Goal: Transaction & Acquisition: Purchase product/service

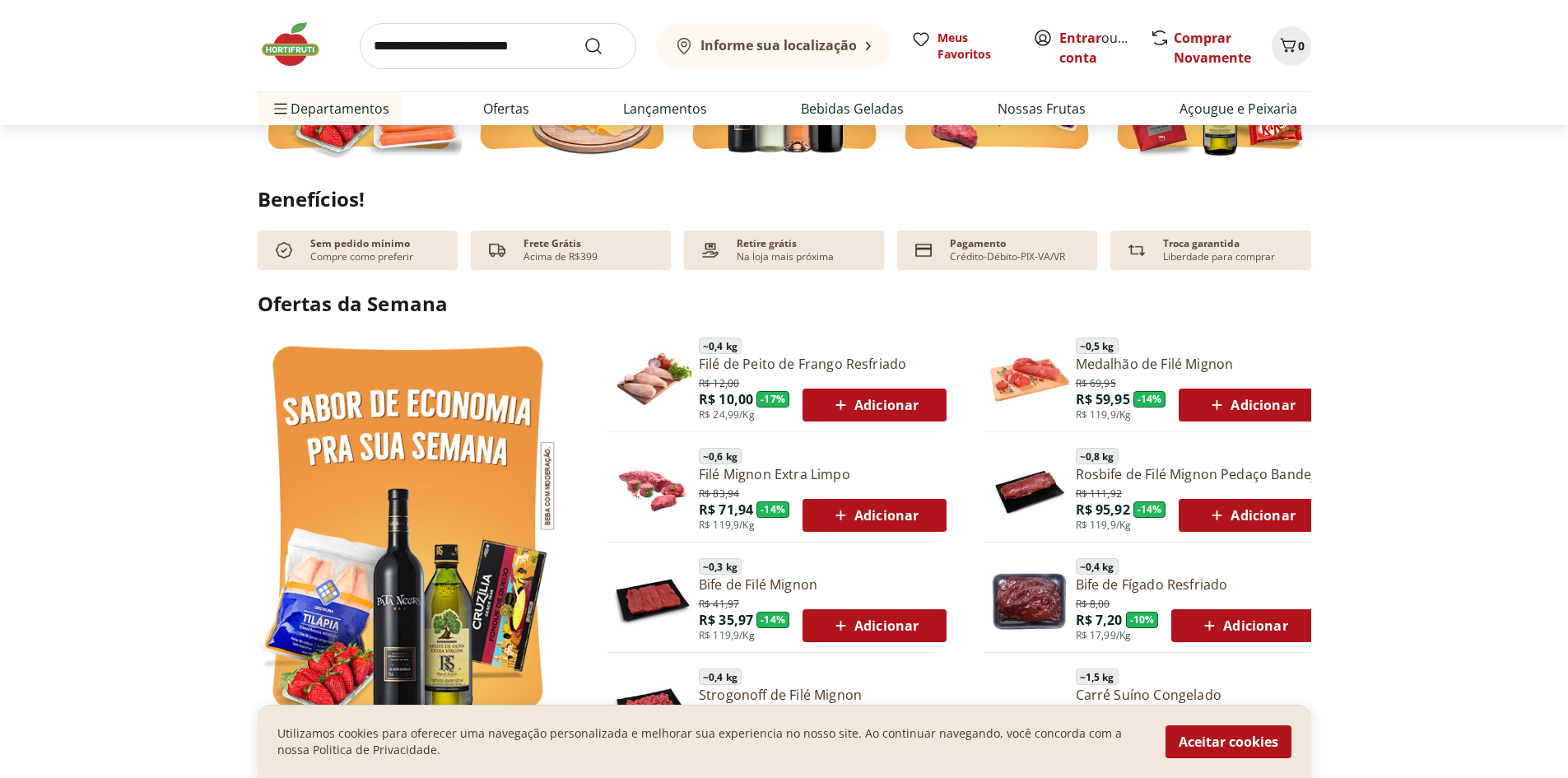
scroll to position [740, 0]
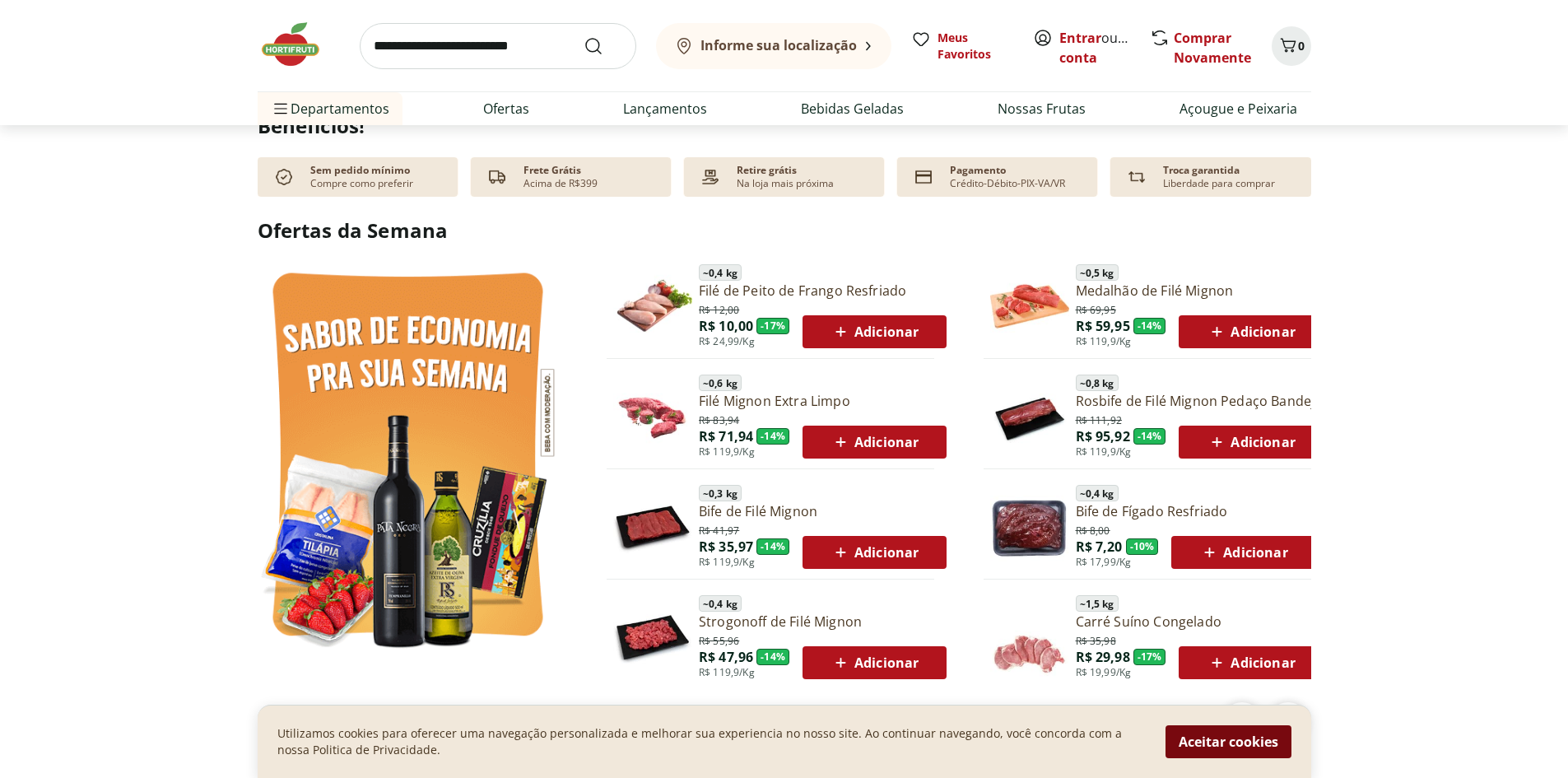
click at [1255, 745] on button "Aceitar cookies" at bounding box center [1229, 741] width 126 height 33
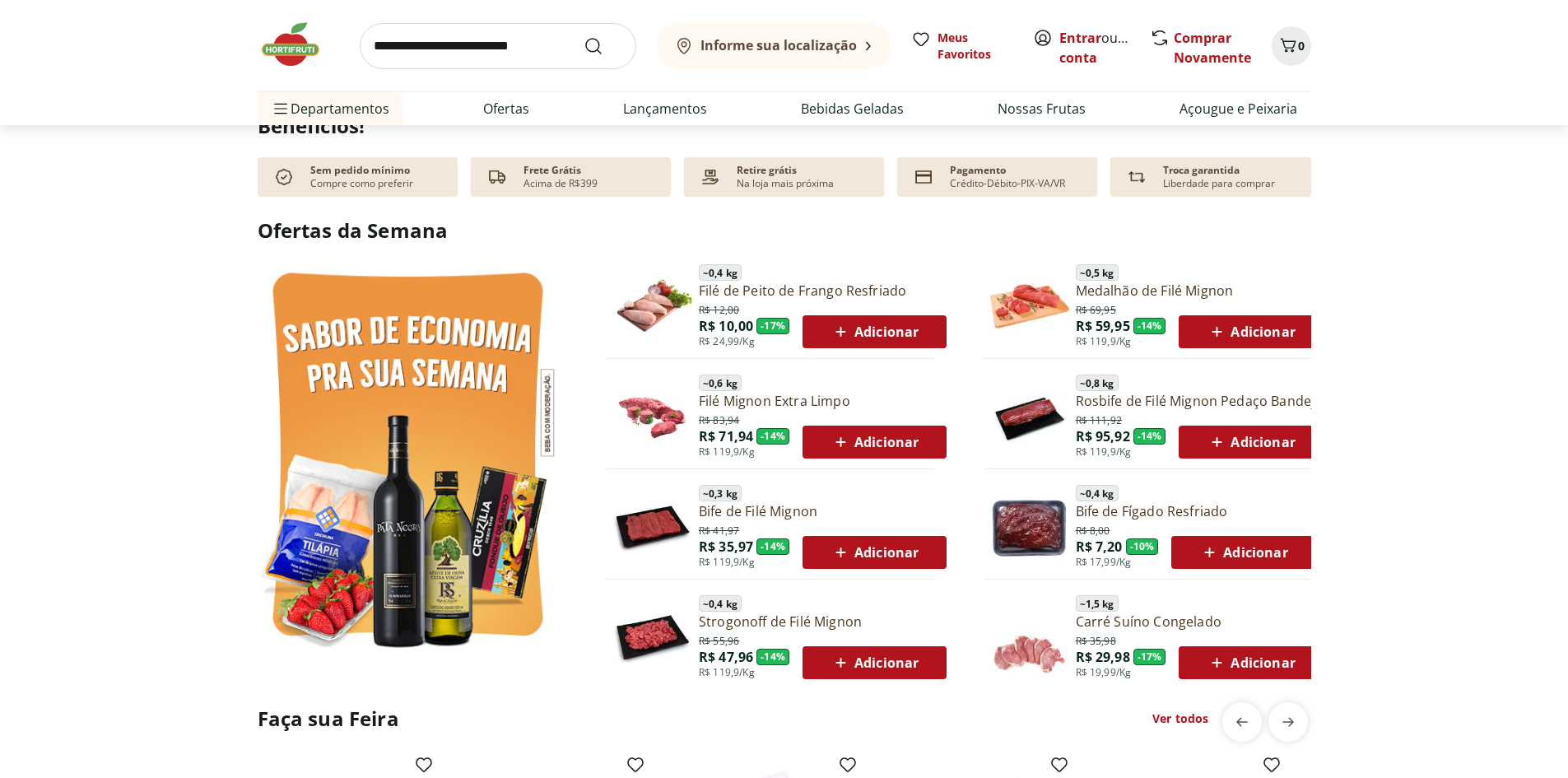
click at [773, 42] on b "Informe sua localização" at bounding box center [779, 45] width 157 height 18
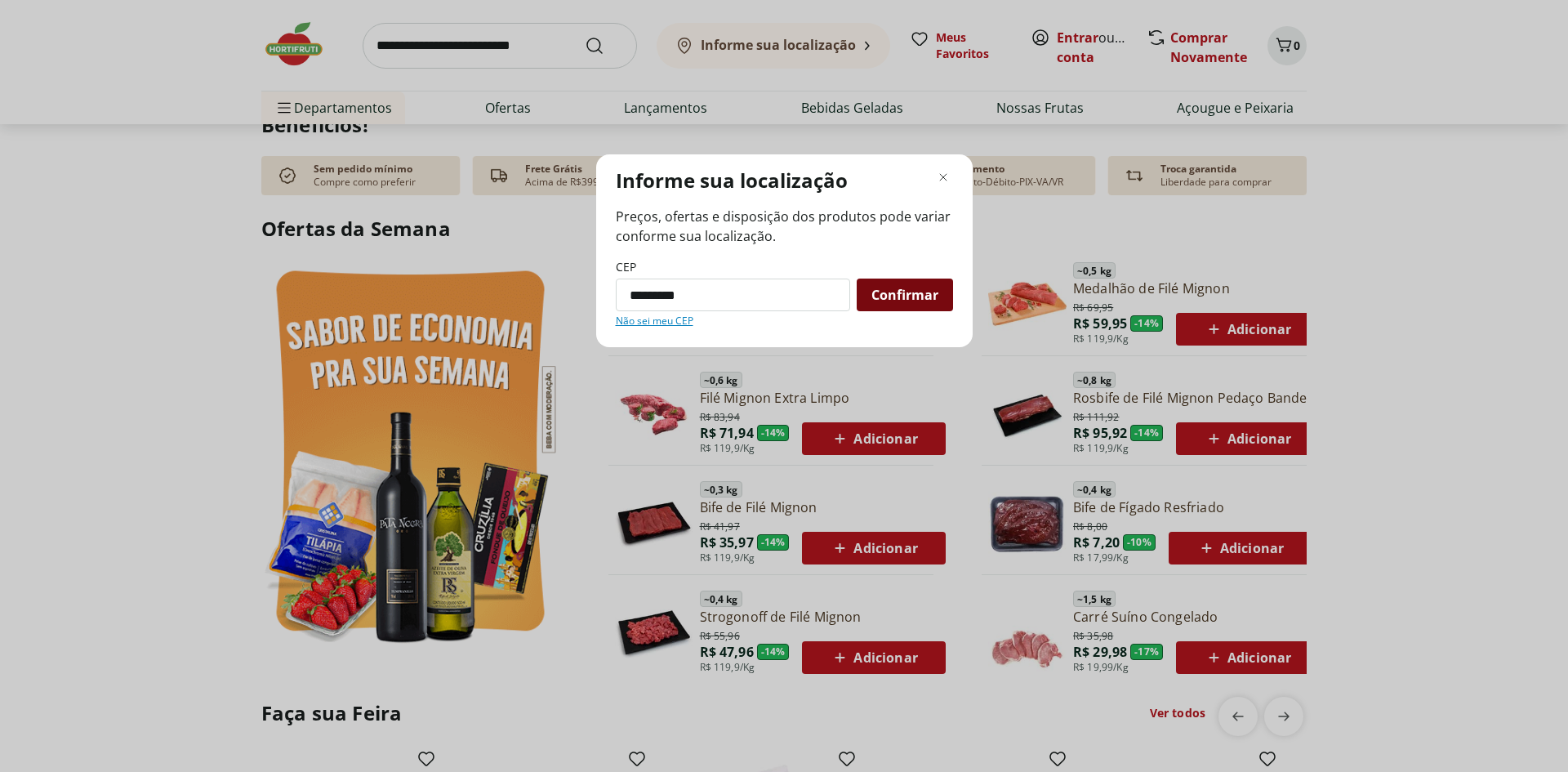
type input "*********"
click at [947, 309] on div "Confirmar" at bounding box center [904, 295] width 96 height 32
click at [933, 301] on span "Confirmar" at bounding box center [904, 295] width 67 height 13
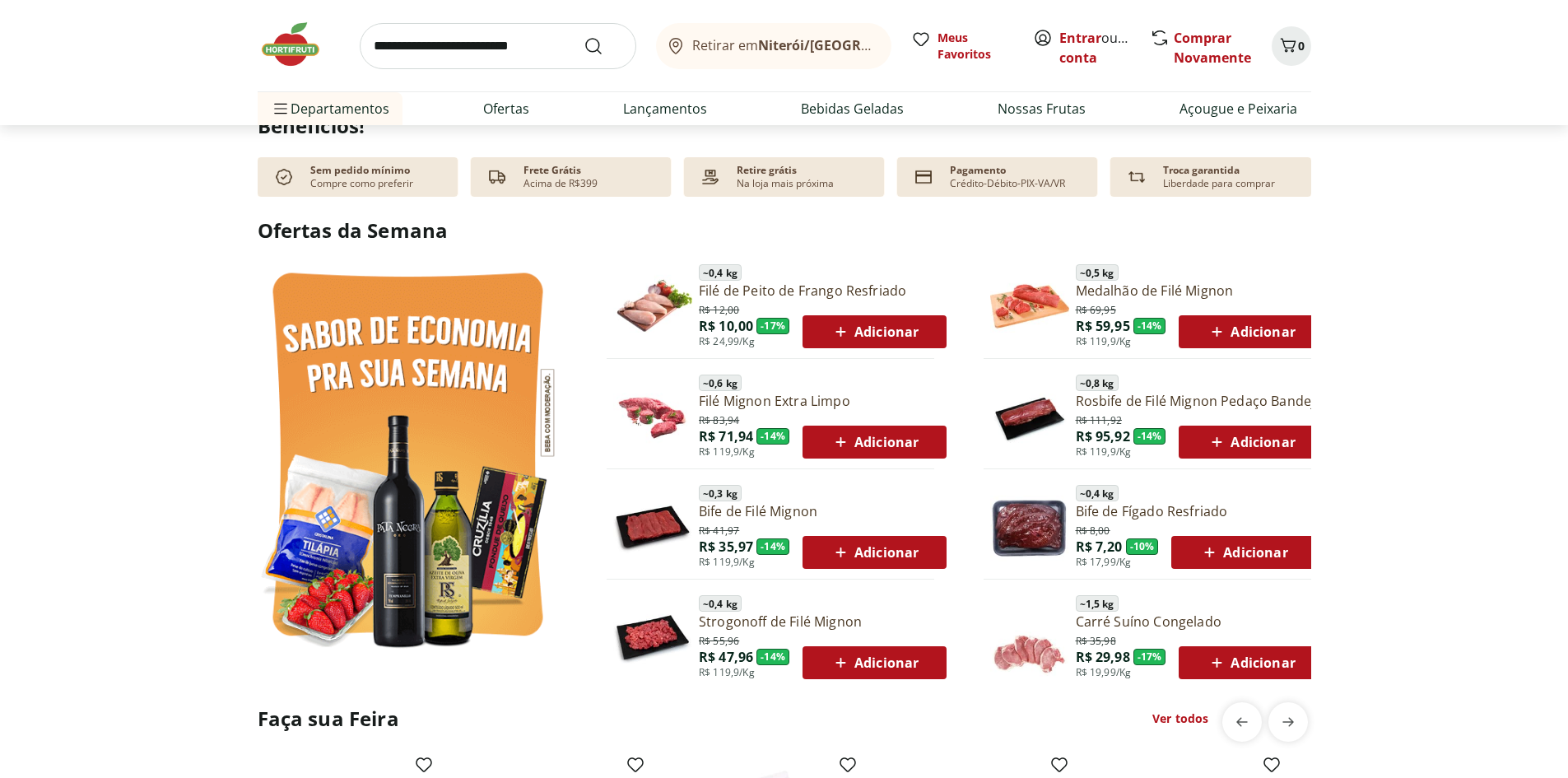
click at [857, 320] on div "Adicionar" at bounding box center [874, 332] width 118 height 30
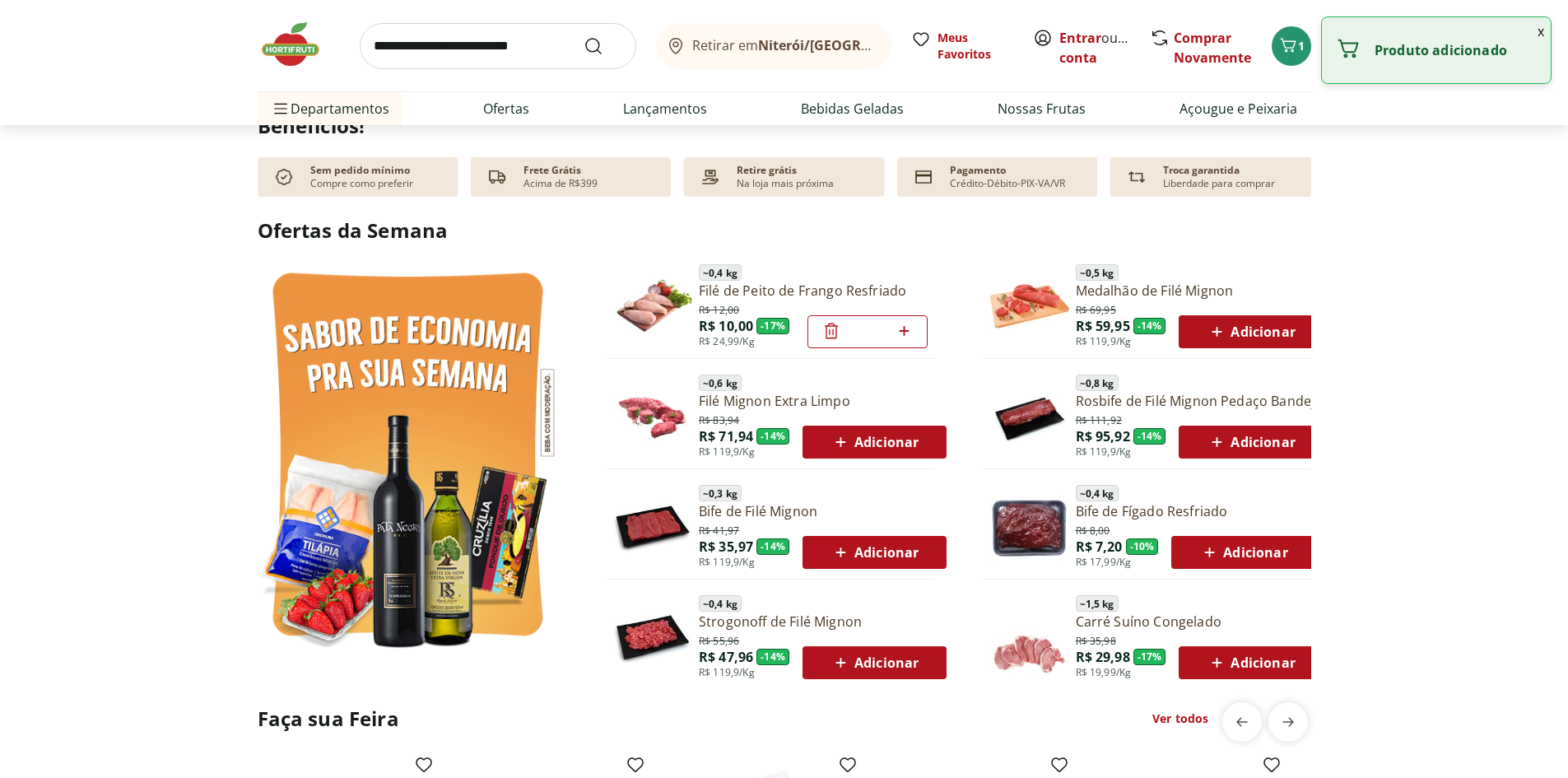
click at [897, 329] on icon at bounding box center [904, 331] width 21 height 20
type input "*"
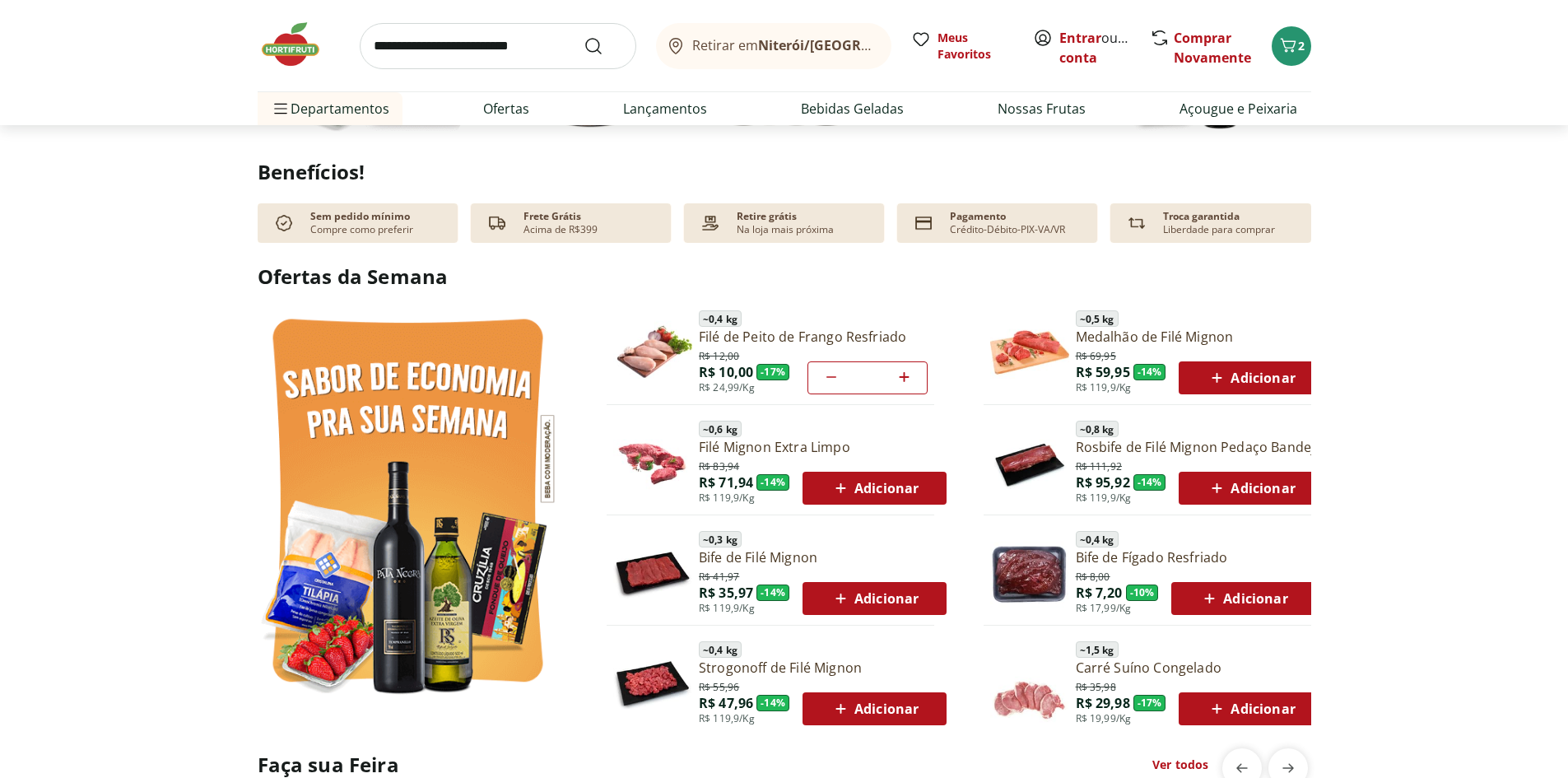
scroll to position [659, 0]
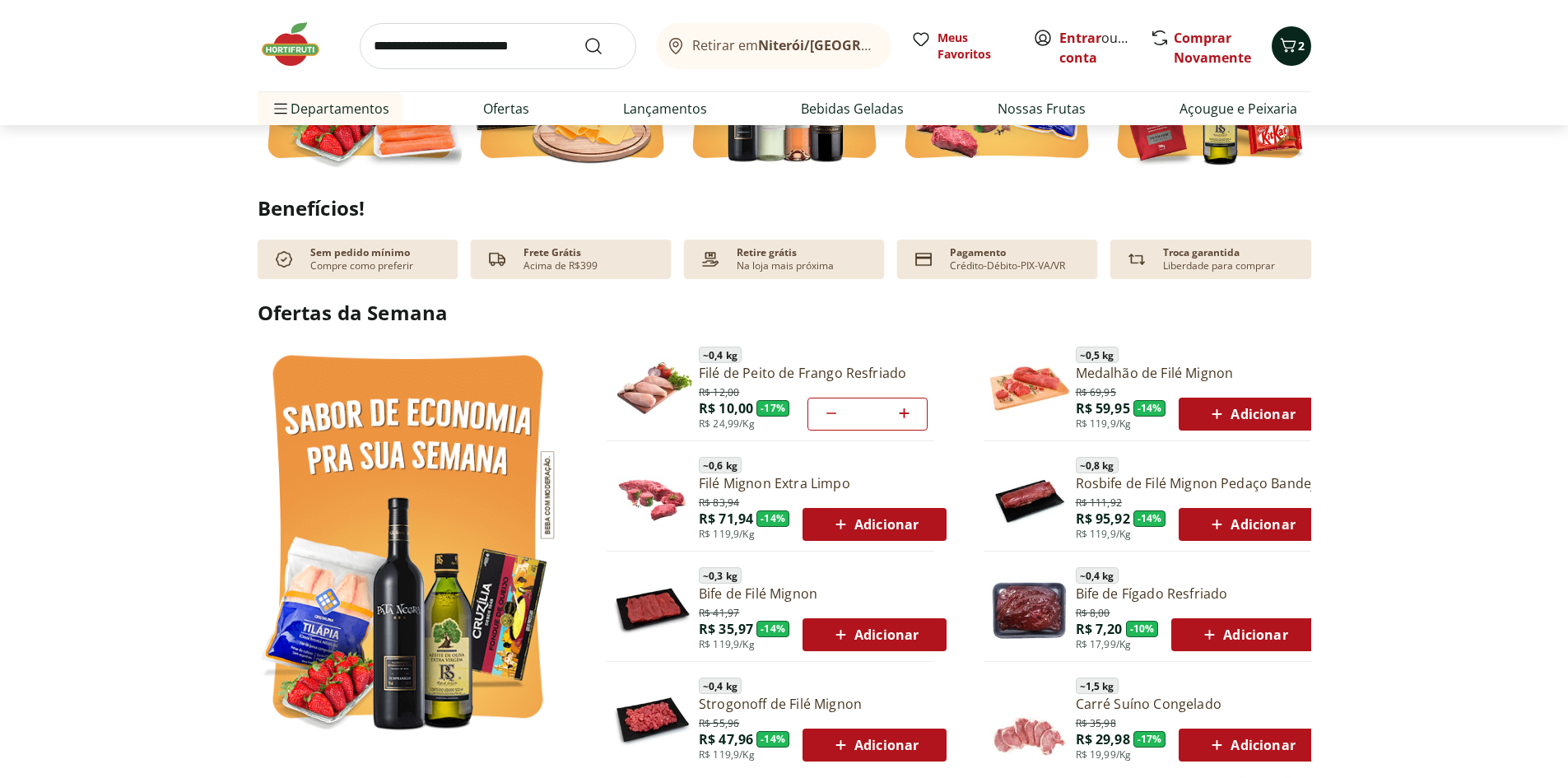
click at [1284, 40] on icon "Carrinho" at bounding box center [1289, 45] width 20 height 20
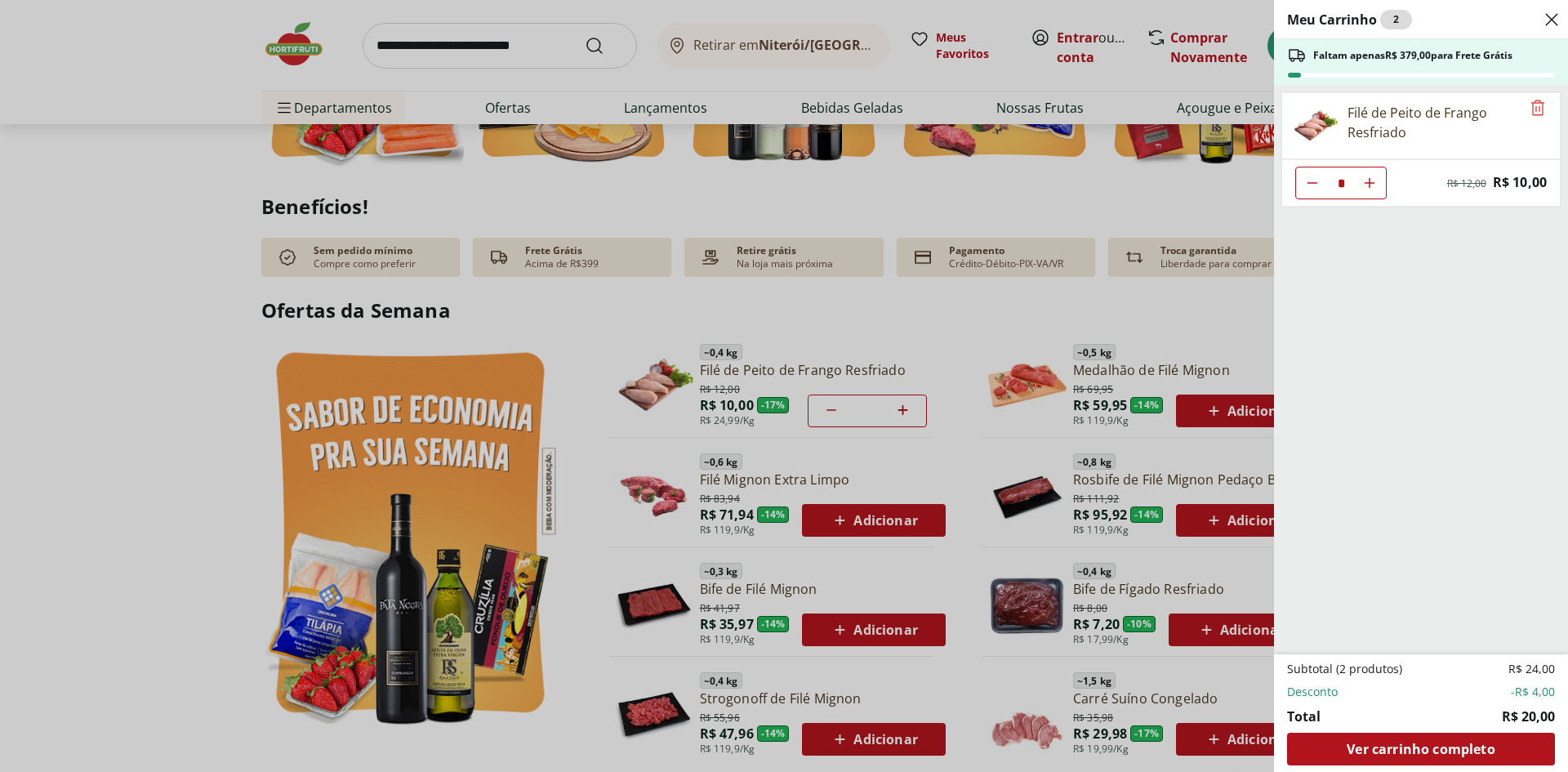
click at [1551, 12] on icon "Close" at bounding box center [1552, 20] width 20 height 20
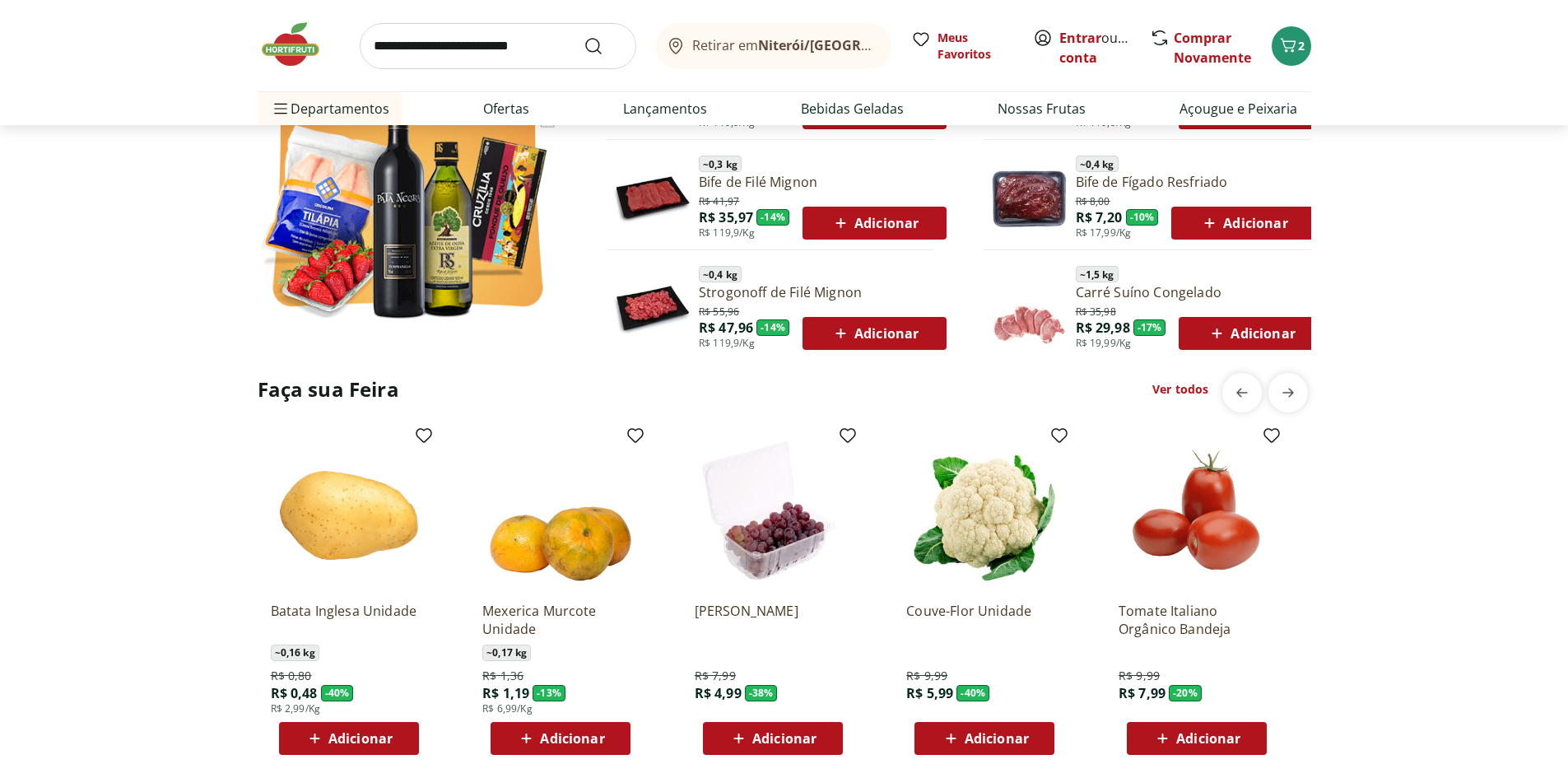
scroll to position [1317, 0]
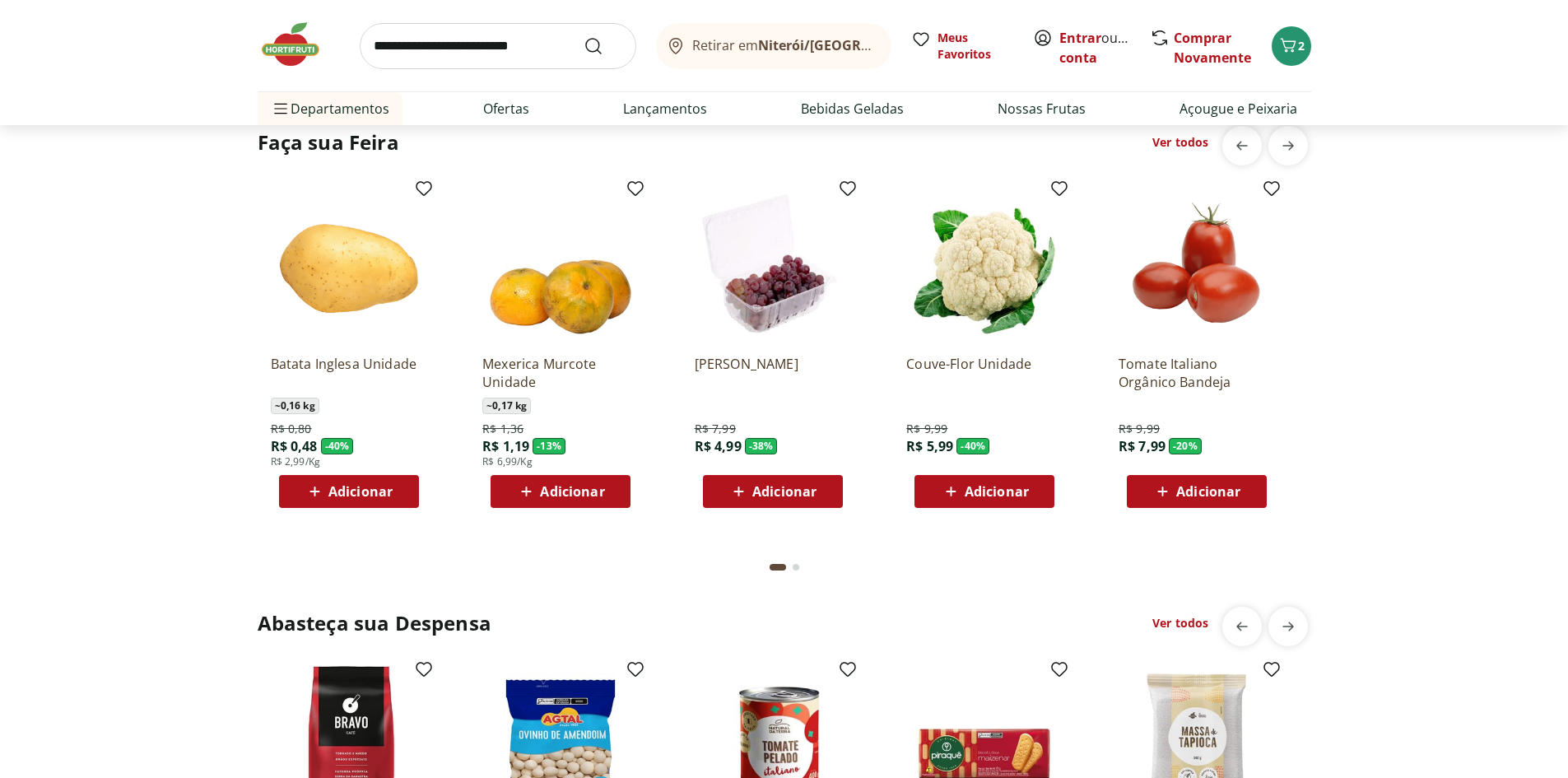
click at [1004, 481] on span "Adicionar" at bounding box center [985, 491] width 88 height 20
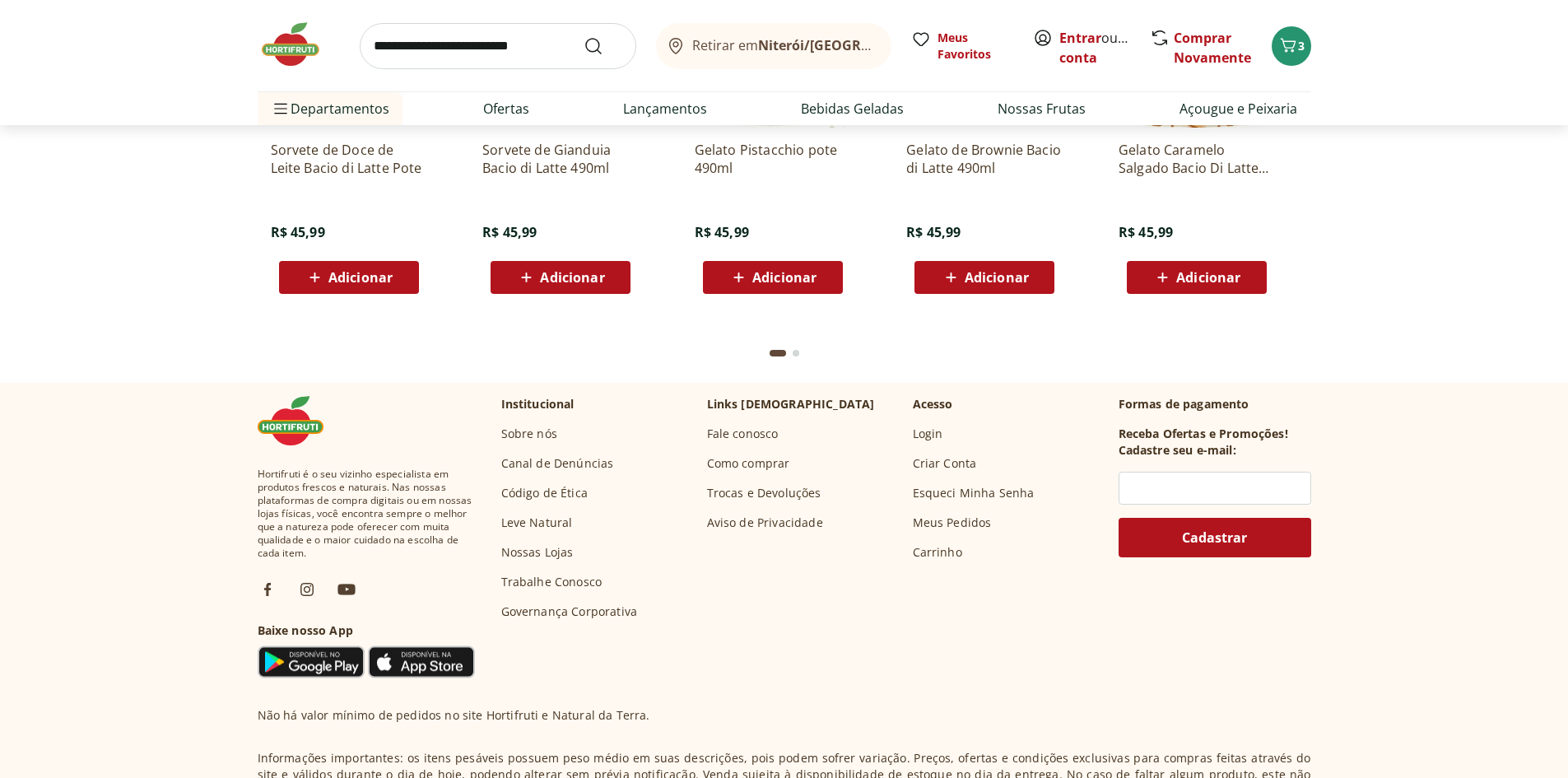
scroll to position [2798, 0]
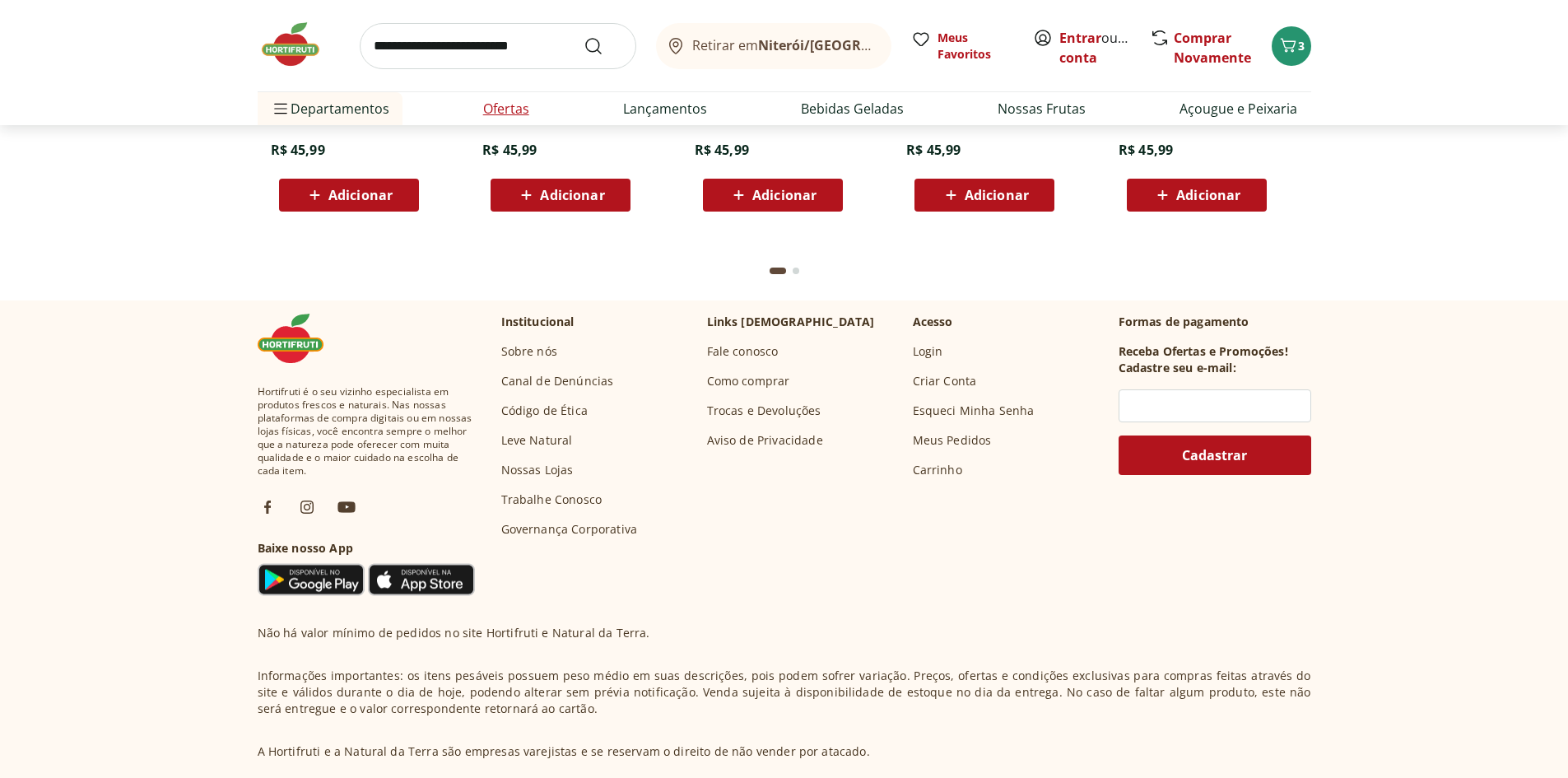
click at [523, 106] on link "Ofertas" at bounding box center [505, 108] width 46 height 20
select select "**********"
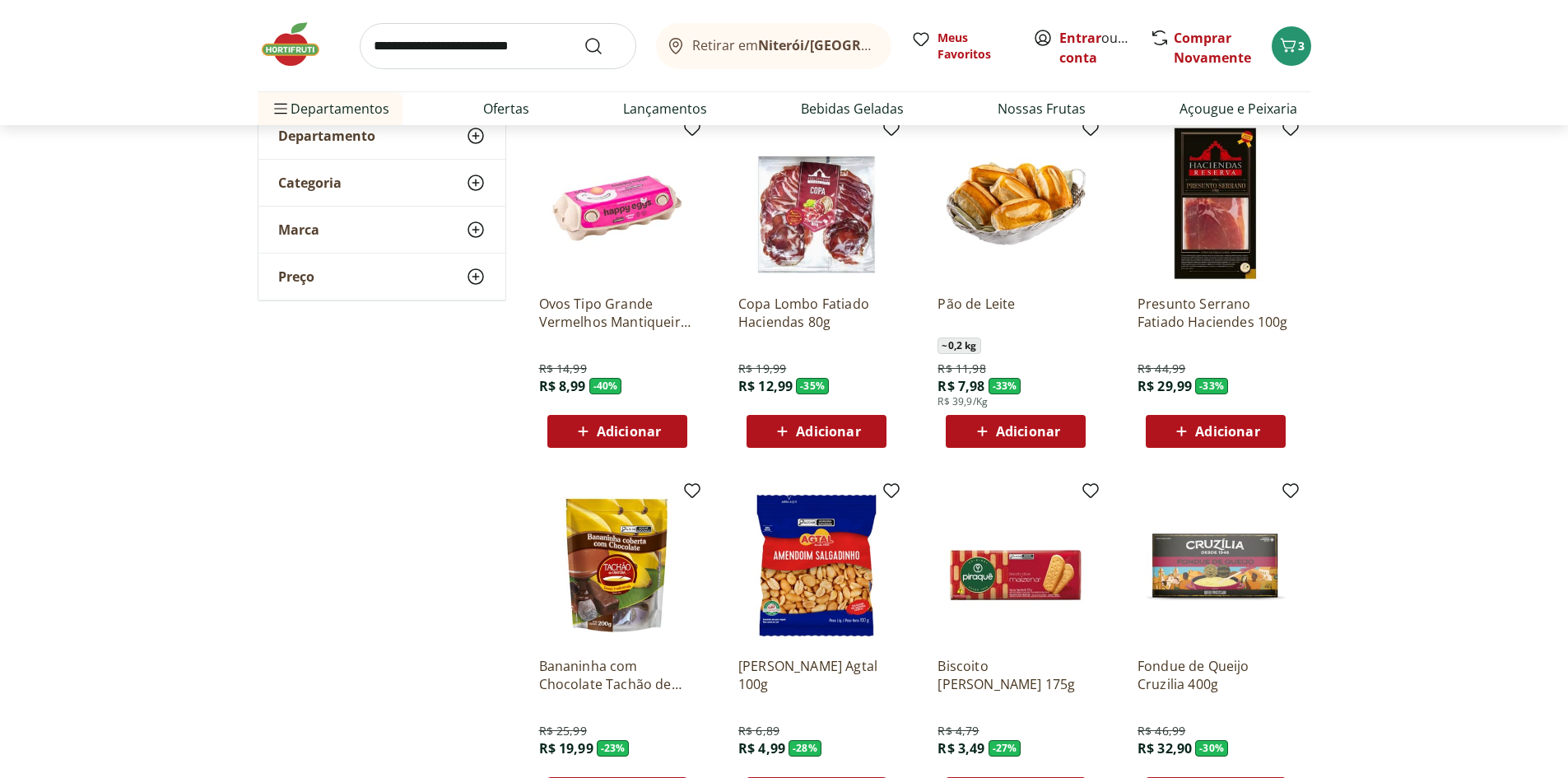
scroll to position [164, 0]
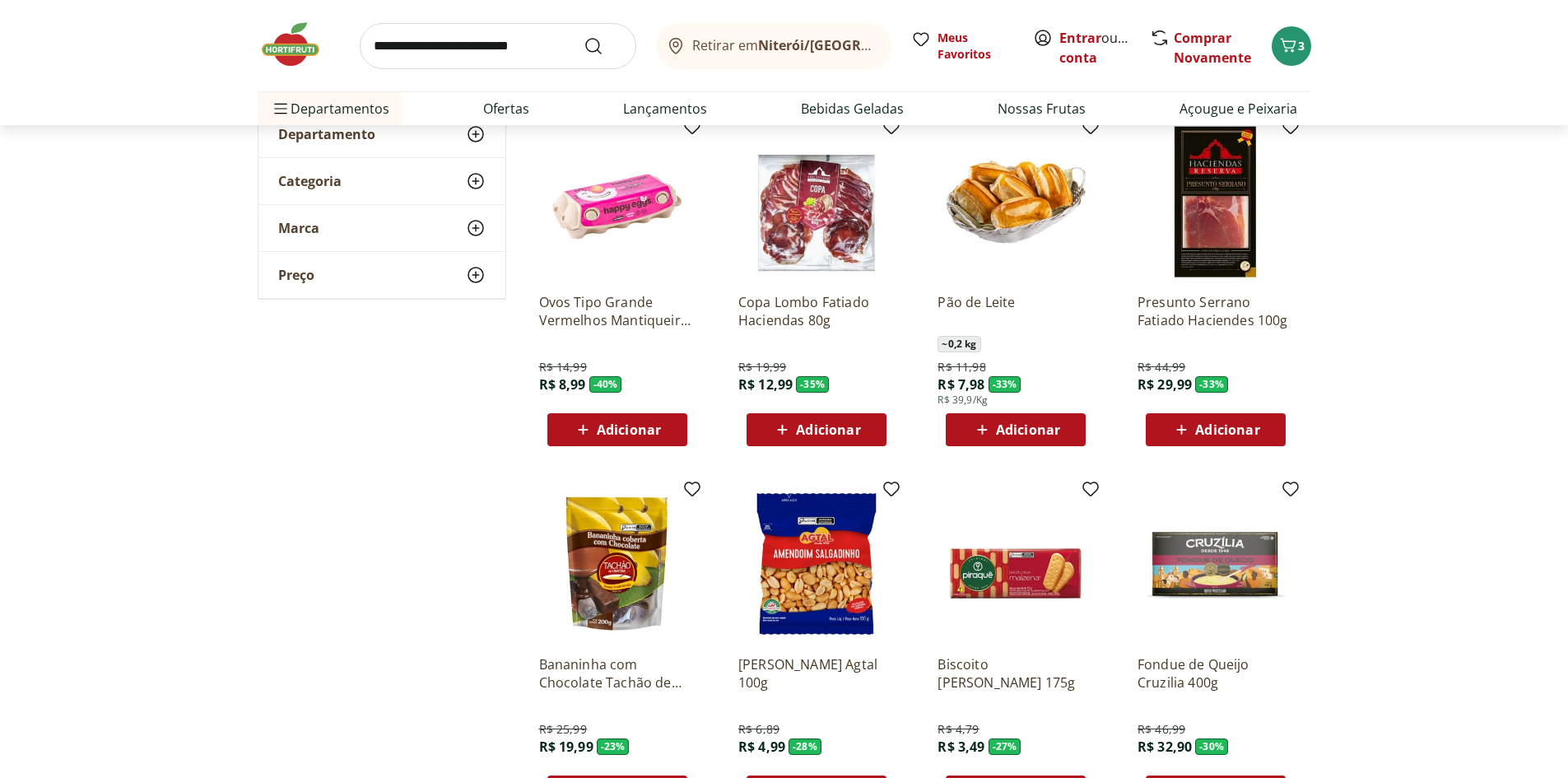
click at [626, 436] on span "Adicionar" at bounding box center [629, 429] width 64 height 13
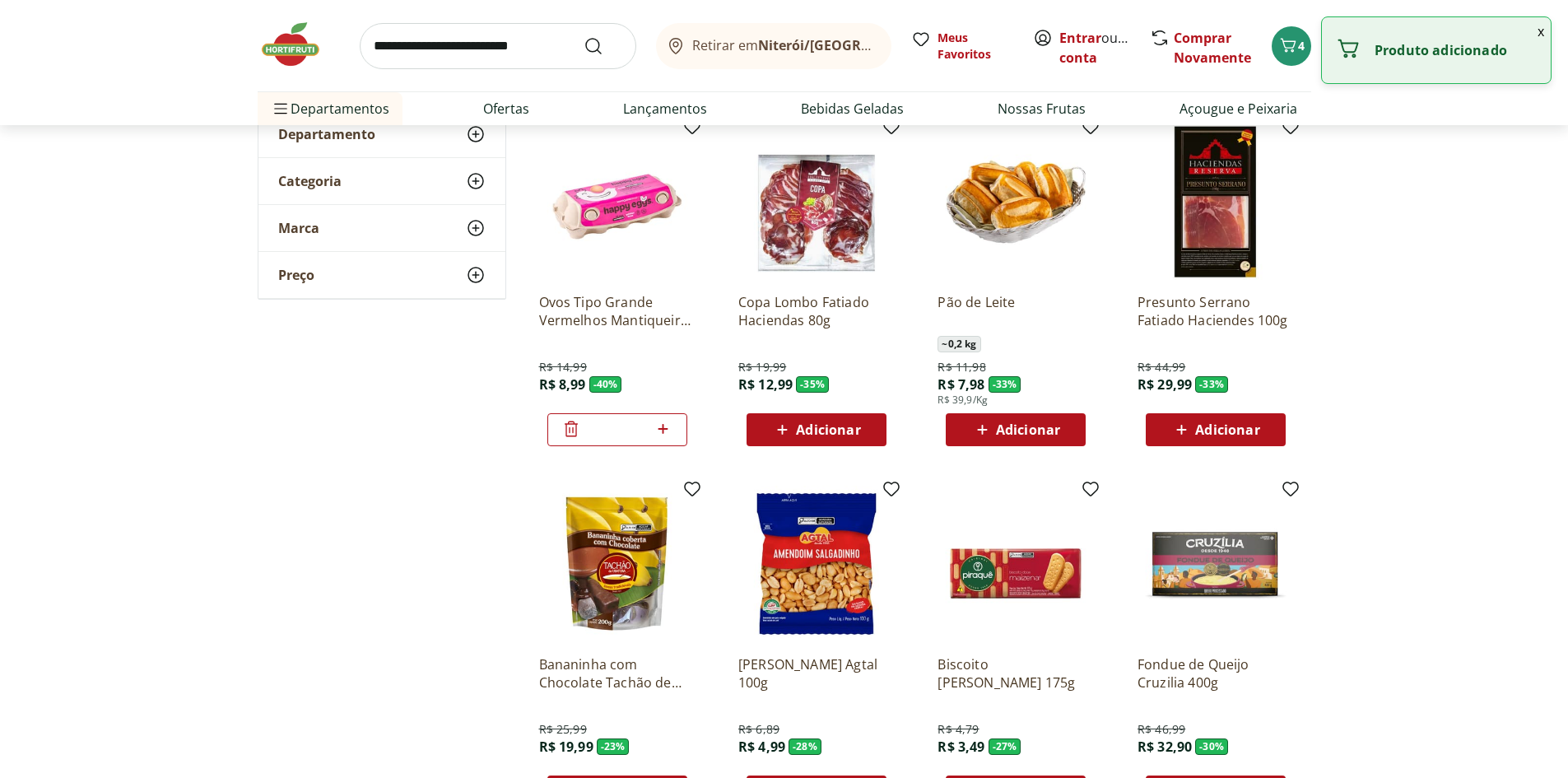
click at [626, 438] on input "*" at bounding box center [617, 429] width 73 height 18
click at [665, 430] on icon at bounding box center [663, 429] width 21 height 20
type input "*"
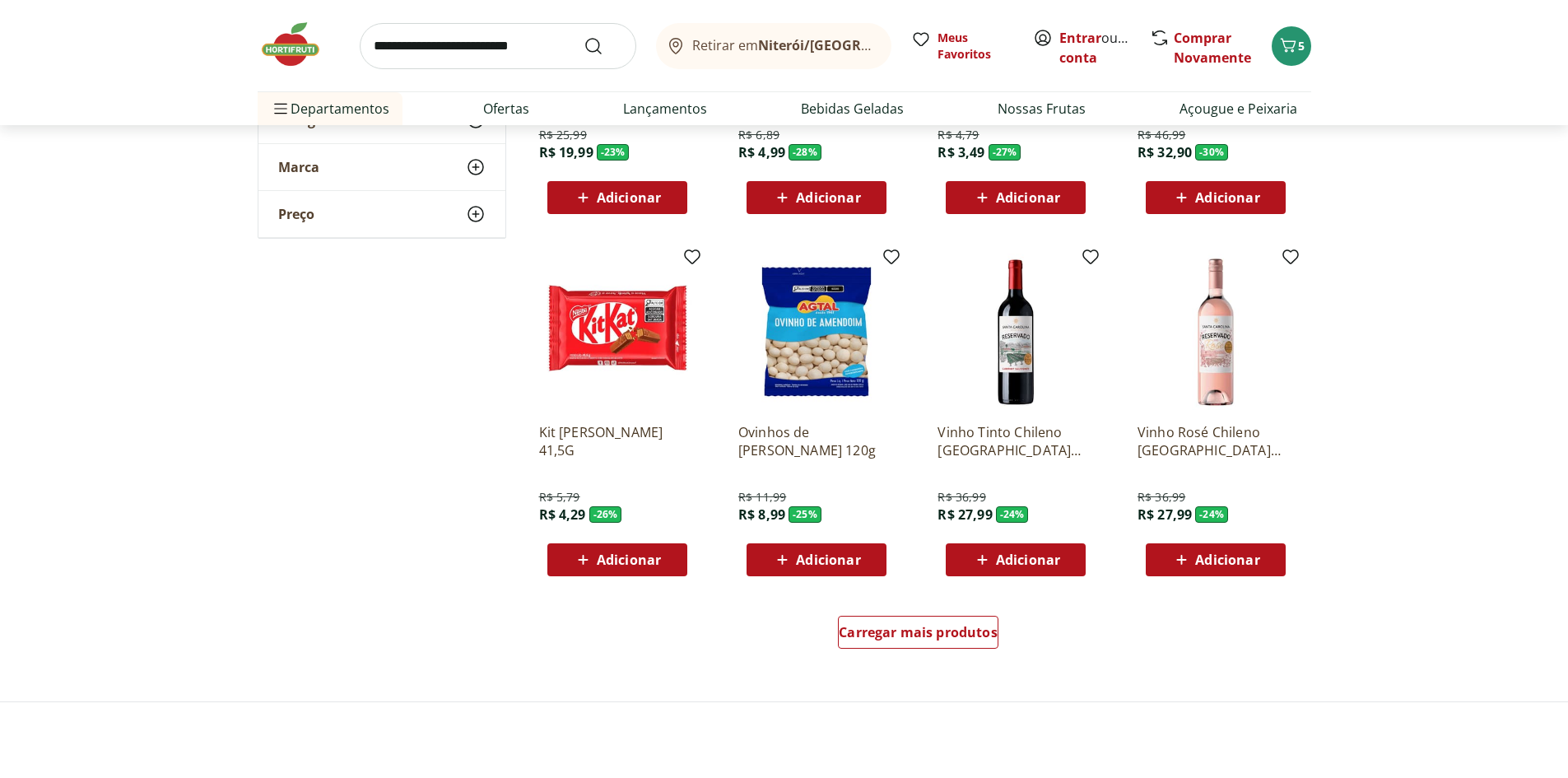
scroll to position [823, 0]
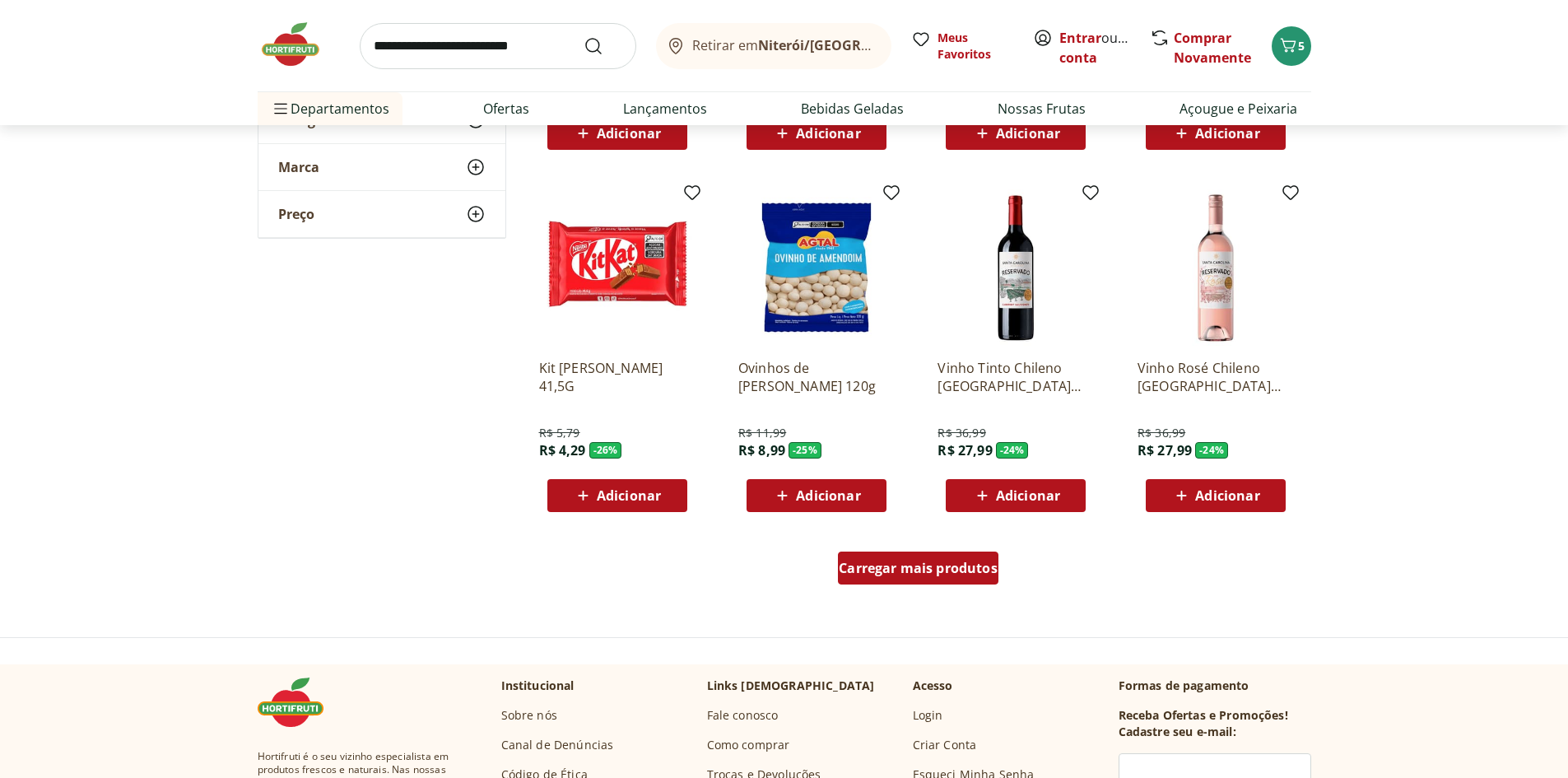
click at [903, 570] on span "Carregar mais produtos" at bounding box center [918, 568] width 159 height 13
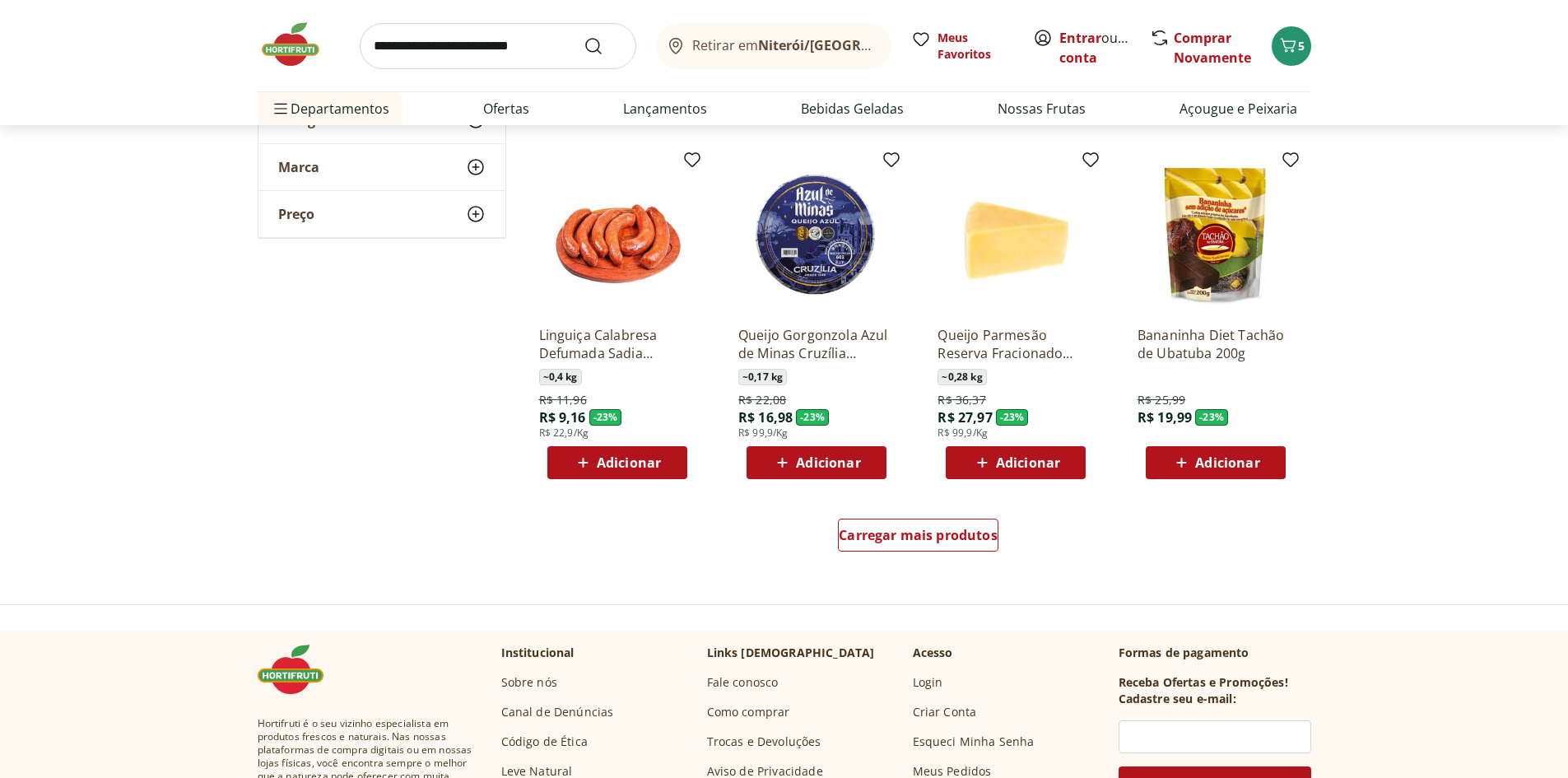
scroll to position [2058, 0]
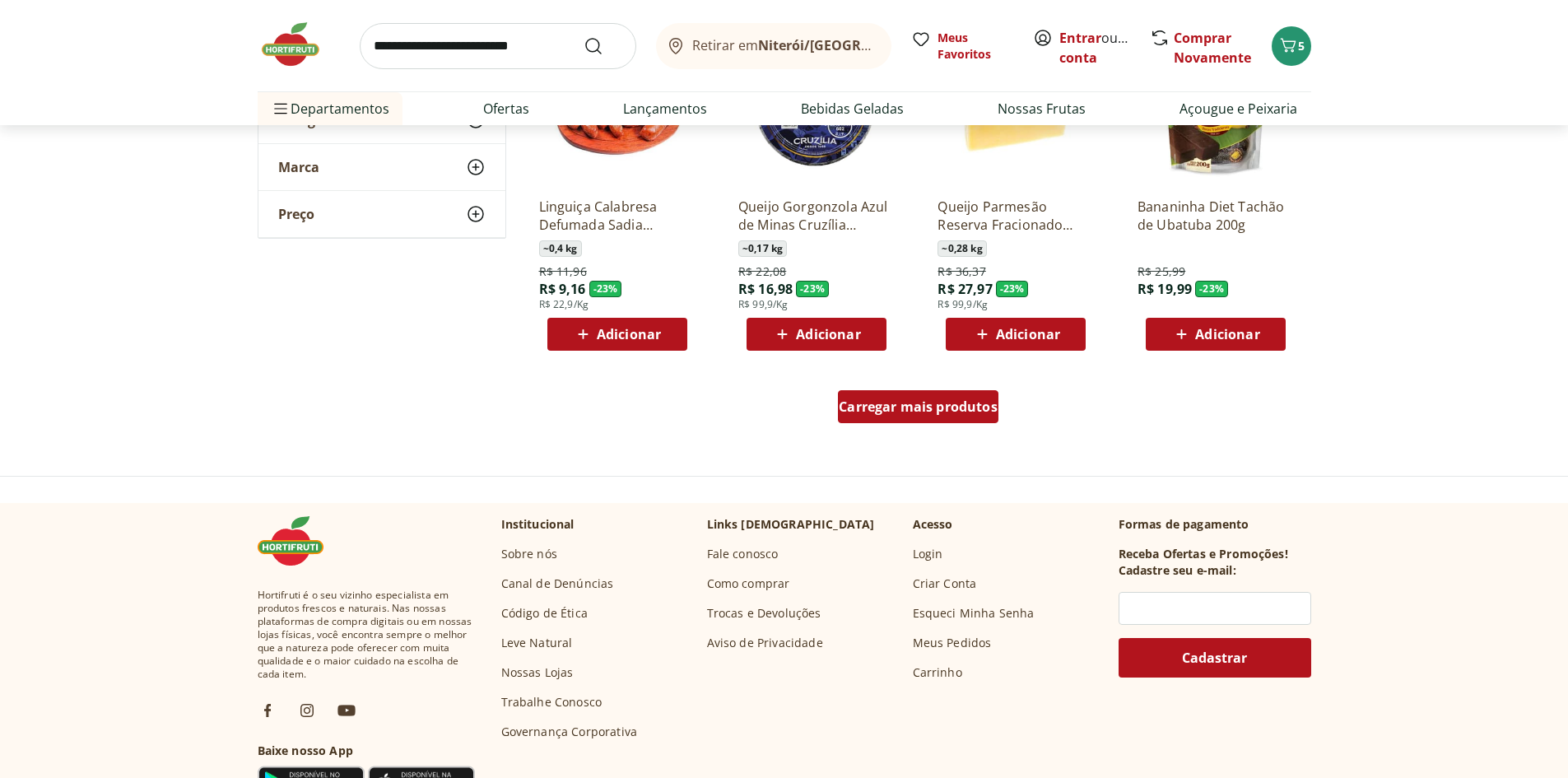
click at [906, 410] on span "Carregar mais produtos" at bounding box center [918, 407] width 159 height 13
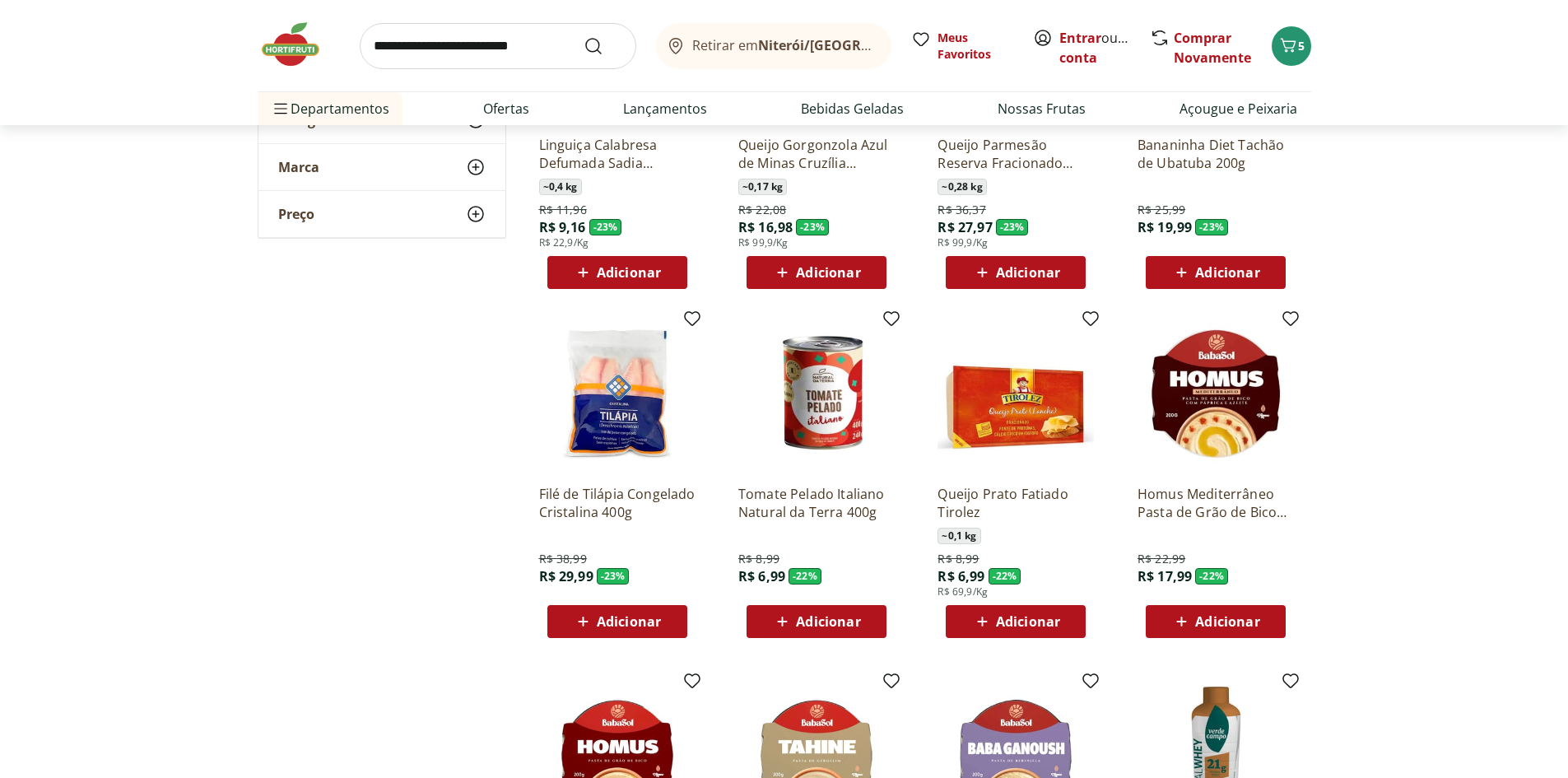
scroll to position [2222, 0]
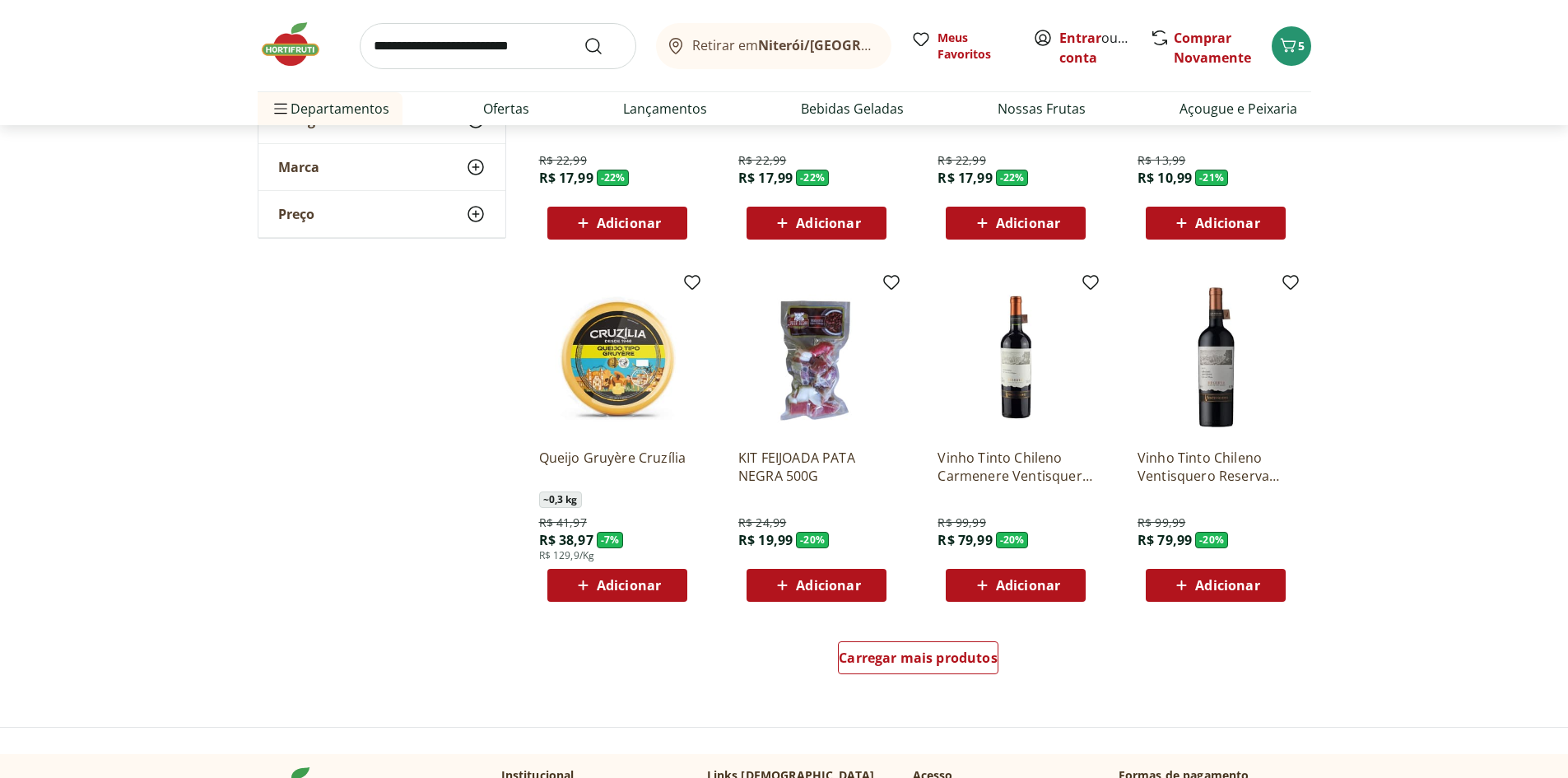
scroll to position [2881, 0]
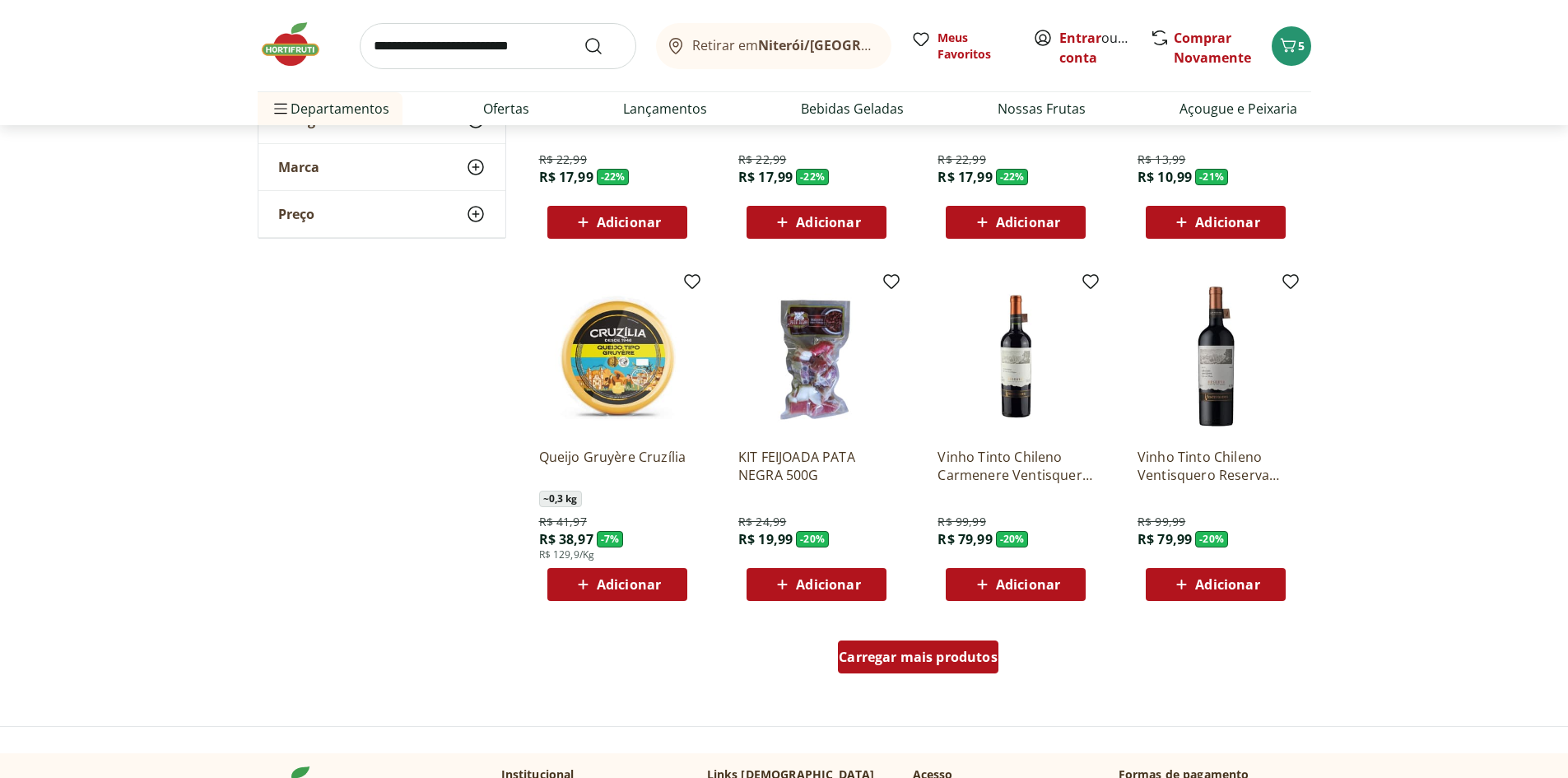
click at [867, 645] on div "Carregar mais produtos" at bounding box center [918, 656] width 160 height 33
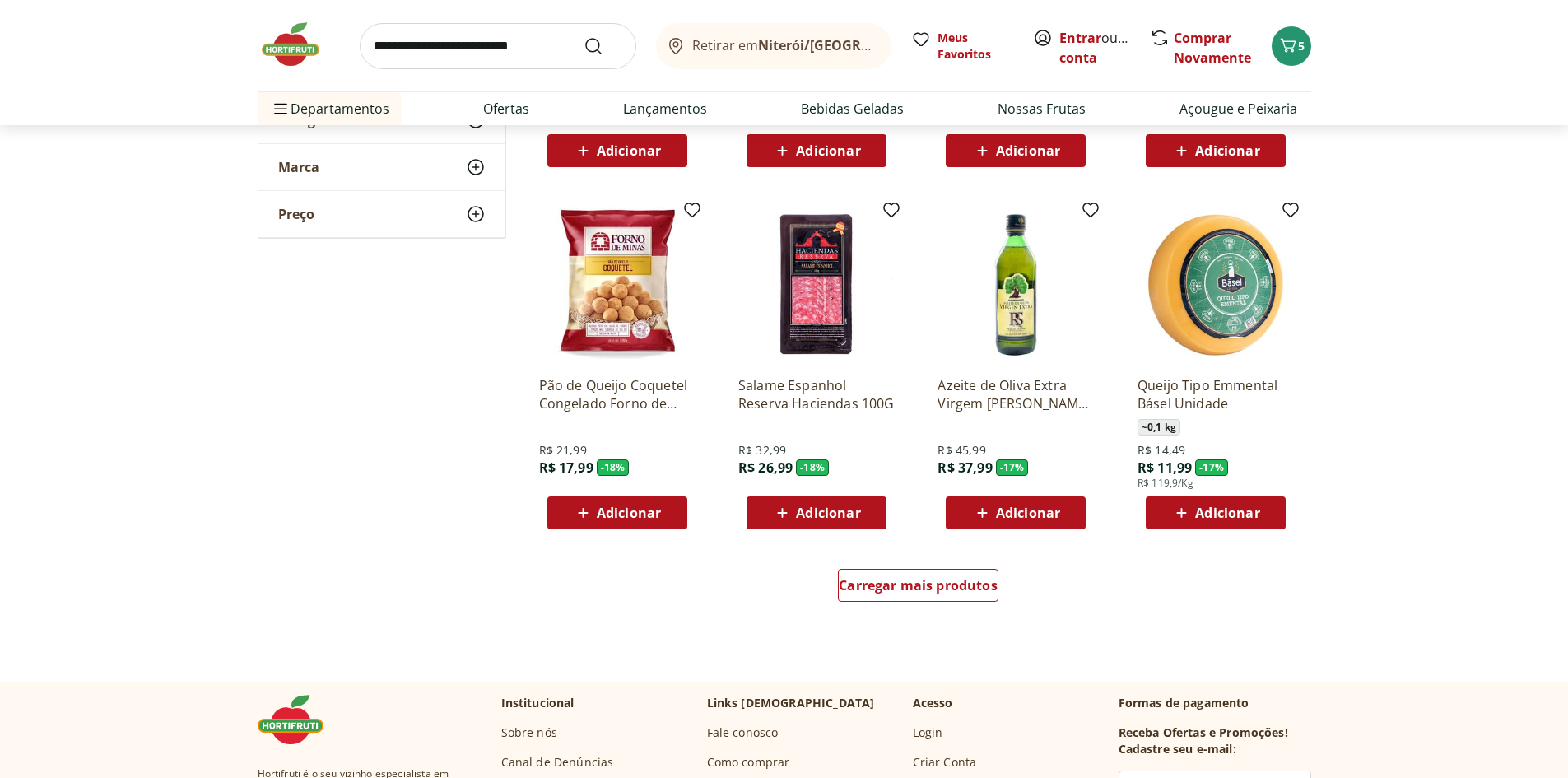
scroll to position [4033, 0]
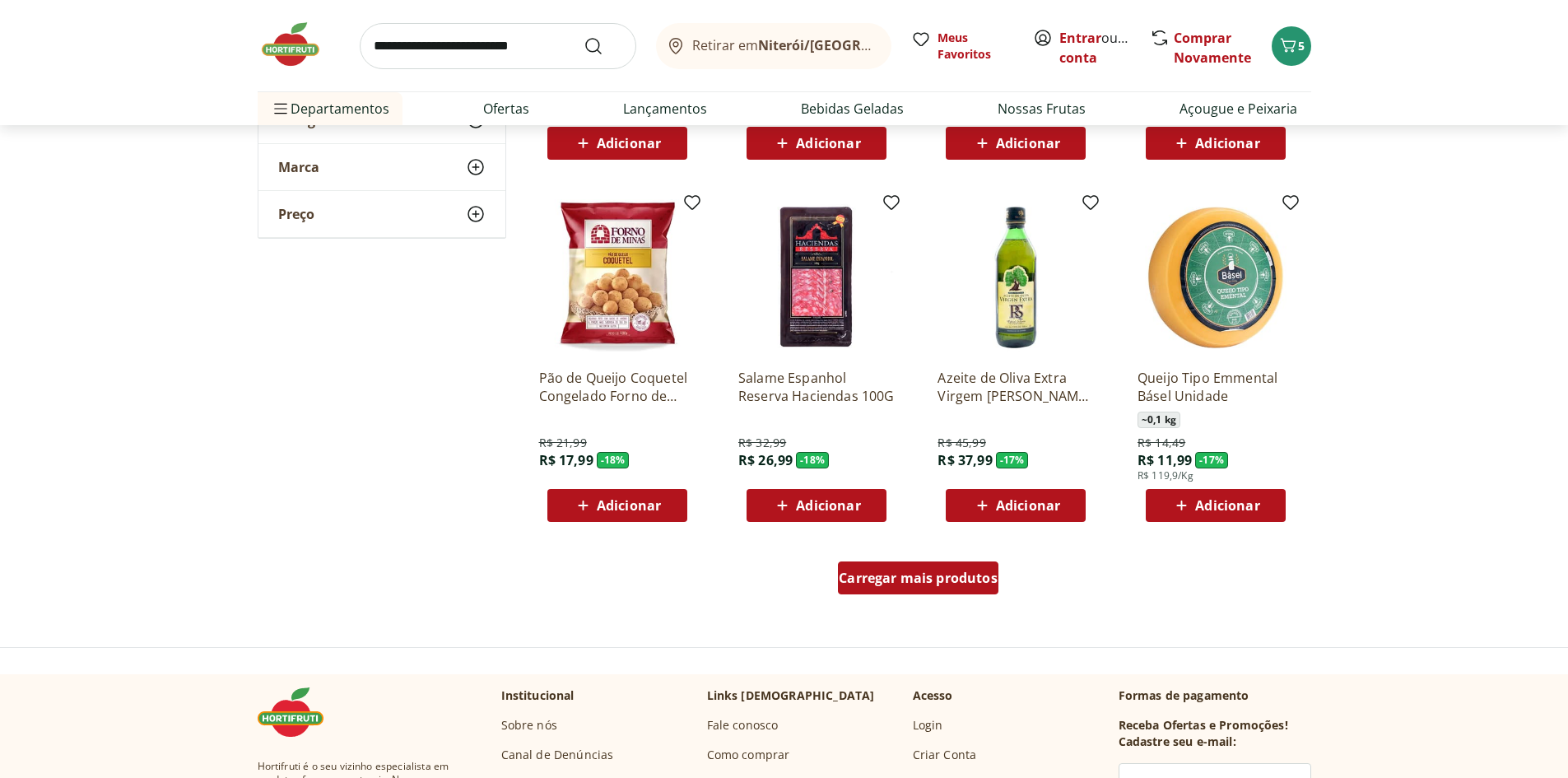
click at [927, 585] on span "Carregar mais produtos" at bounding box center [918, 578] width 159 height 13
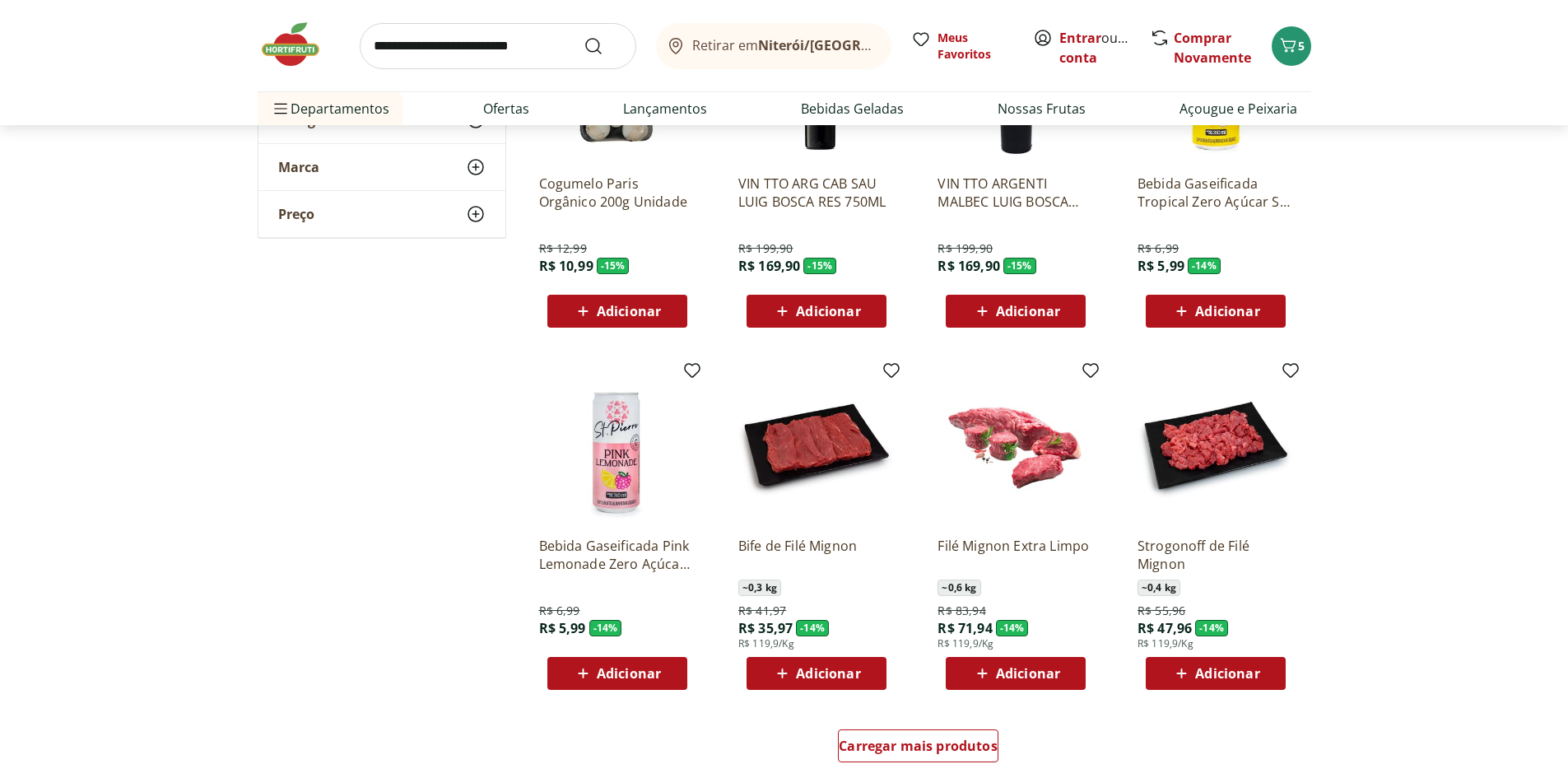
scroll to position [5021, 0]
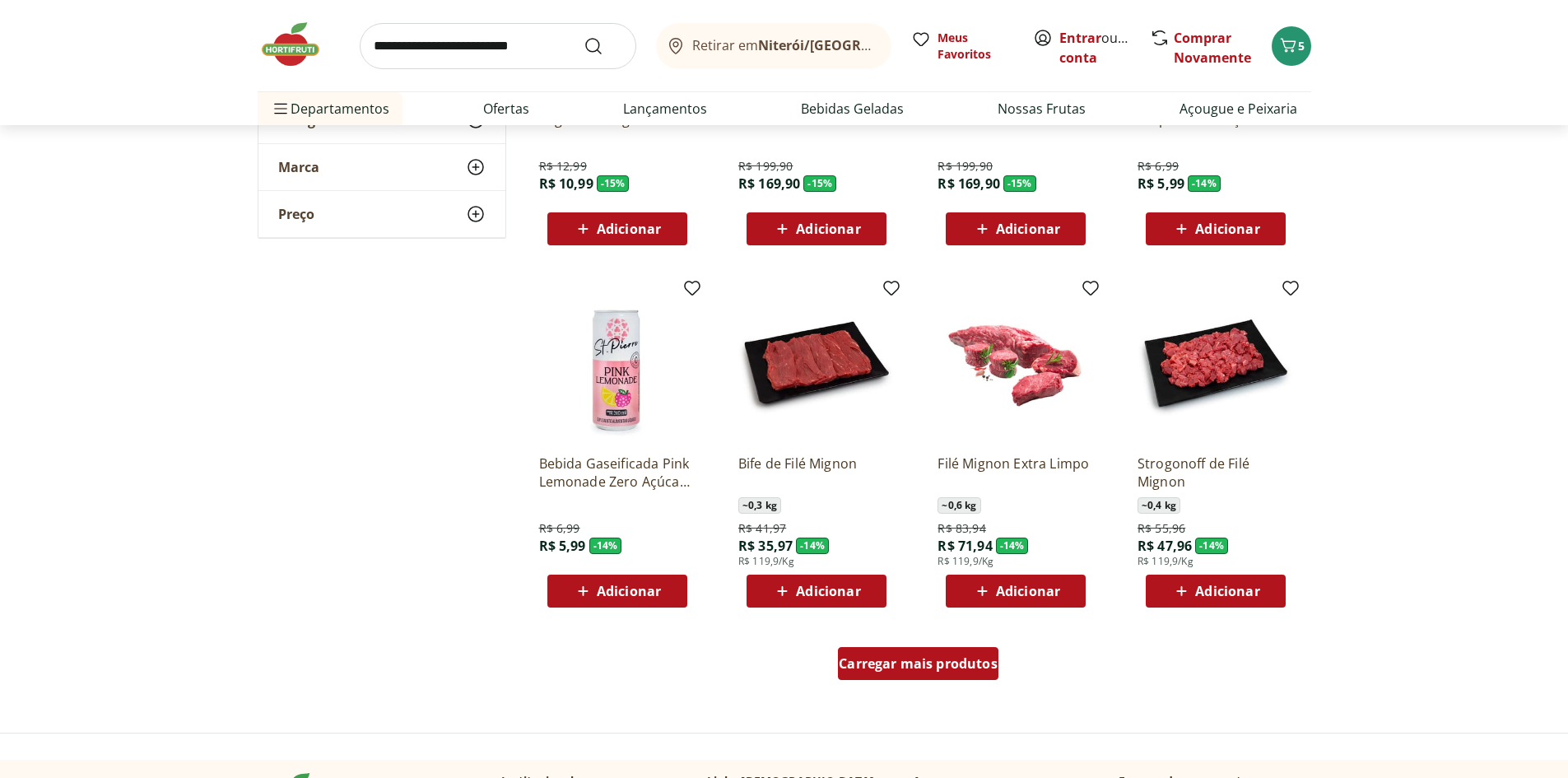
click at [926, 666] on span "Carregar mais produtos" at bounding box center [918, 664] width 159 height 13
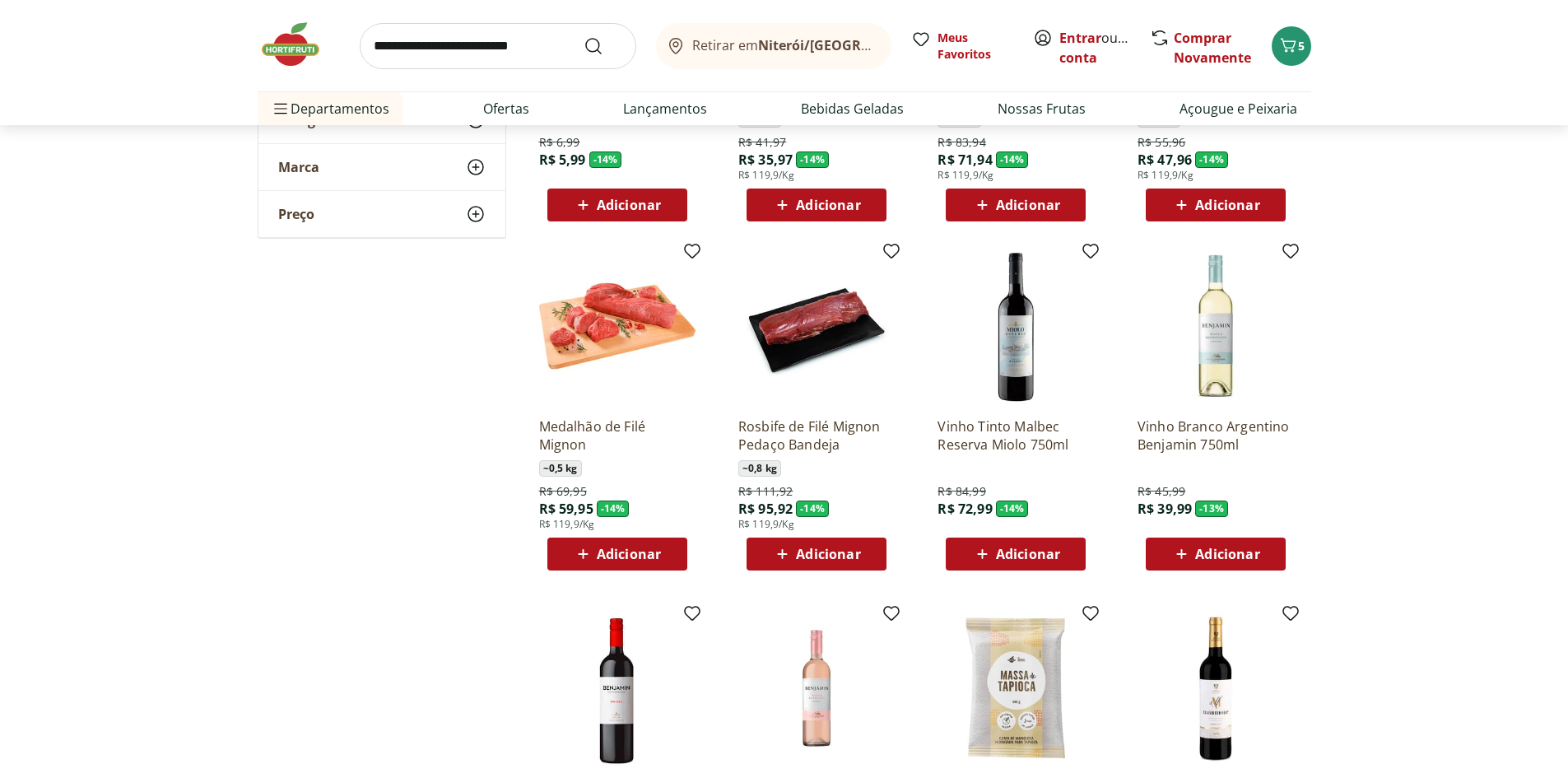
scroll to position [5433, 0]
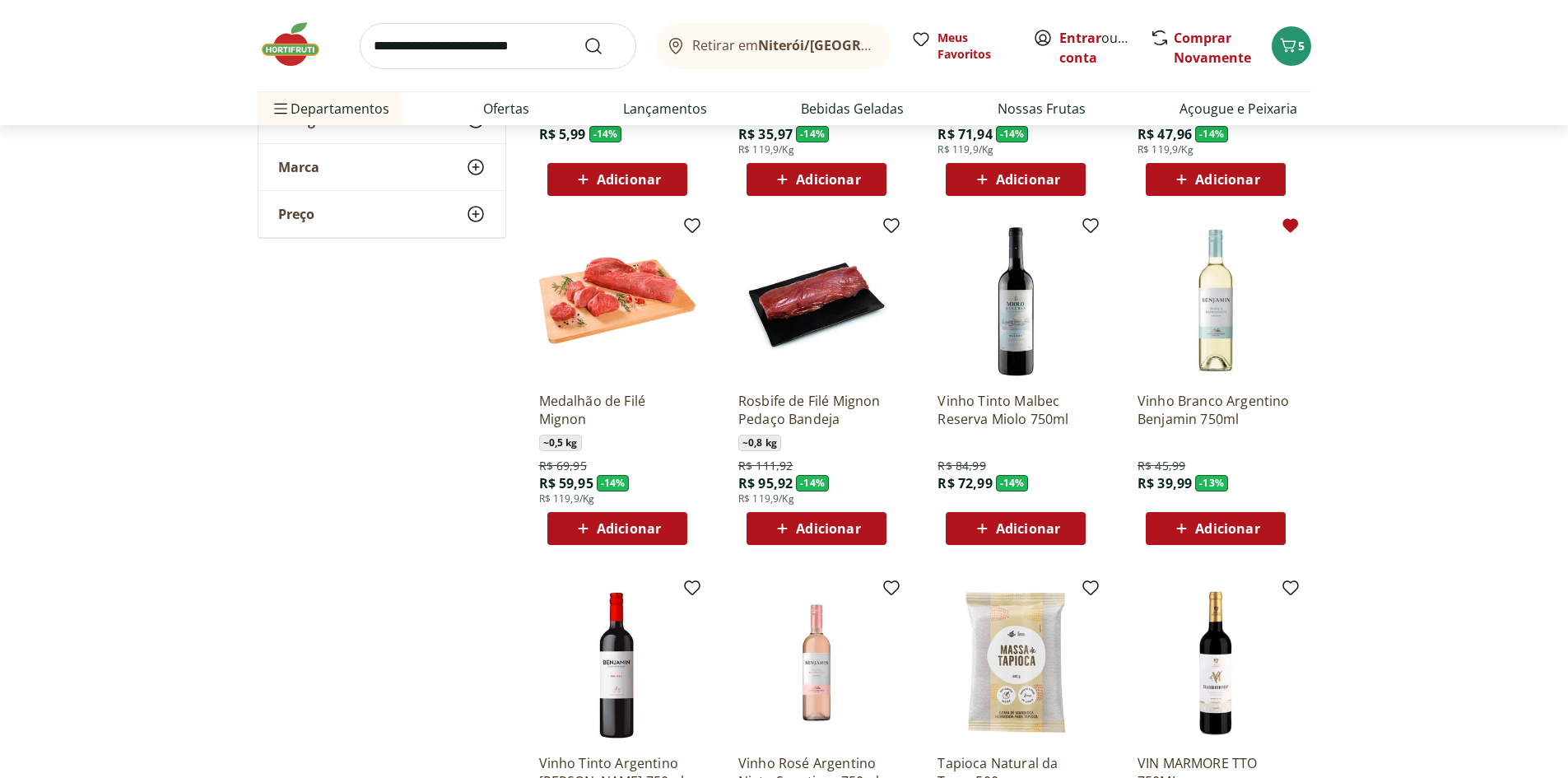
click at [1294, 232] on icon at bounding box center [1291, 226] width 20 height 20
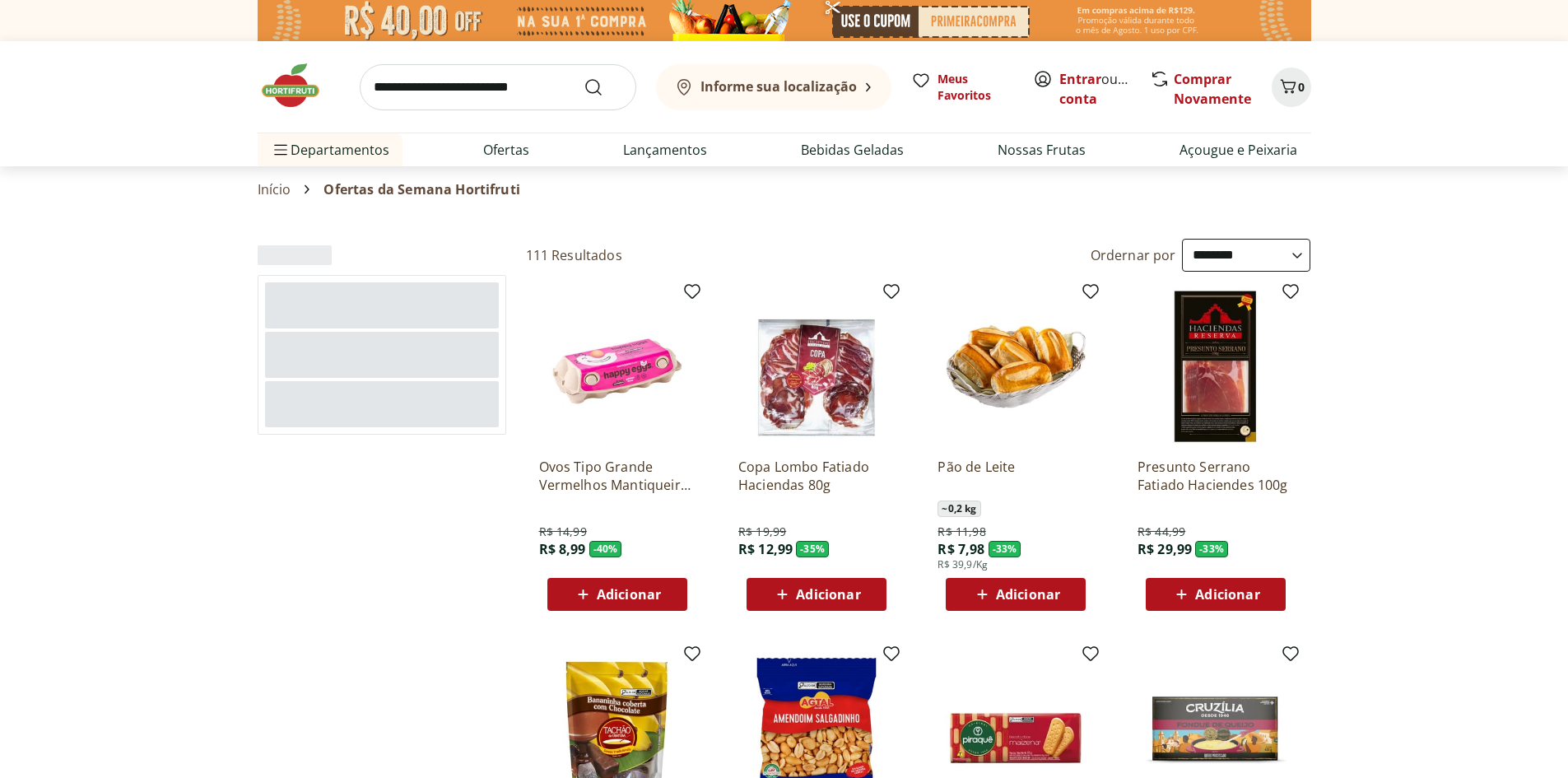
select select "**********"
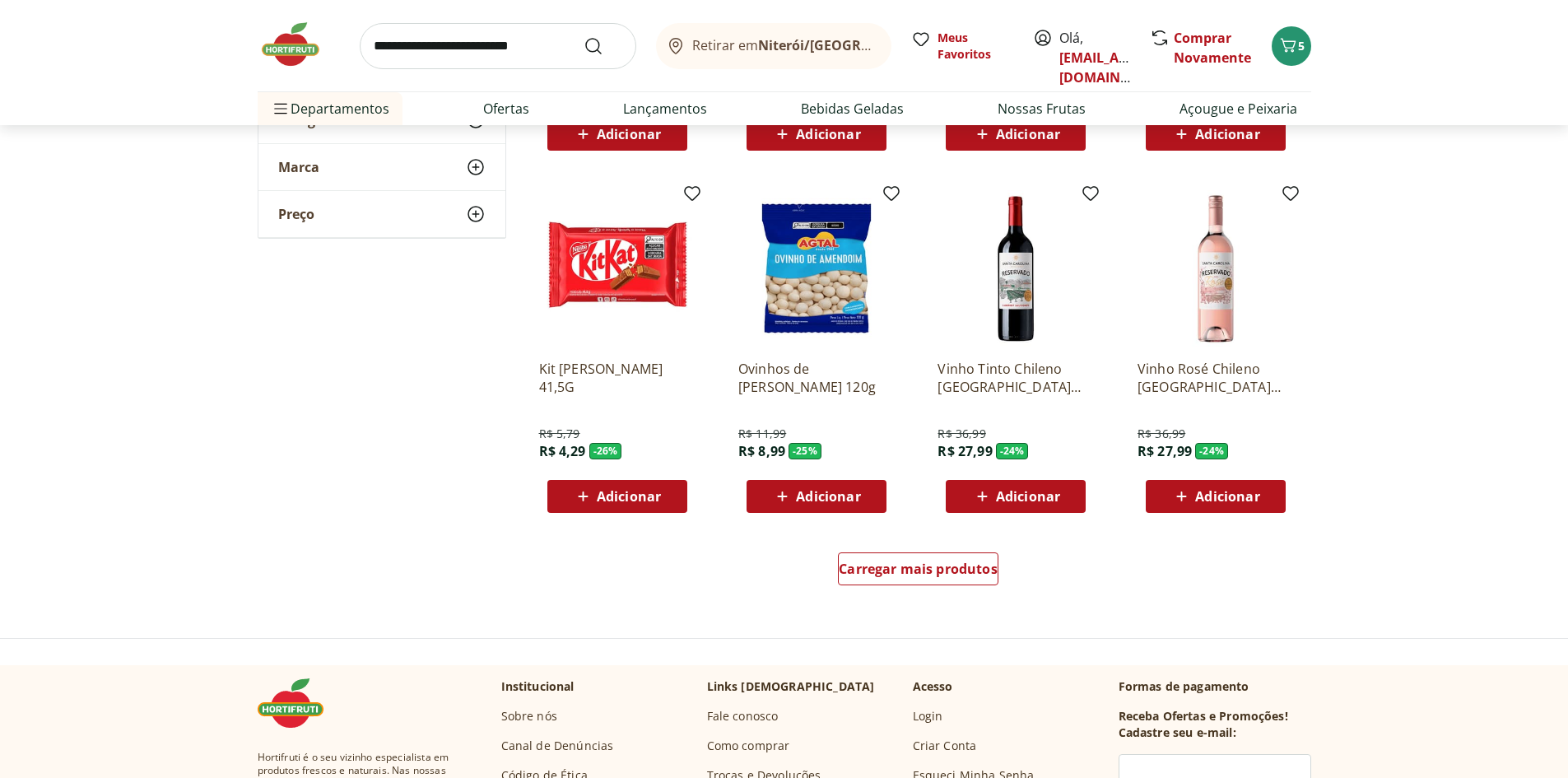
scroll to position [823, 0]
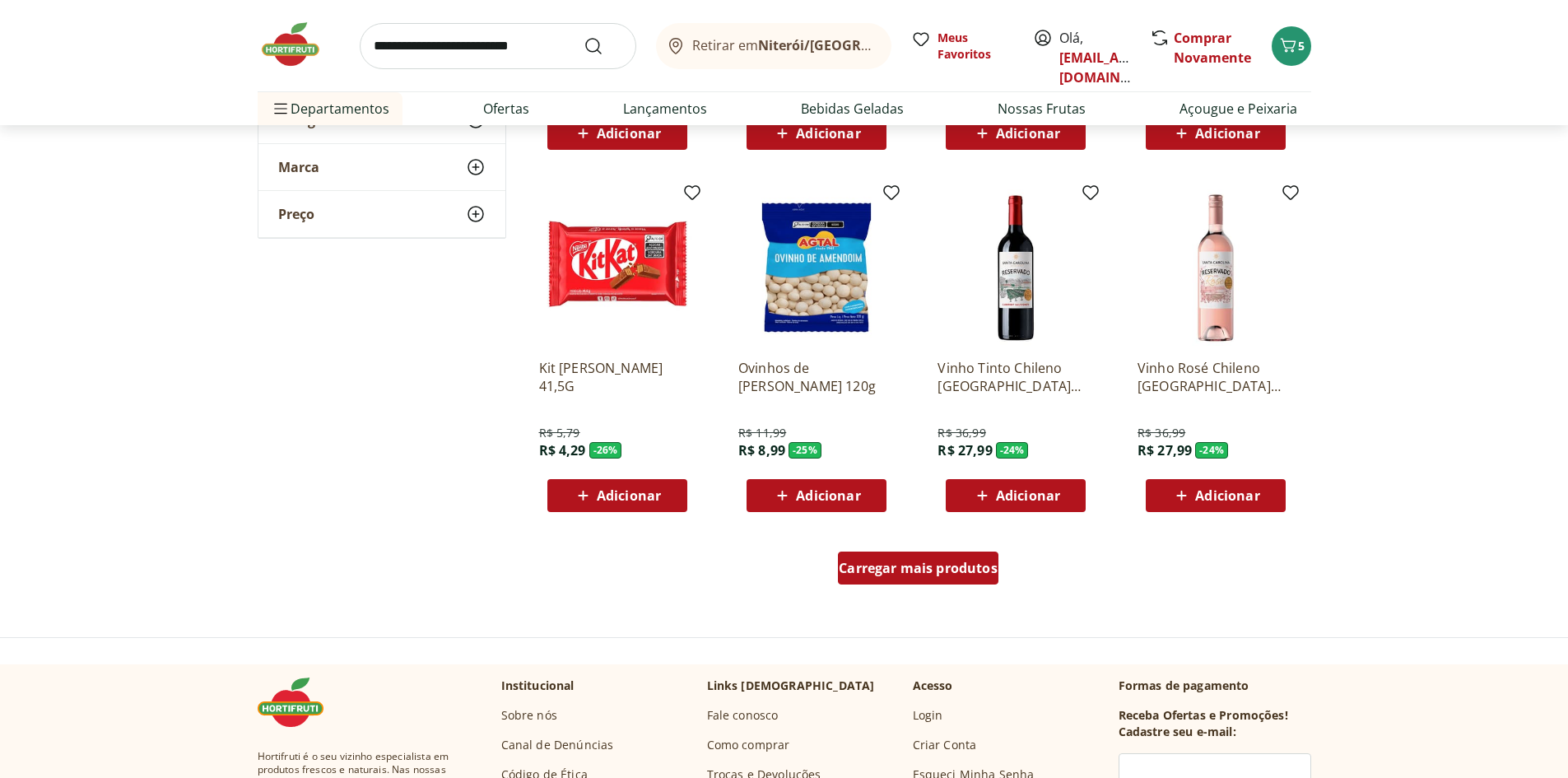
click at [945, 575] on span "Carregar mais produtos" at bounding box center [918, 568] width 159 height 13
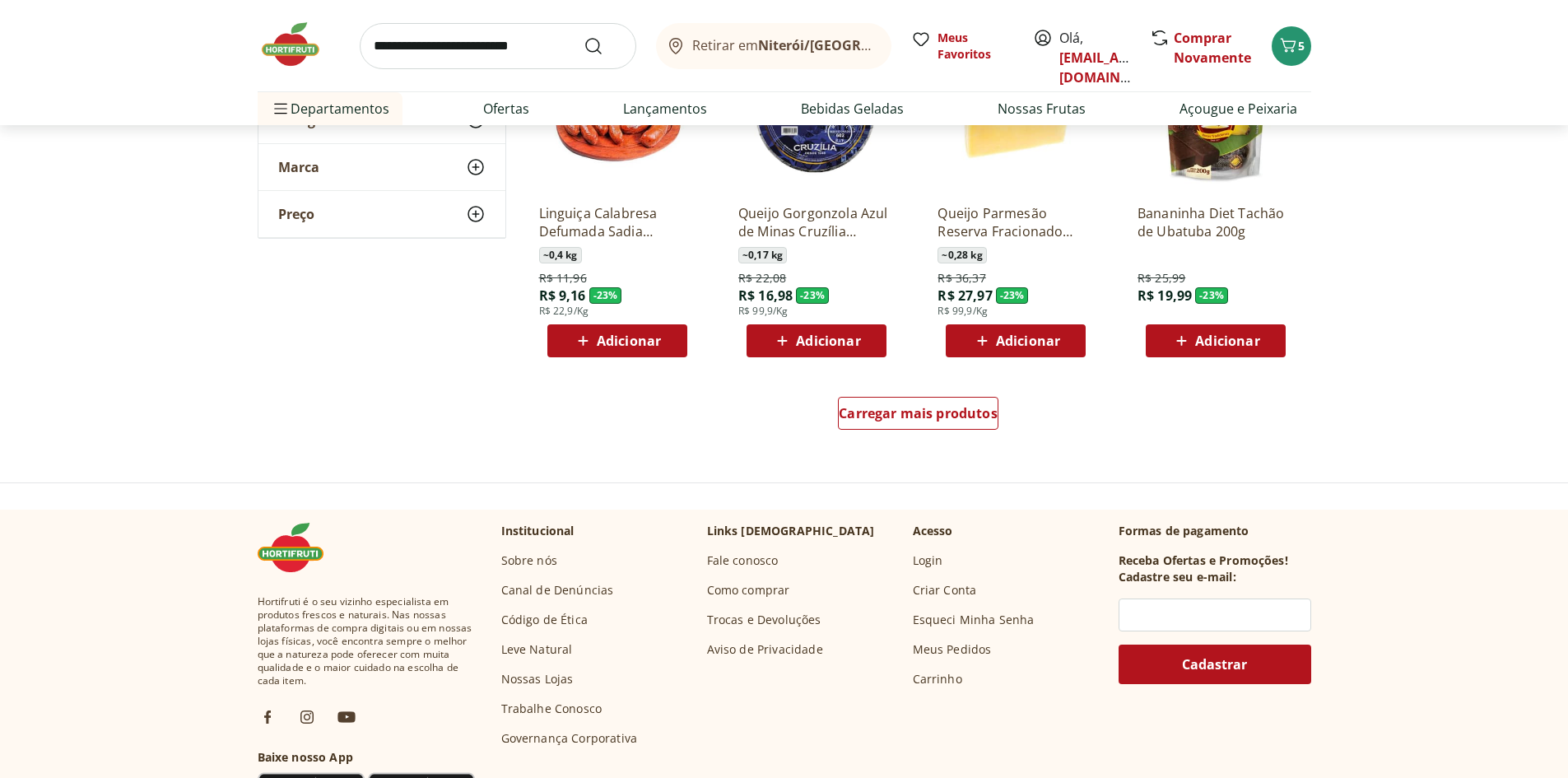
scroll to position [1811, 0]
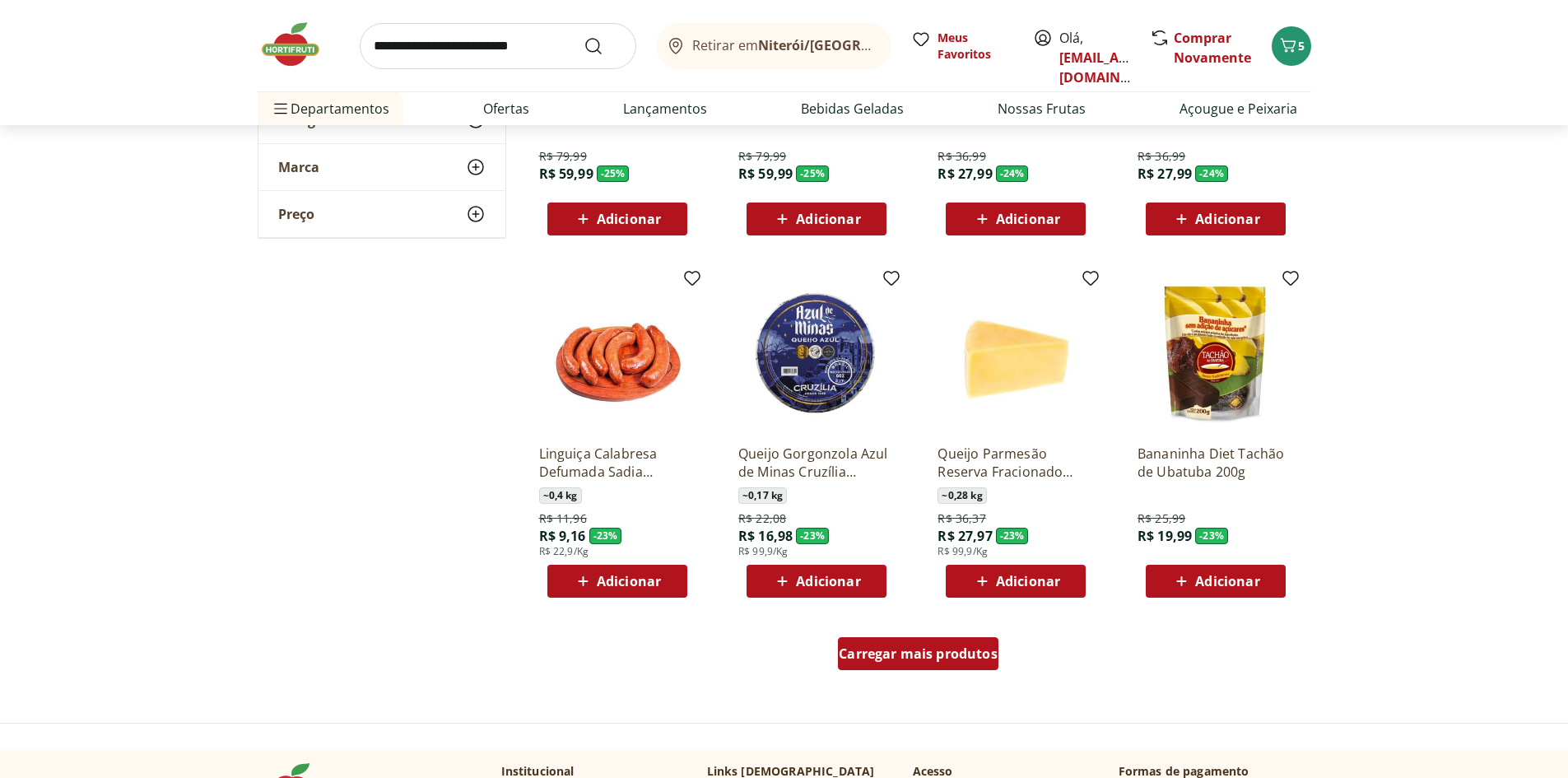
click at [922, 642] on div "Carregar mais produtos" at bounding box center [918, 653] width 160 height 33
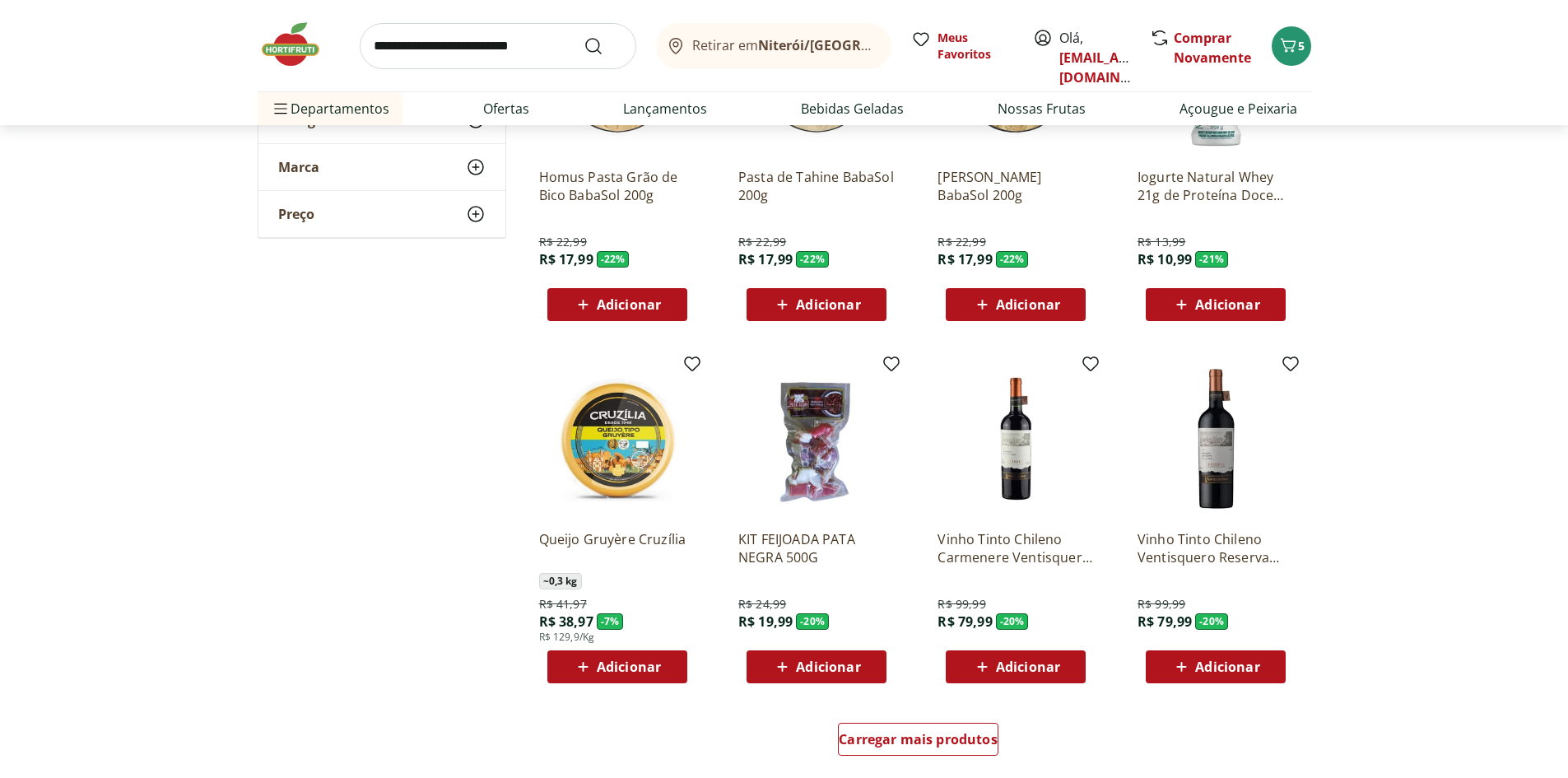
scroll to position [3292, 0]
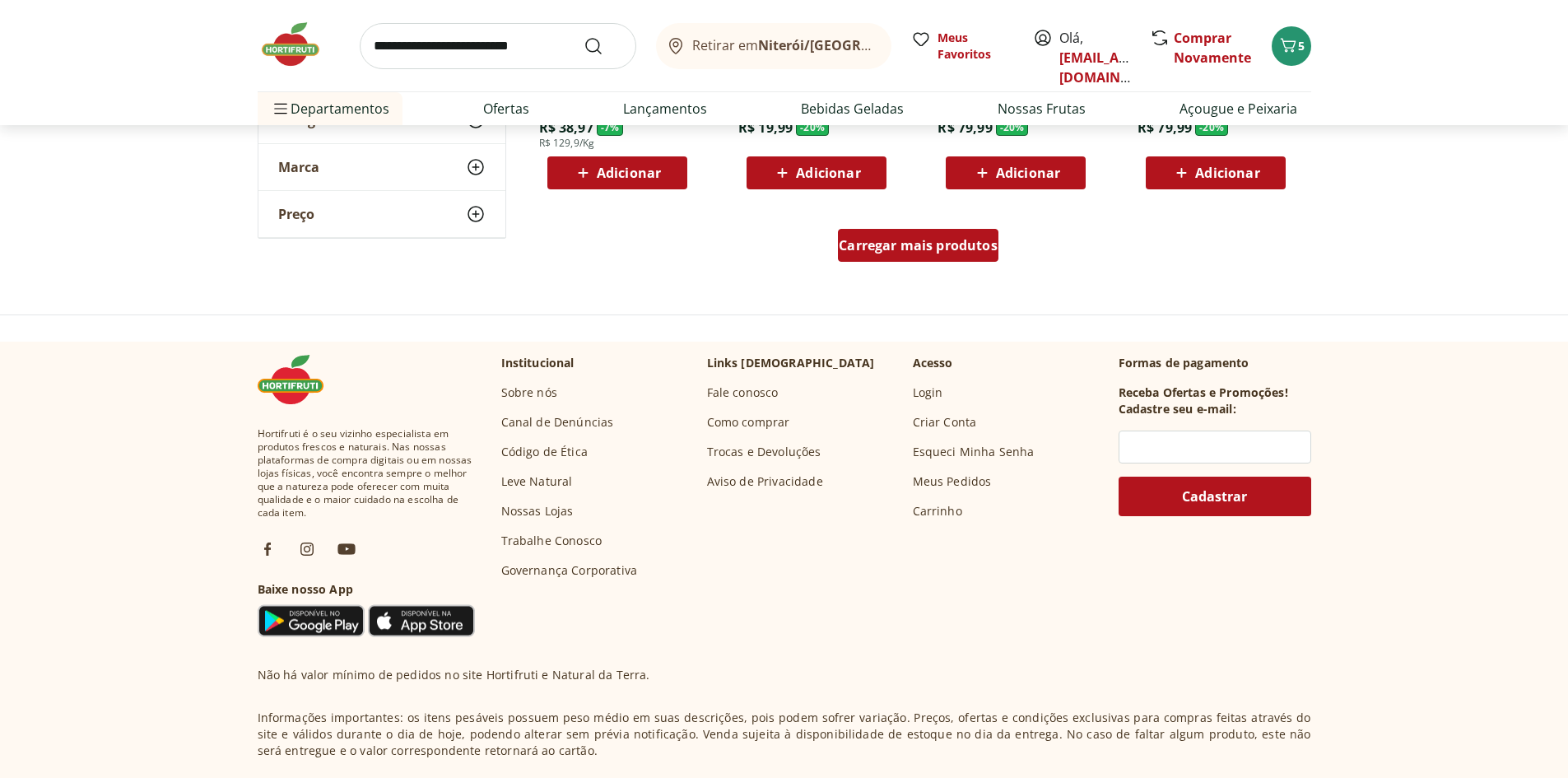
click at [897, 254] on div "Carregar mais produtos" at bounding box center [918, 244] width 160 height 33
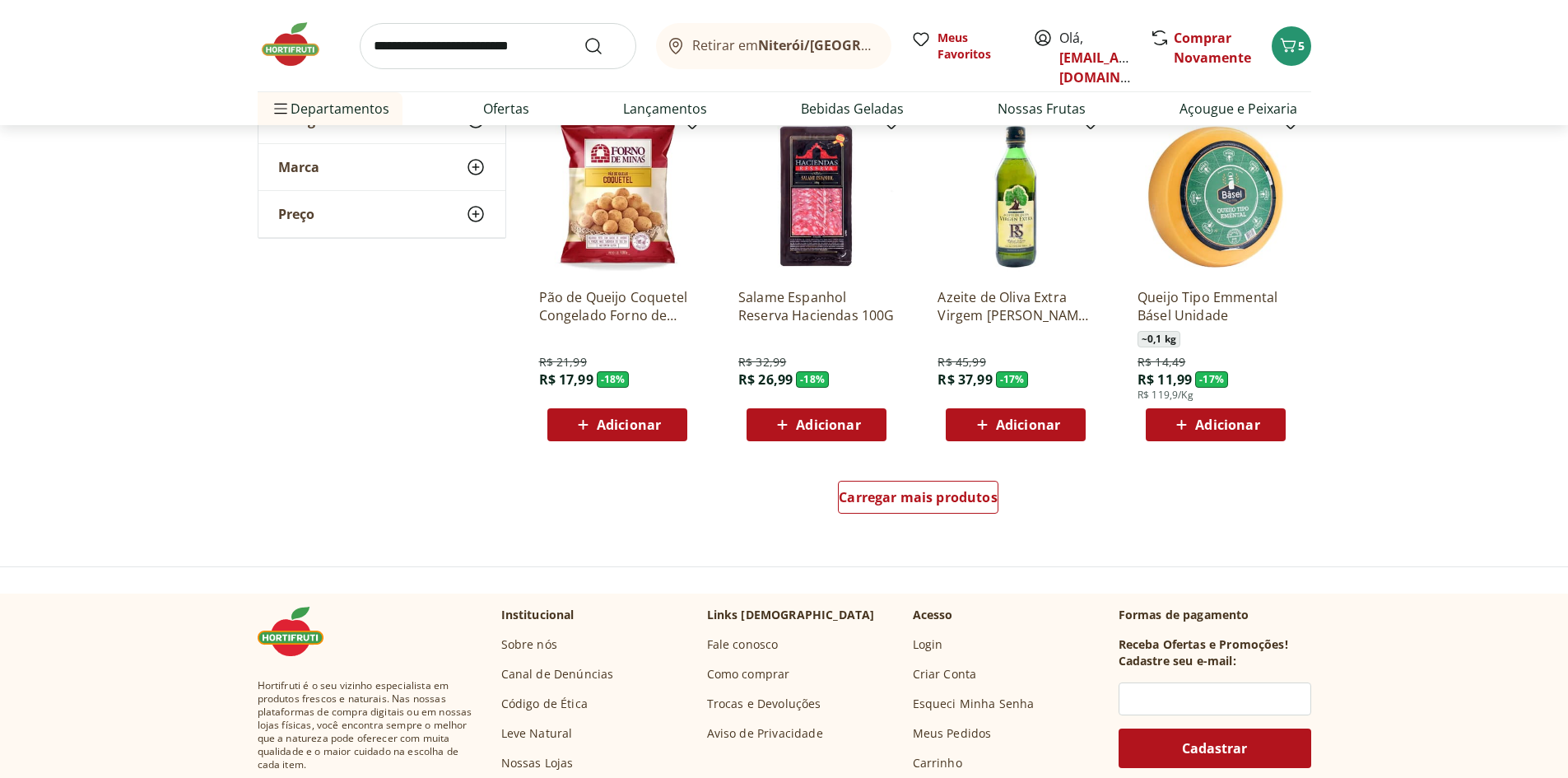
scroll to position [4115, 0]
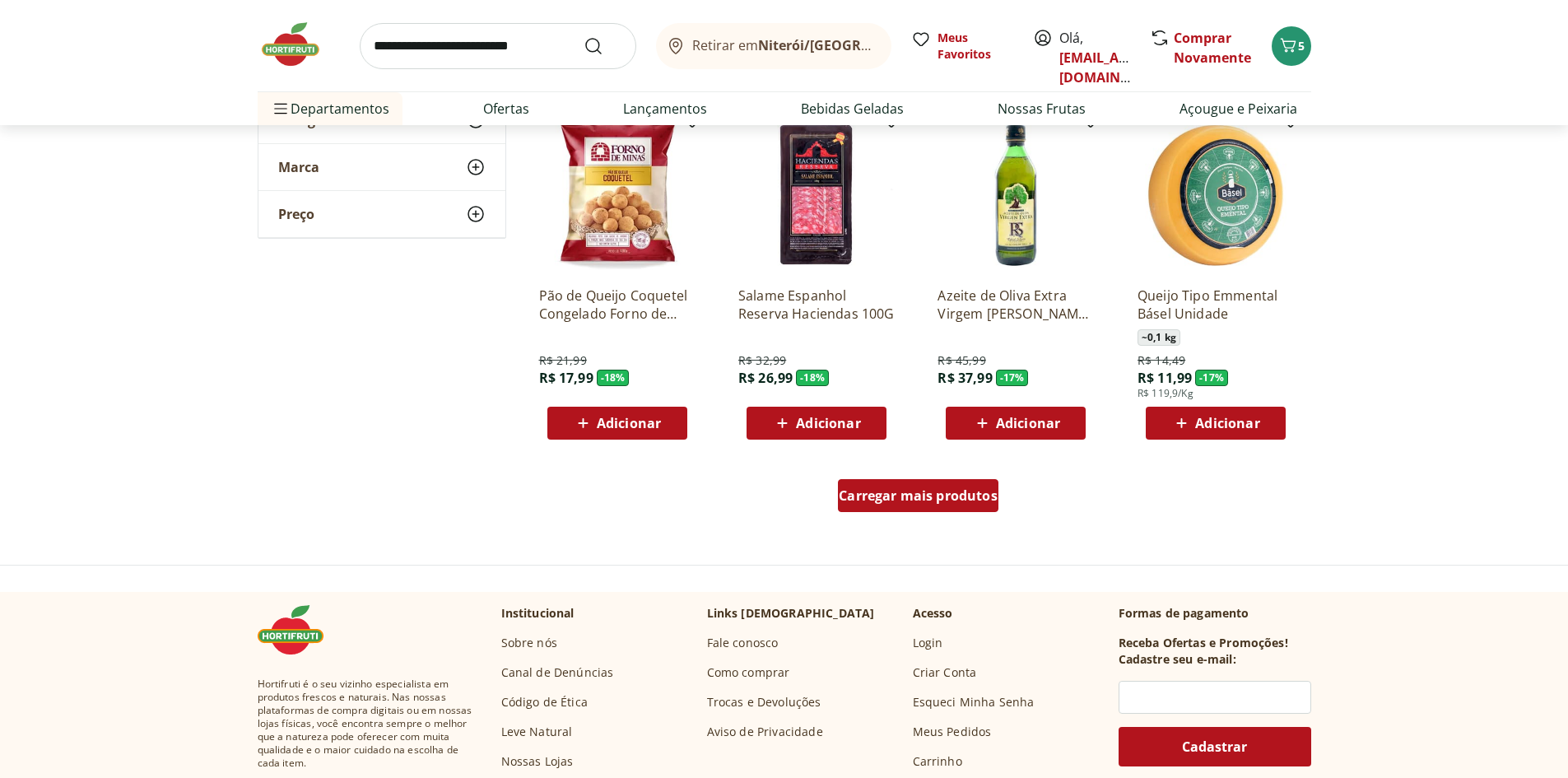
click at [907, 489] on span "Carregar mais produtos" at bounding box center [918, 495] width 159 height 13
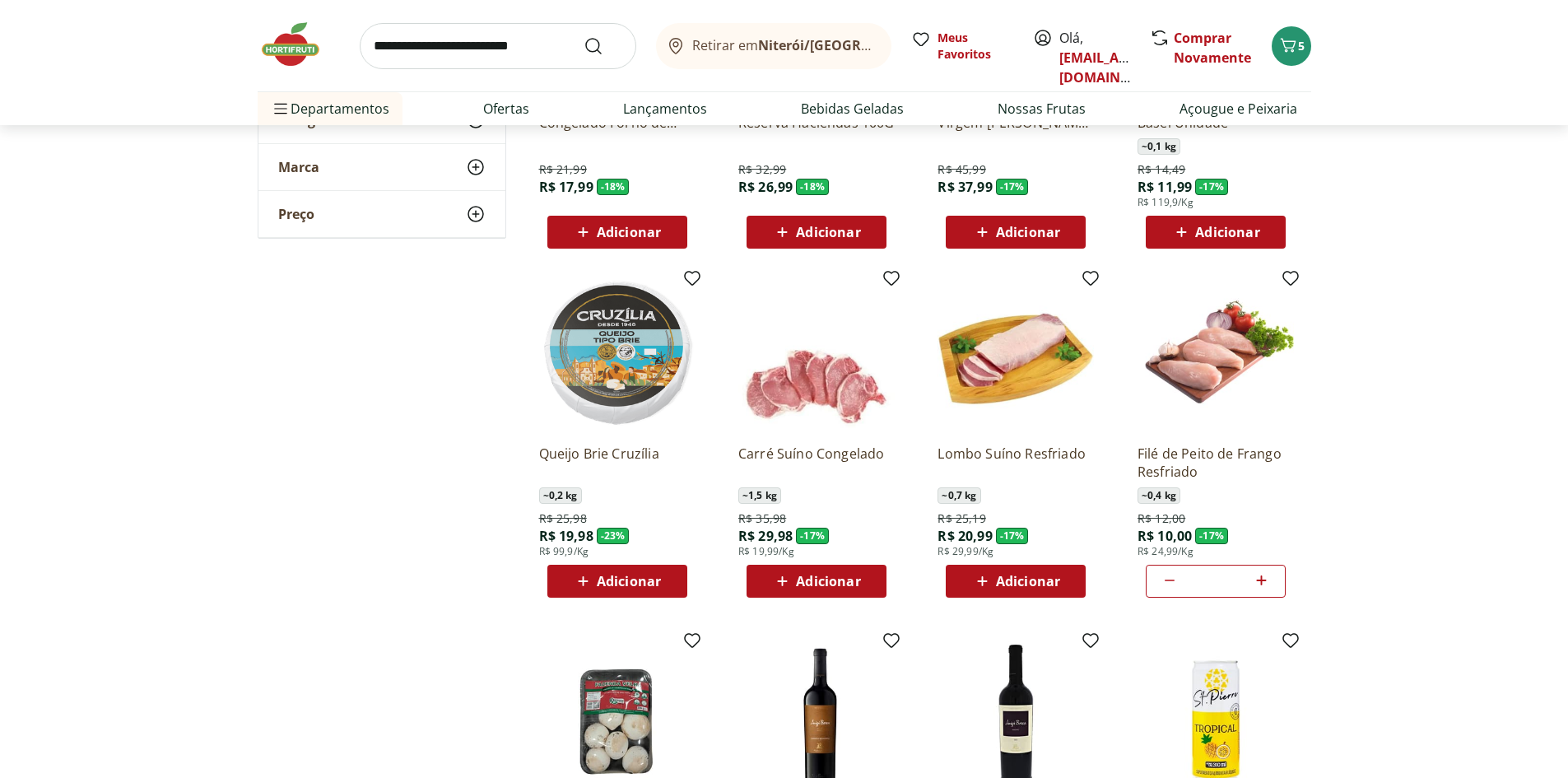
scroll to position [4445, 0]
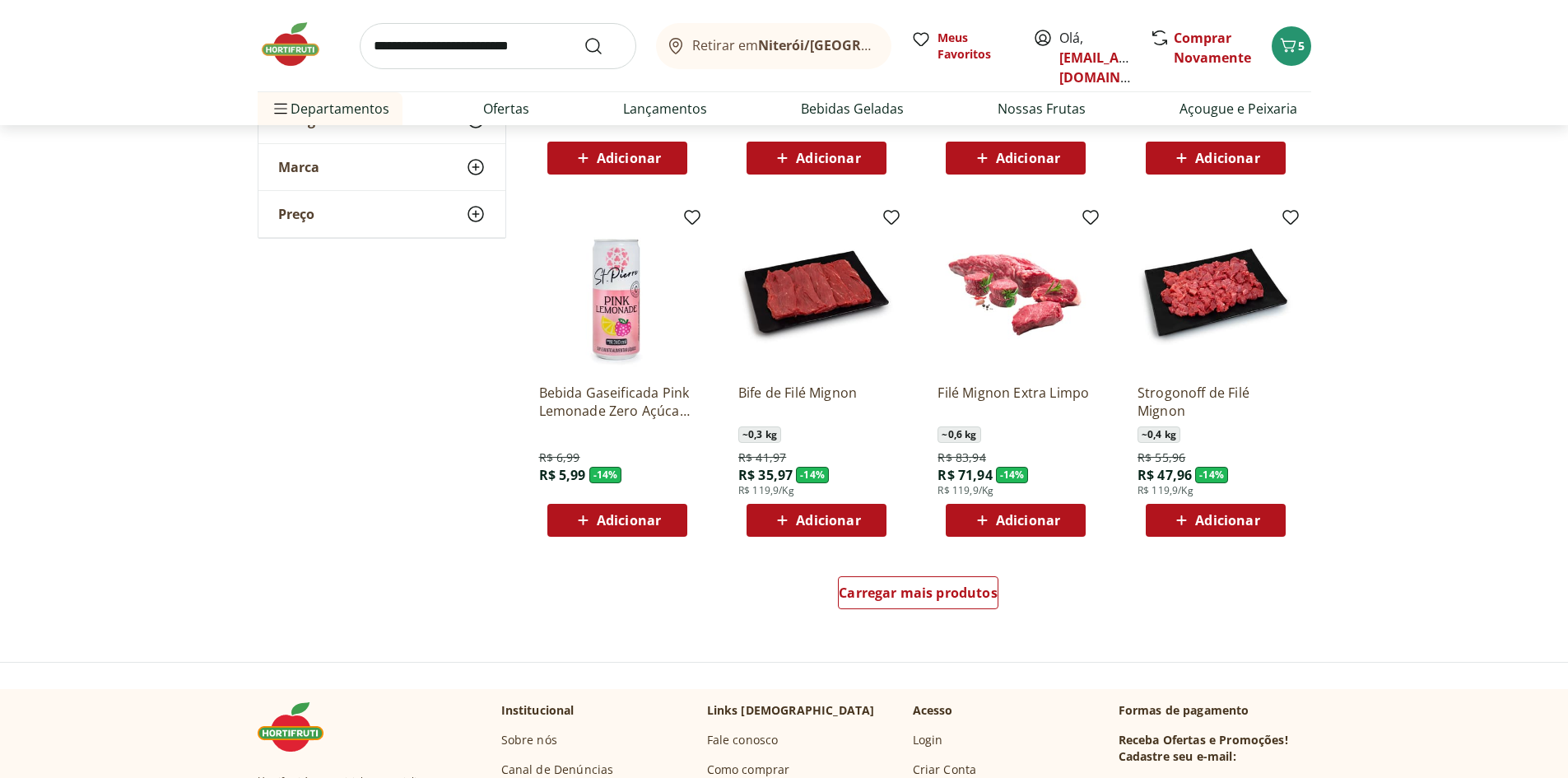
scroll to position [5185, 0]
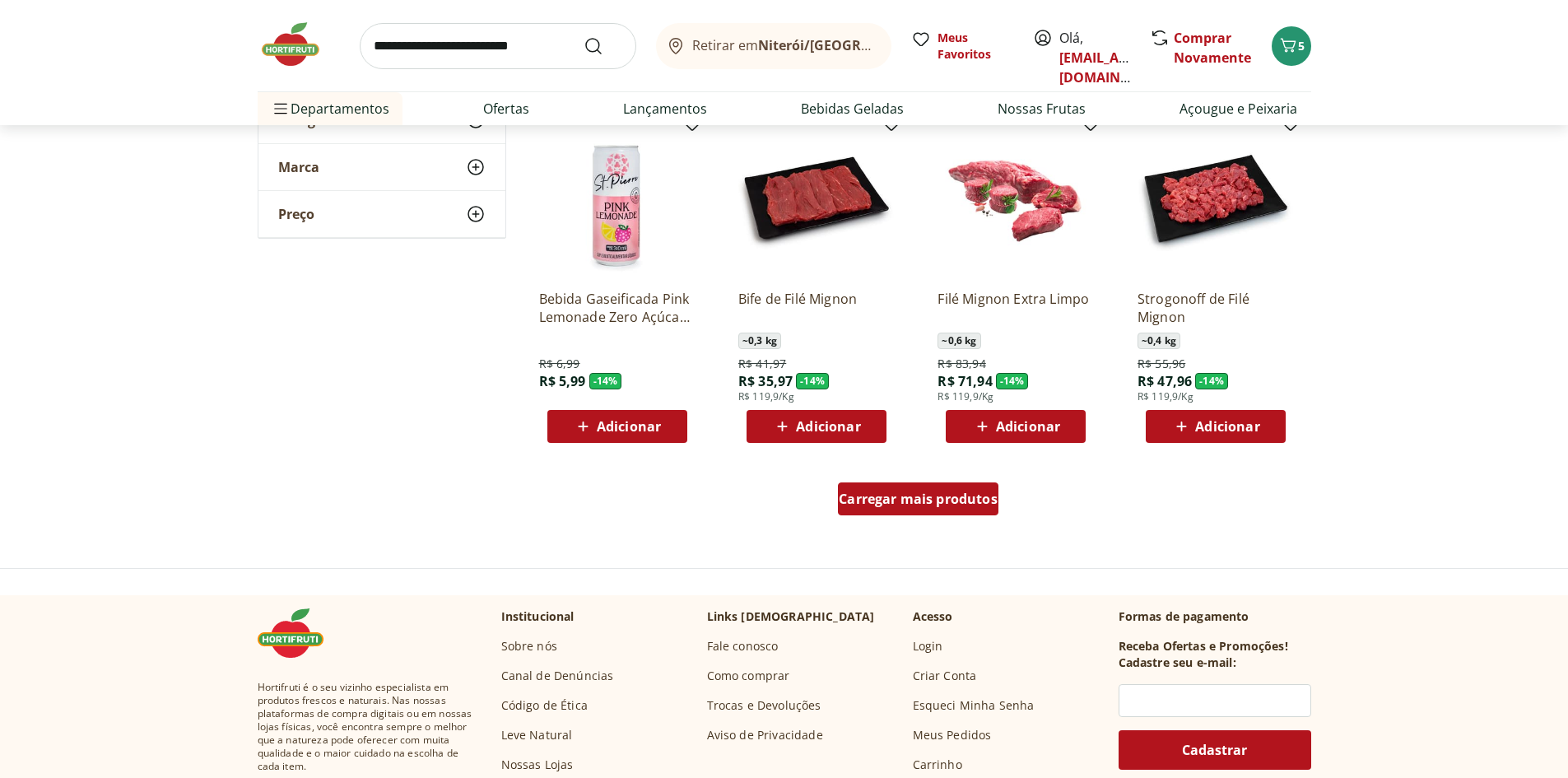
click at [954, 489] on div "Carregar mais produtos" at bounding box center [918, 498] width 160 height 33
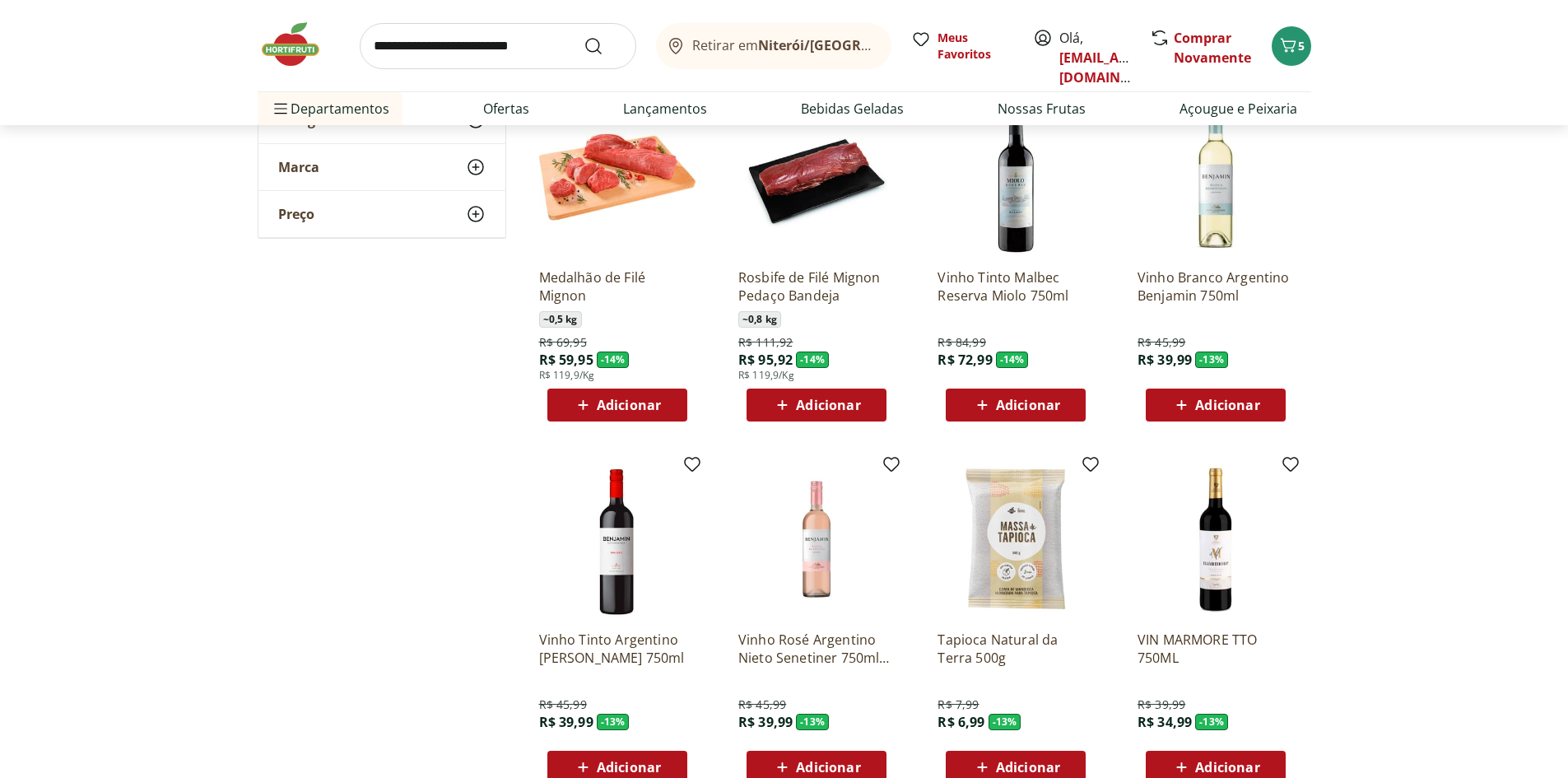
scroll to position [5514, 0]
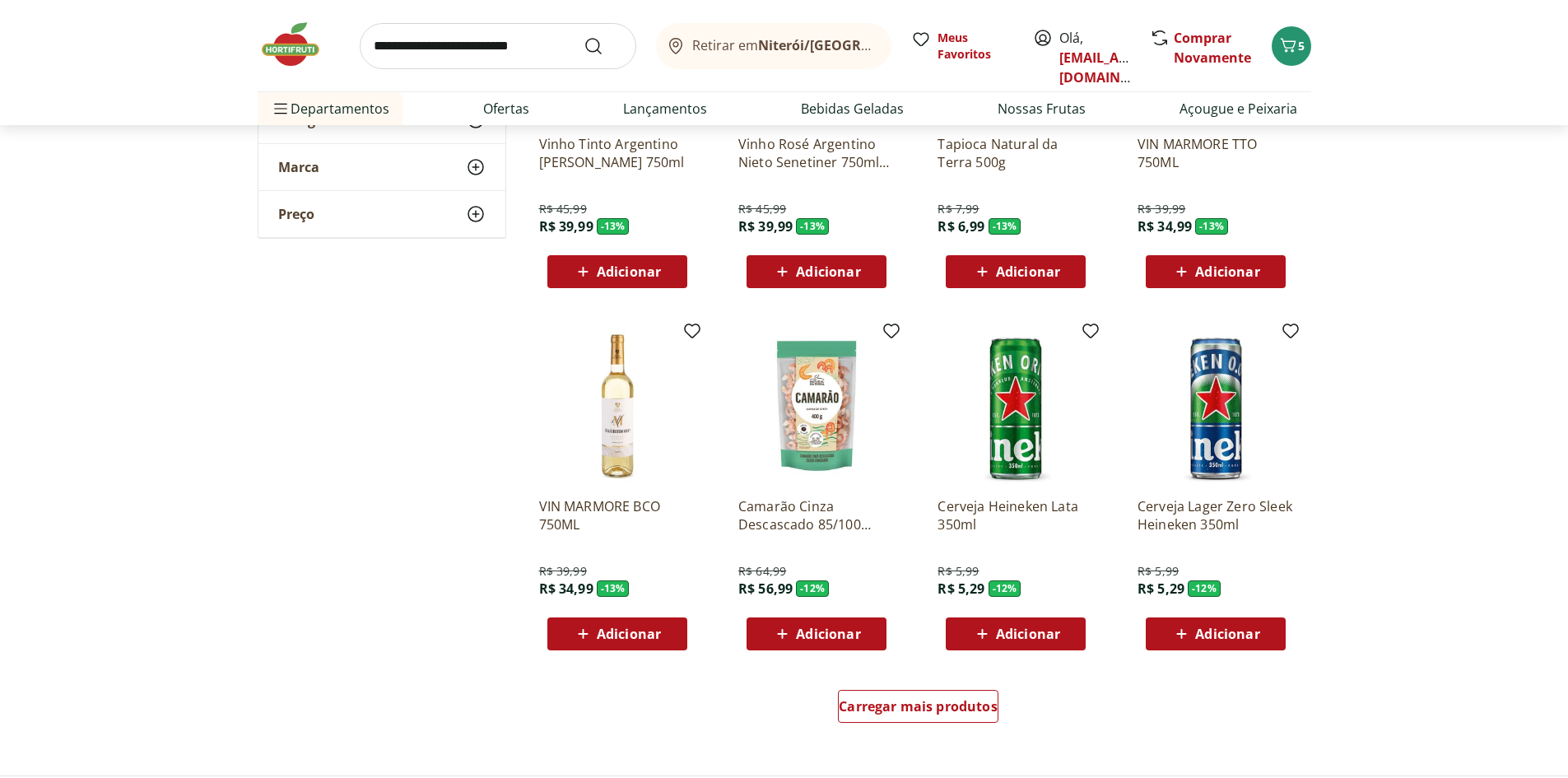
scroll to position [6173, 0]
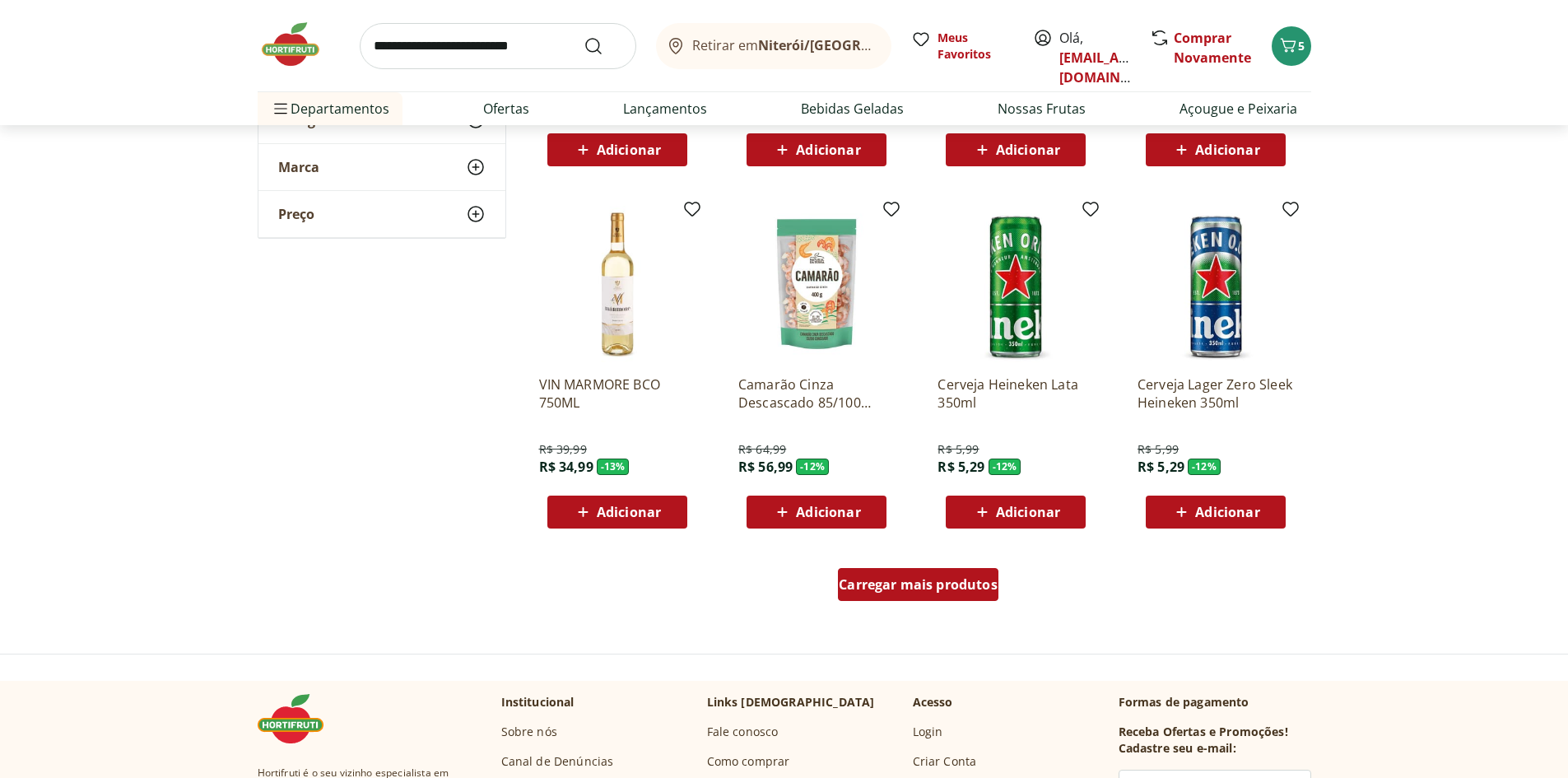
click at [898, 598] on div "Carregar mais produtos" at bounding box center [918, 584] width 160 height 33
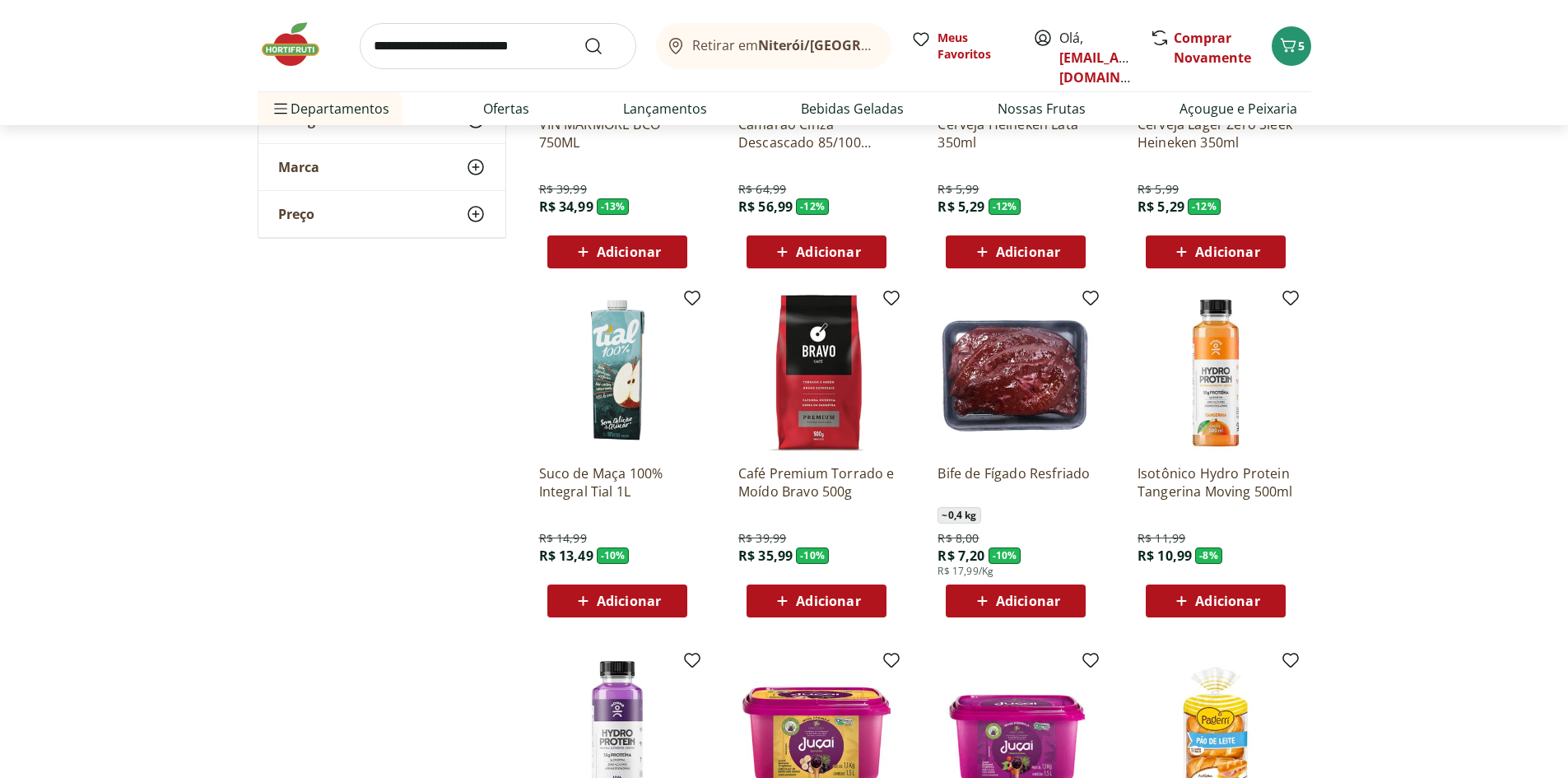
scroll to position [6420, 0]
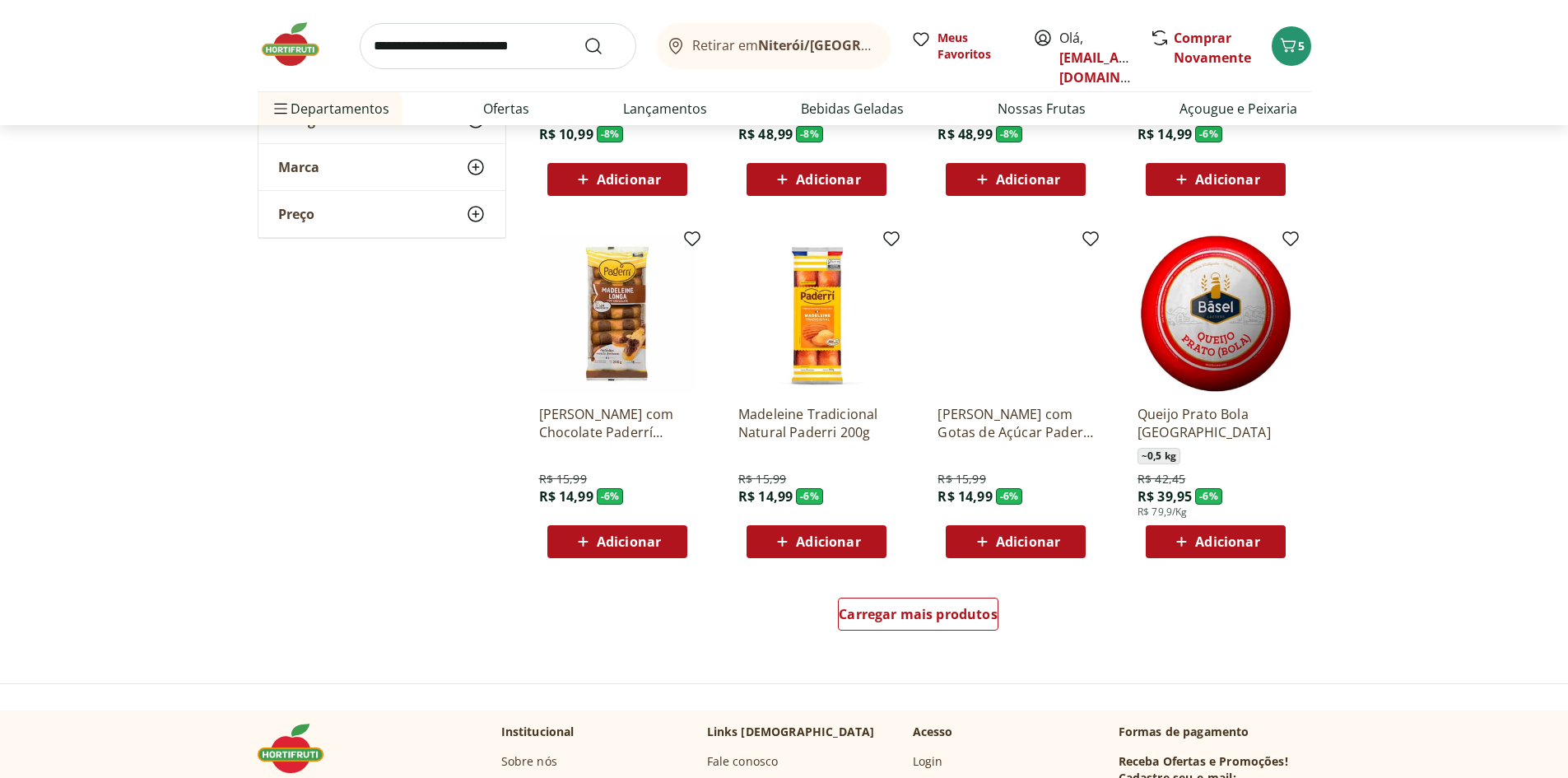
scroll to position [7326, 0]
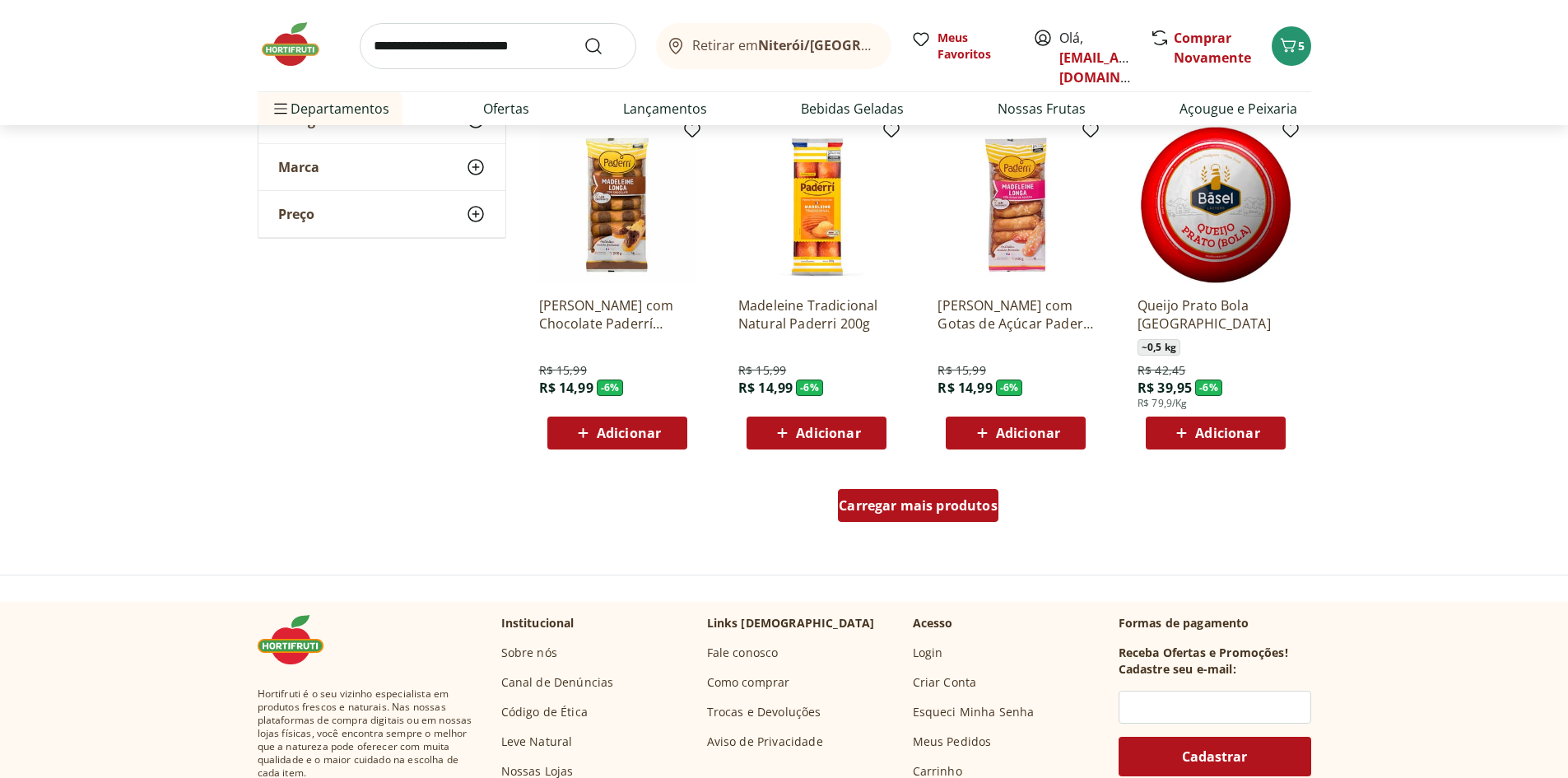
click at [964, 508] on span "Carregar mais produtos" at bounding box center [918, 505] width 159 height 13
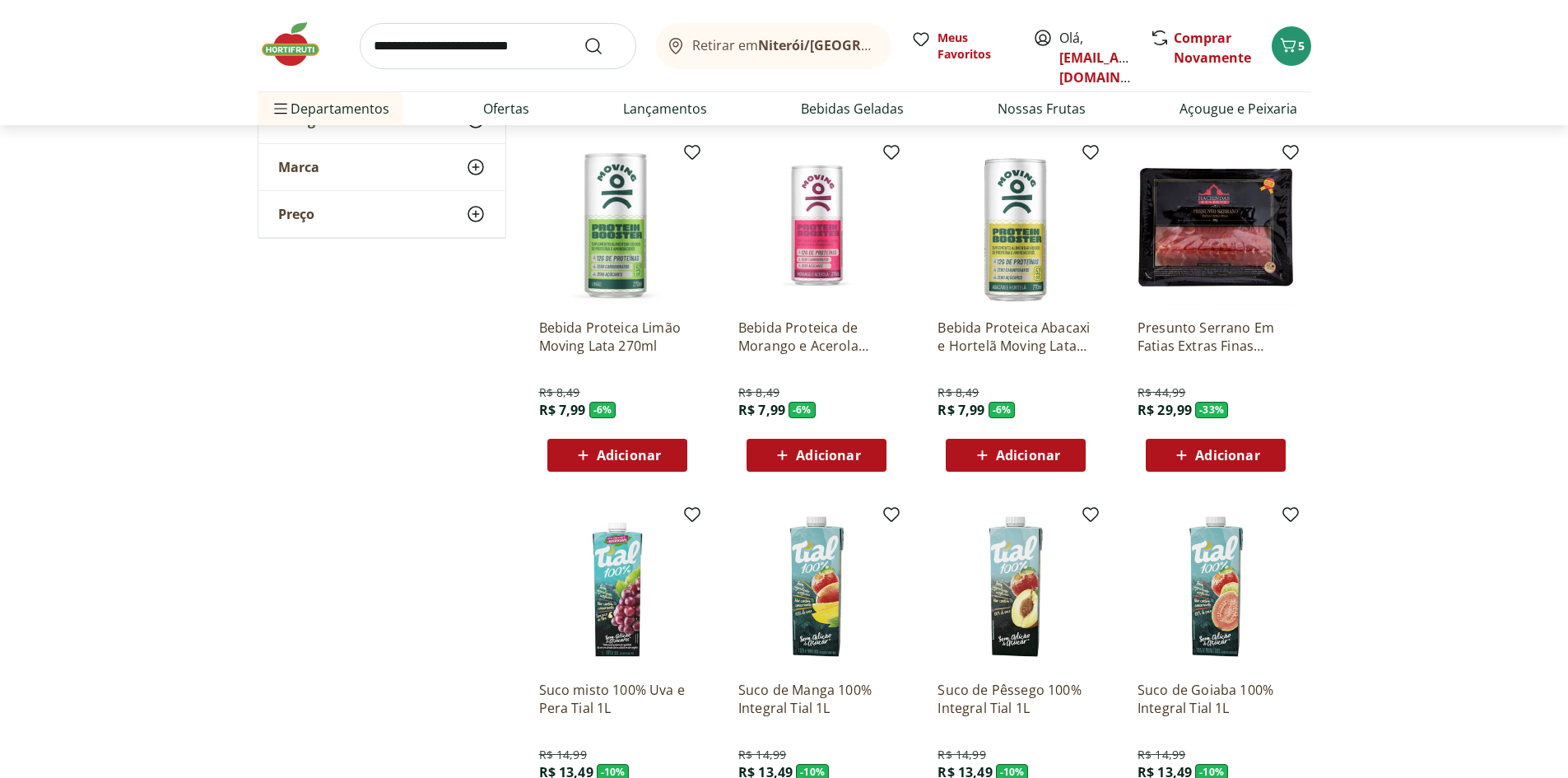
scroll to position [7655, 0]
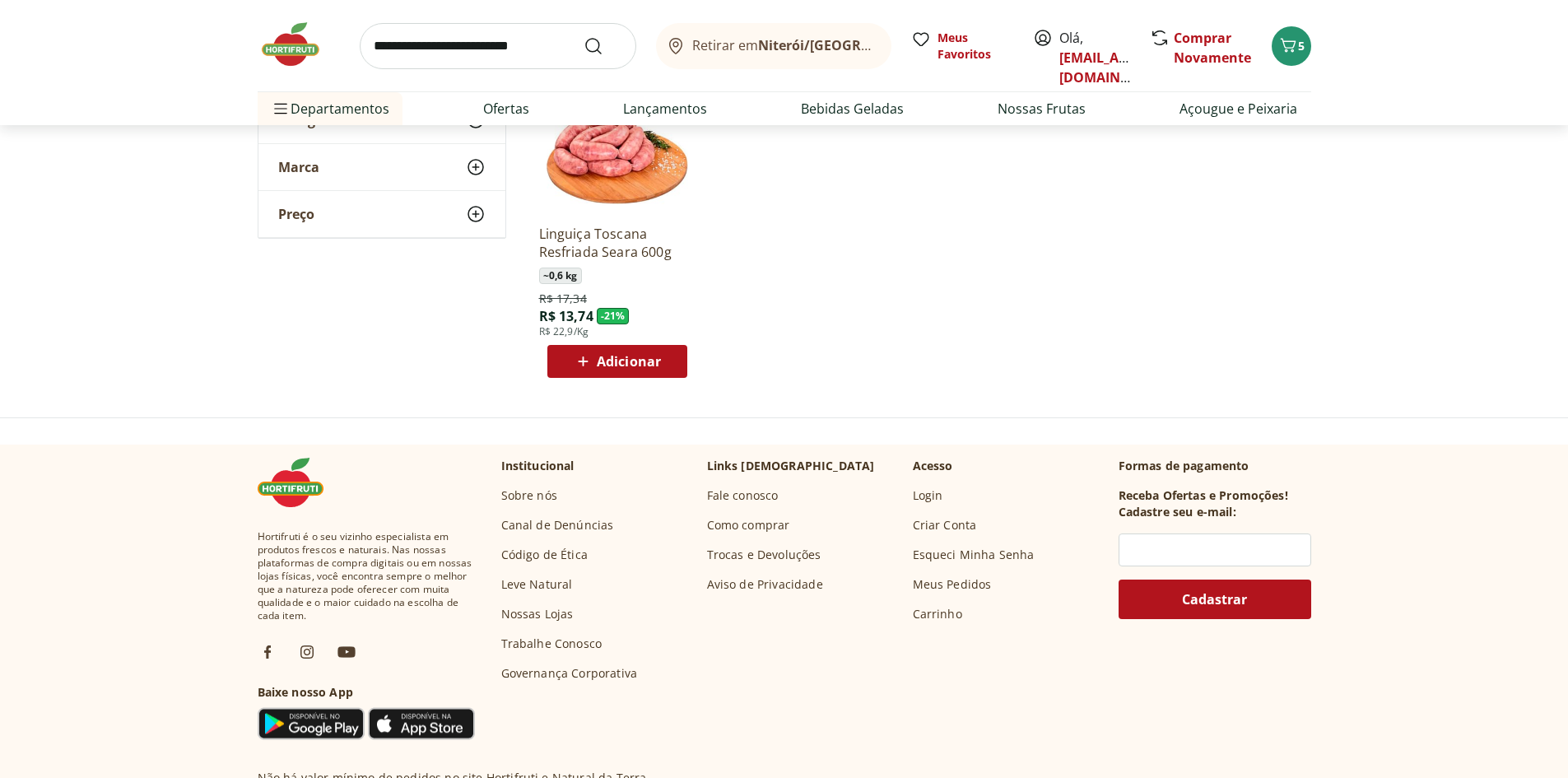
scroll to position [8478, 0]
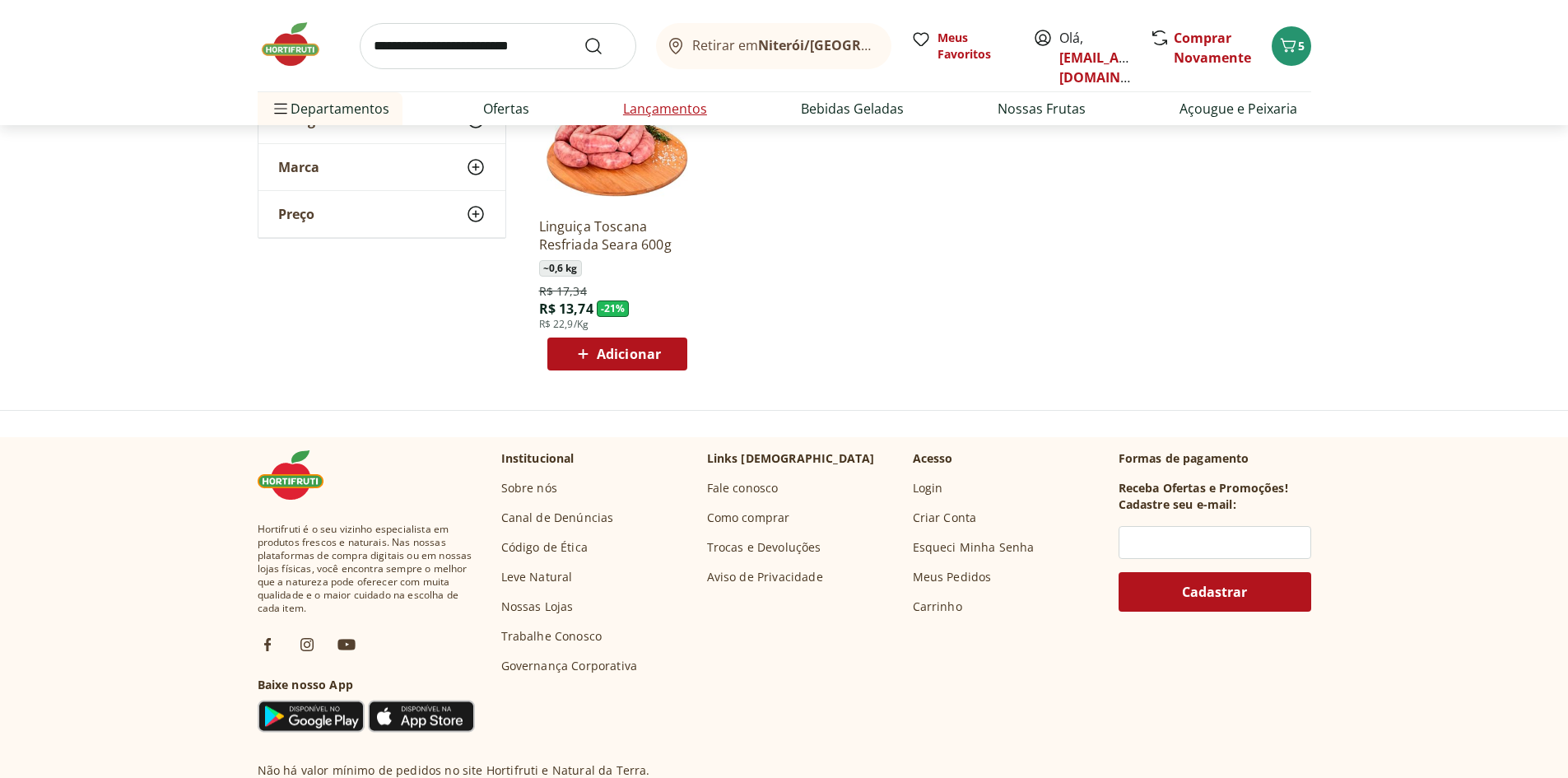
click at [681, 111] on link "Lançamentos" at bounding box center [665, 108] width 84 height 20
select select "**********"
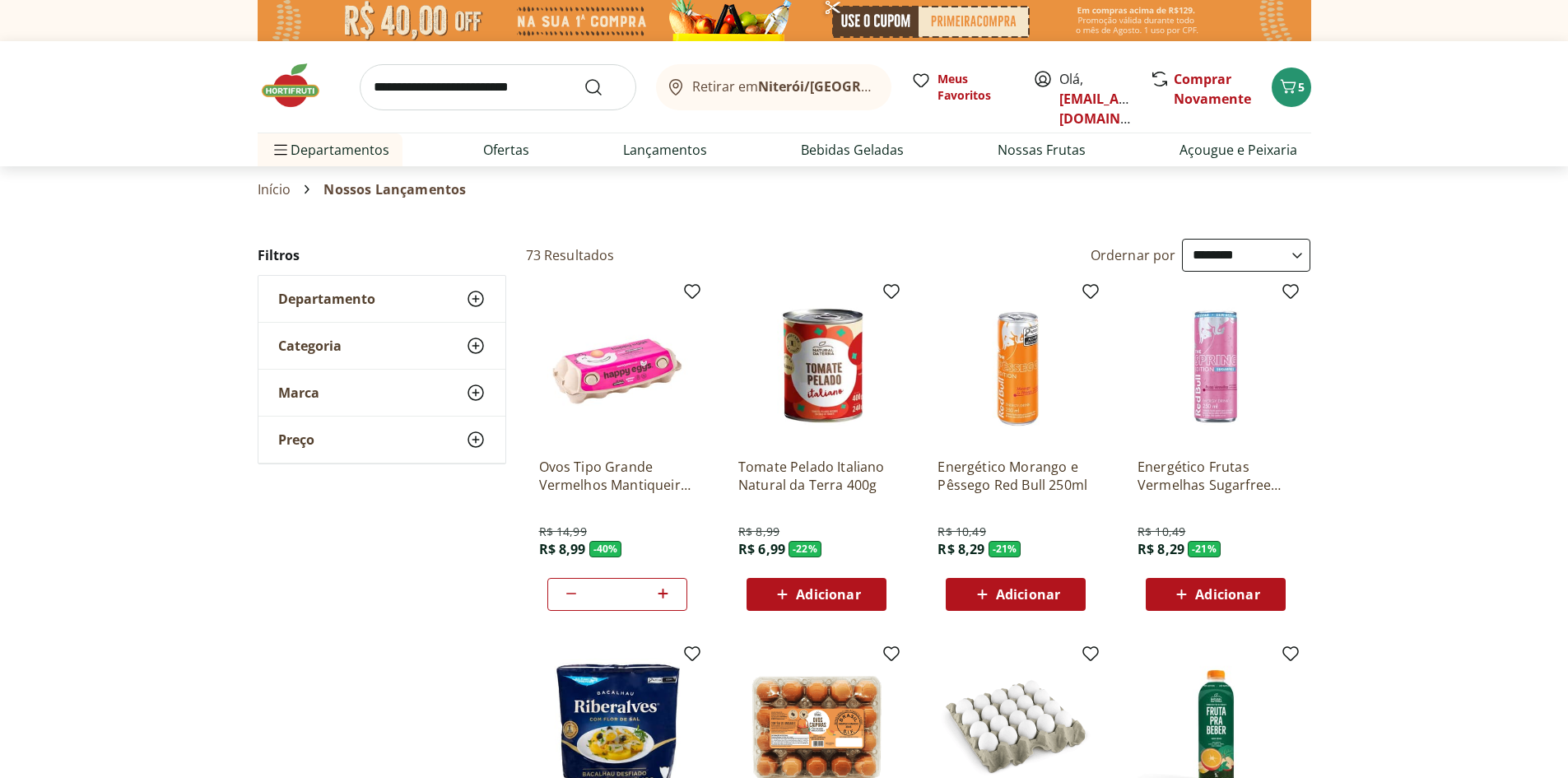
click at [425, 91] on input "search" at bounding box center [498, 87] width 277 height 46
type input "*******"
click at [584, 78] on button "Submit Search" at bounding box center [603, 88] width 39 height 20
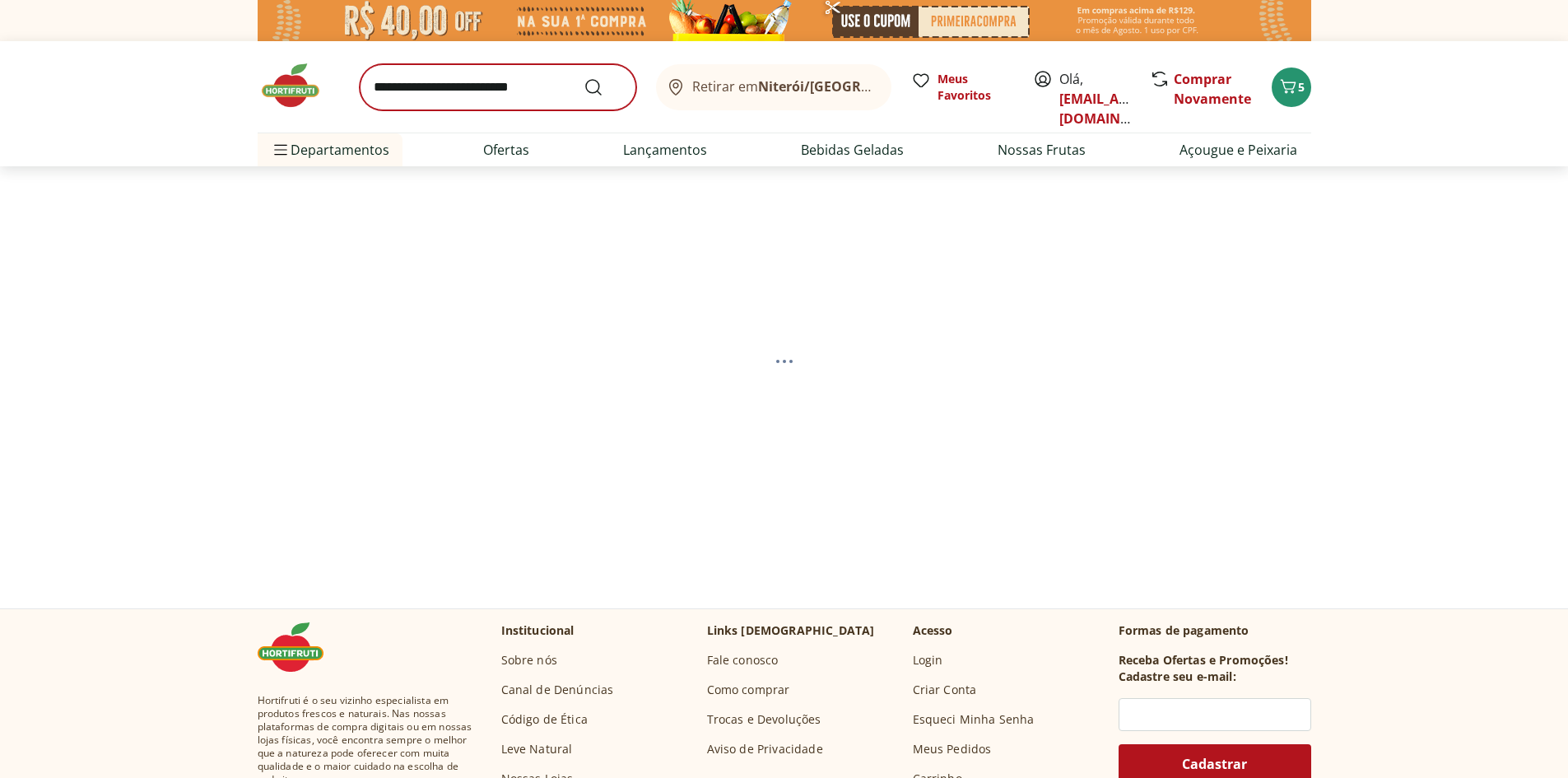
select select "**********"
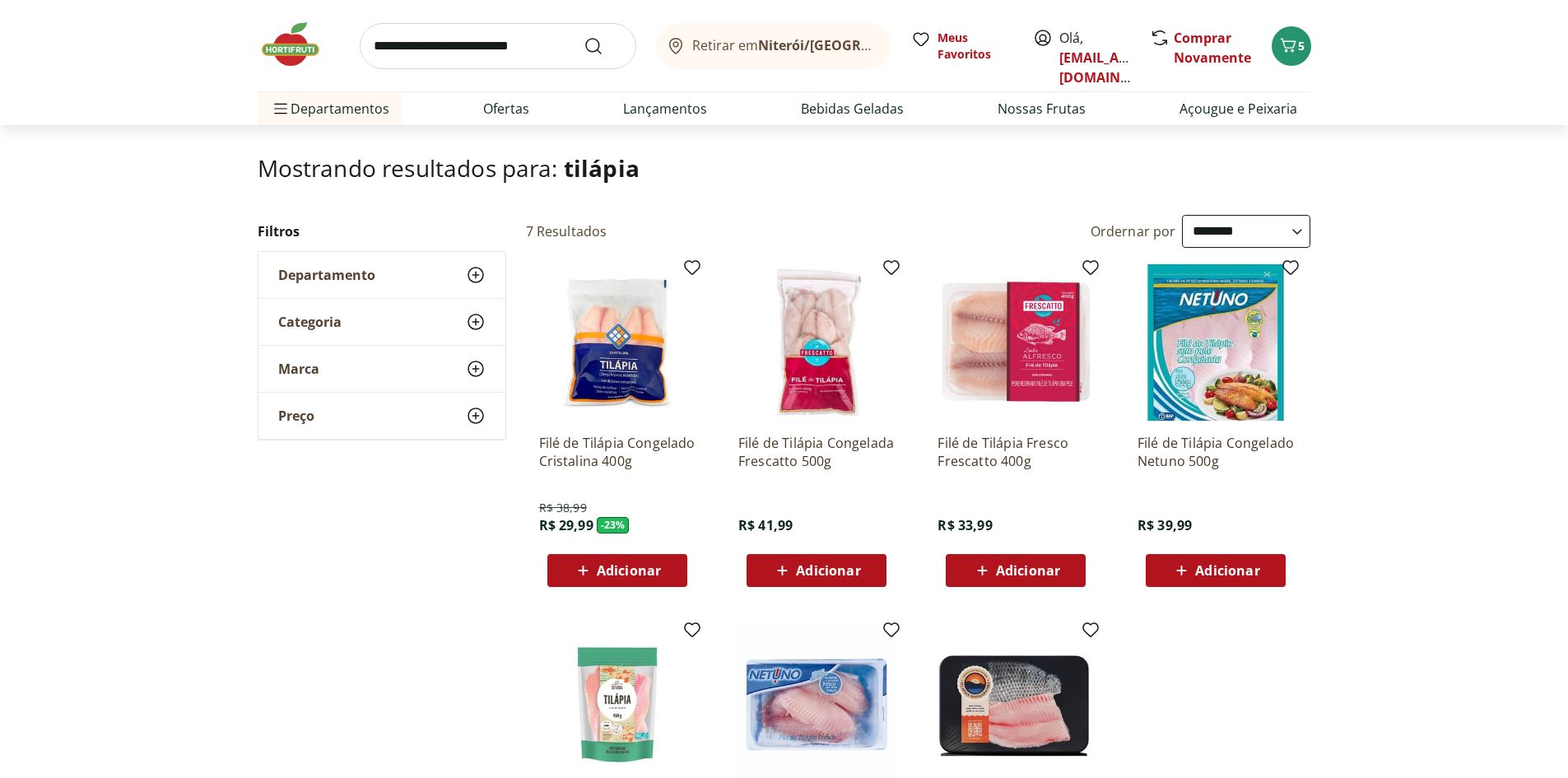
scroll to position [83, 0]
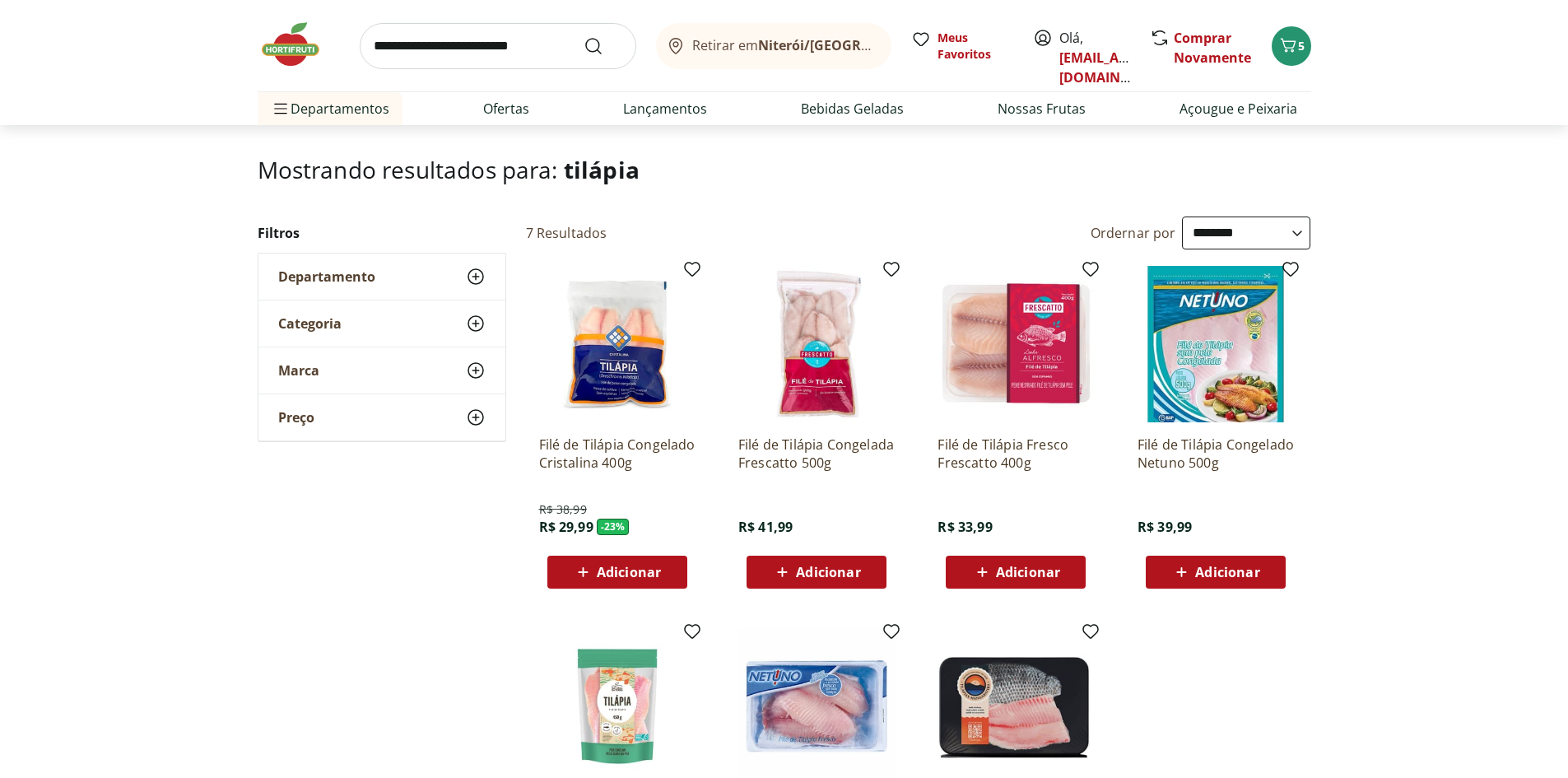
click at [626, 573] on span "Adicionar" at bounding box center [629, 572] width 64 height 13
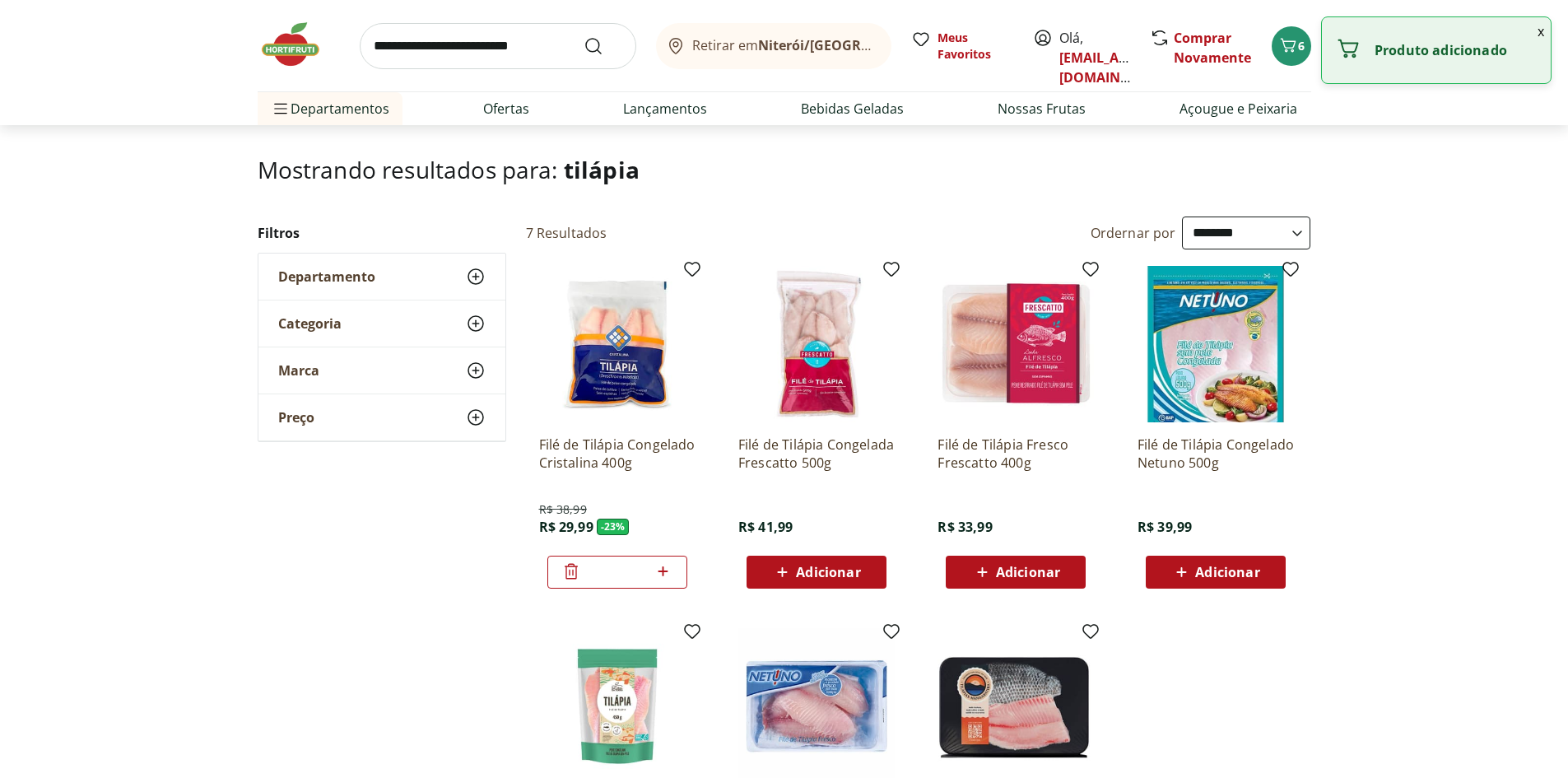
click at [519, 44] on input "search" at bounding box center [498, 46] width 277 height 46
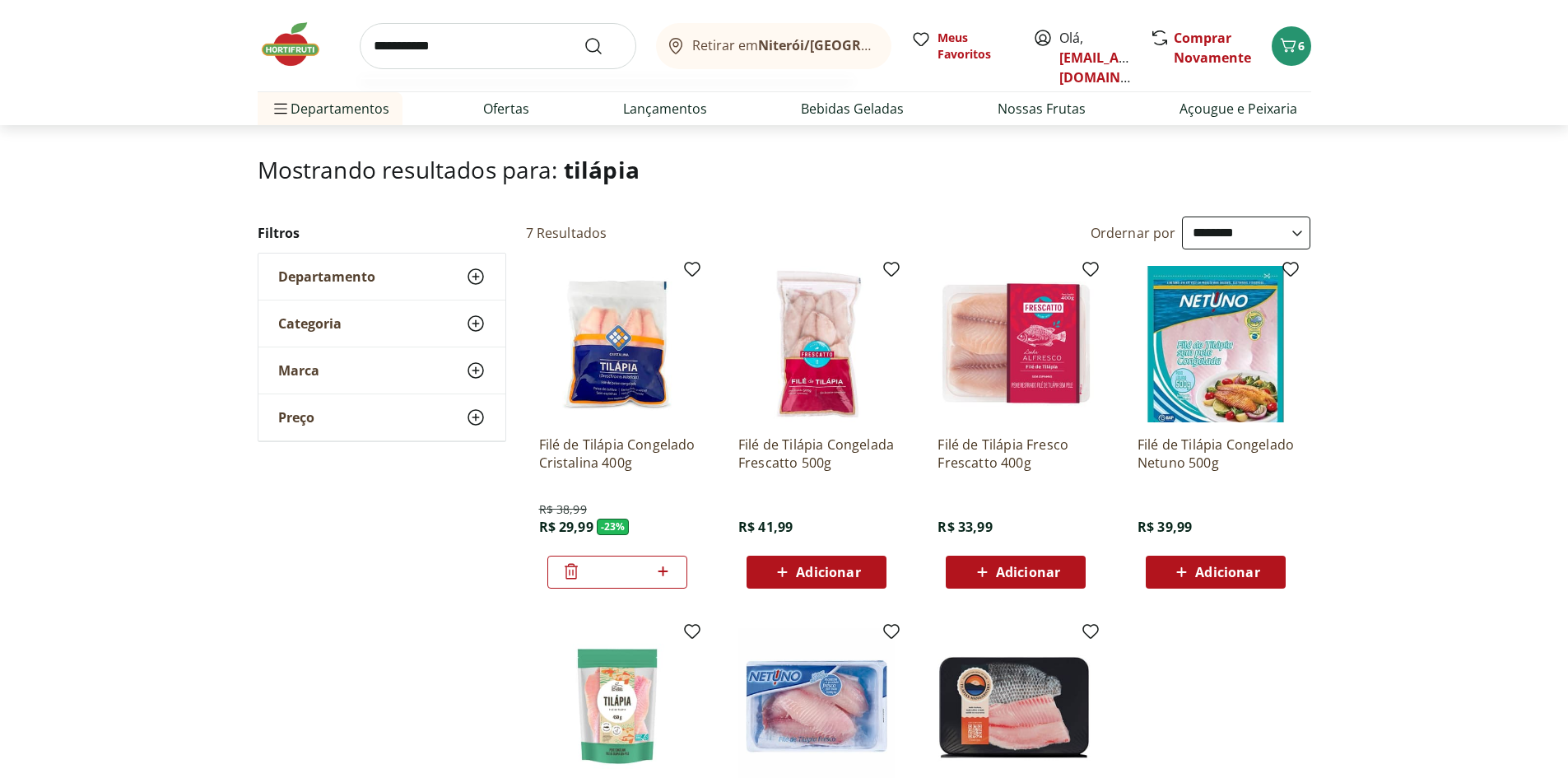
type input "**********"
click button "Submit Search" at bounding box center [603, 46] width 39 height 20
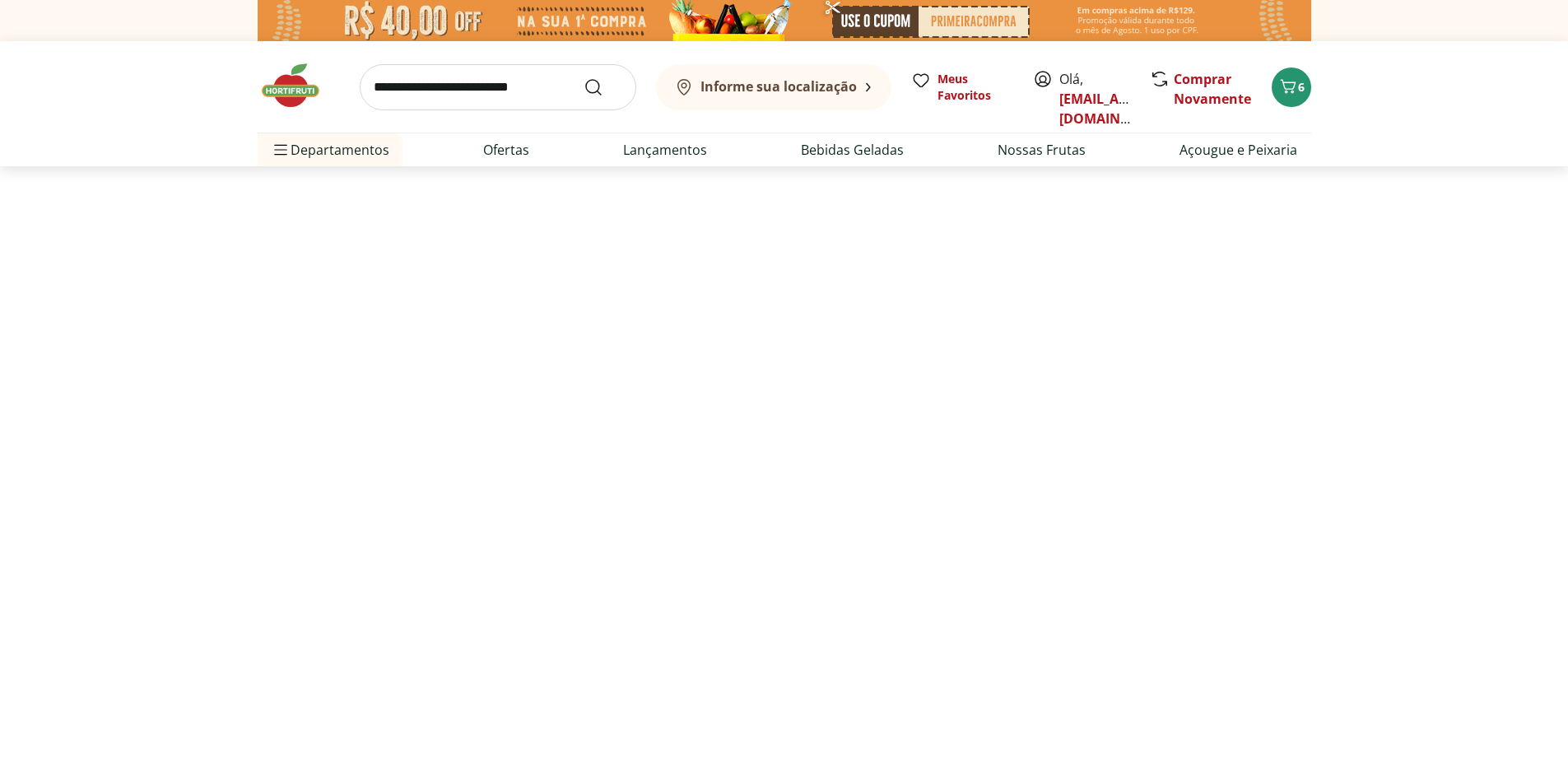
select select "**********"
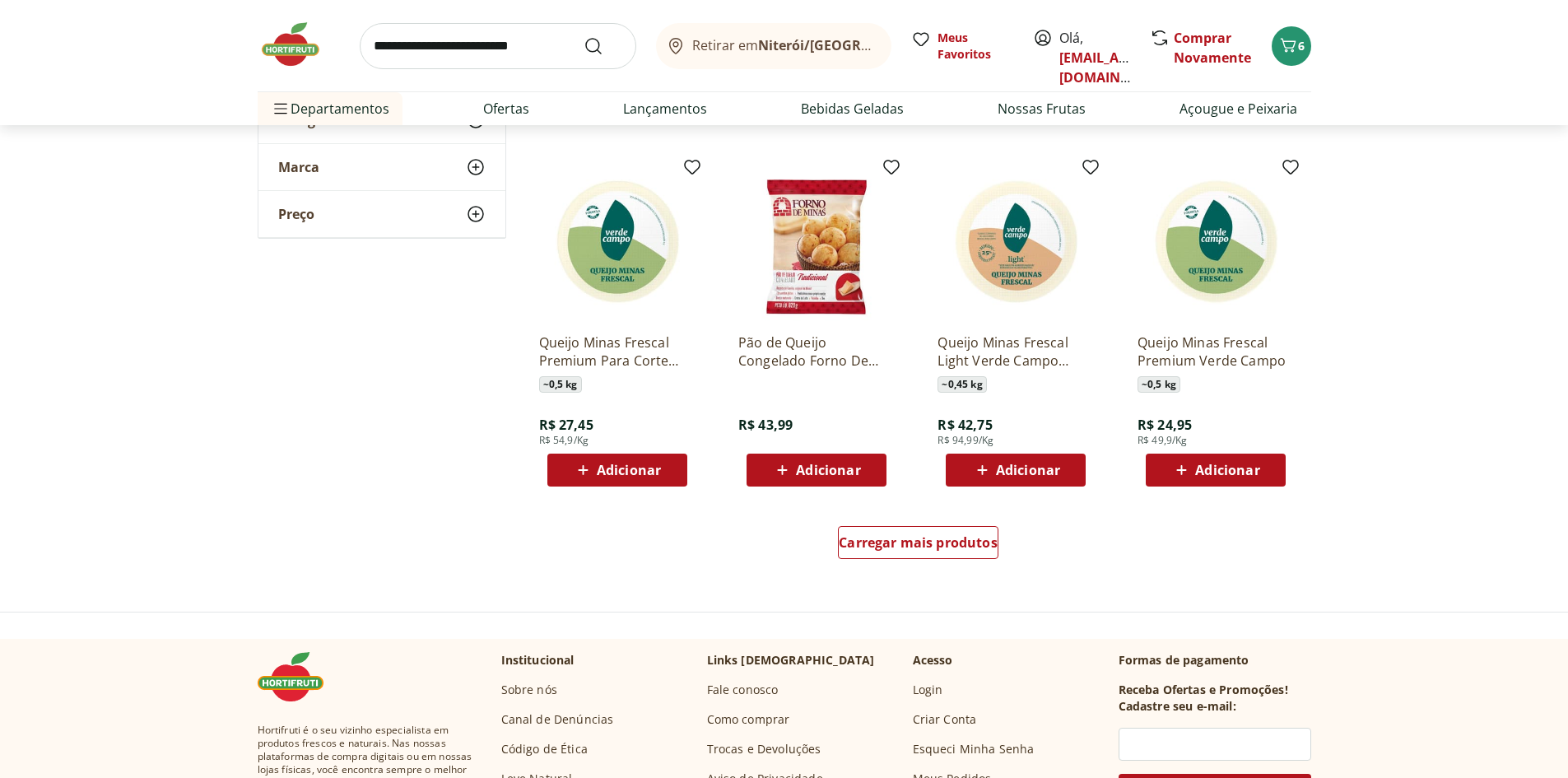
scroll to position [906, 0]
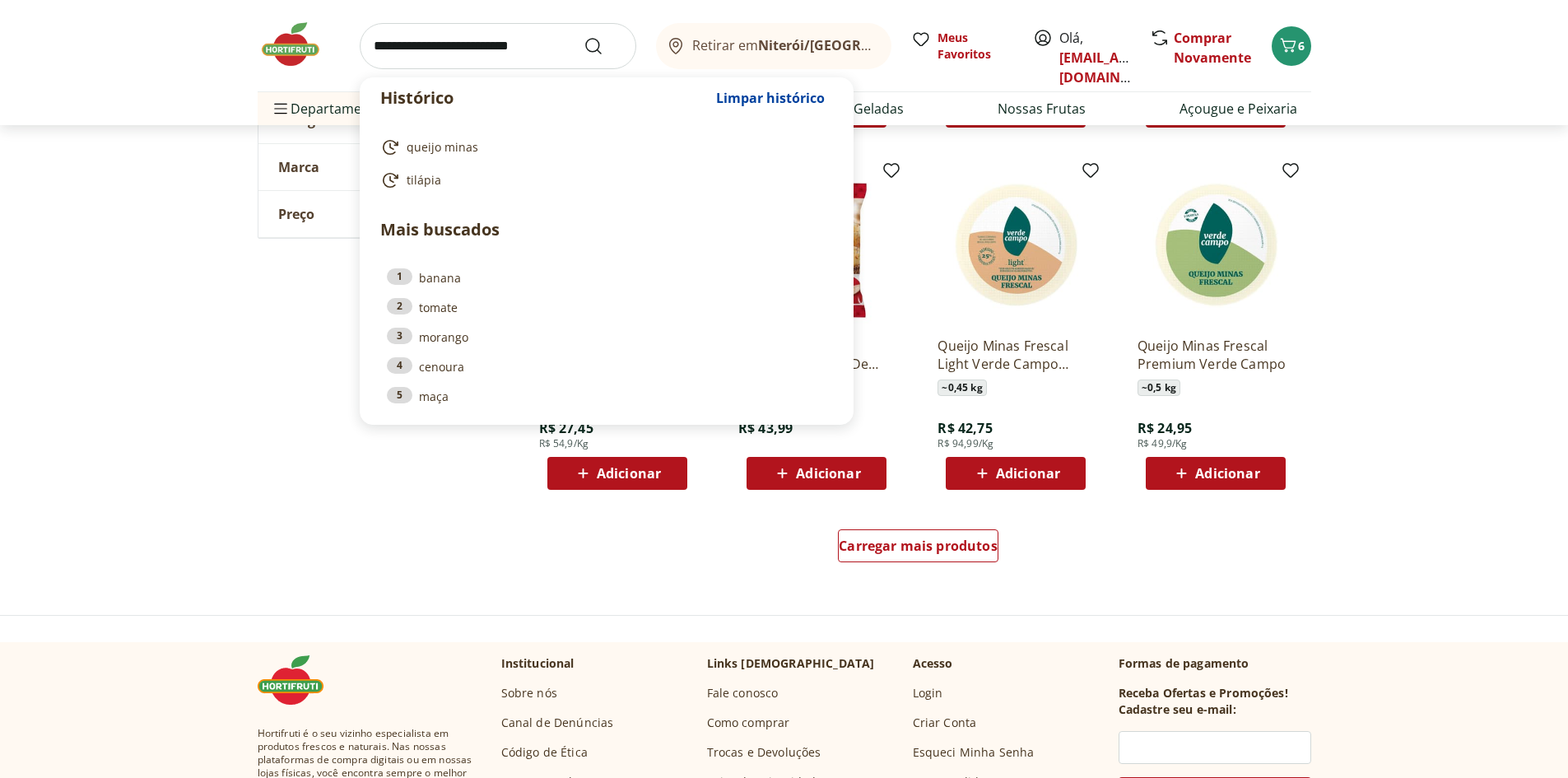
click at [456, 58] on input "search" at bounding box center [498, 46] width 277 height 46
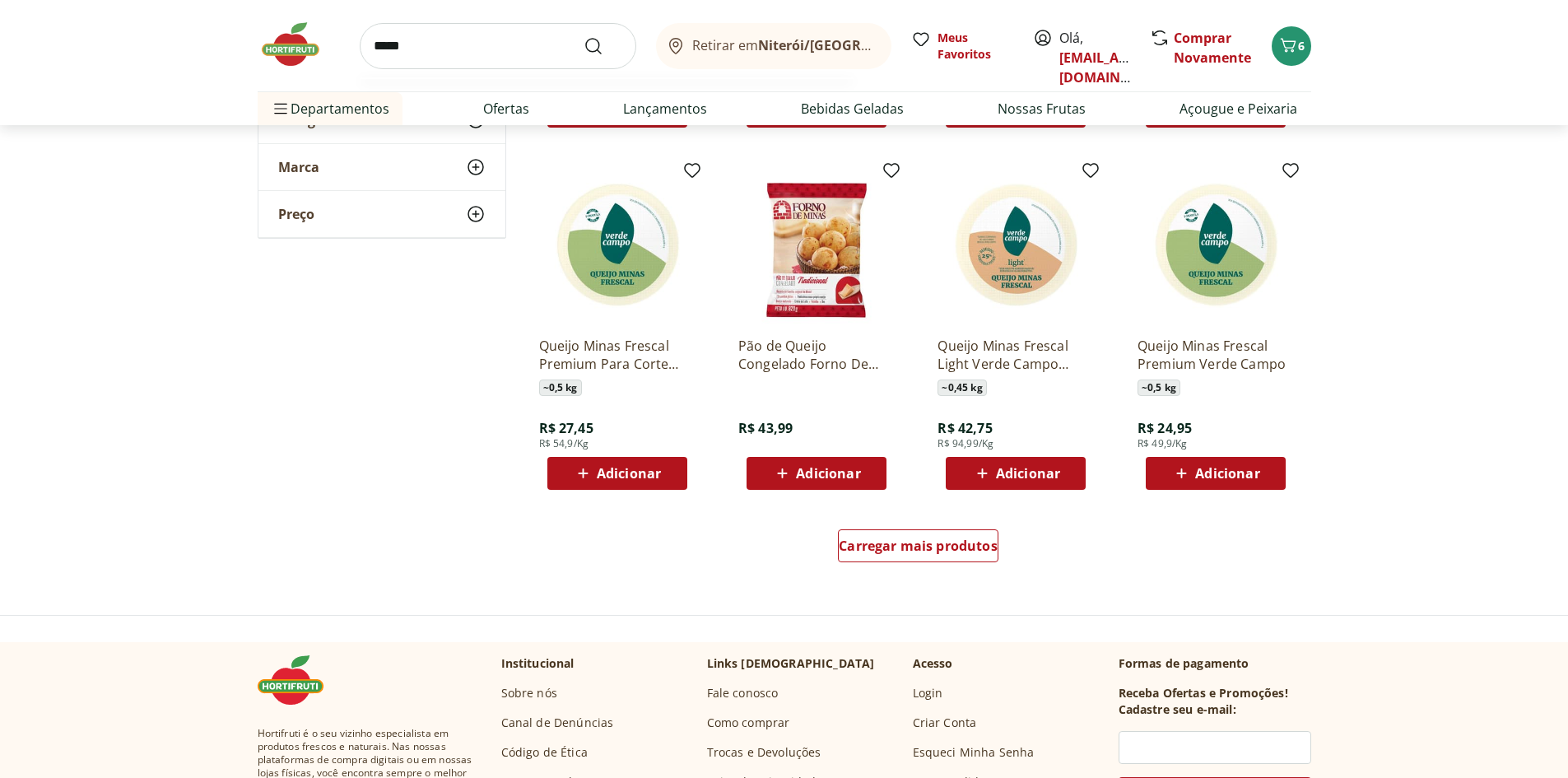
type input "******"
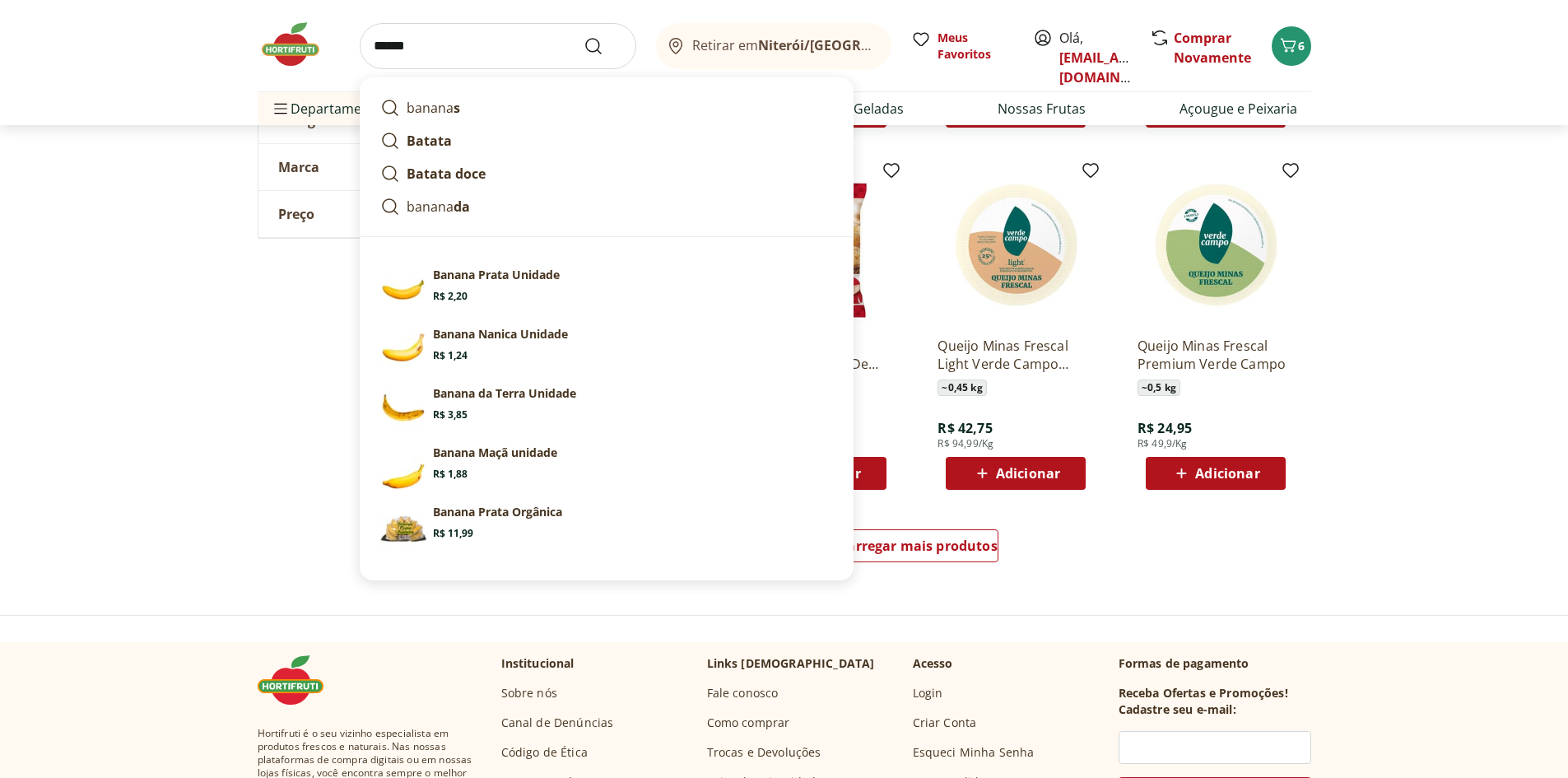
click button "Submit Search" at bounding box center [603, 46] width 39 height 20
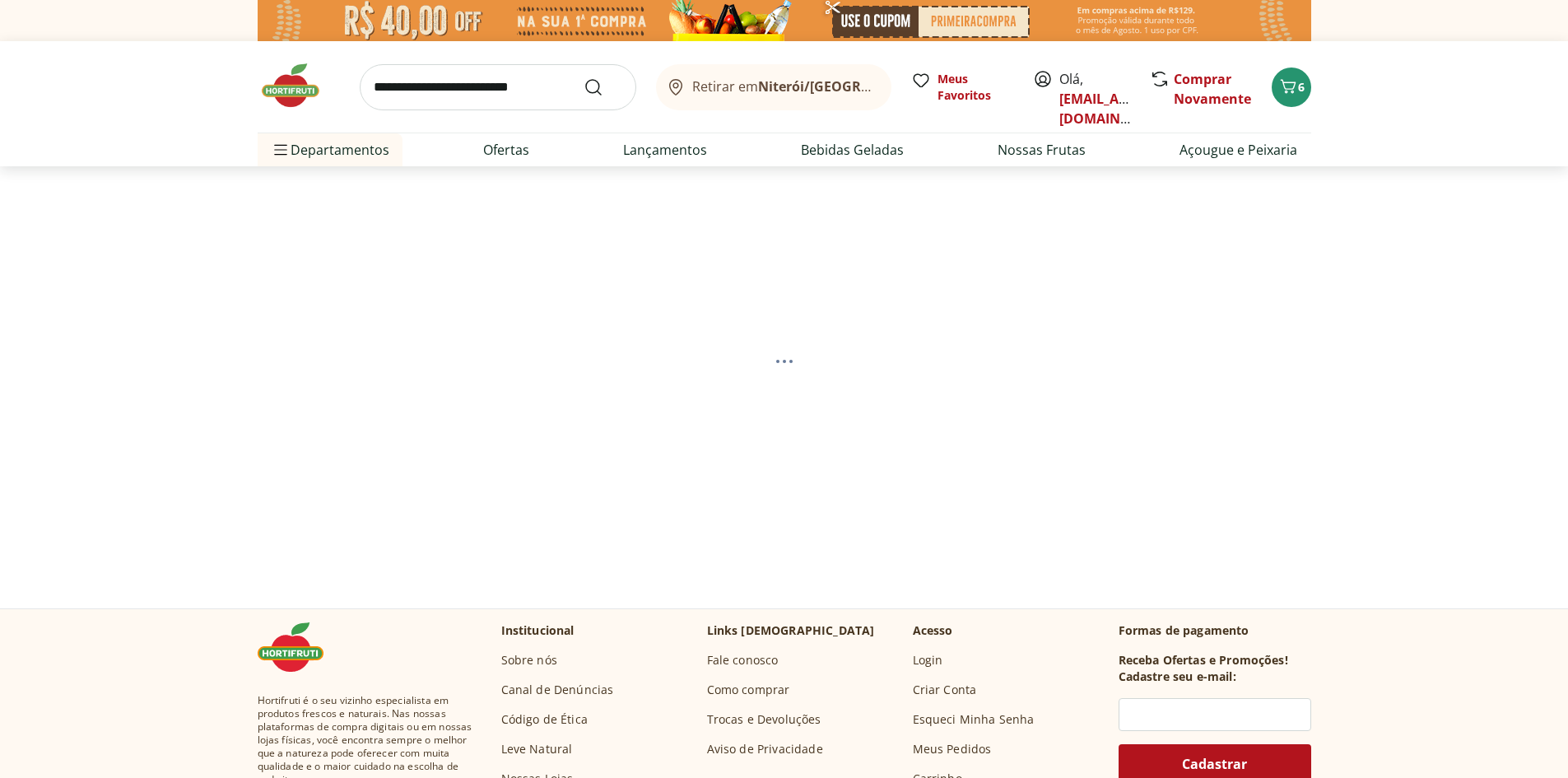
select select "**********"
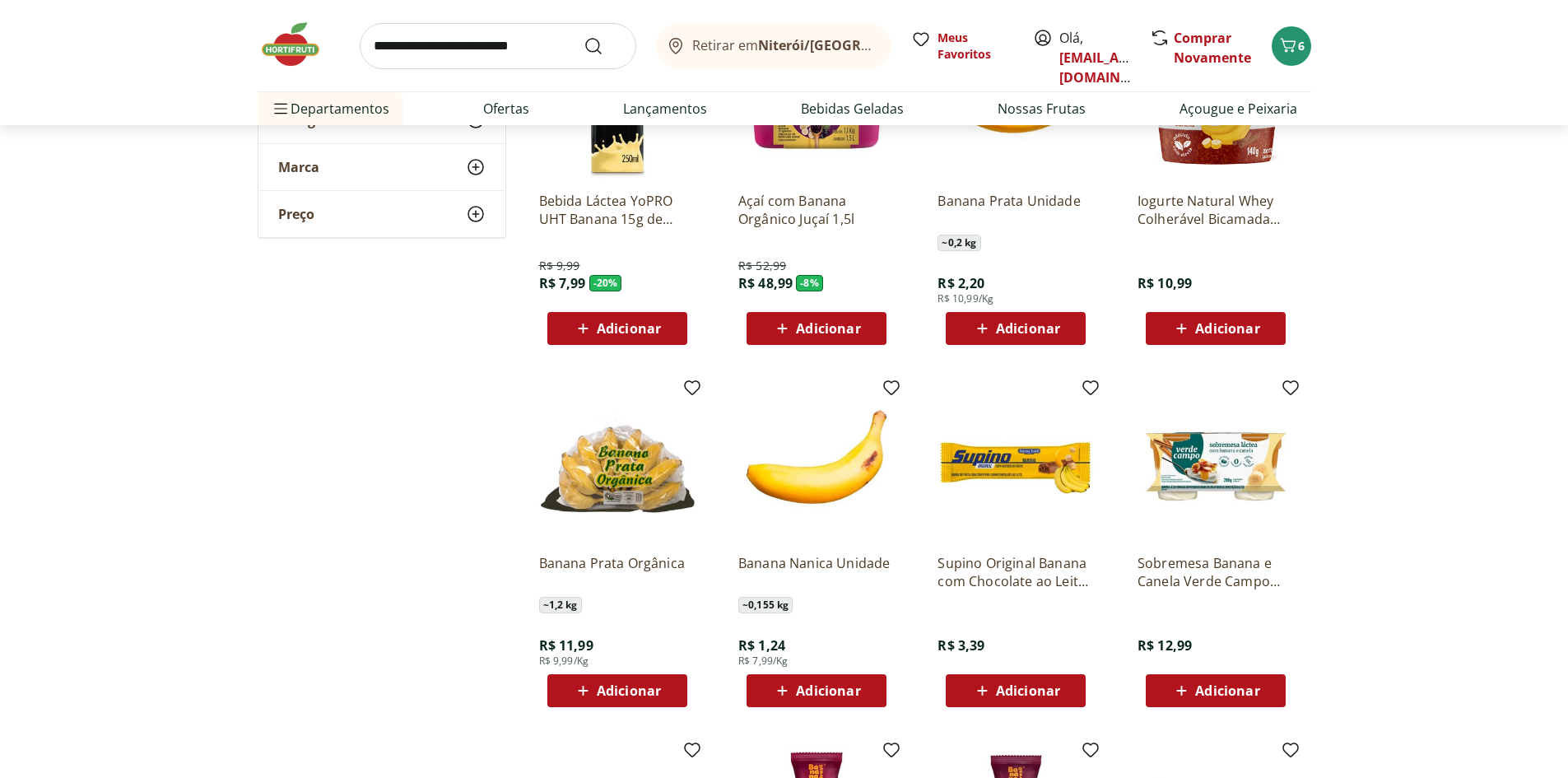
scroll to position [164, 0]
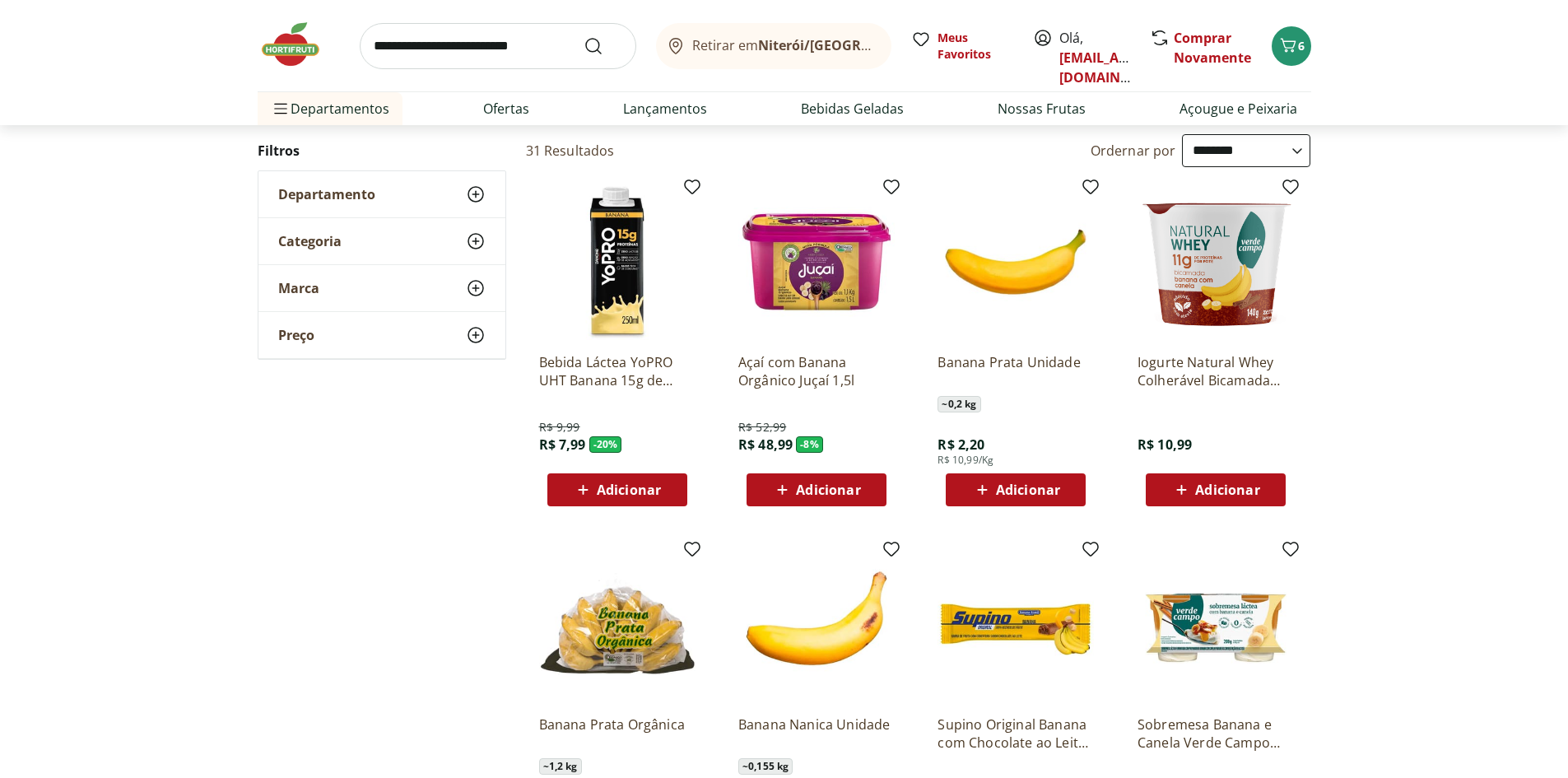
click at [1047, 259] on img at bounding box center [1016, 262] width 157 height 157
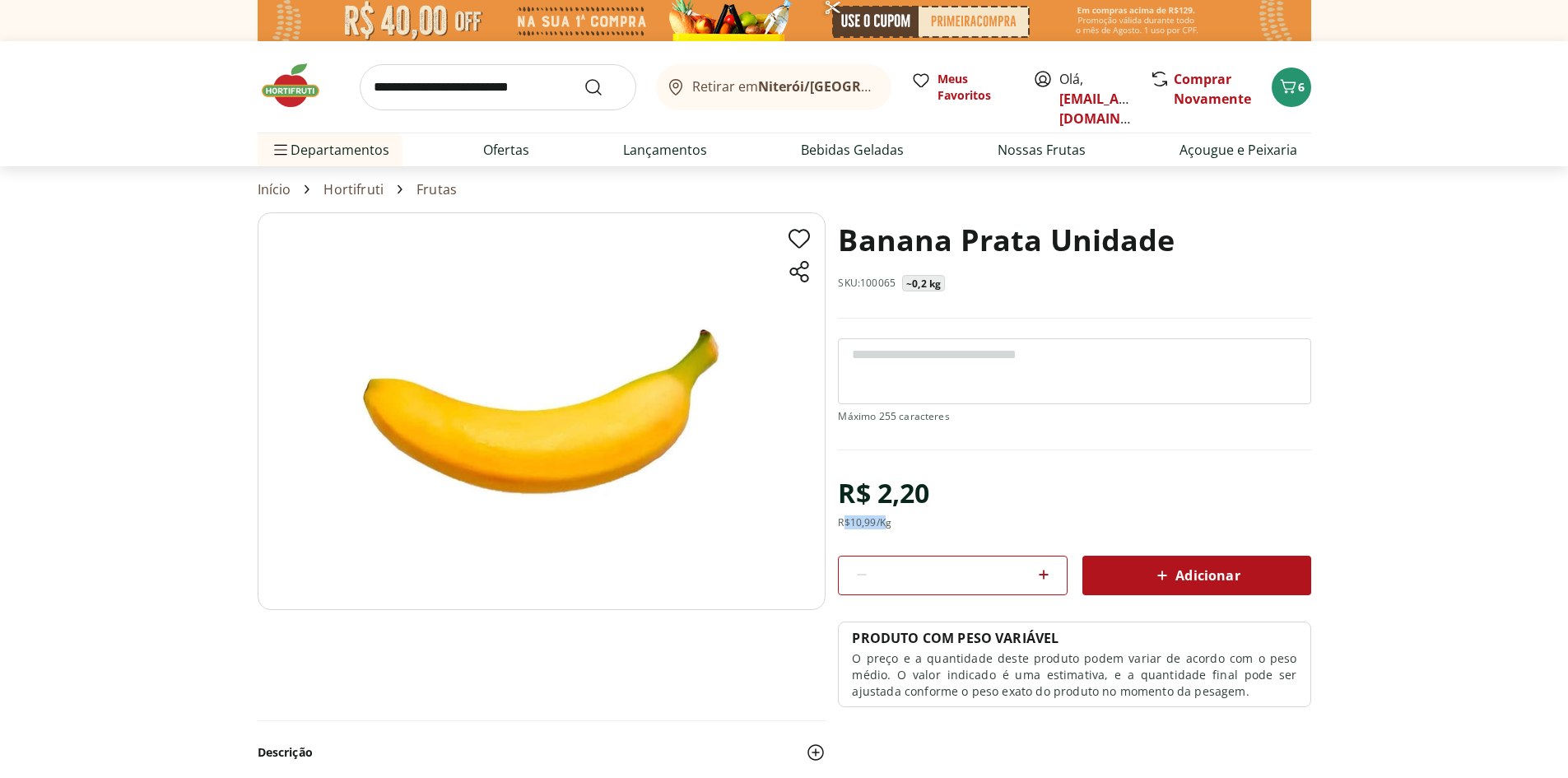
drag, startPoint x: 847, startPoint y: 519, endPoint x: 891, endPoint y: 521, distance: 44.0
click at [891, 521] on div "R$ 10,99 /Kg" at bounding box center [865, 523] width 53 height 13
click at [903, 519] on div "R$ 2,20 R$ 10,99 /Kg" at bounding box center [884, 499] width 92 height 59
click at [1044, 576] on icon at bounding box center [1044, 575] width 10 height 10
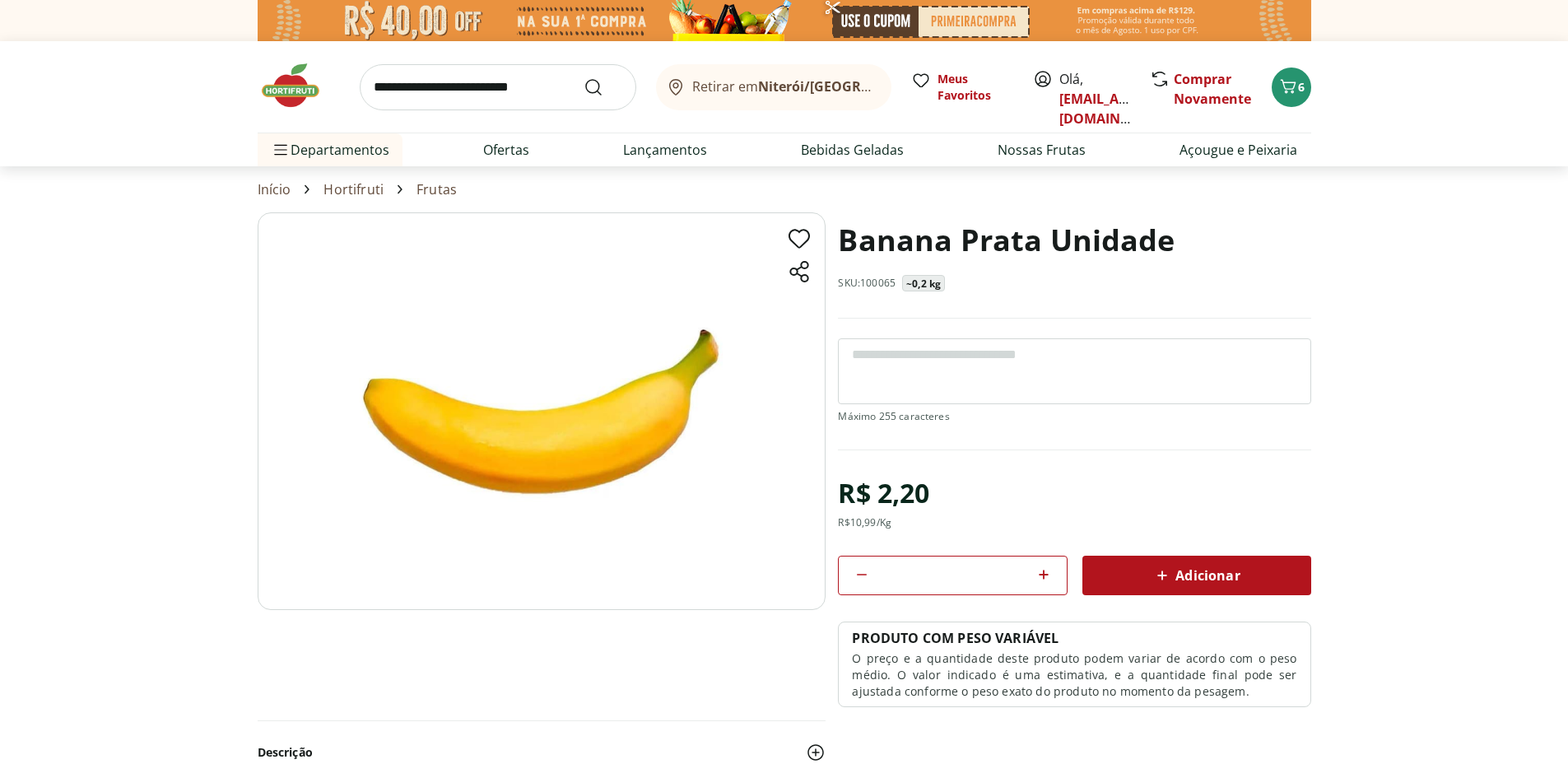
click at [1044, 576] on icon at bounding box center [1044, 575] width 10 height 10
type input "*"
click at [1156, 574] on icon at bounding box center [1163, 575] width 20 height 20
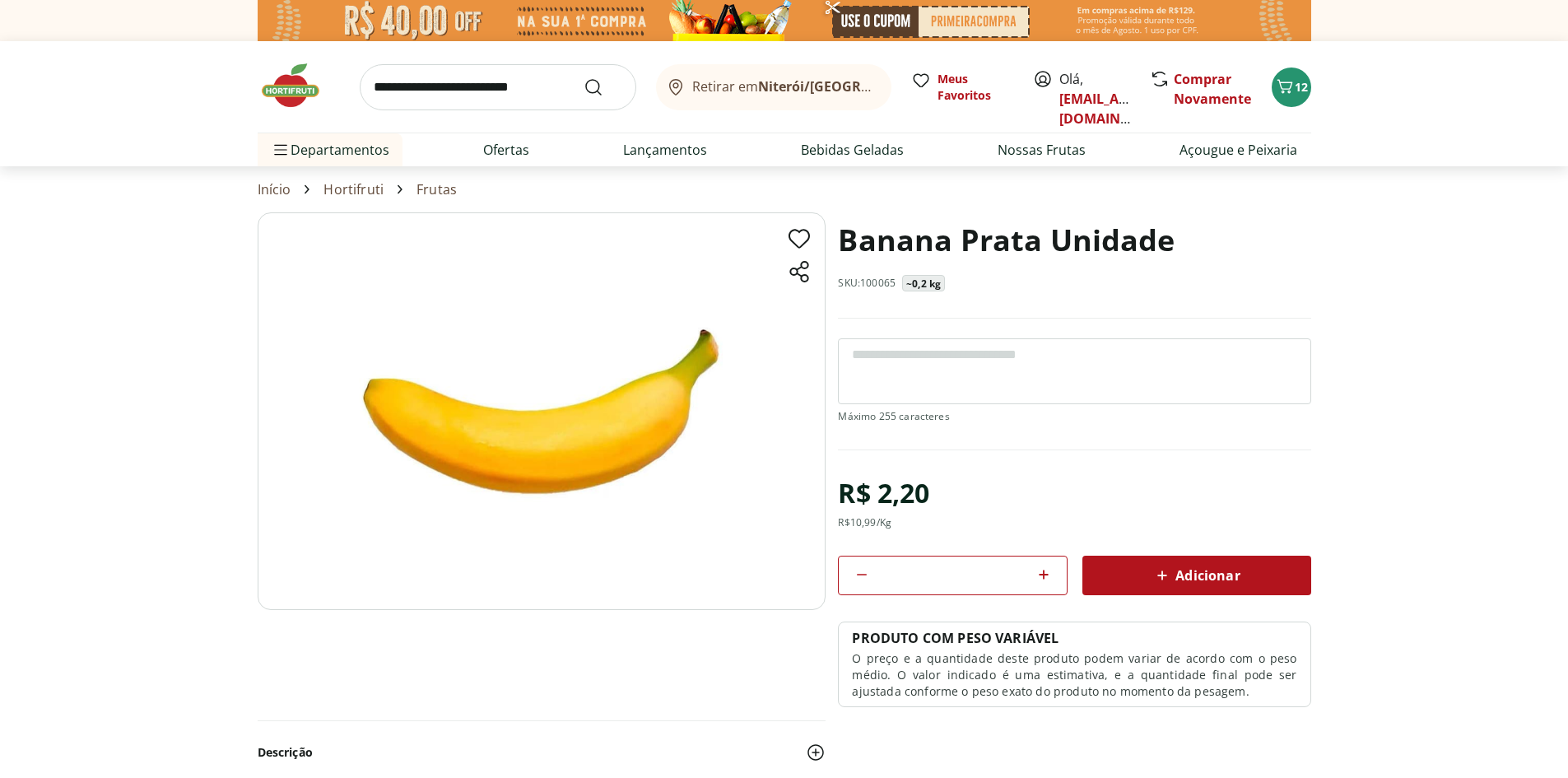
click at [436, 85] on input "search" at bounding box center [498, 87] width 277 height 46
type input "*******"
click button "Submit Search" at bounding box center [603, 88] width 39 height 20
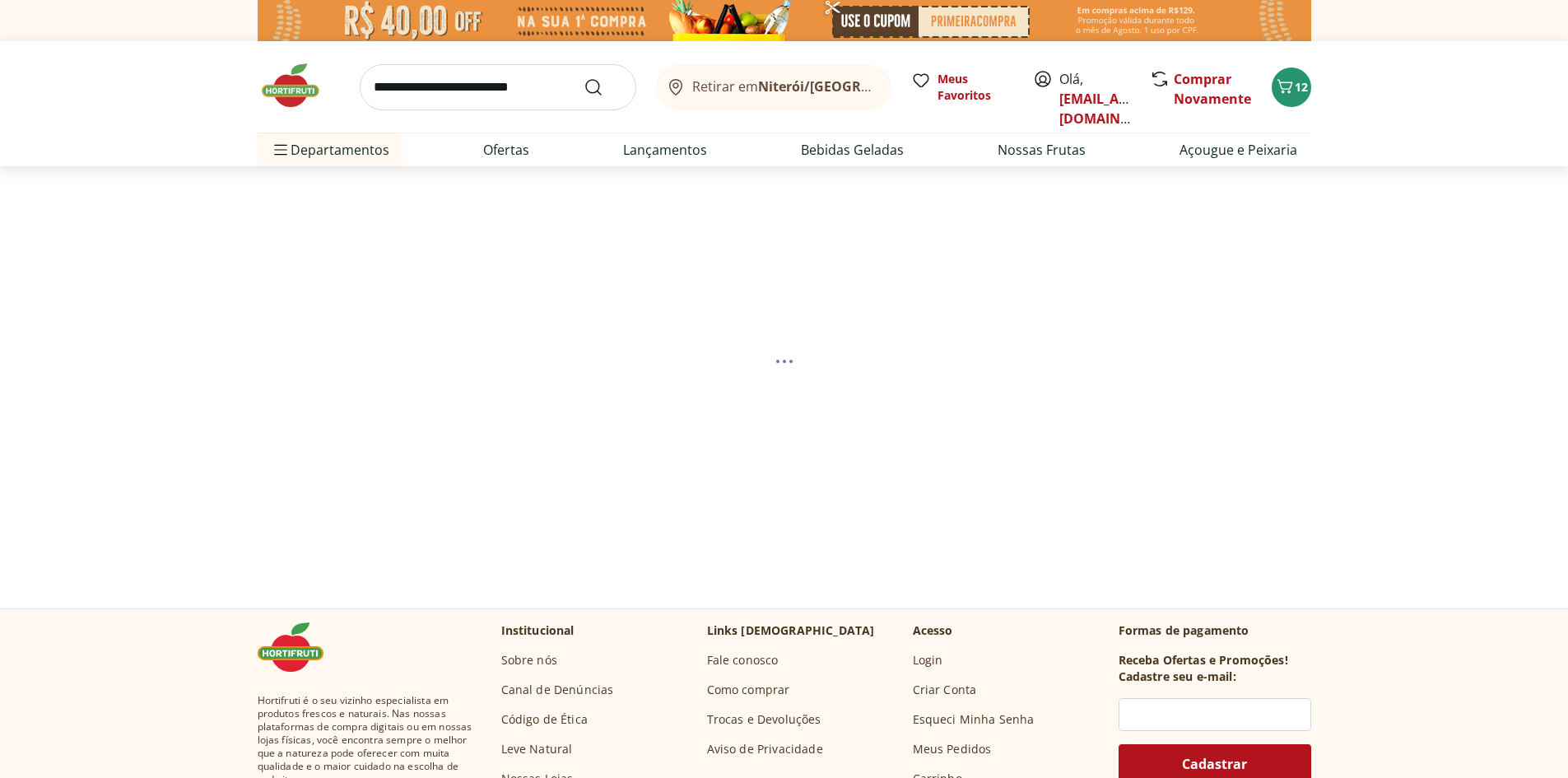
select select "**********"
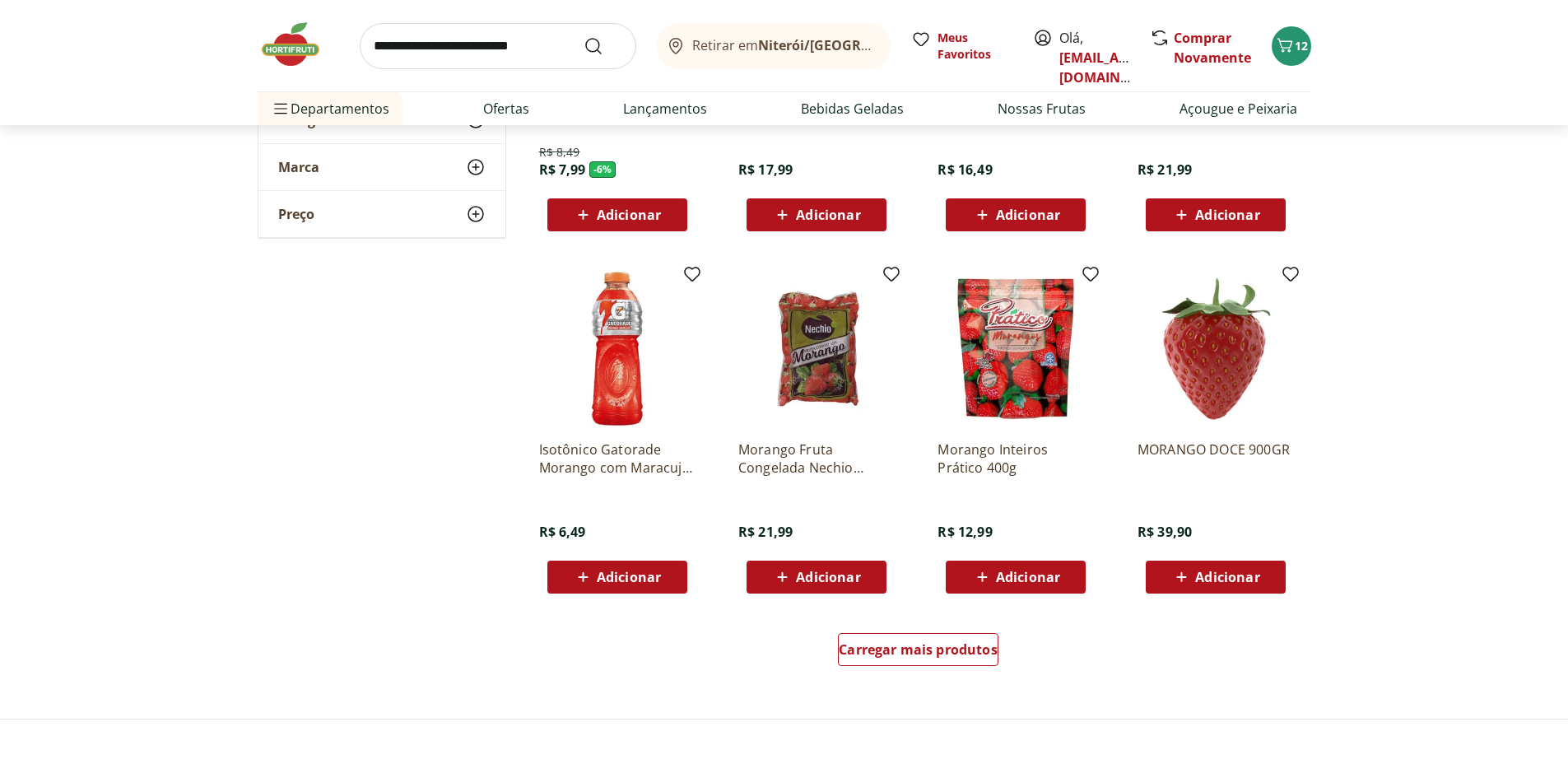
scroll to position [823, 0]
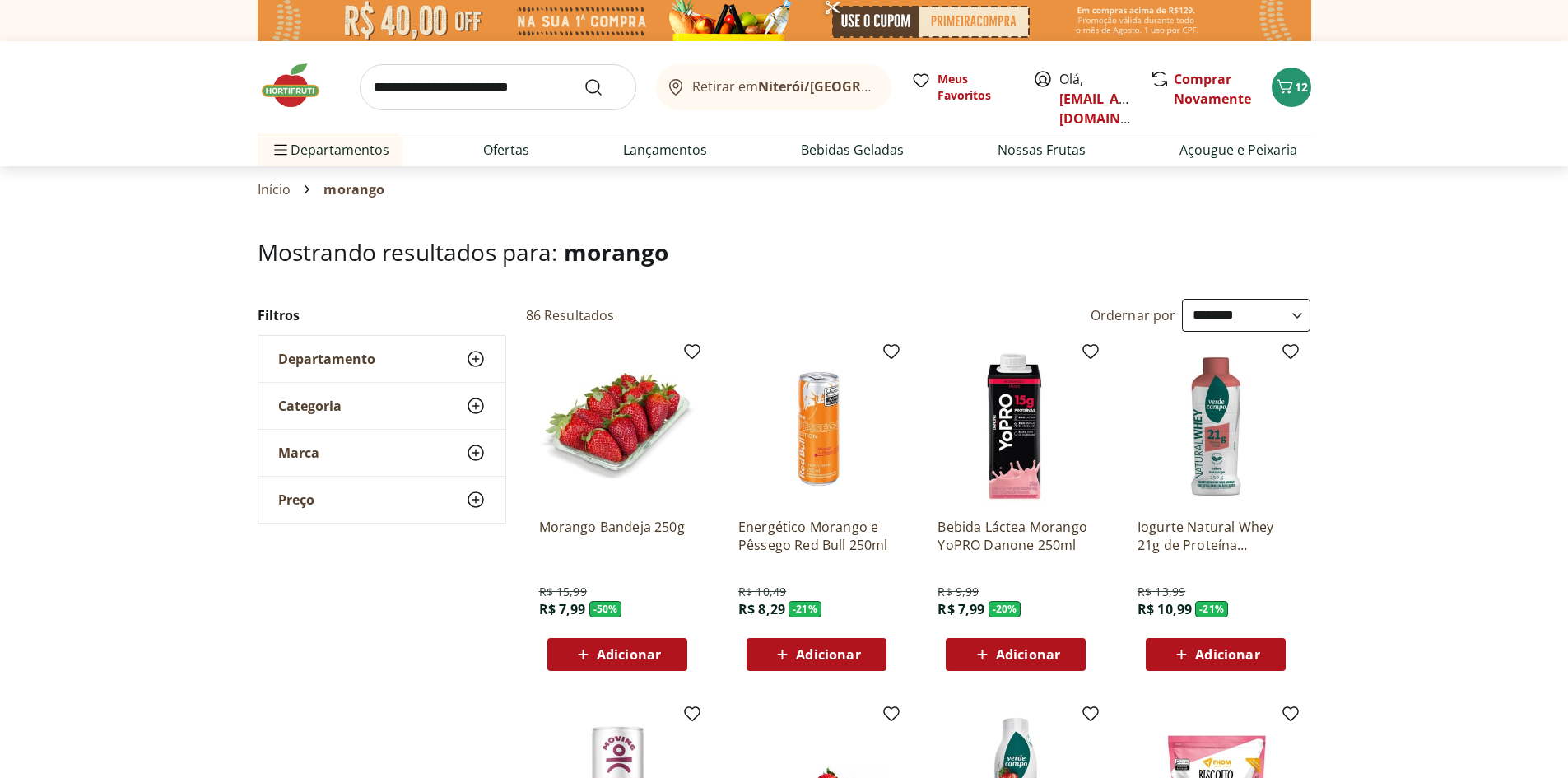
select select "**********"
click at [474, 97] on input "search" at bounding box center [498, 87] width 277 height 46
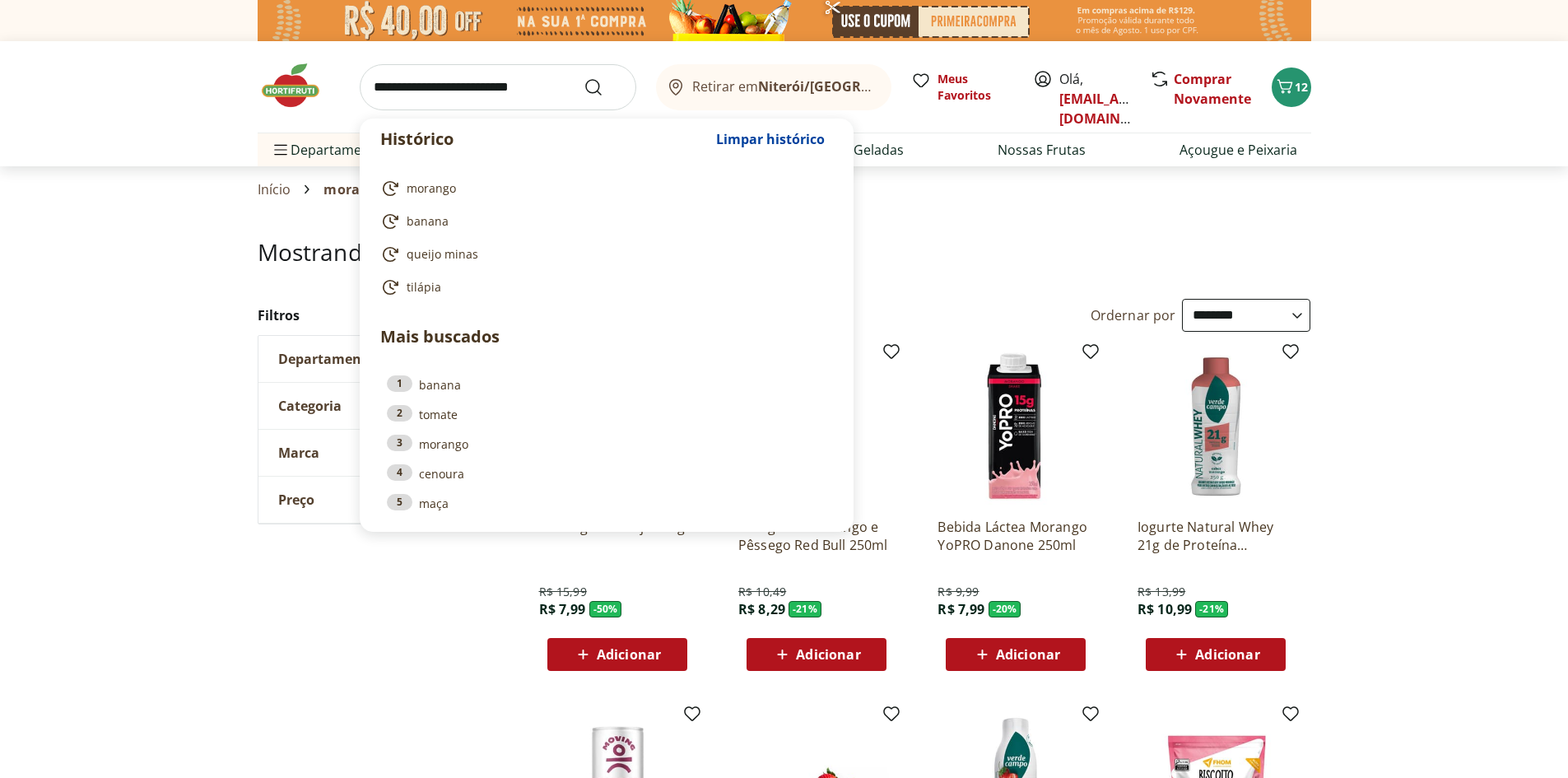
click at [1292, 62] on div "Histórico Limpar histórico morango banana queijo minas tilápia Mais buscados 1 …" at bounding box center [784, 87] width 1053 height 92
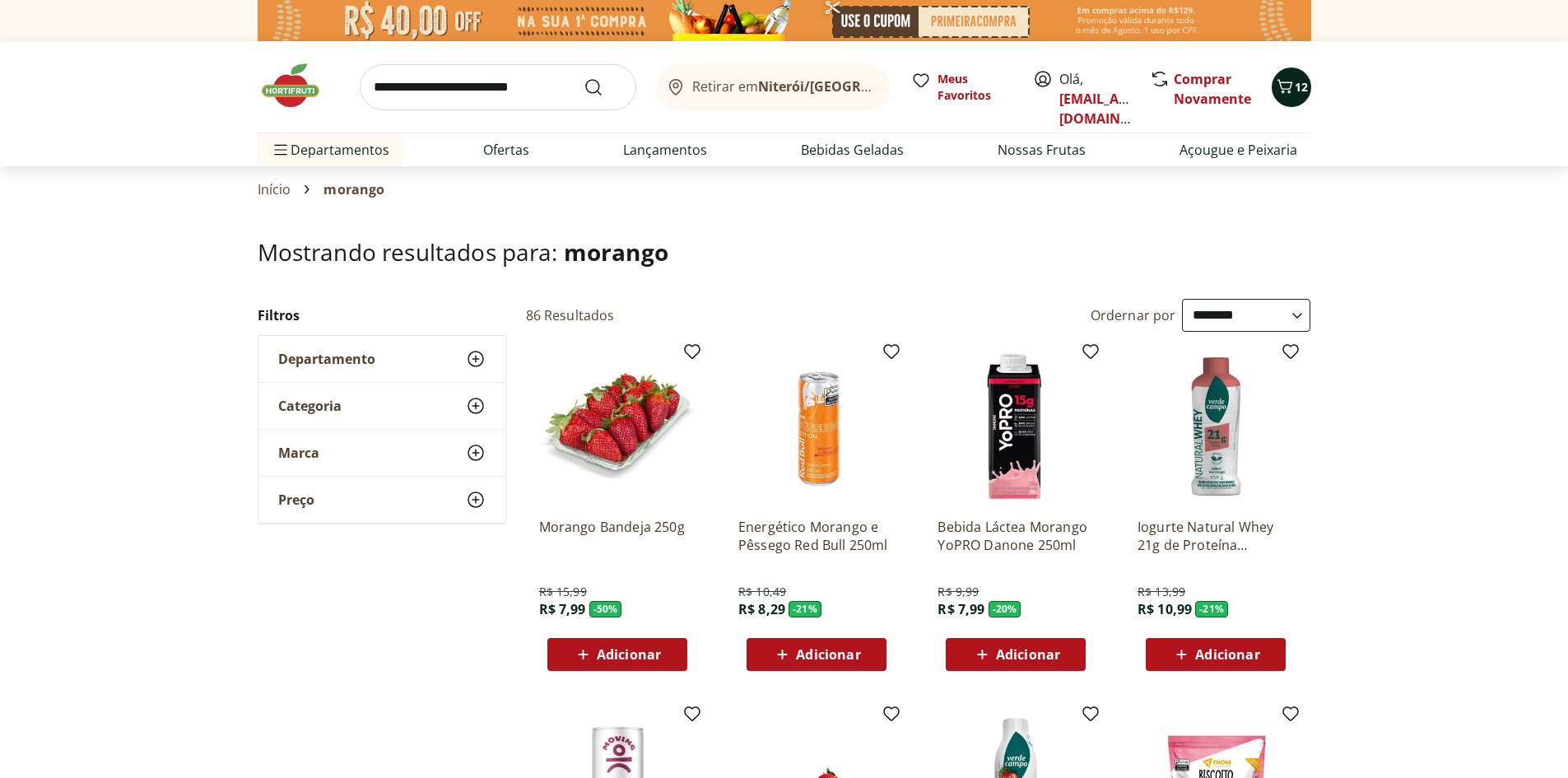
click at [1291, 88] on icon "Carrinho" at bounding box center [1285, 87] width 20 height 20
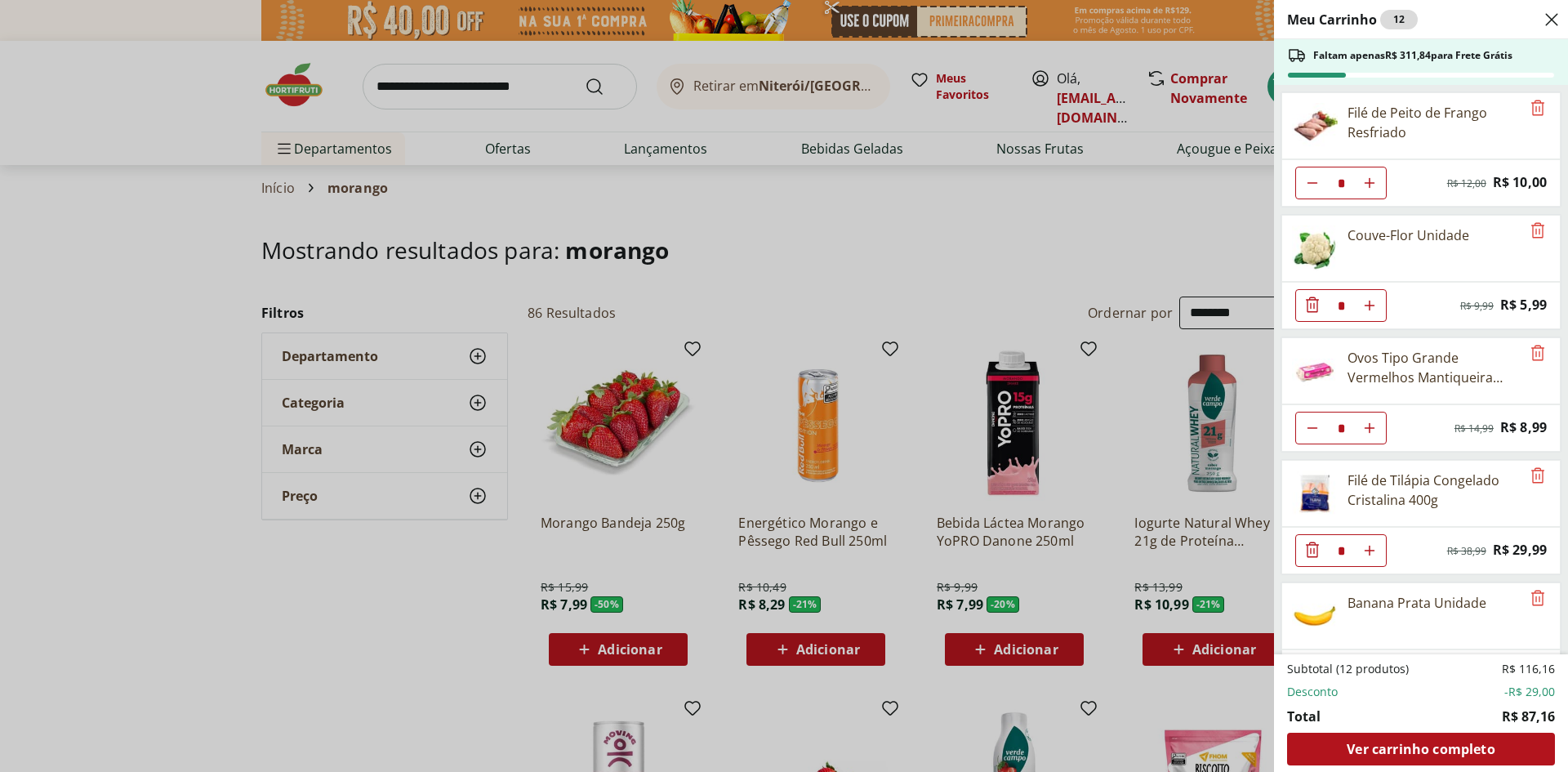
scroll to position [50, 0]
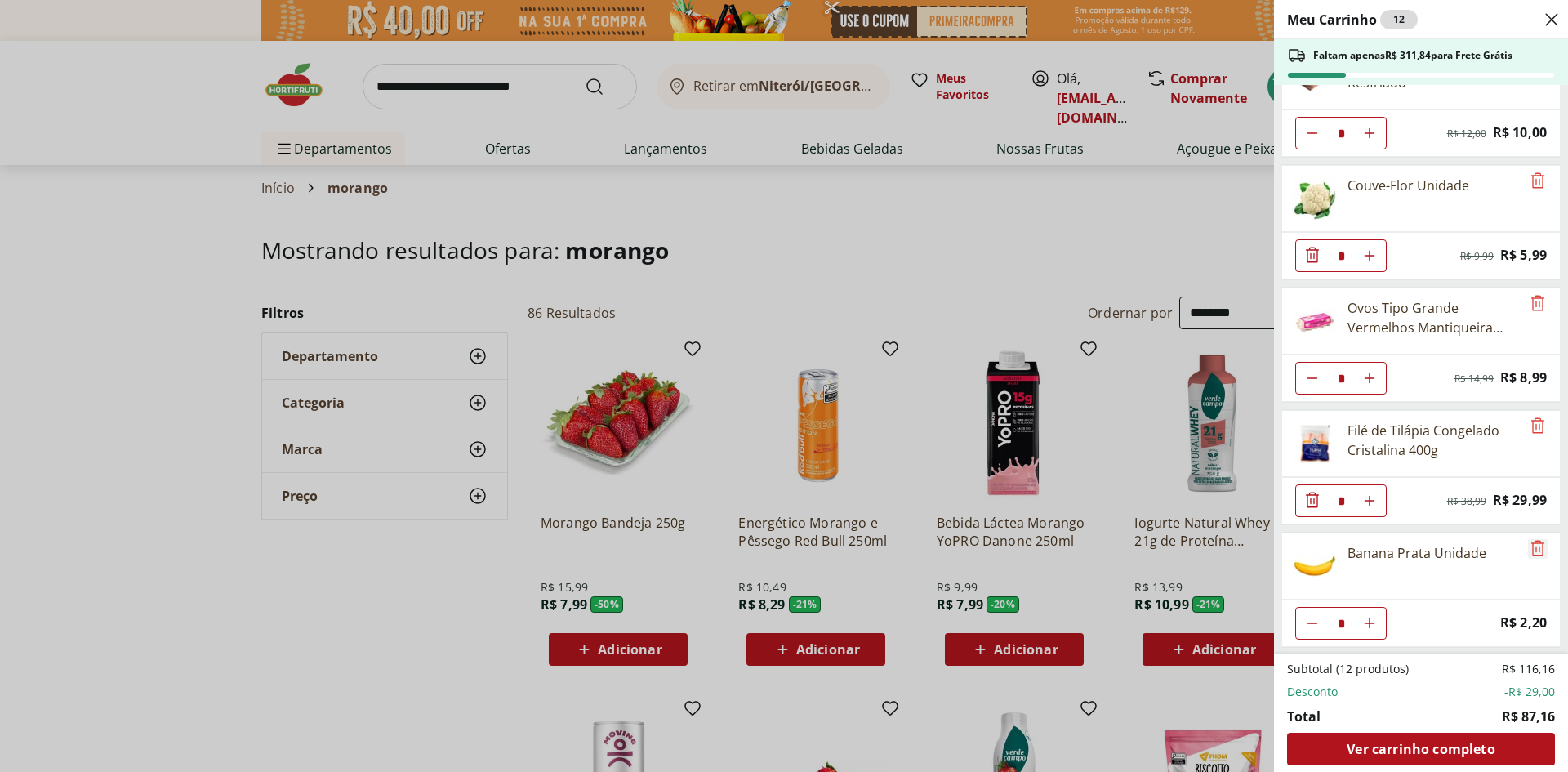
click at [1532, 552] on icon "Remove" at bounding box center [1538, 548] width 20 height 20
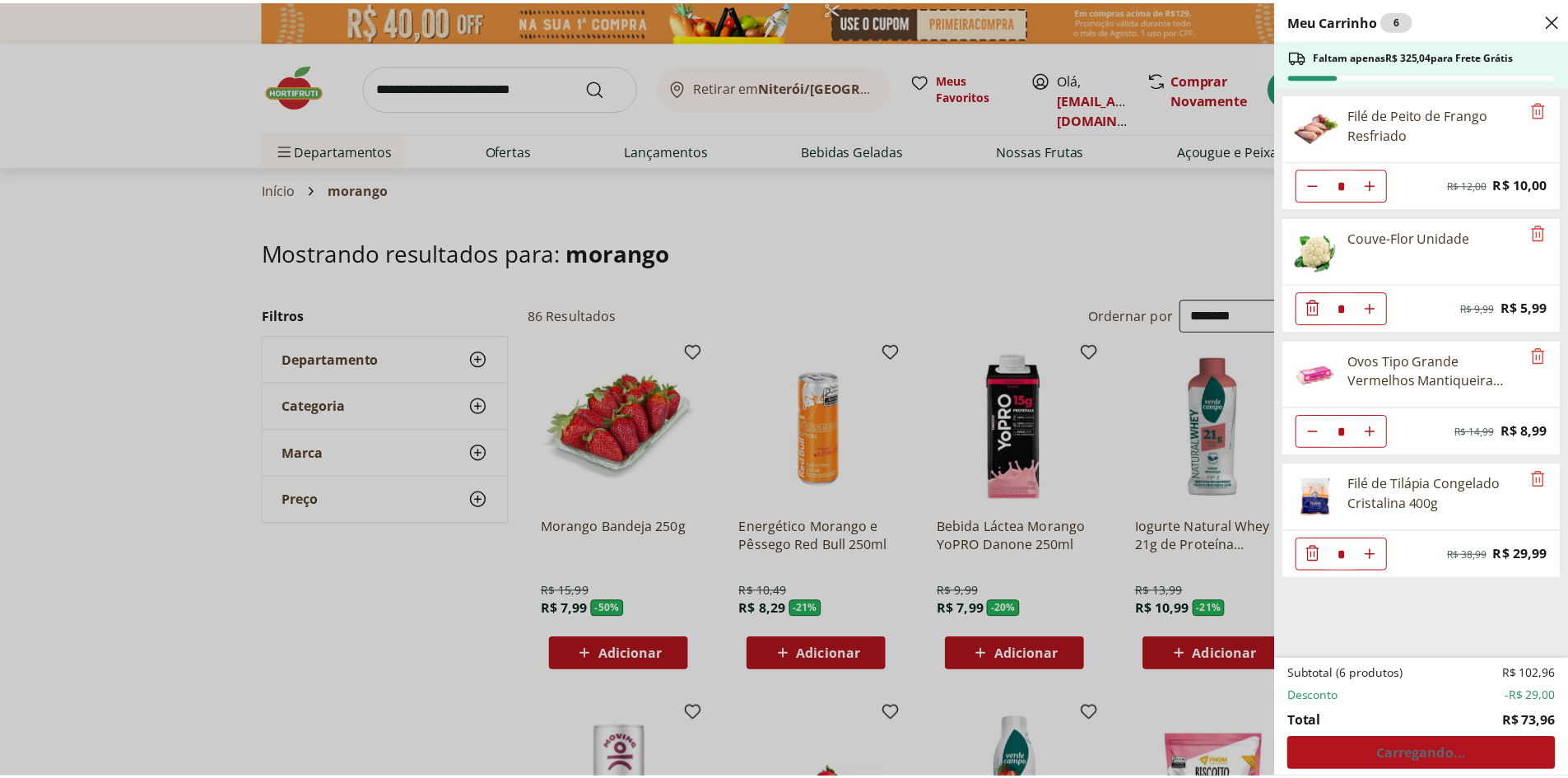
scroll to position [0, 0]
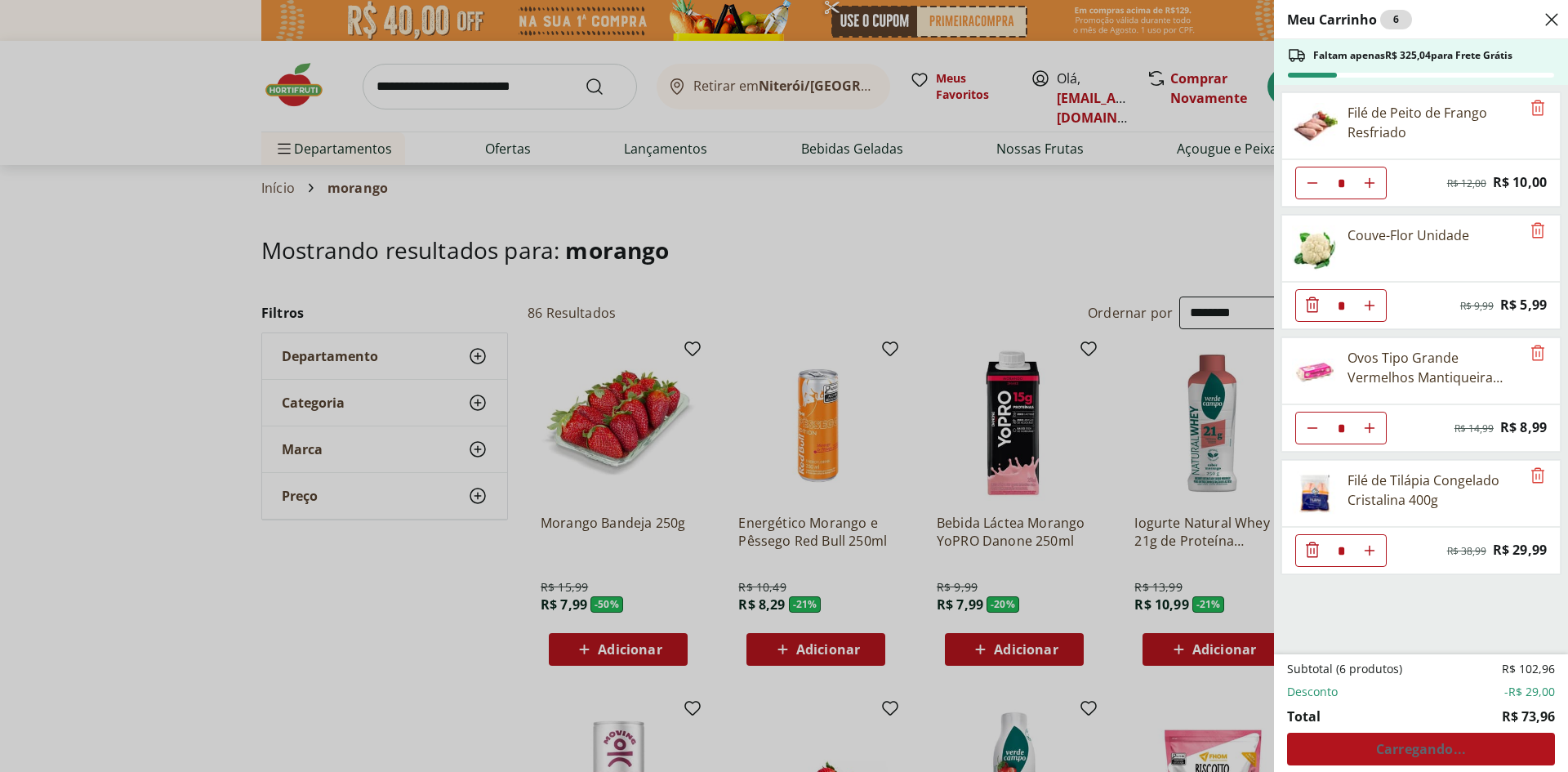
click at [599, 185] on div "Meu Carrinho 6 Faltam apenas R$ 325,04 para Frete Grátis Filé de Peito de Frang…" at bounding box center [784, 386] width 1568 height 772
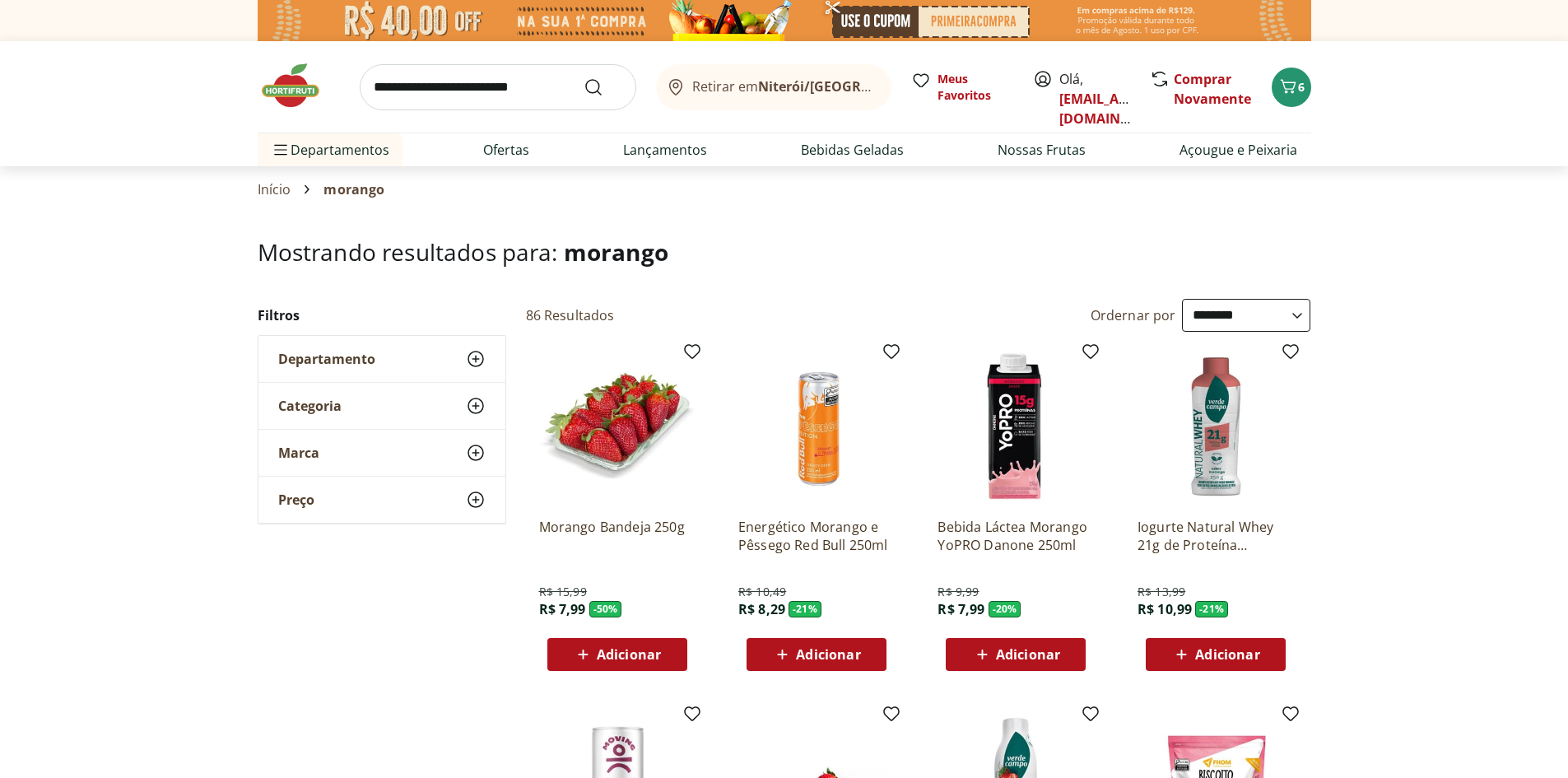
click at [409, 93] on input "search" at bounding box center [498, 87] width 277 height 46
type input "******"
click button "Submit Search" at bounding box center [603, 88] width 39 height 20
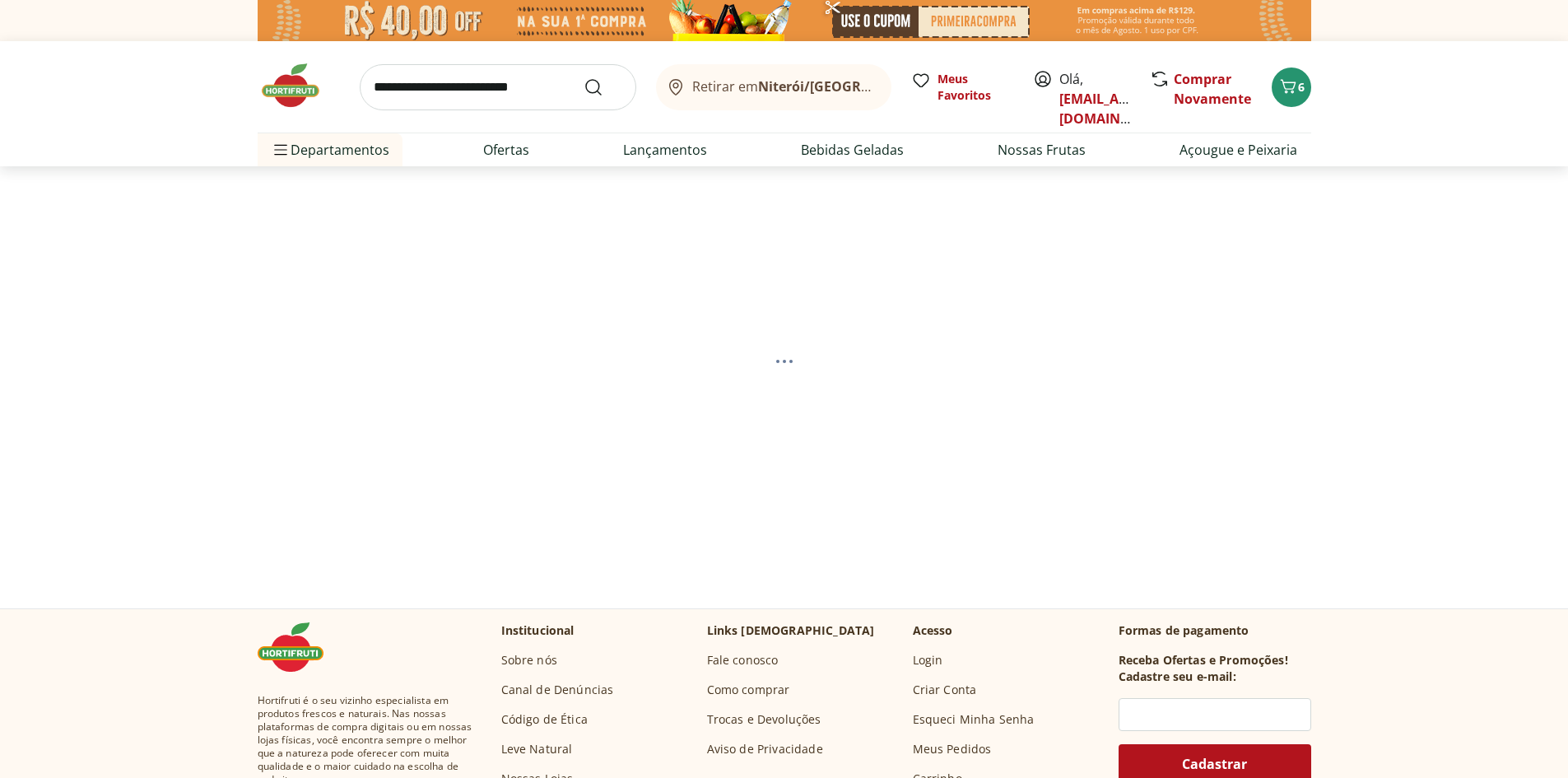
select select "**********"
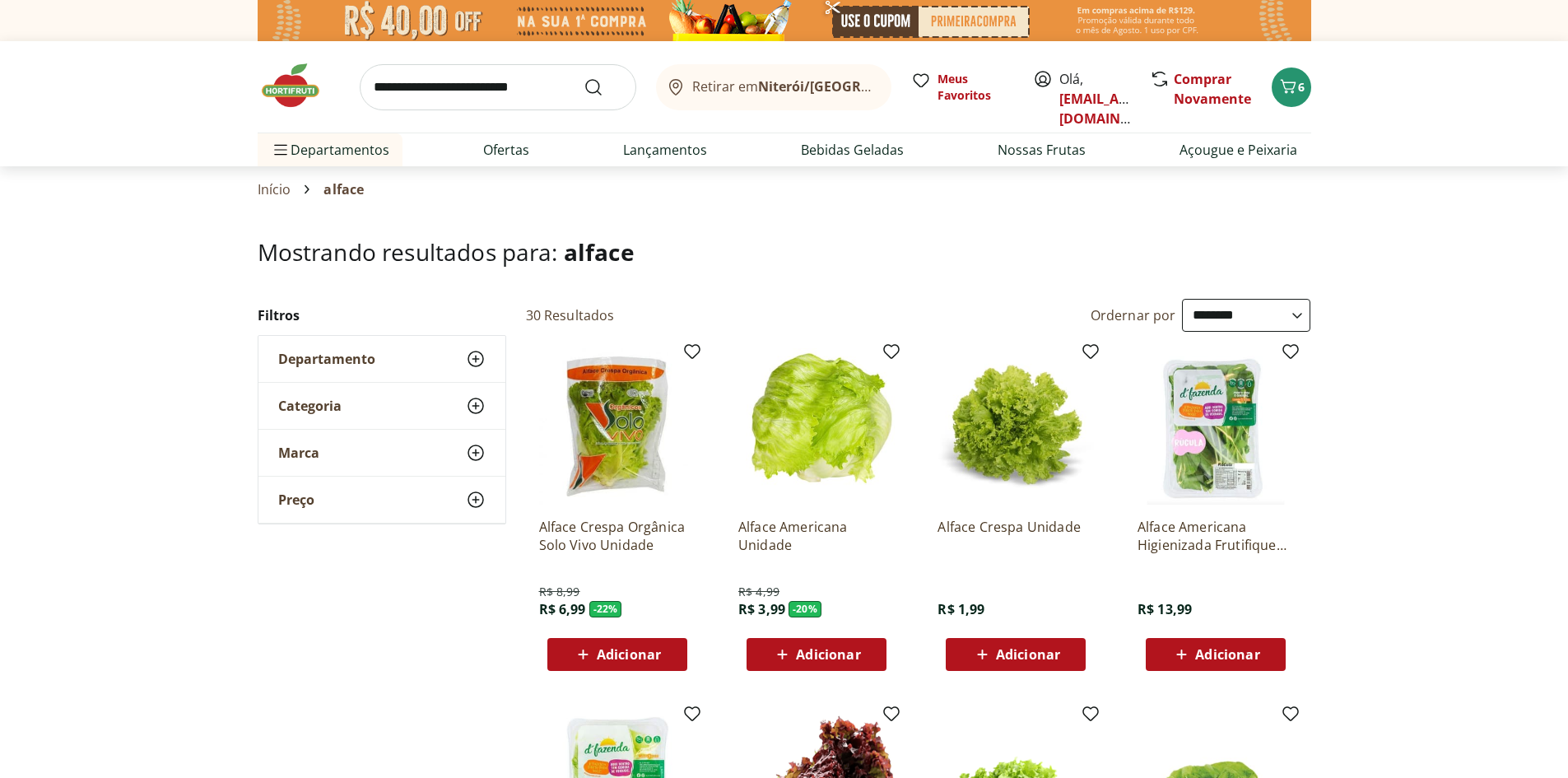
scroll to position [83, 0]
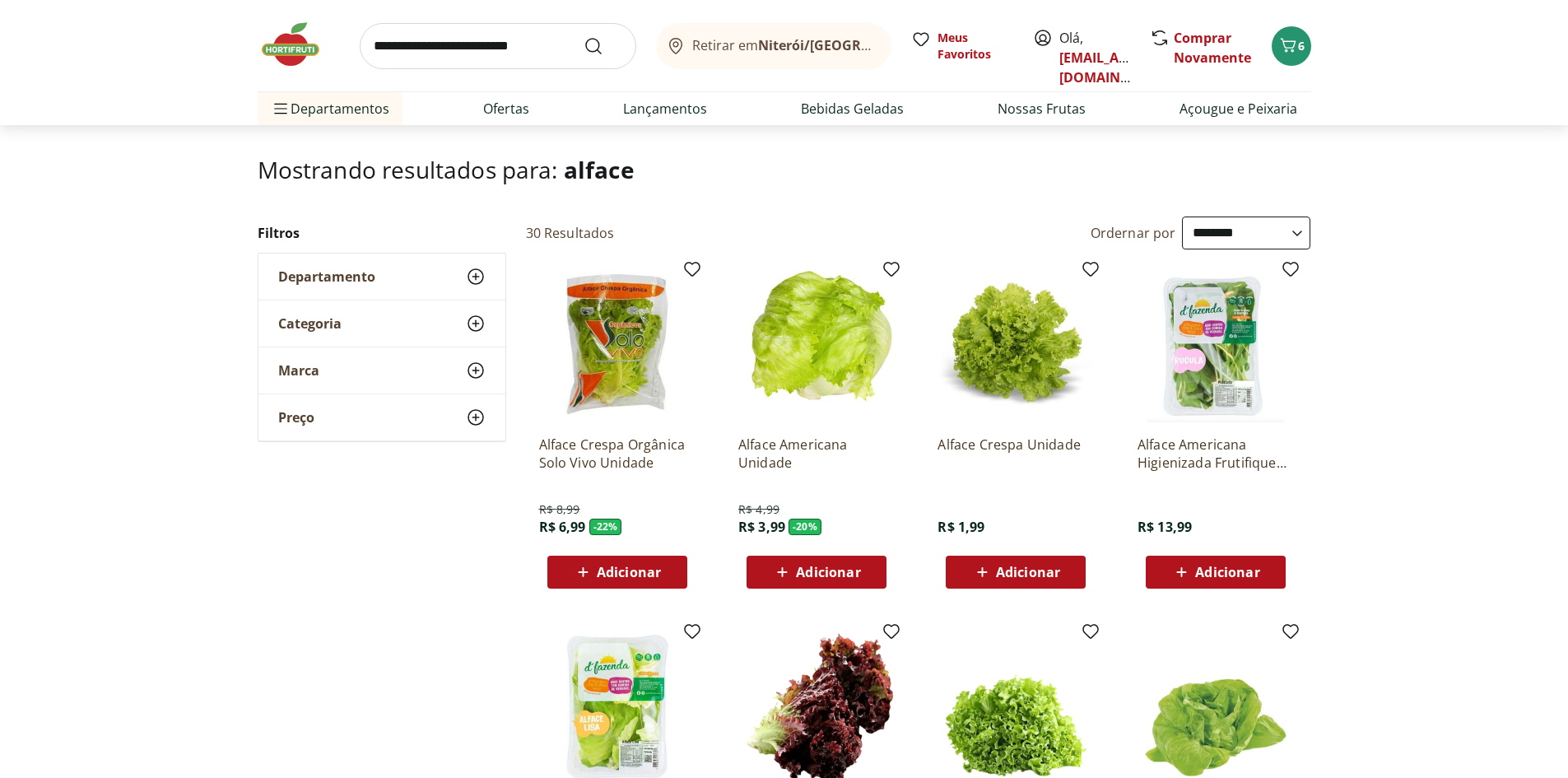
click at [846, 570] on span "Adicionar" at bounding box center [827, 572] width 64 height 13
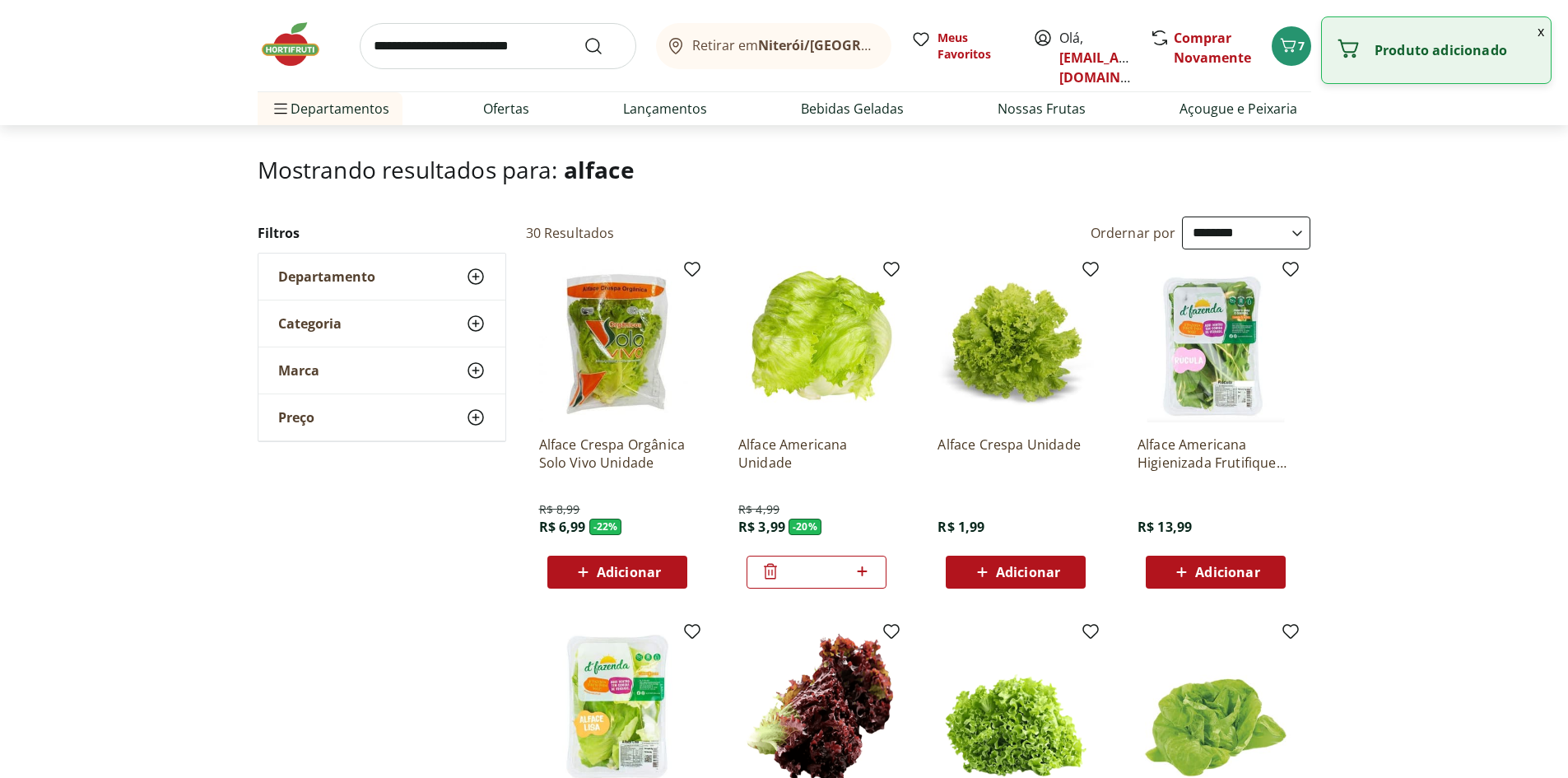
click at [867, 570] on icon at bounding box center [862, 571] width 21 height 20
type input "*"
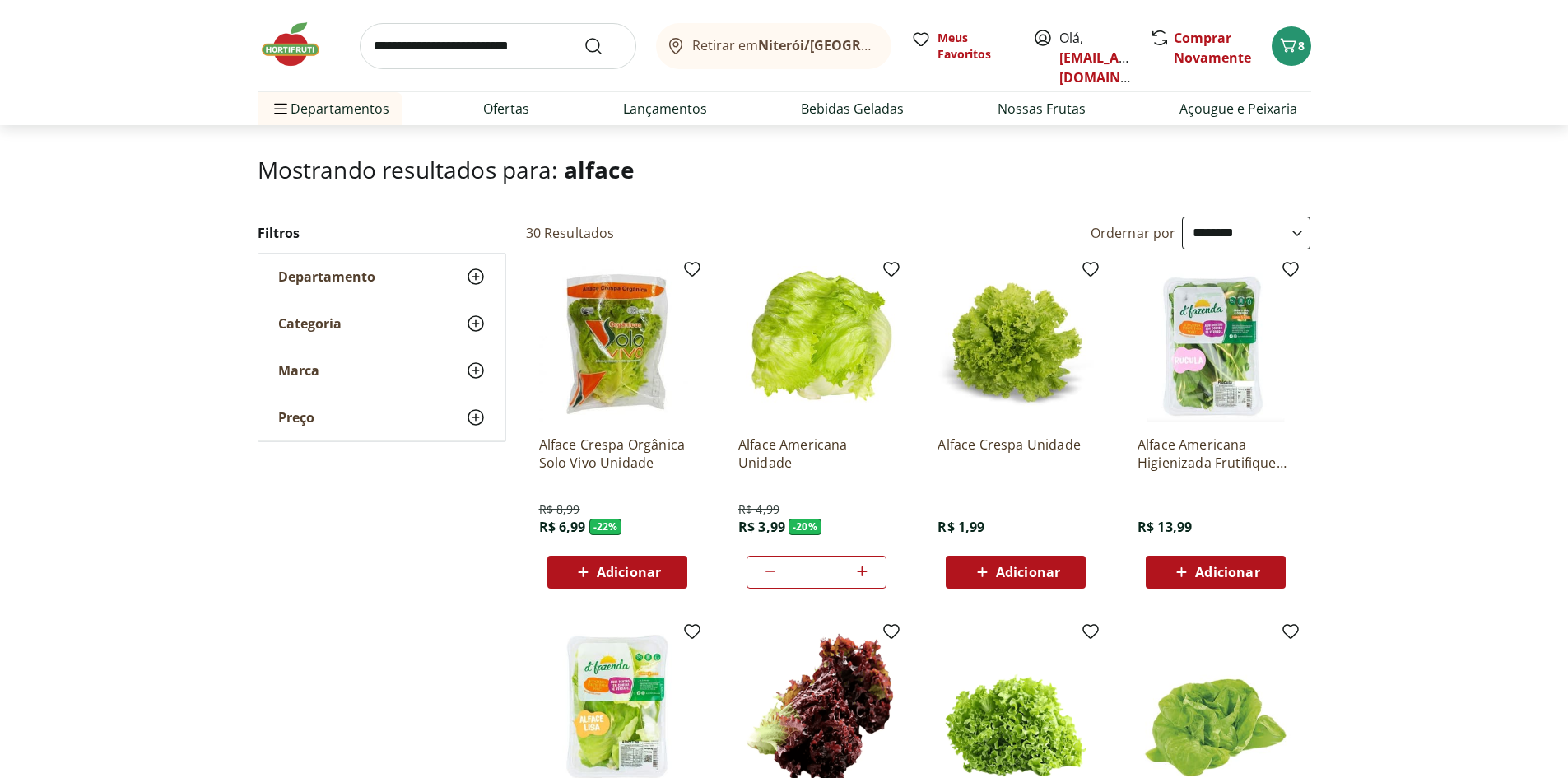
click at [525, 58] on input "search" at bounding box center [498, 46] width 277 height 46
type input "**********"
click at [584, 36] on button "Submit Search" at bounding box center [603, 46] width 39 height 20
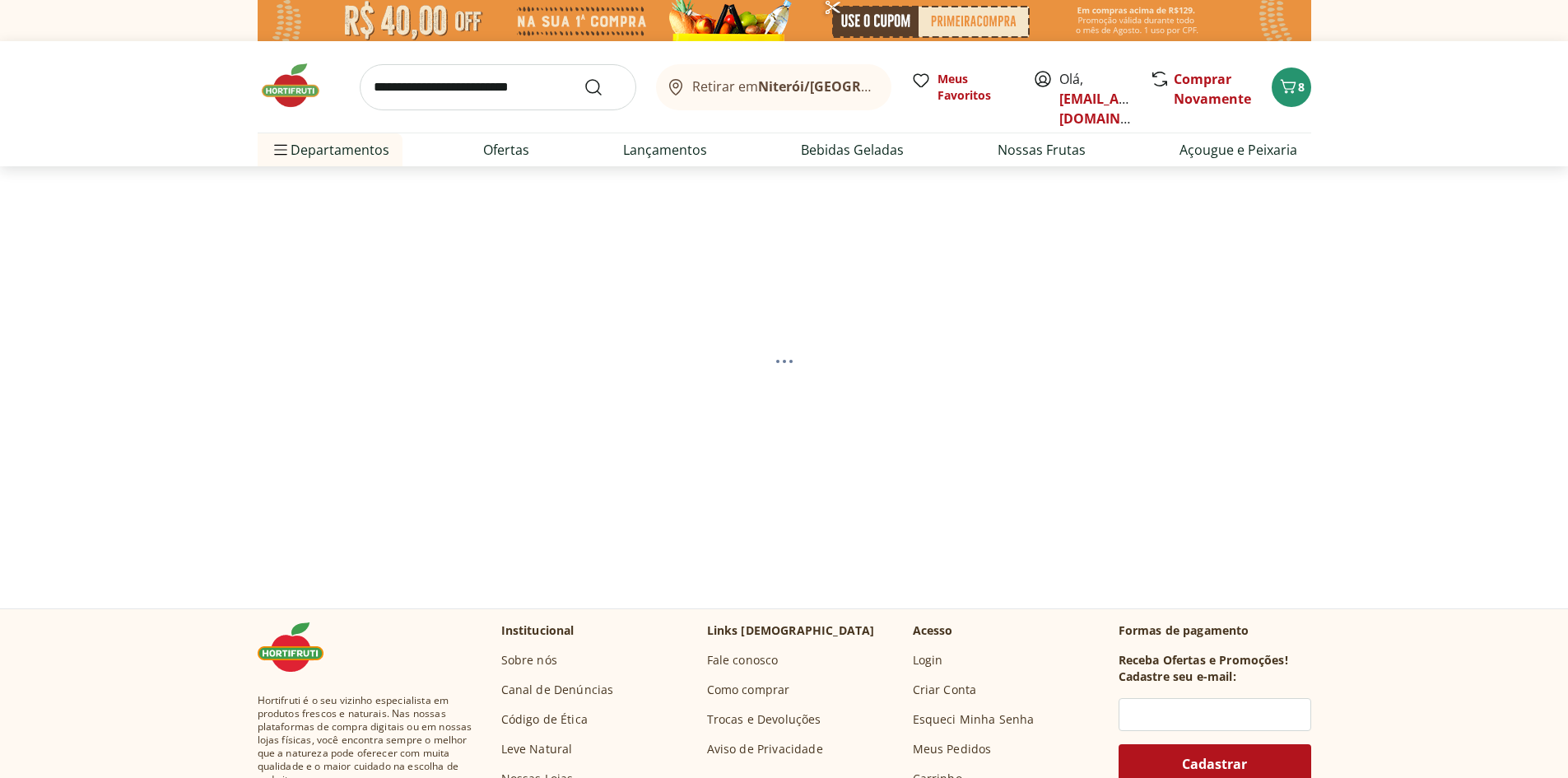
select select "**********"
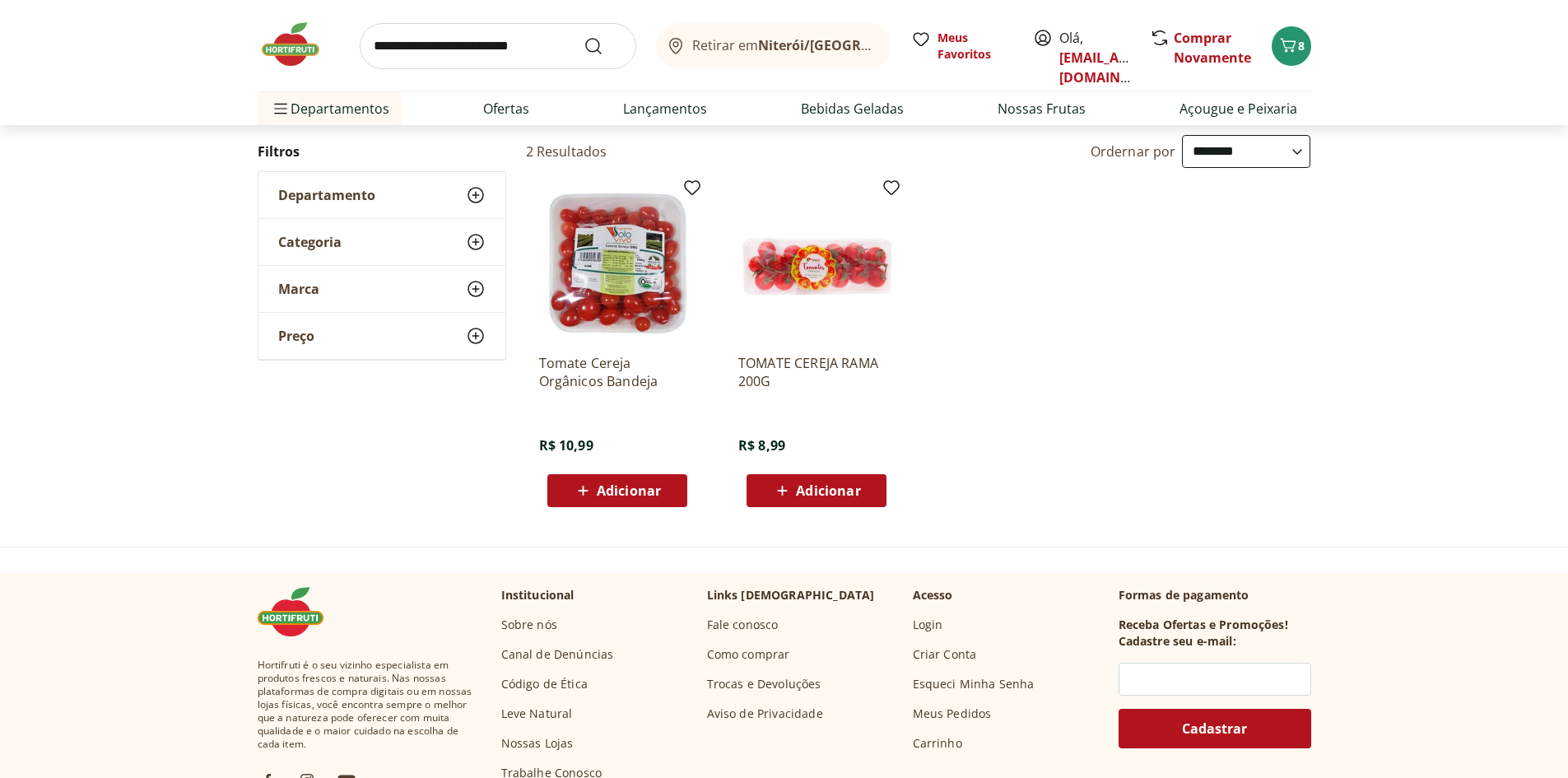
scroll to position [164, 0]
click at [630, 492] on span "Adicionar" at bounding box center [629, 489] width 64 height 13
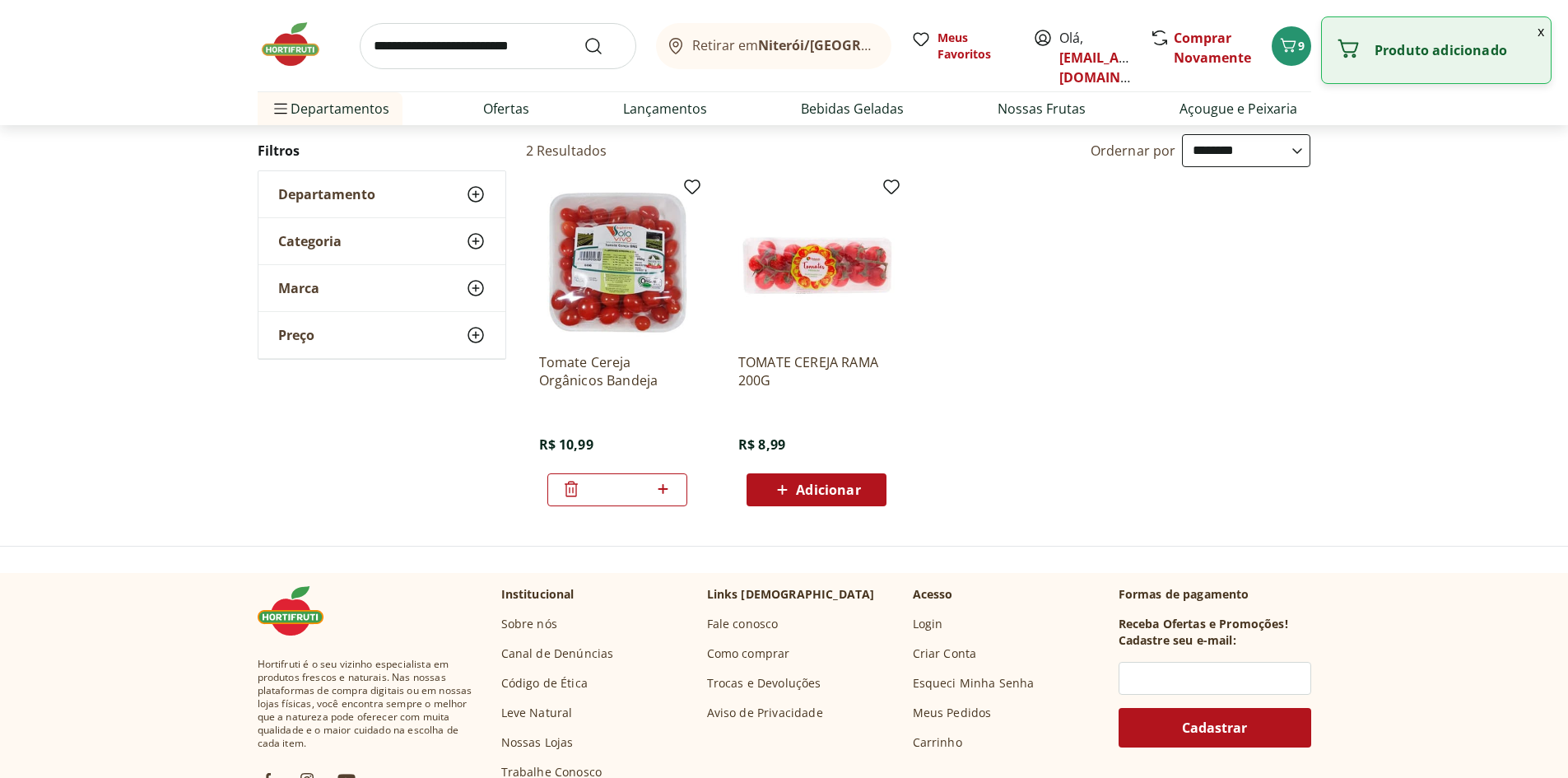
click at [478, 54] on input "search" at bounding box center [498, 46] width 277 height 46
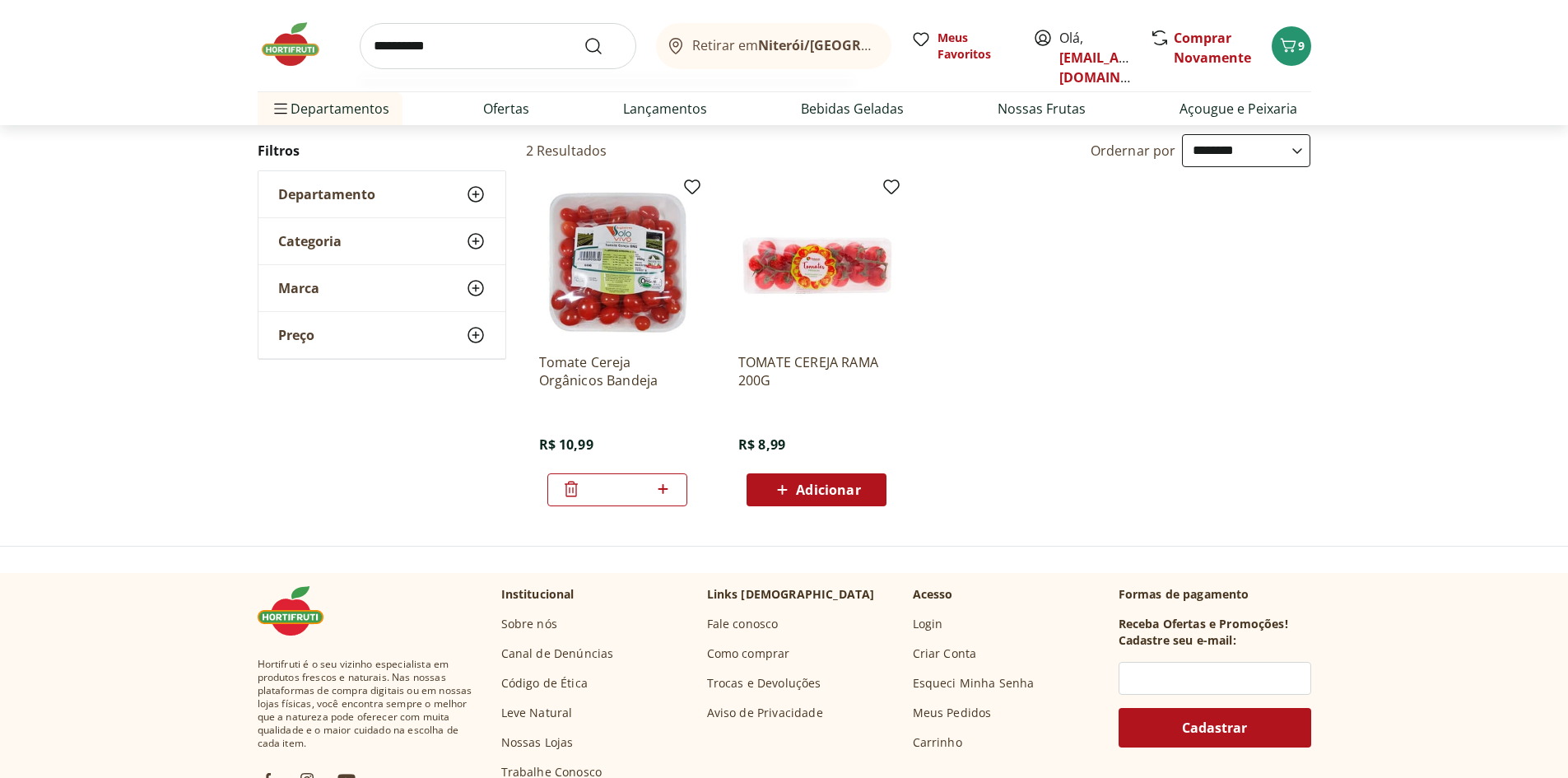
type input "**********"
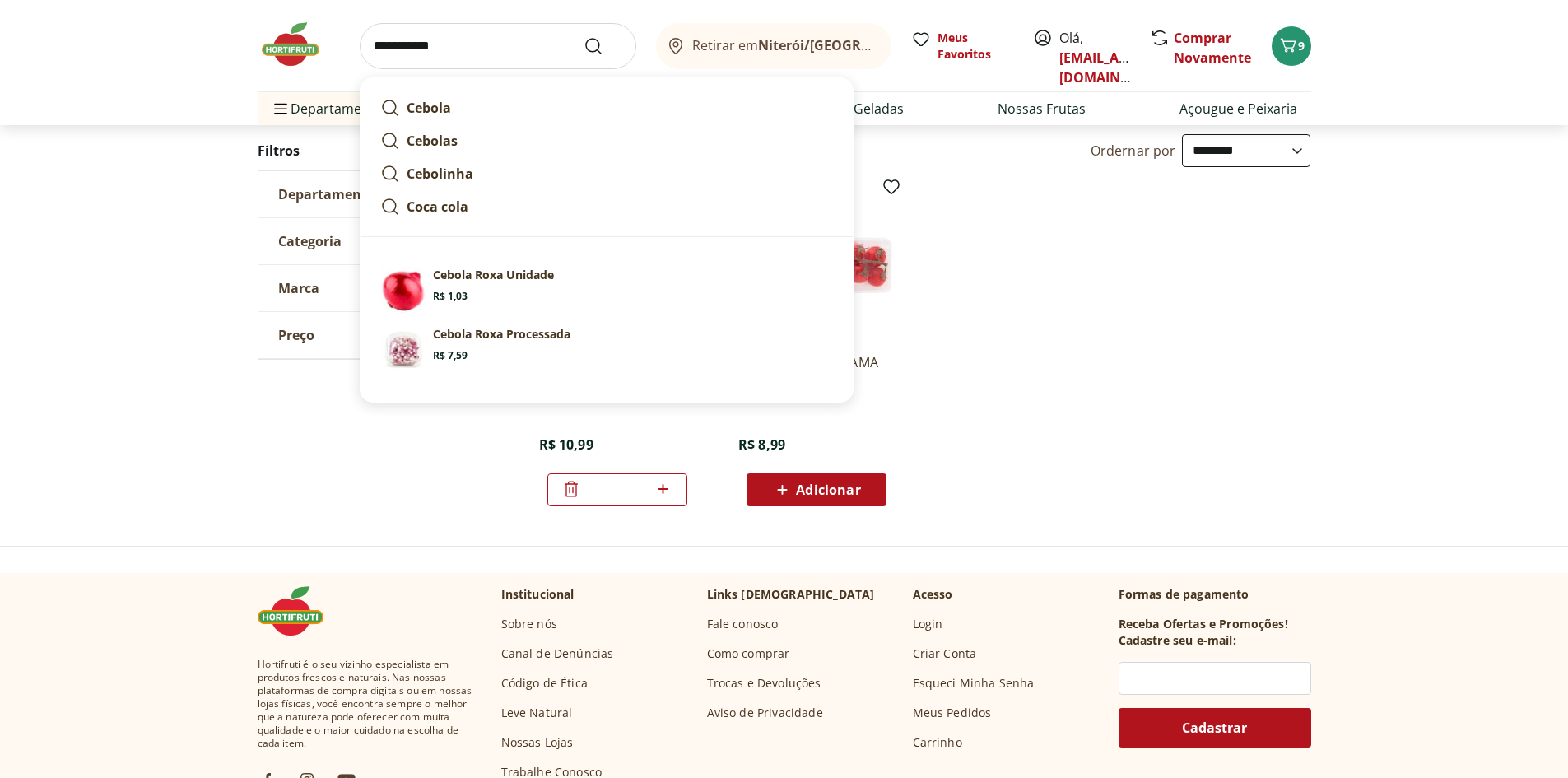
click button "Submit Search" at bounding box center [603, 46] width 39 height 20
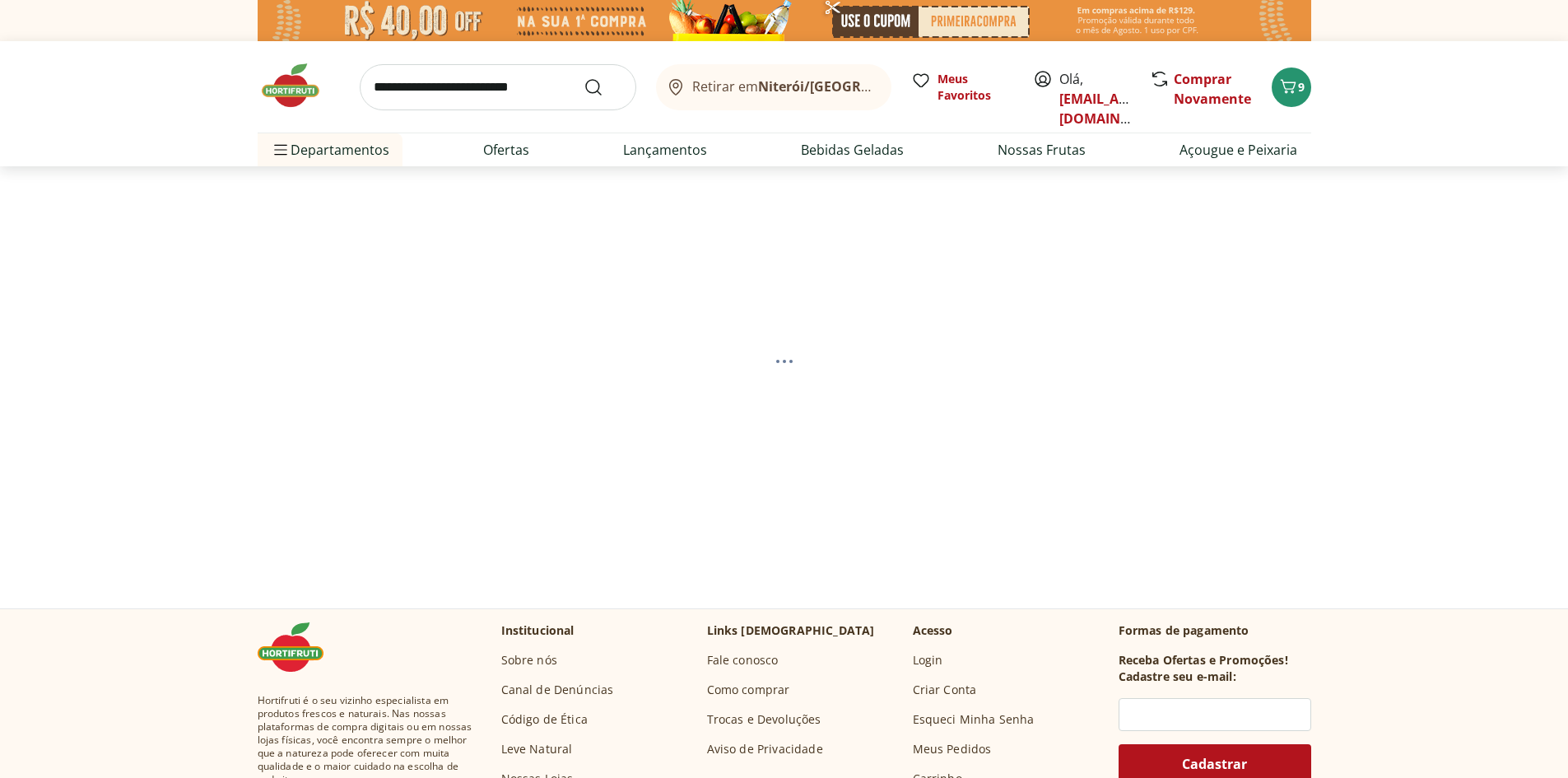
select select "**********"
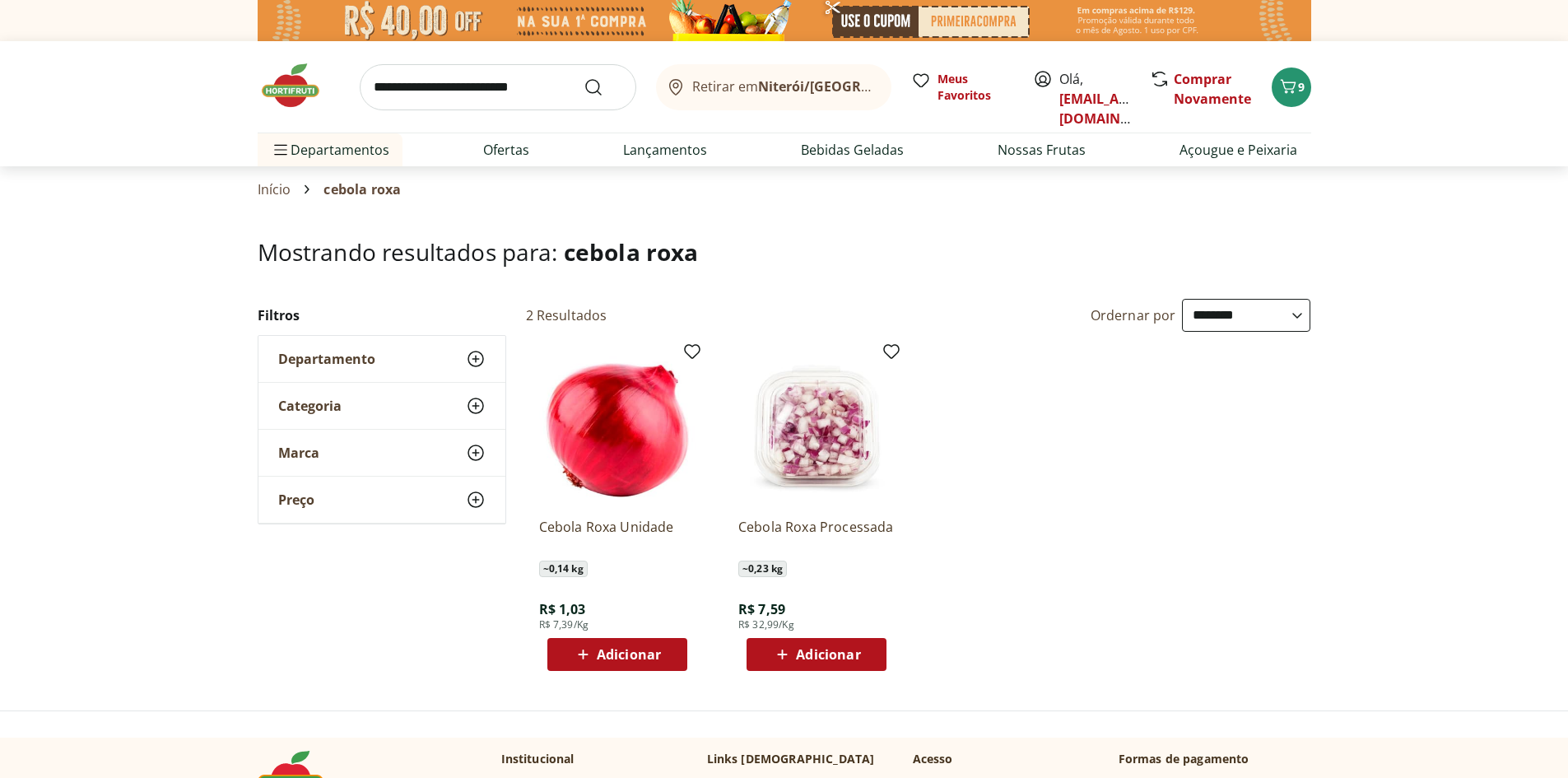
click at [633, 655] on span "Adicionar" at bounding box center [629, 655] width 64 height 13
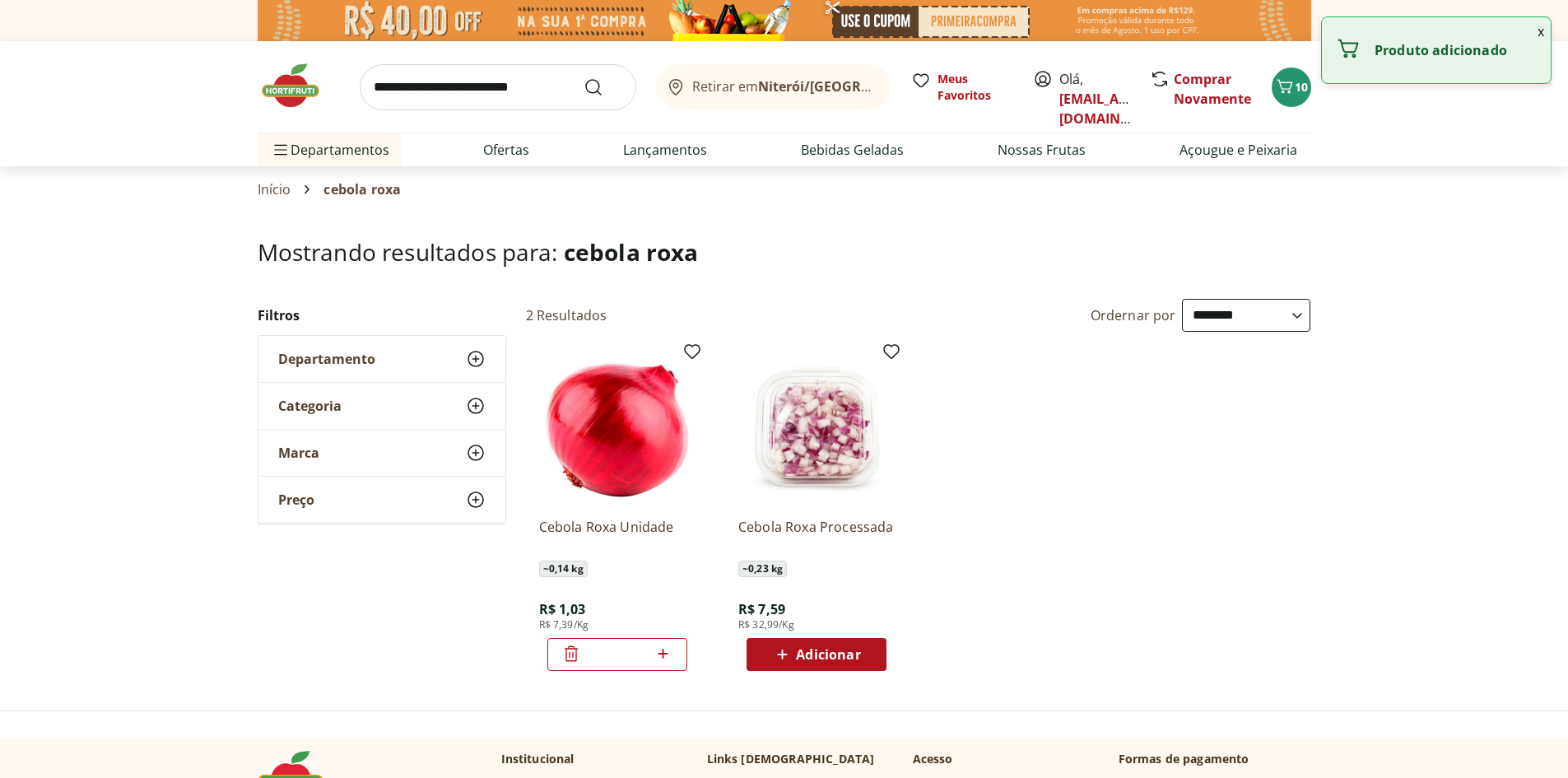
click at [513, 78] on input "search" at bounding box center [498, 87] width 277 height 46
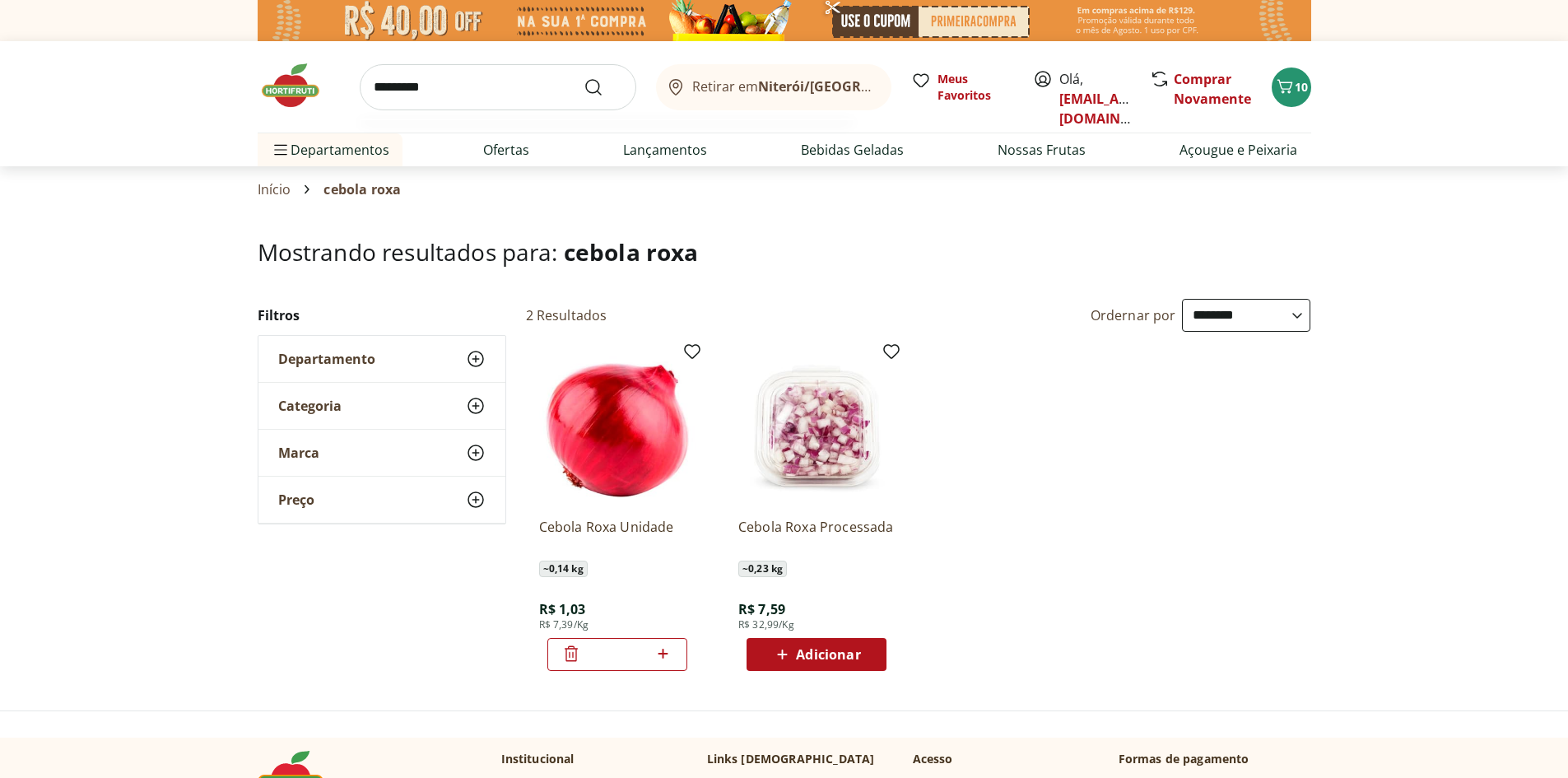
type input "*********"
click at [584, 78] on button "Submit Search" at bounding box center [603, 88] width 39 height 20
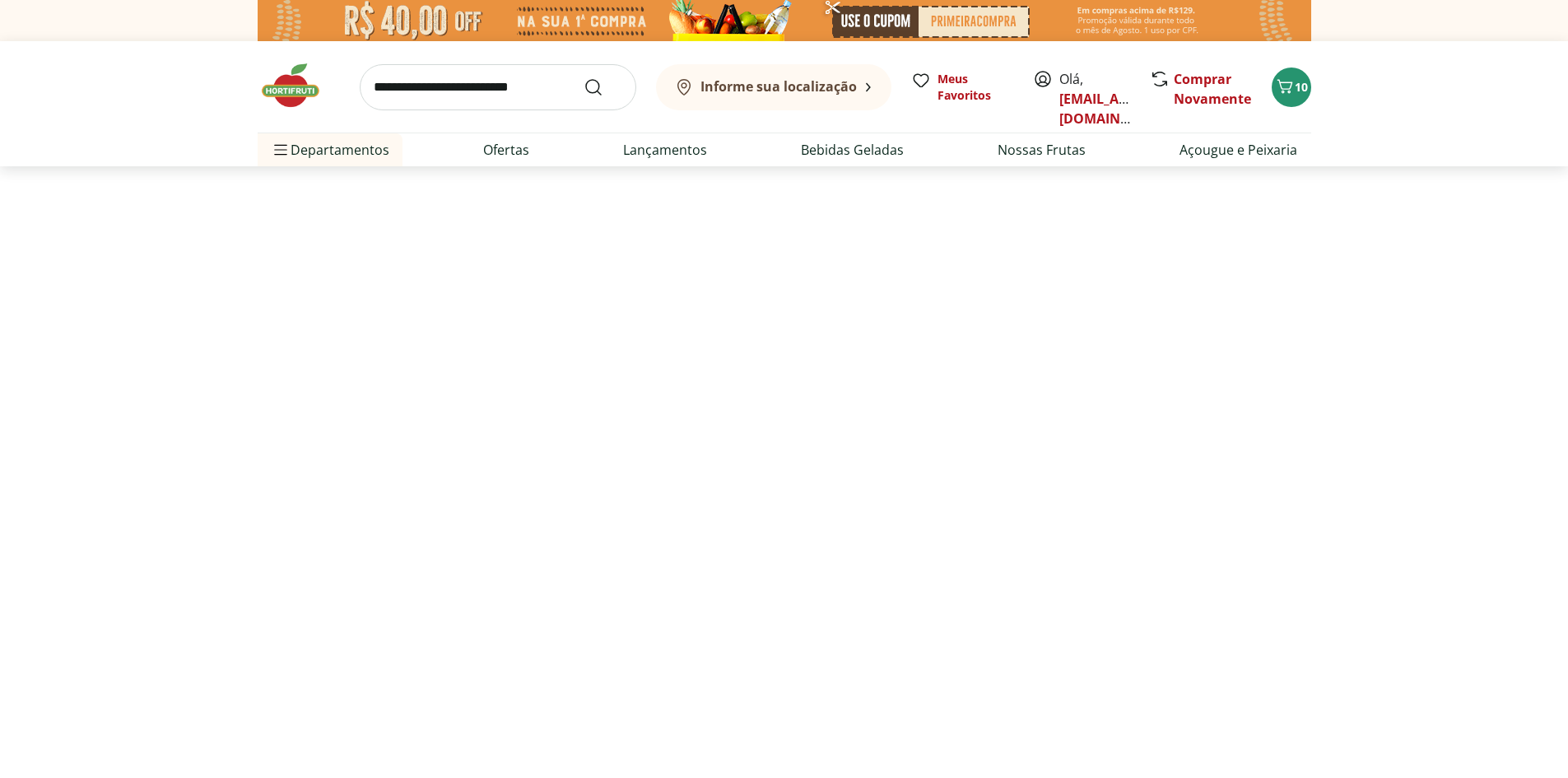
select select "**********"
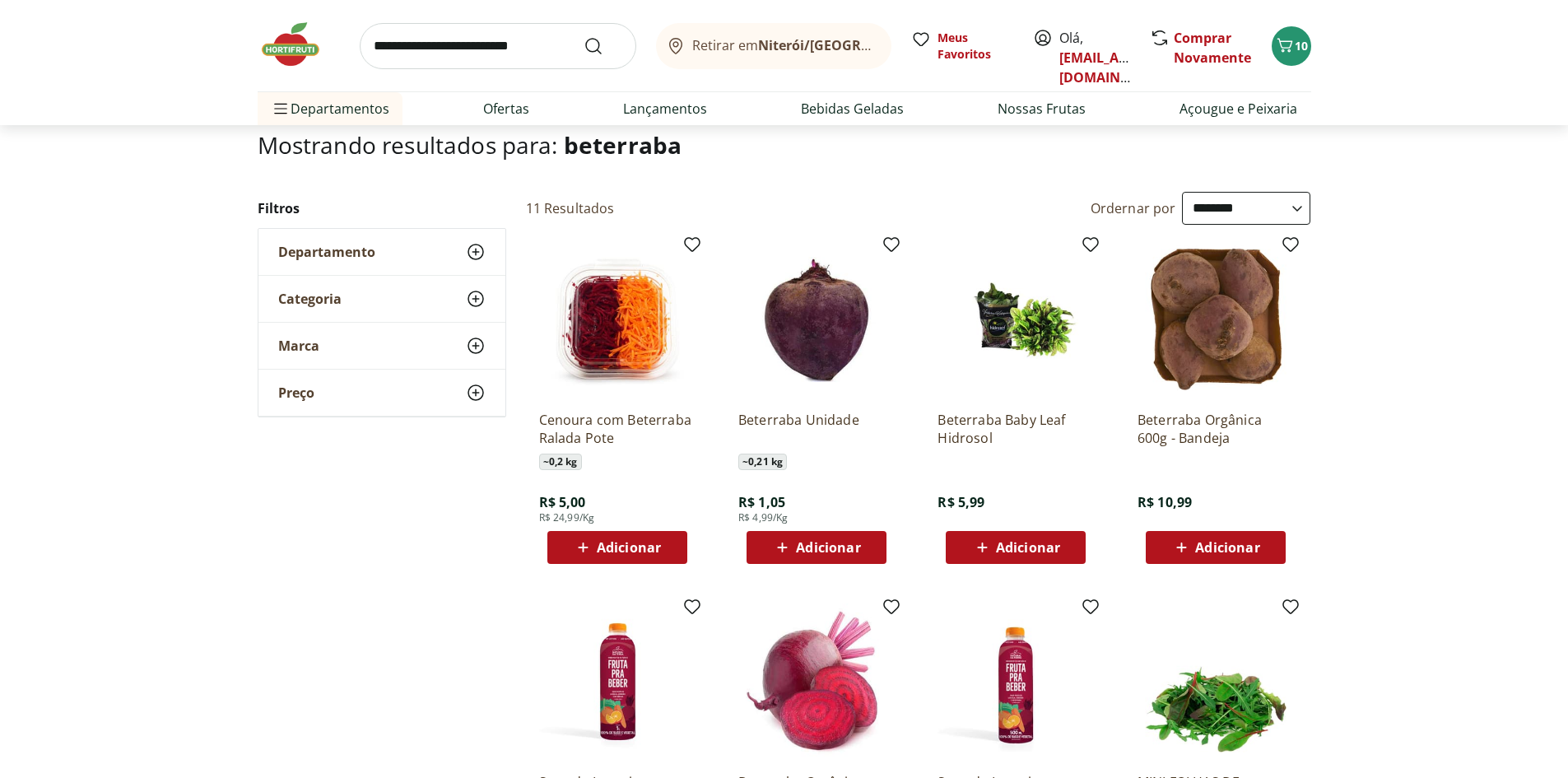
scroll to position [83, 0]
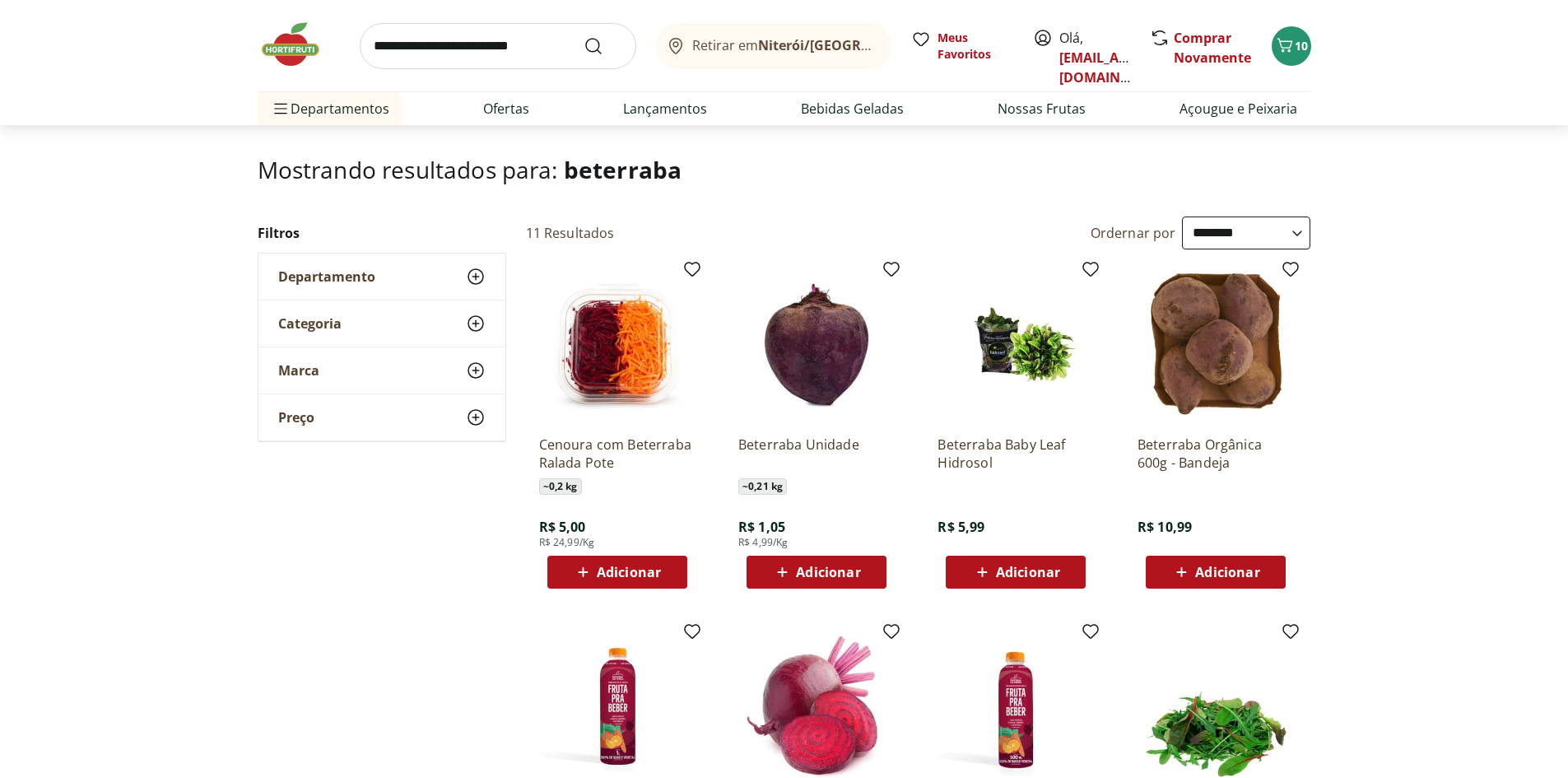
click at [816, 570] on span "Adicionar" at bounding box center [827, 572] width 64 height 13
click at [517, 53] on input "search" at bounding box center [498, 46] width 277 height 46
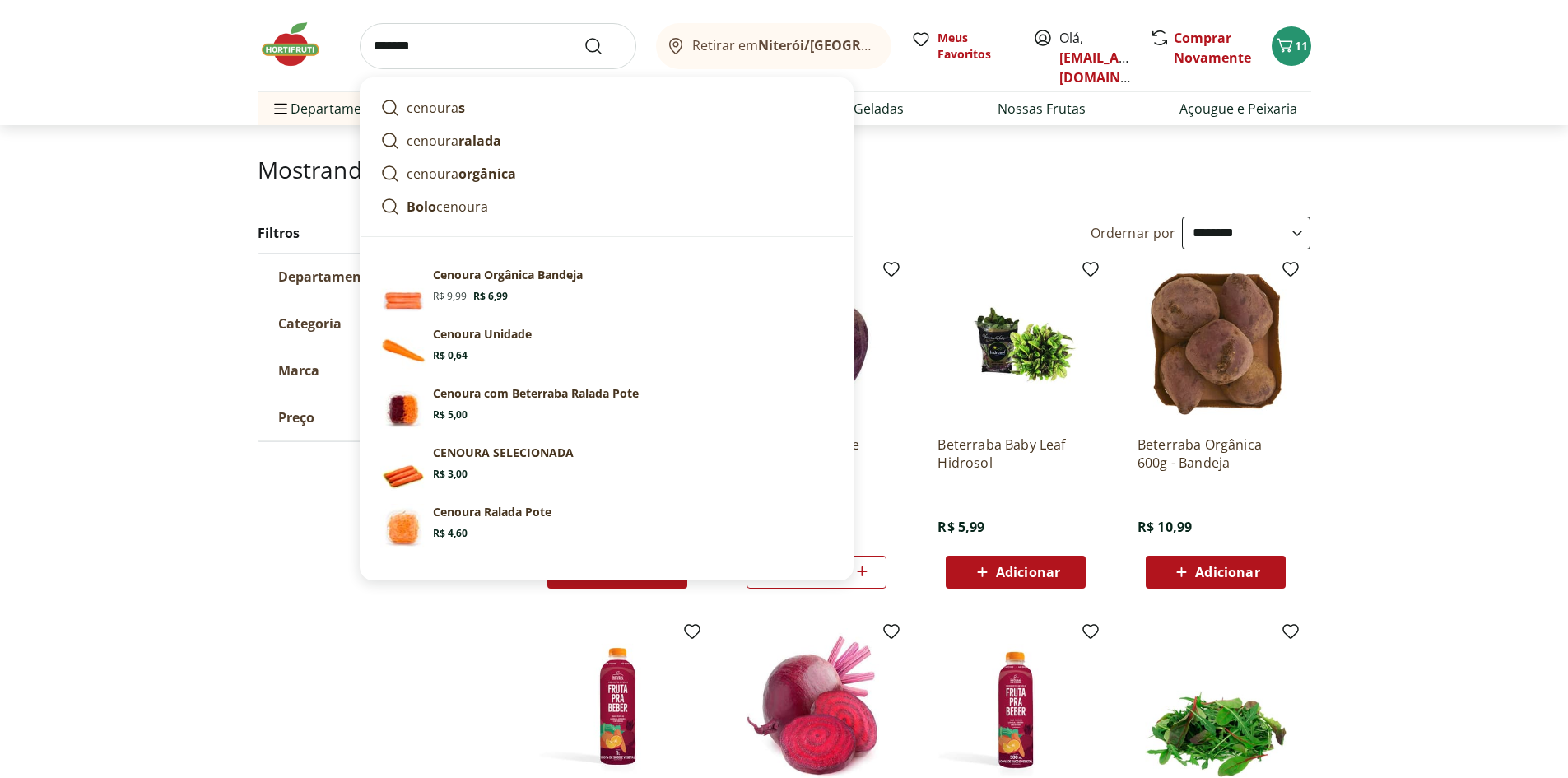
type input "*******"
click at [584, 36] on button "Submit Search" at bounding box center [603, 46] width 39 height 20
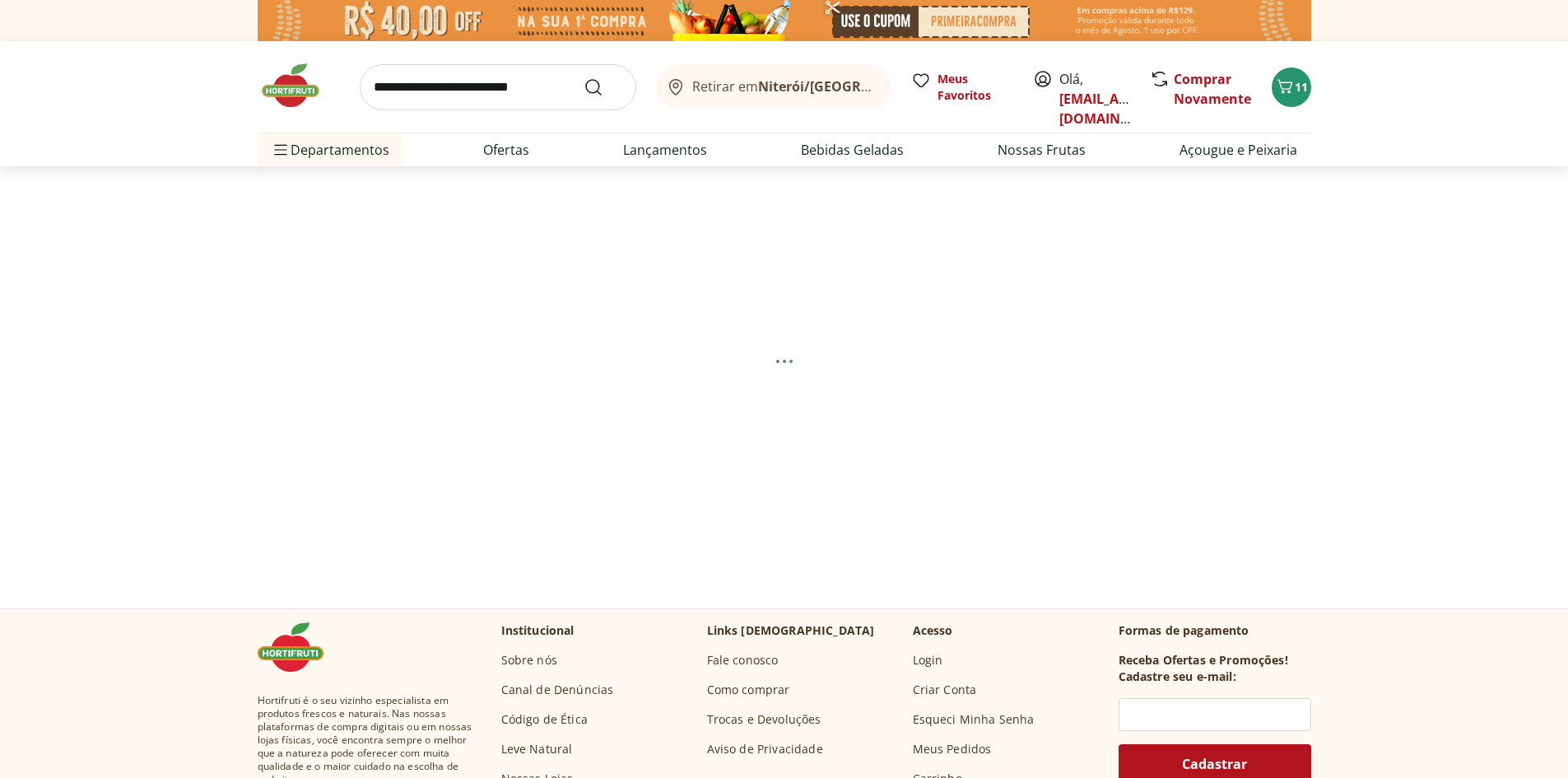
select select "**********"
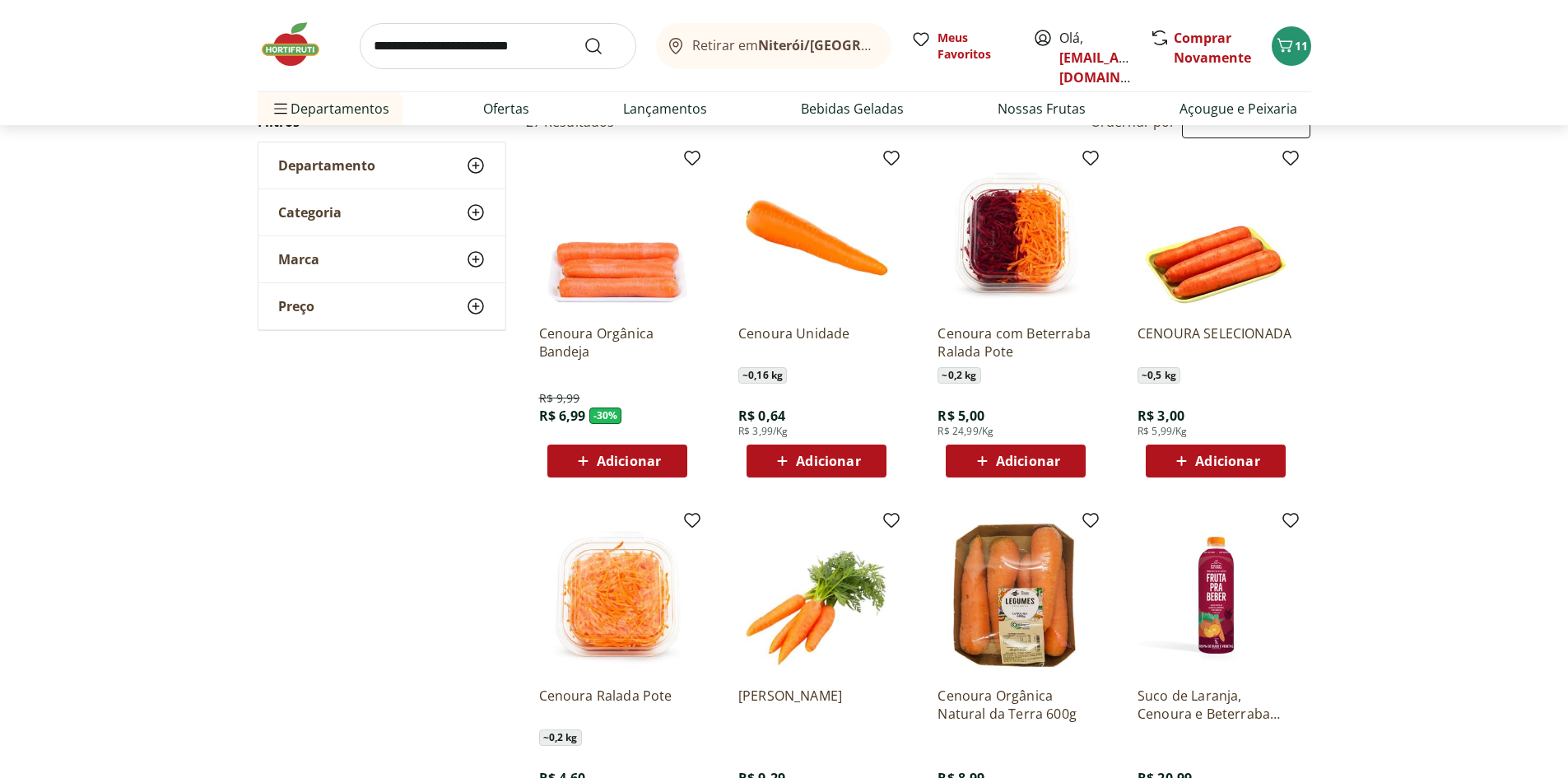
scroll to position [164, 0]
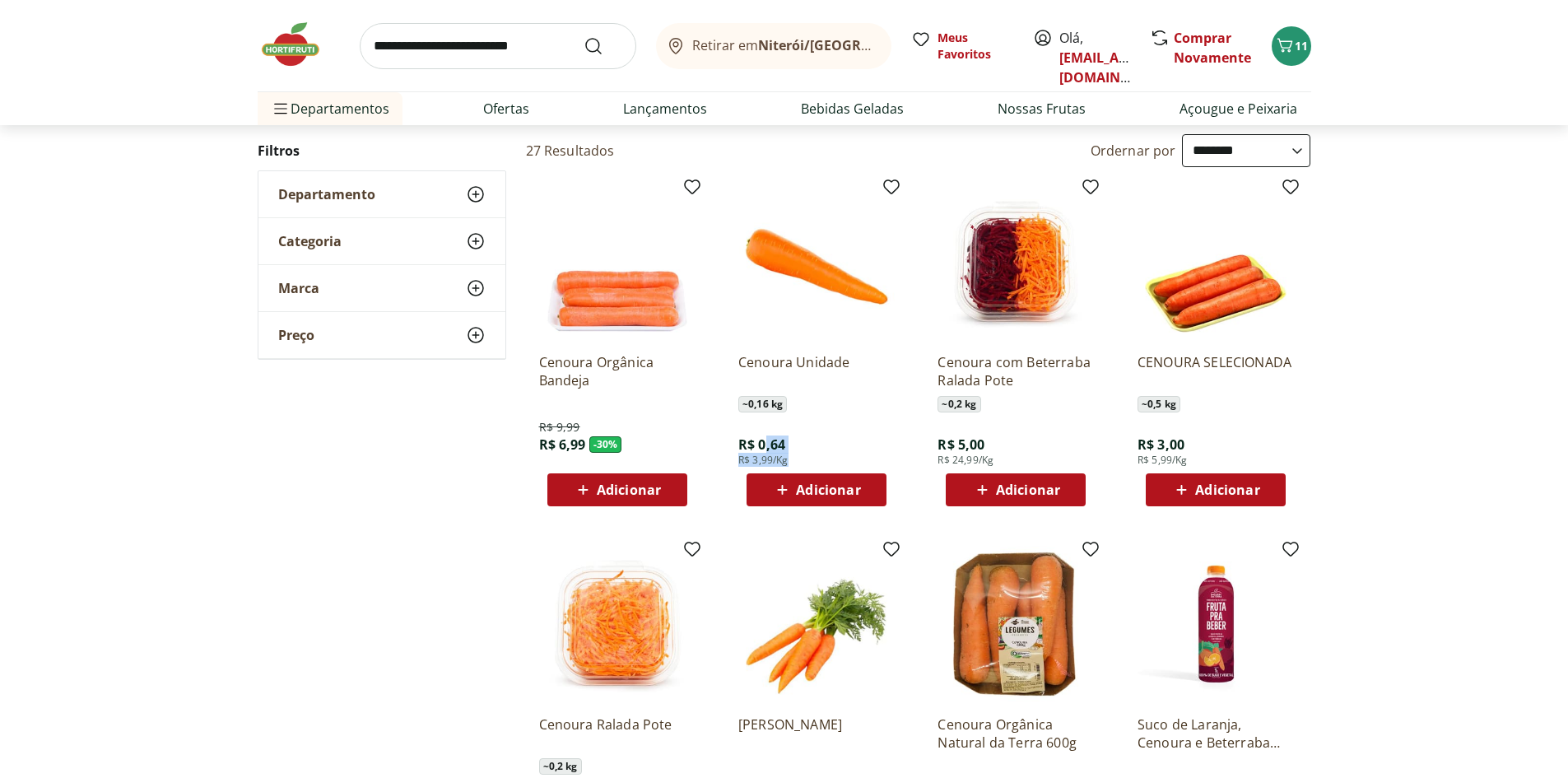
drag, startPoint x: 767, startPoint y: 446, endPoint x: 811, endPoint y: 441, distance: 44.3
click at [811, 441] on div "Cenoura Unidade ~ 0,16 kg R$ 0,64 R$ 3,99/Kg Adicionar" at bounding box center [817, 423] width 157 height 166
click at [810, 489] on span "Adicionar" at bounding box center [827, 489] width 64 height 13
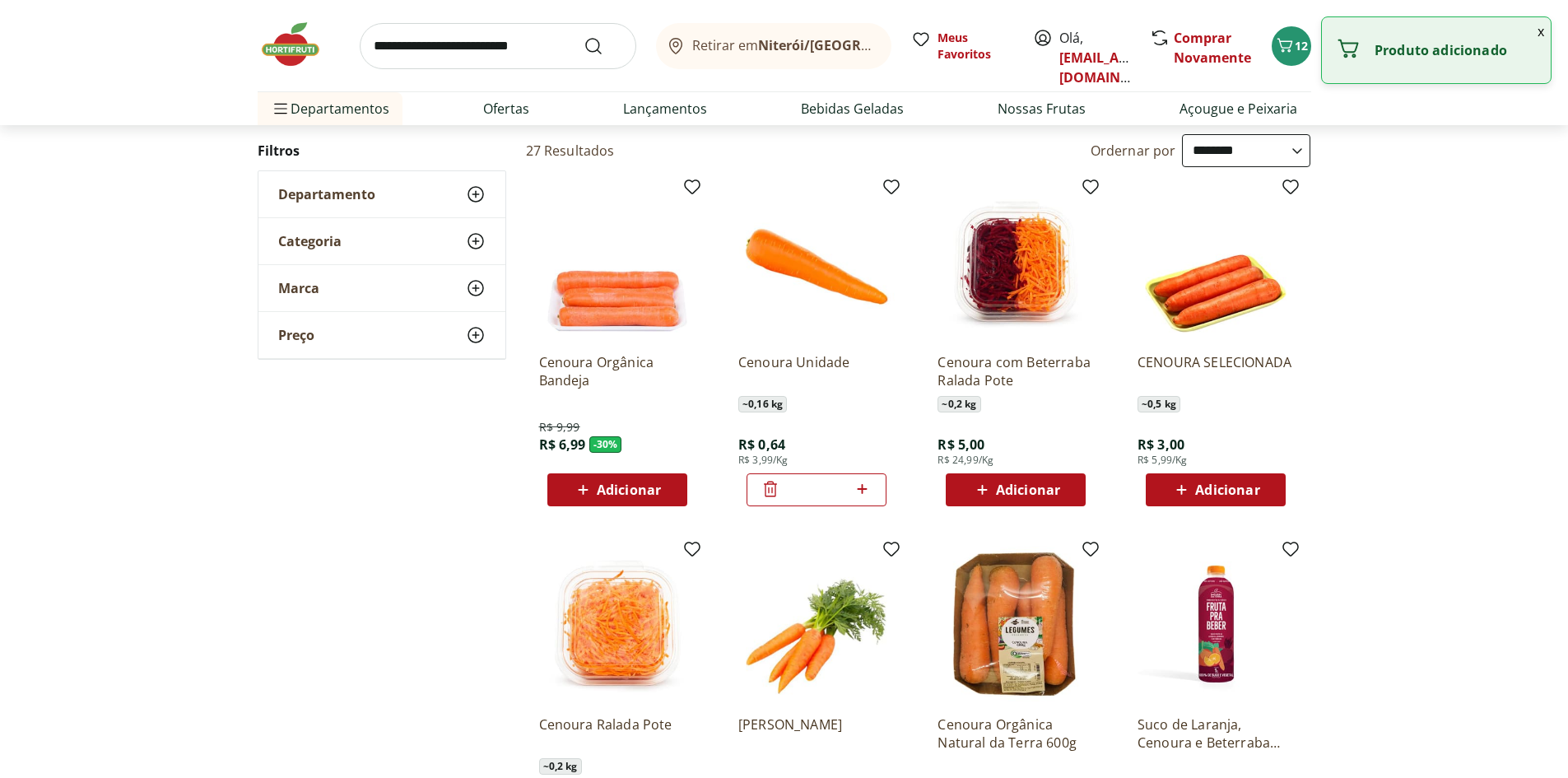
click at [866, 493] on icon at bounding box center [862, 489] width 21 height 20
type input "*"
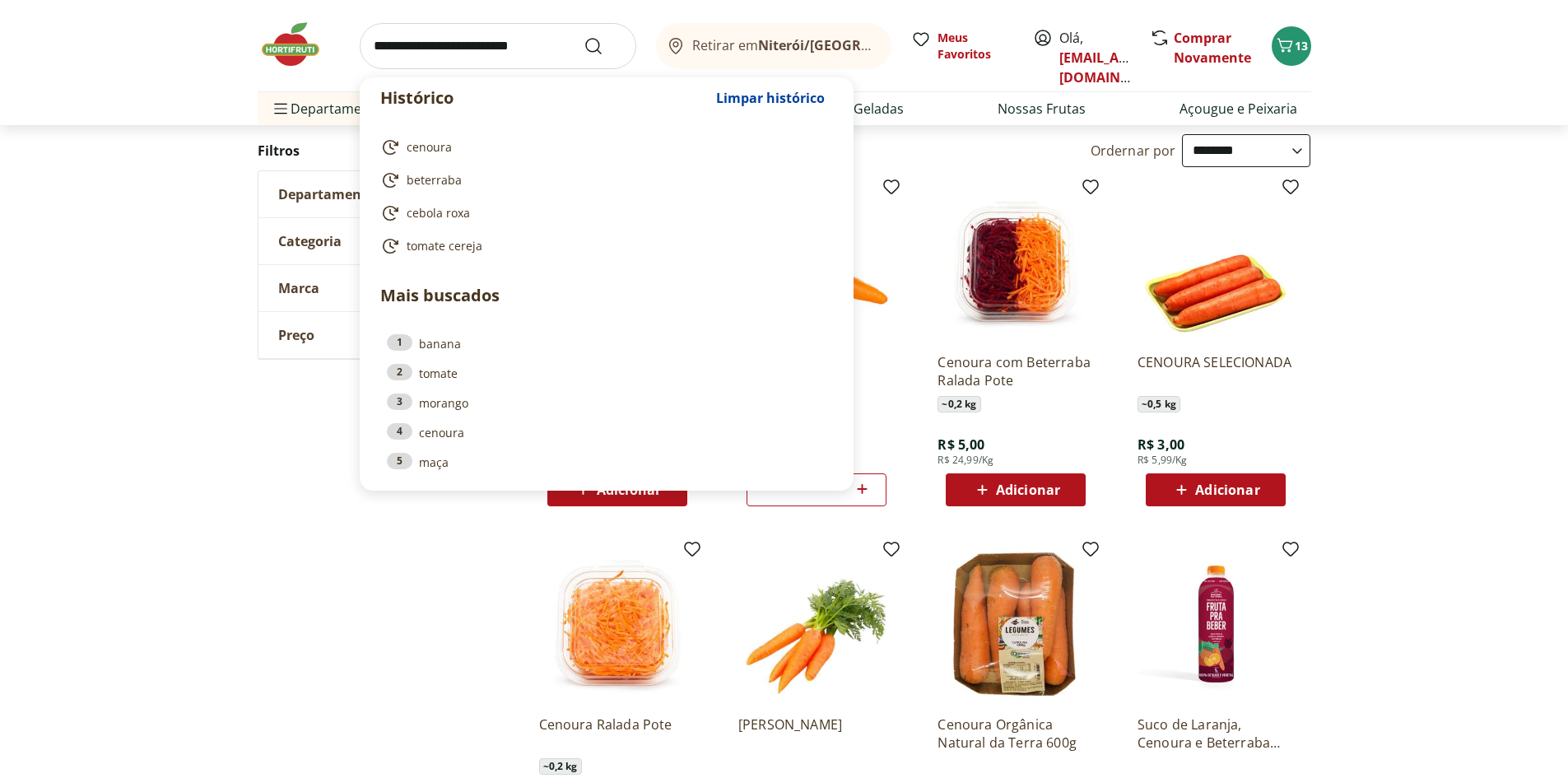
click at [503, 43] on input "search" at bounding box center [498, 46] width 277 height 46
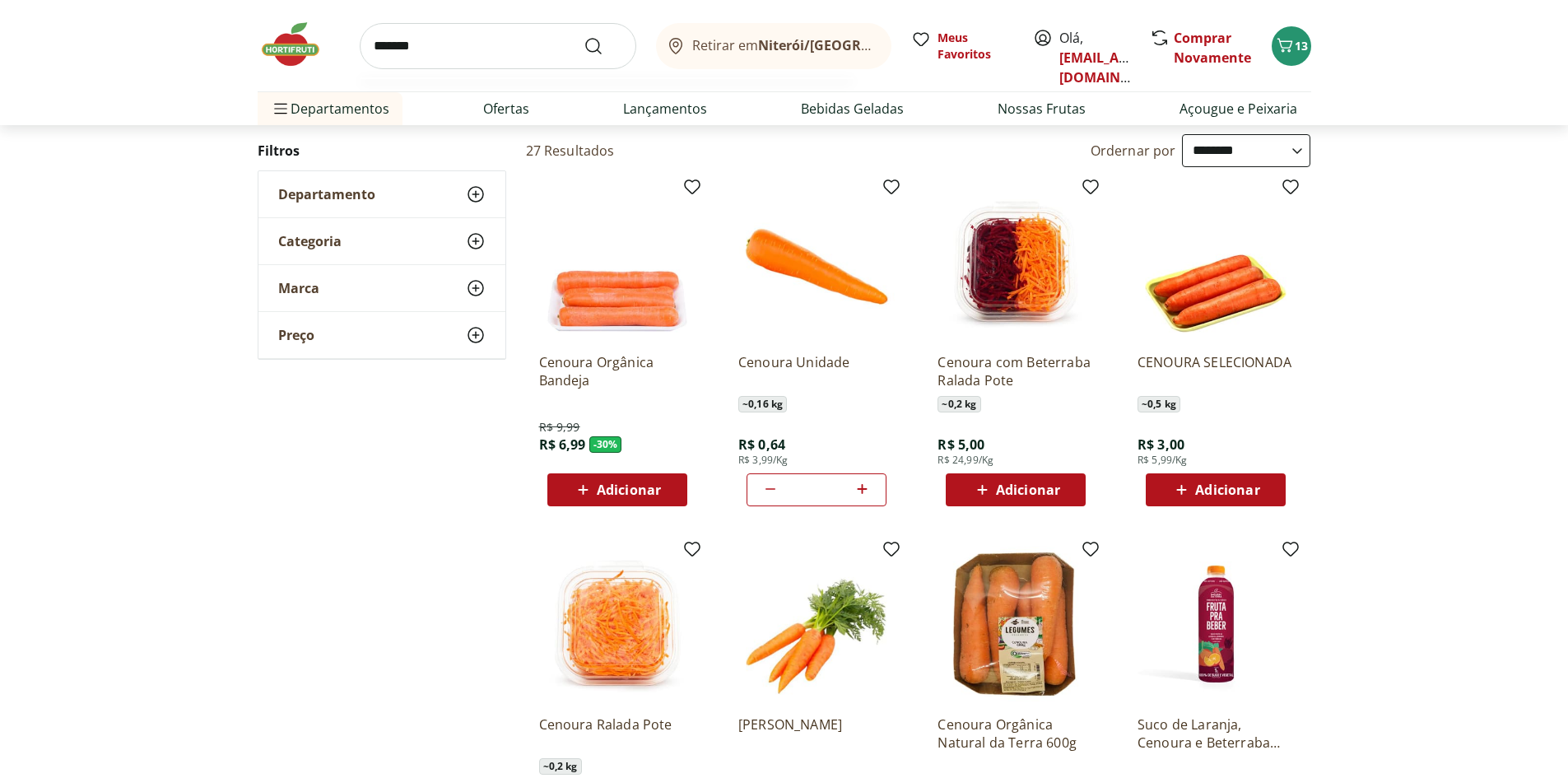
type input "********"
click button "Submit Search" at bounding box center [603, 46] width 39 height 20
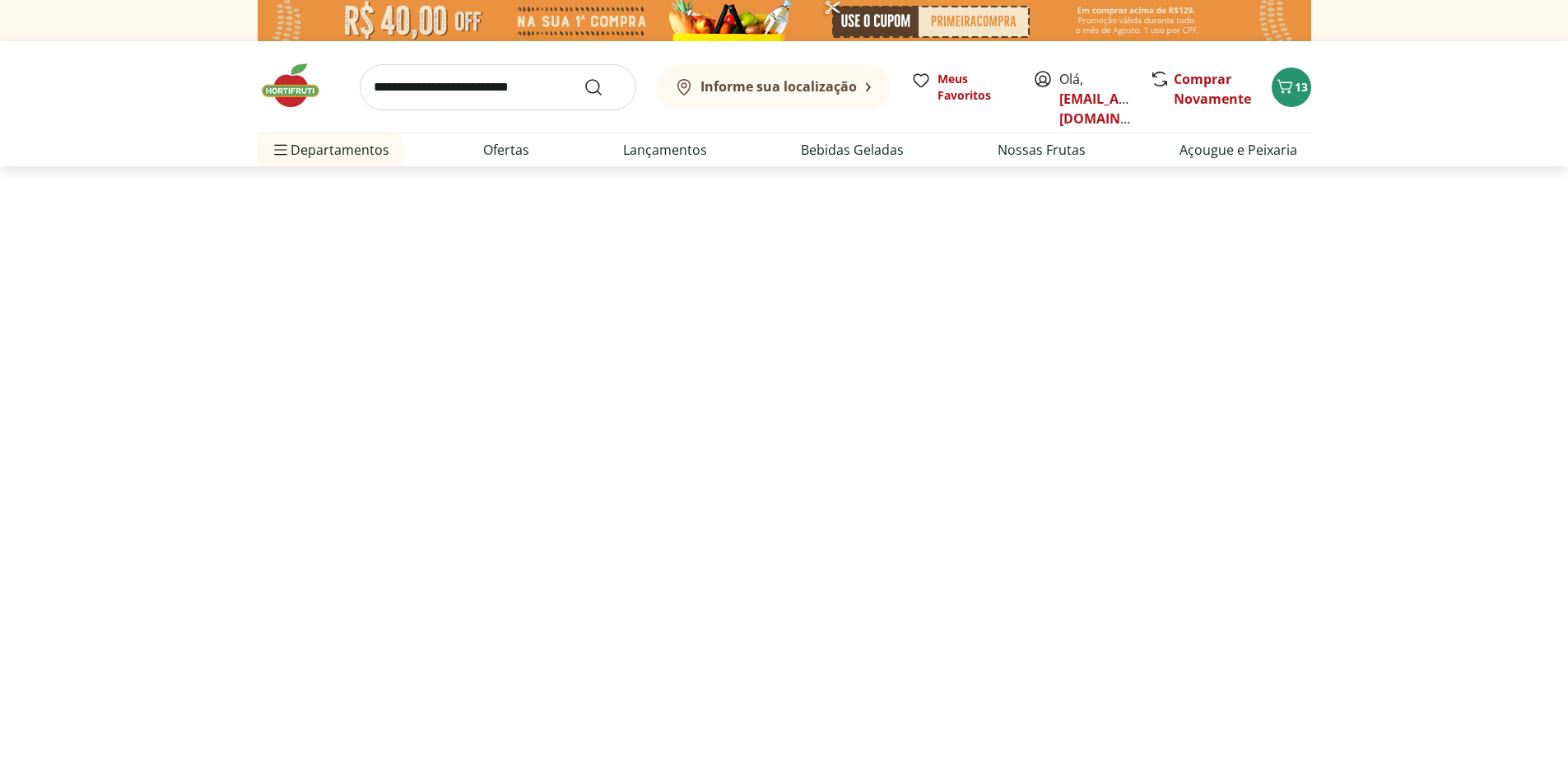
select select "**********"
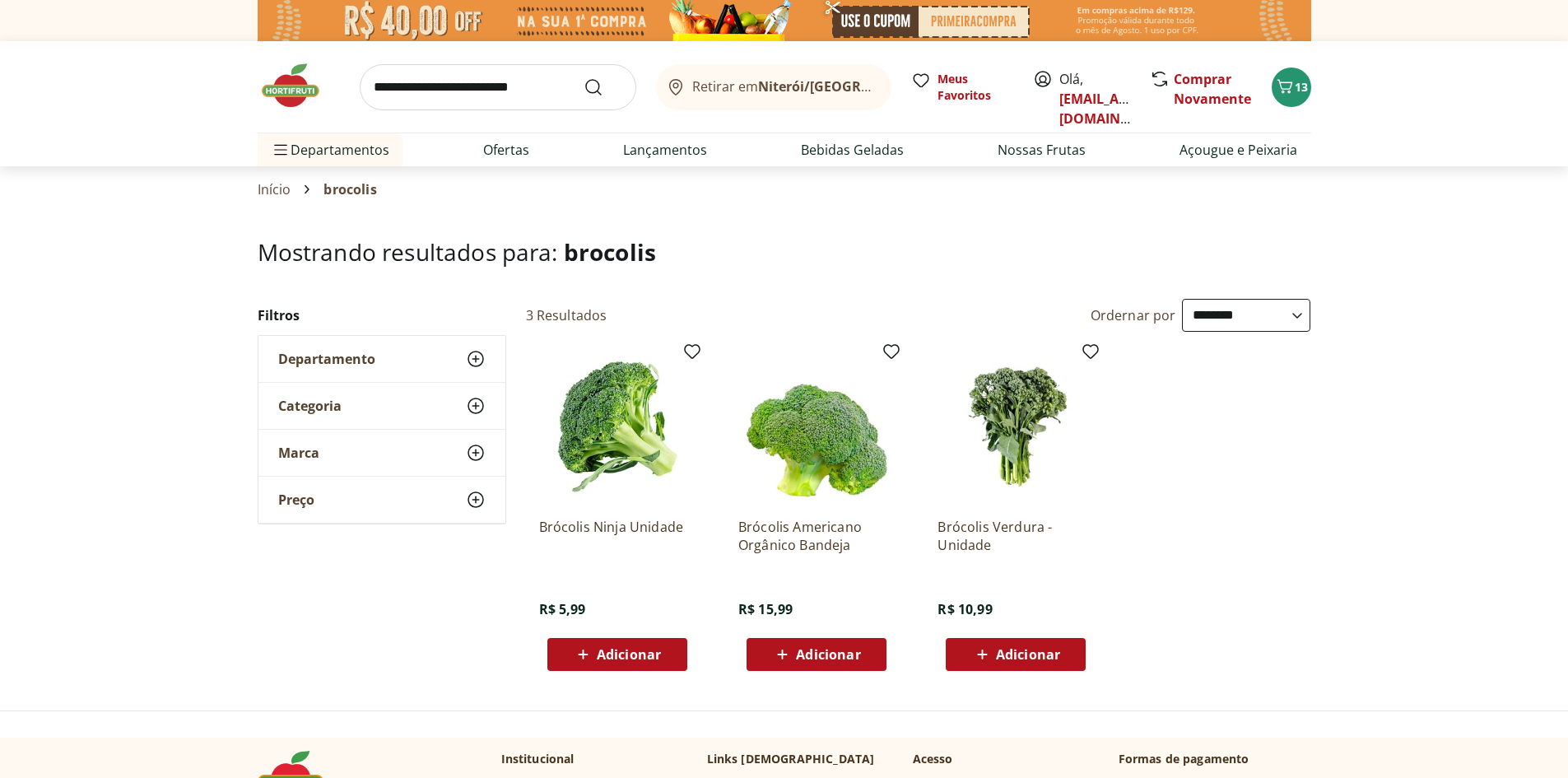
scroll to position [83, 0]
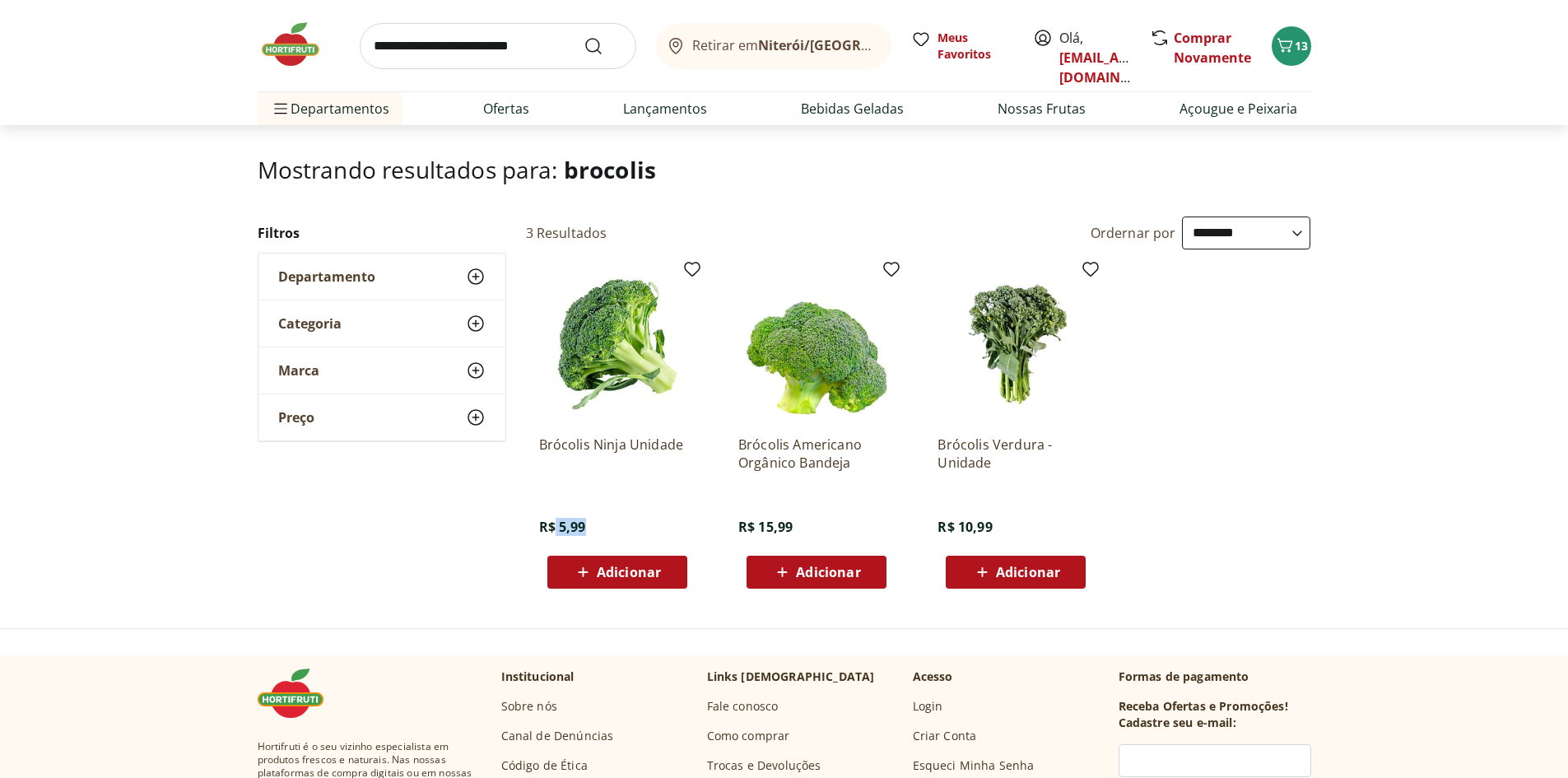
drag, startPoint x: 555, startPoint y: 527, endPoint x: 592, endPoint y: 525, distance: 37.1
click at [592, 525] on div "Brócolis Ninja Unidade R$ 5,99 Adicionar" at bounding box center [618, 504] width 157 height 166
click at [468, 482] on div "**********" at bounding box center [784, 409] width 1053 height 385
click at [652, 574] on span "Adicionar" at bounding box center [629, 572] width 64 height 13
click at [662, 567] on icon at bounding box center [663, 571] width 21 height 20
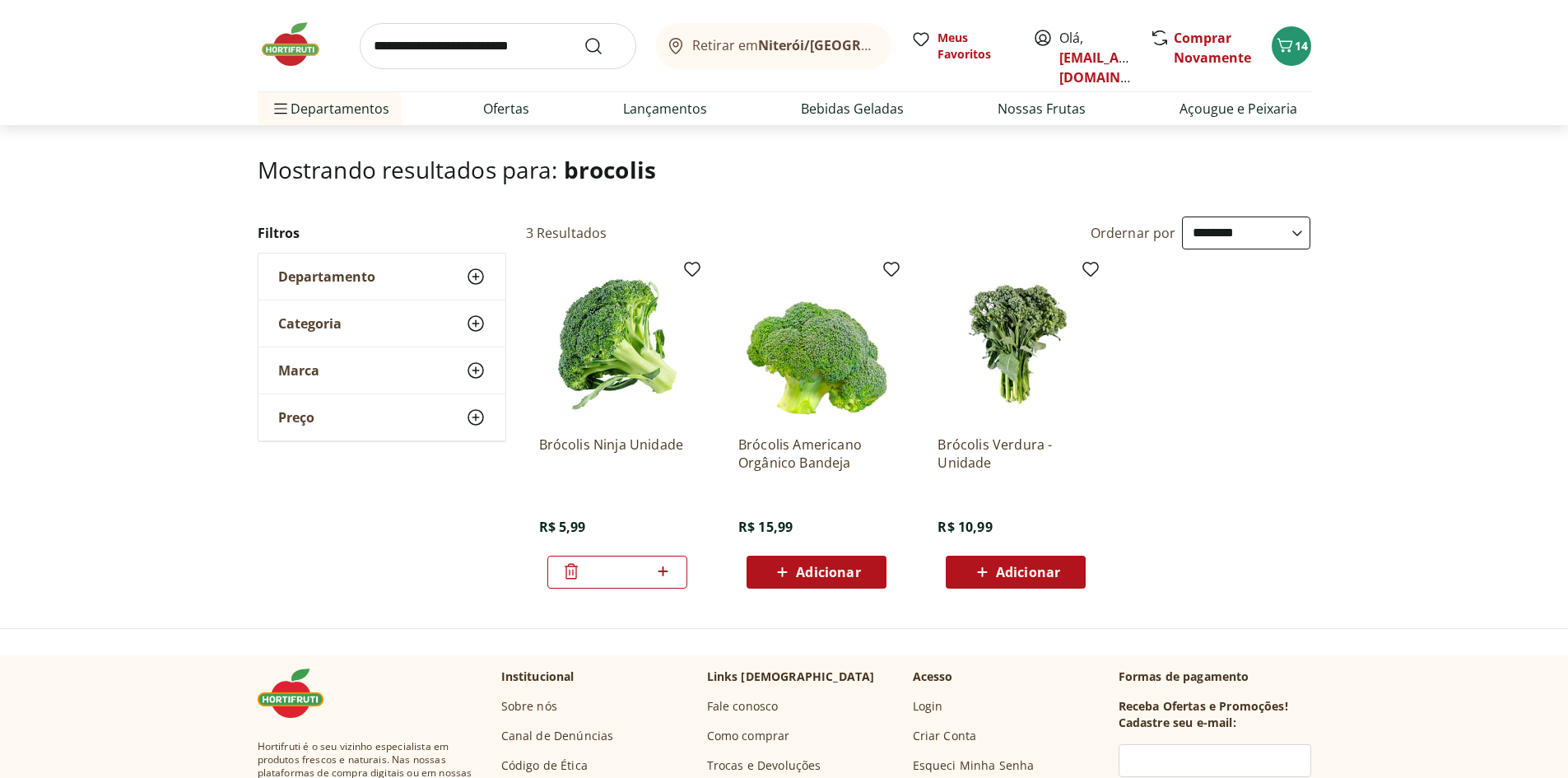
type input "*"
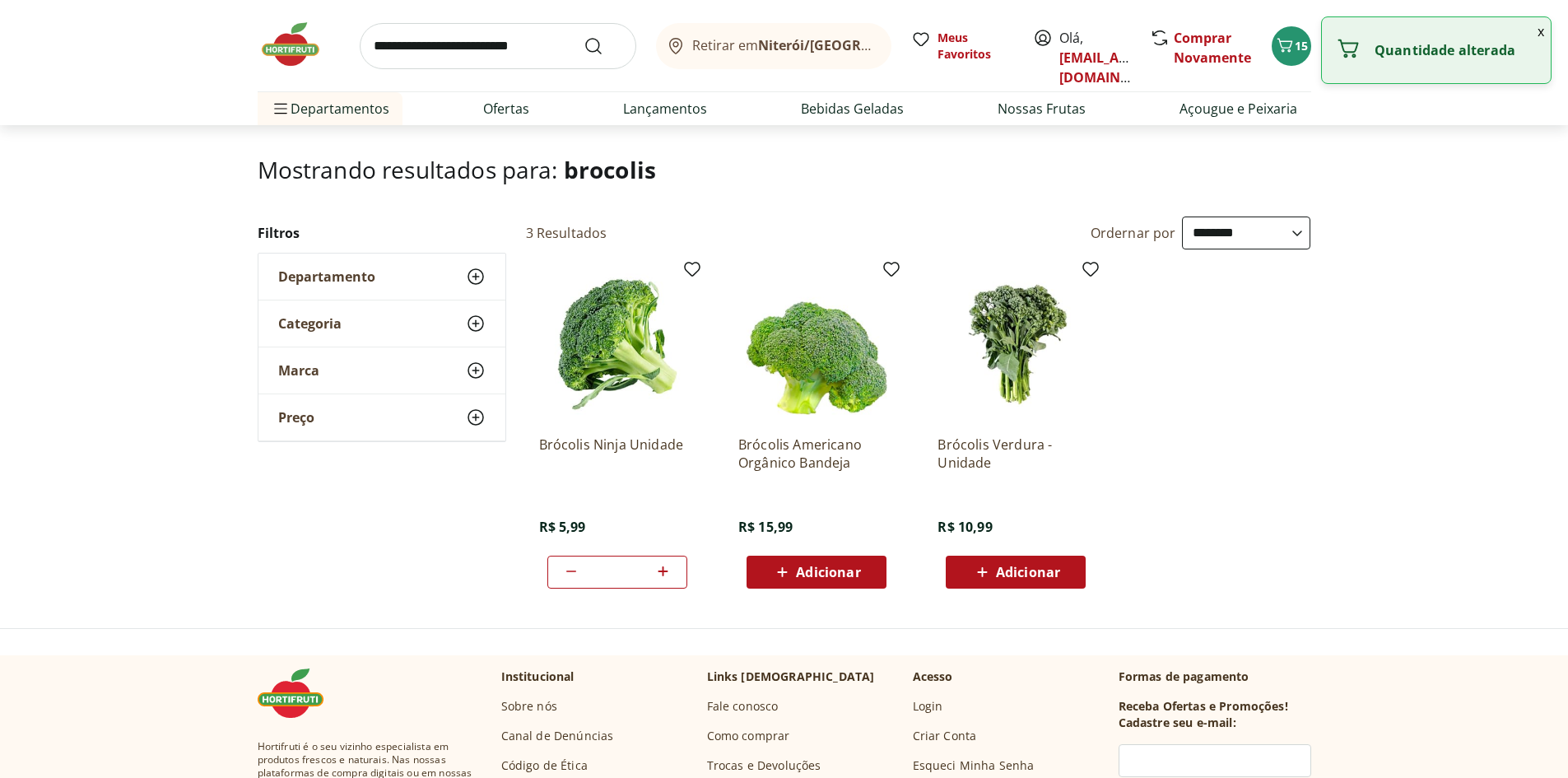
click at [453, 36] on input "search" at bounding box center [498, 46] width 277 height 46
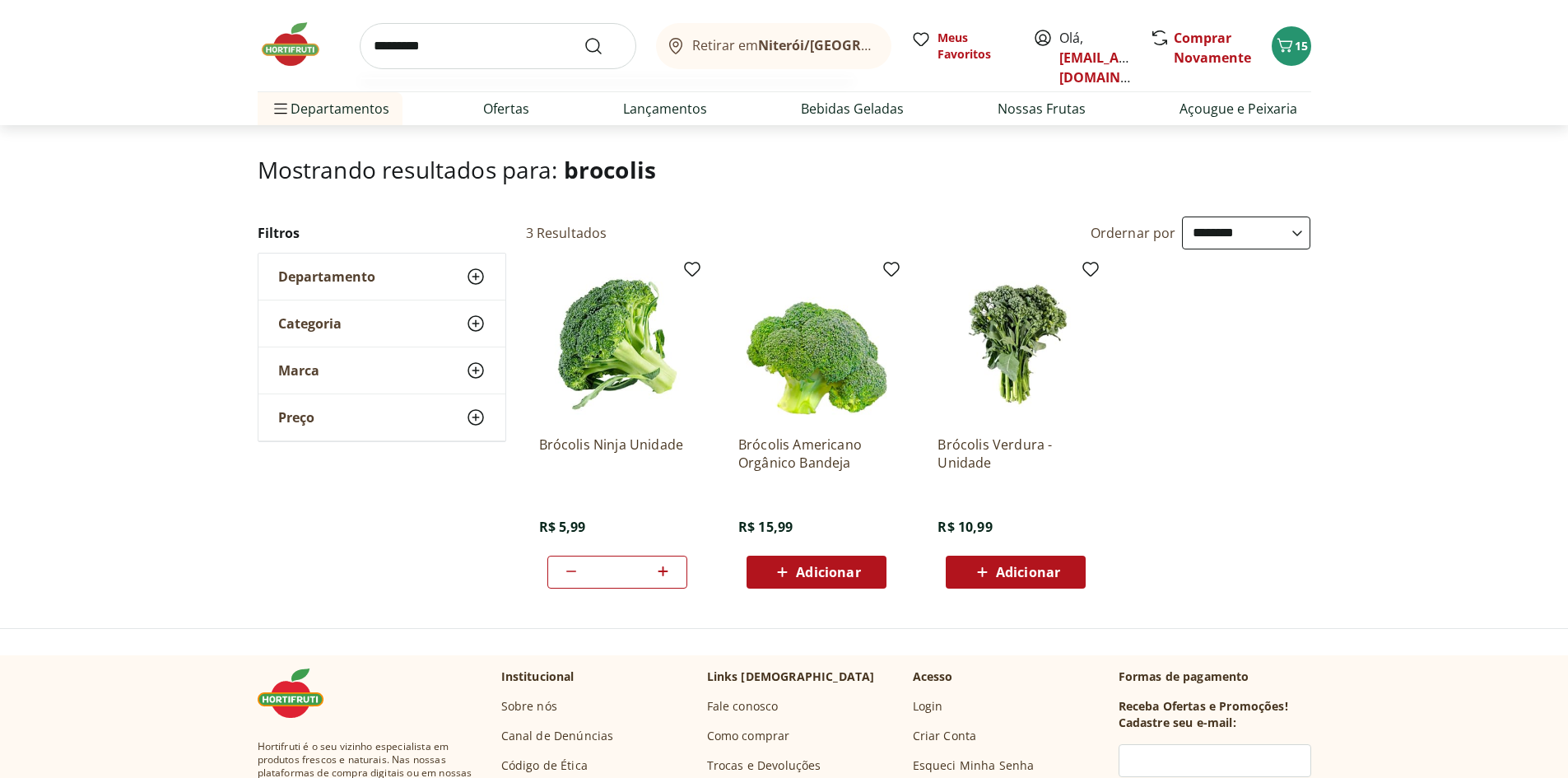
type input "*********"
click at [584, 36] on button "Submit Search" at bounding box center [603, 46] width 39 height 20
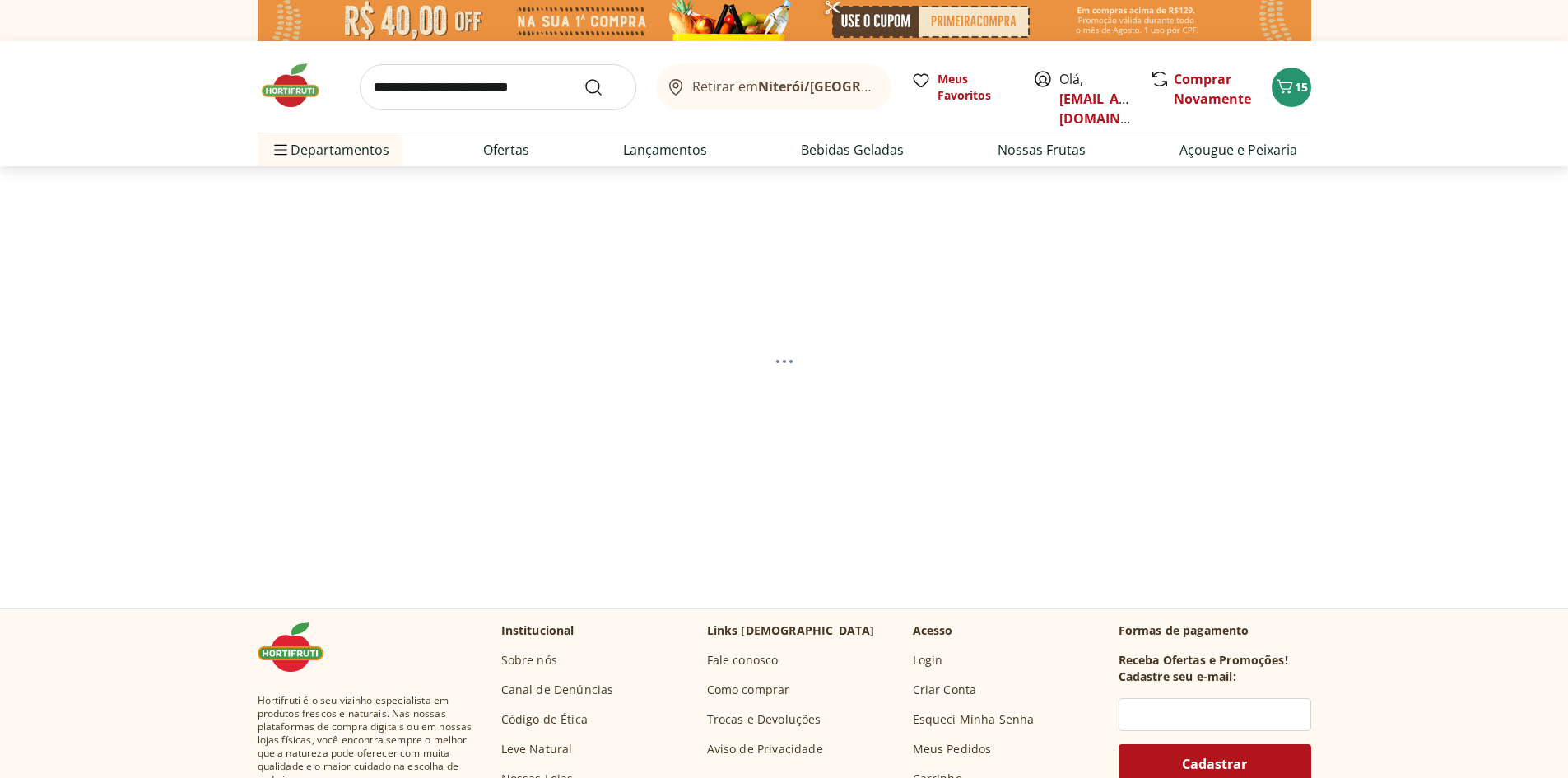
select select "**********"
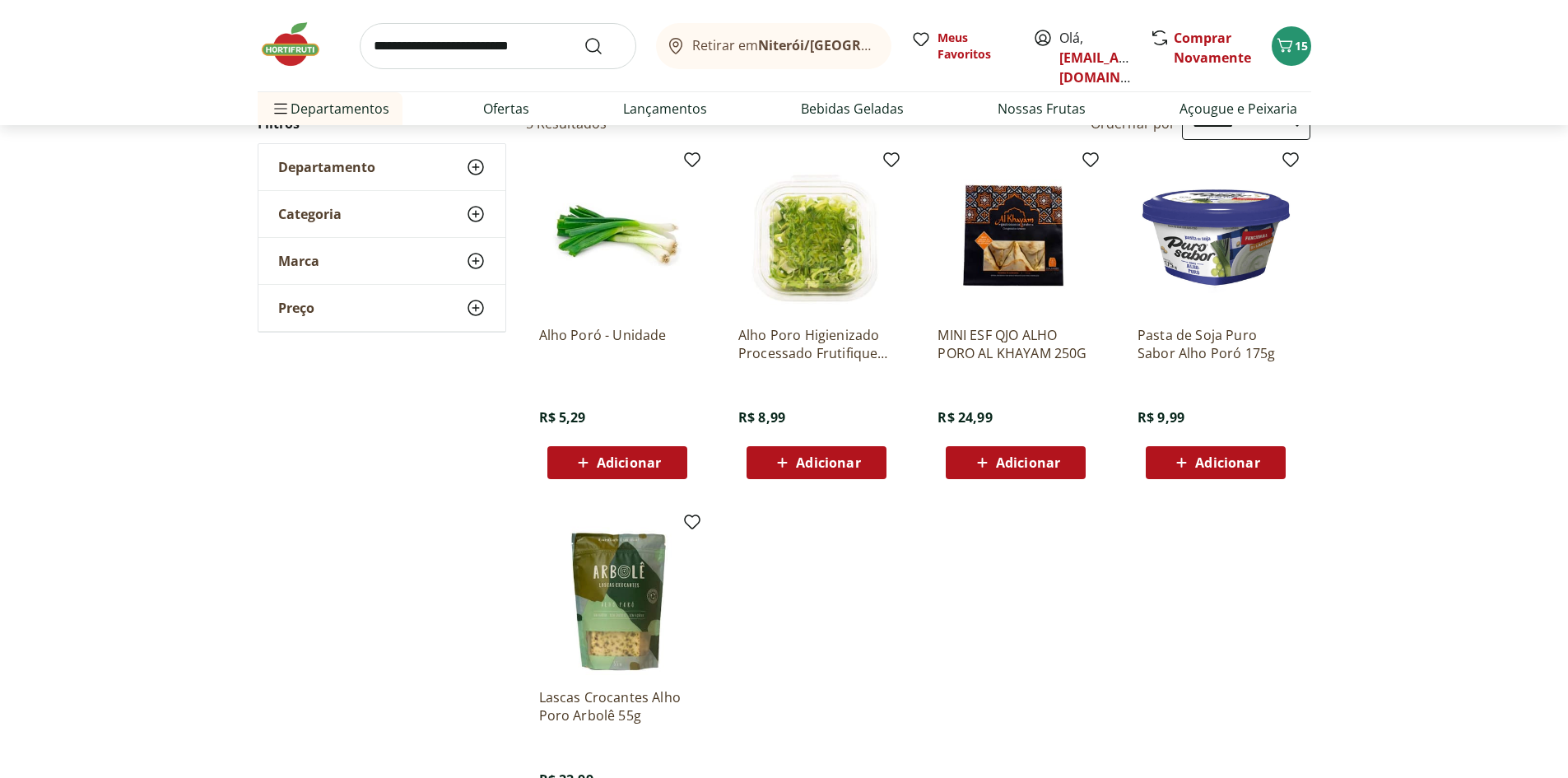
scroll to position [164, 0]
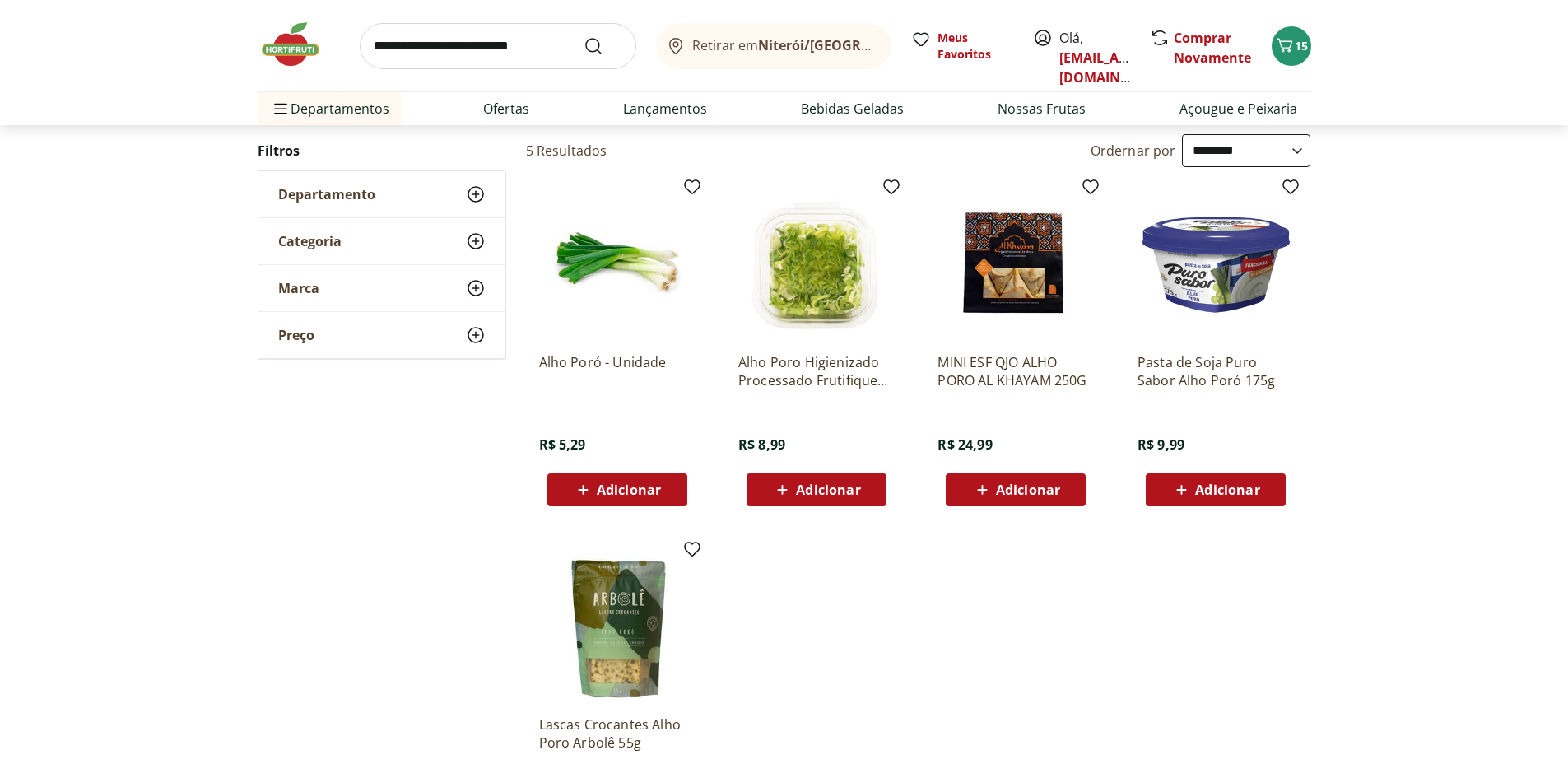
click at [790, 490] on icon at bounding box center [782, 489] width 21 height 20
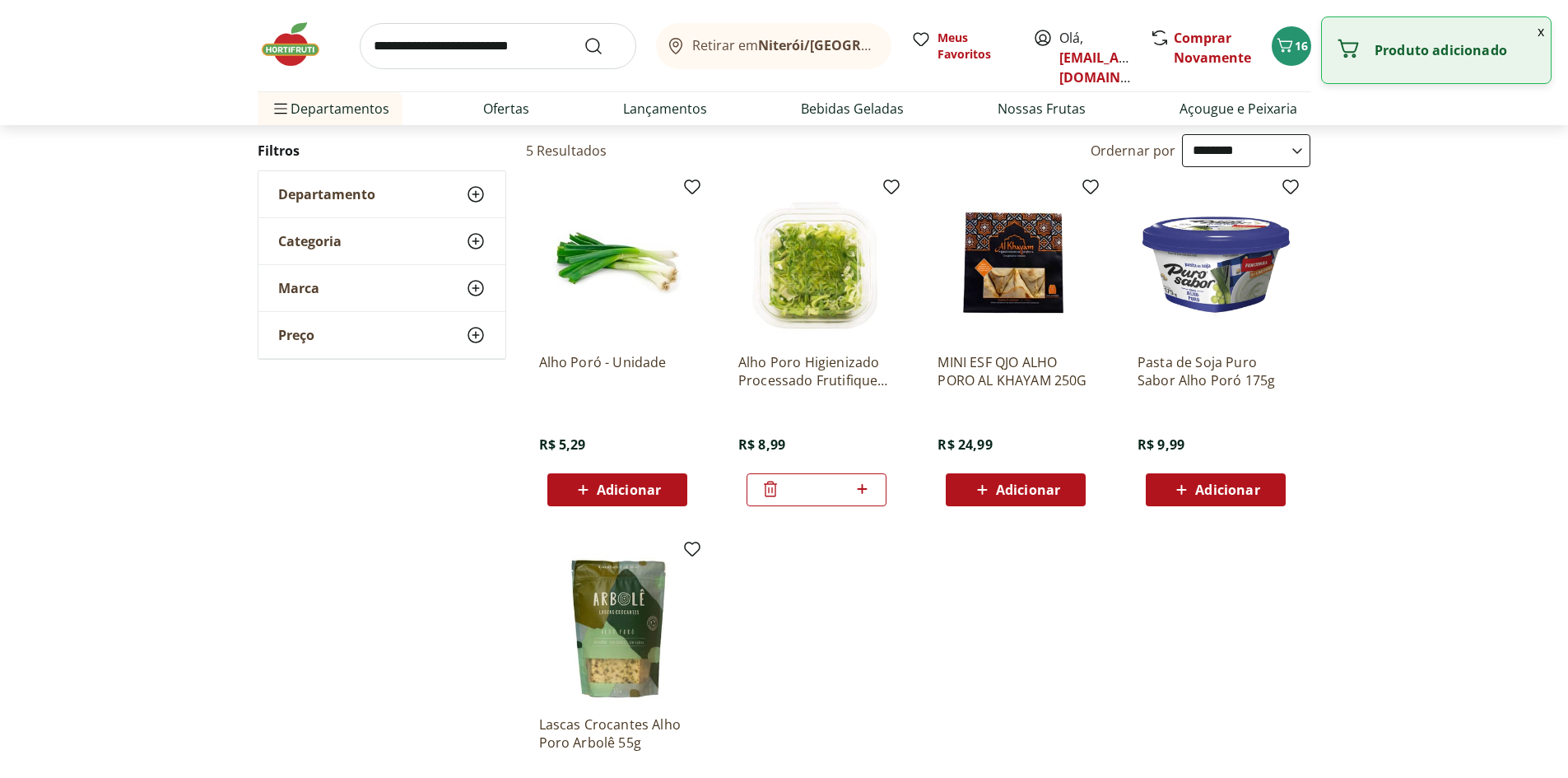
click at [476, 37] on input "search" at bounding box center [498, 46] width 277 height 46
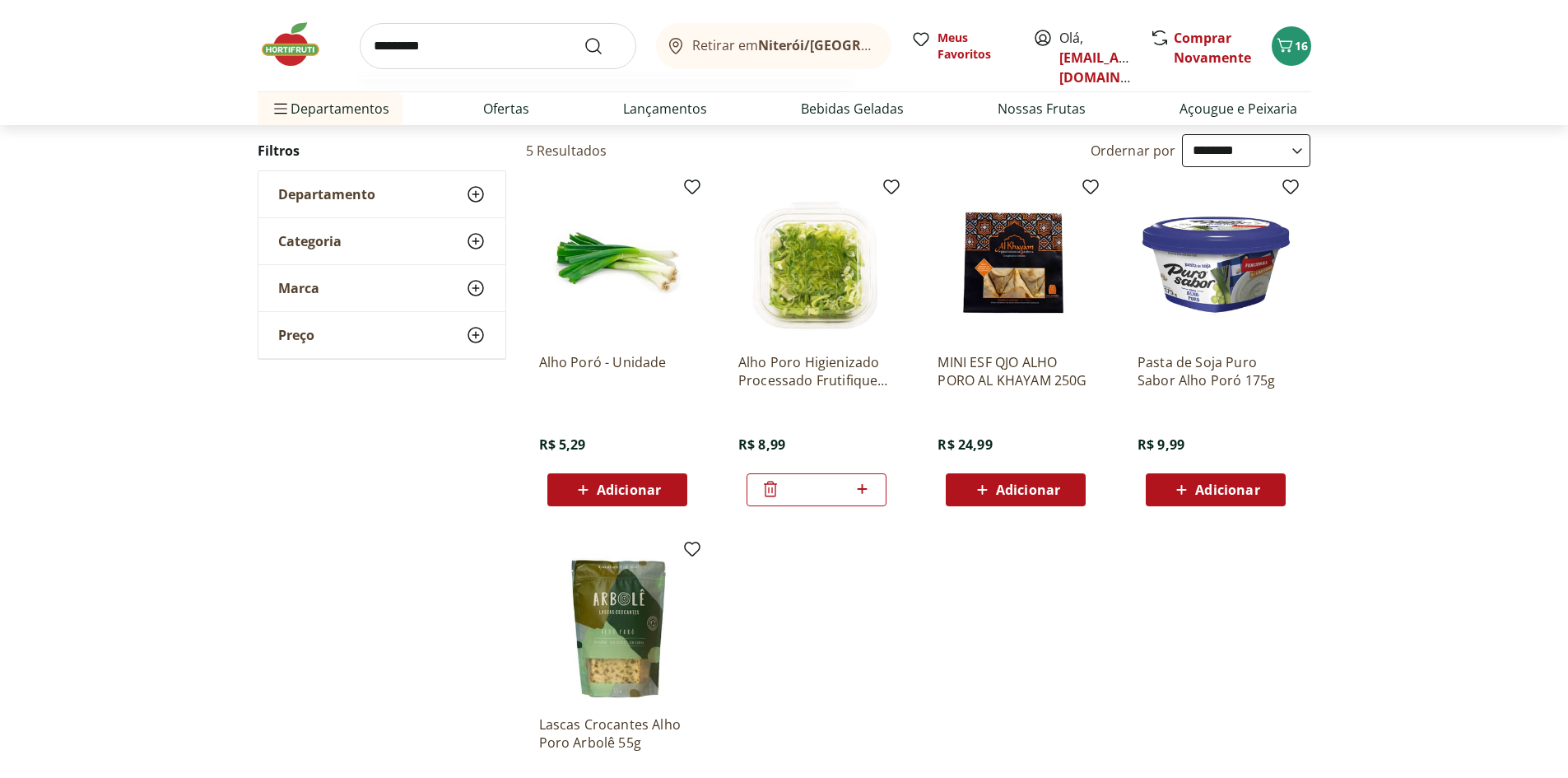
type input "*********"
click at [584, 36] on button "Submit Search" at bounding box center [603, 46] width 39 height 20
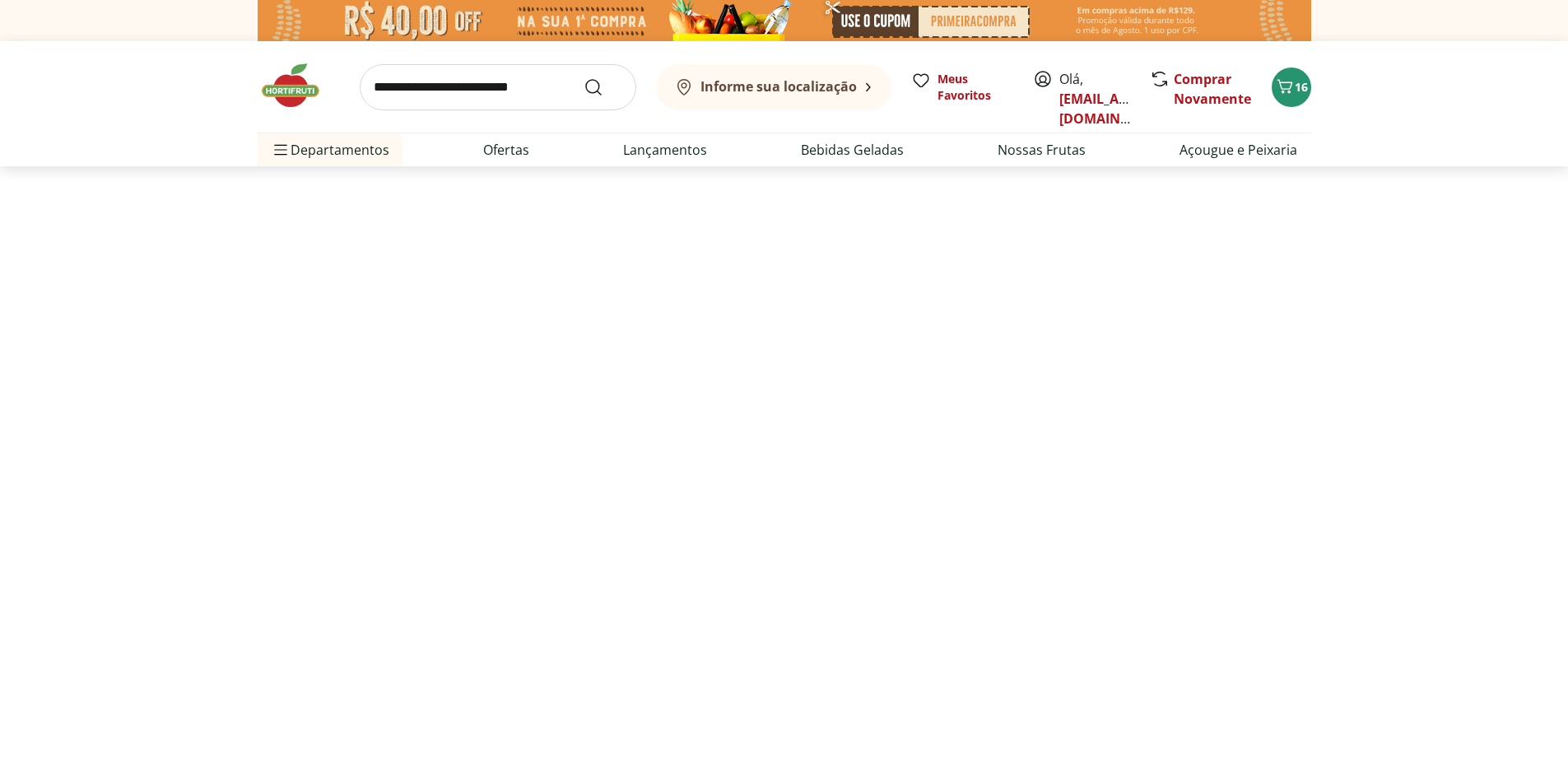
select select "**********"
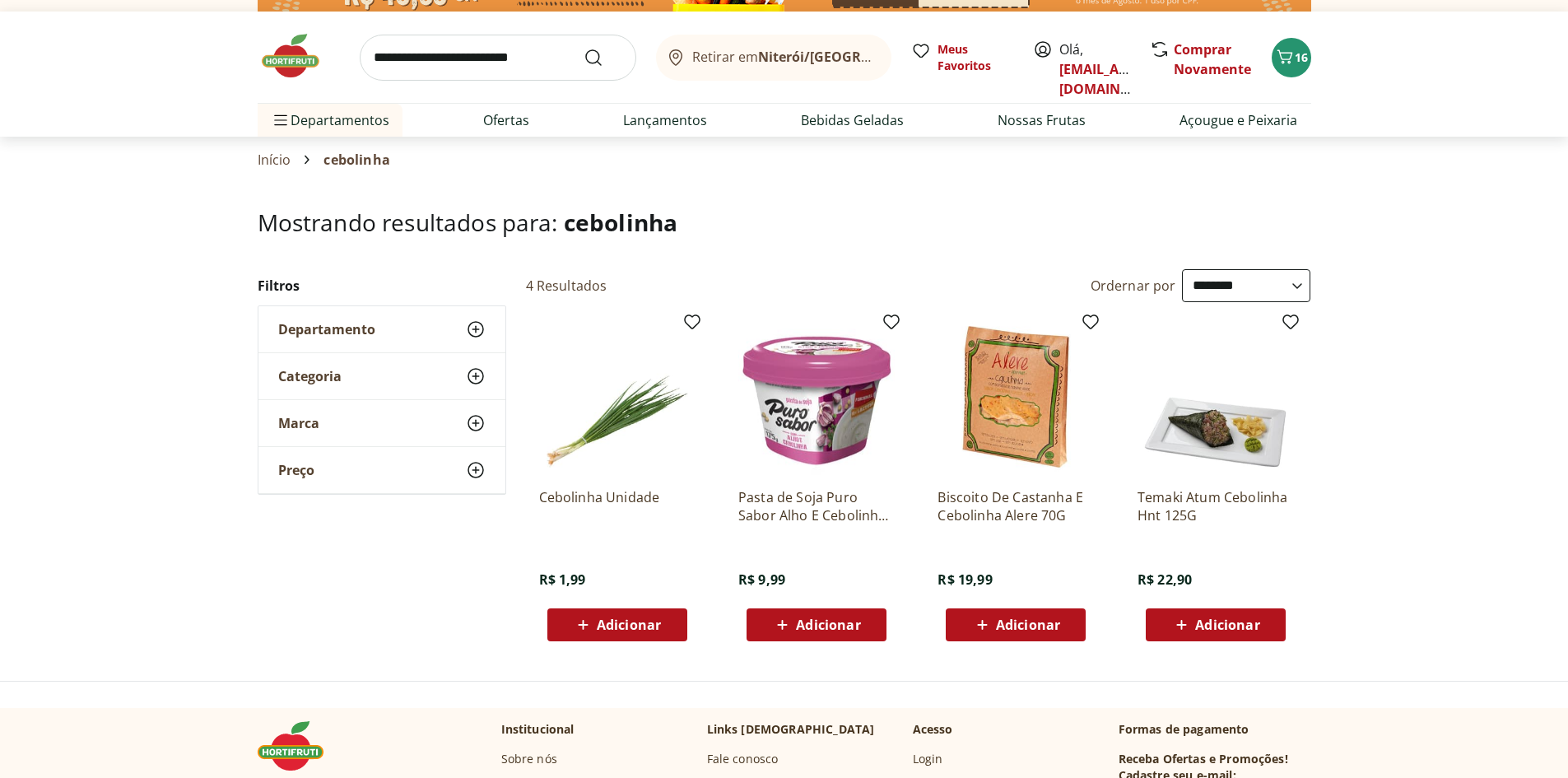
scroll to position [83, 0]
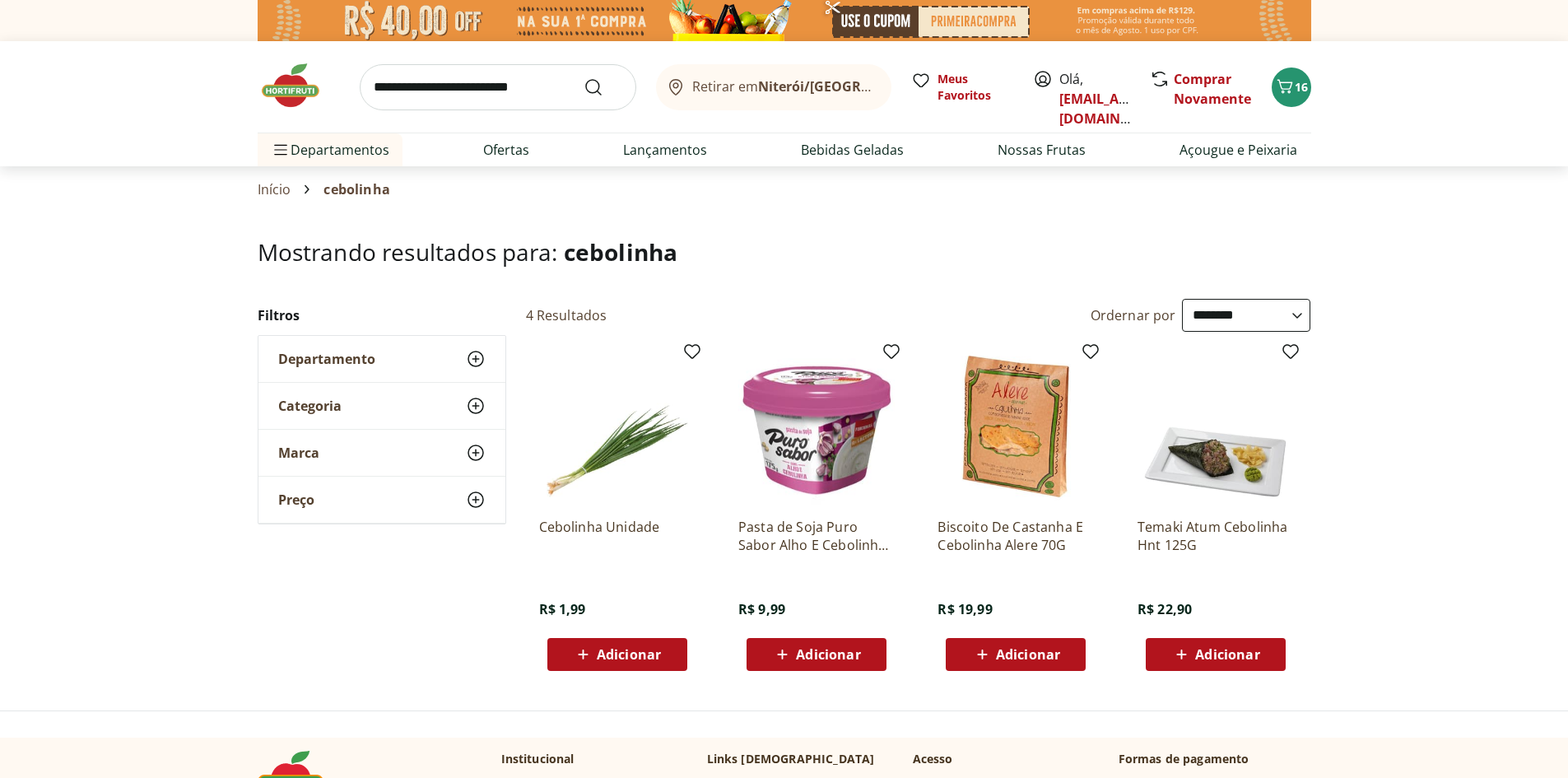
select select "**********"
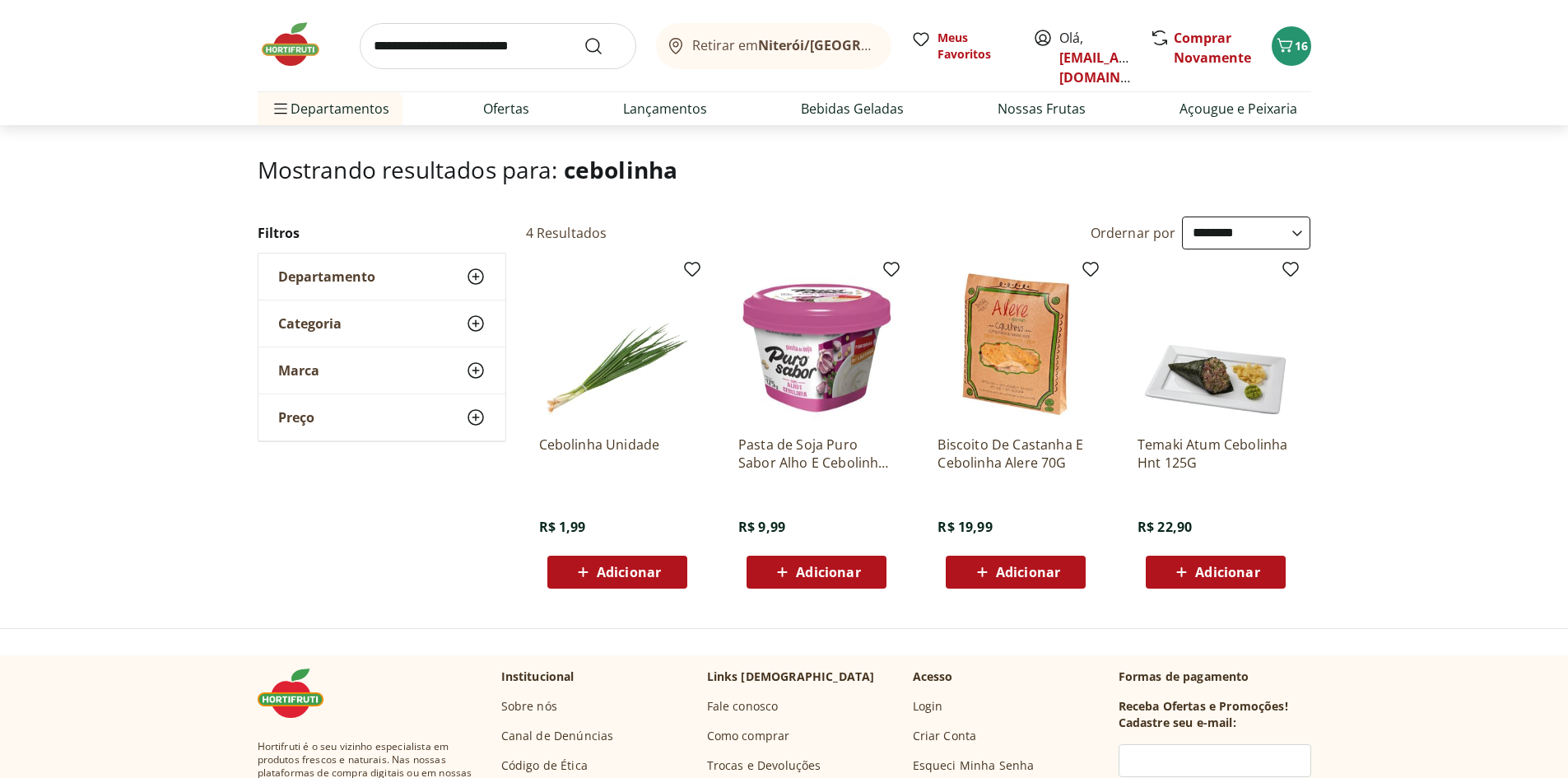
click at [530, 37] on input "search" at bounding box center [498, 46] width 277 height 46
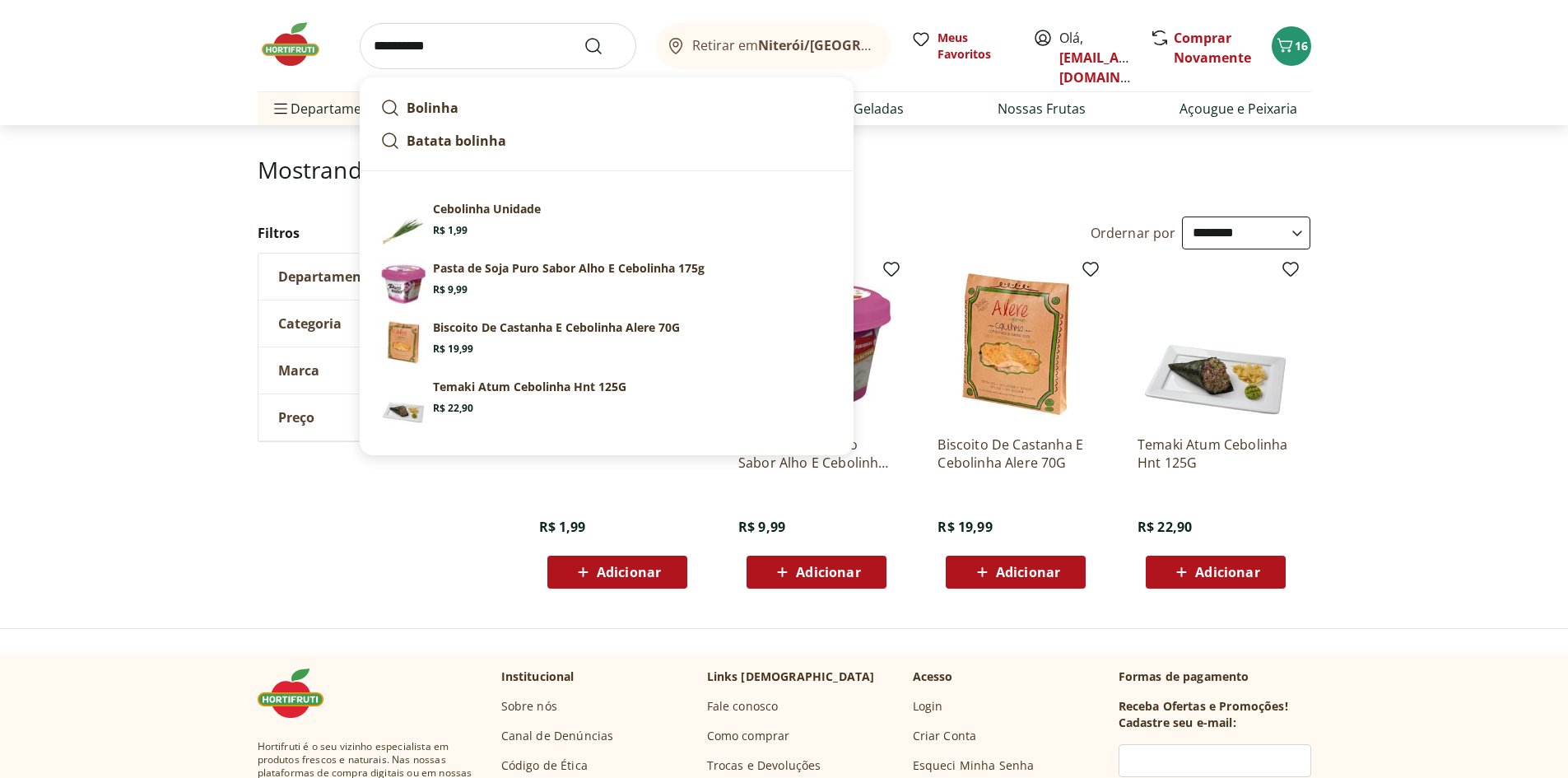
type input "*********"
click at [575, 565] on icon at bounding box center [583, 572] width 21 height 20
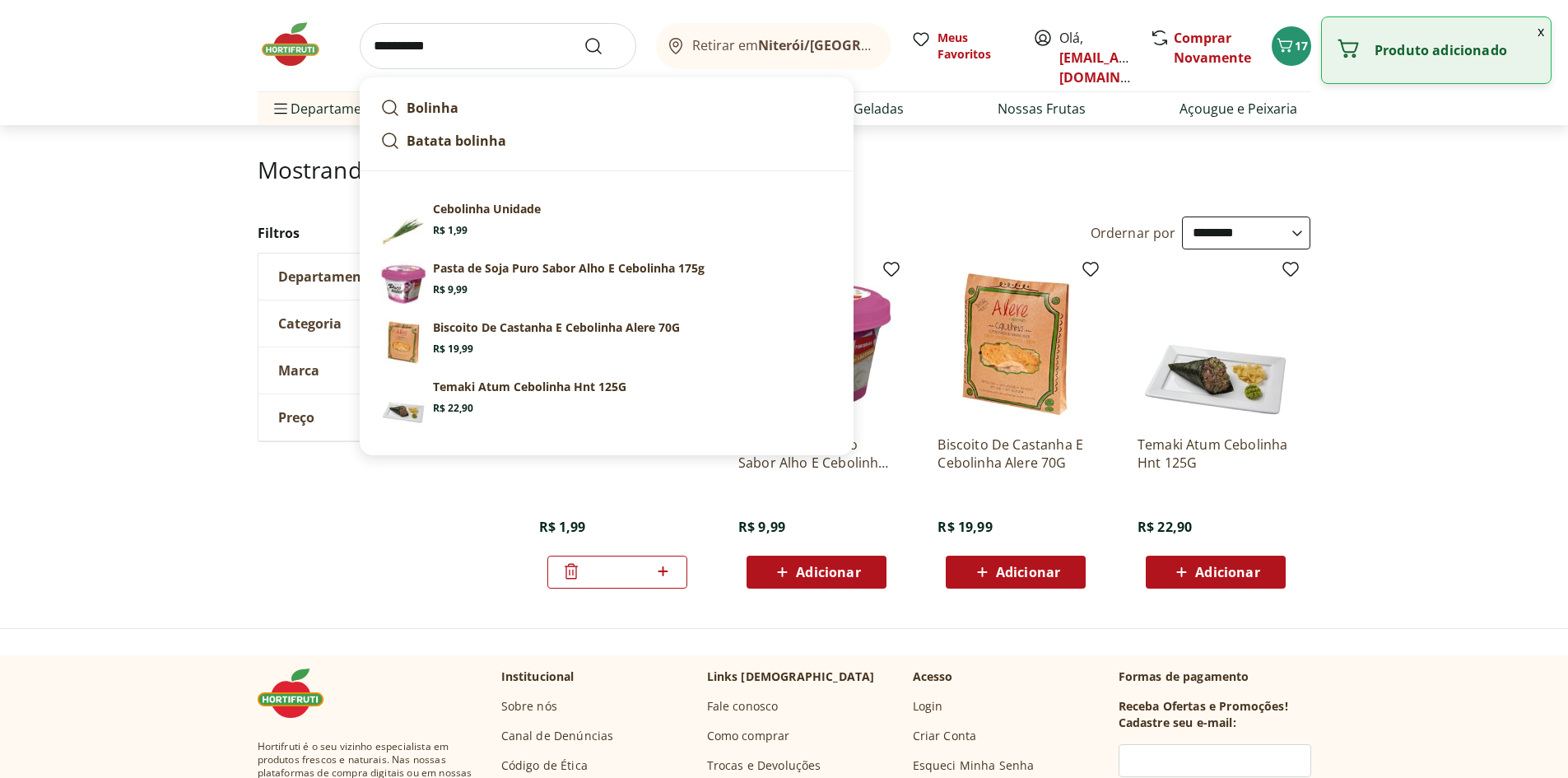
click at [538, 66] on input "*********" at bounding box center [498, 46] width 277 height 46
drag, startPoint x: 529, startPoint y: 58, endPoint x: 354, endPoint y: 48, distance: 175.3
click at [354, 48] on div "********* Bolinha Batata bolinha Sugestões para "cebolinha " Cebolinha Unidade …" at bounding box center [784, 46] width 1053 height 92
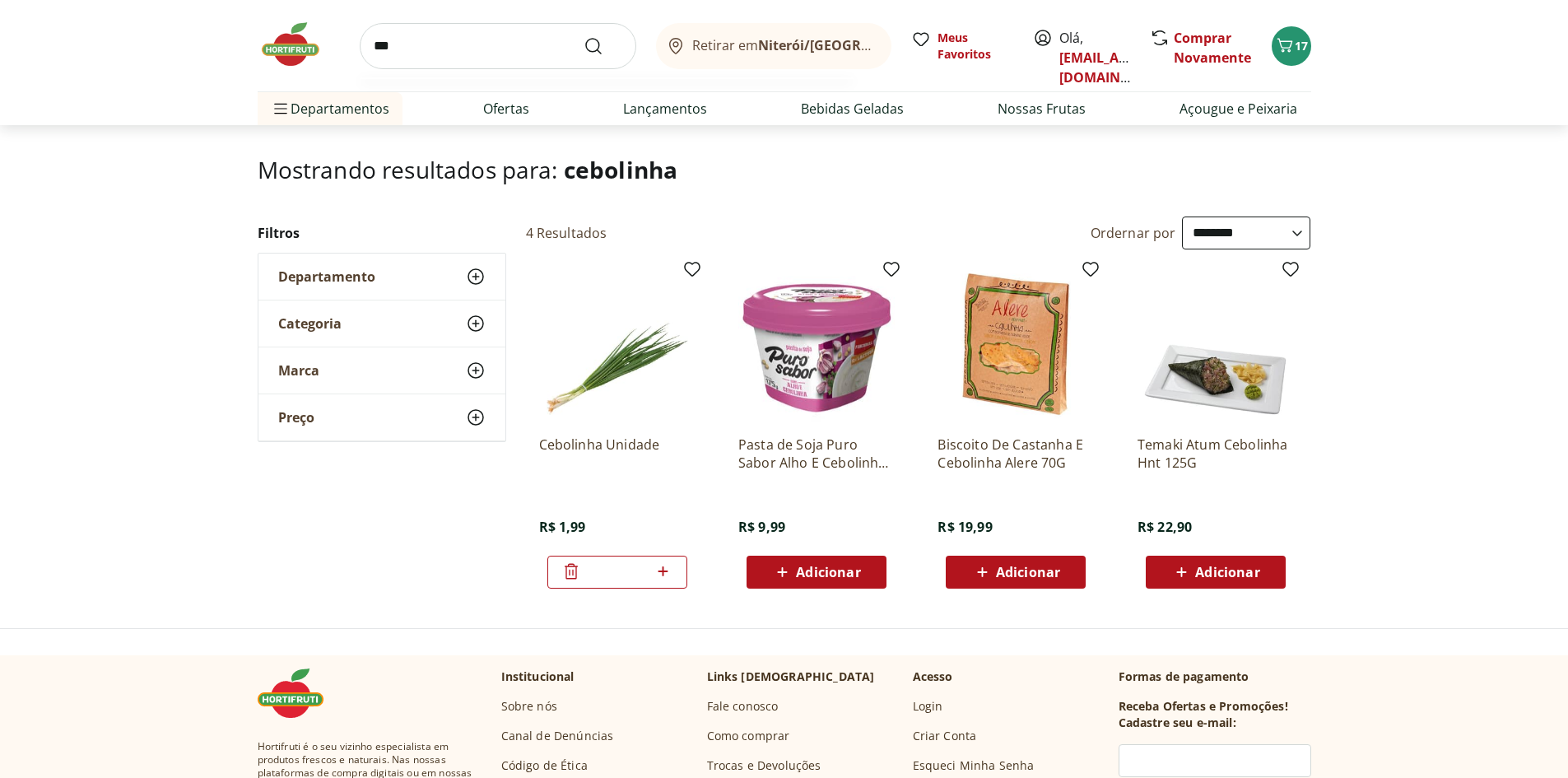
type input "****"
click button "Submit Search" at bounding box center [603, 46] width 39 height 20
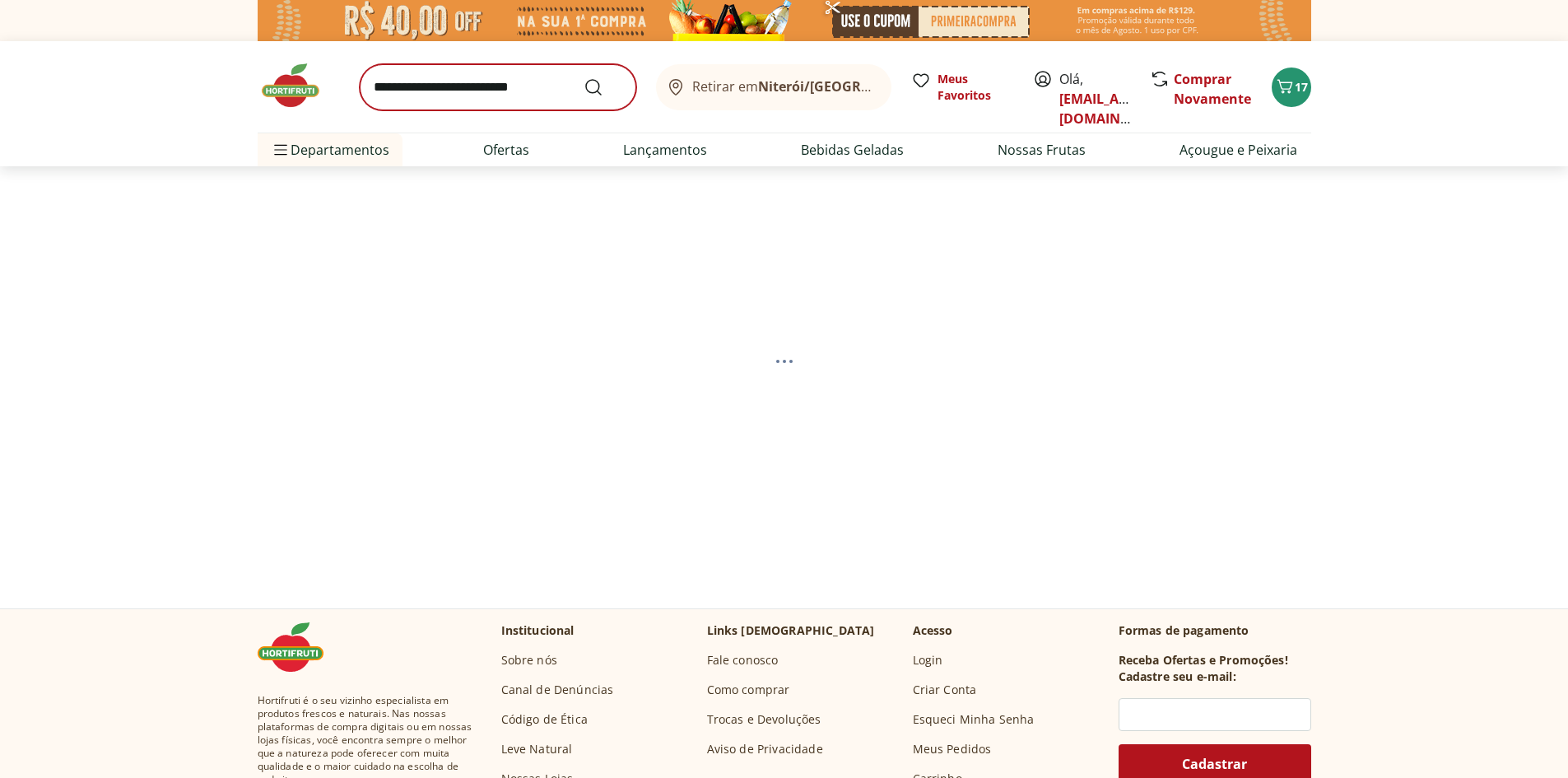
select select "**********"
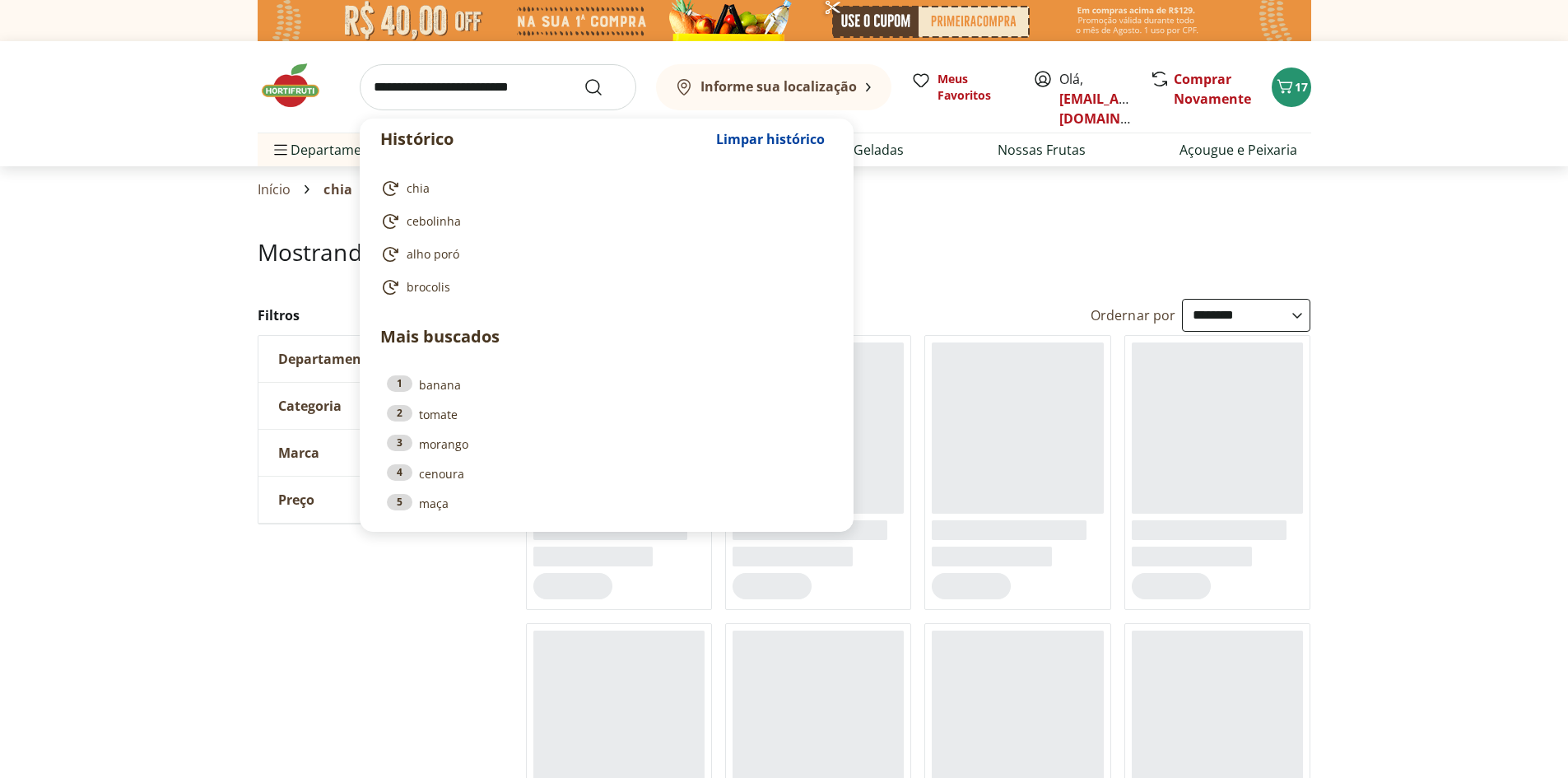
click at [468, 105] on input "search" at bounding box center [498, 87] width 277 height 46
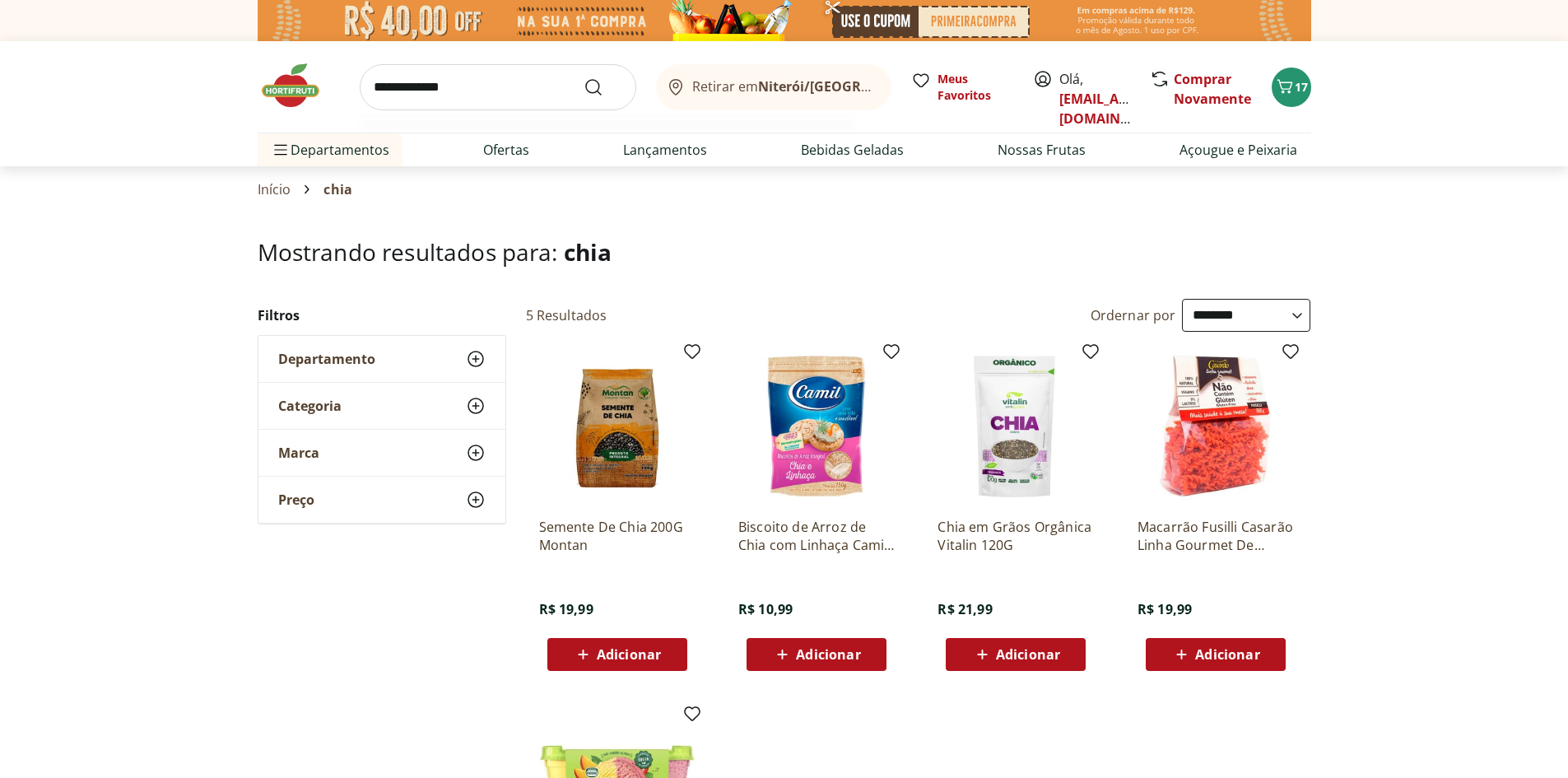
type input "**********"
click at [584, 78] on button "Submit Search" at bounding box center [603, 88] width 39 height 20
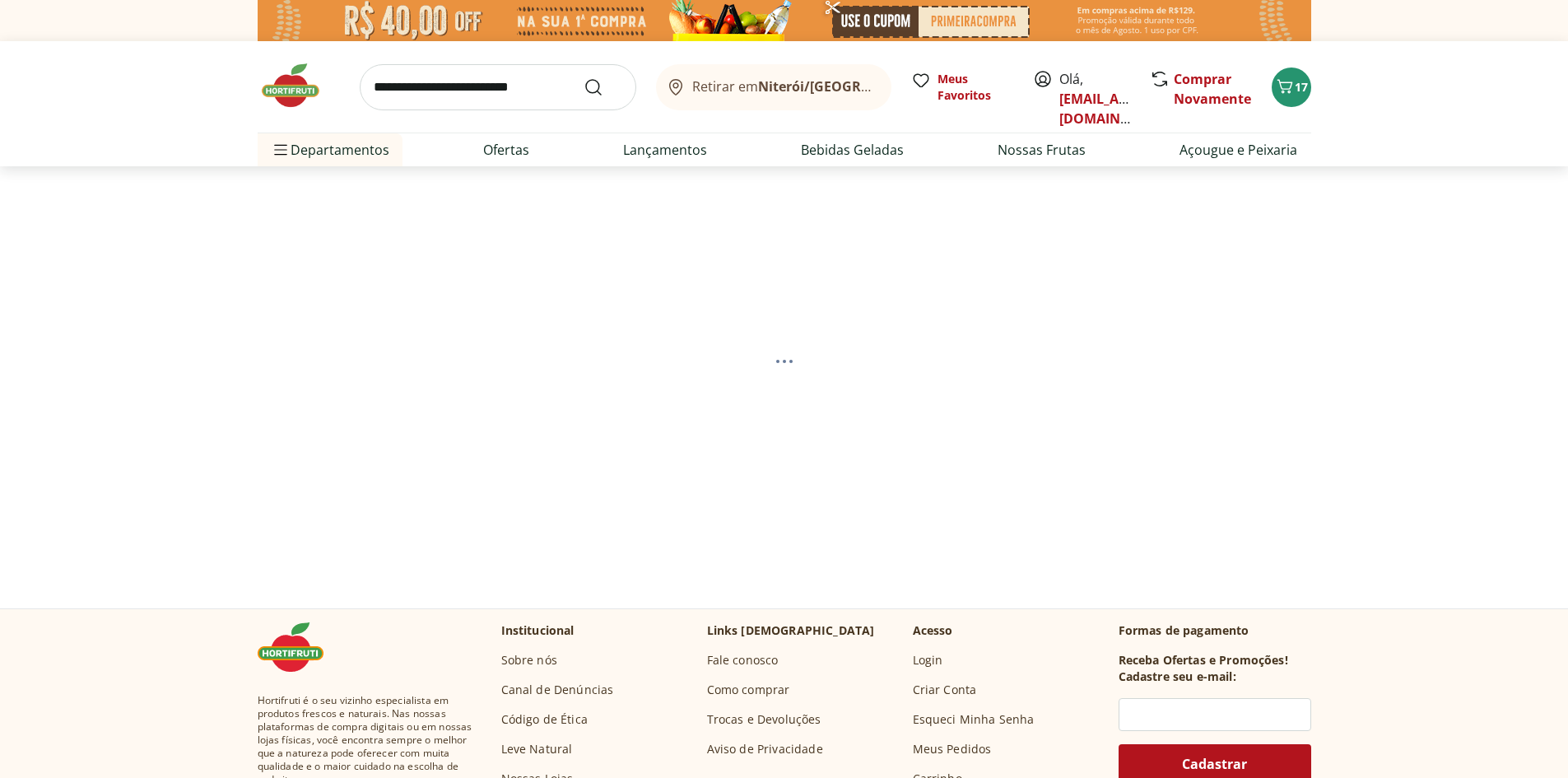
select select "**********"
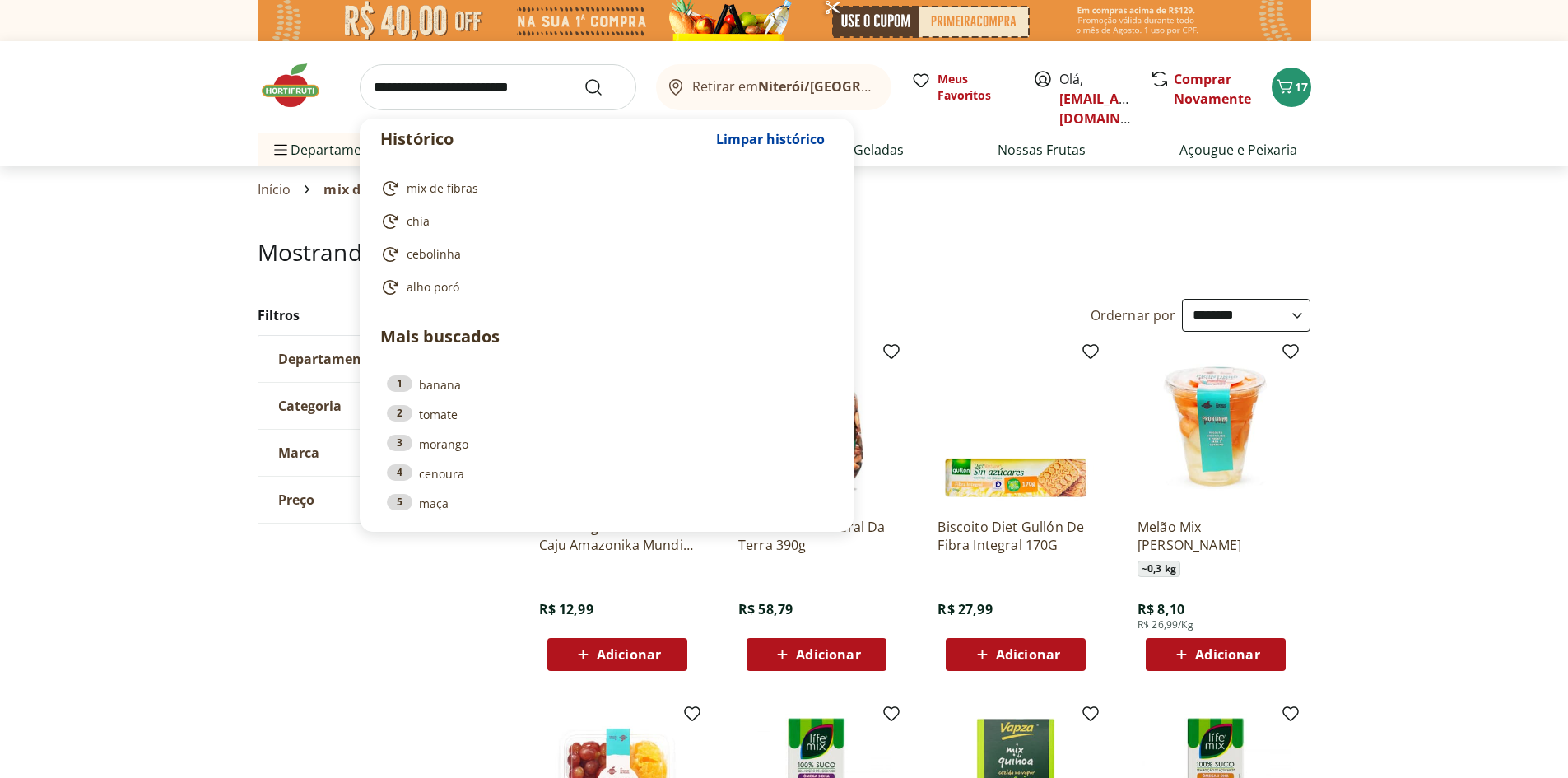
click at [505, 75] on input "search" at bounding box center [498, 87] width 277 height 46
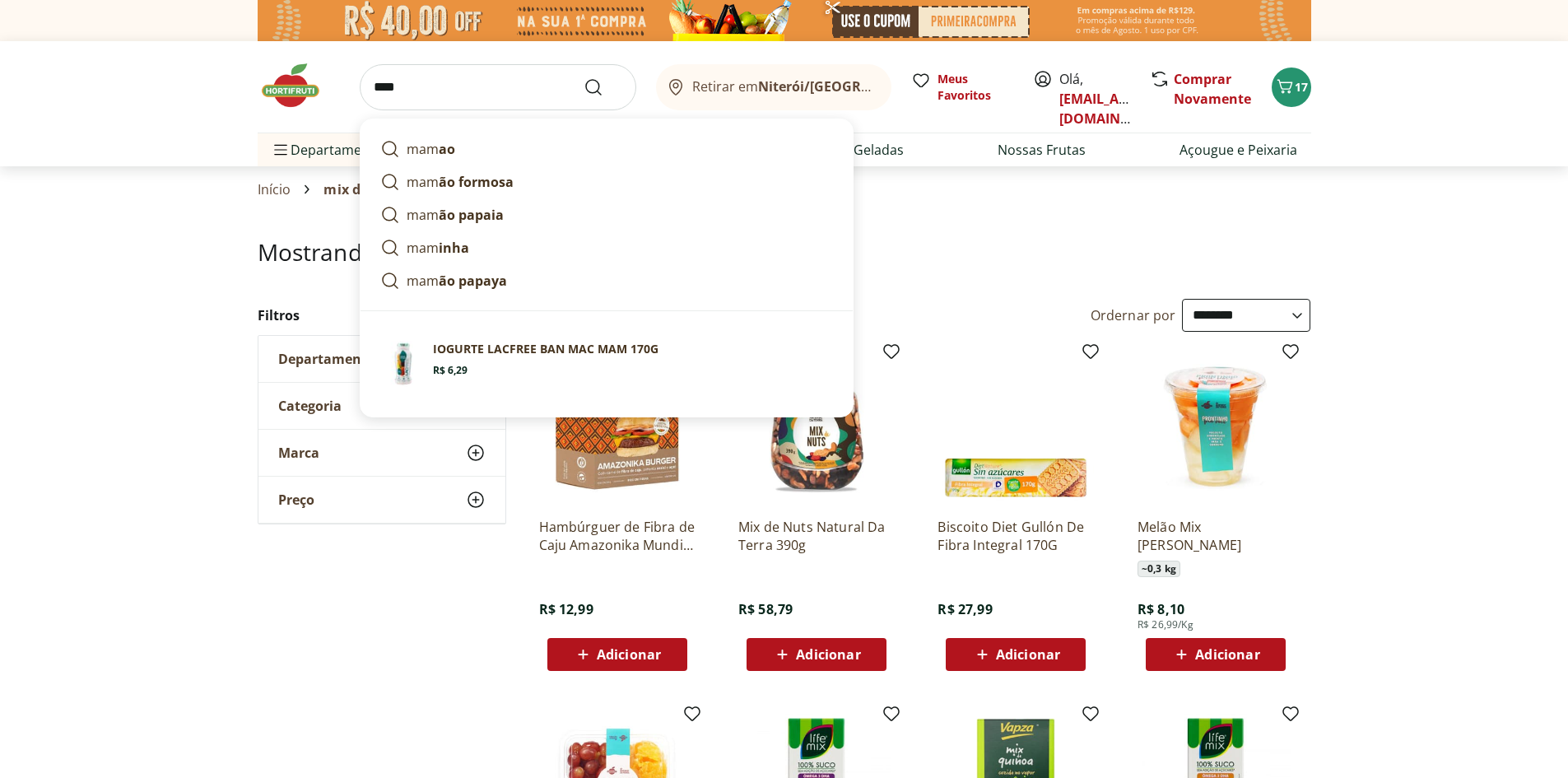
type input "*****"
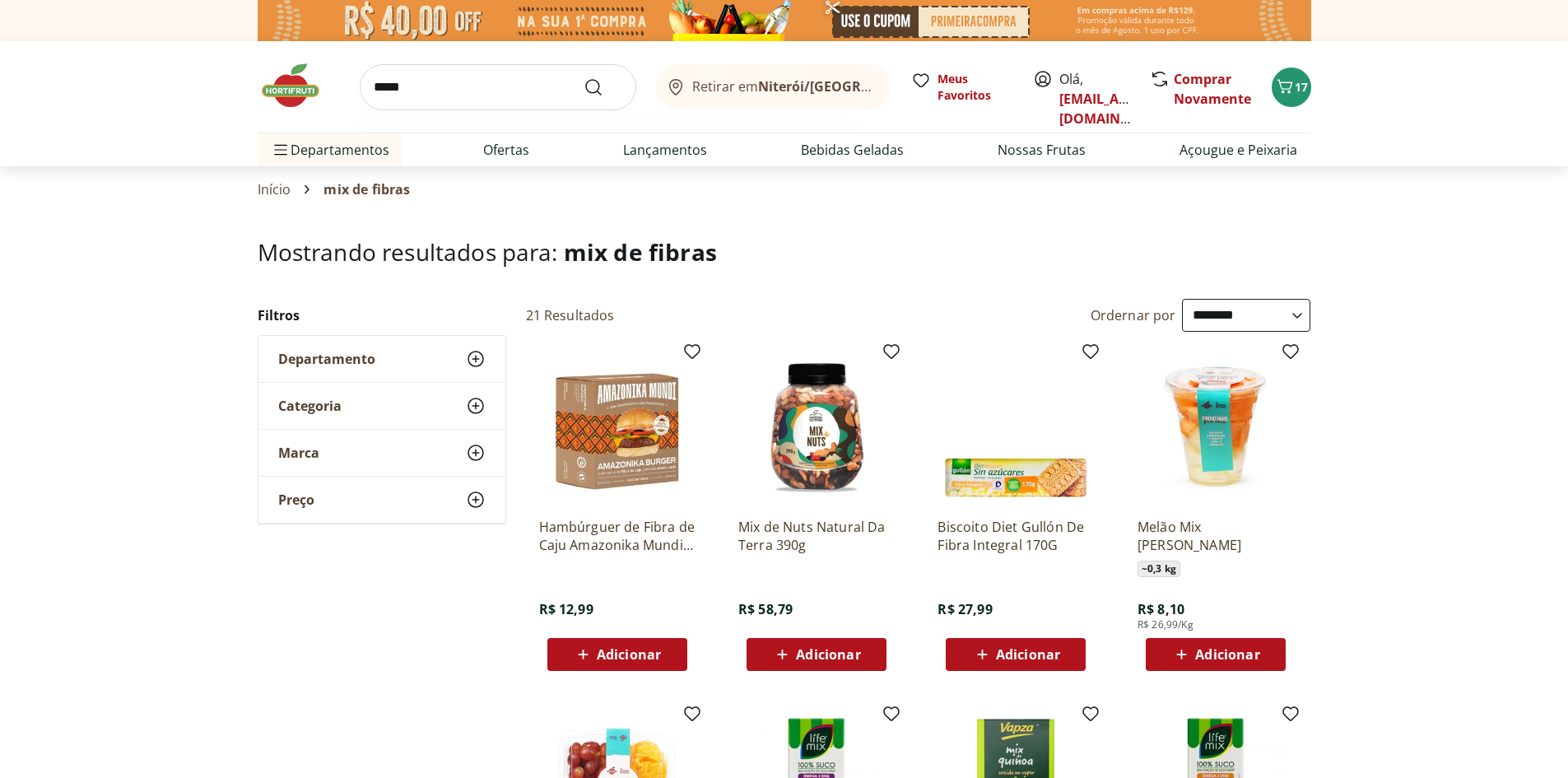
click button "Submit Search" at bounding box center [603, 88] width 39 height 20
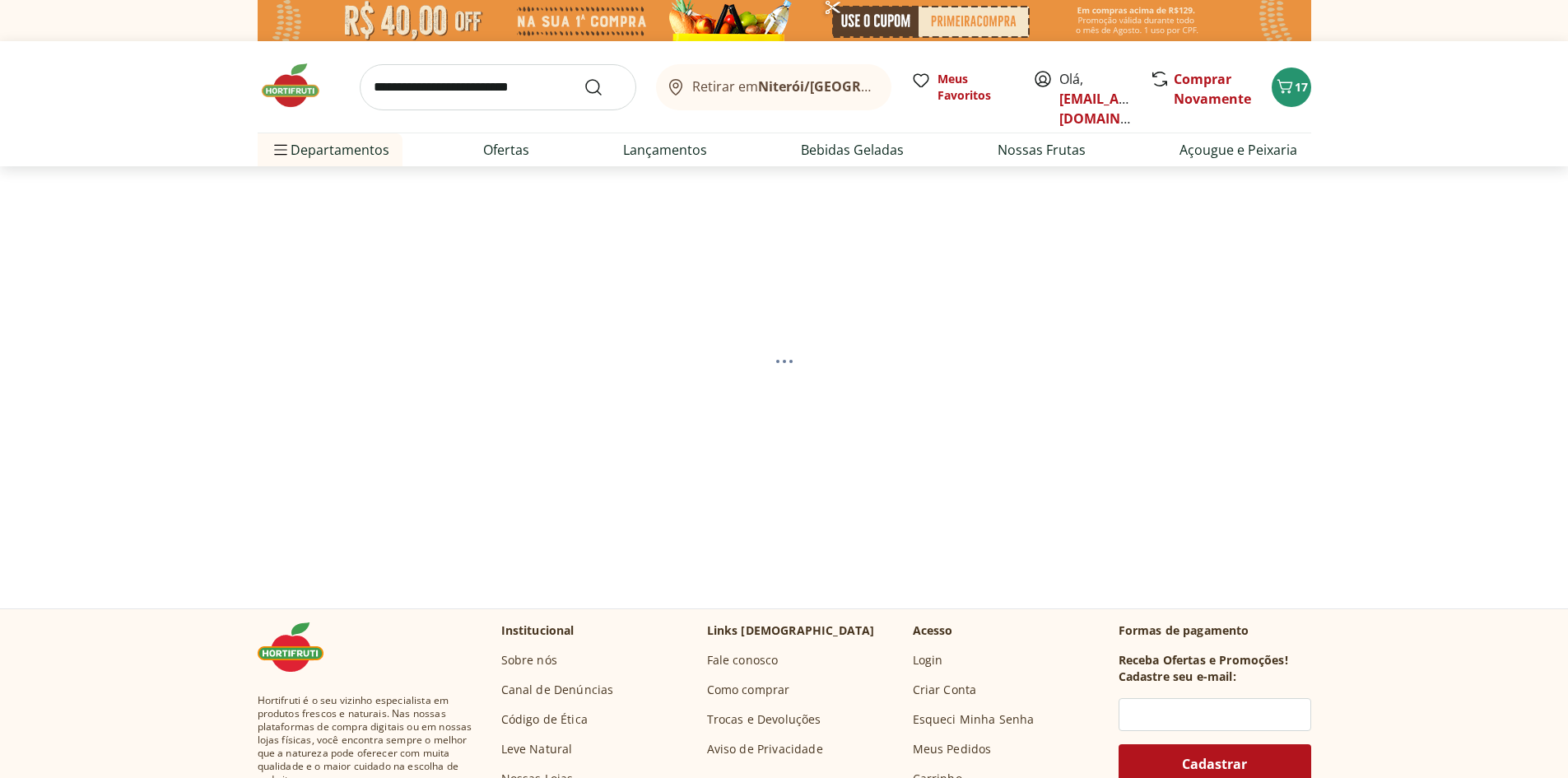
select select "**********"
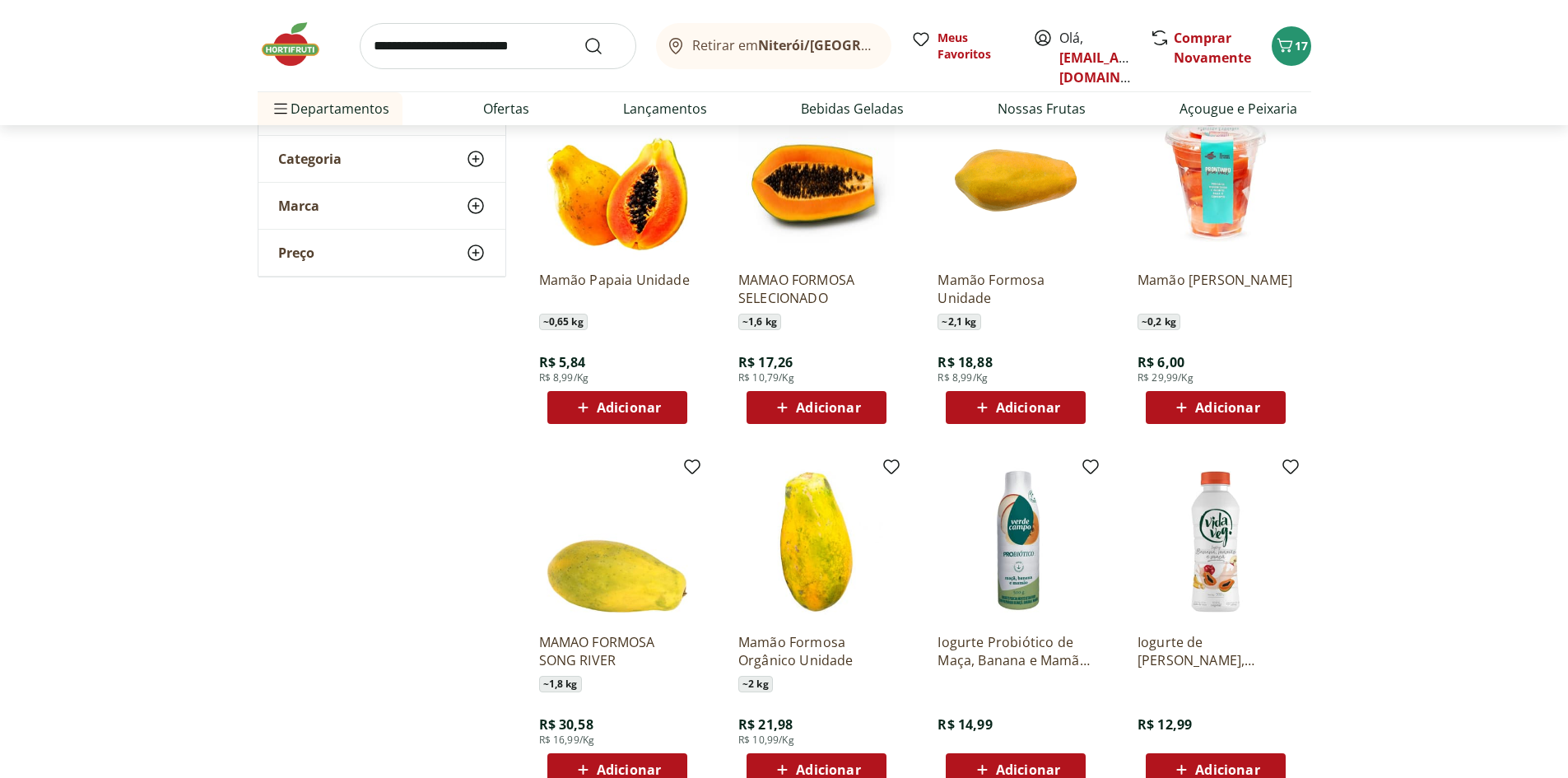
scroll to position [164, 0]
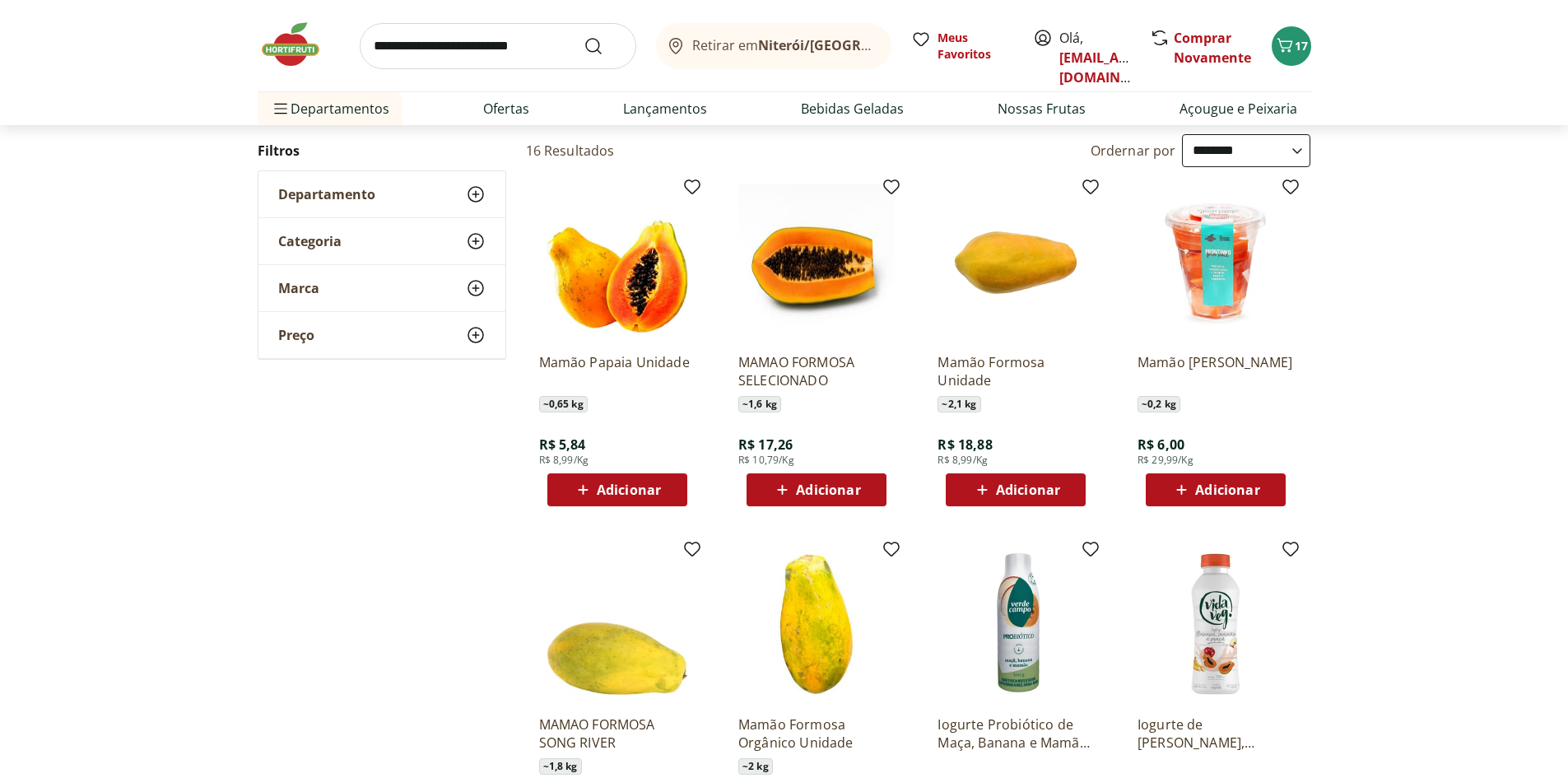
click at [621, 483] on span "Adicionar" at bounding box center [629, 489] width 64 height 13
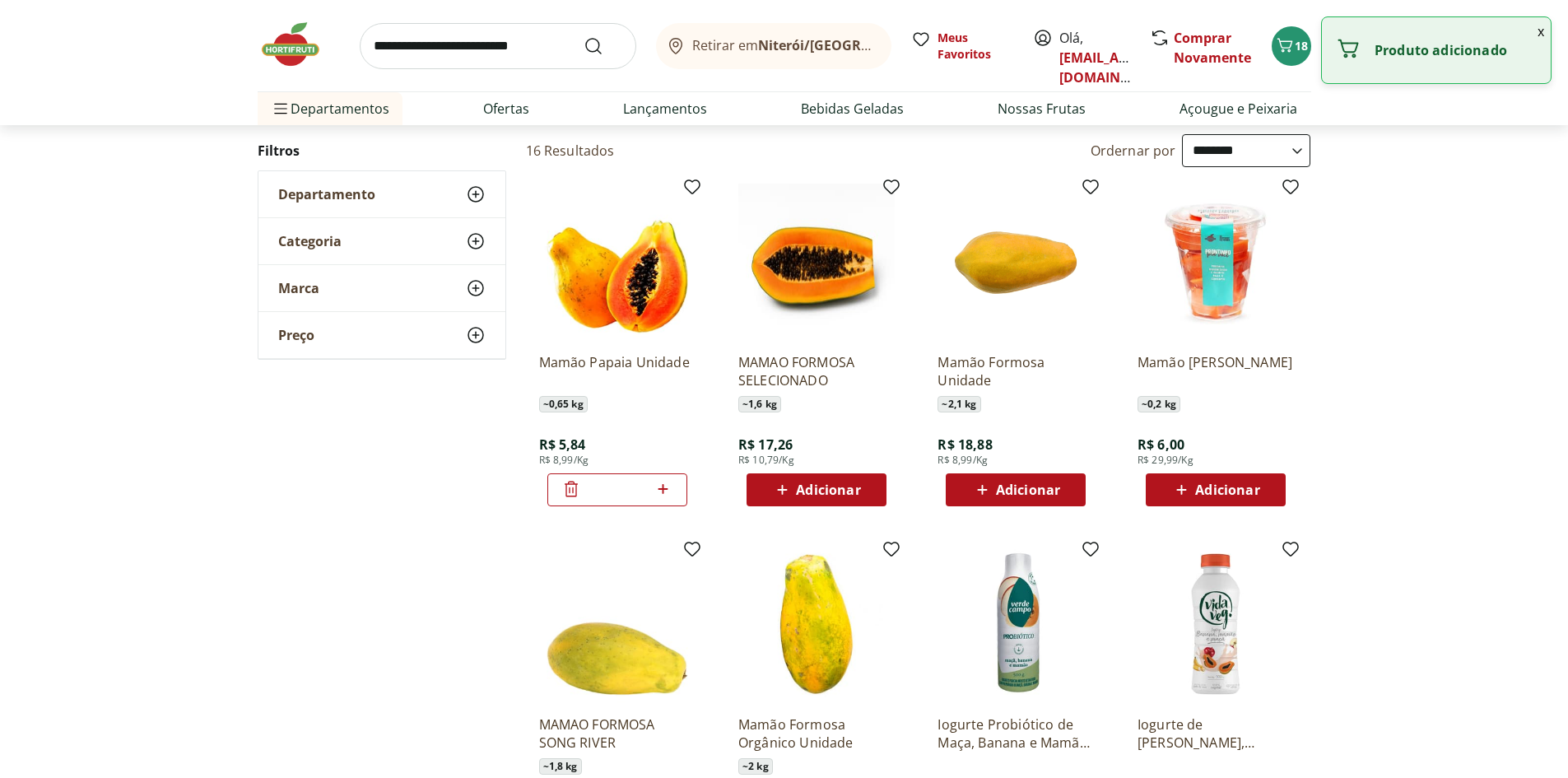
click at [670, 491] on icon at bounding box center [663, 489] width 21 height 20
type input "*"
click at [485, 42] on input "search" at bounding box center [498, 46] width 277 height 46
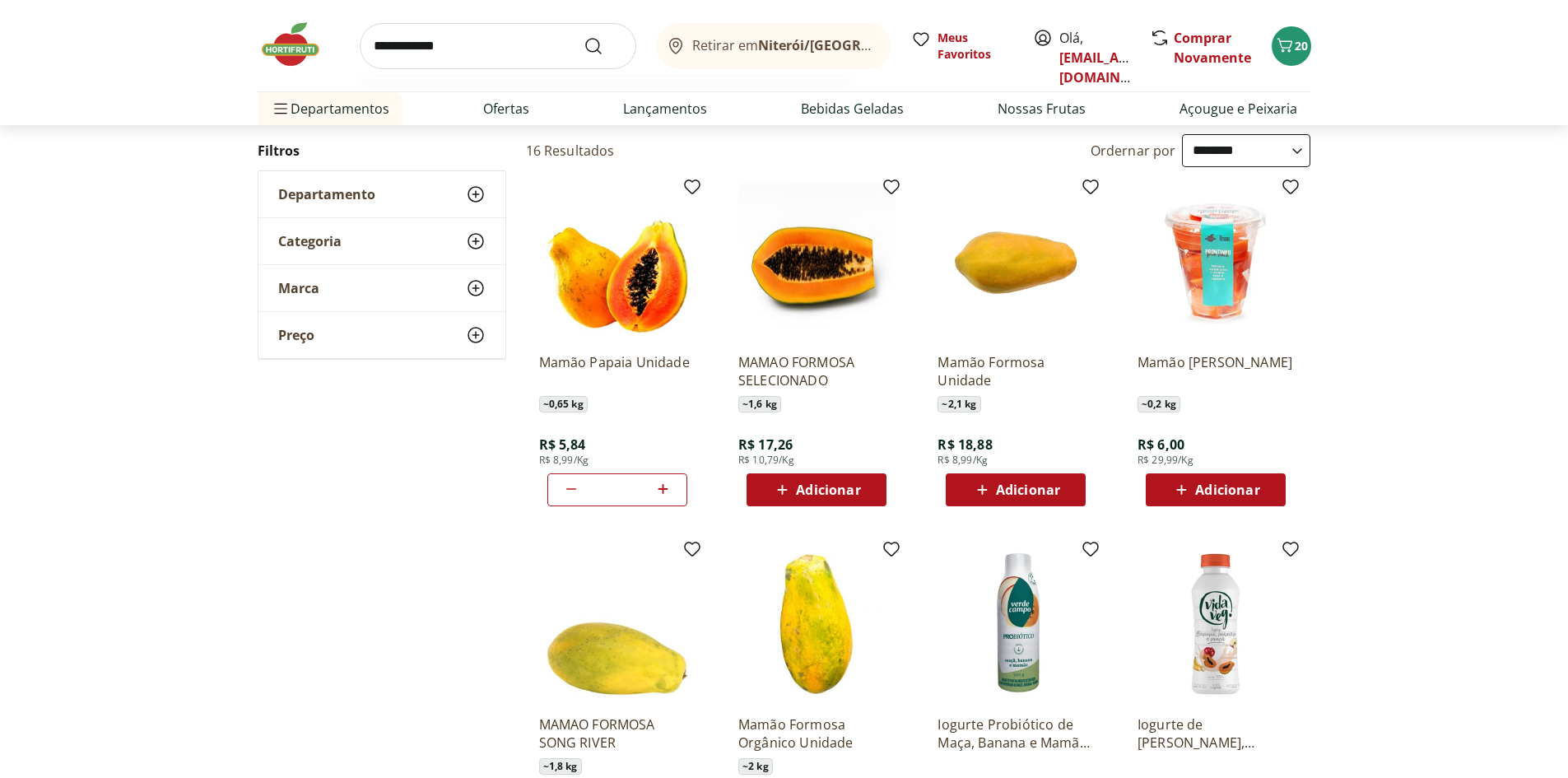
type input "**********"
click at [584, 36] on button "Submit Search" at bounding box center [603, 46] width 39 height 20
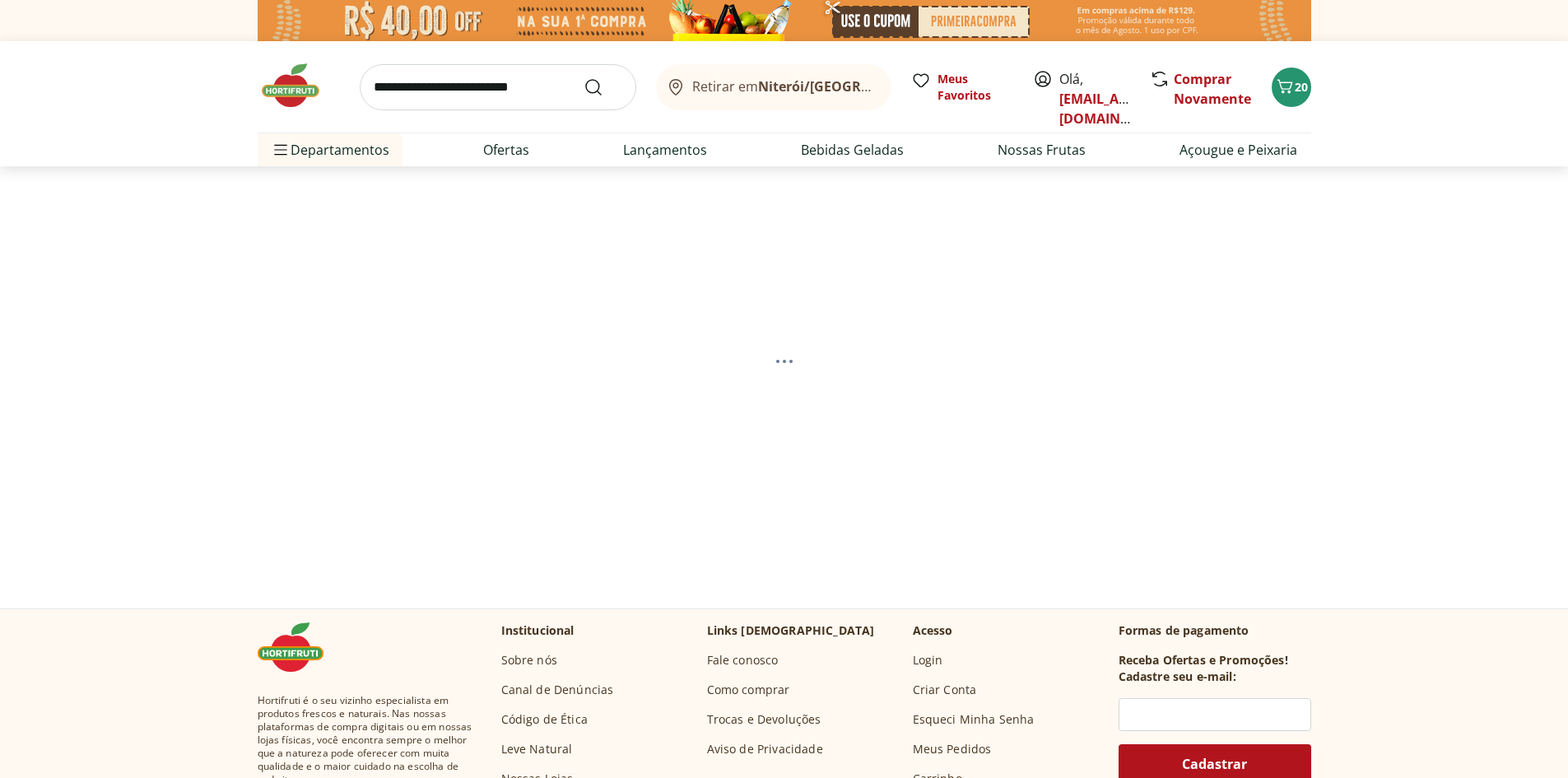
select select "**********"
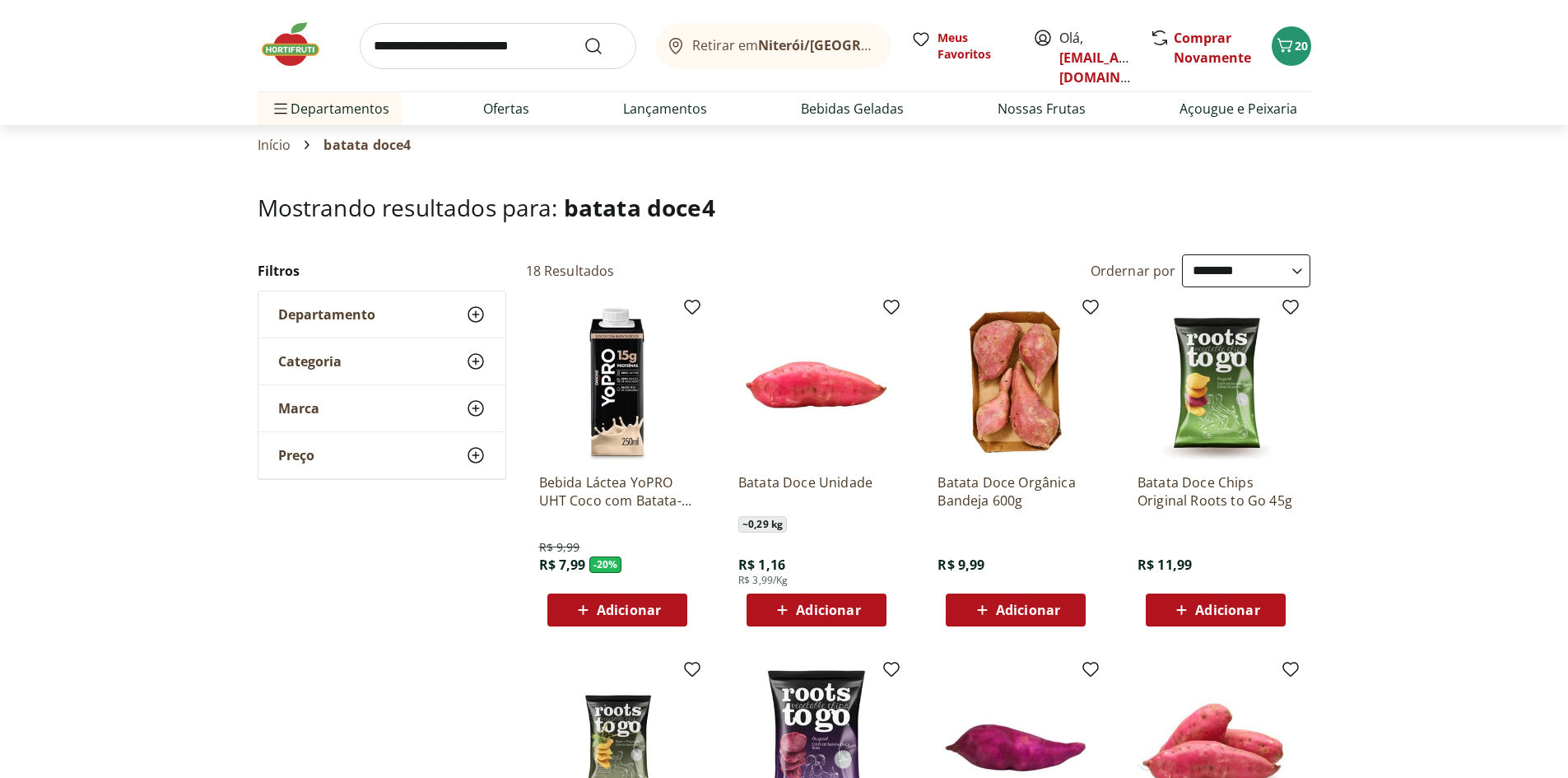
scroll to position [164, 0]
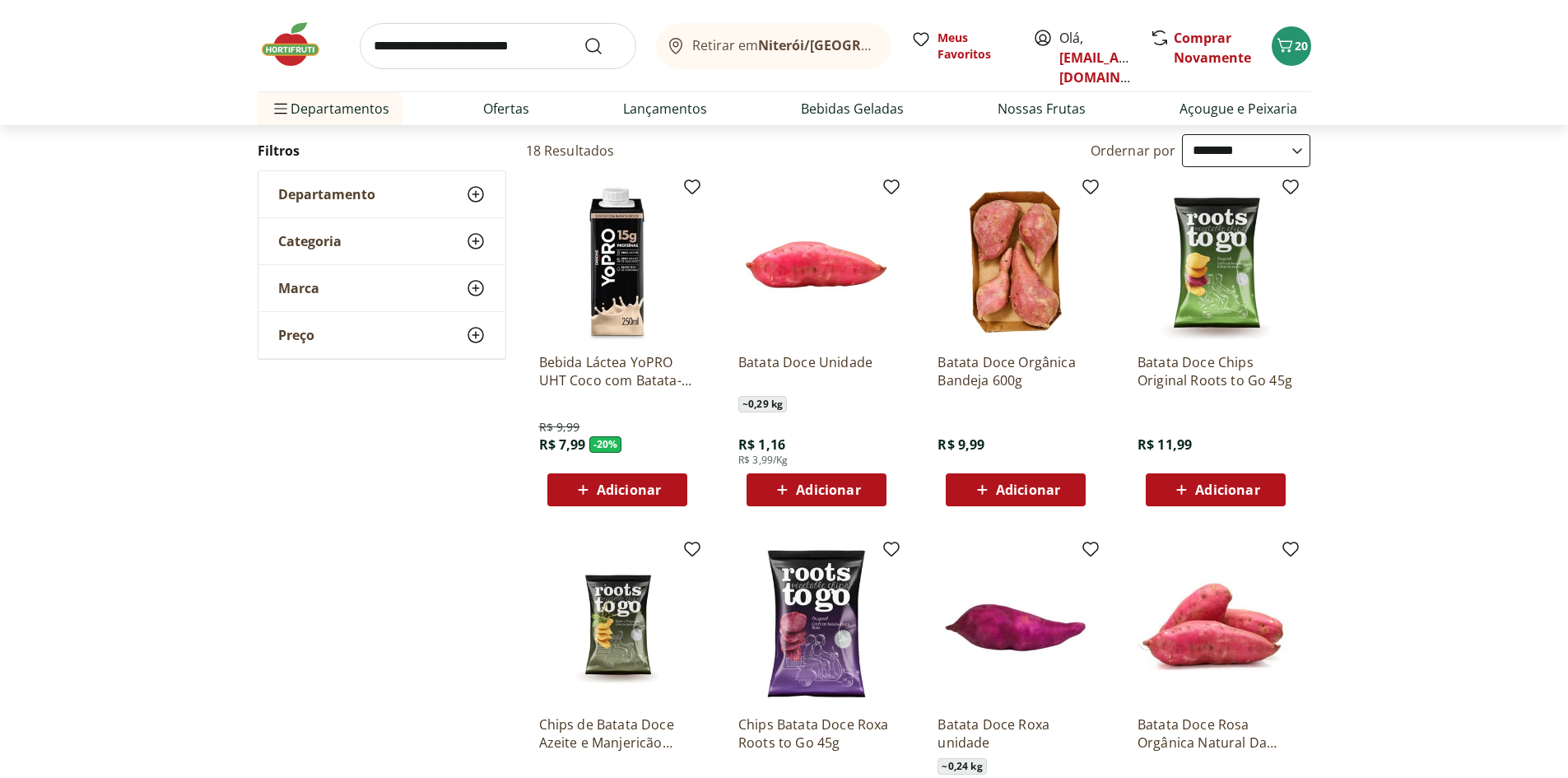
click at [805, 483] on span "Adicionar" at bounding box center [827, 489] width 64 height 13
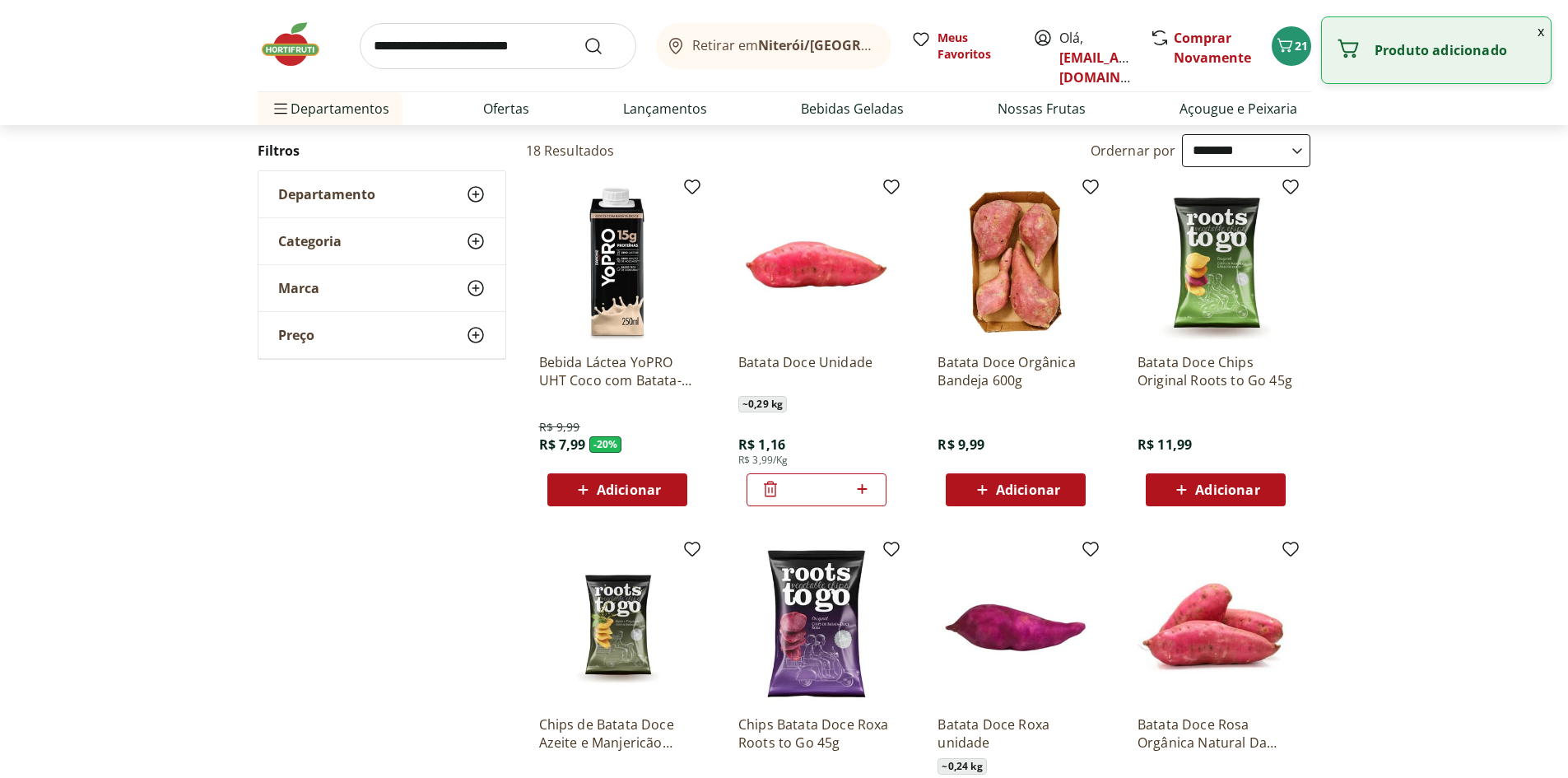
click at [857, 489] on icon at bounding box center [862, 489] width 21 height 20
type input "*"
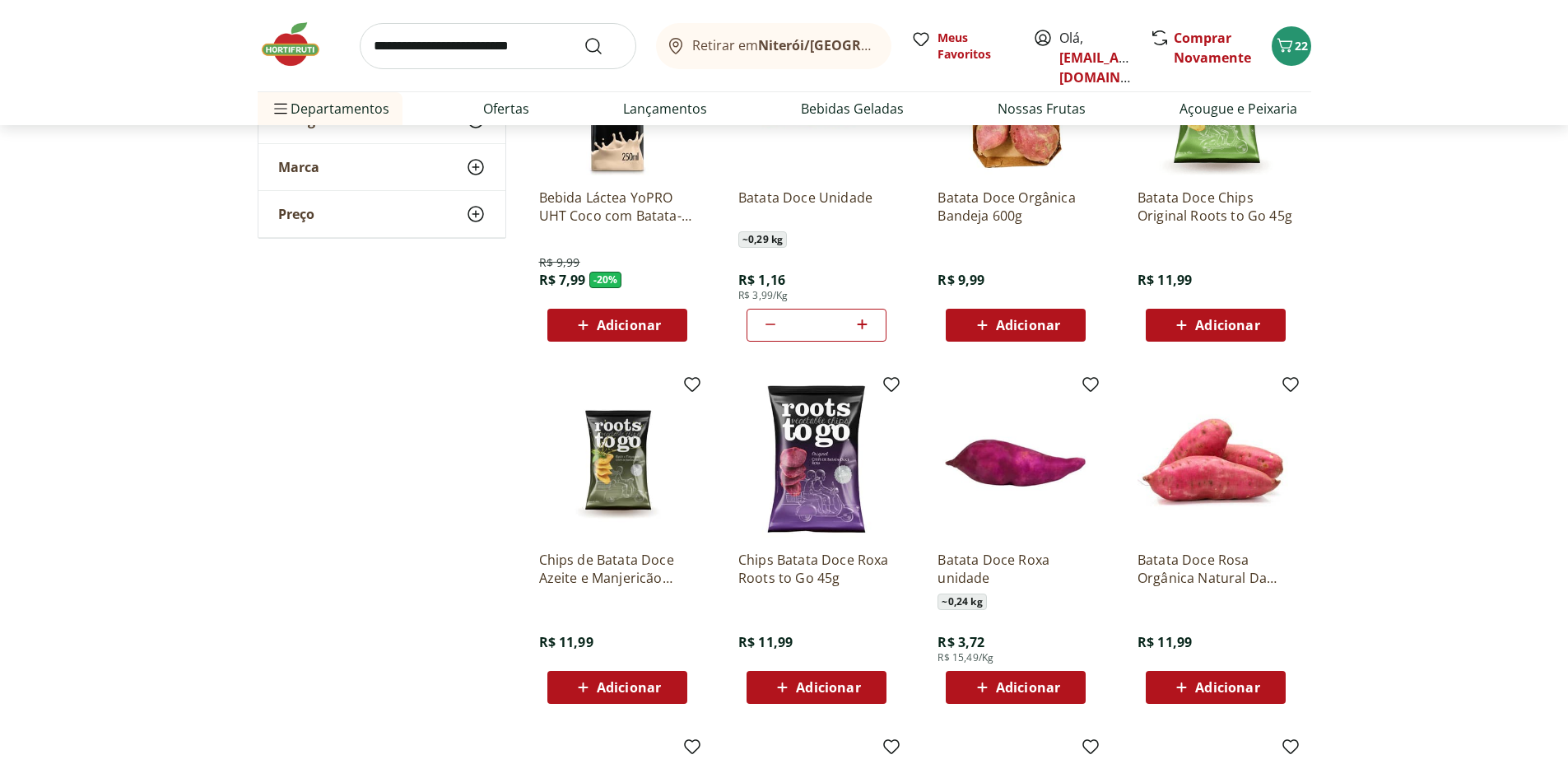
scroll to position [659, 0]
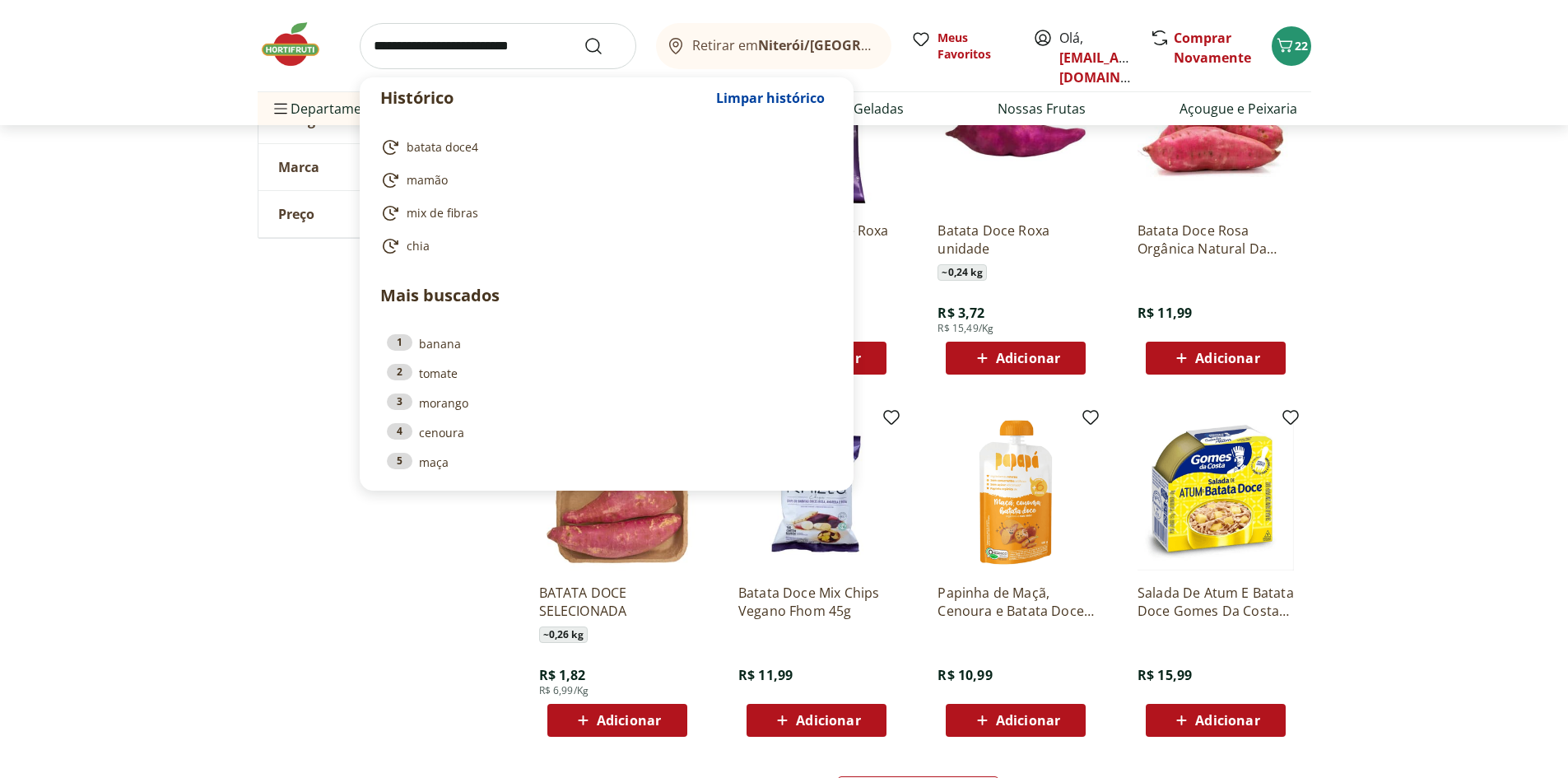
click at [433, 42] on input "search" at bounding box center [498, 46] width 277 height 46
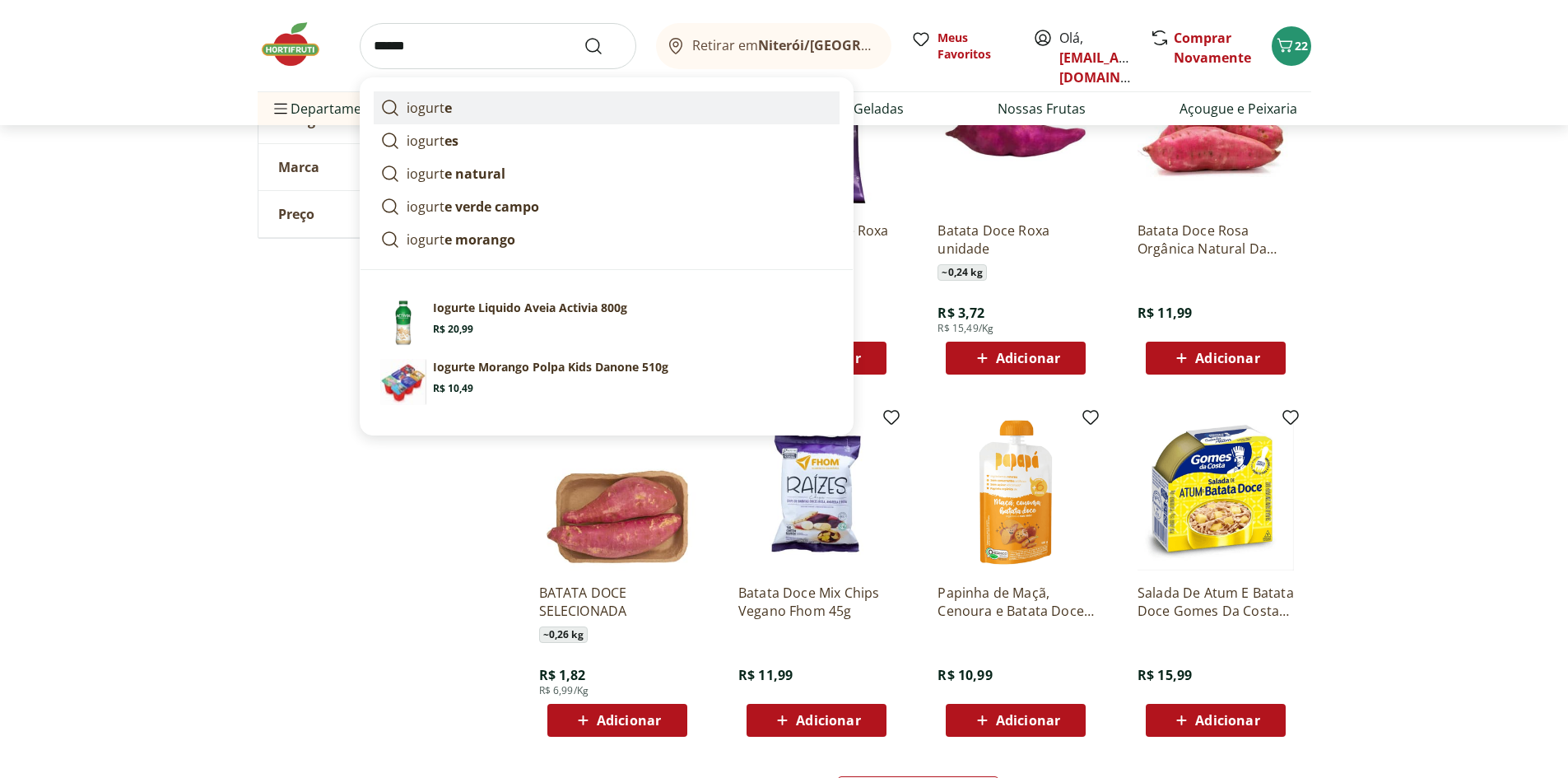
click at [454, 103] on link "iogurt e" at bounding box center [606, 108] width 466 height 33
type input "*******"
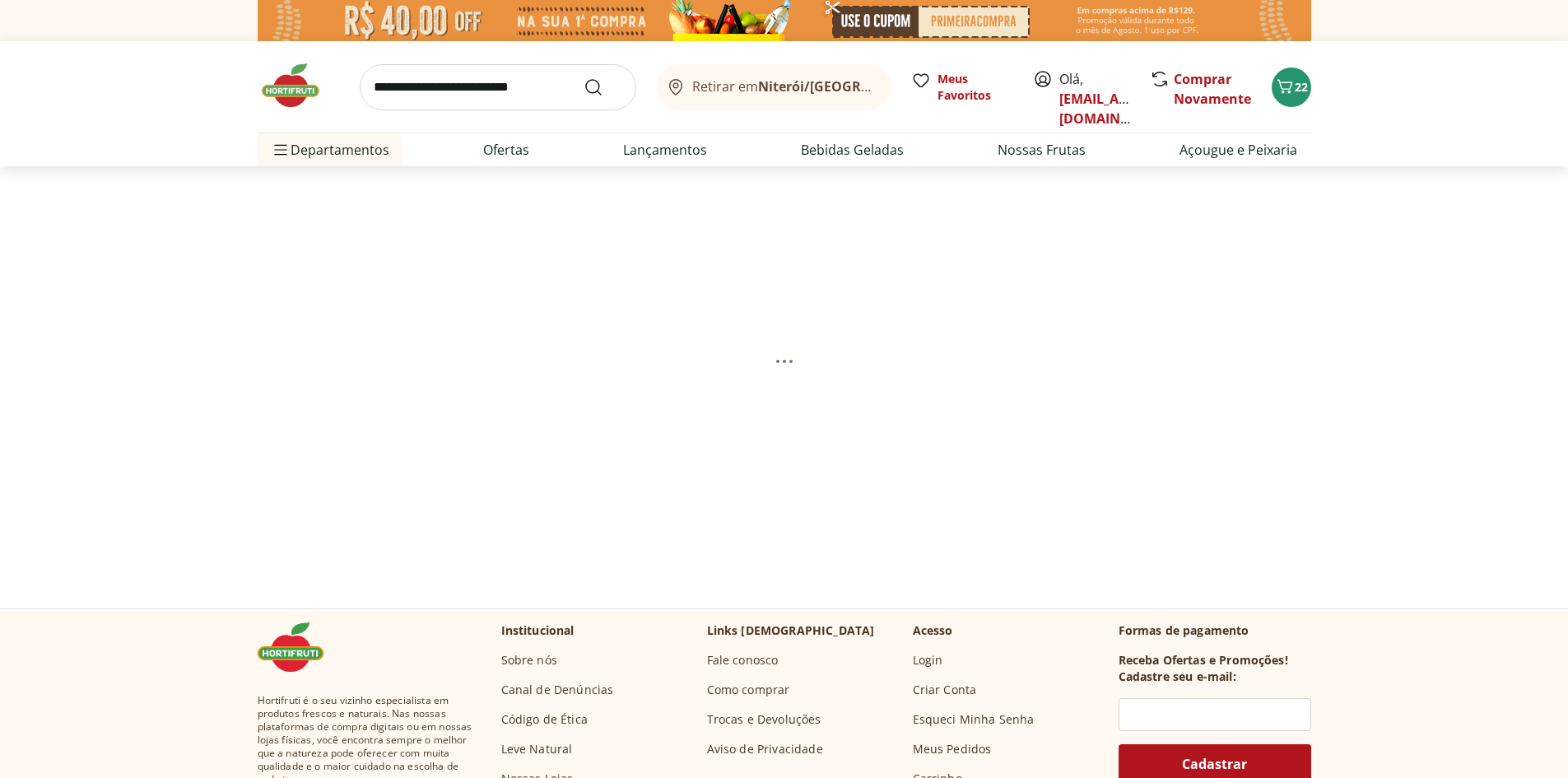
select select "**********"
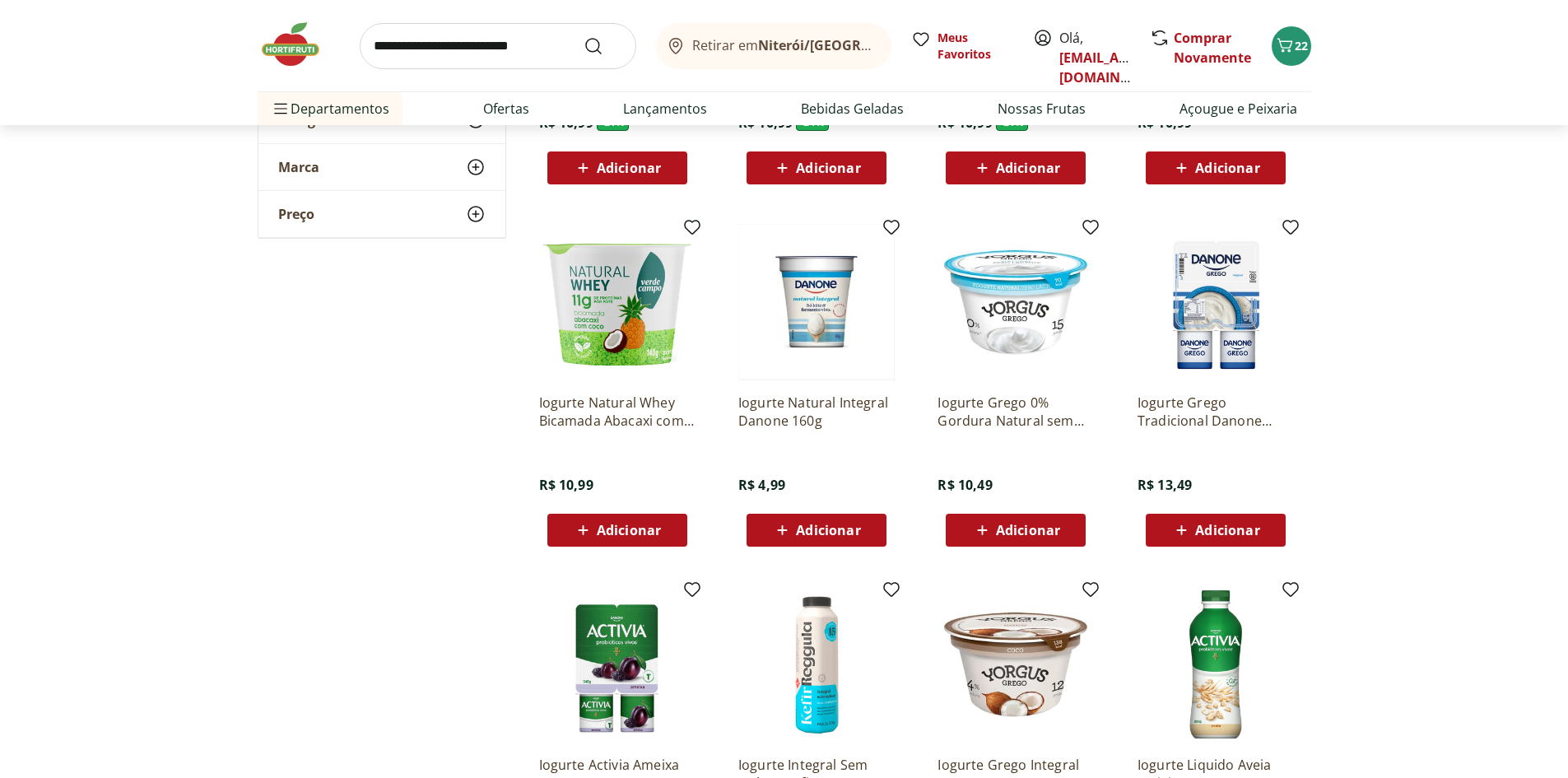
scroll to position [494, 0]
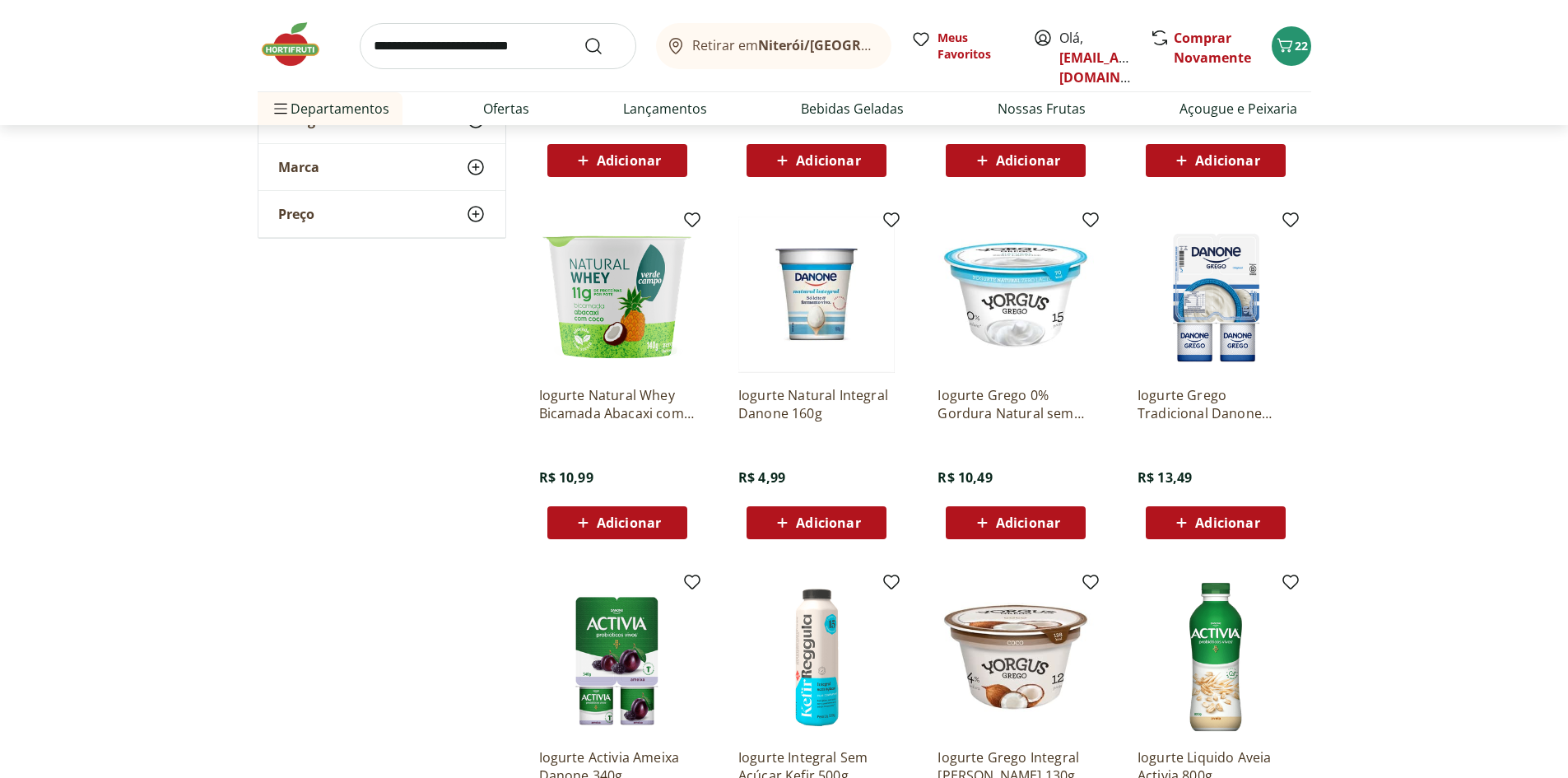
click at [473, 57] on input "search" at bounding box center [498, 46] width 277 height 46
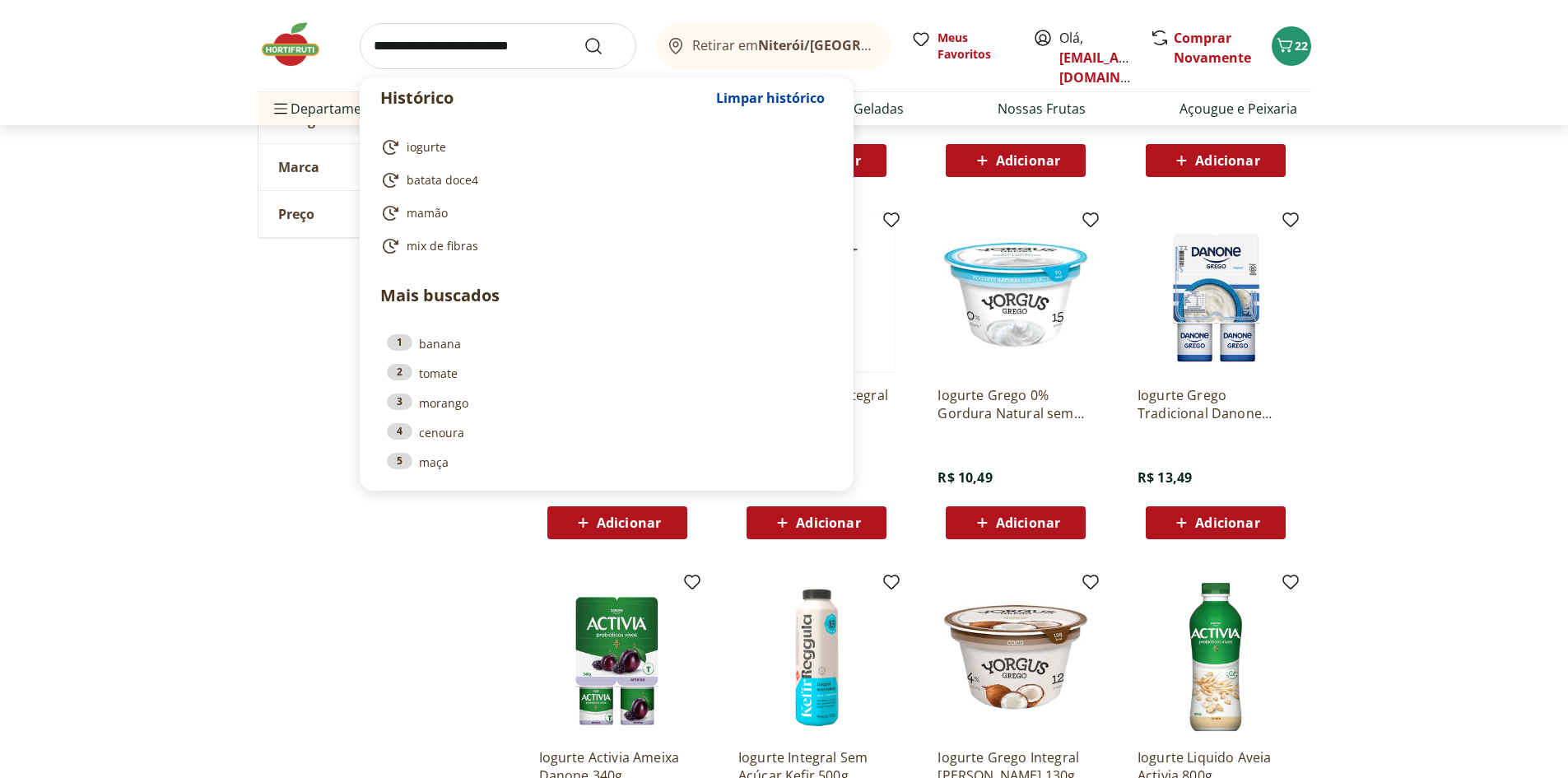
type input "*"
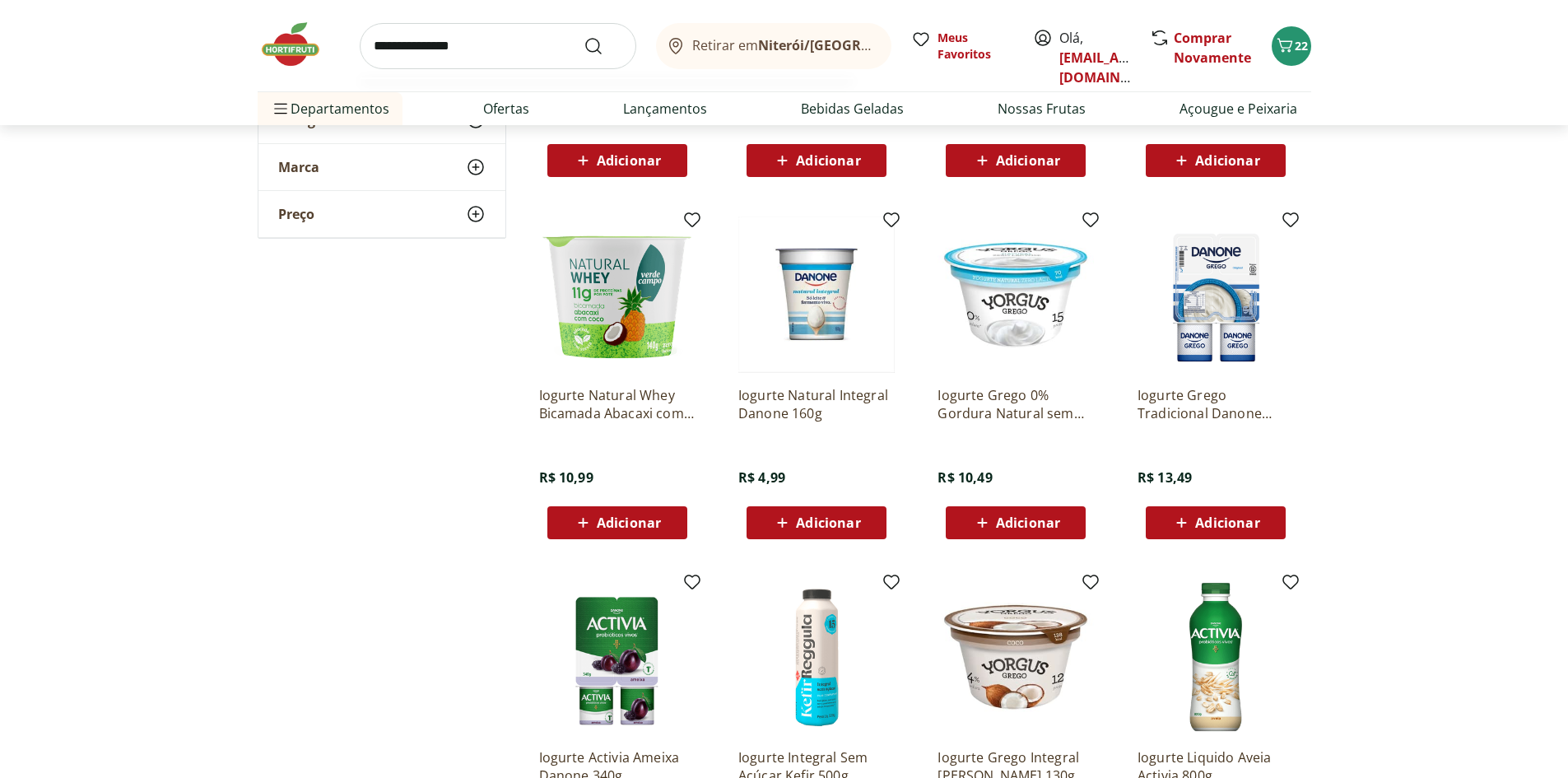
type input "**********"
click at [584, 36] on button "Submit Search" at bounding box center [603, 46] width 39 height 20
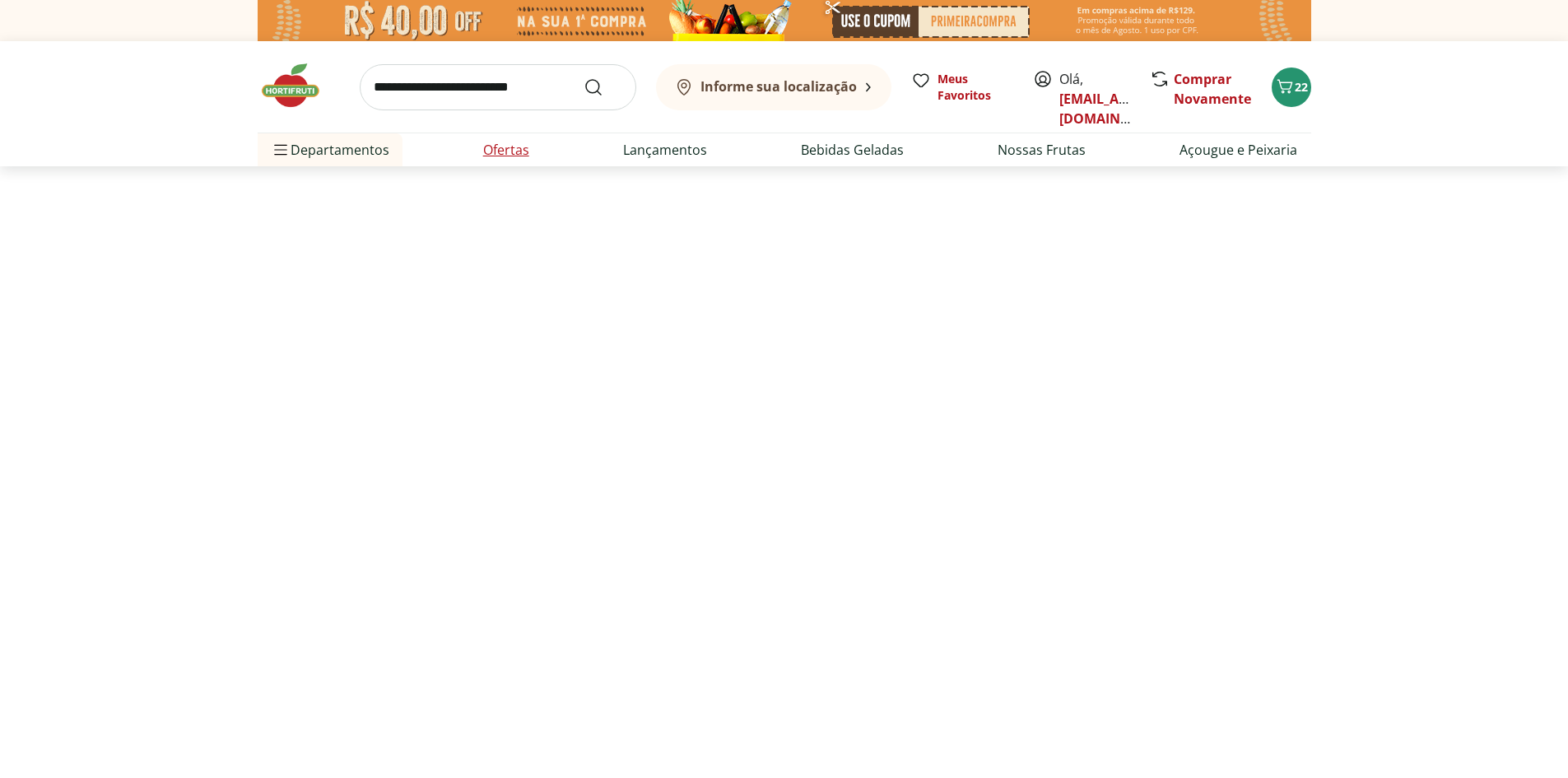
select select "**********"
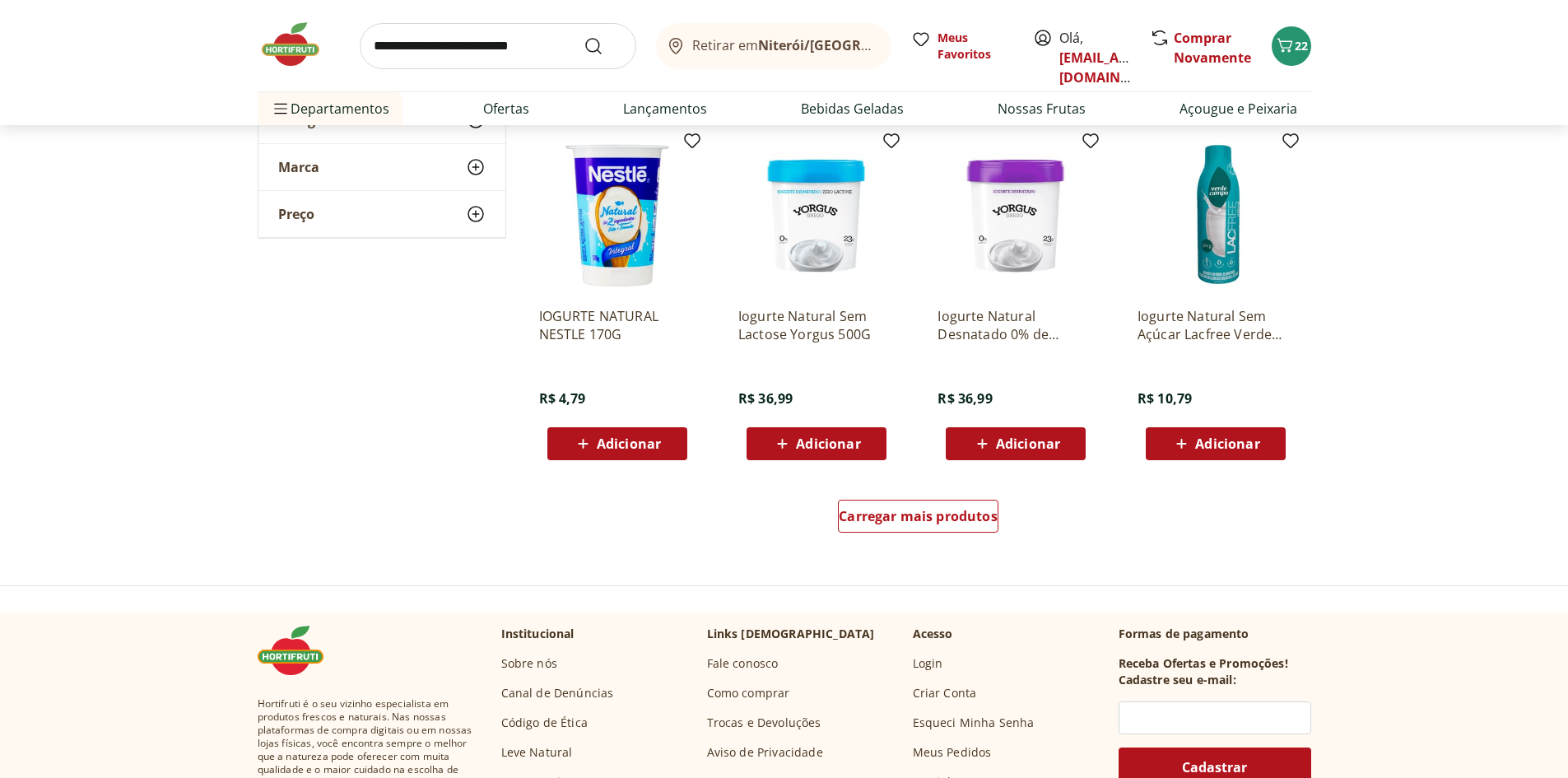
scroll to position [823, 0]
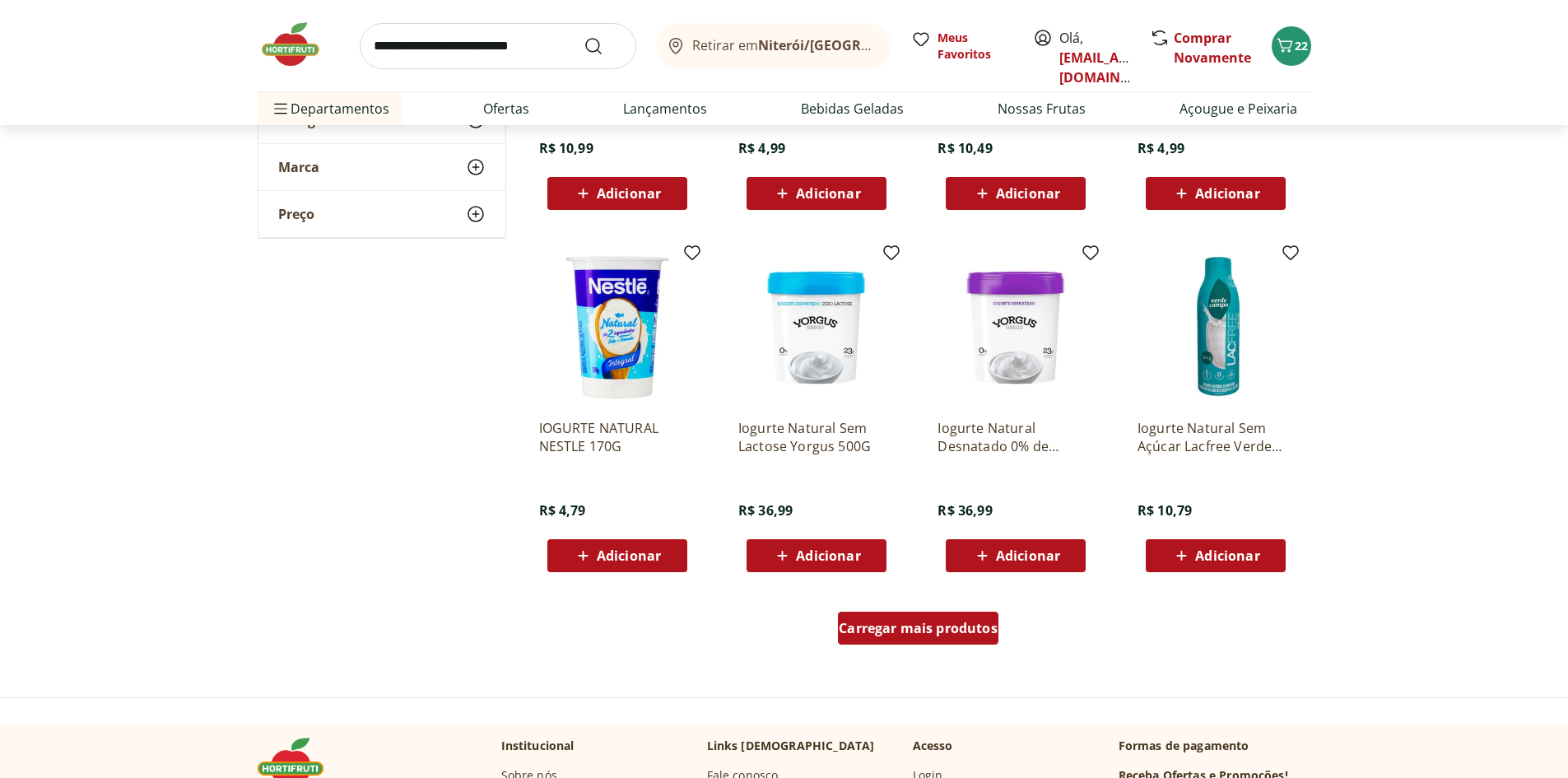
click at [925, 633] on span "Carregar mais produtos" at bounding box center [918, 628] width 159 height 13
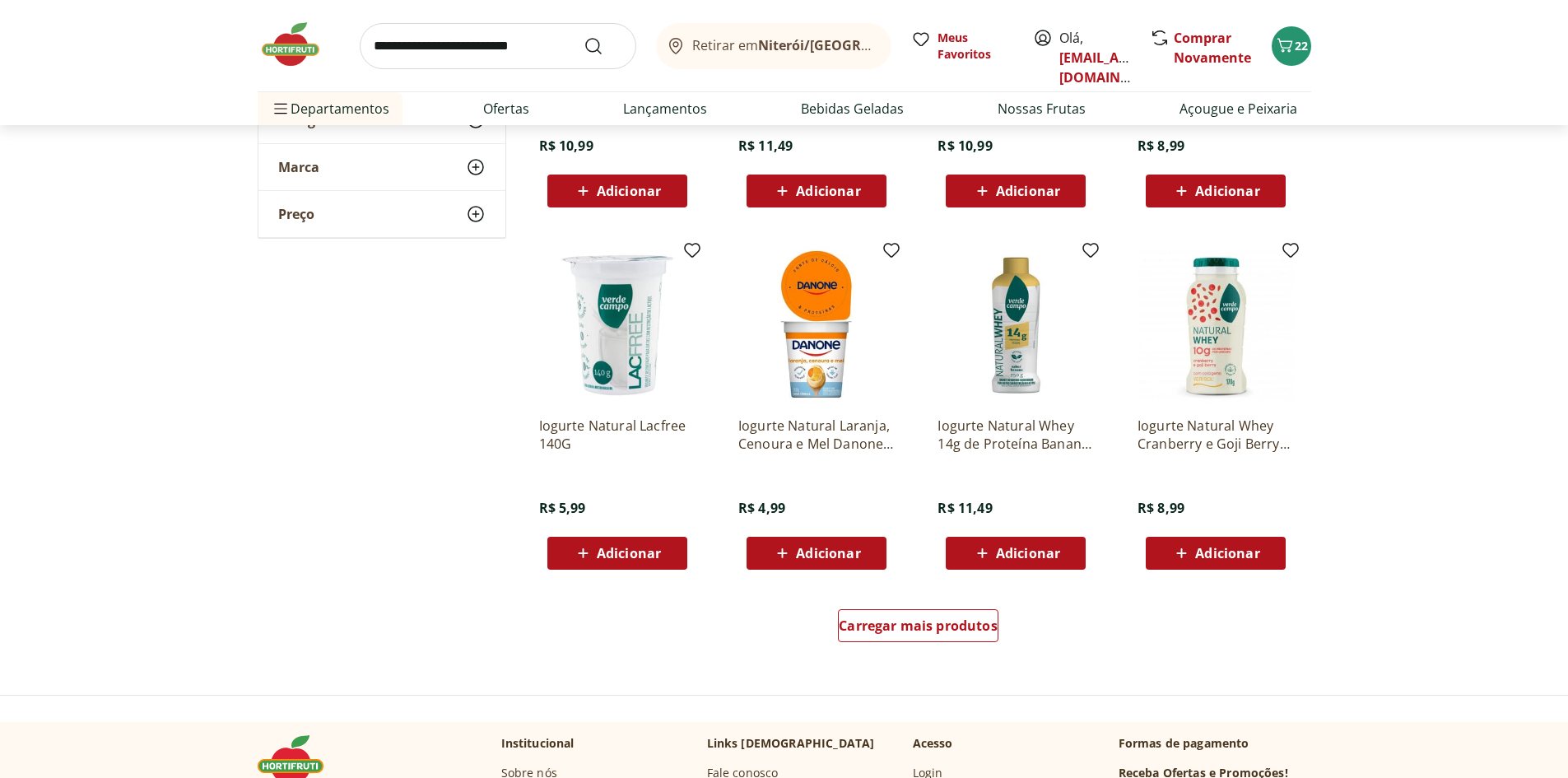
scroll to position [1975, 0]
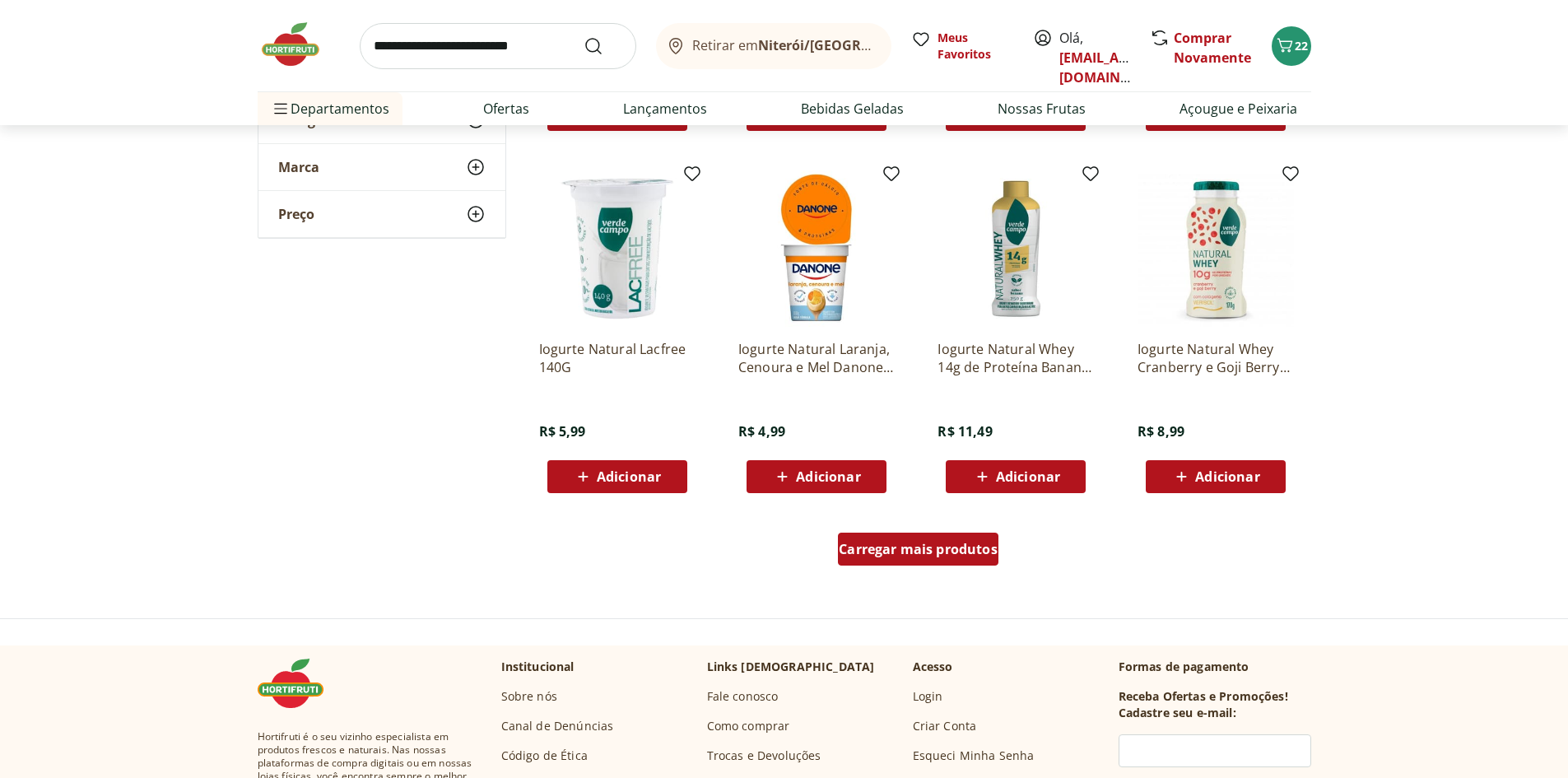
click at [947, 549] on span "Carregar mais produtos" at bounding box center [918, 549] width 159 height 13
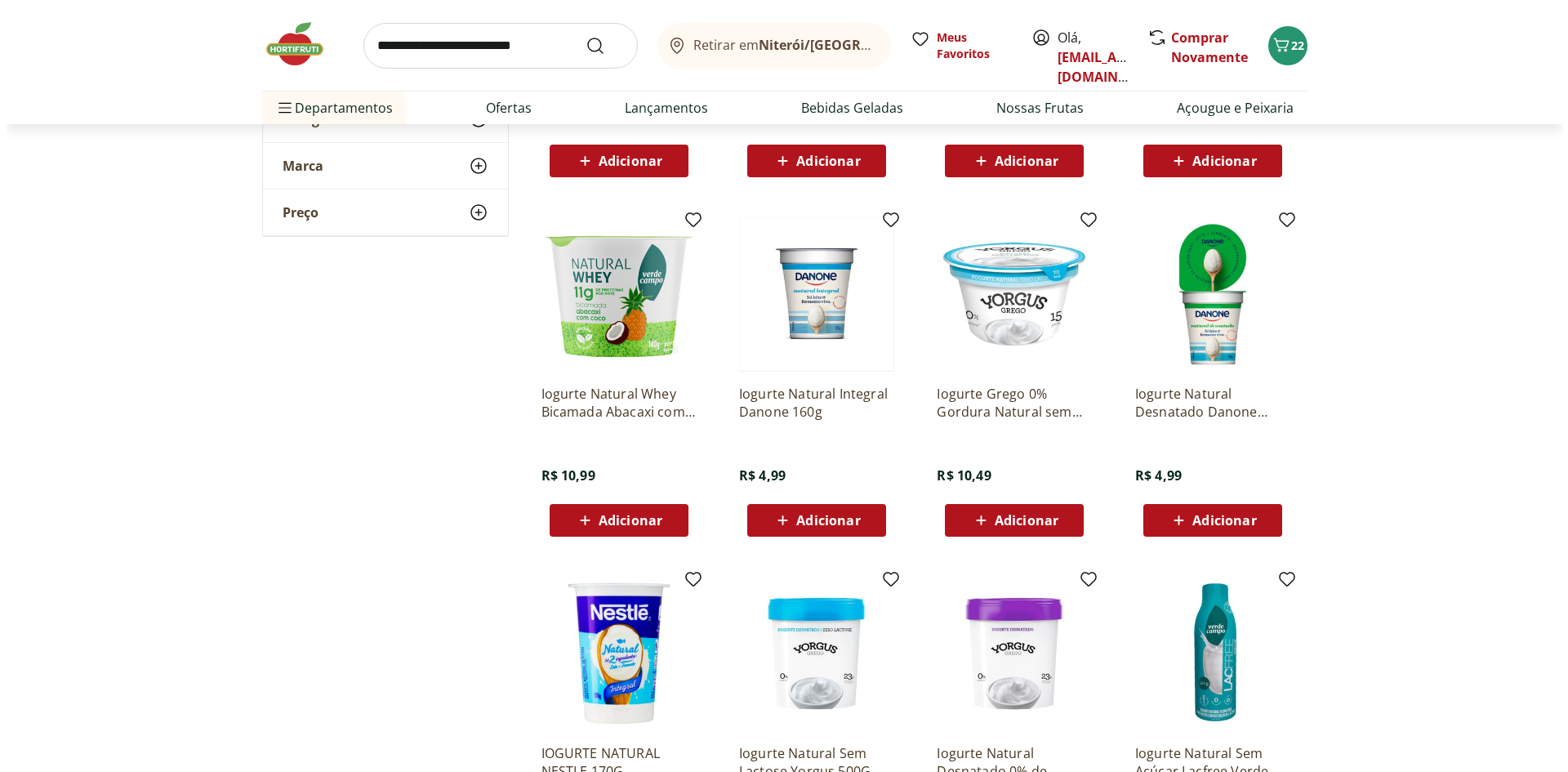
scroll to position [490, 0]
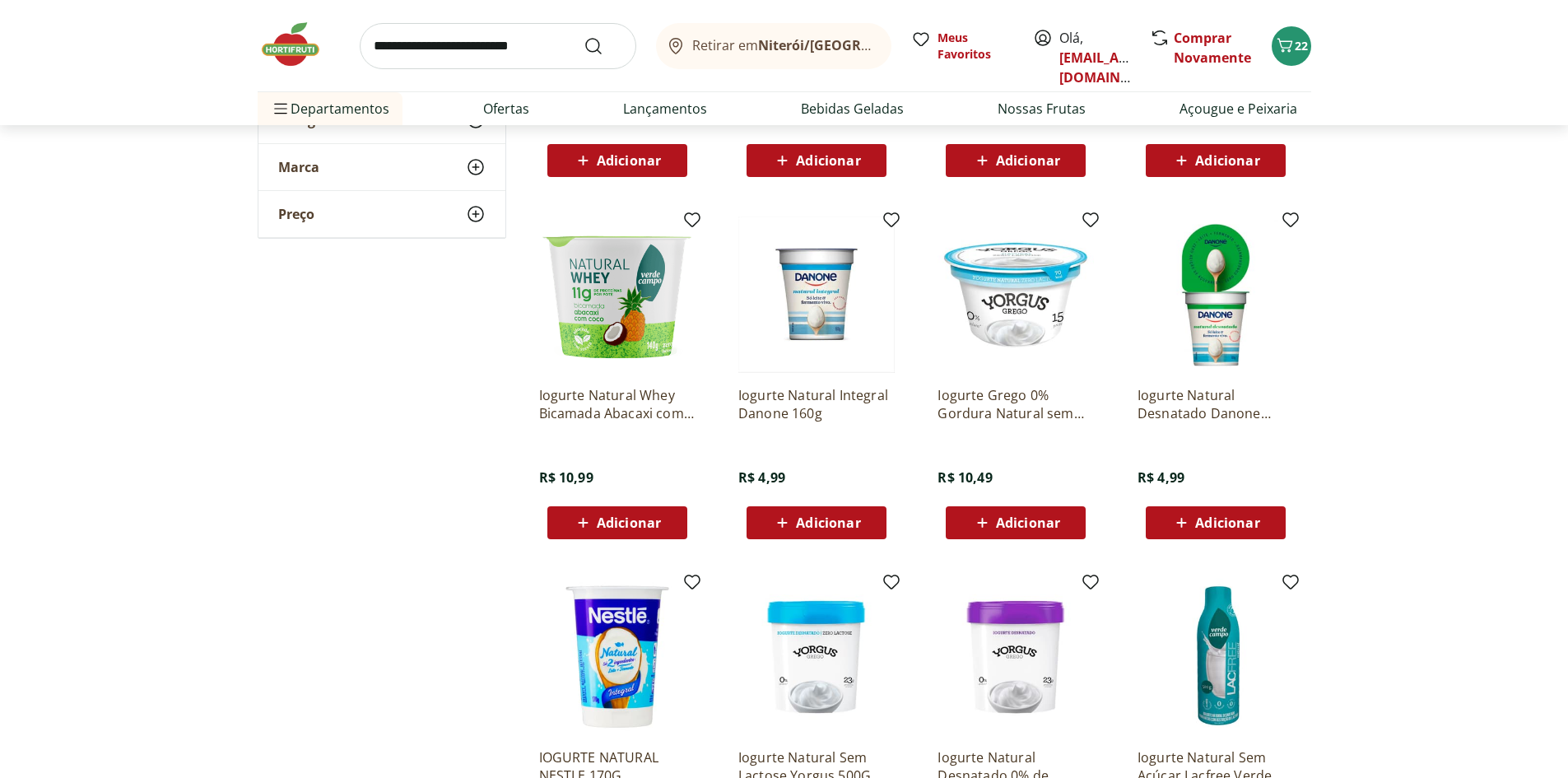
click at [812, 521] on span "Adicionar" at bounding box center [827, 523] width 64 height 13
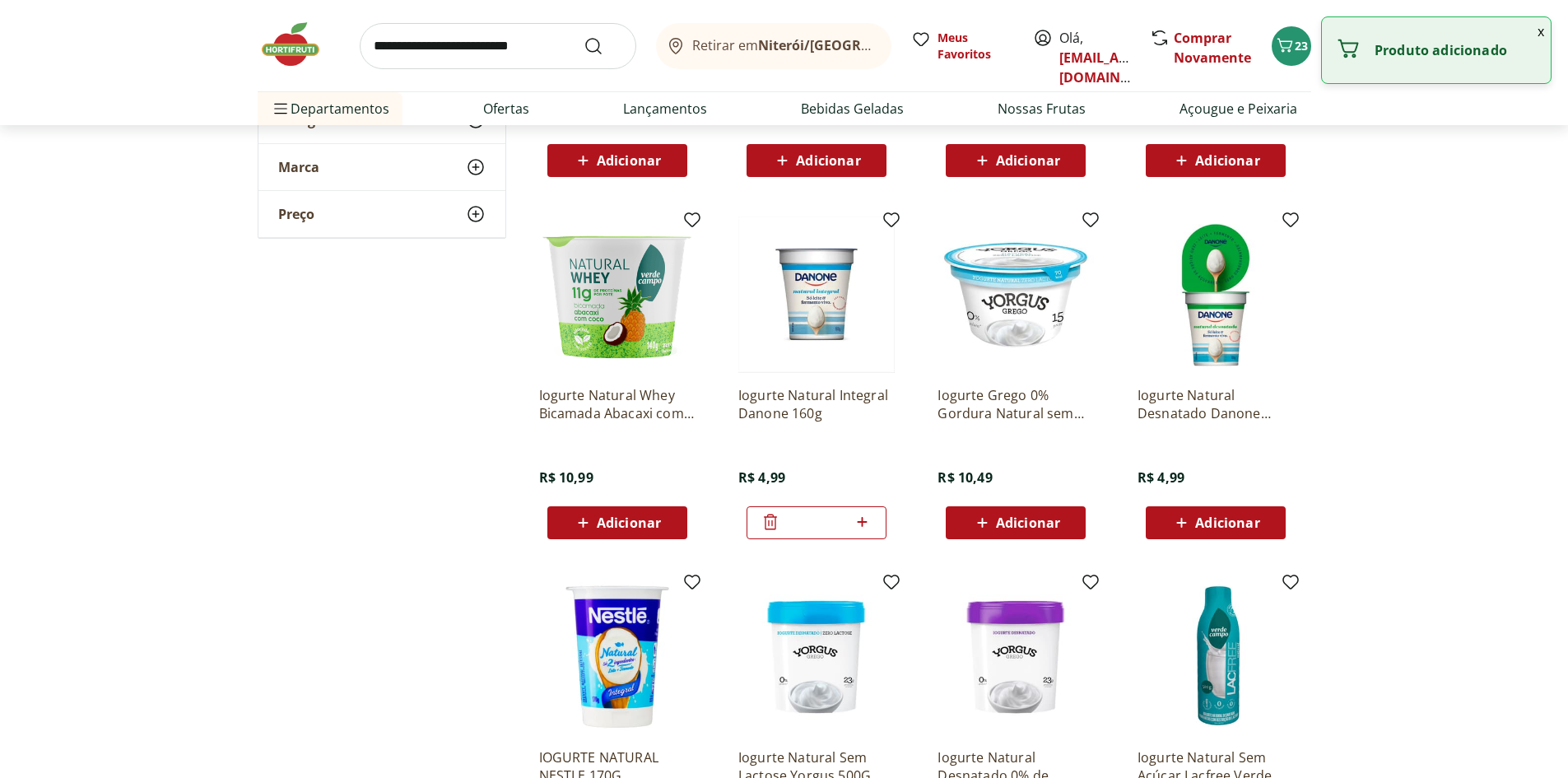
click at [864, 526] on icon at bounding box center [862, 522] width 21 height 20
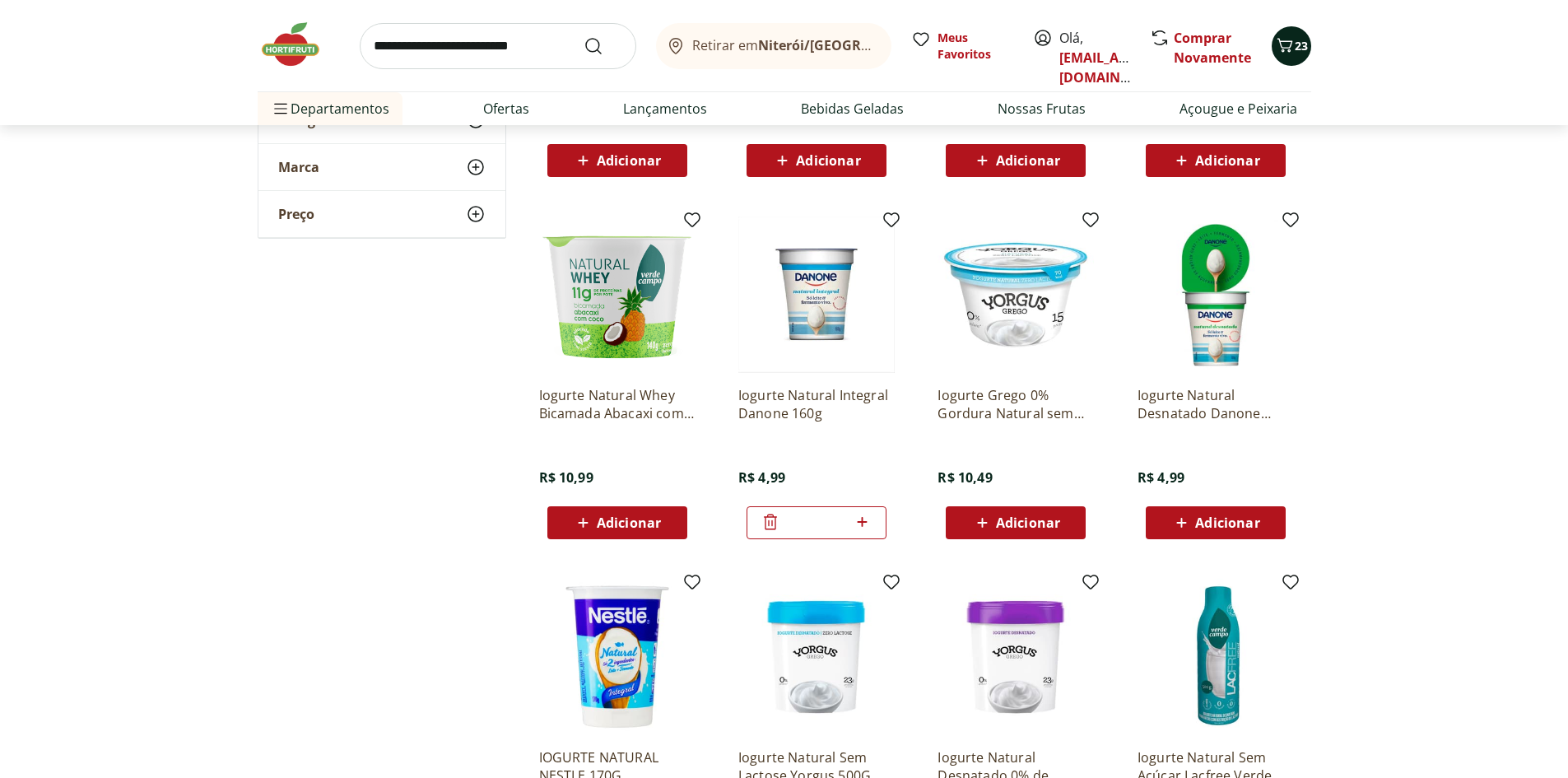
click at [1302, 55] on button "23" at bounding box center [1291, 46] width 39 height 39
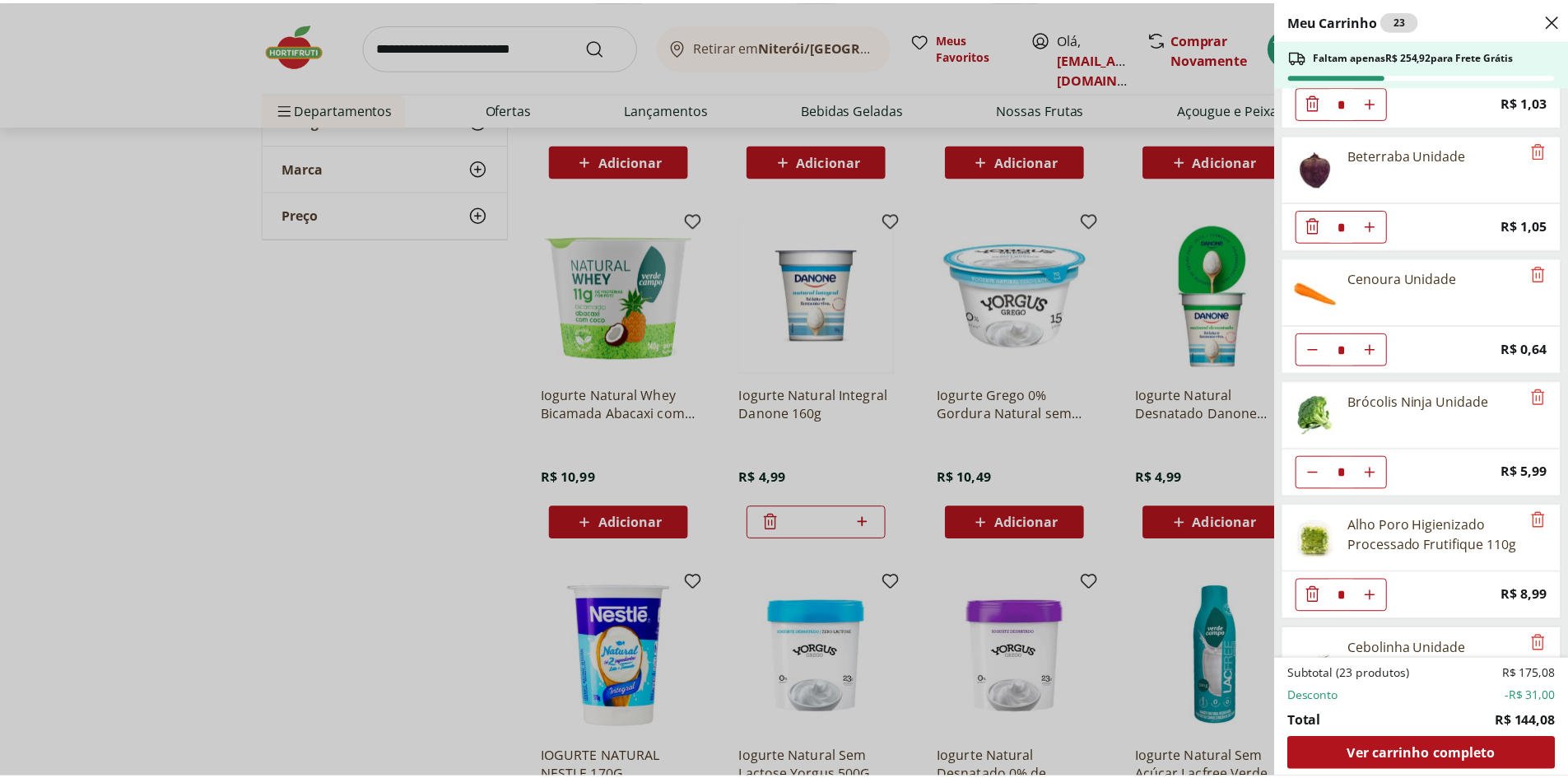
scroll to position [1285, 0]
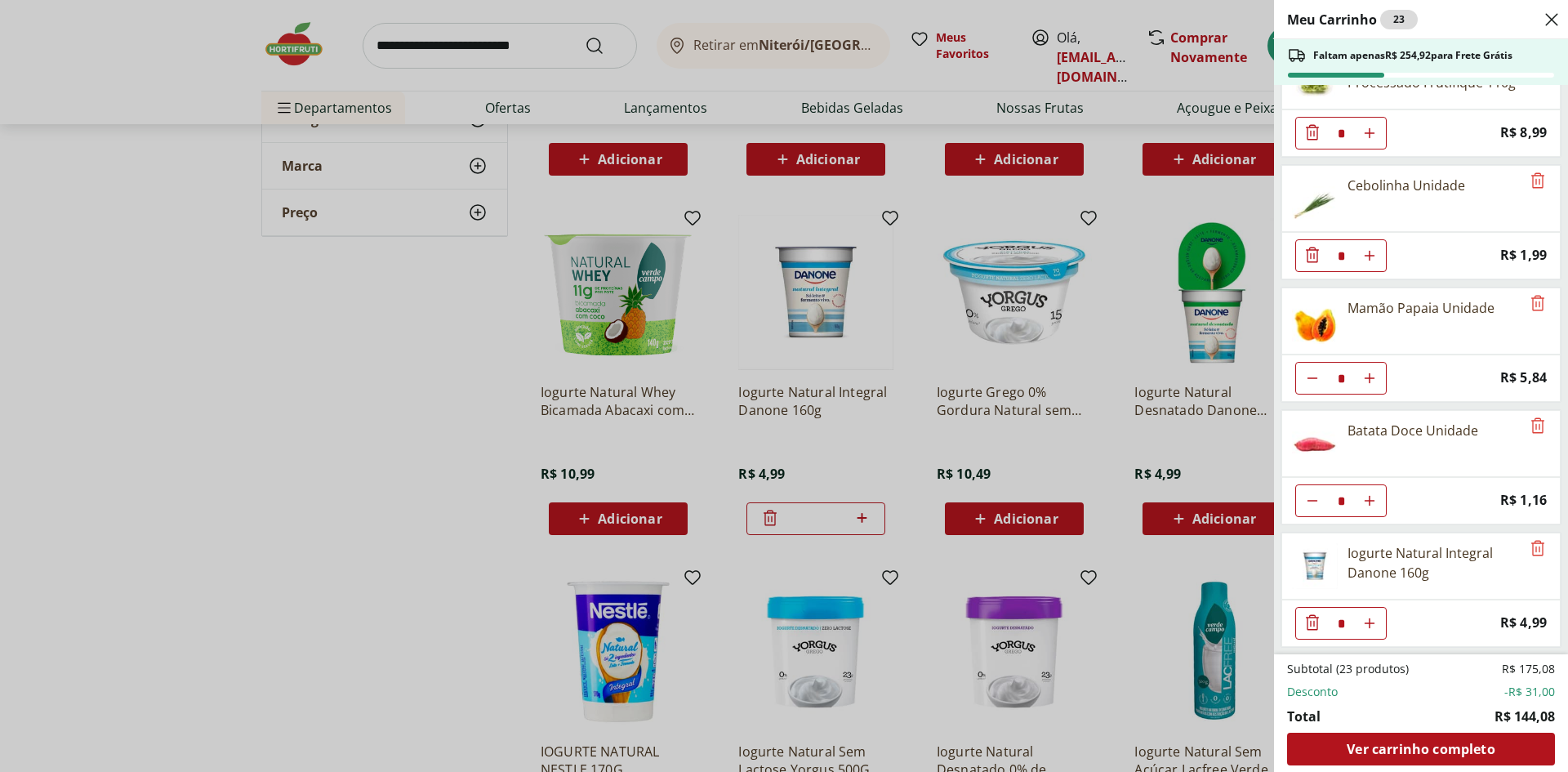
type input "*"
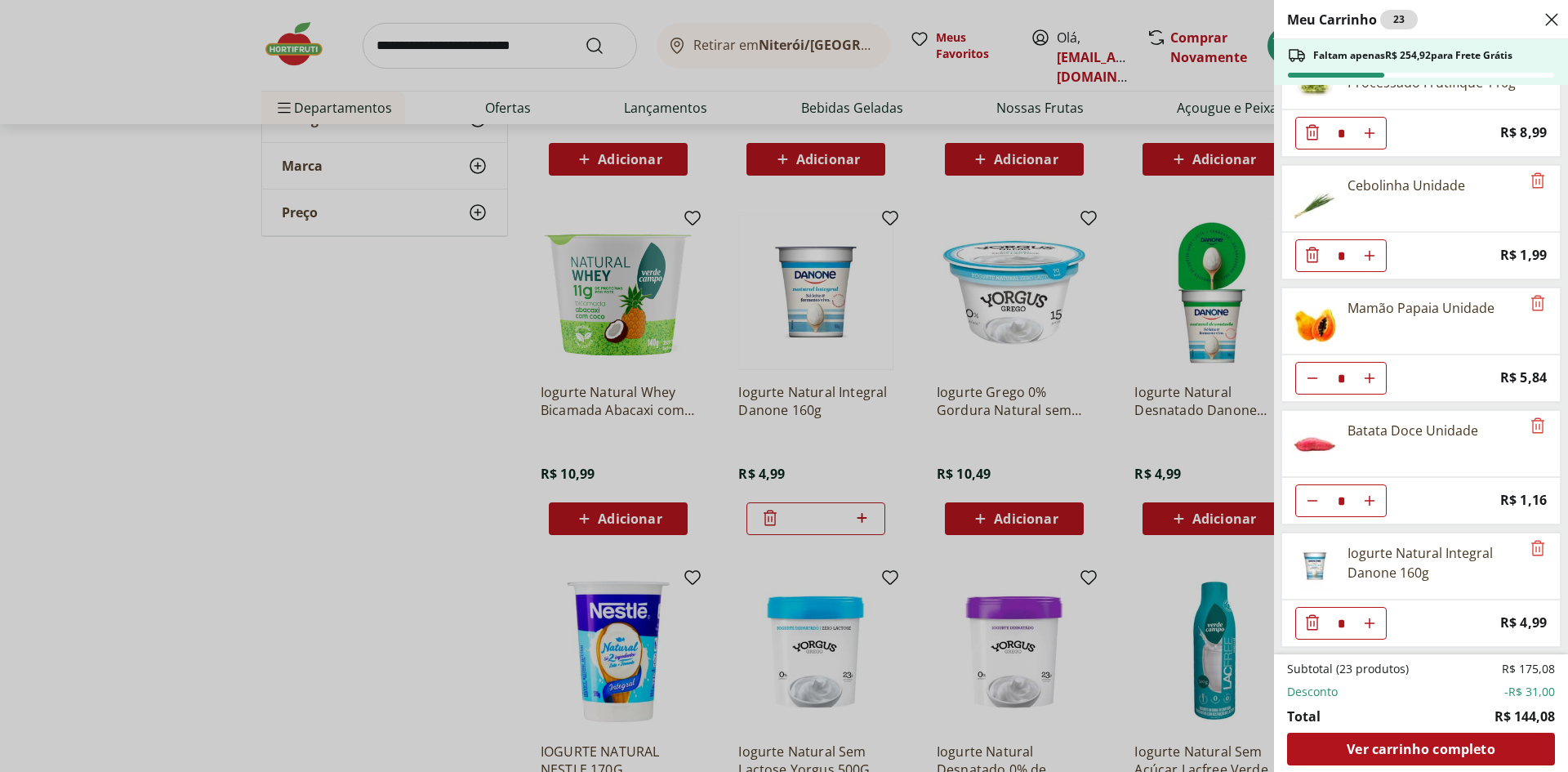
type input "*"
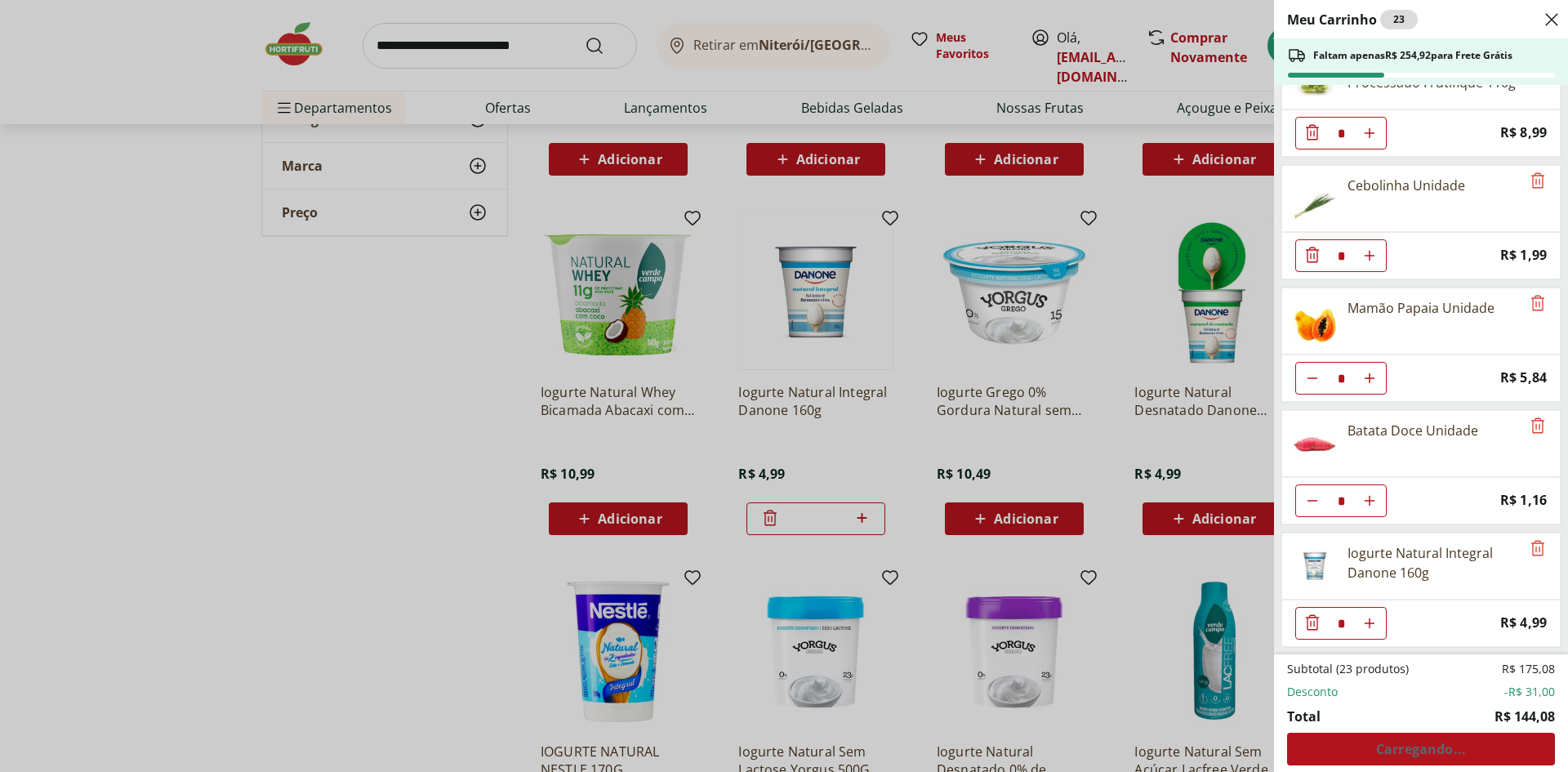
type input "*"
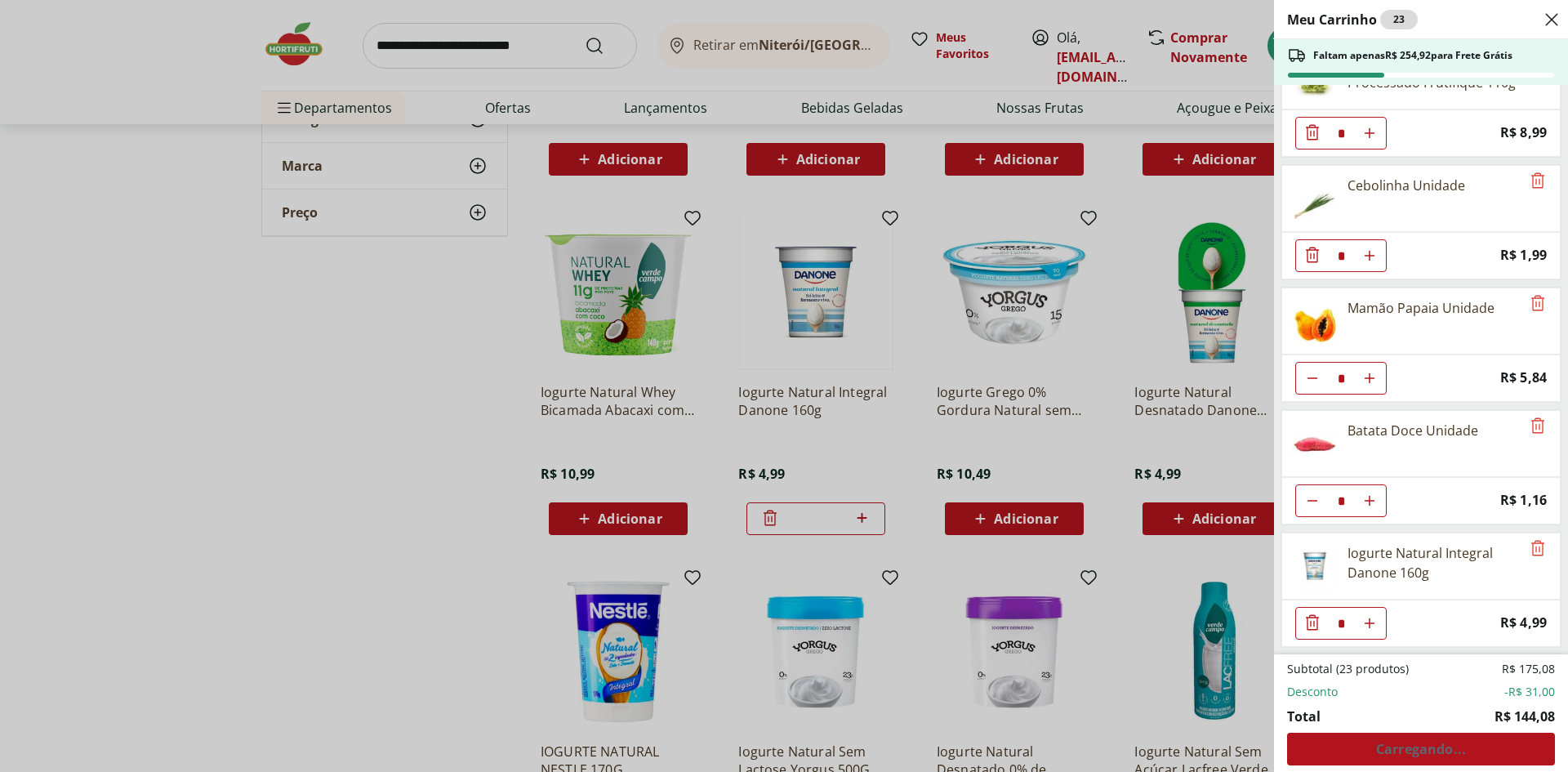
type input "*"
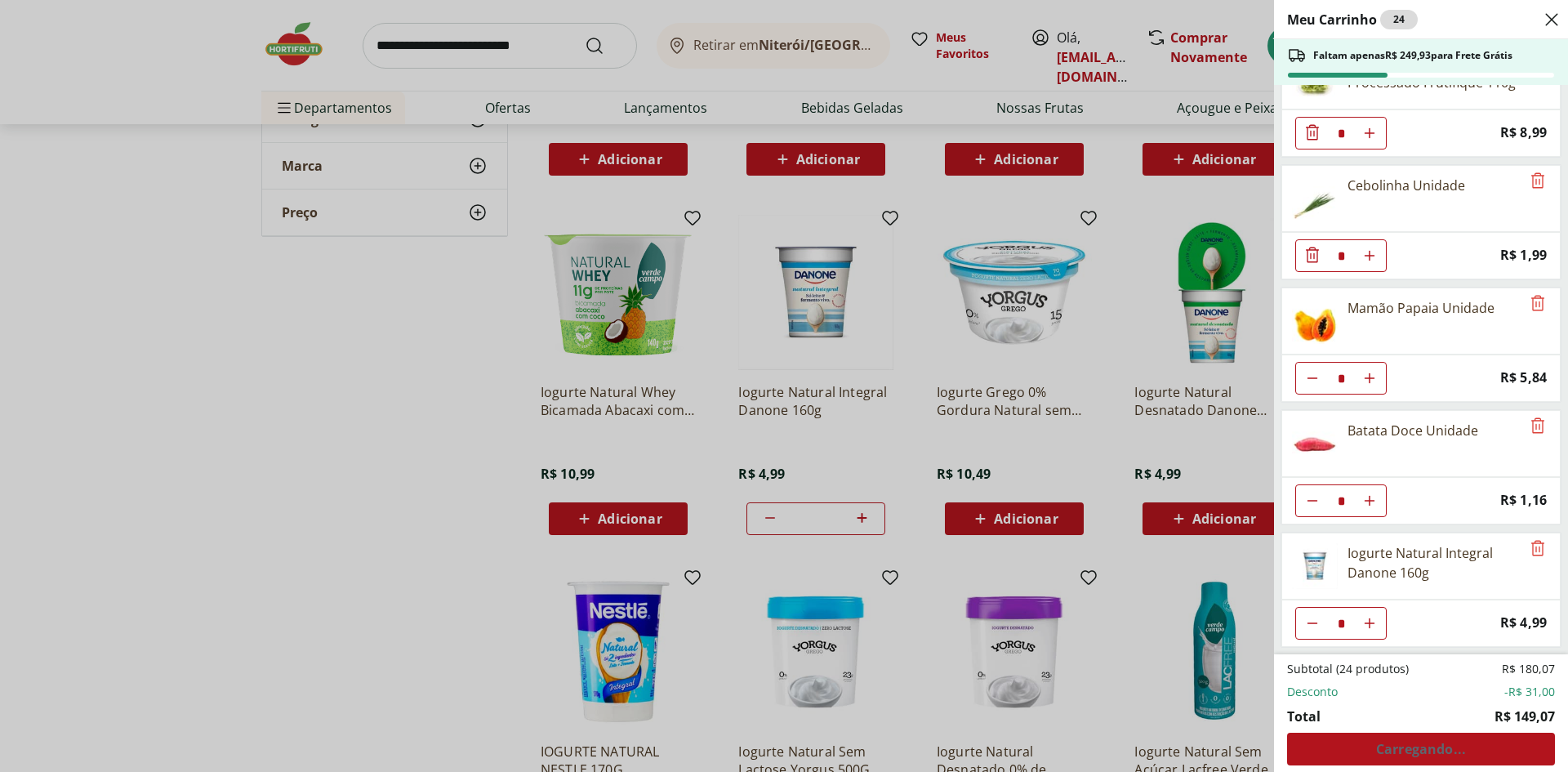
type input "*"
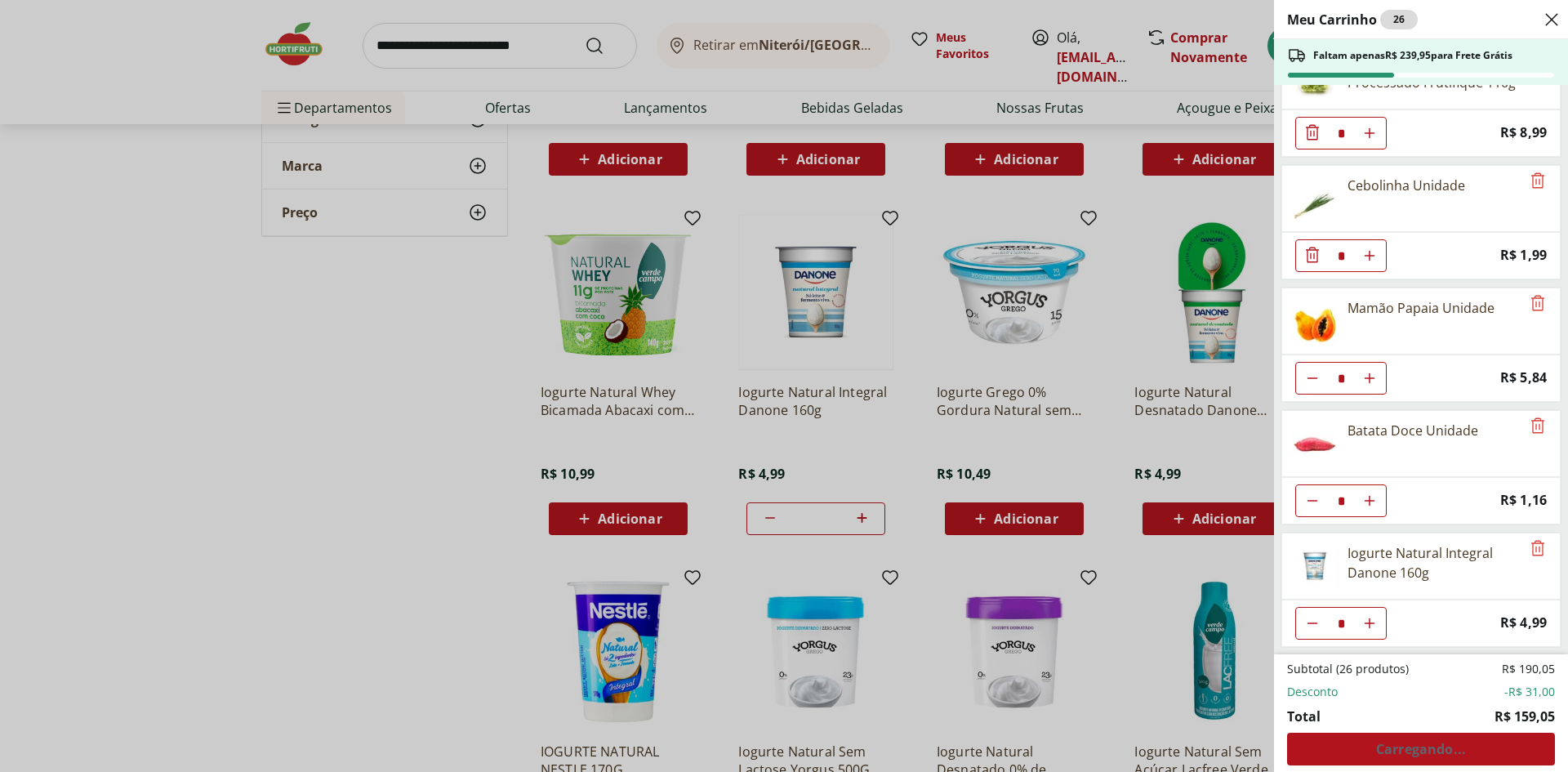
type input "*"
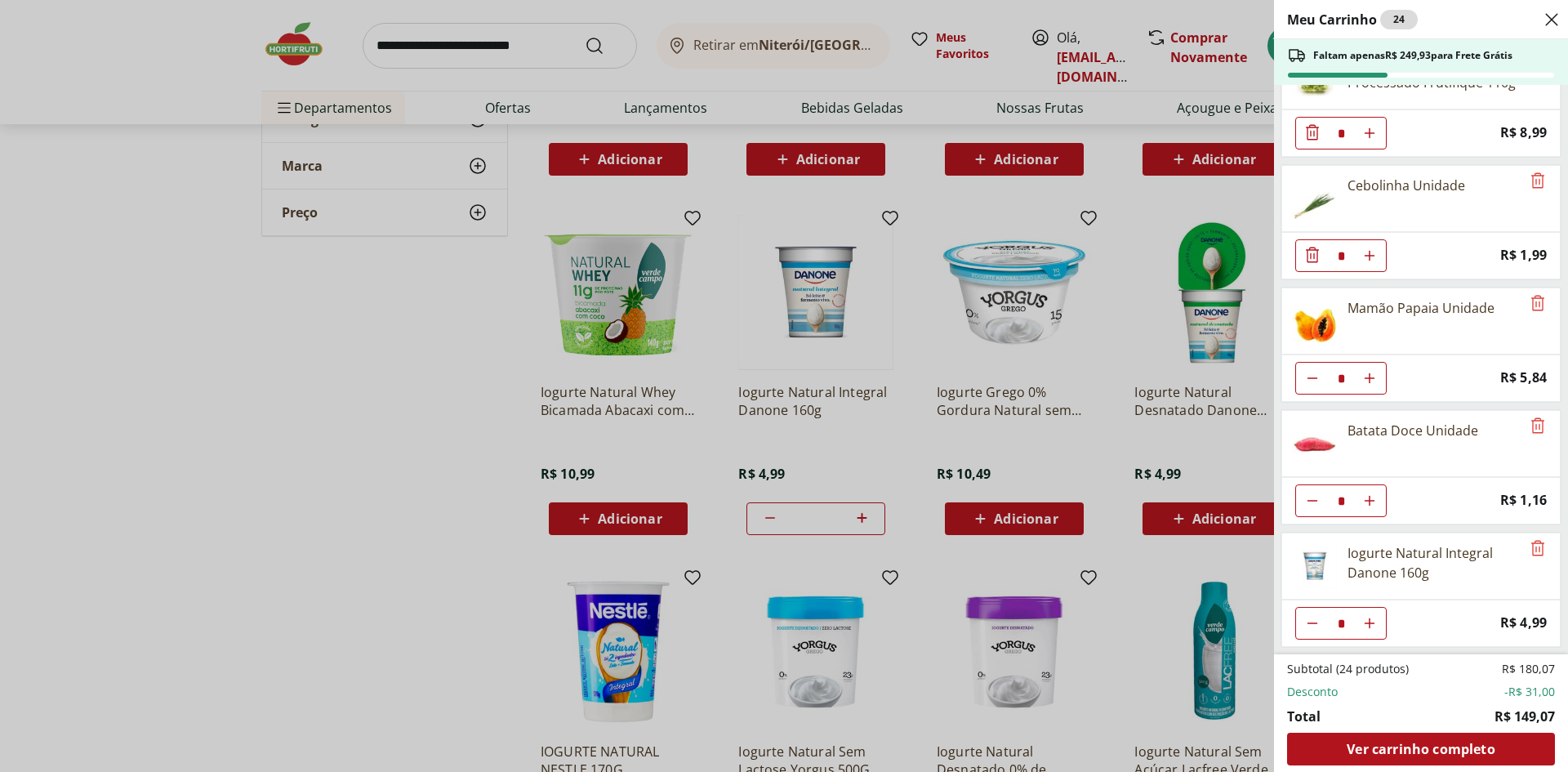
type input "*"
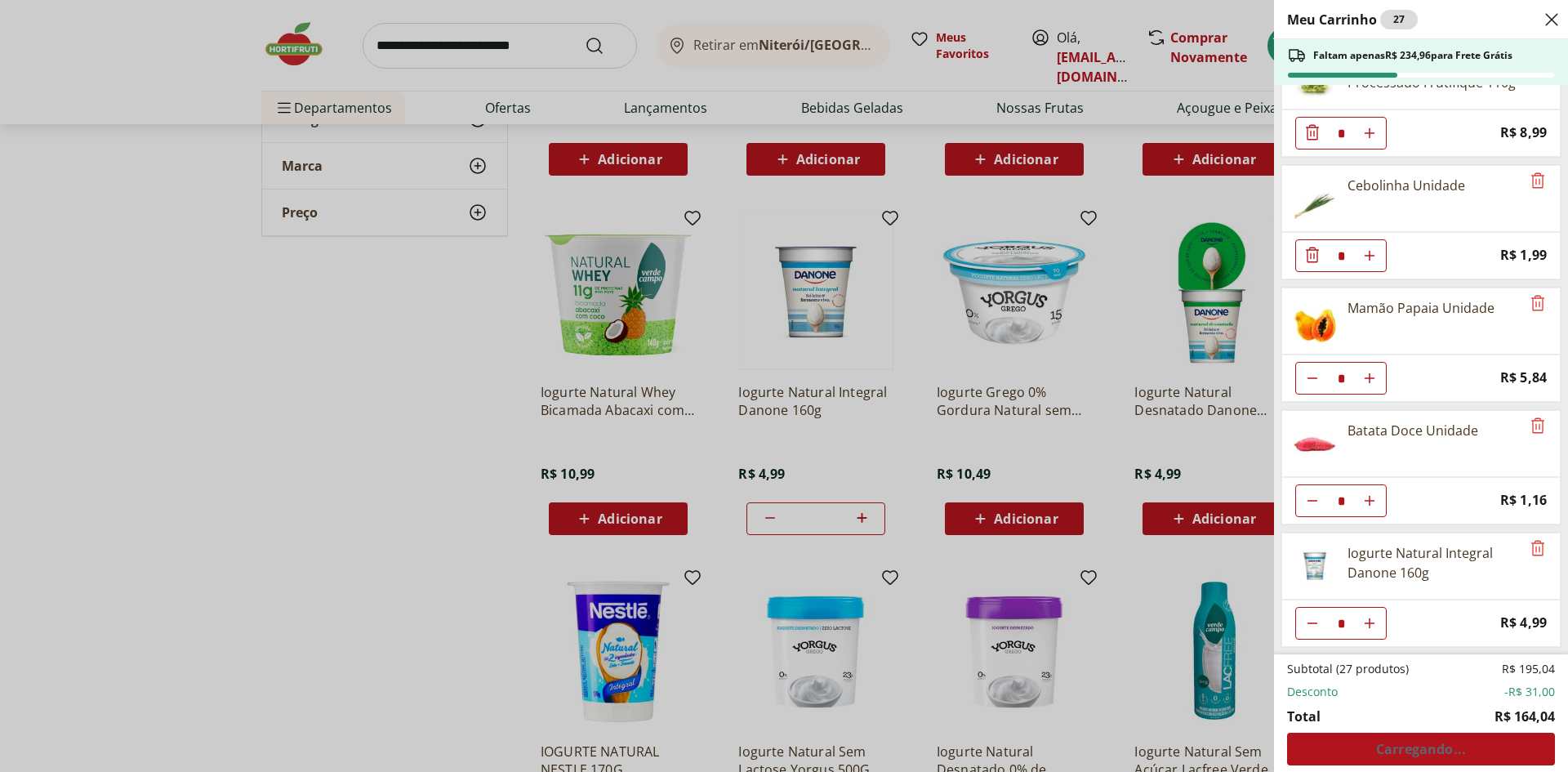
type input "*"
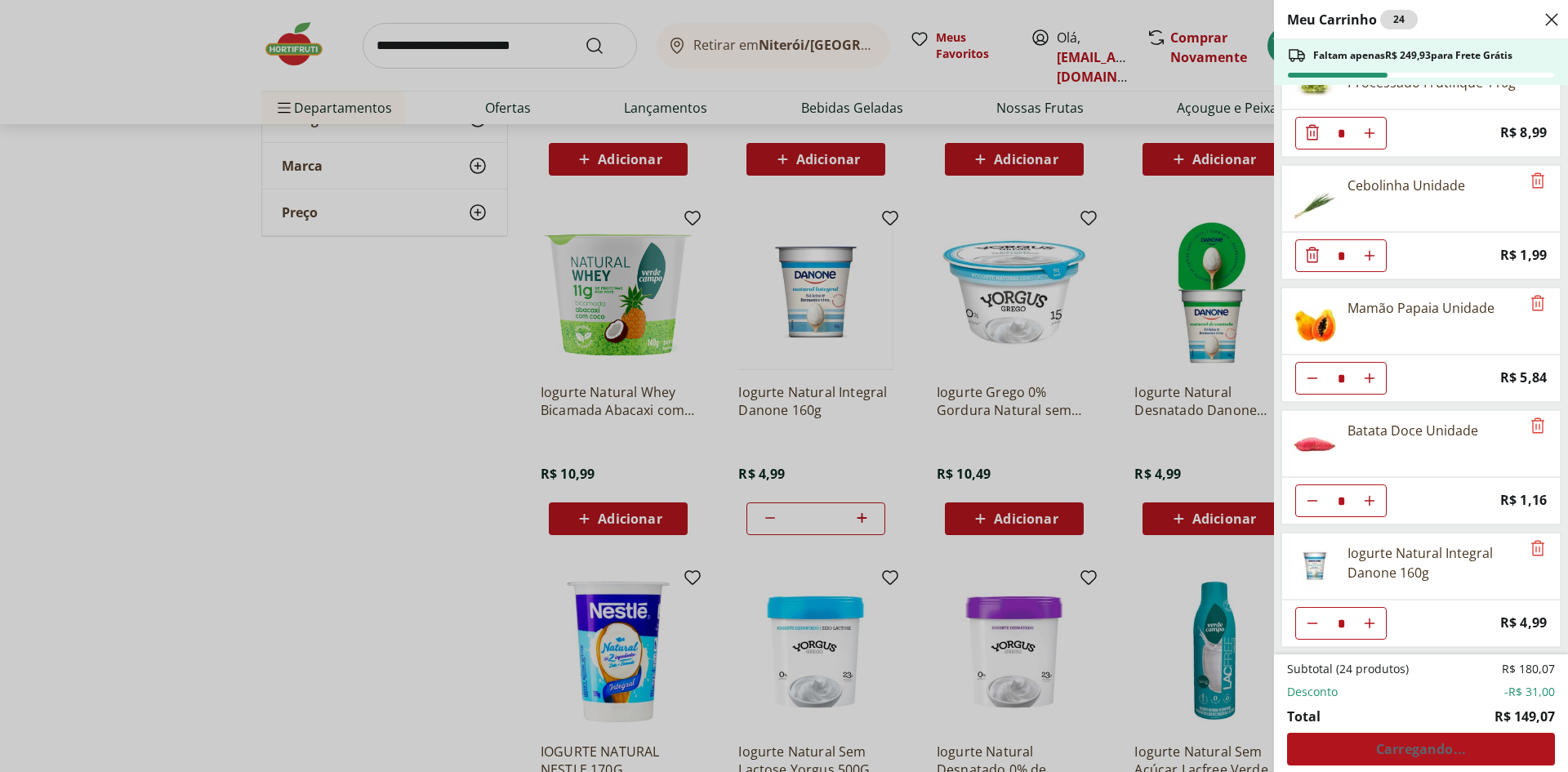
type input "*"
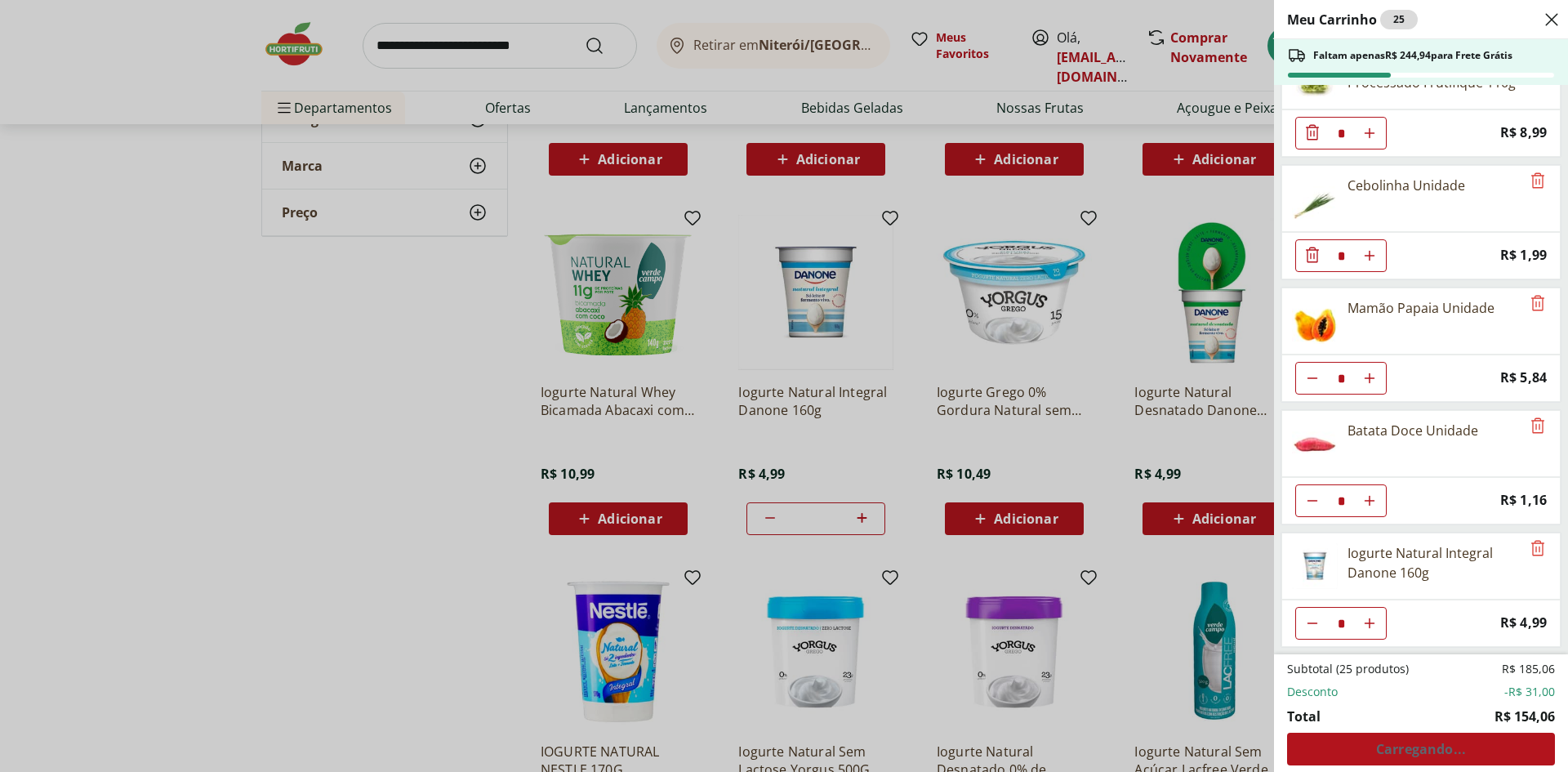
type input "*"
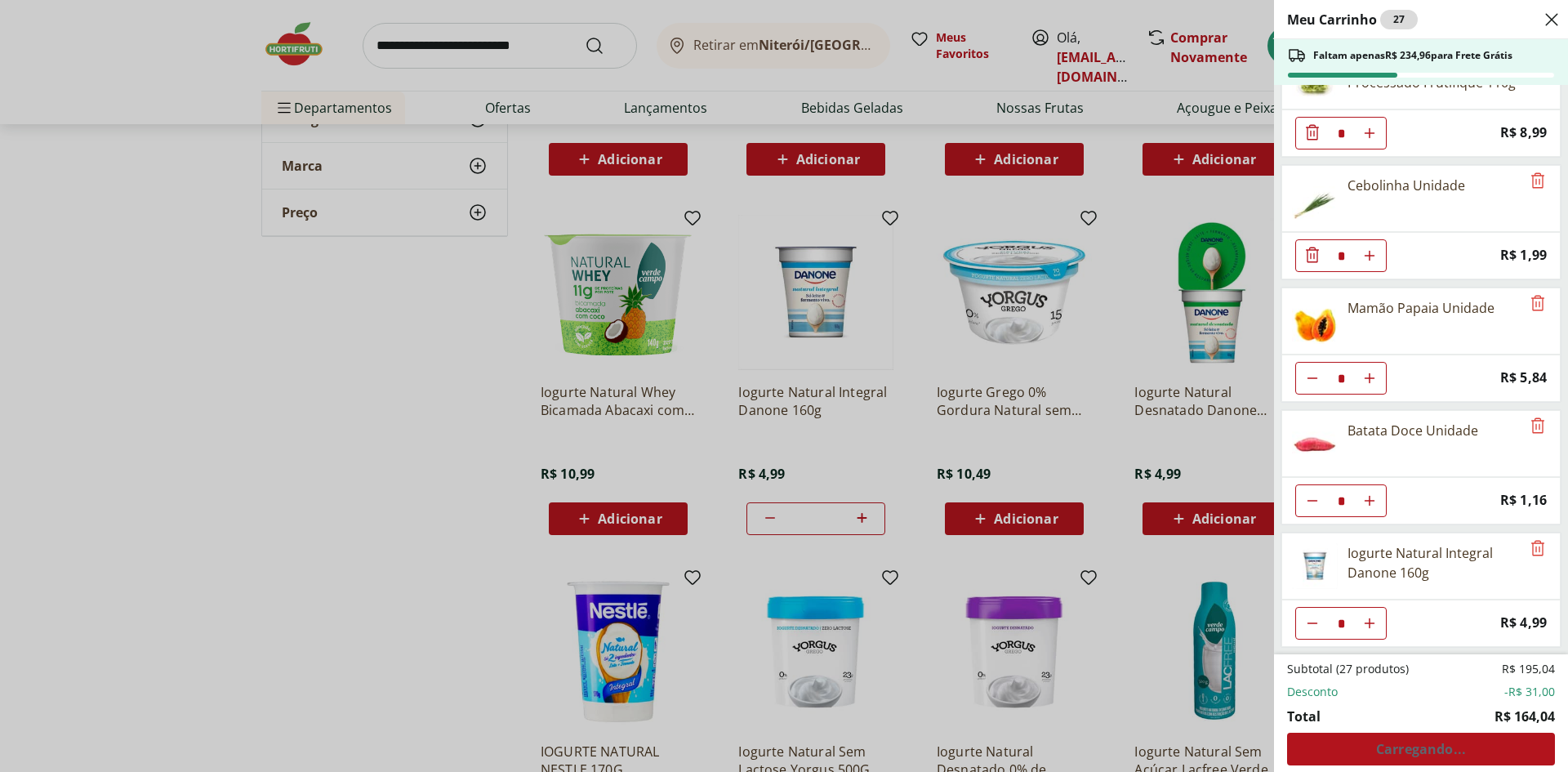
type input "*"
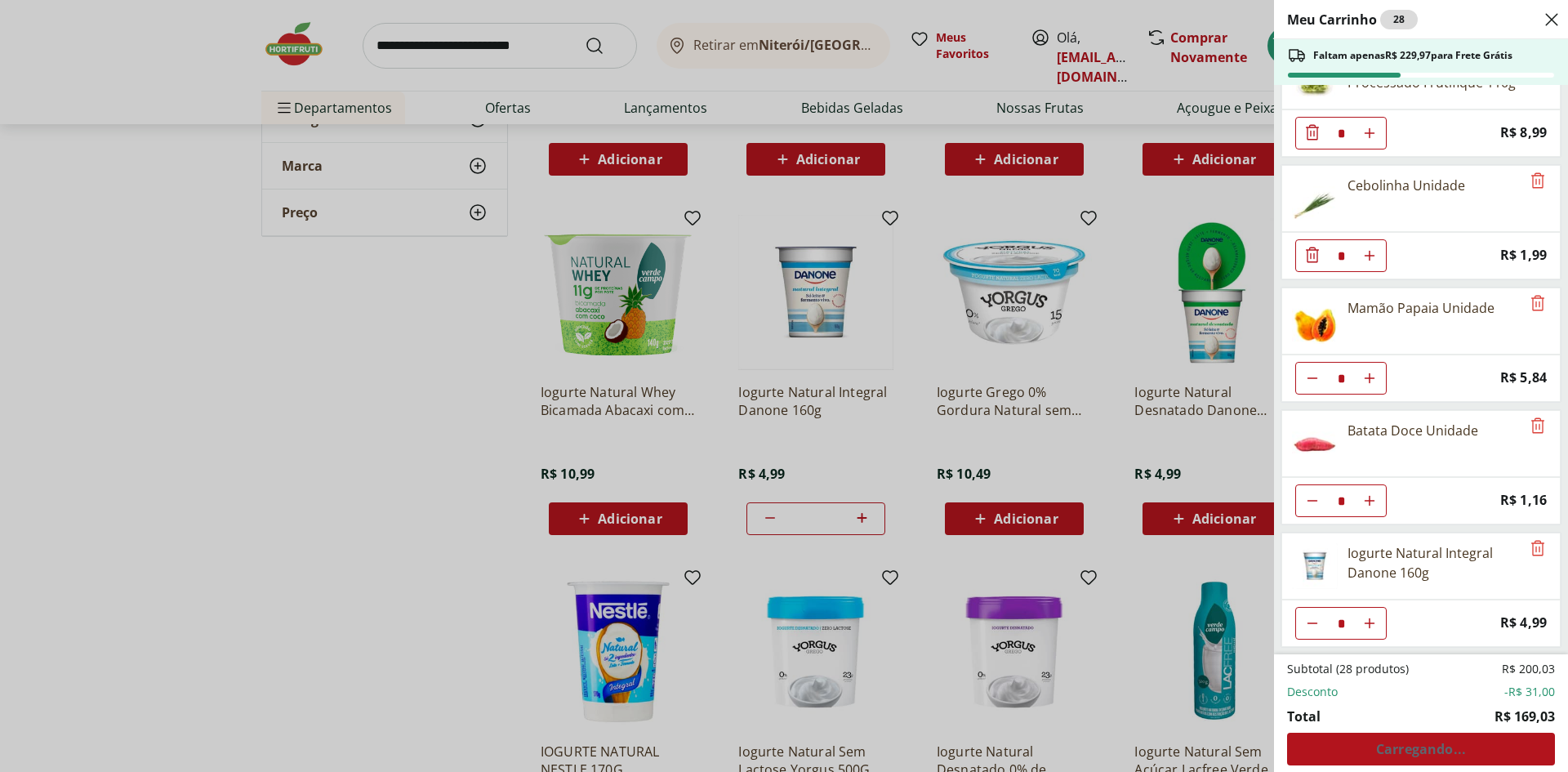
type input "*"
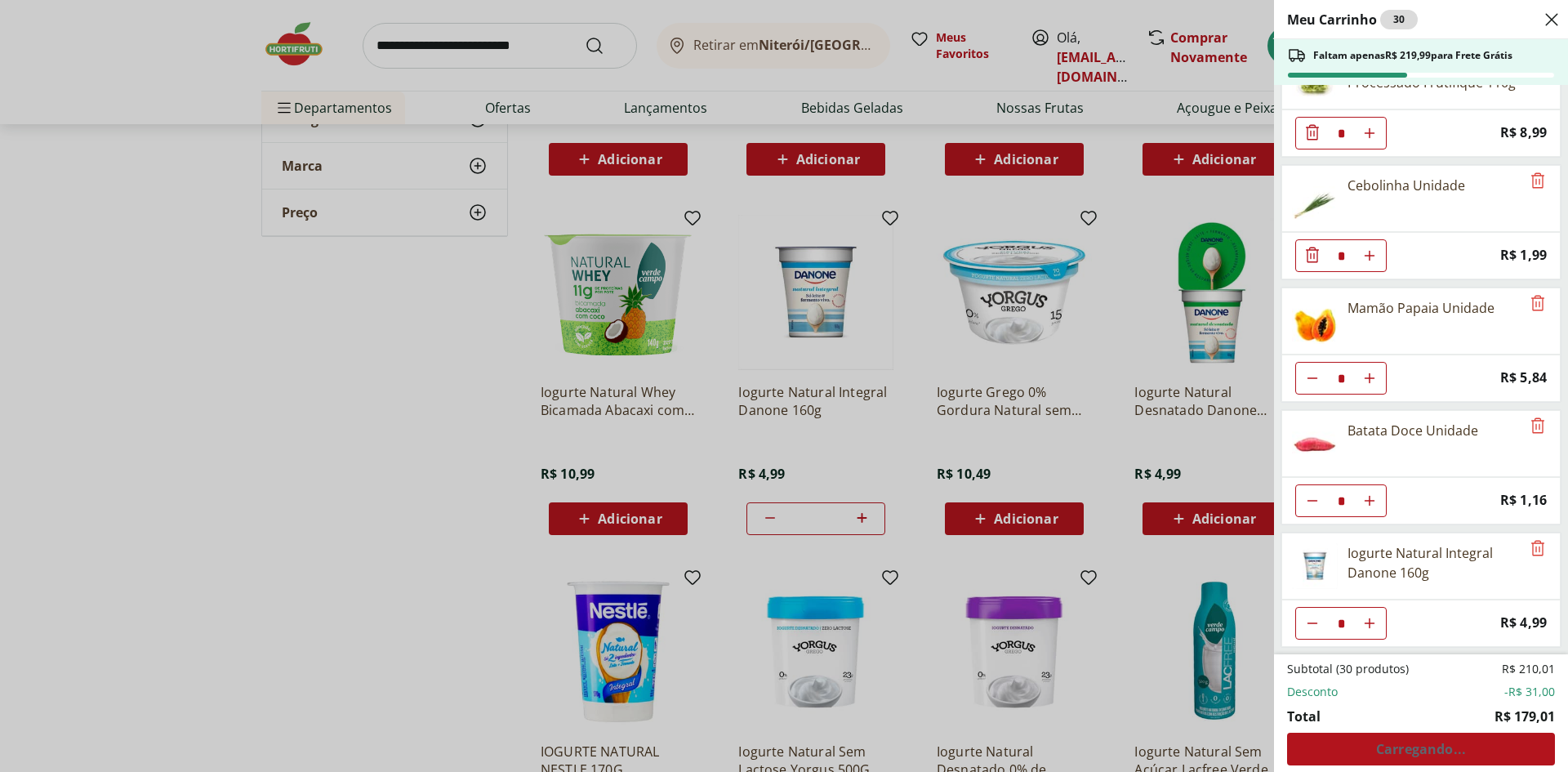
type input "*"
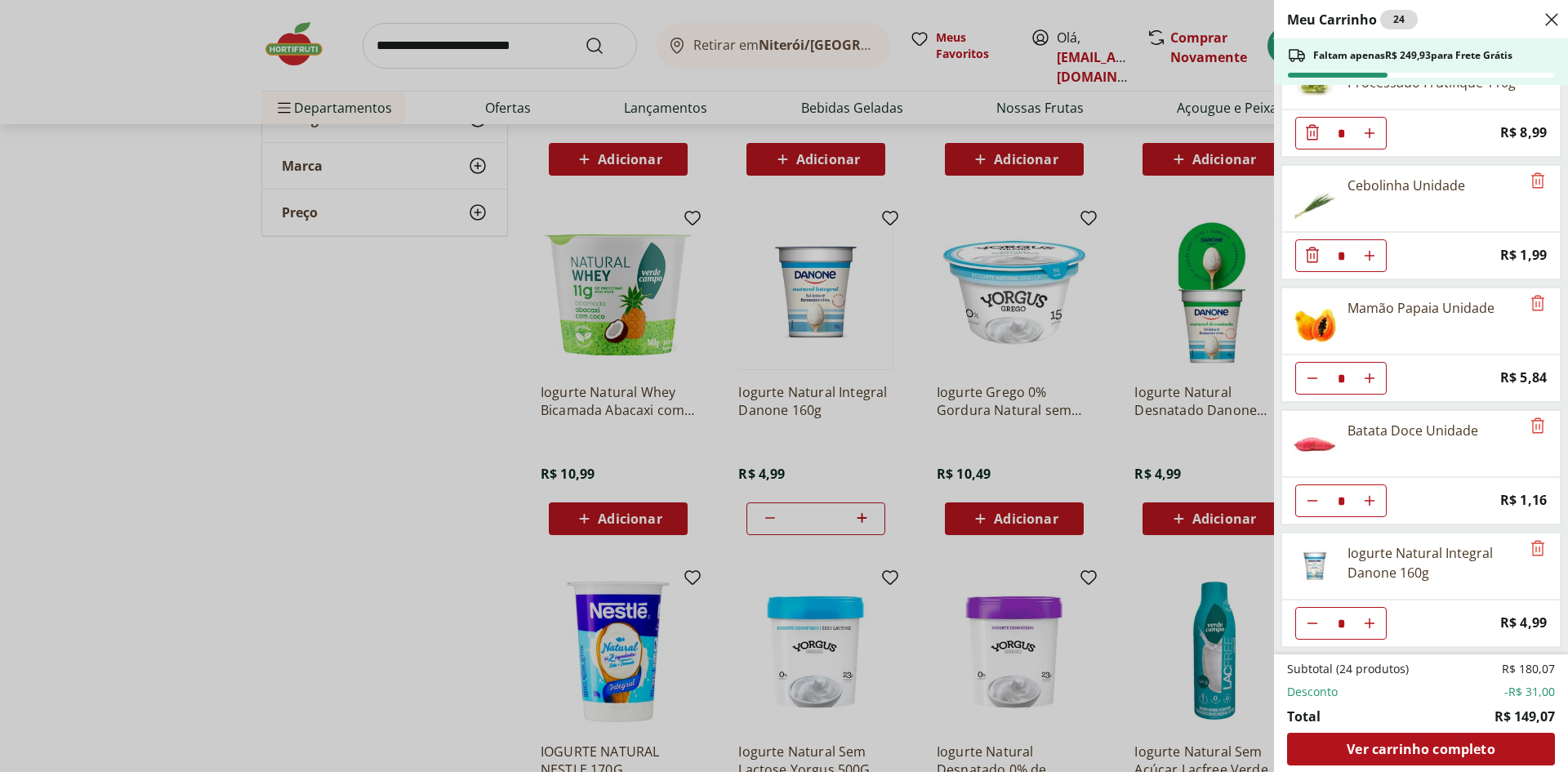
type input "*"
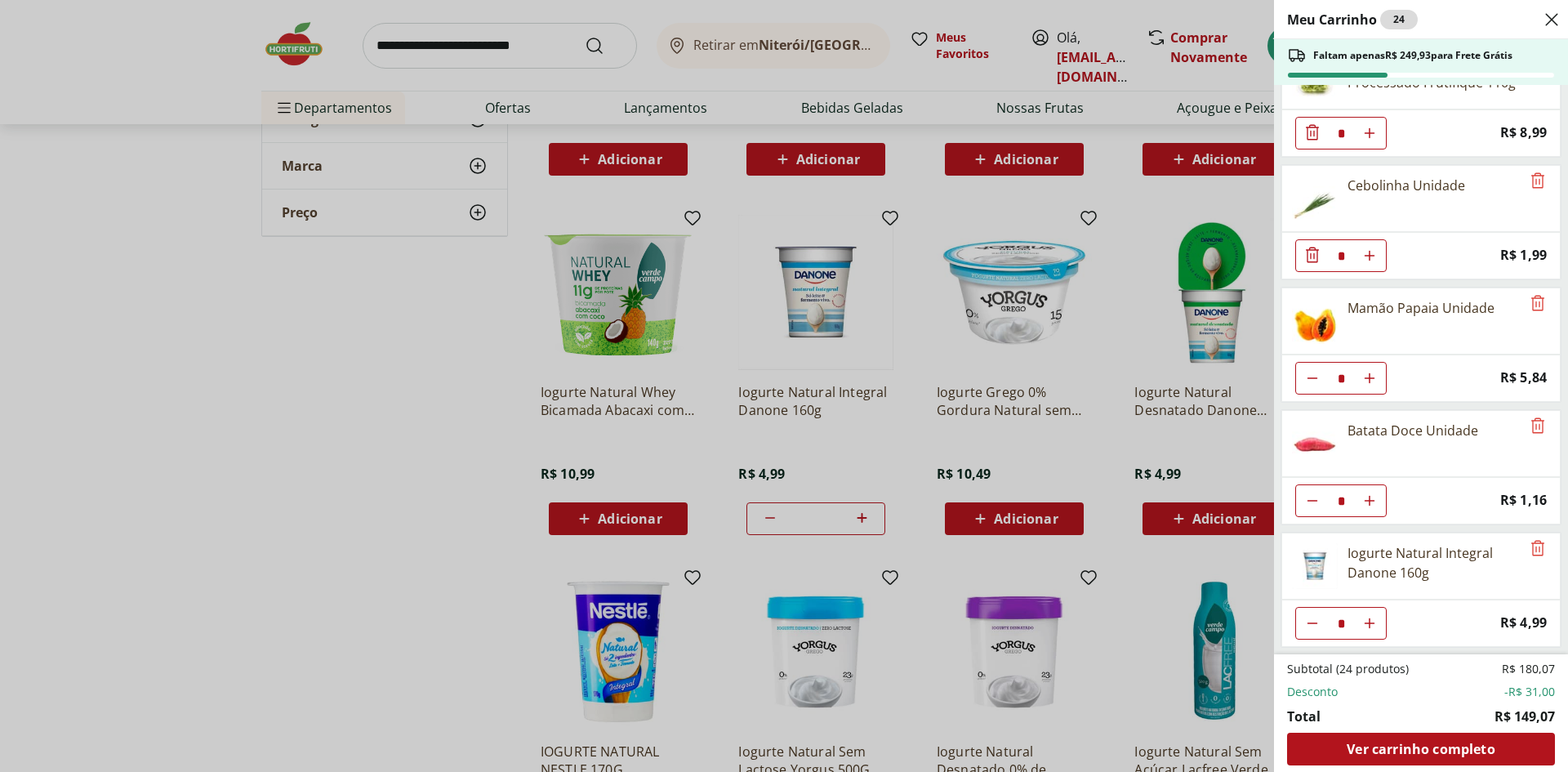
type input "*"
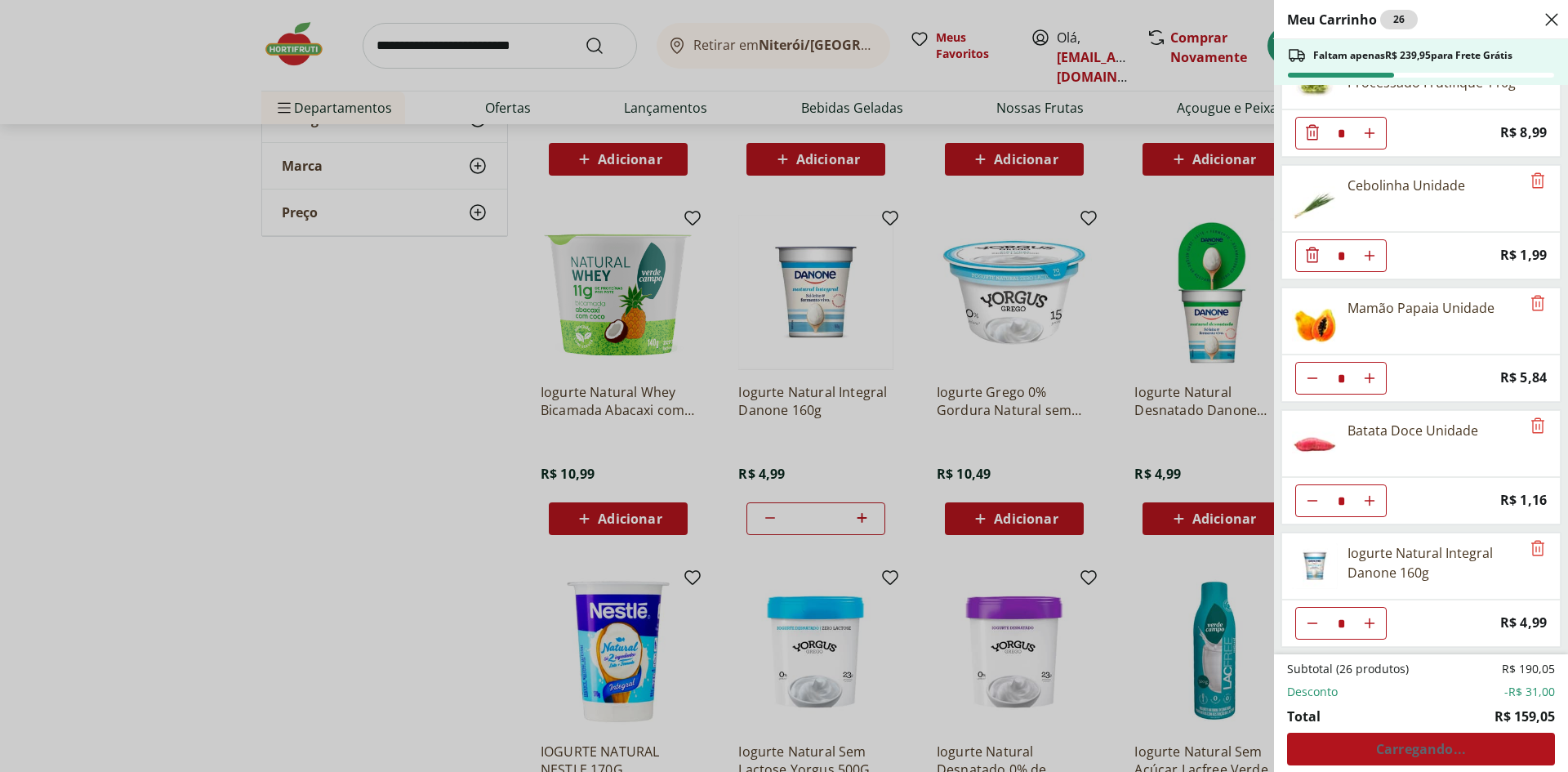
type input "*"
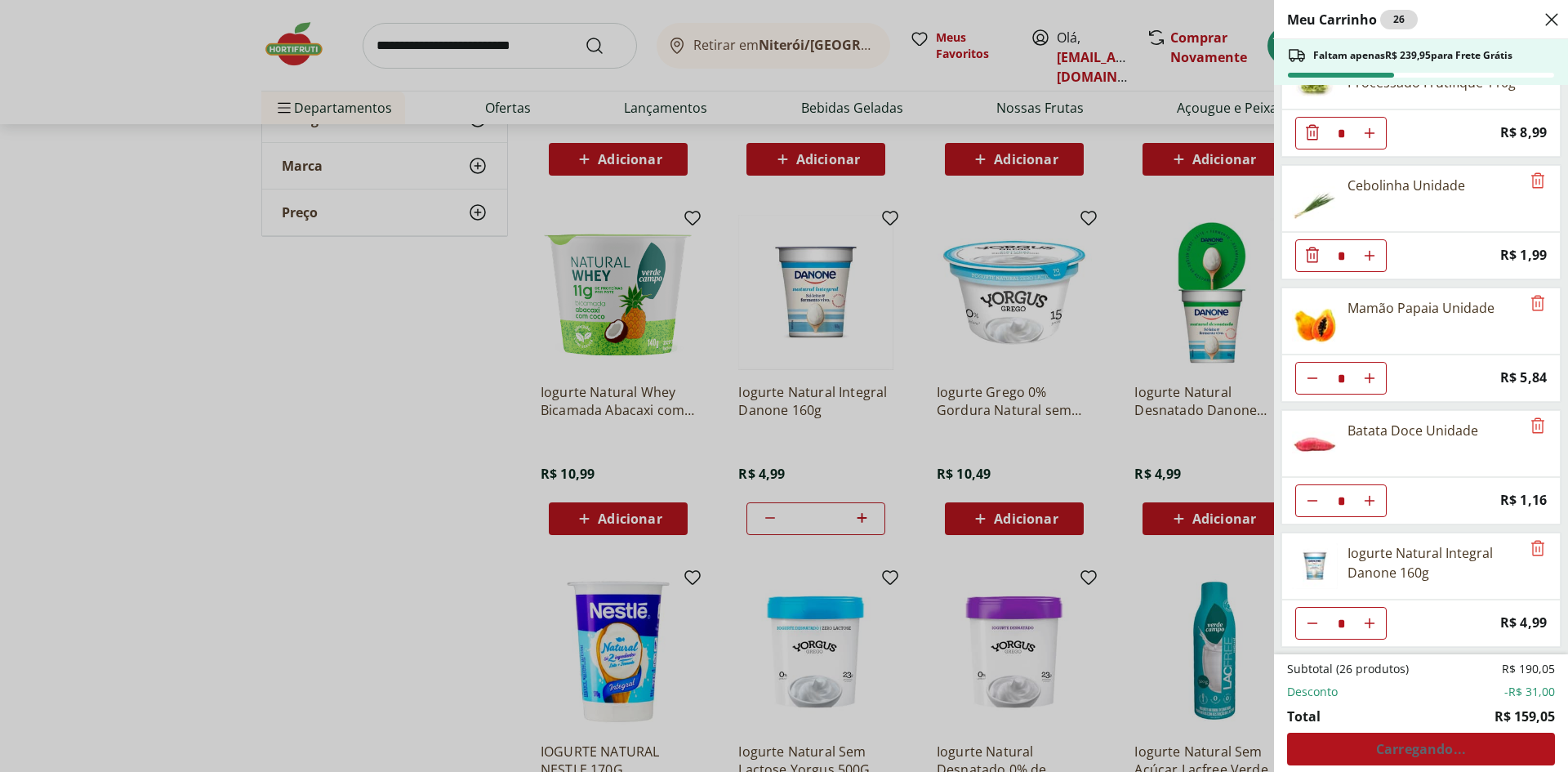
type input "*"
drag, startPoint x: 404, startPoint y: 221, endPoint x: 468, endPoint y: 309, distance: 108.8
click at [405, 222] on div "Meu Carrinho 27 Faltam apenas R$ 234,96 para Frete Grátis Filé de Peito de Fran…" at bounding box center [784, 386] width 1568 height 772
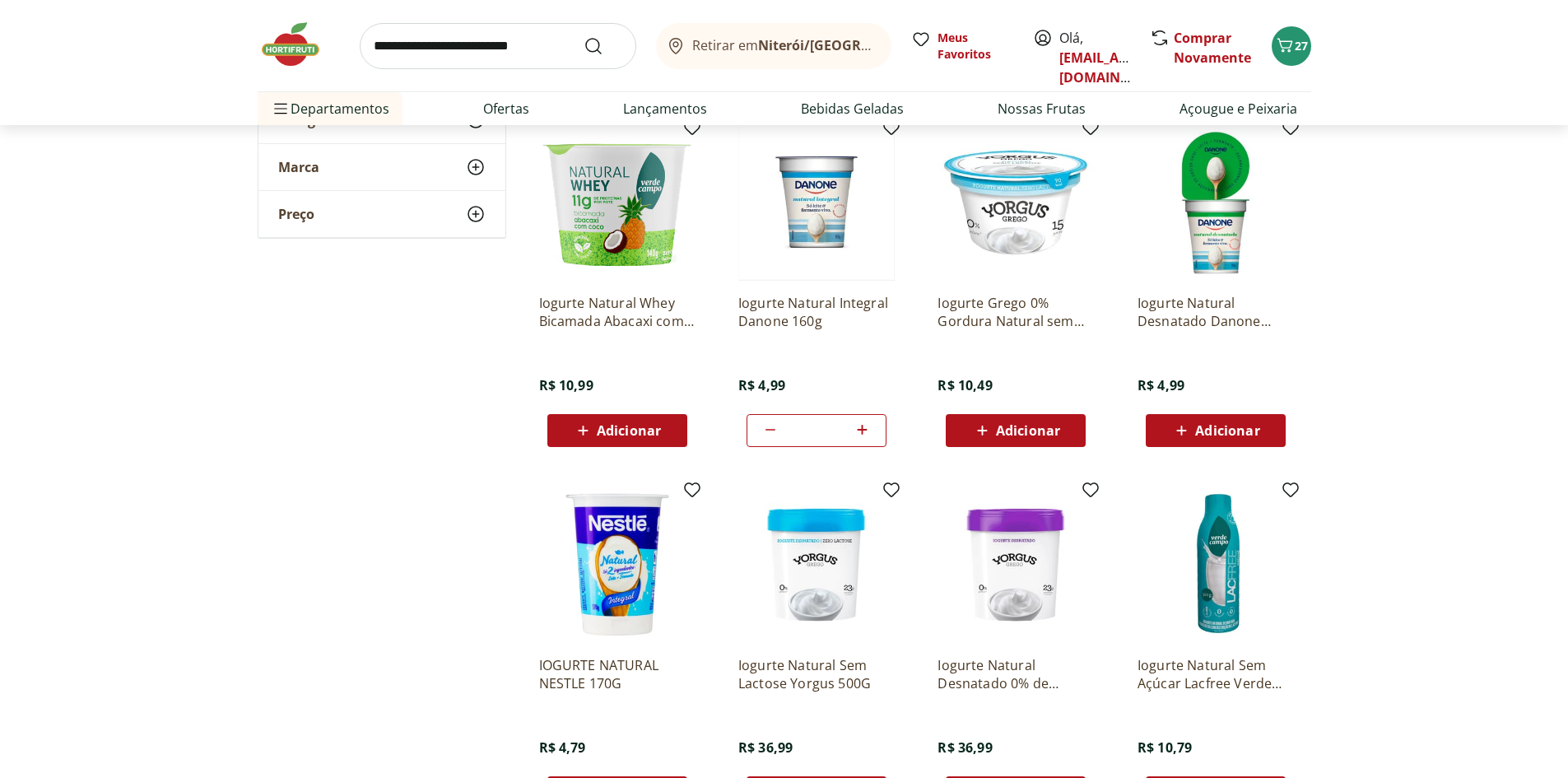
scroll to position [494, 0]
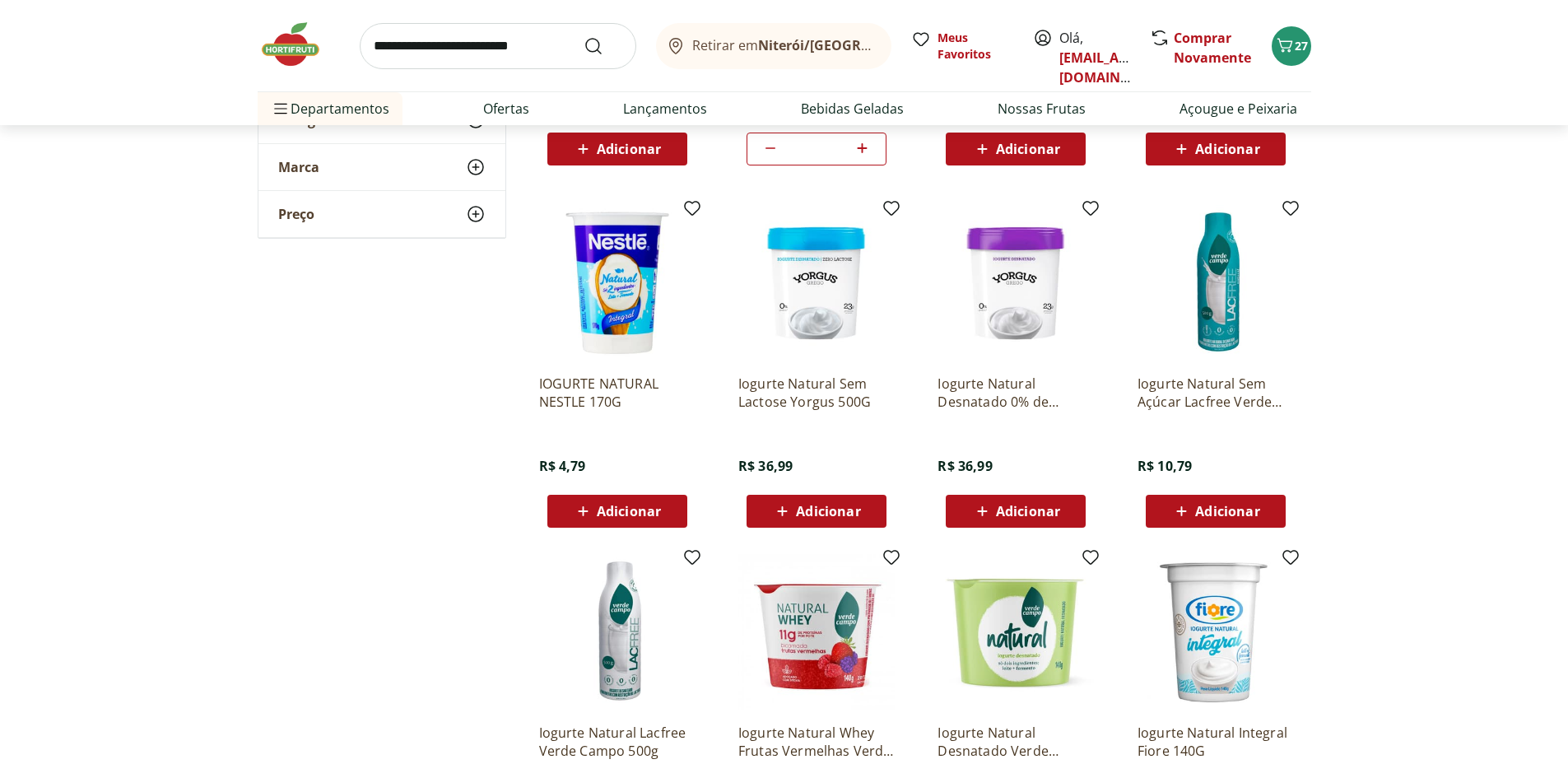
scroll to position [906, 0]
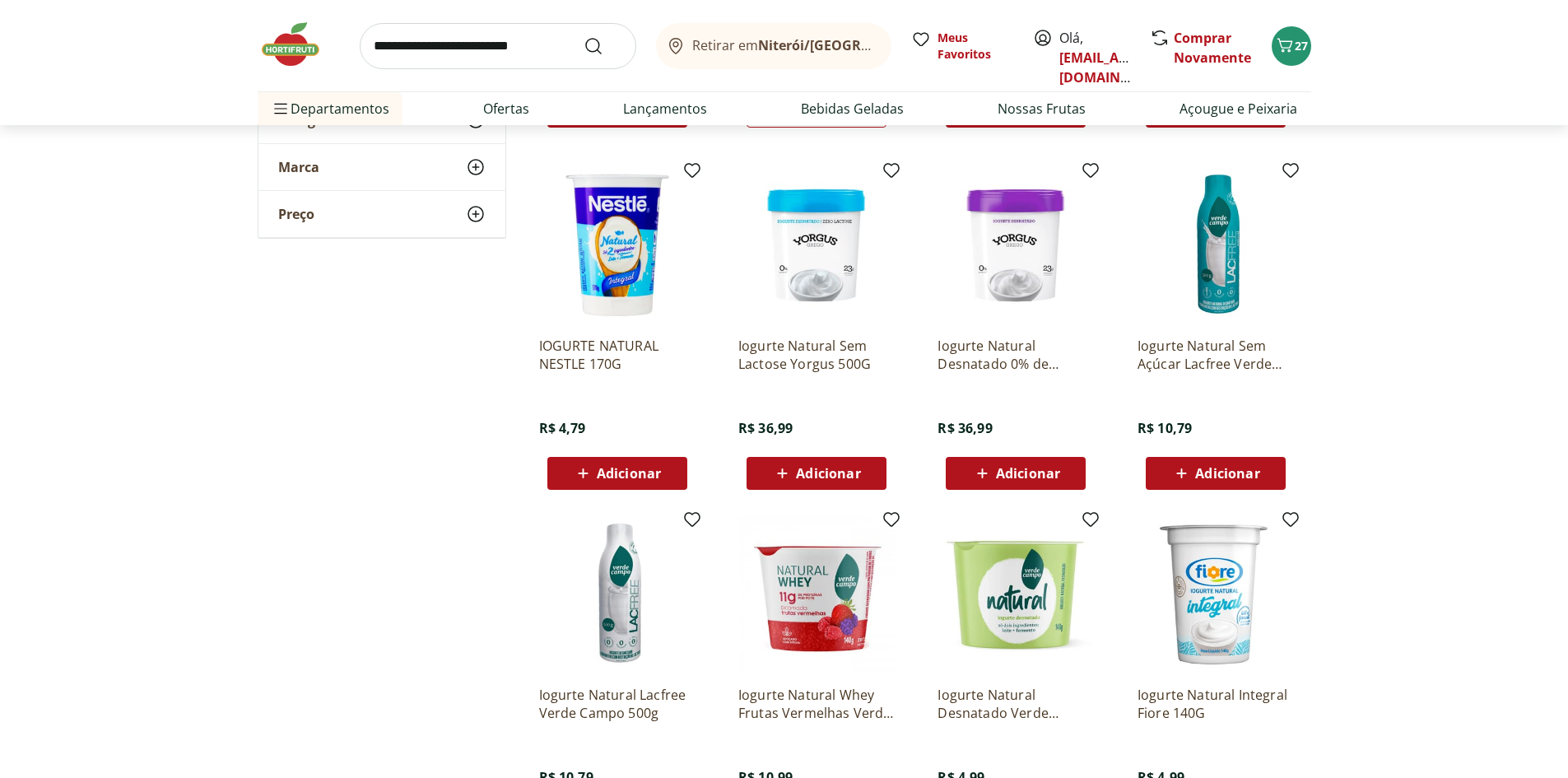
click at [994, 473] on span "Adicionar" at bounding box center [1017, 474] width 88 height 20
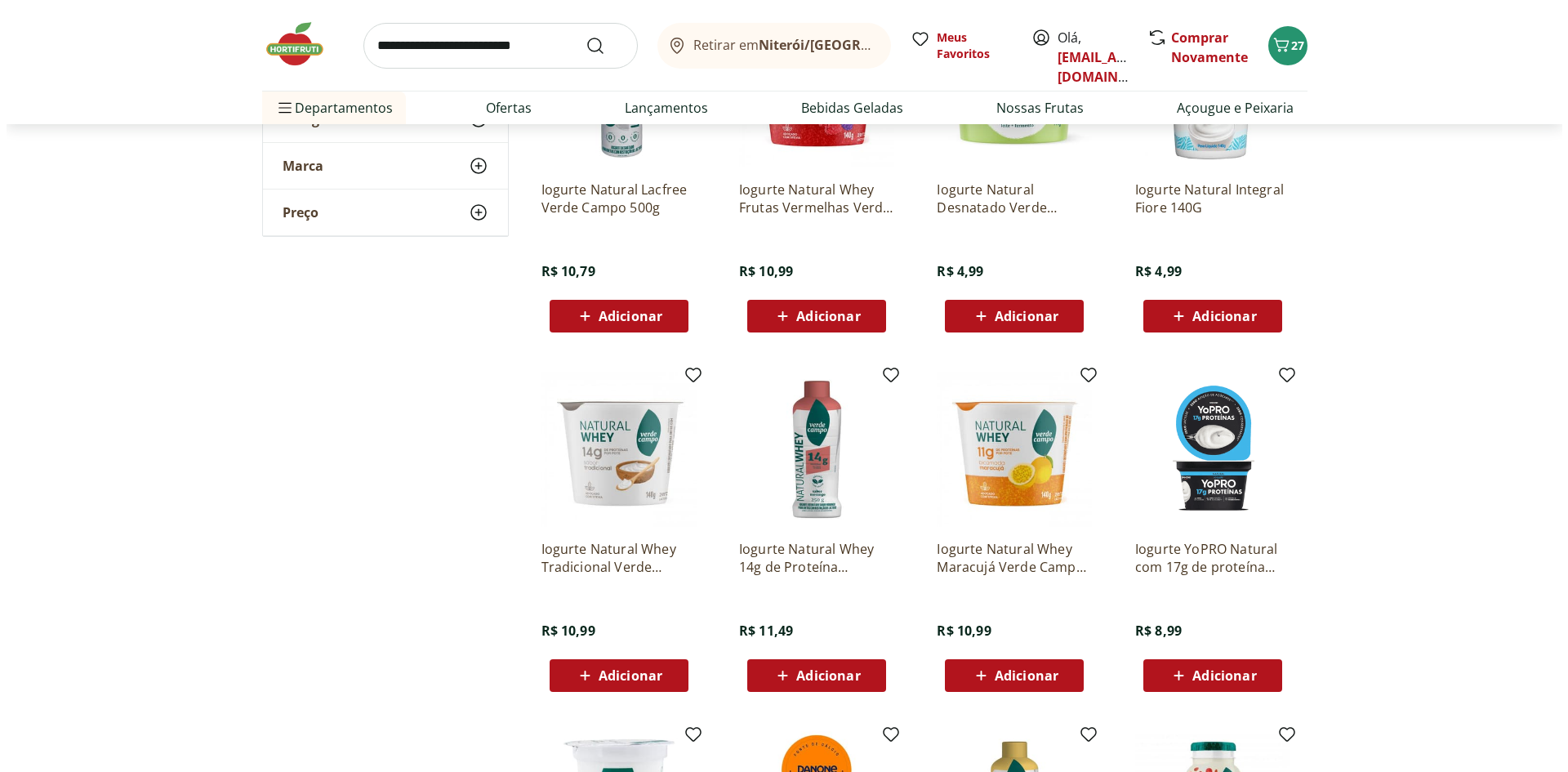
scroll to position [1388, 0]
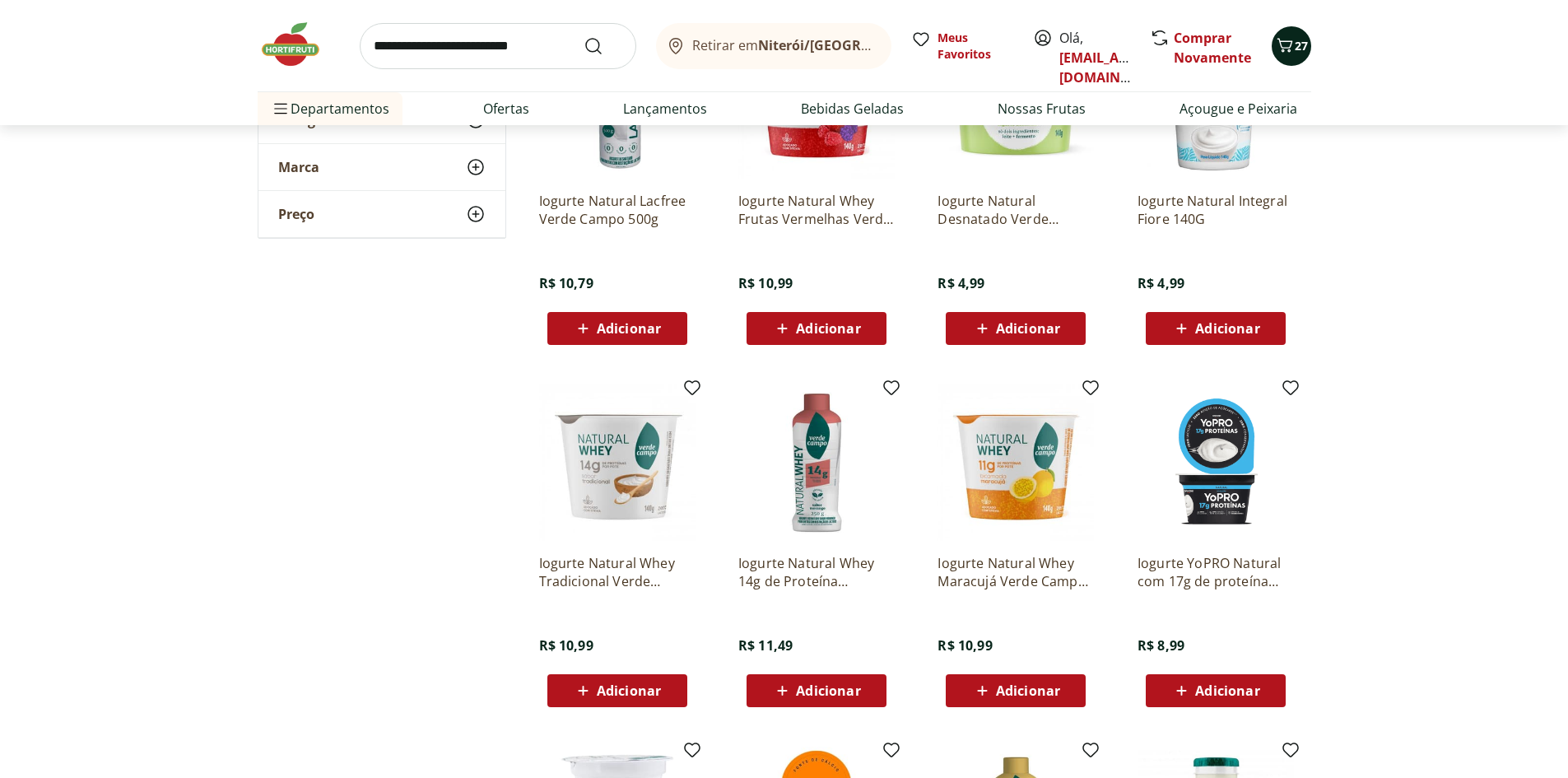
click at [1282, 39] on icon "Carrinho" at bounding box center [1285, 45] width 20 height 20
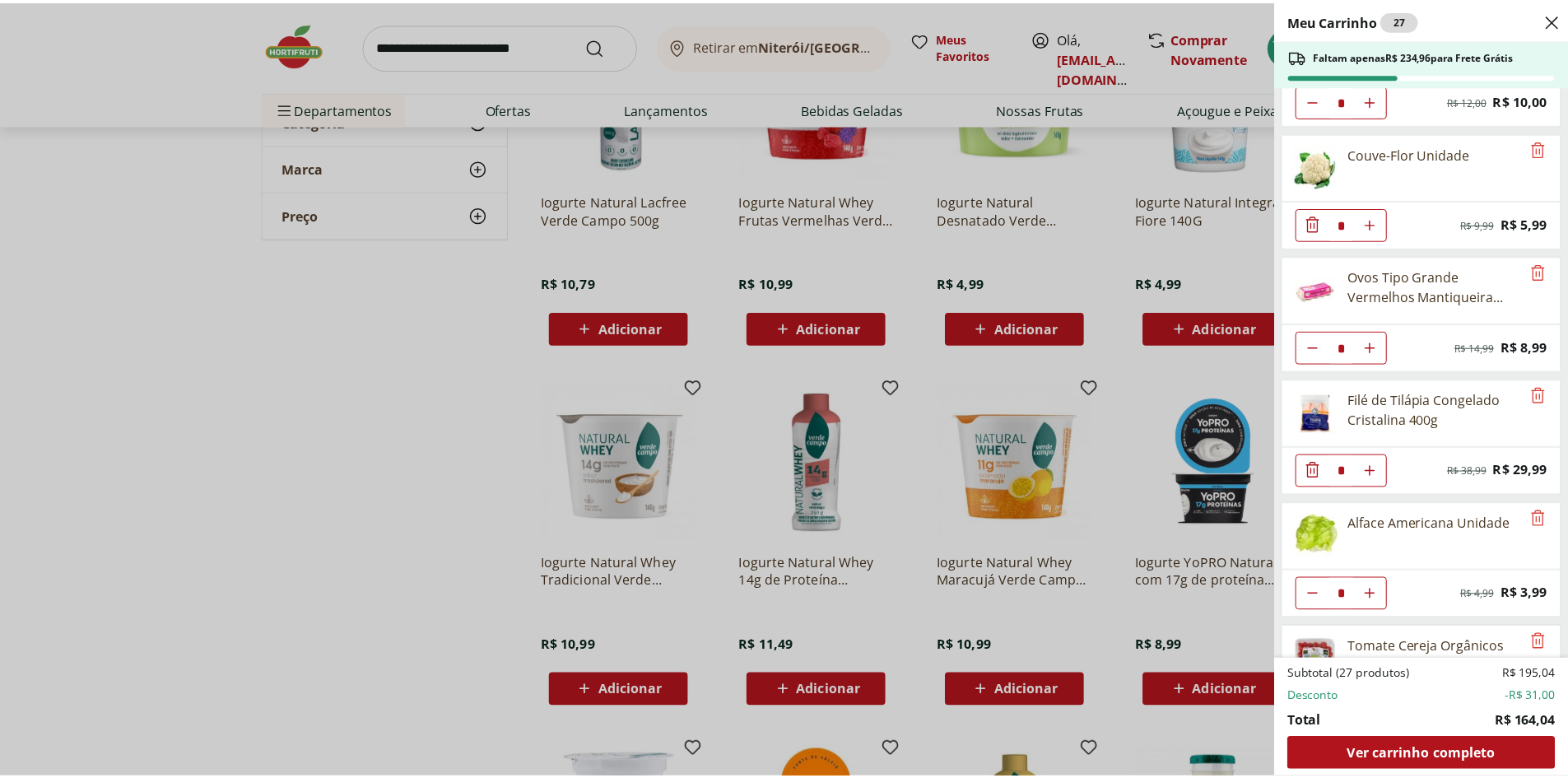
scroll to position [0, 0]
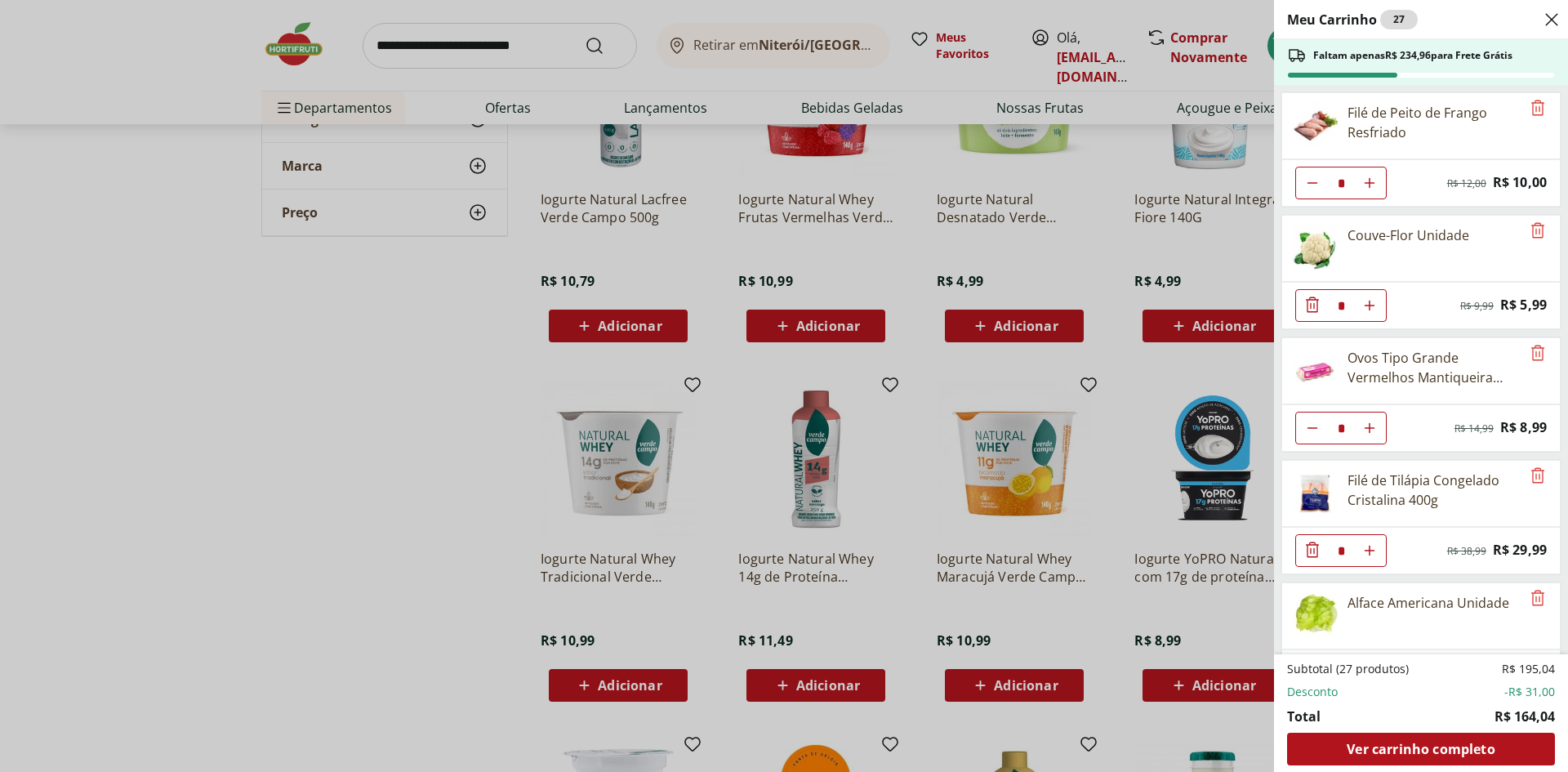
click at [1112, 250] on div "Meu Carrinho 27 Faltam apenas R$ 234,96 para Frete Grátis Filé de Peito de Fran…" at bounding box center [784, 386] width 1568 height 772
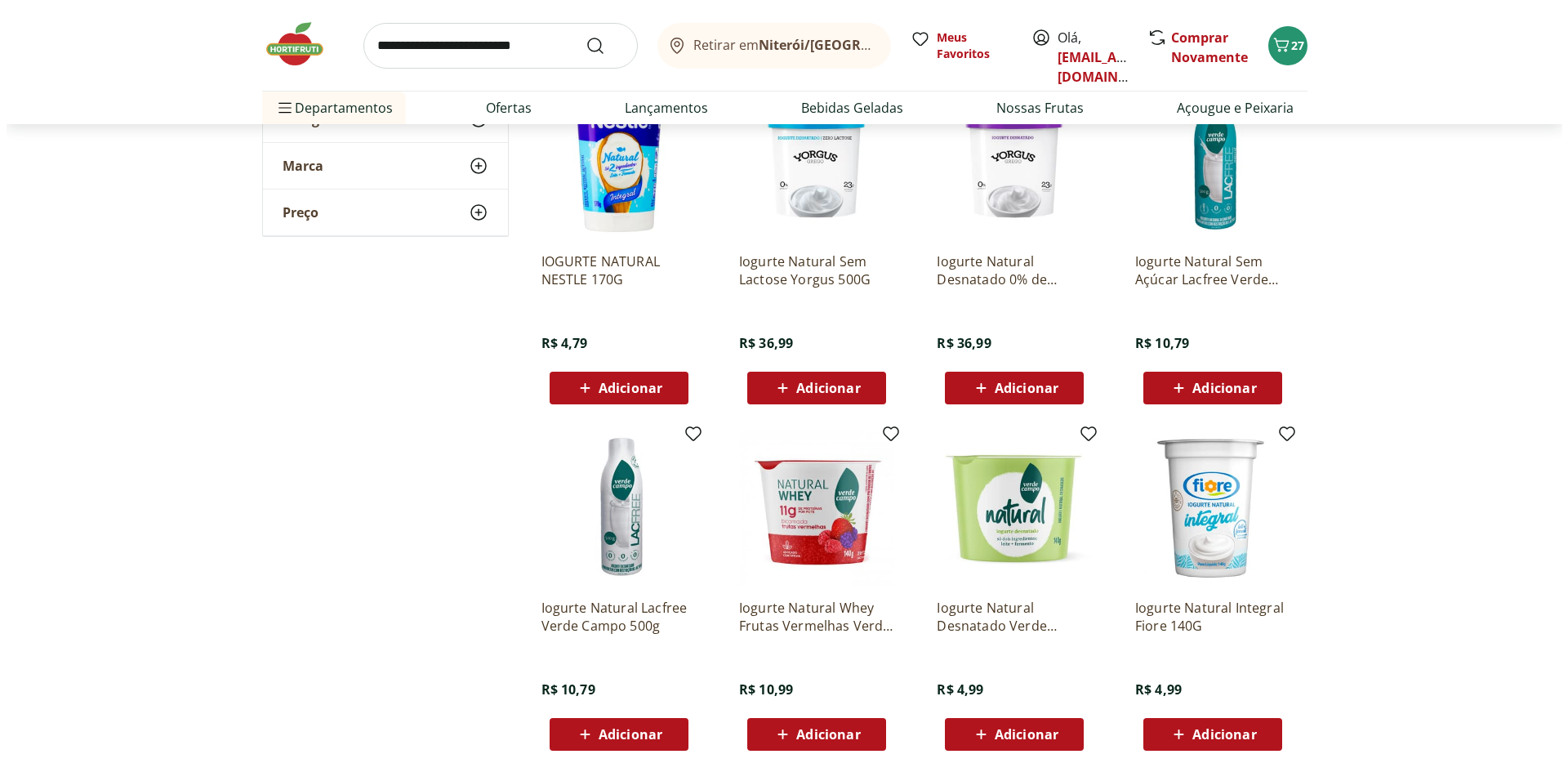
scroll to position [735, 0]
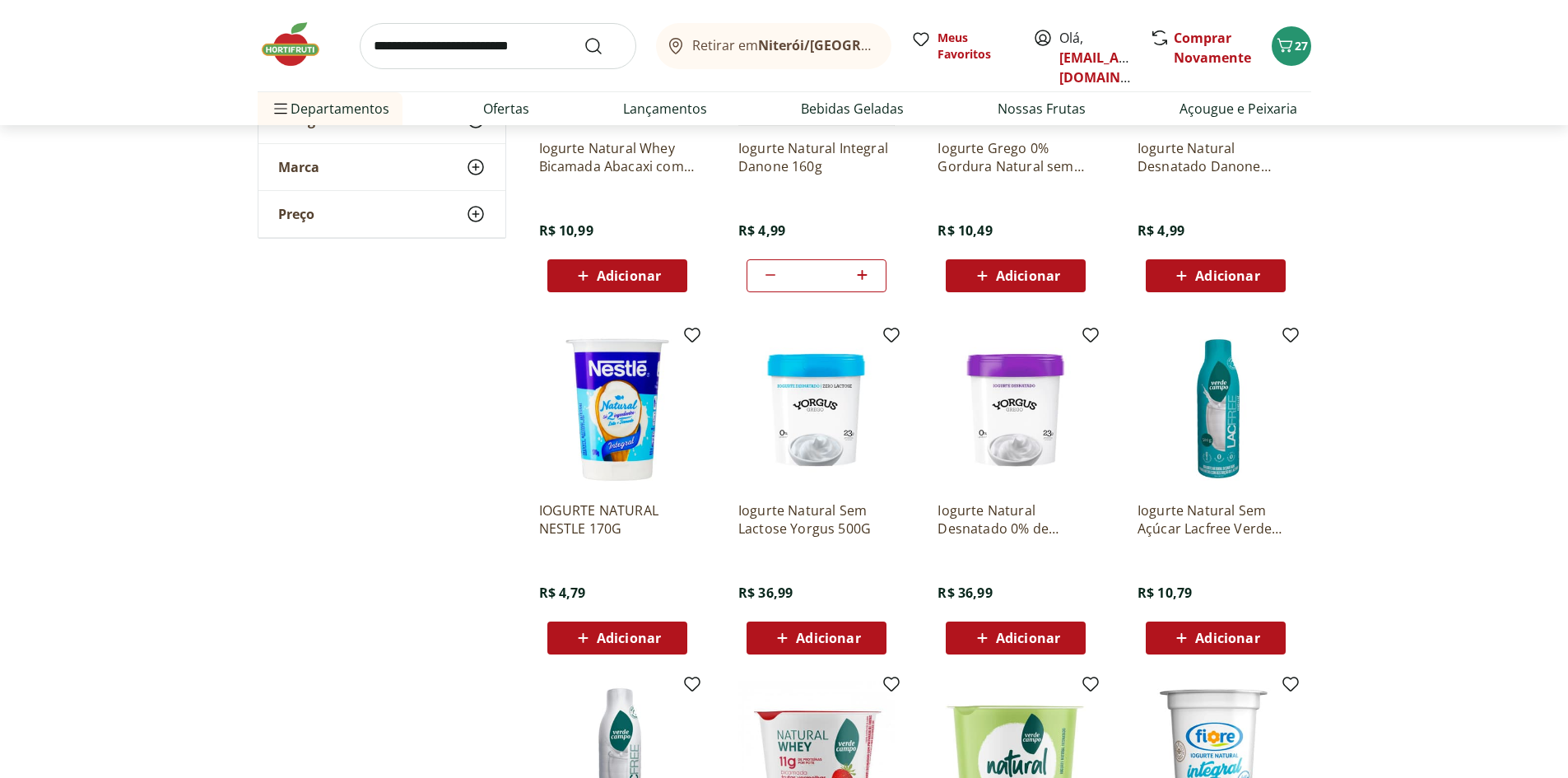
click at [1040, 632] on span "Adicionar" at bounding box center [1028, 638] width 64 height 13
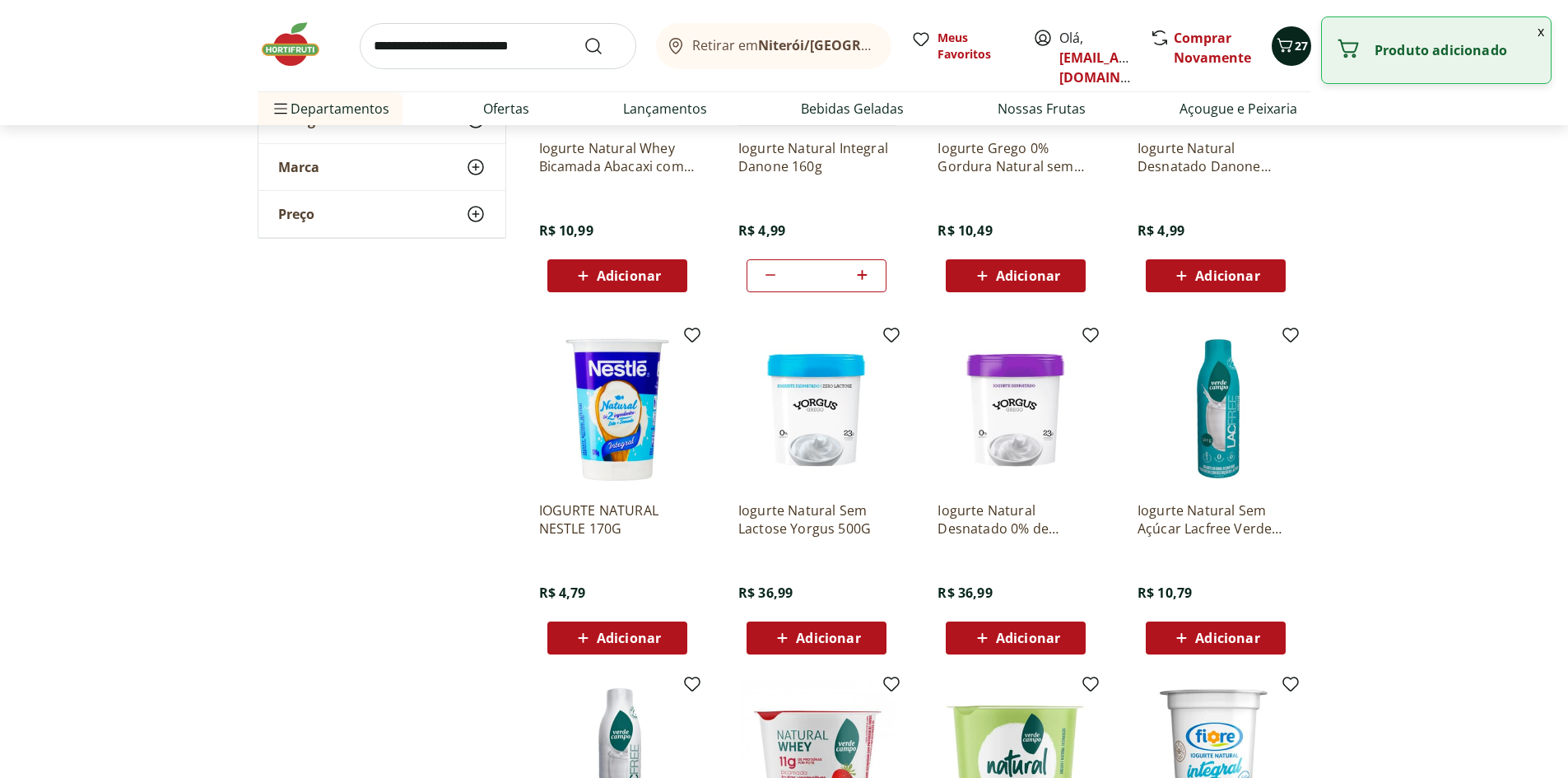
click at [1283, 56] on span "Carrinho" at bounding box center [1285, 46] width 20 height 22
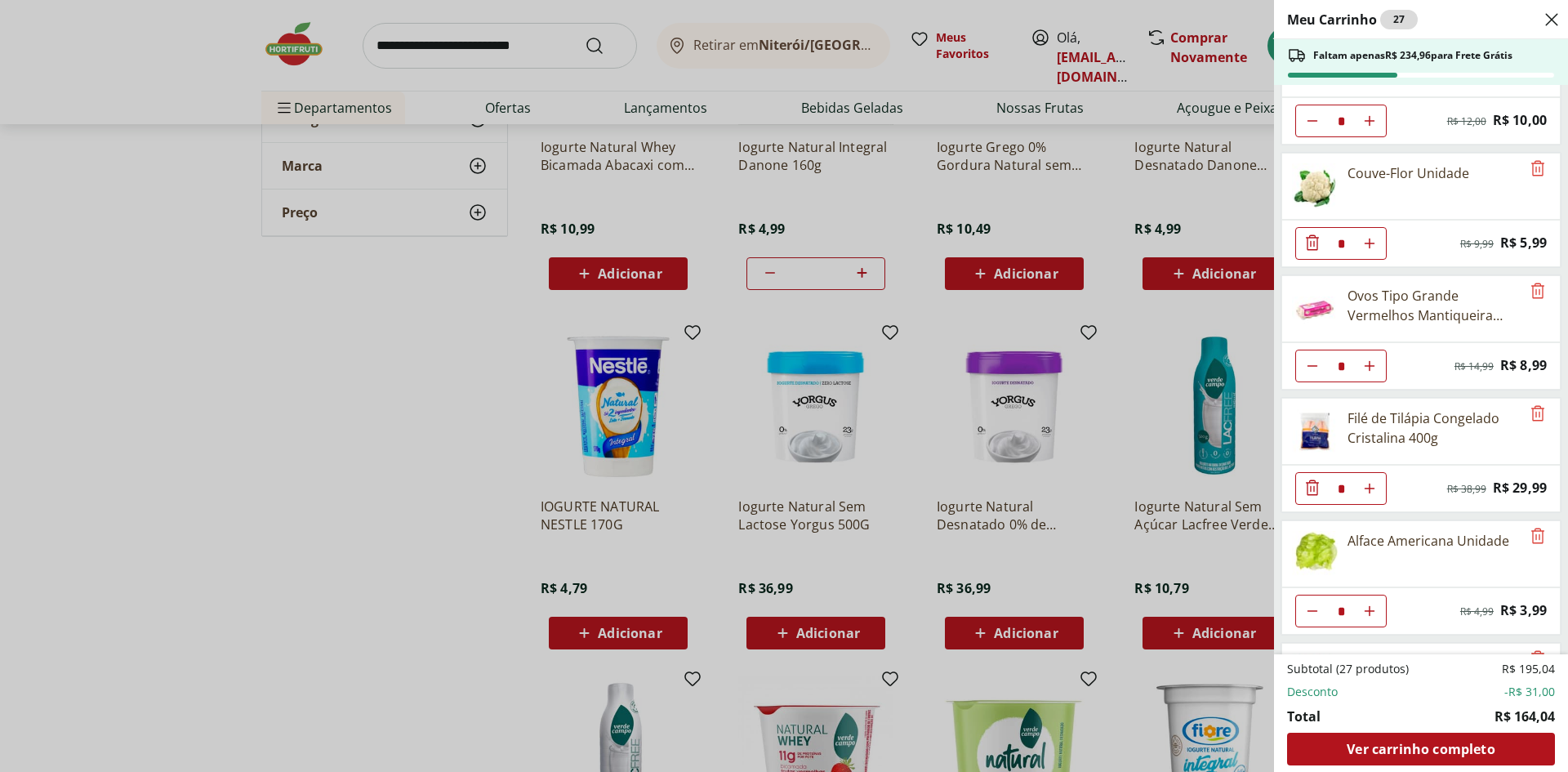
scroll to position [0, 0]
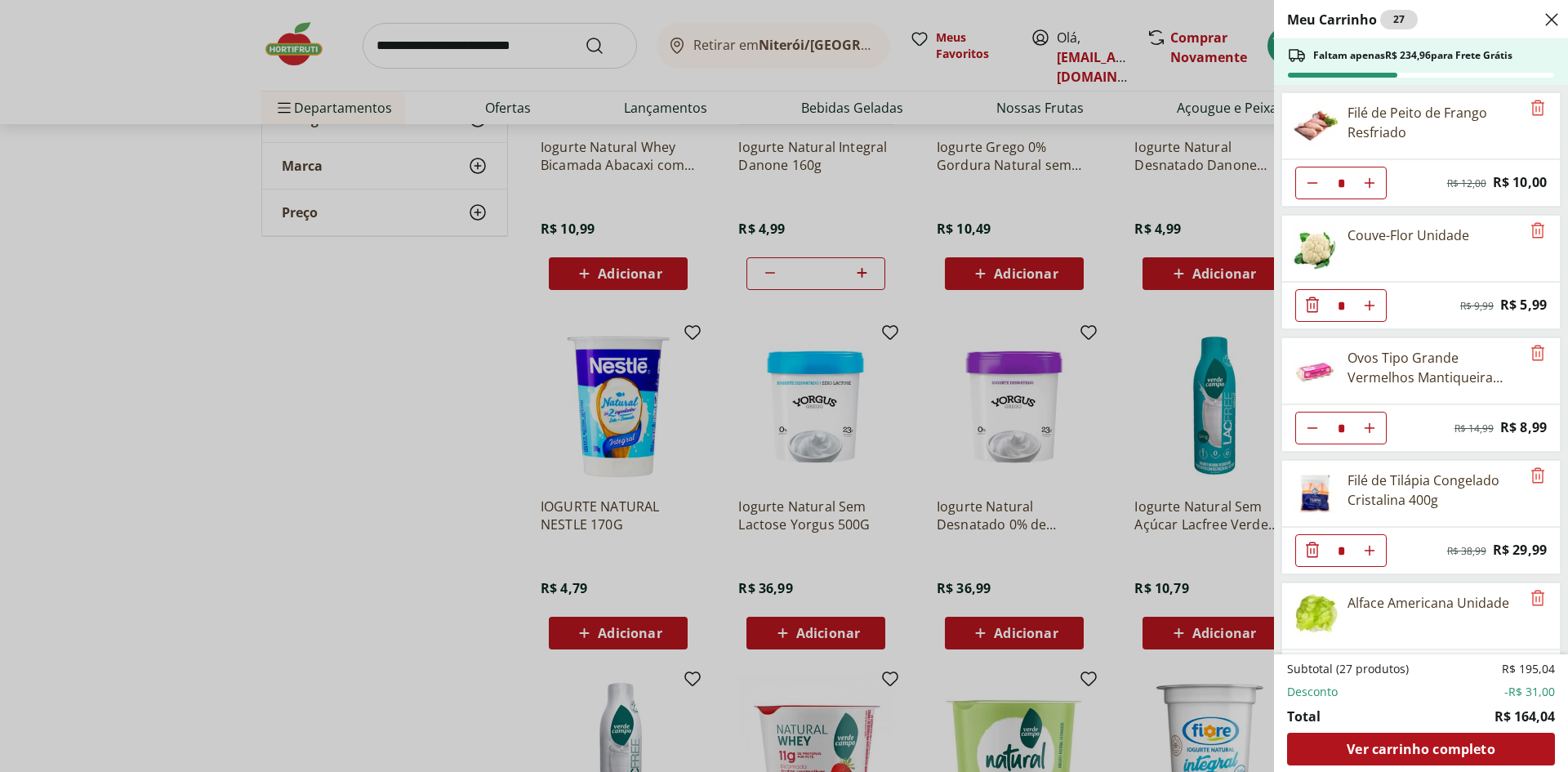
click at [995, 510] on div "Meu Carrinho 27 Faltam apenas R$ 234,96 para Frete Grátis Filé de Peito de Fran…" at bounding box center [784, 386] width 1568 height 772
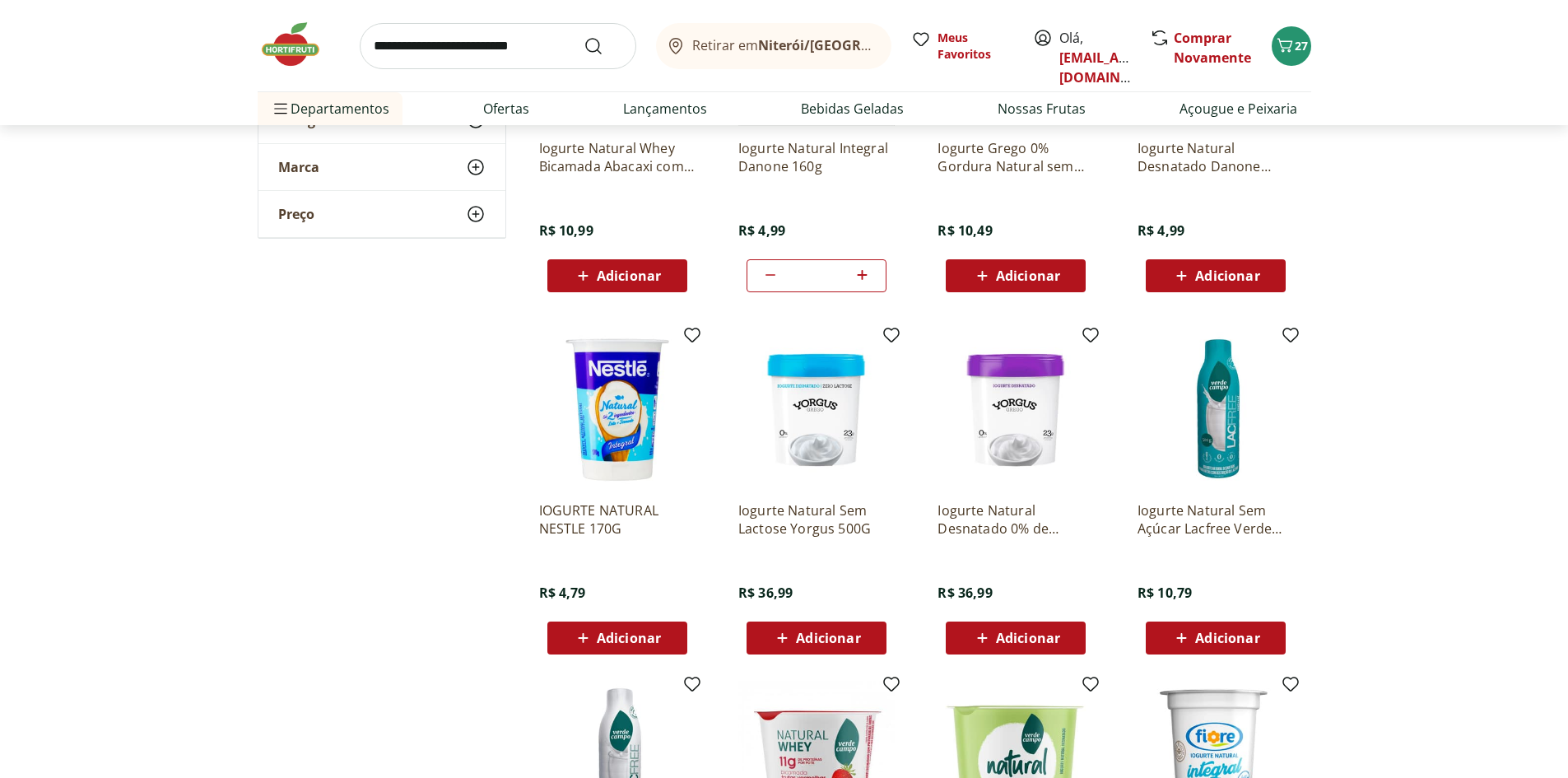
click at [1029, 635] on span "Adicionar" at bounding box center [1028, 638] width 64 height 13
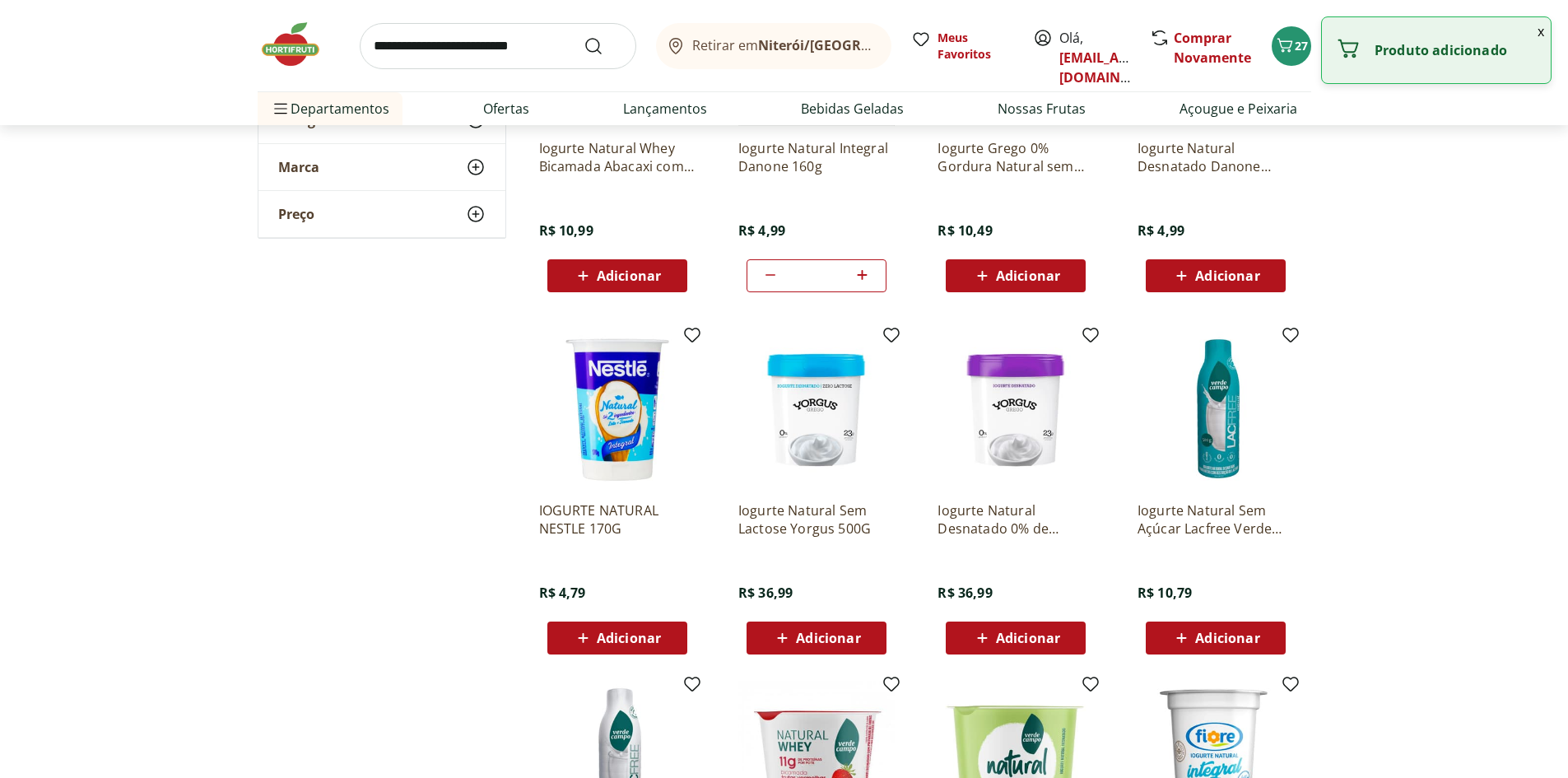
click at [1029, 635] on span "Adicionar" at bounding box center [1028, 638] width 64 height 13
click at [1295, 34] on div "27" at bounding box center [1292, 46] width 13 height 27
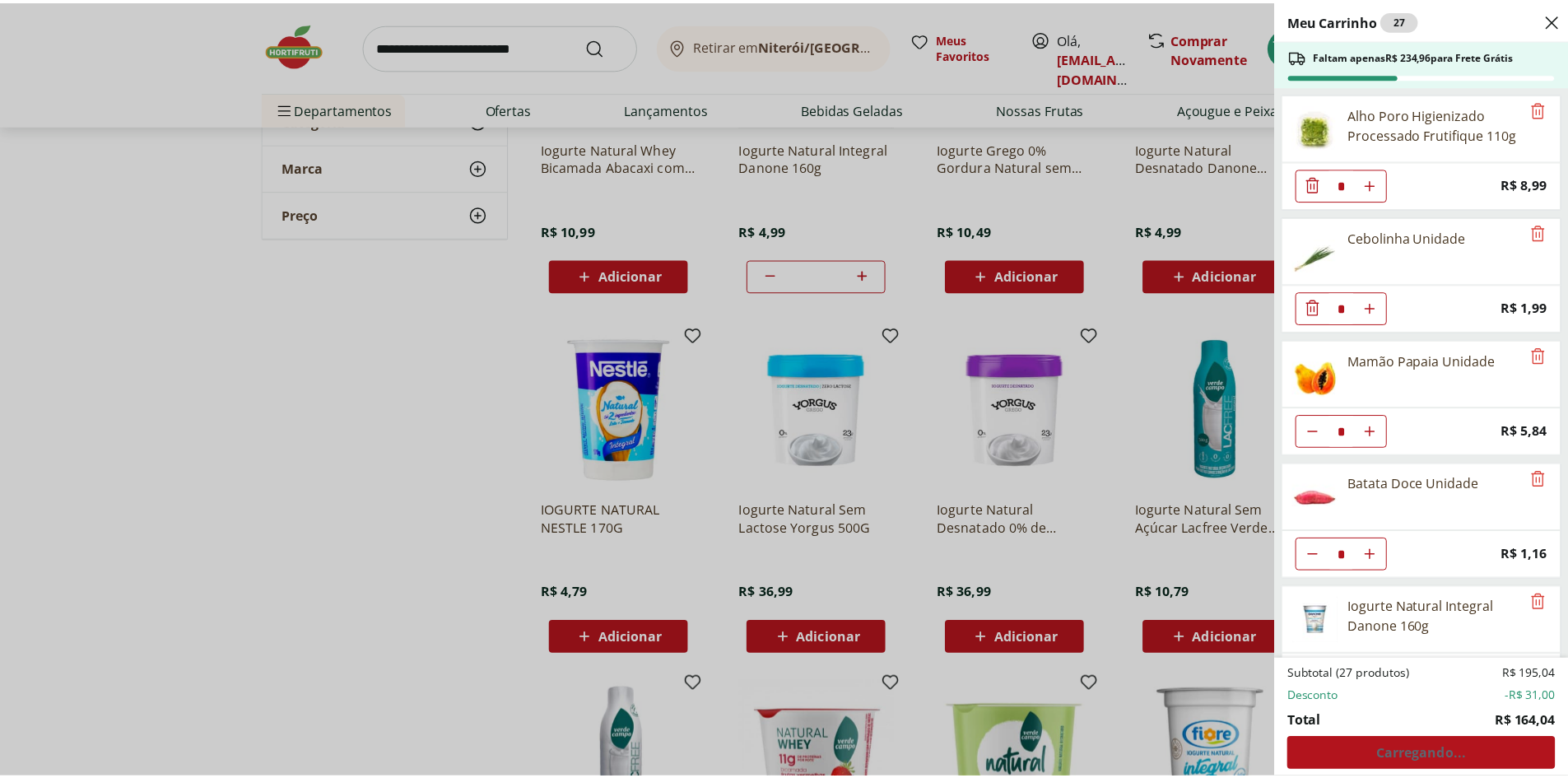
scroll to position [1285, 0]
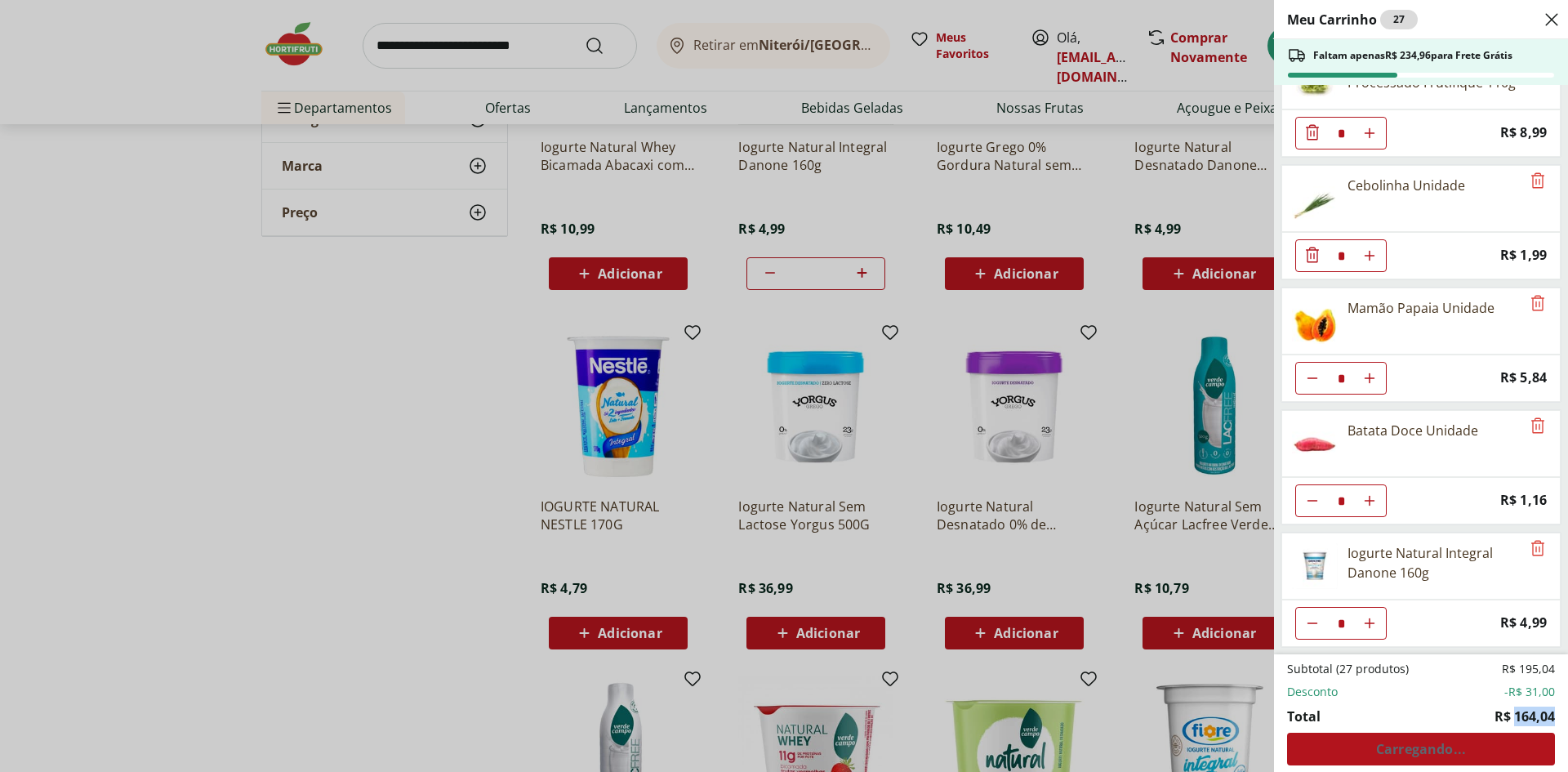
drag, startPoint x: 1516, startPoint y: 717, endPoint x: 1566, endPoint y: 715, distance: 50.0
click at [1555, 715] on footer "Subtotal (27 produtos) R$ 195,04 Desconto -R$ 31,00 Total R$ 164,04 Carregando.…" at bounding box center [1421, 713] width 294 height 117
drag, startPoint x: 1338, startPoint y: 672, endPoint x: 1553, endPoint y: 704, distance: 217.4
click at [1553, 703] on ul "Subtotal (27 produtos) R$ 195,04 Desconto -R$ 31,00 Total R$ 164,04" at bounding box center [1422, 693] width 268 height 65
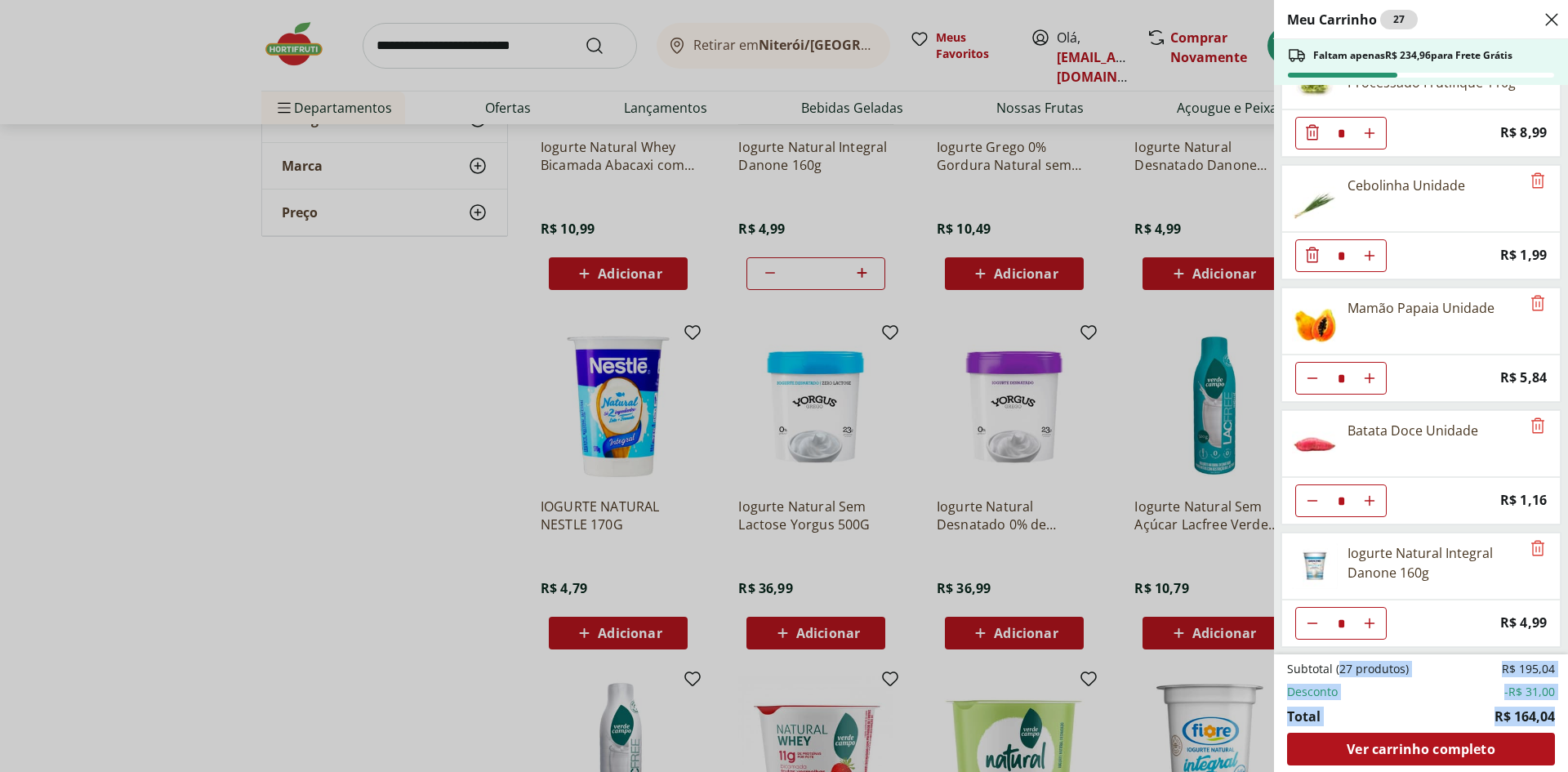
click at [1554, 712] on span "R$ 164,04" at bounding box center [1524, 717] width 60 height 20
click at [1456, 712] on li "Total R$ 164,04" at bounding box center [1422, 717] width 268 height 20
drag, startPoint x: 1283, startPoint y: 718, endPoint x: 1332, endPoint y: 719, distance: 49.0
click at [1332, 719] on footer "Subtotal (27 produtos) R$ 195,04 Desconto -R$ 31,00 Total R$ 164,04 Ver carrinh…" at bounding box center [1421, 713] width 294 height 117
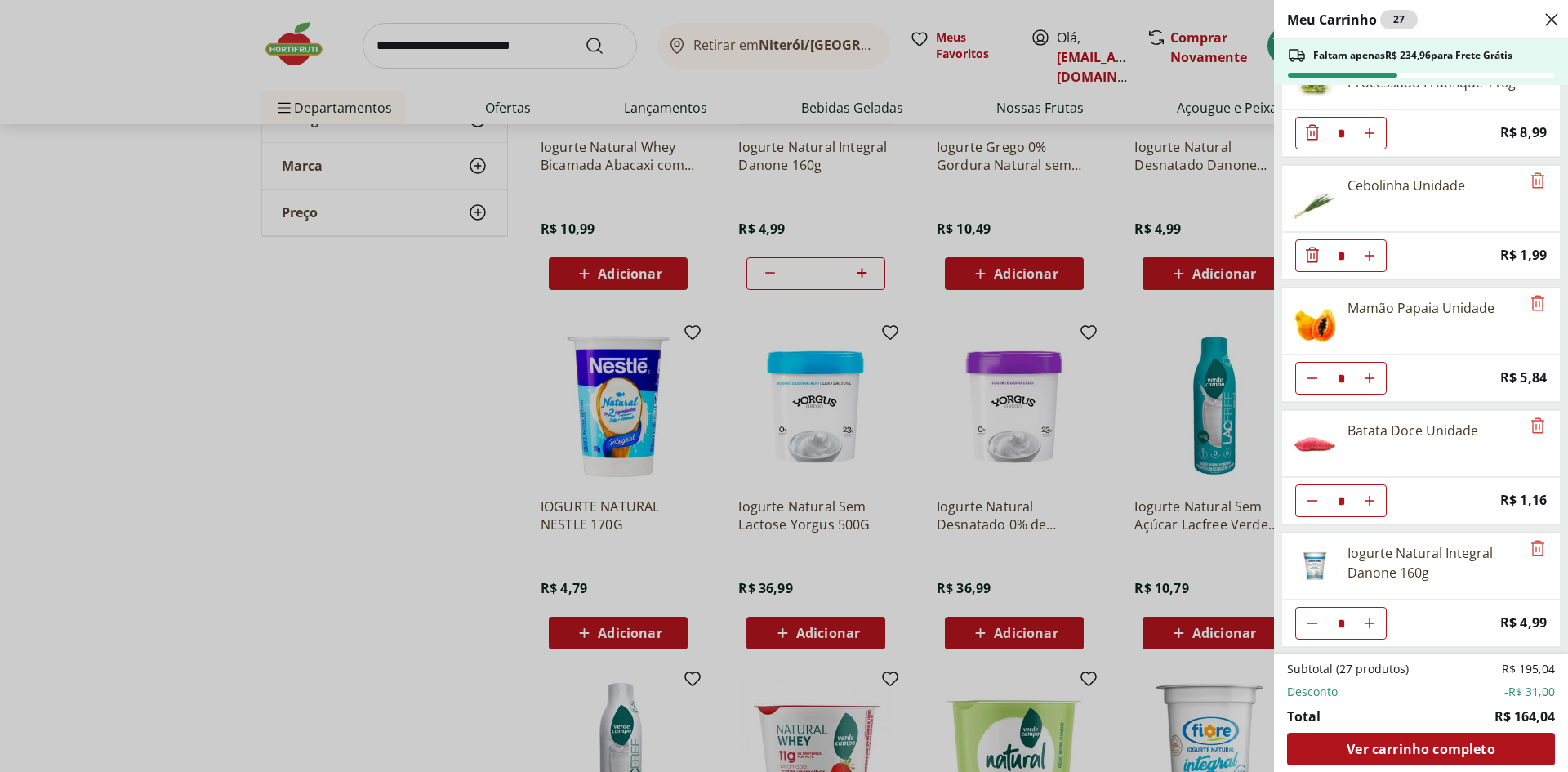
click at [316, 477] on div "Meu Carrinho 27 Faltam apenas R$ 234,96 para Frete Grátis Filé de Peito de Fran…" at bounding box center [784, 386] width 1568 height 772
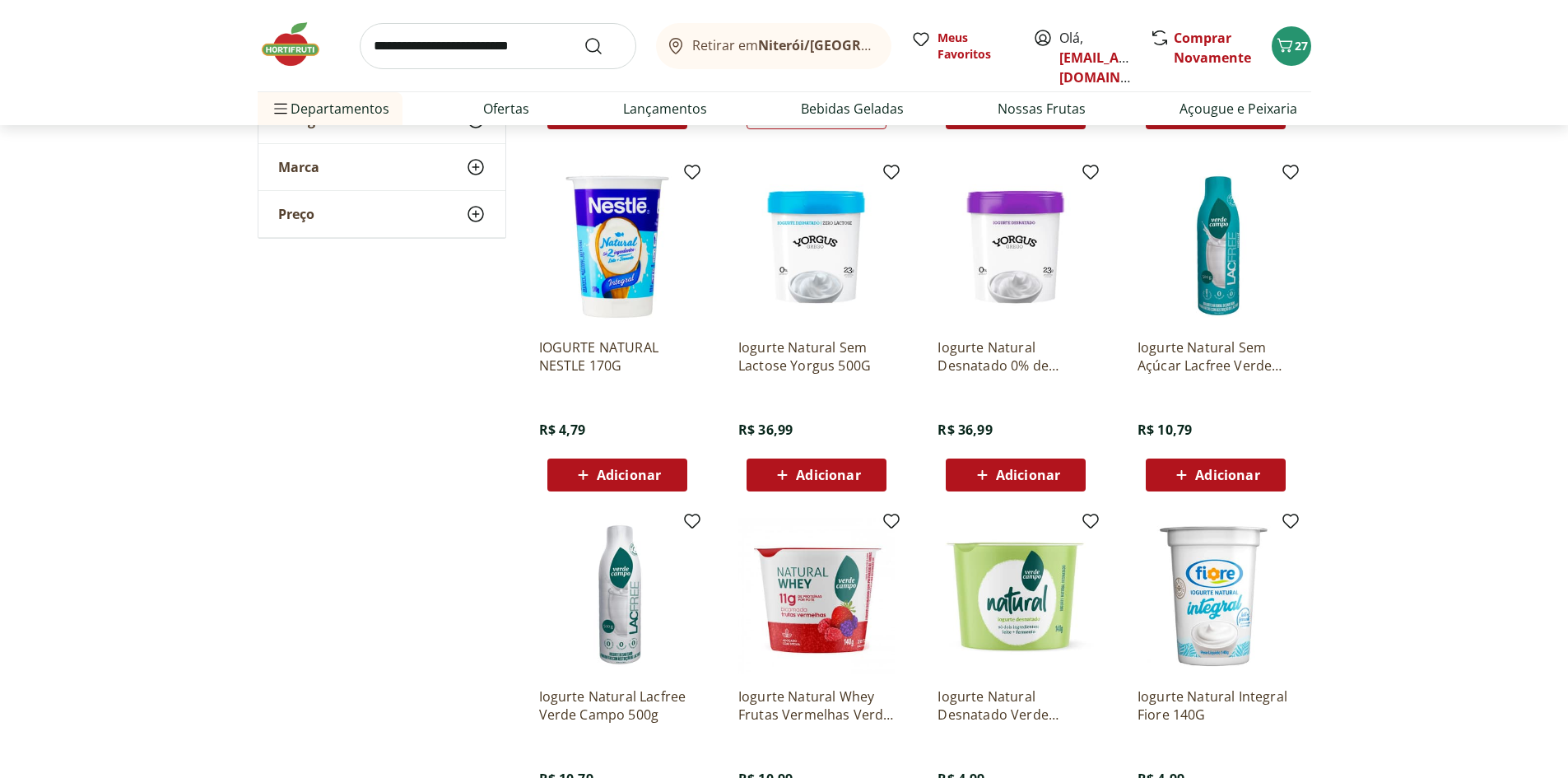
scroll to position [906, 0]
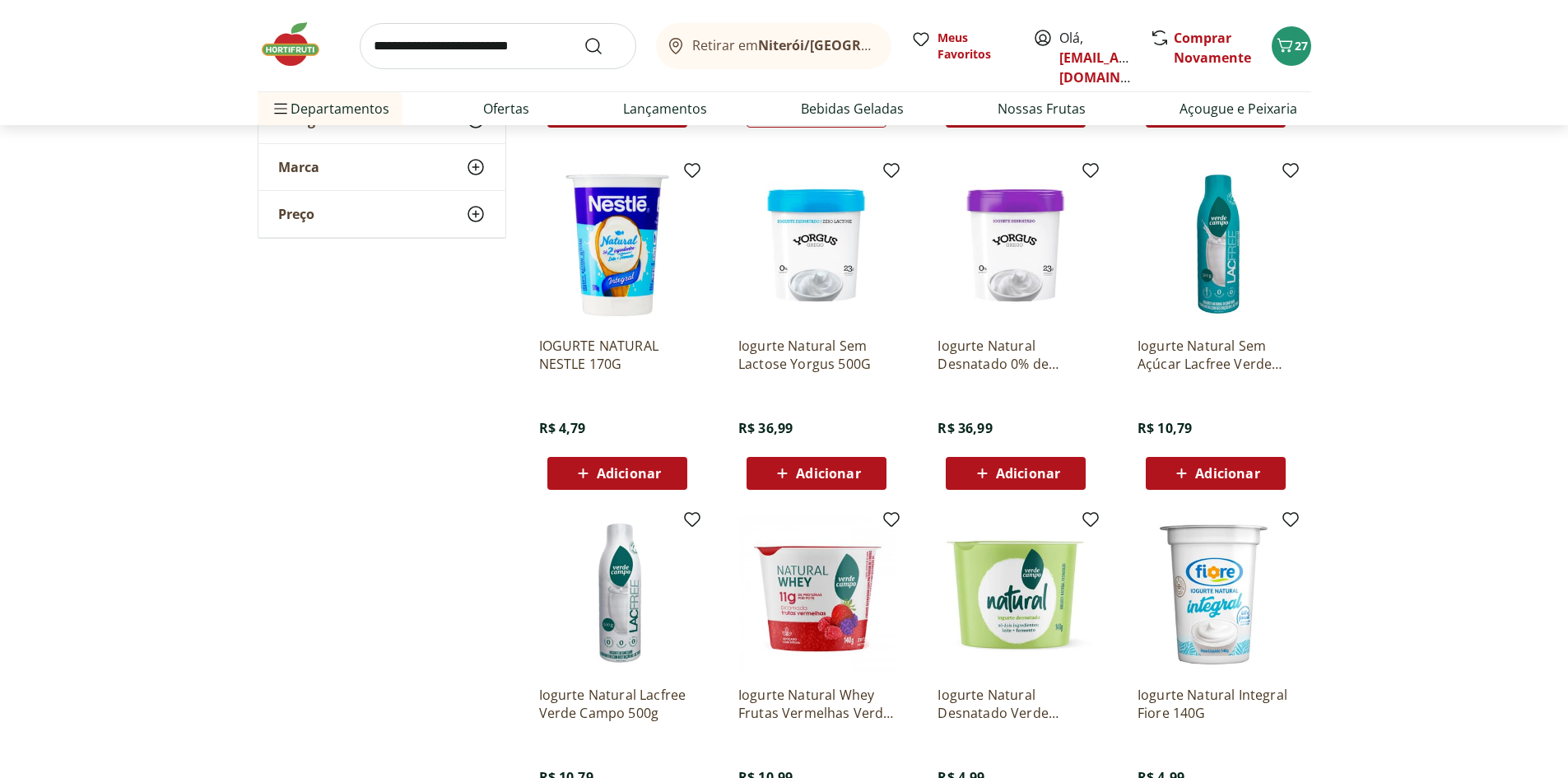
click at [1041, 486] on div "Adicionar" at bounding box center [1016, 474] width 113 height 30
click at [530, 57] on input "search" at bounding box center [498, 46] width 277 height 46
type input "****"
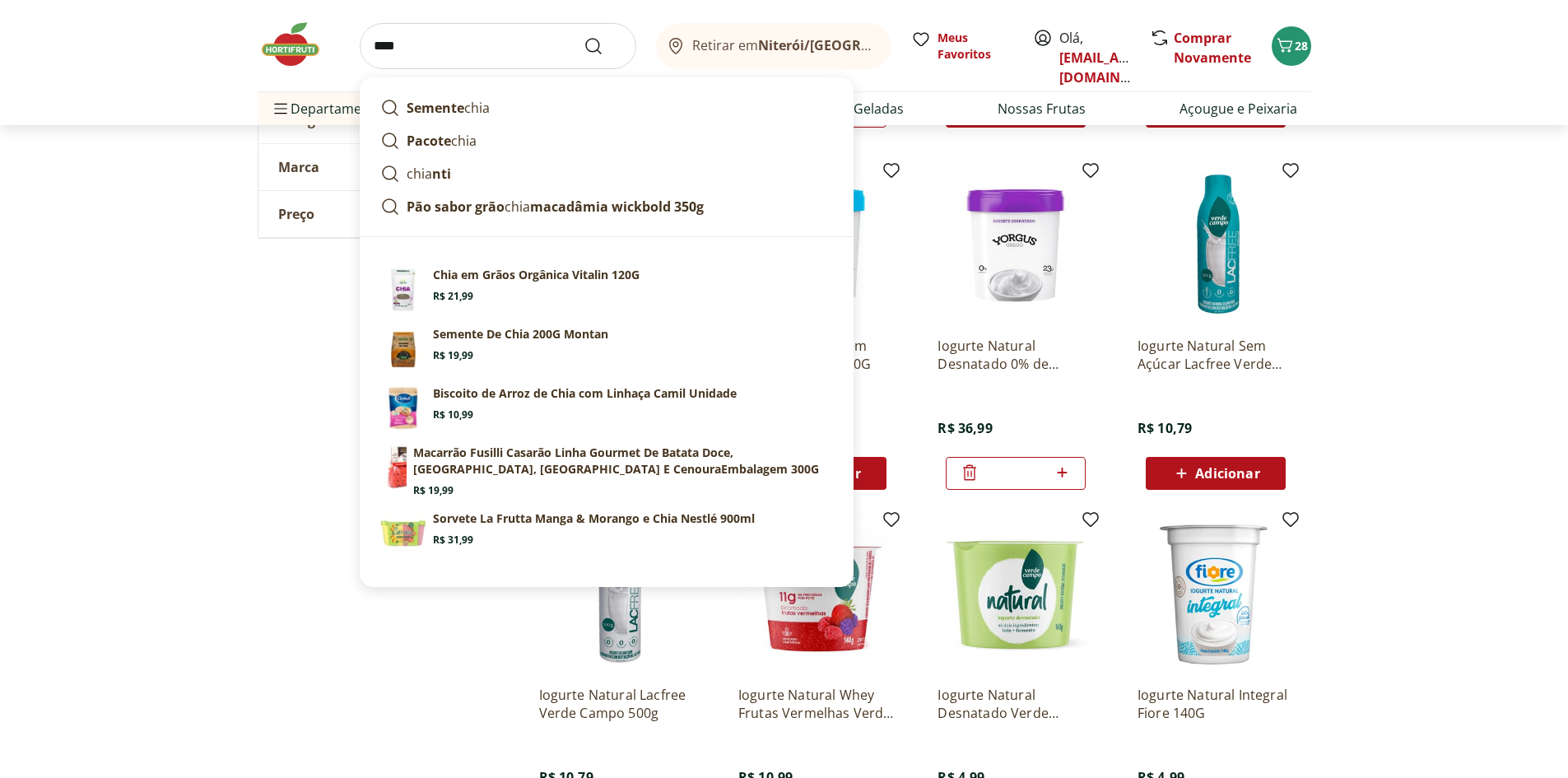
click button "Submit Search" at bounding box center [603, 46] width 39 height 20
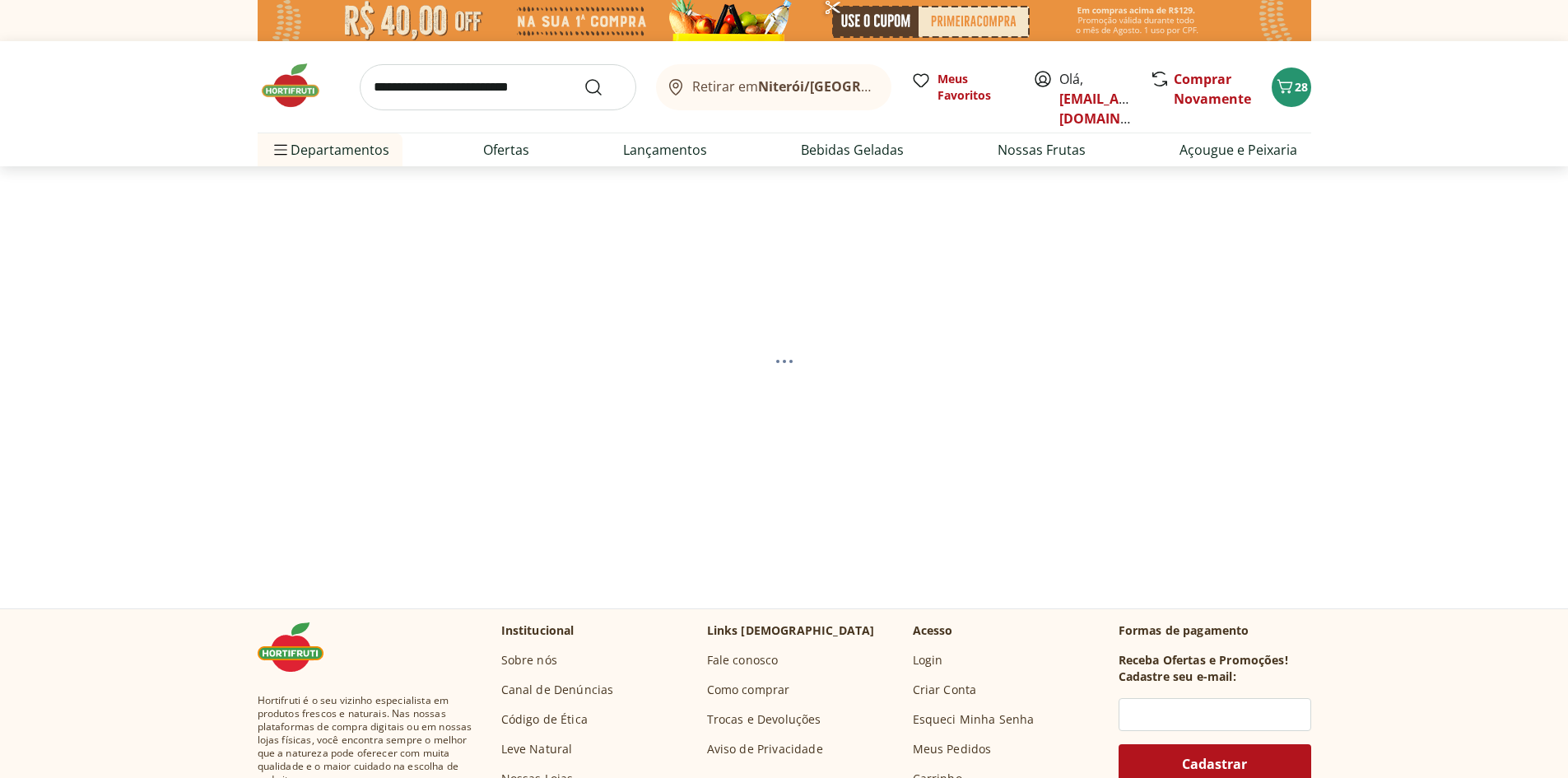
select select "**********"
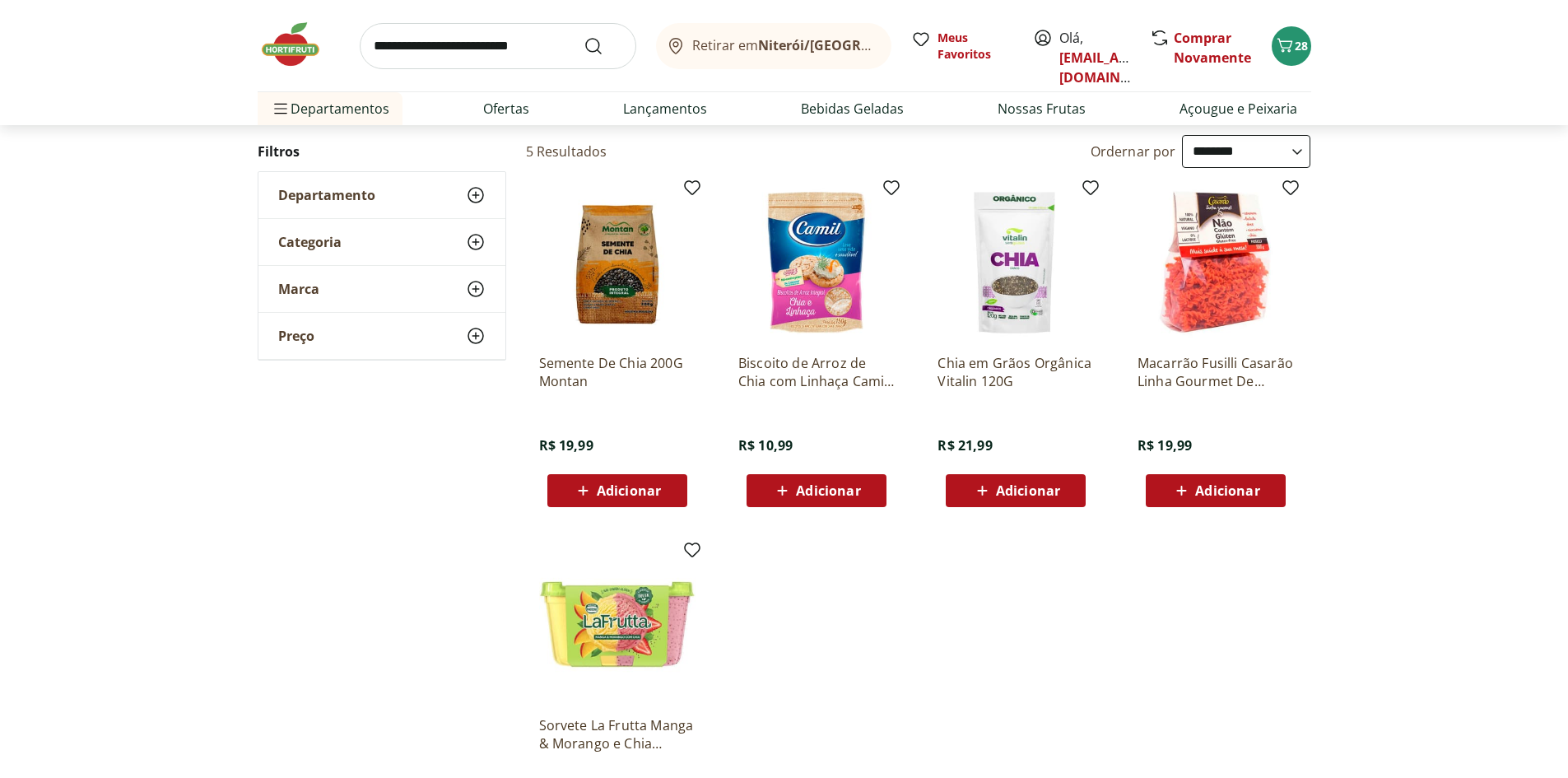
scroll to position [164, 0]
click at [456, 53] on input "search" at bounding box center [498, 46] width 277 height 46
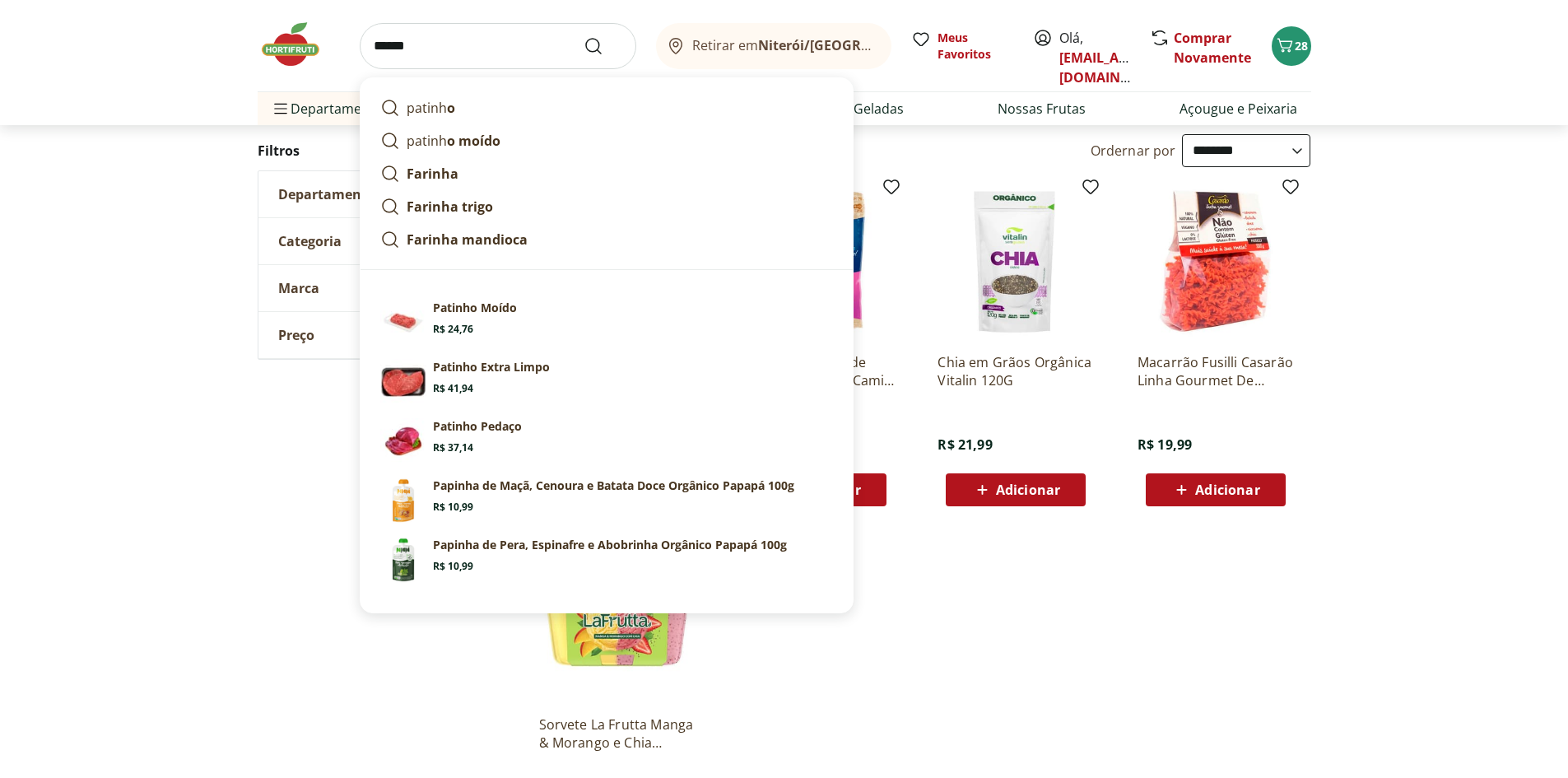
type input "*******"
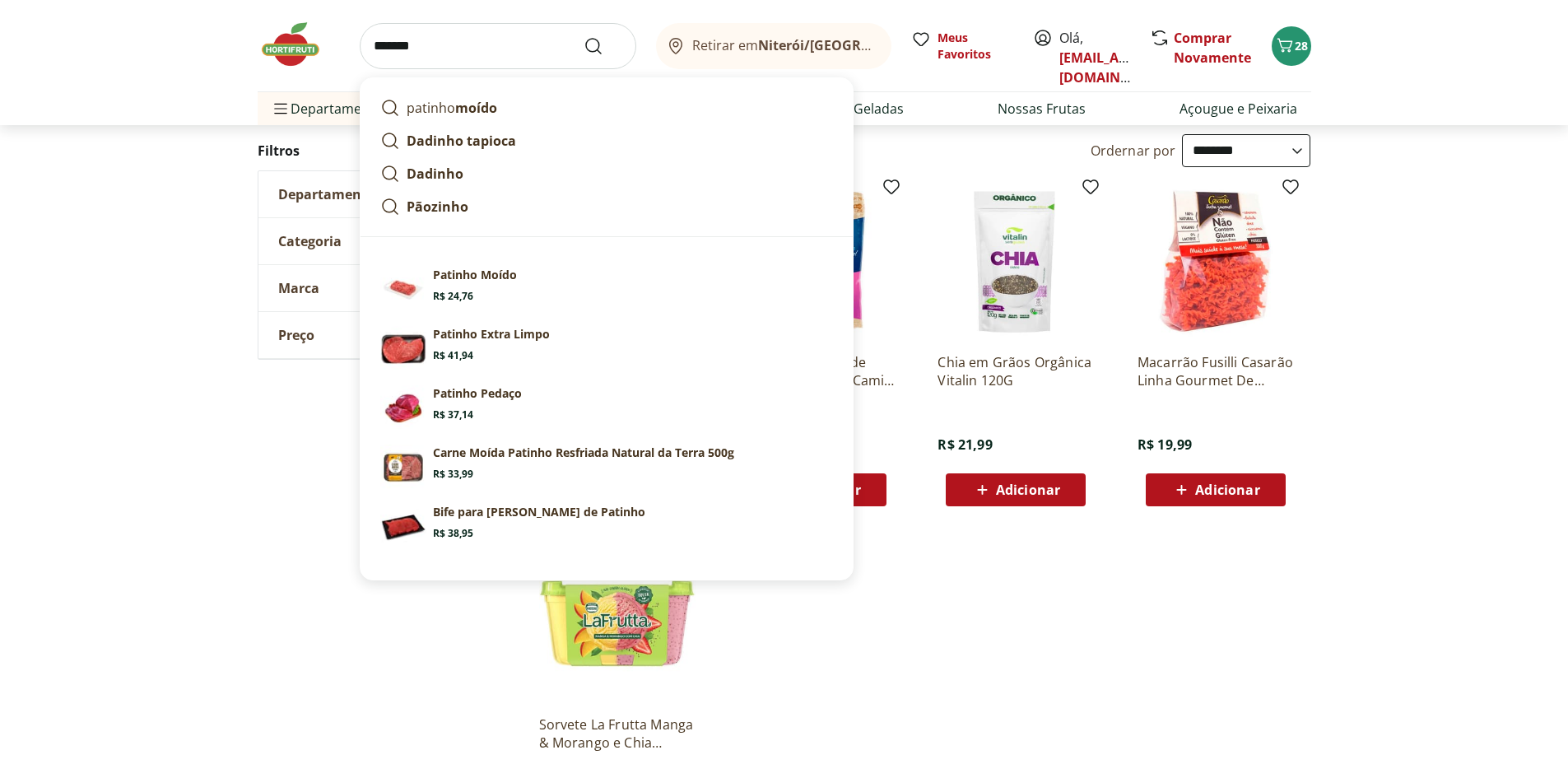
click button "Submit Search" at bounding box center [603, 46] width 39 height 20
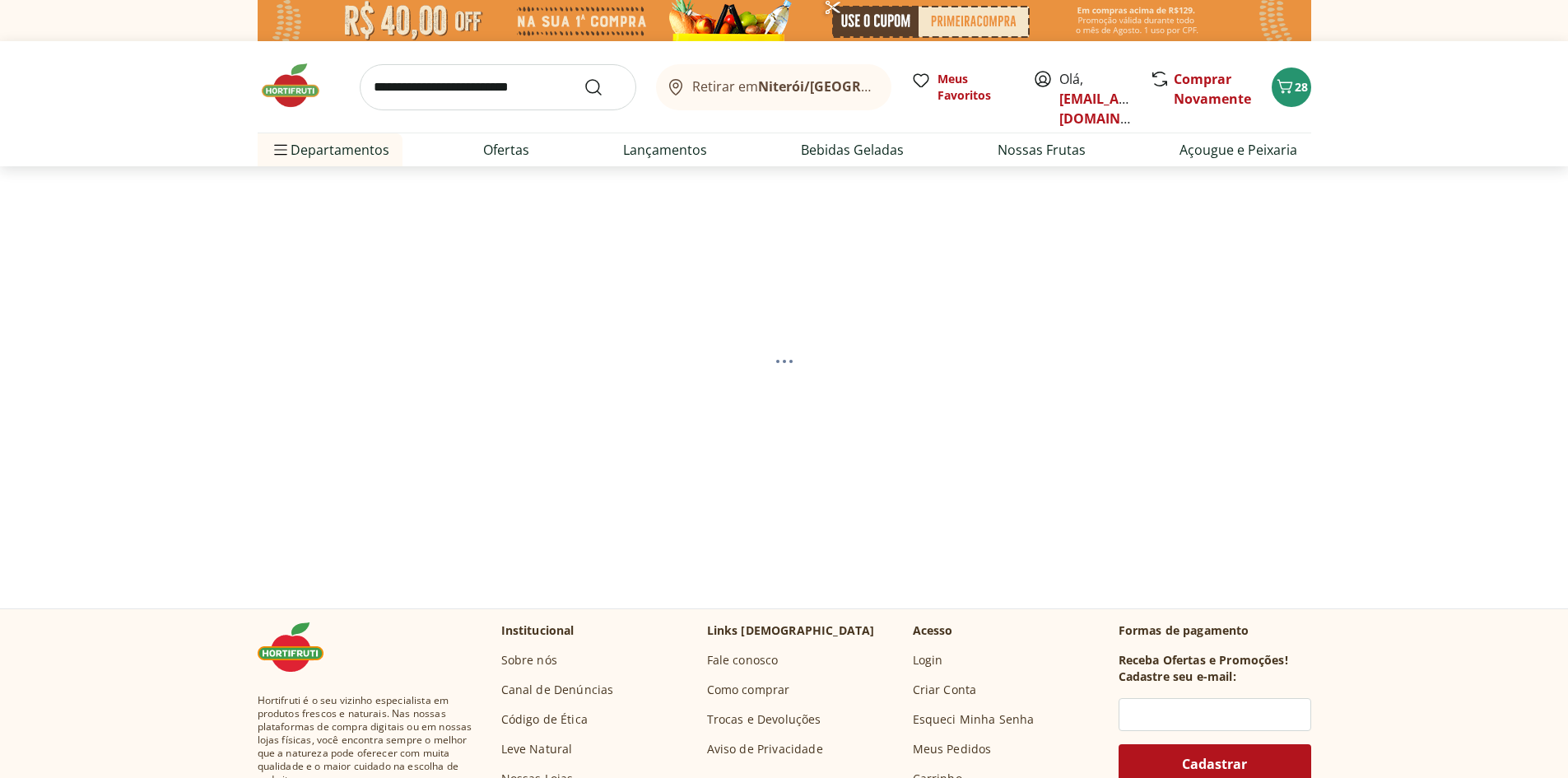
select select "**********"
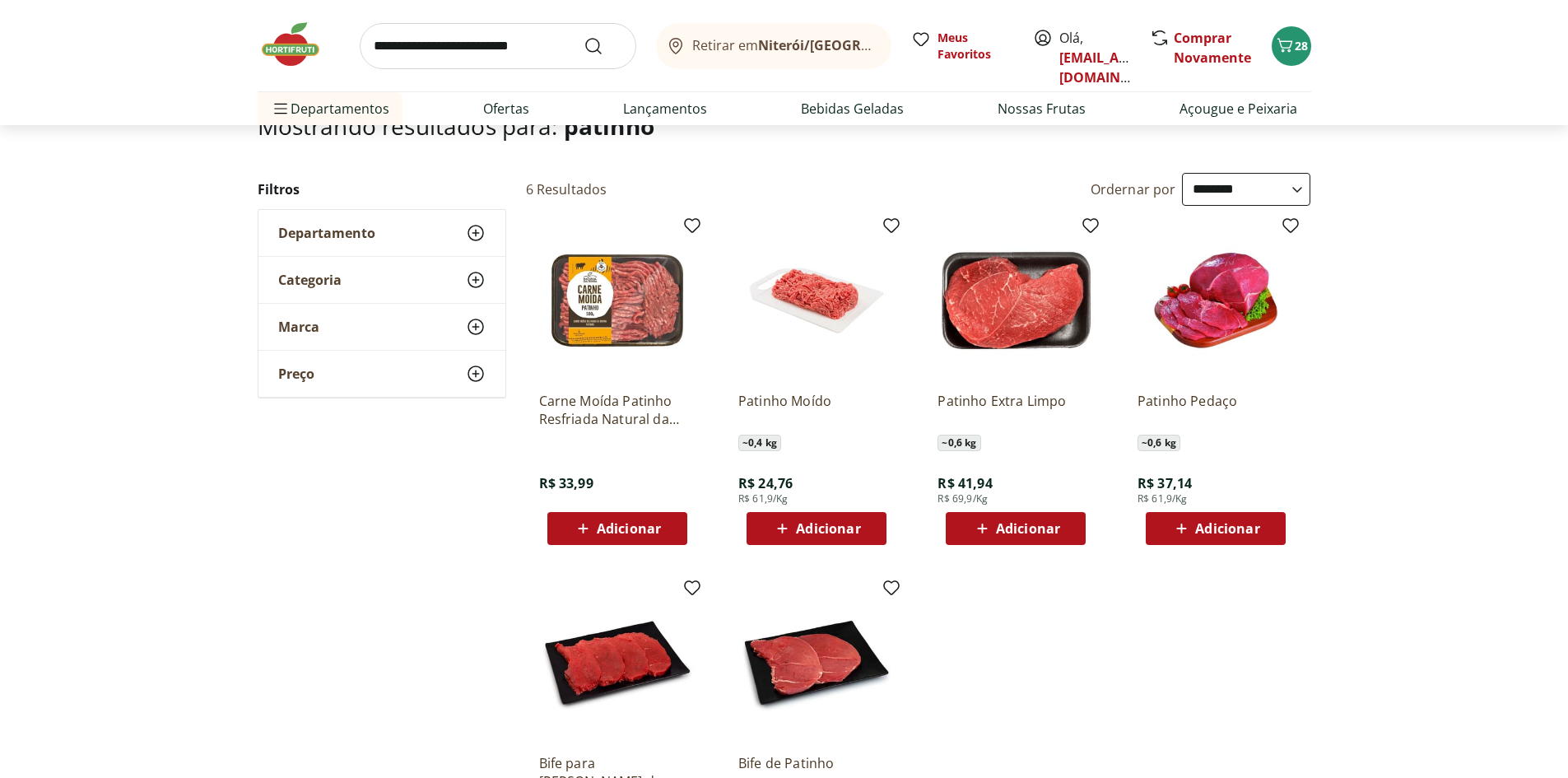
scroll to position [164, 0]
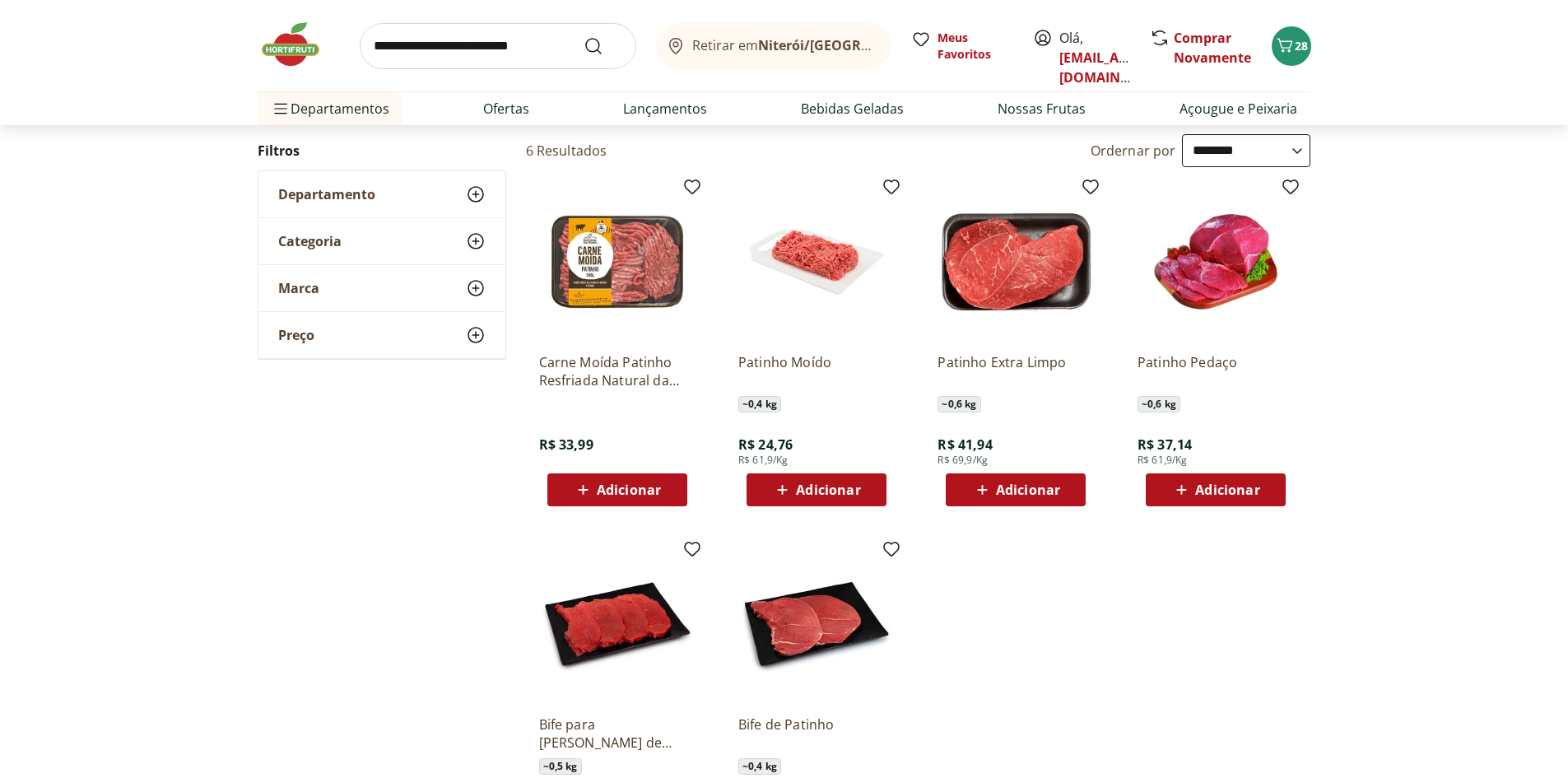
click at [621, 483] on span "Adicionar" at bounding box center [629, 489] width 64 height 13
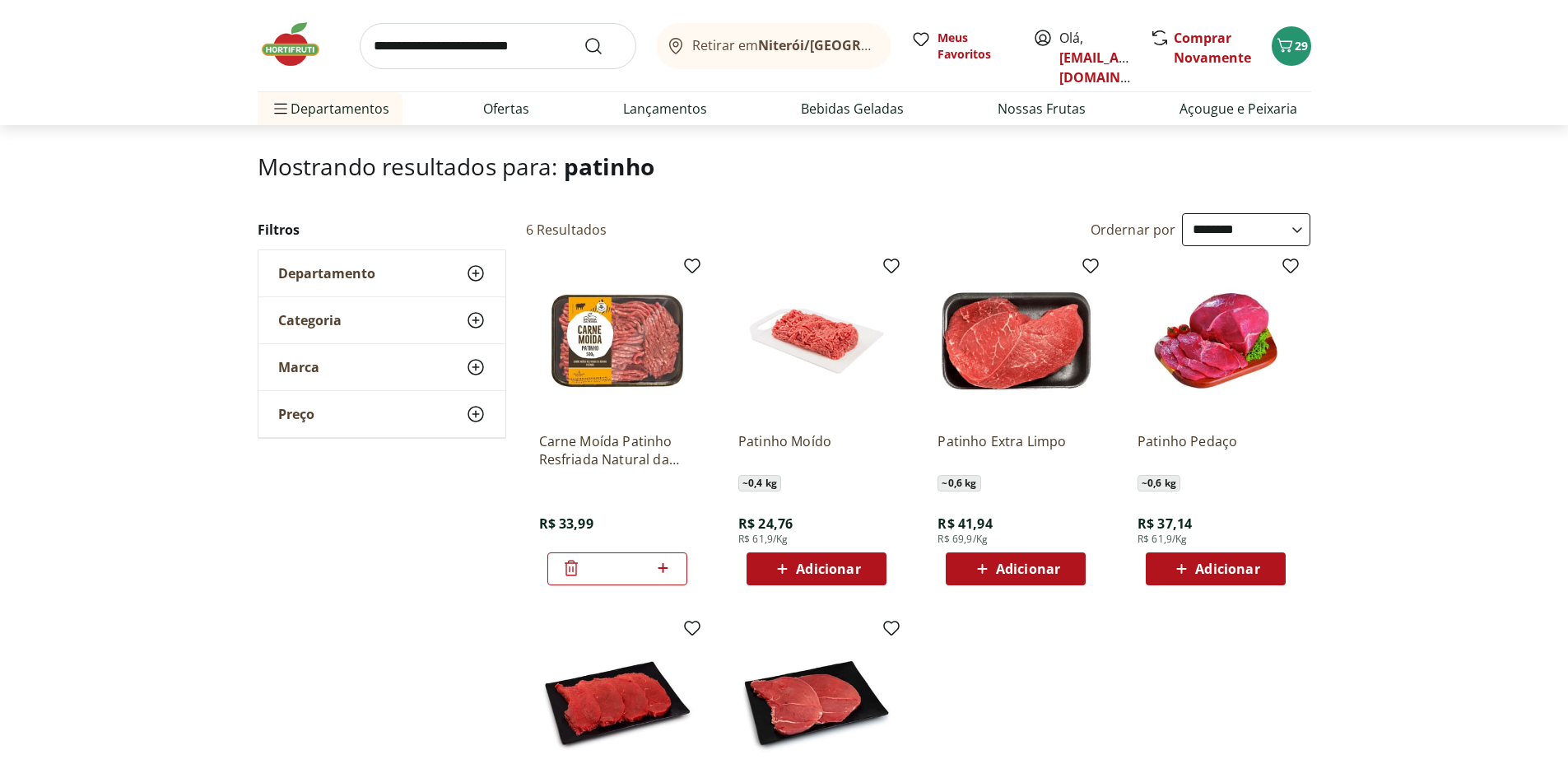
scroll to position [0, 0]
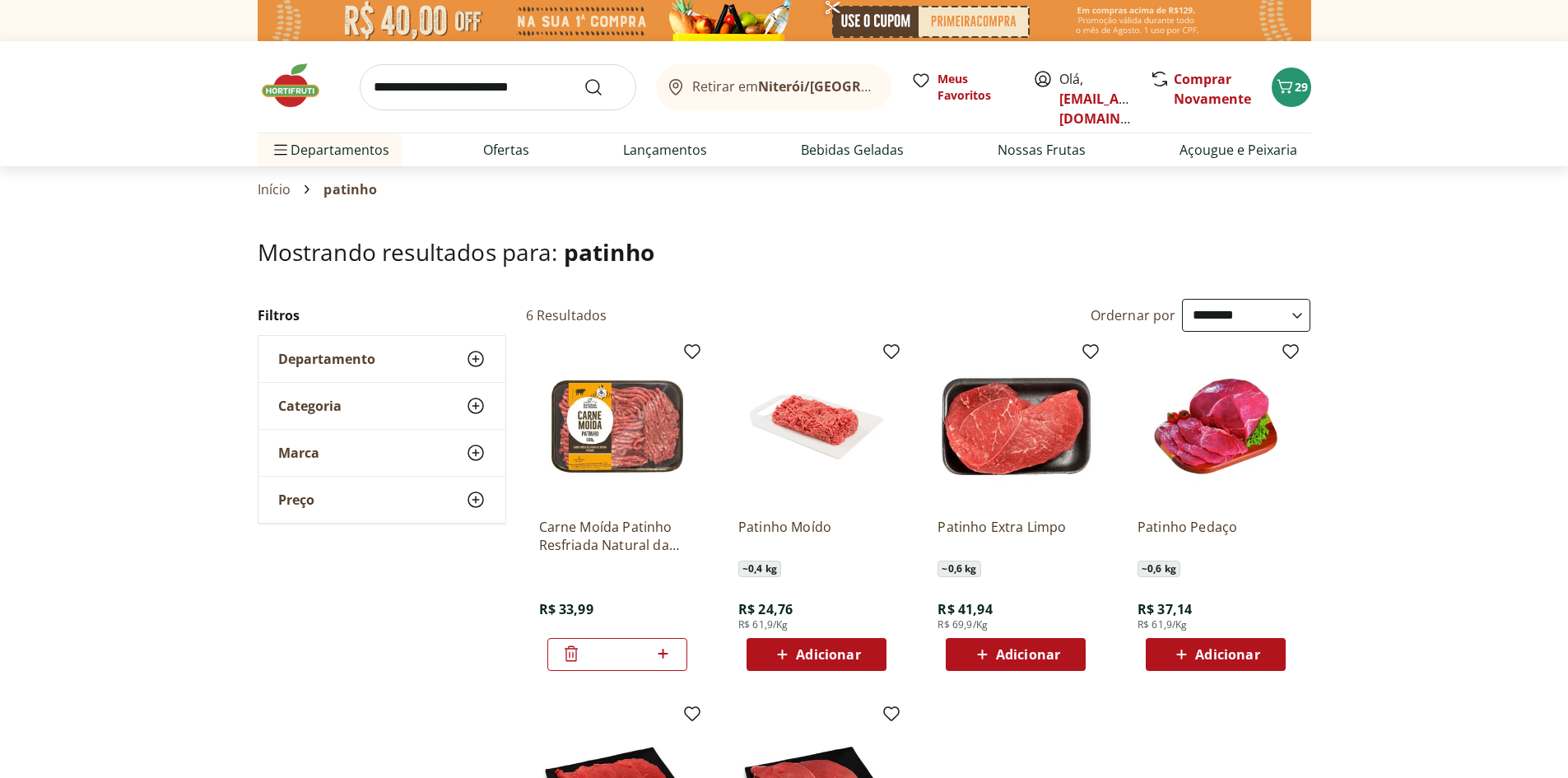
click at [470, 83] on input "search" at bounding box center [498, 87] width 277 height 46
type input "*****"
click at [584, 78] on button "Submit Search" at bounding box center [603, 88] width 39 height 20
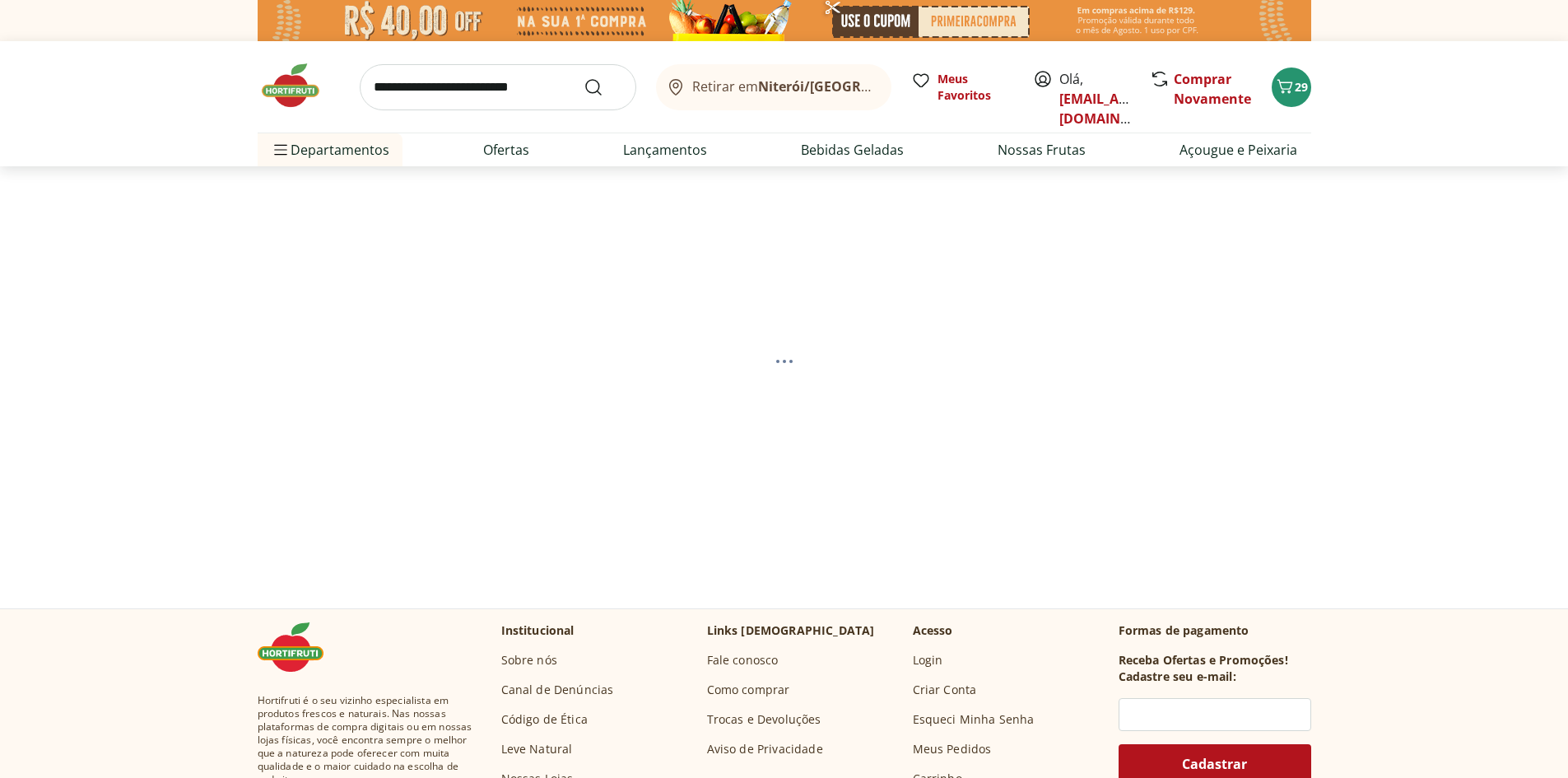
select select "**********"
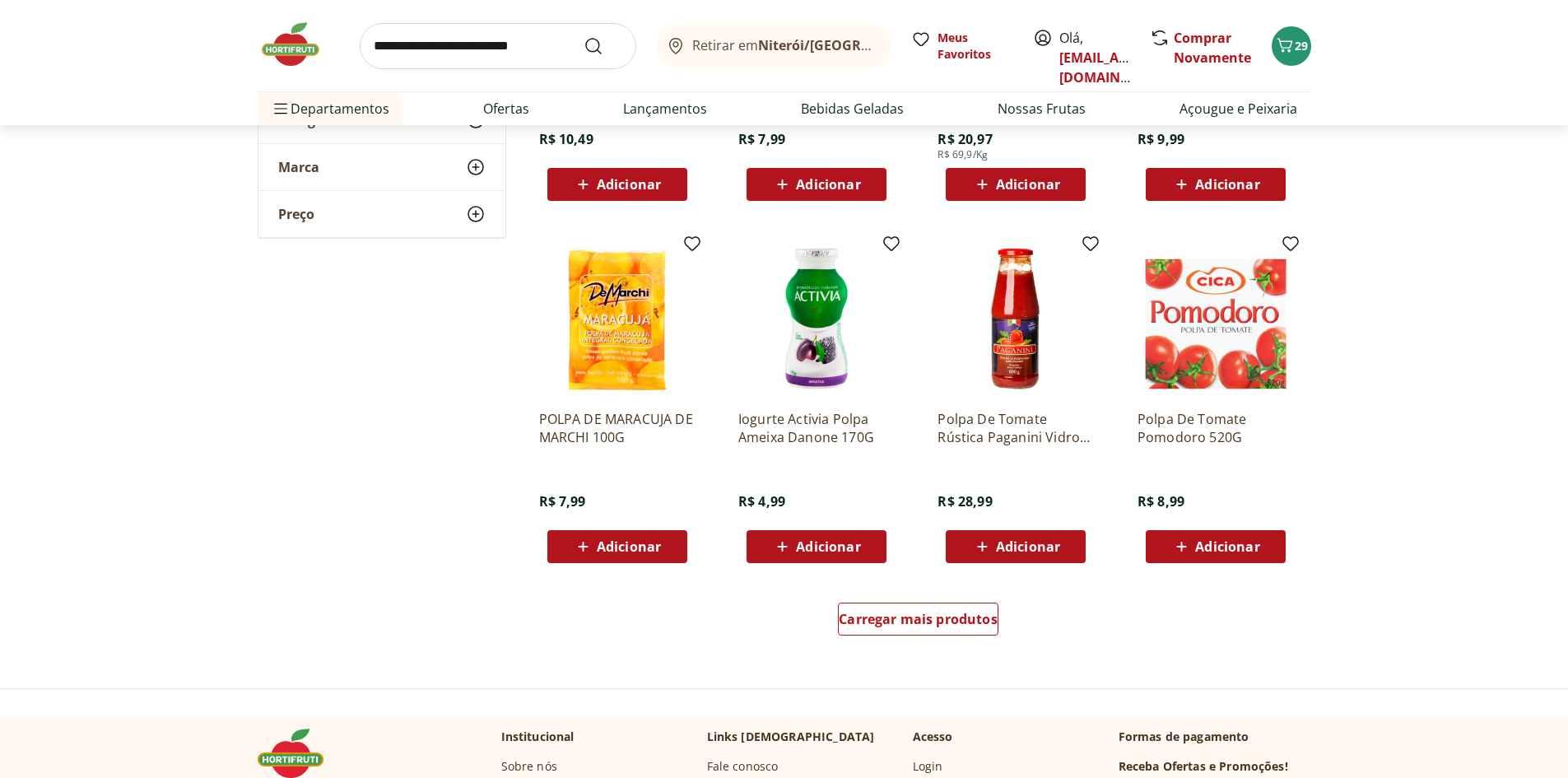
scroll to position [823, 0]
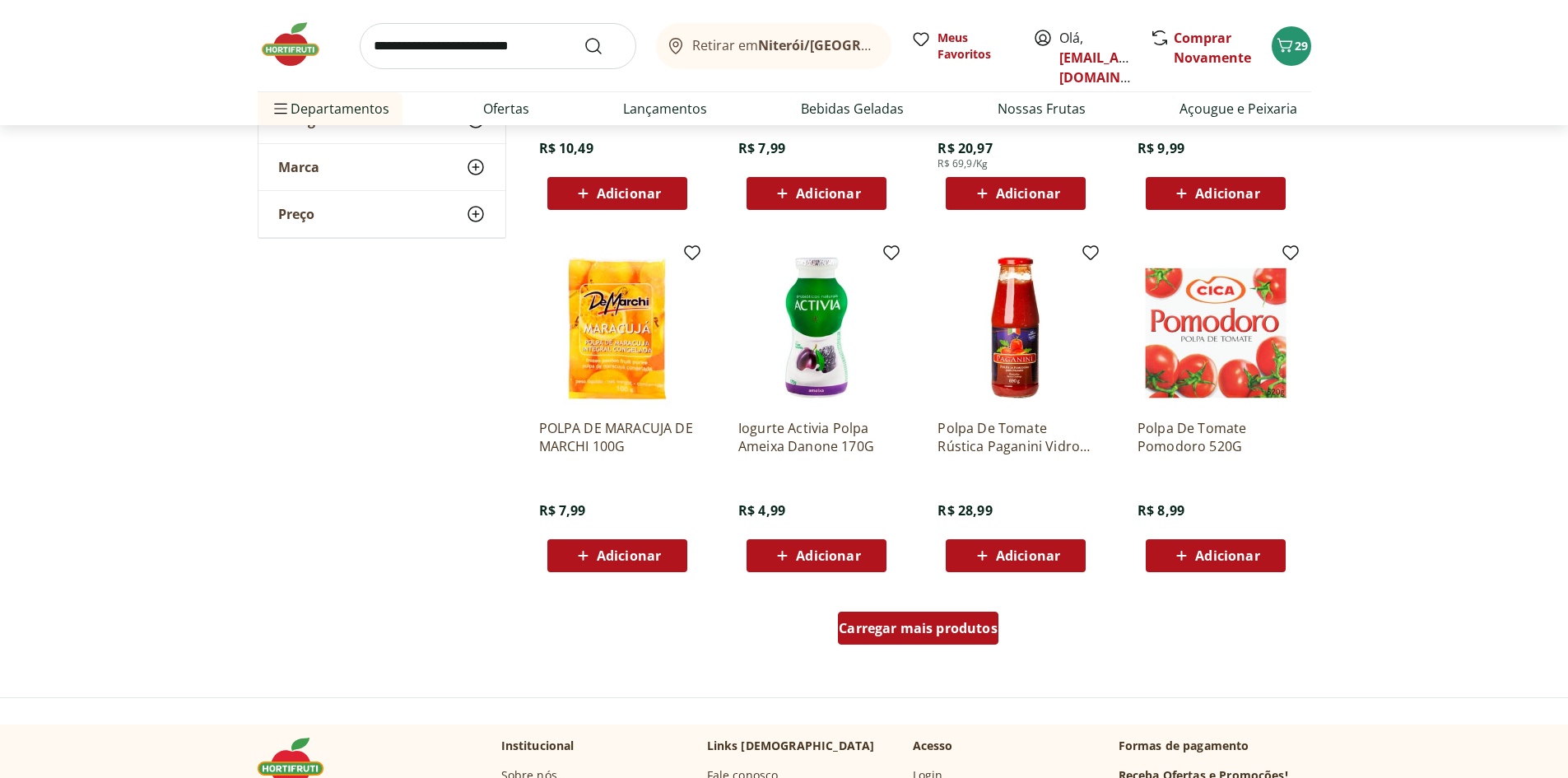
click at [923, 635] on span "Carregar mais produtos" at bounding box center [918, 628] width 159 height 13
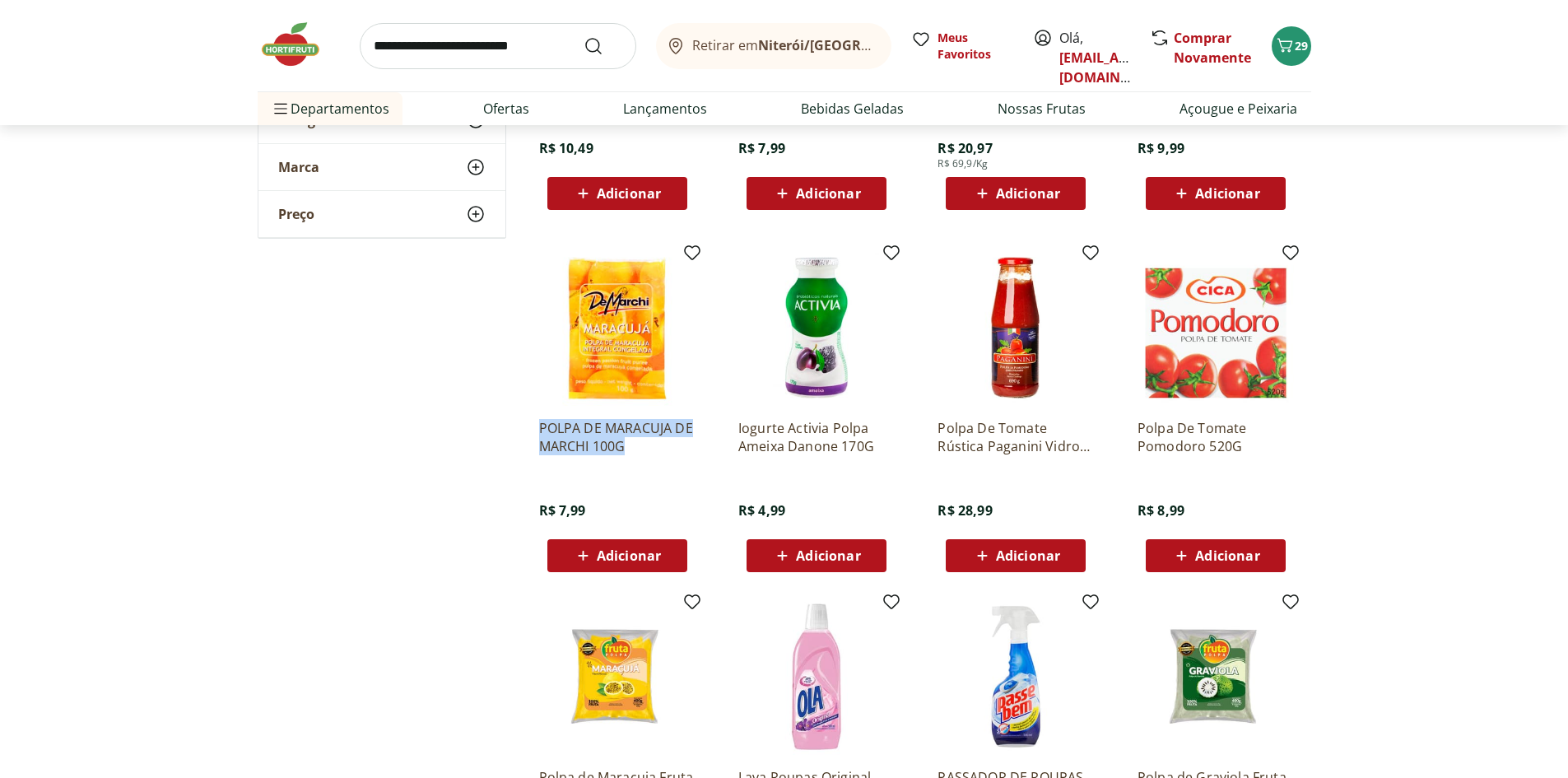
drag, startPoint x: 538, startPoint y: 421, endPoint x: 676, endPoint y: 447, distance: 140.4
click at [676, 447] on div "POLPA DE MARACUJA DE MARCHI 100G R$ 7,99 Adicionar" at bounding box center [617, 410] width 183 height 349
click at [361, 411] on div "**********" at bounding box center [784, 610] width 1053 height 2268
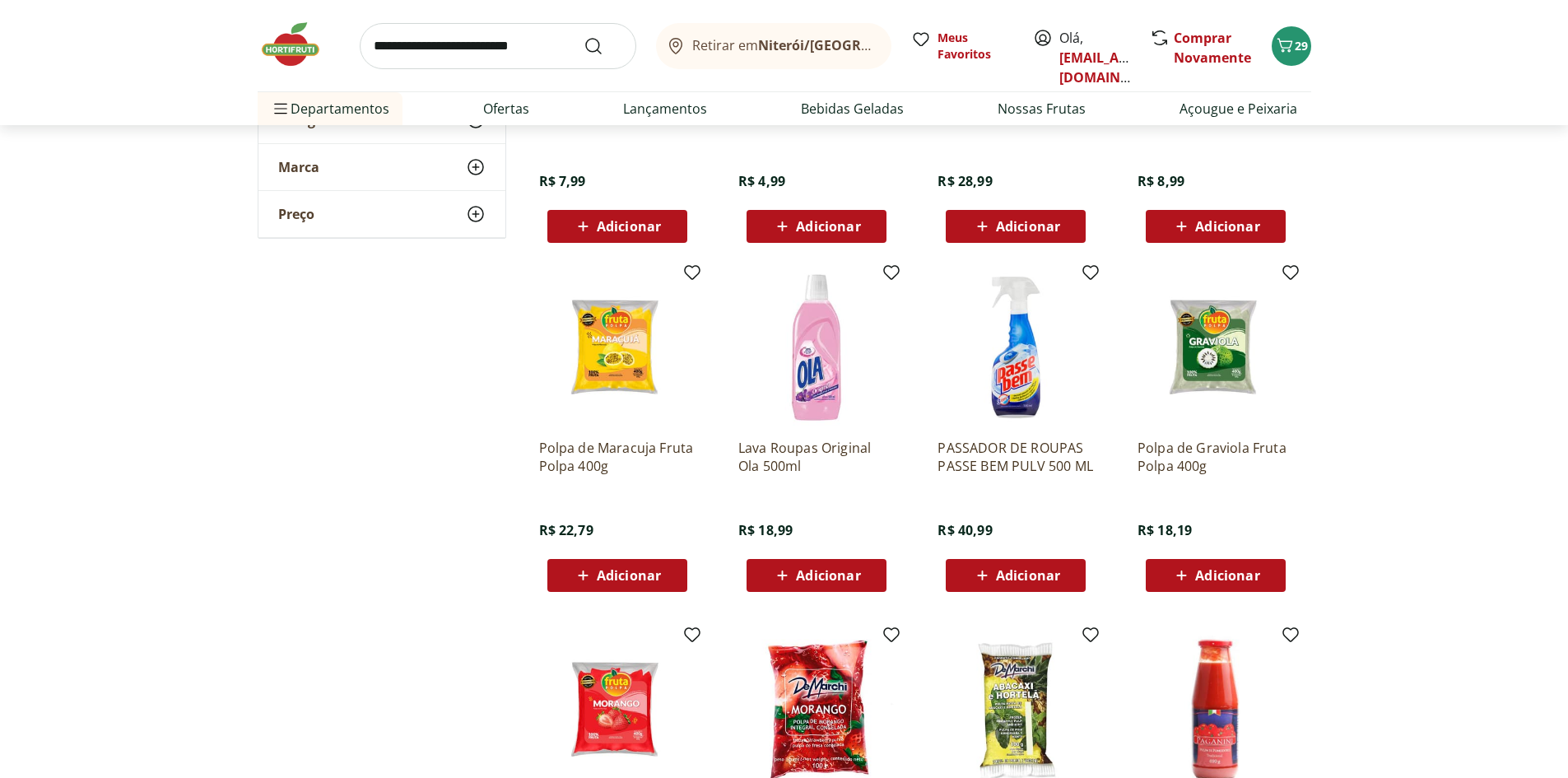
scroll to position [1482, 0]
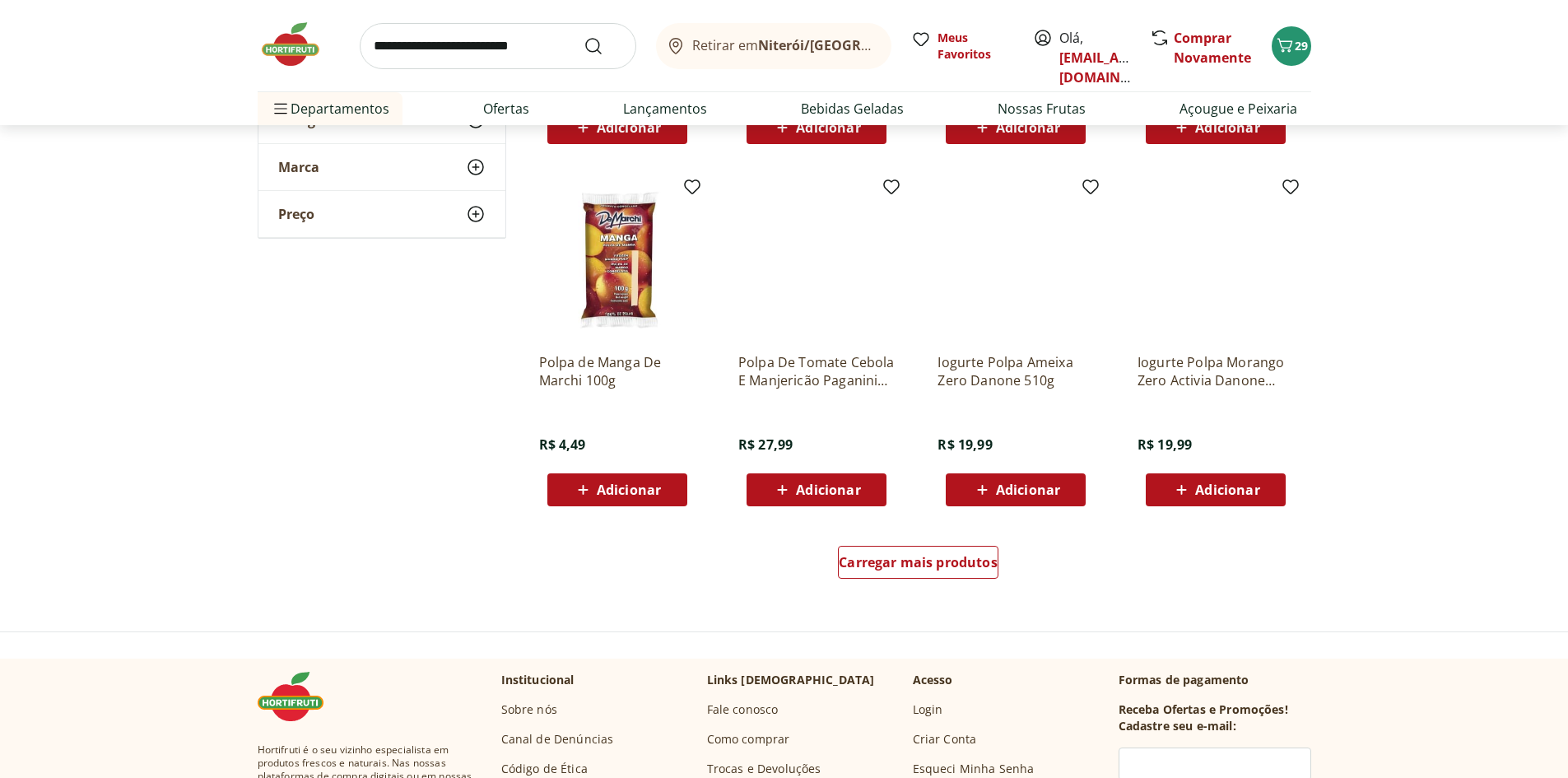
scroll to position [1975, 0]
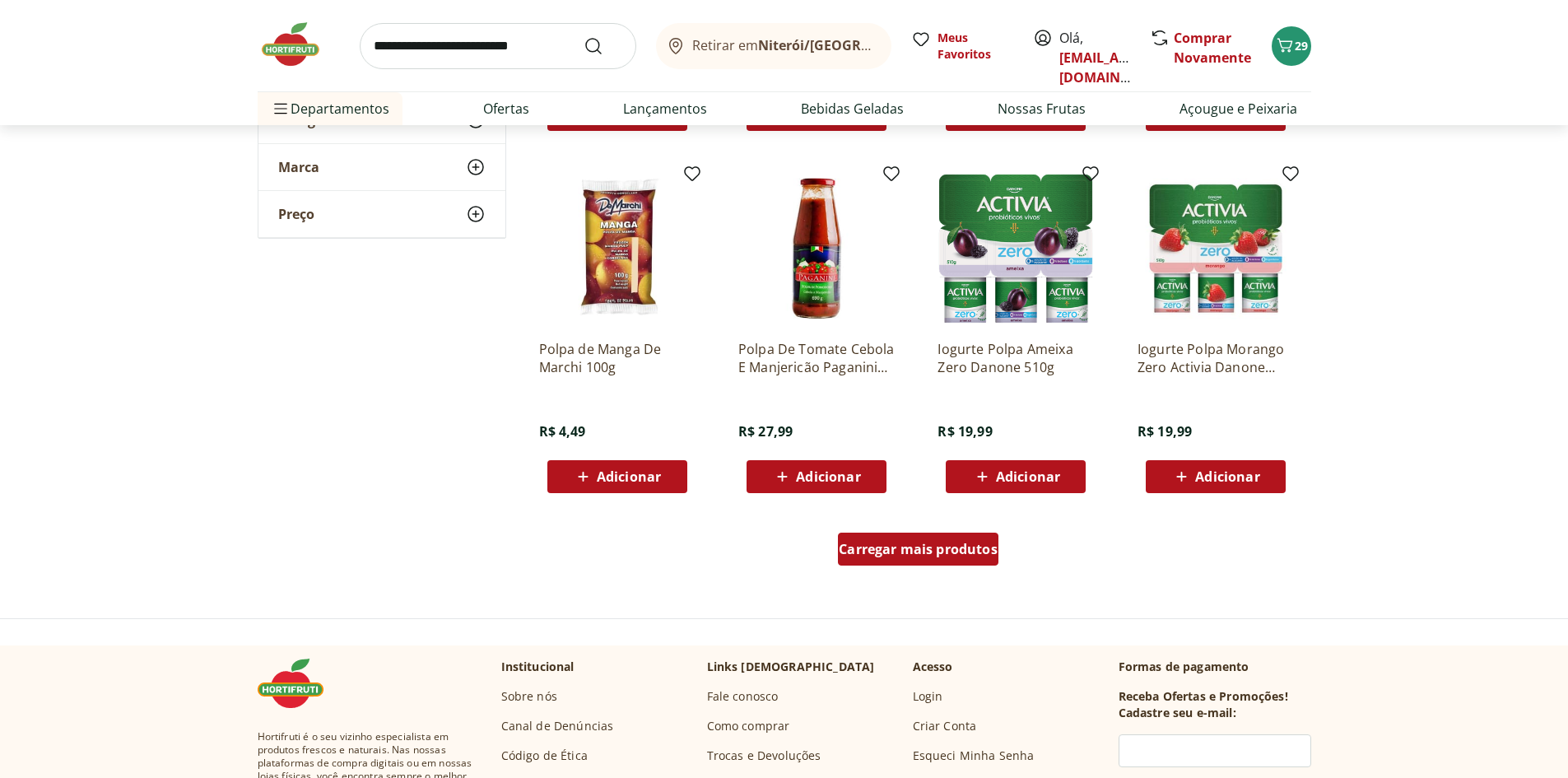
click at [887, 555] on span "Carregar mais produtos" at bounding box center [918, 549] width 159 height 13
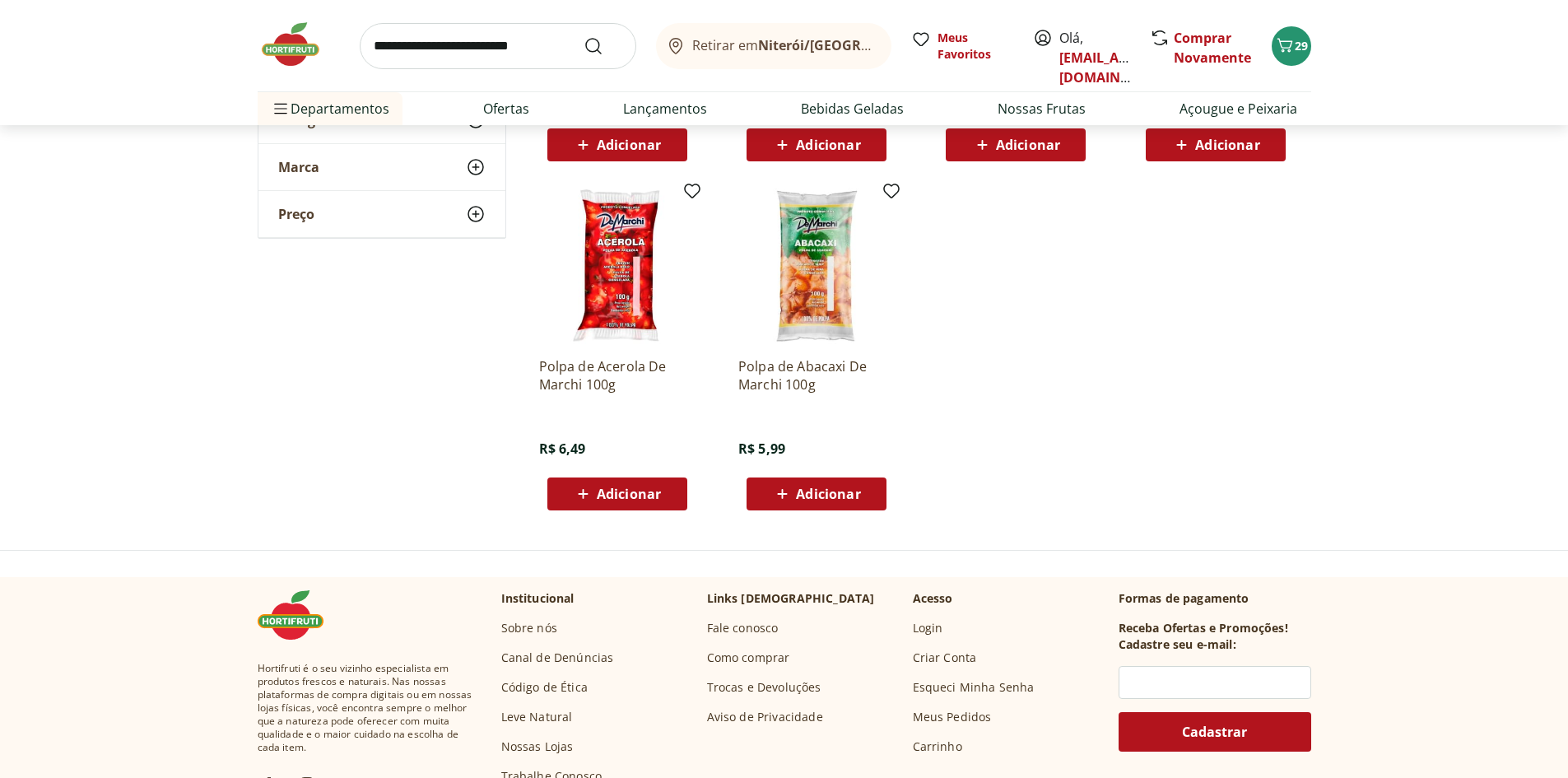
scroll to position [2222, 0]
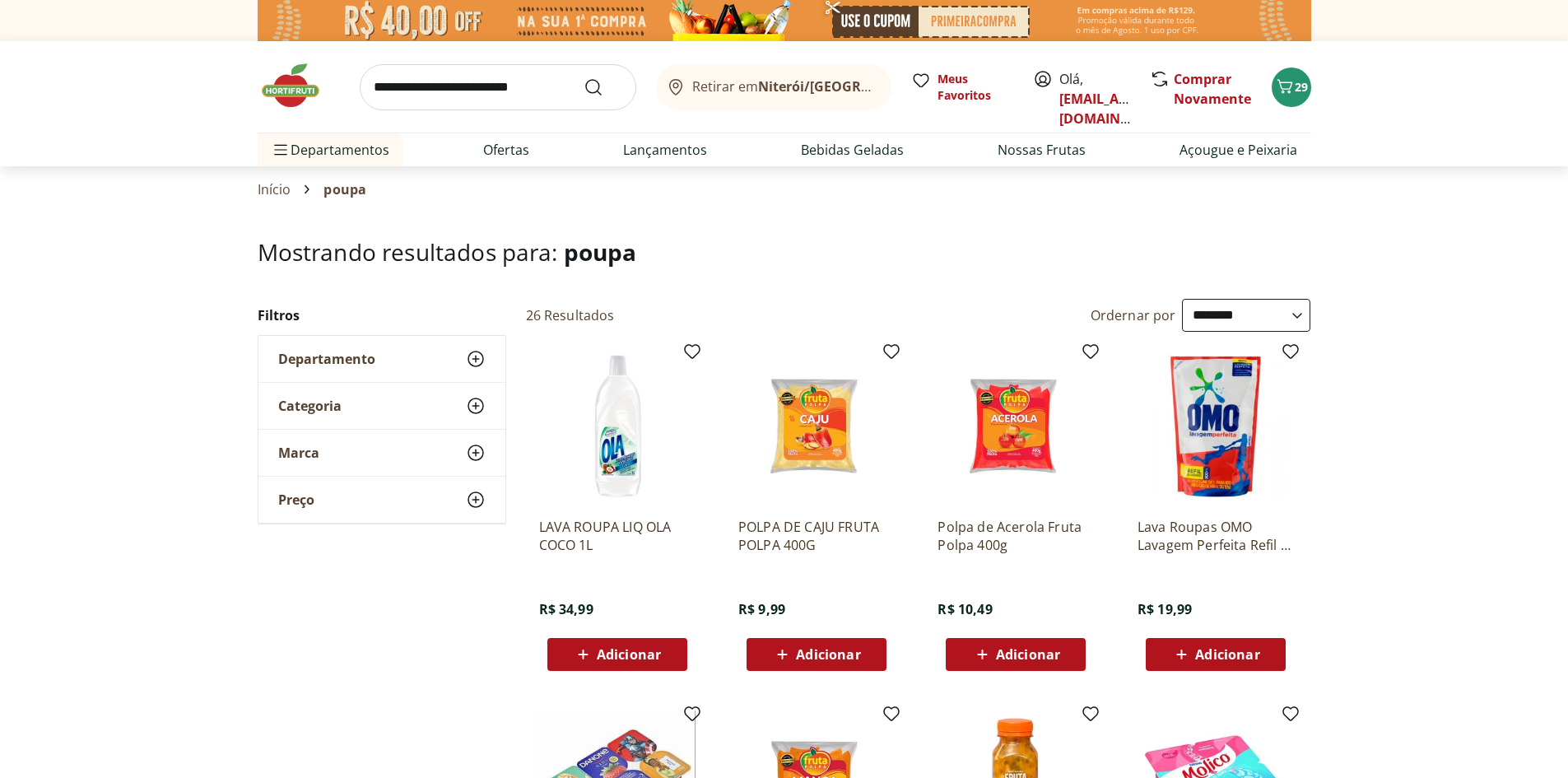
select select "**********"
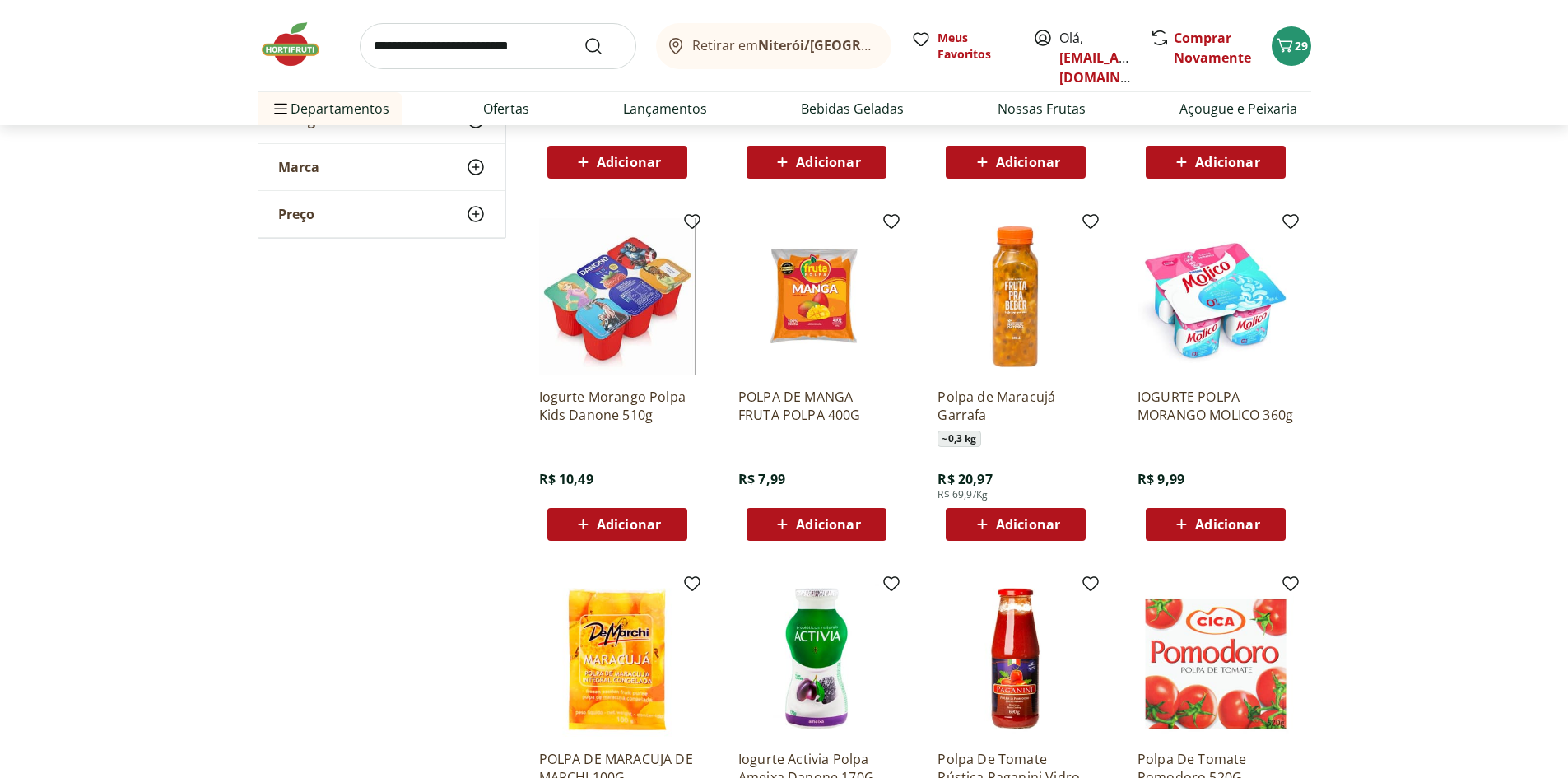
scroll to position [576, 0]
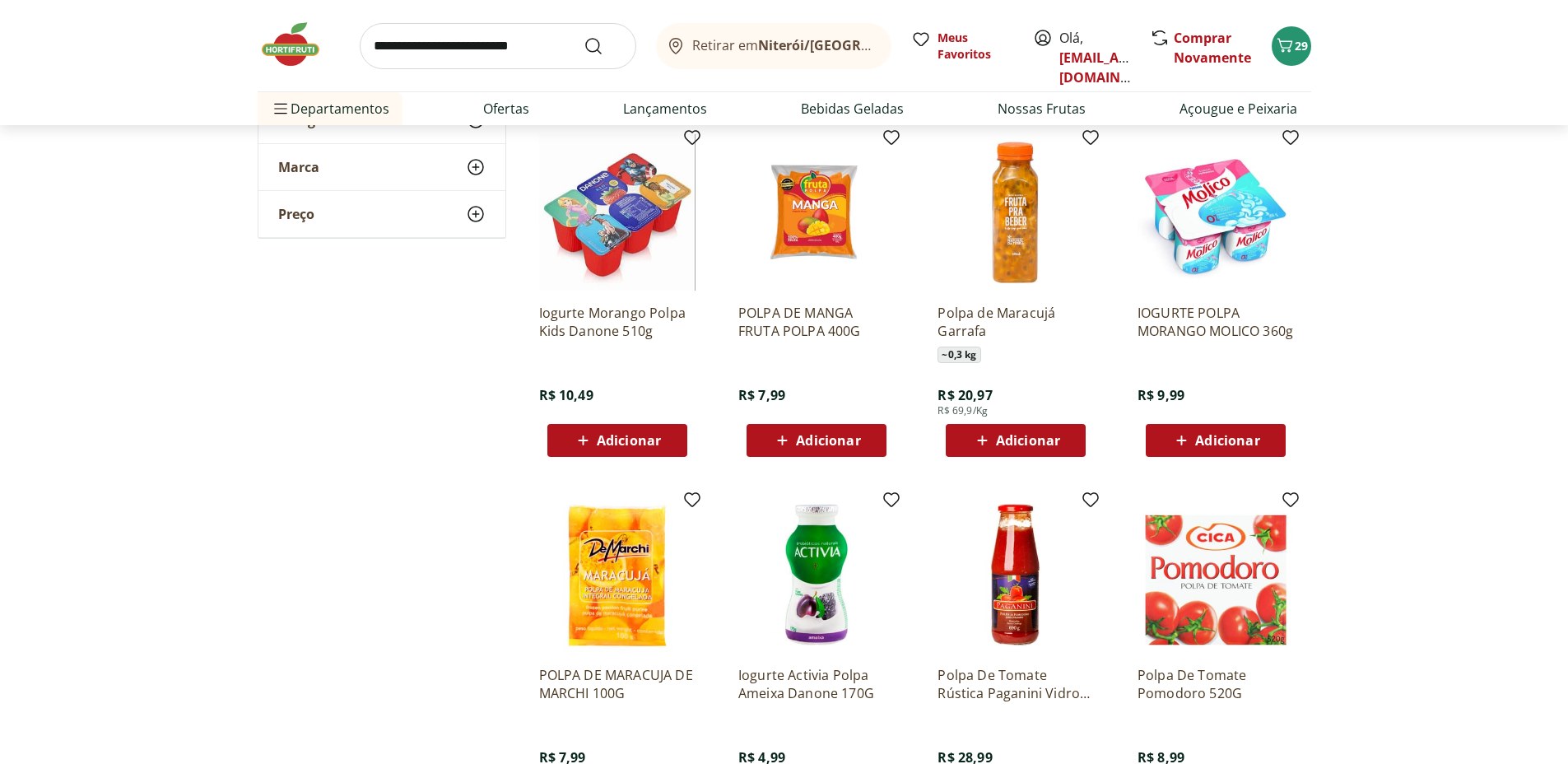
click at [828, 436] on span "Adicionar" at bounding box center [827, 440] width 64 height 13
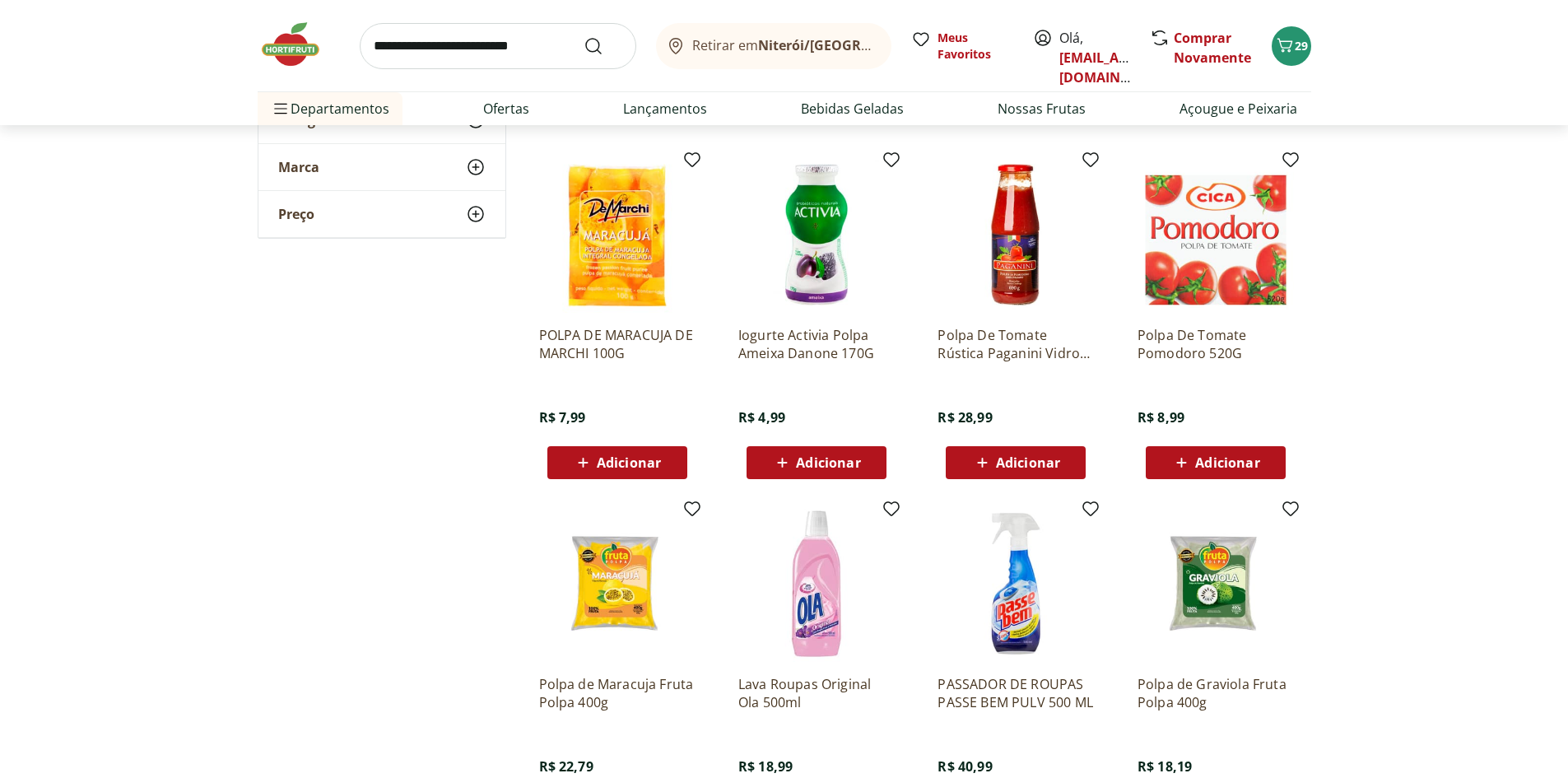
scroll to position [906, 0]
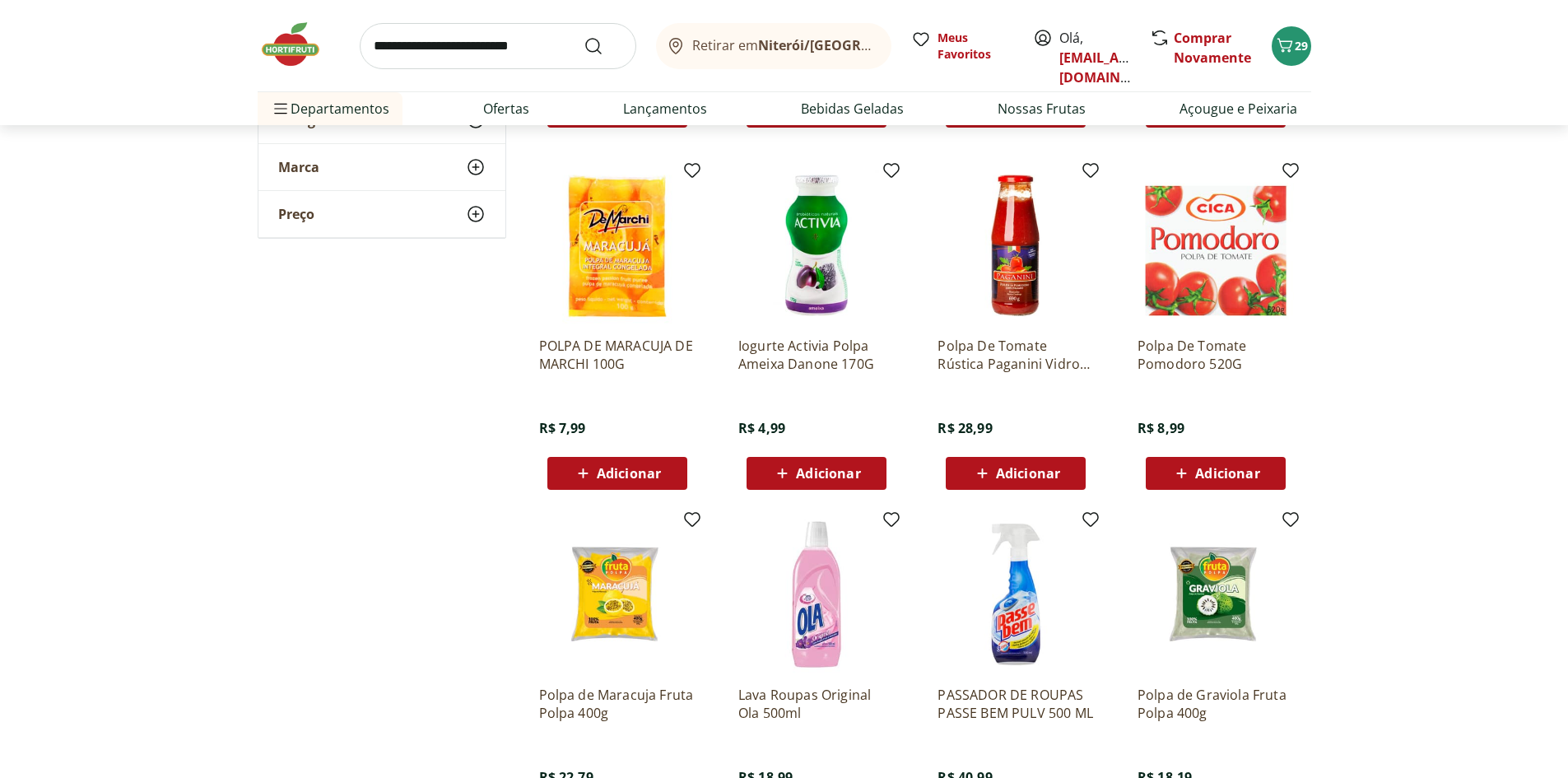
click at [612, 476] on span "Adicionar" at bounding box center [629, 474] width 64 height 13
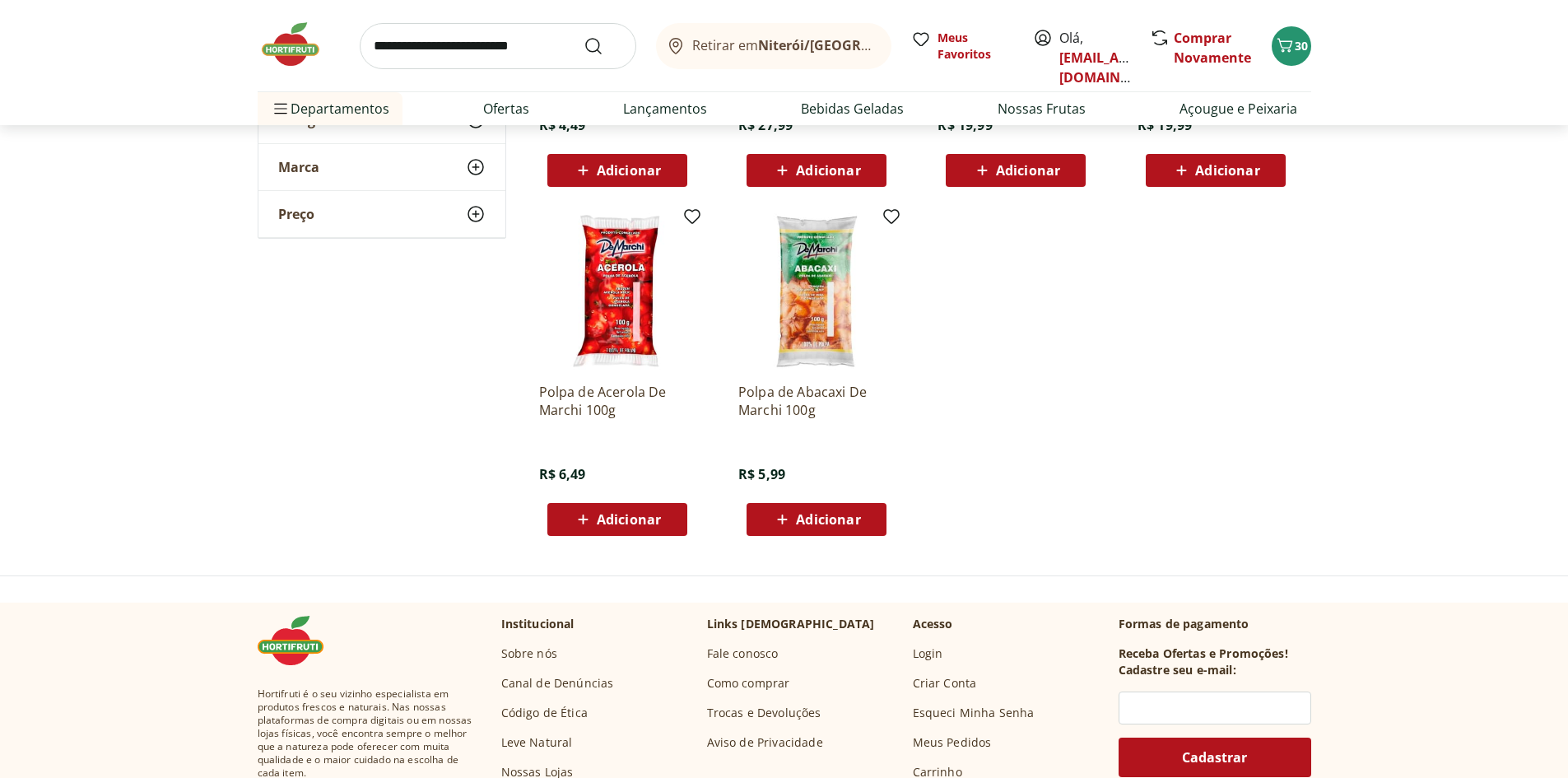
scroll to position [2305, 0]
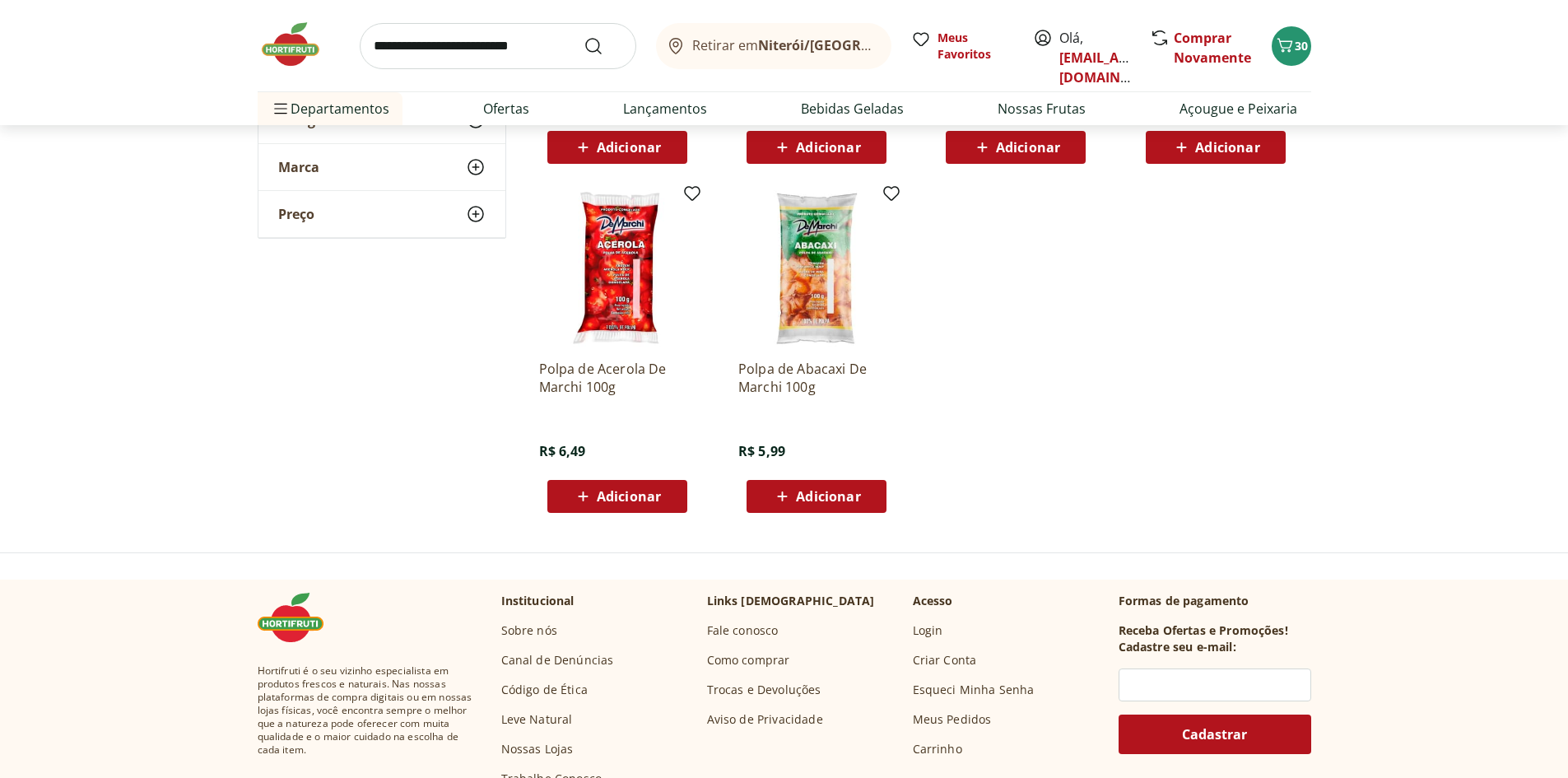
click at [450, 55] on input "search" at bounding box center [498, 46] width 277 height 46
type input "******"
click button "Submit Search" at bounding box center [603, 46] width 39 height 20
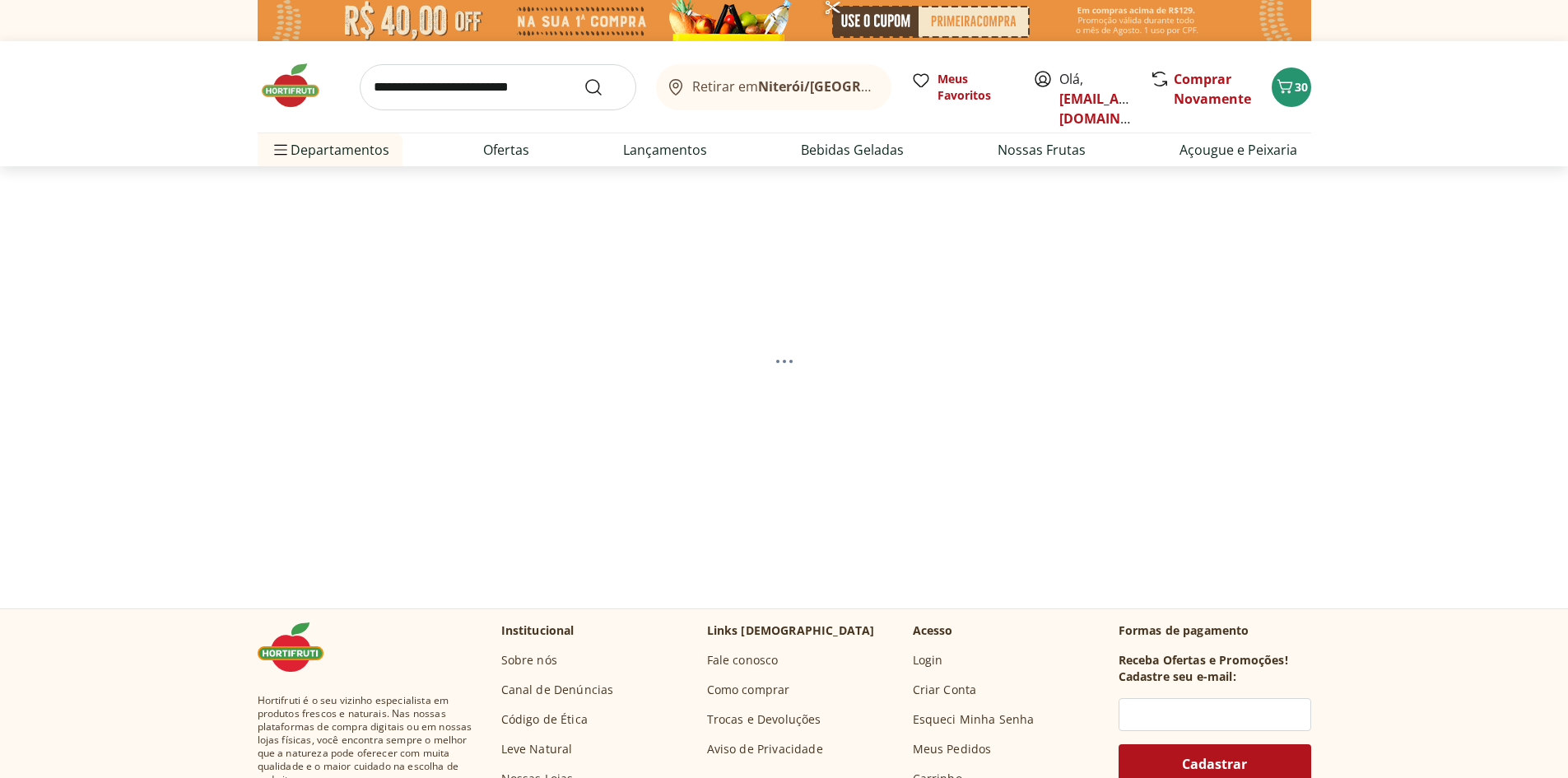
select select "**********"
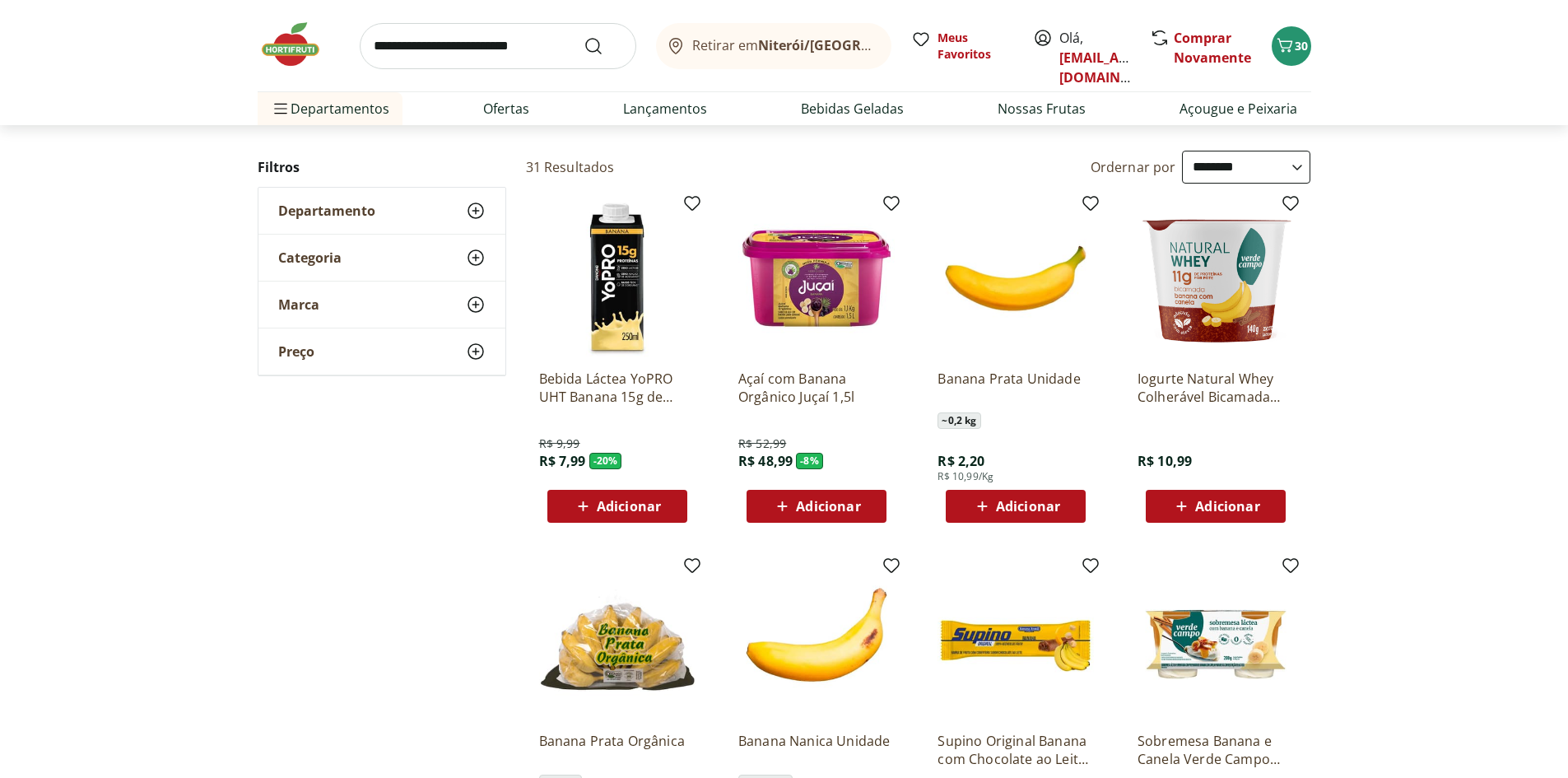
scroll to position [164, 0]
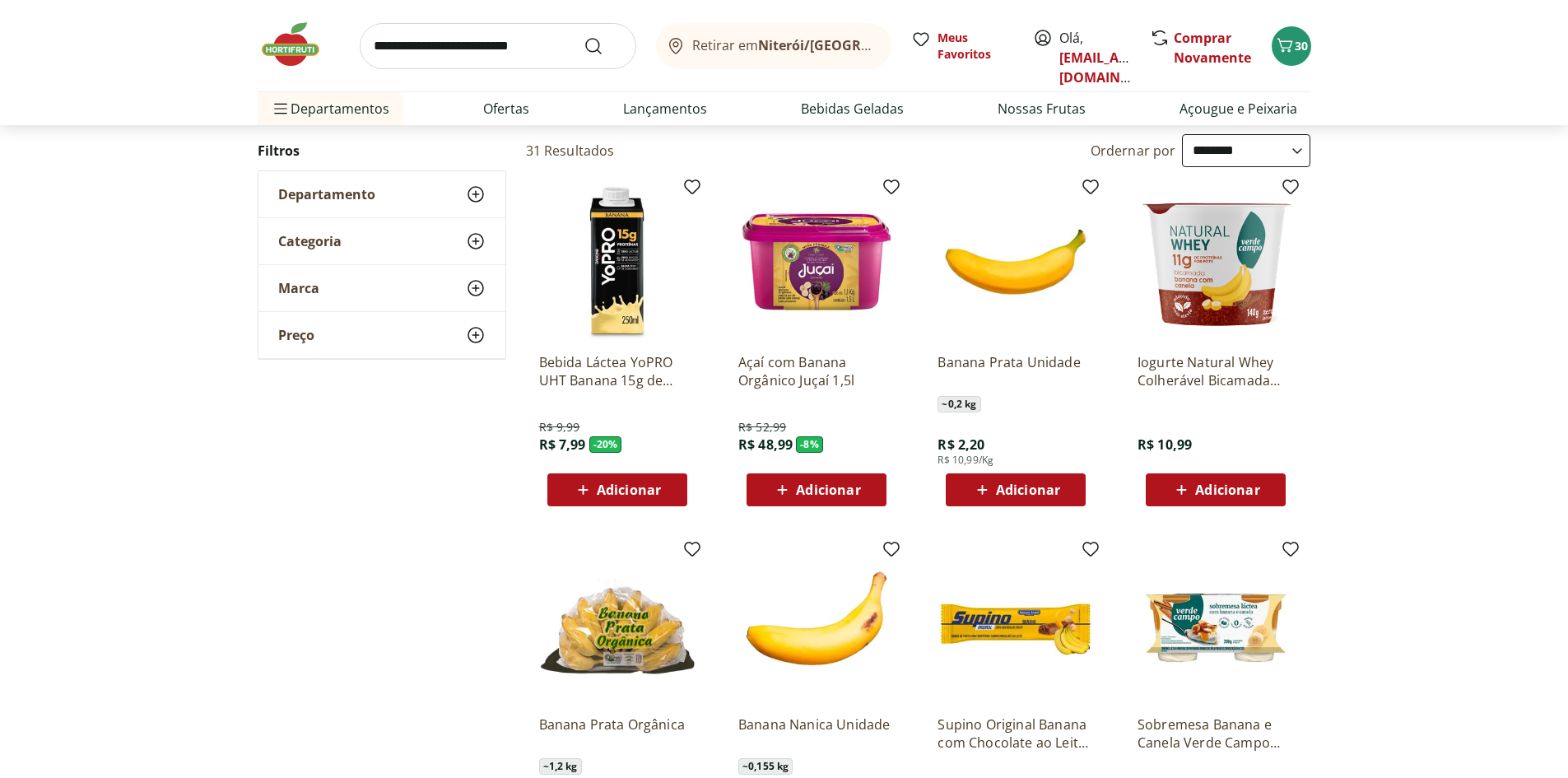
click at [1004, 479] on span "Adicionar" at bounding box center [1017, 489] width 88 height 20
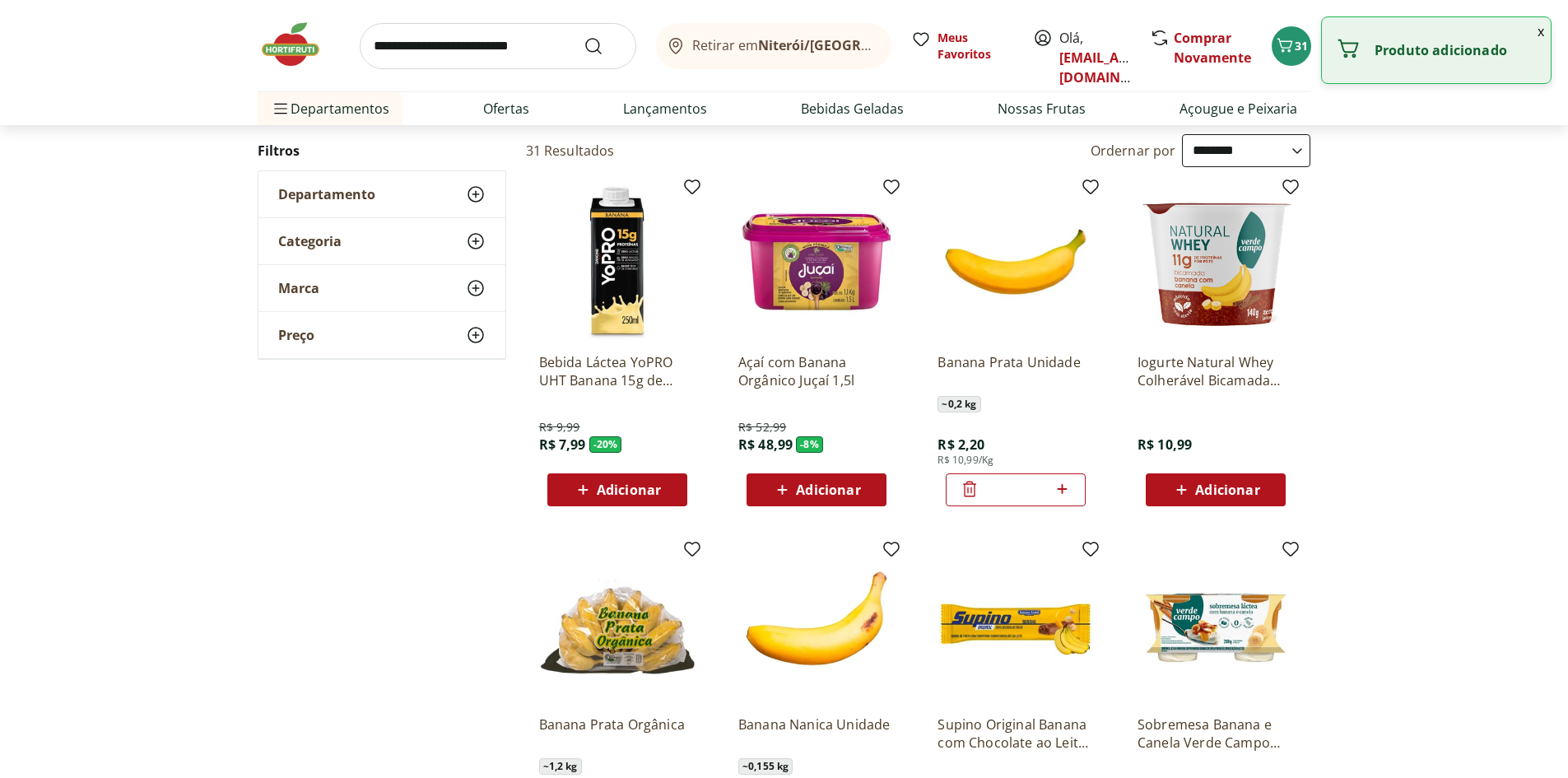
click at [1063, 489] on icon at bounding box center [1062, 489] width 10 height 10
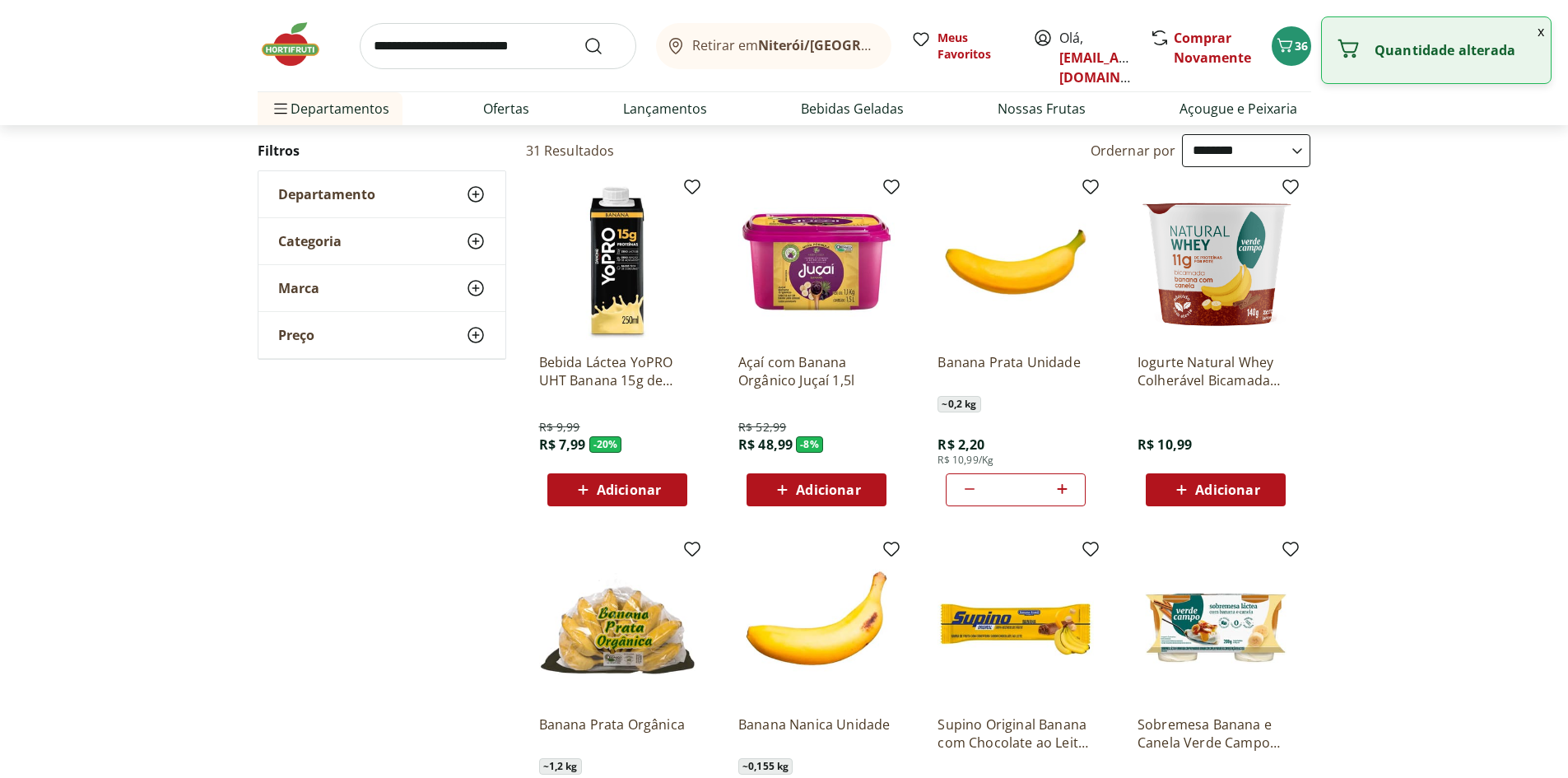
click at [441, 42] on input "search" at bounding box center [498, 46] width 277 height 46
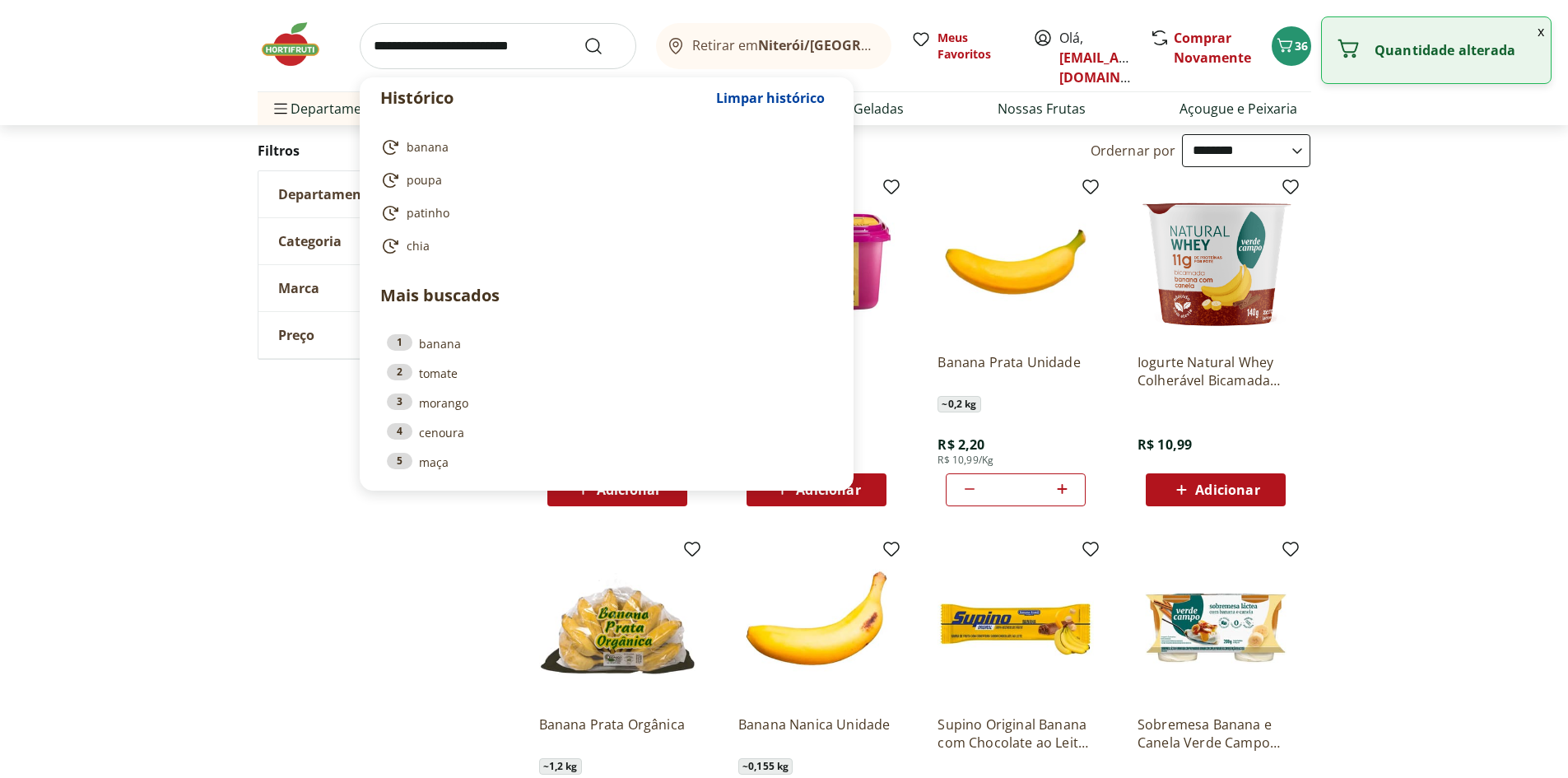
type input "*"
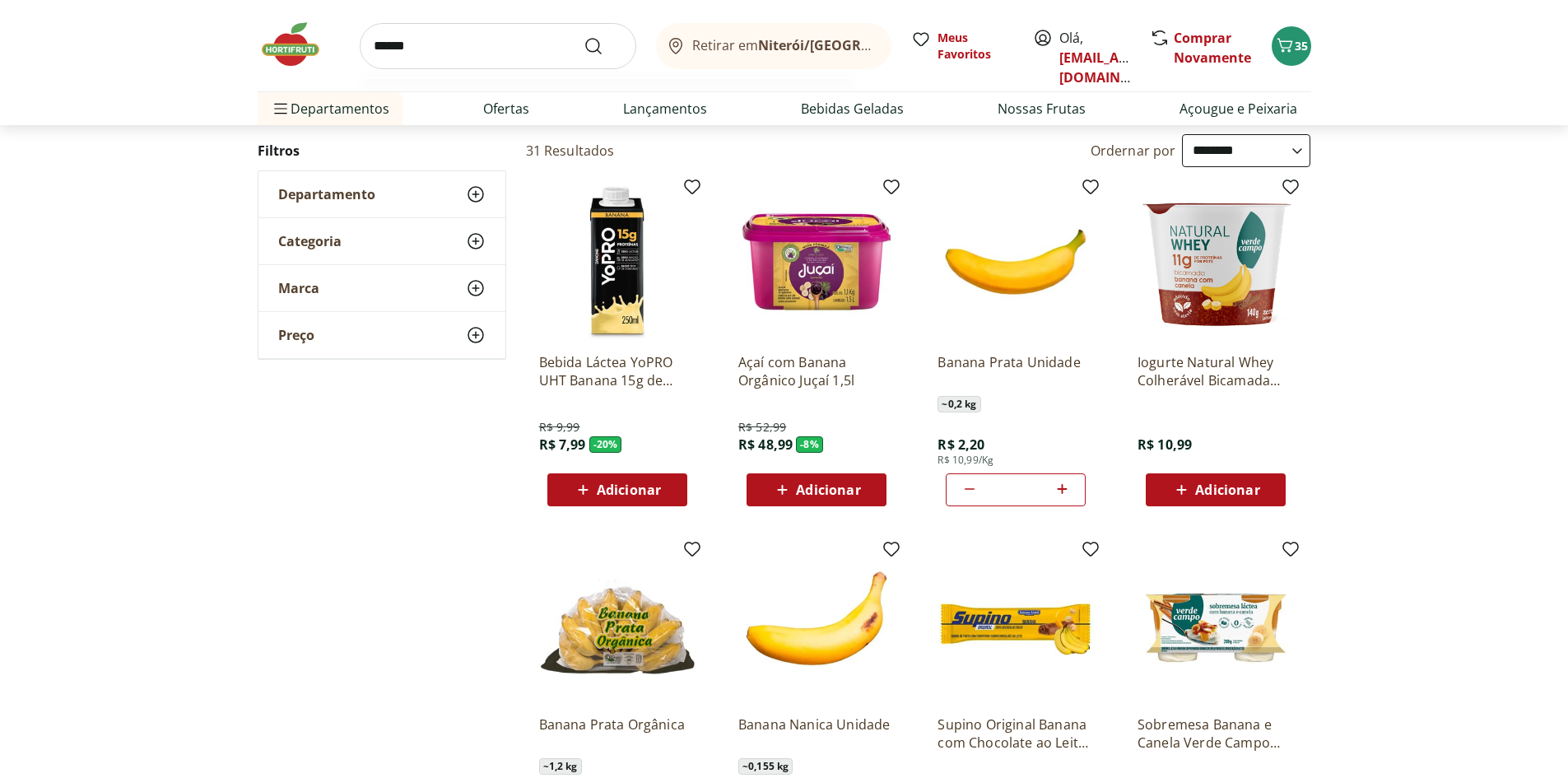
type input "*******"
click button "Submit Search" at bounding box center [603, 46] width 39 height 20
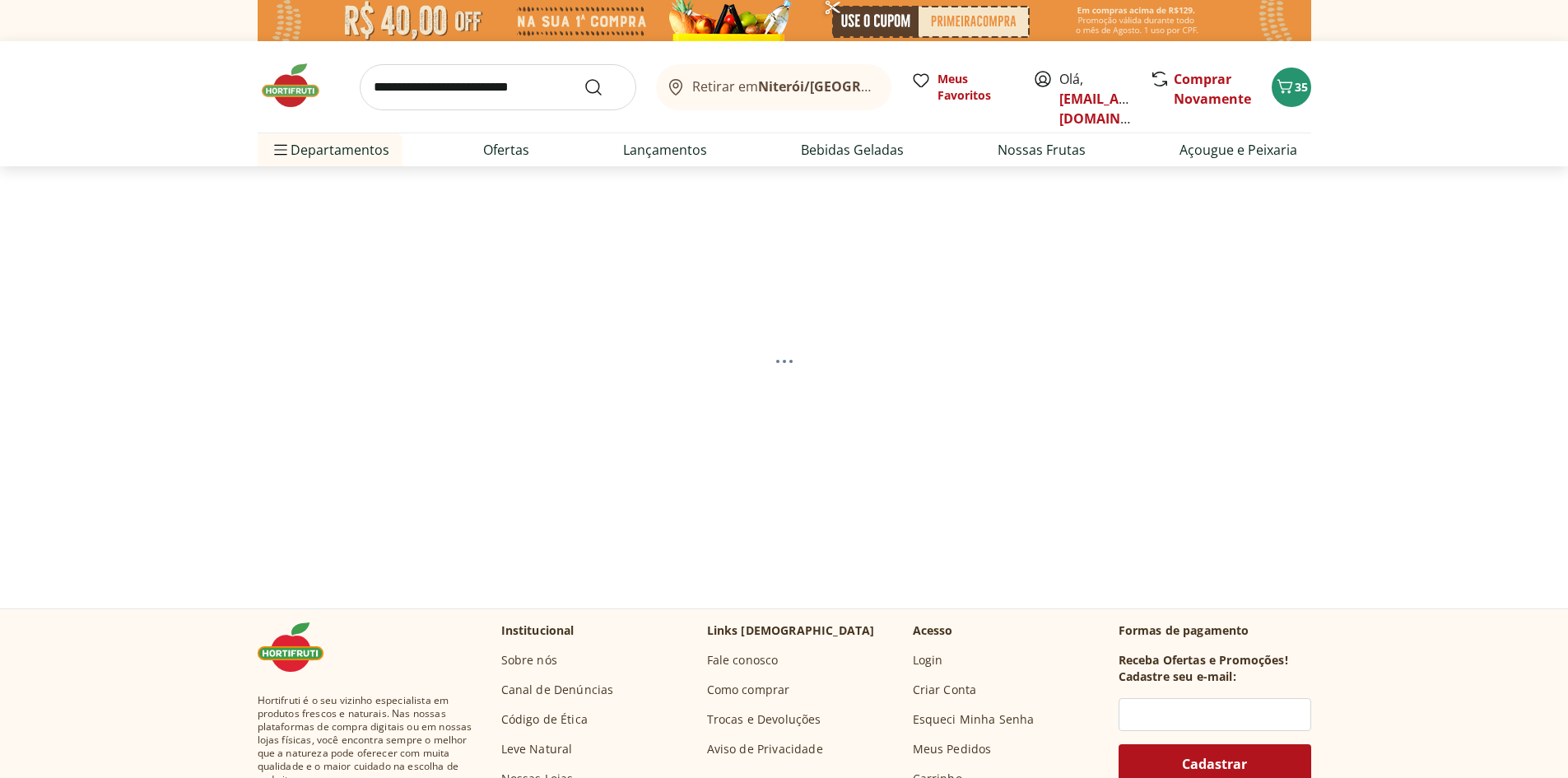
select select "**********"
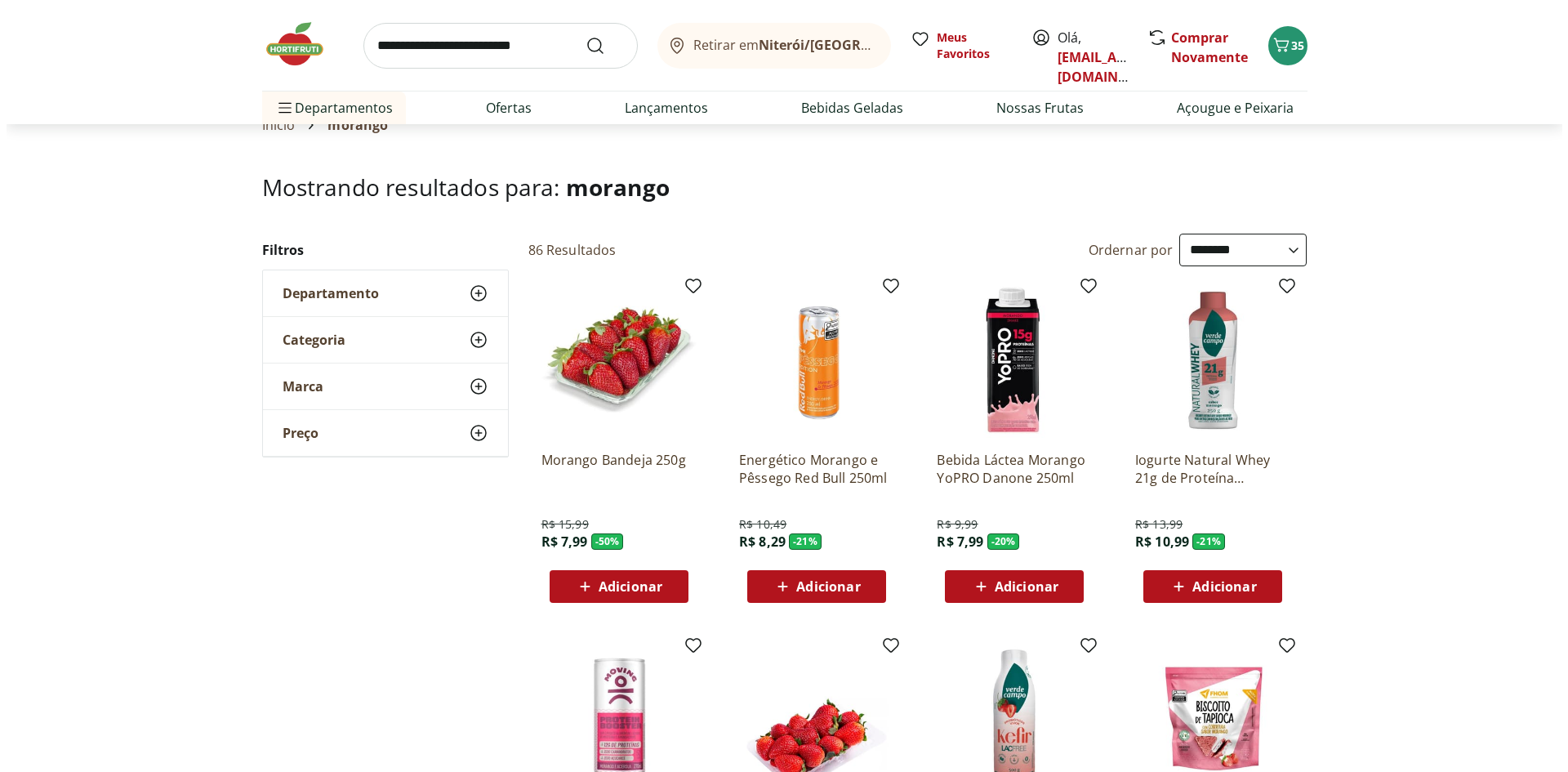
scroll to position [163, 0]
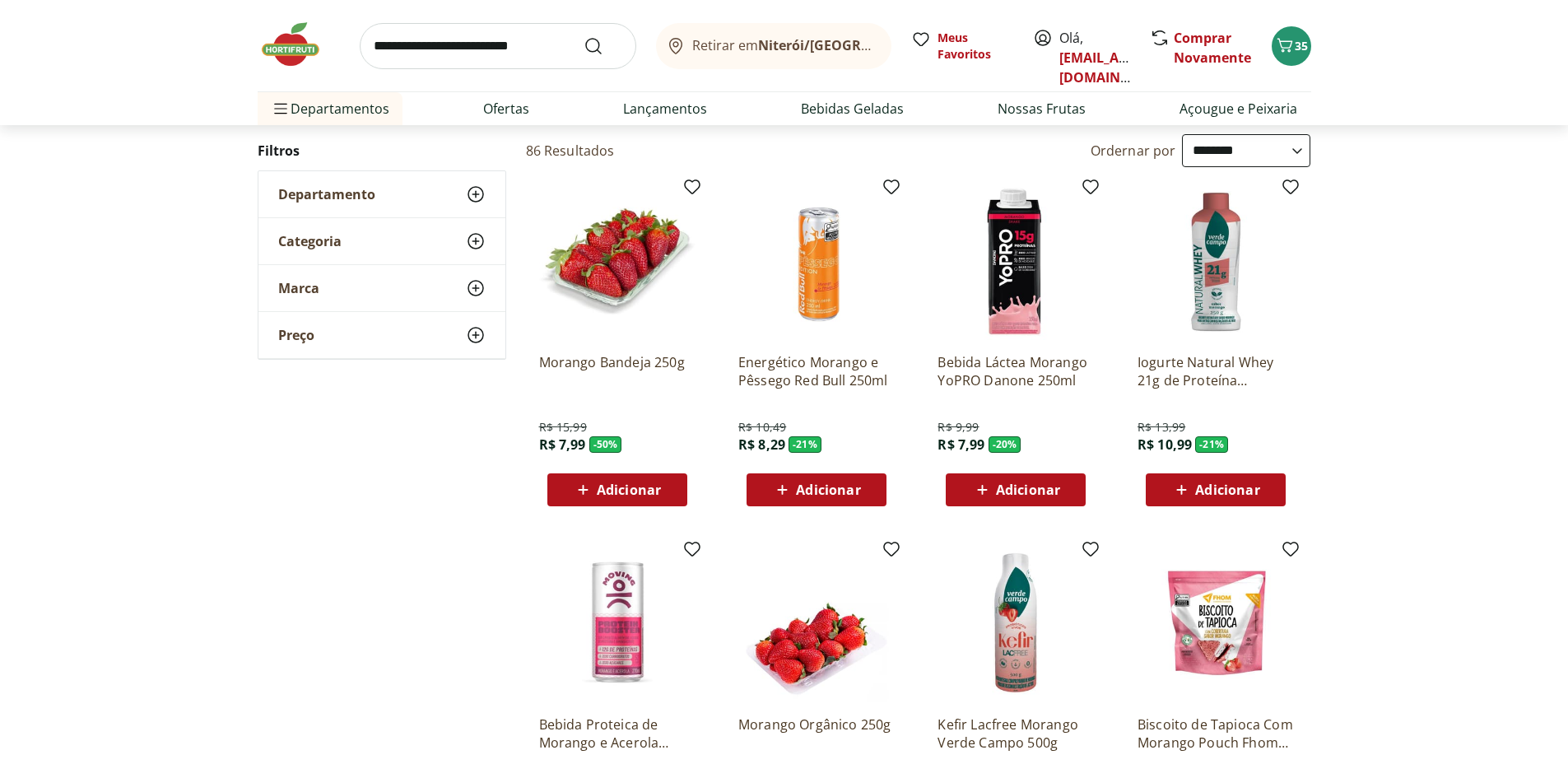
click at [640, 483] on span "Adicionar" at bounding box center [629, 489] width 64 height 13
click at [1304, 55] on button "35" at bounding box center [1291, 46] width 39 height 39
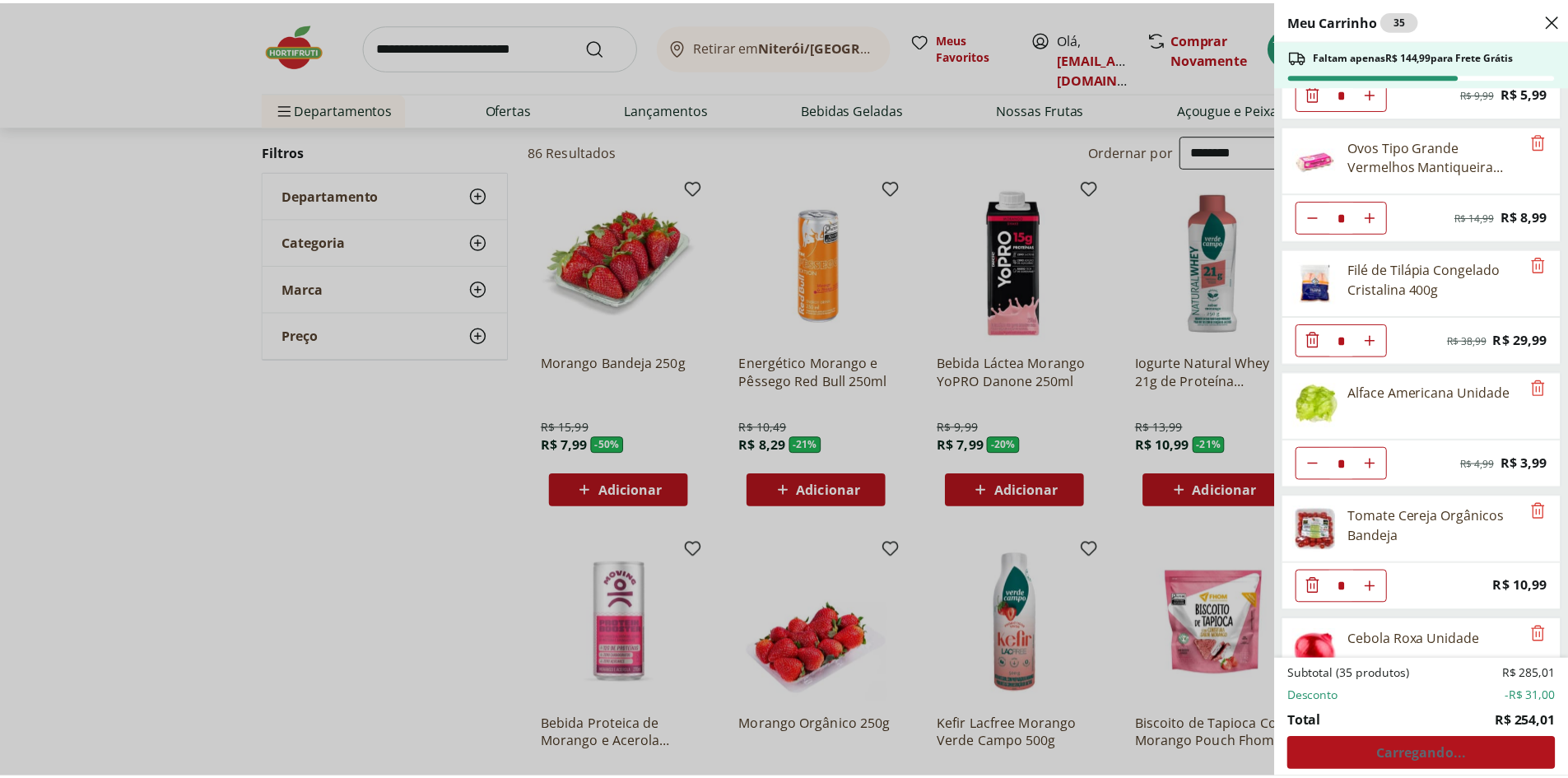
scroll to position [0, 0]
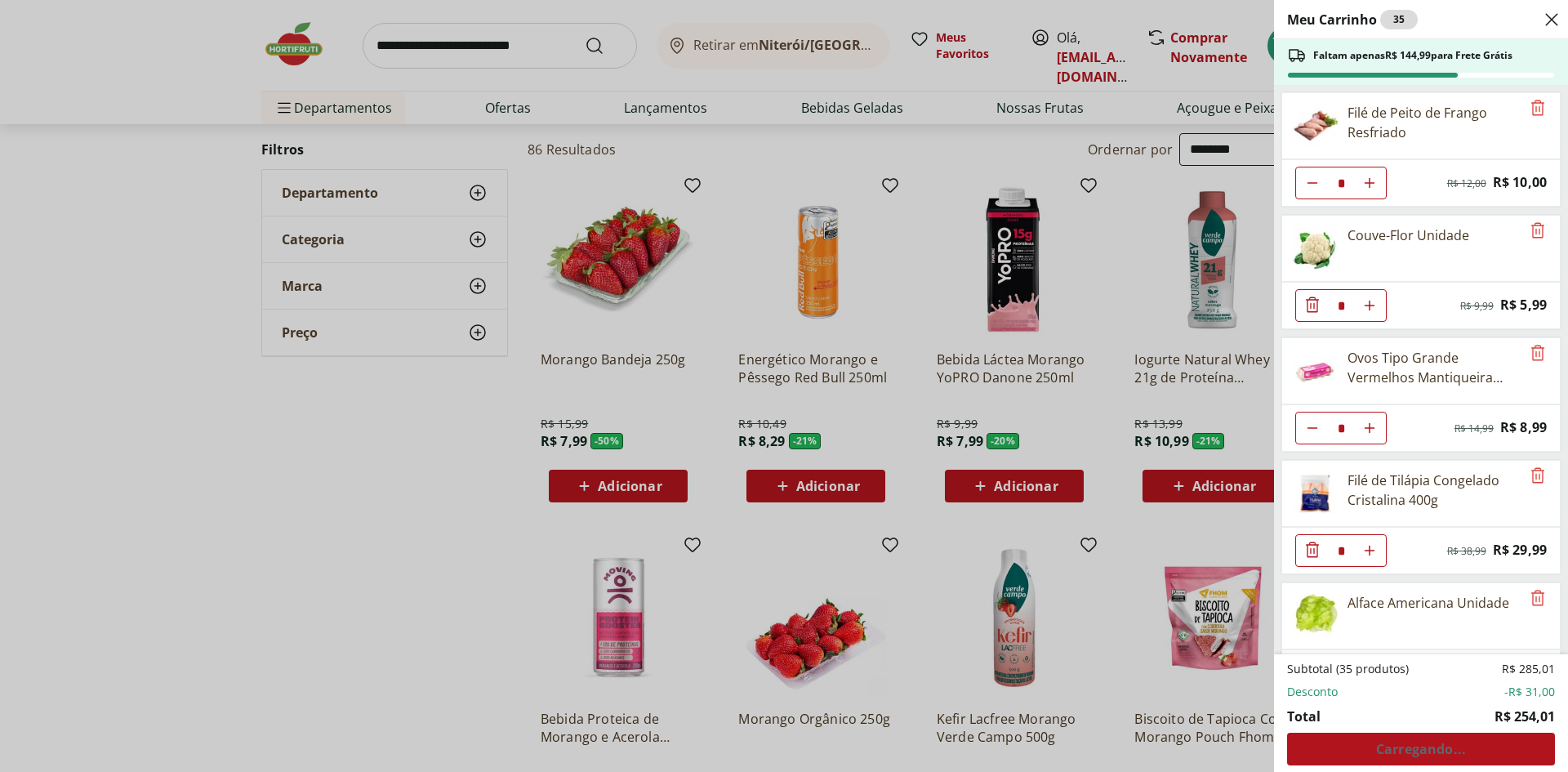
click at [601, 469] on div "Meu Carrinho 35 Faltam apenas R$ 144,99 para Frete Grátis Filé de Peito de Fran…" at bounding box center [784, 386] width 1568 height 772
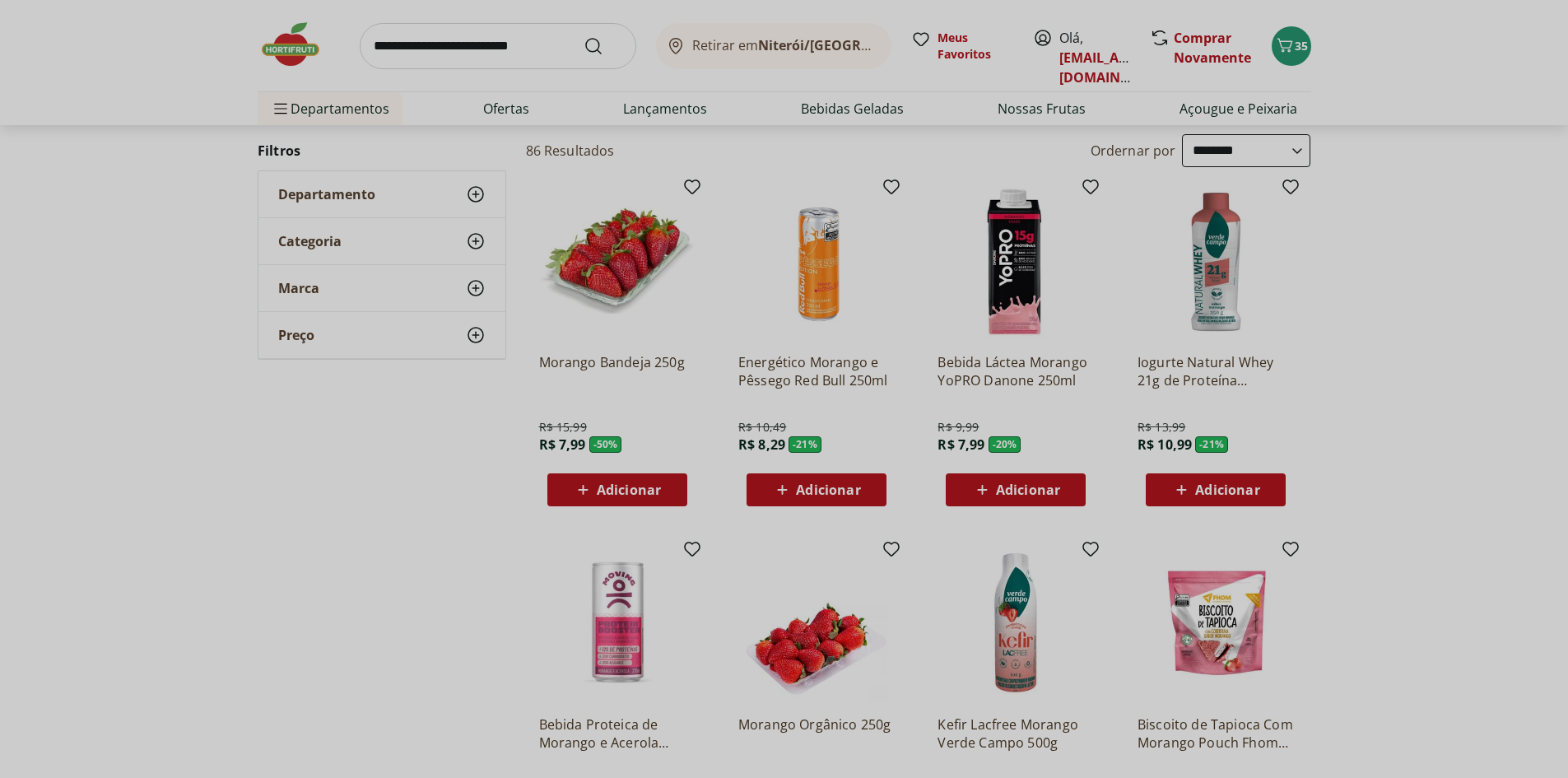
click at [616, 489] on span "Adicionar" at bounding box center [629, 489] width 64 height 13
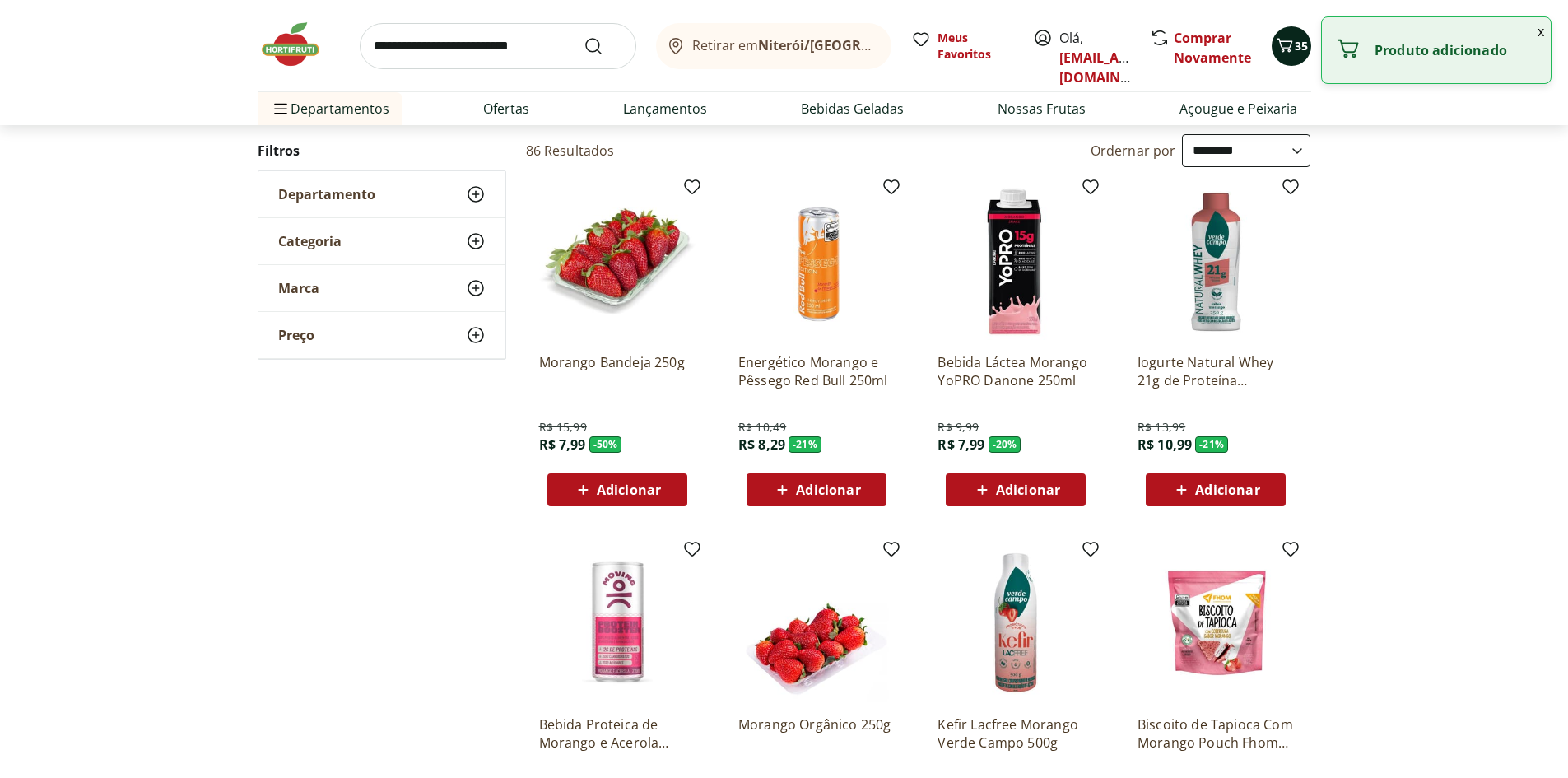
click at [1285, 40] on icon "Carrinho" at bounding box center [1285, 45] width 20 height 20
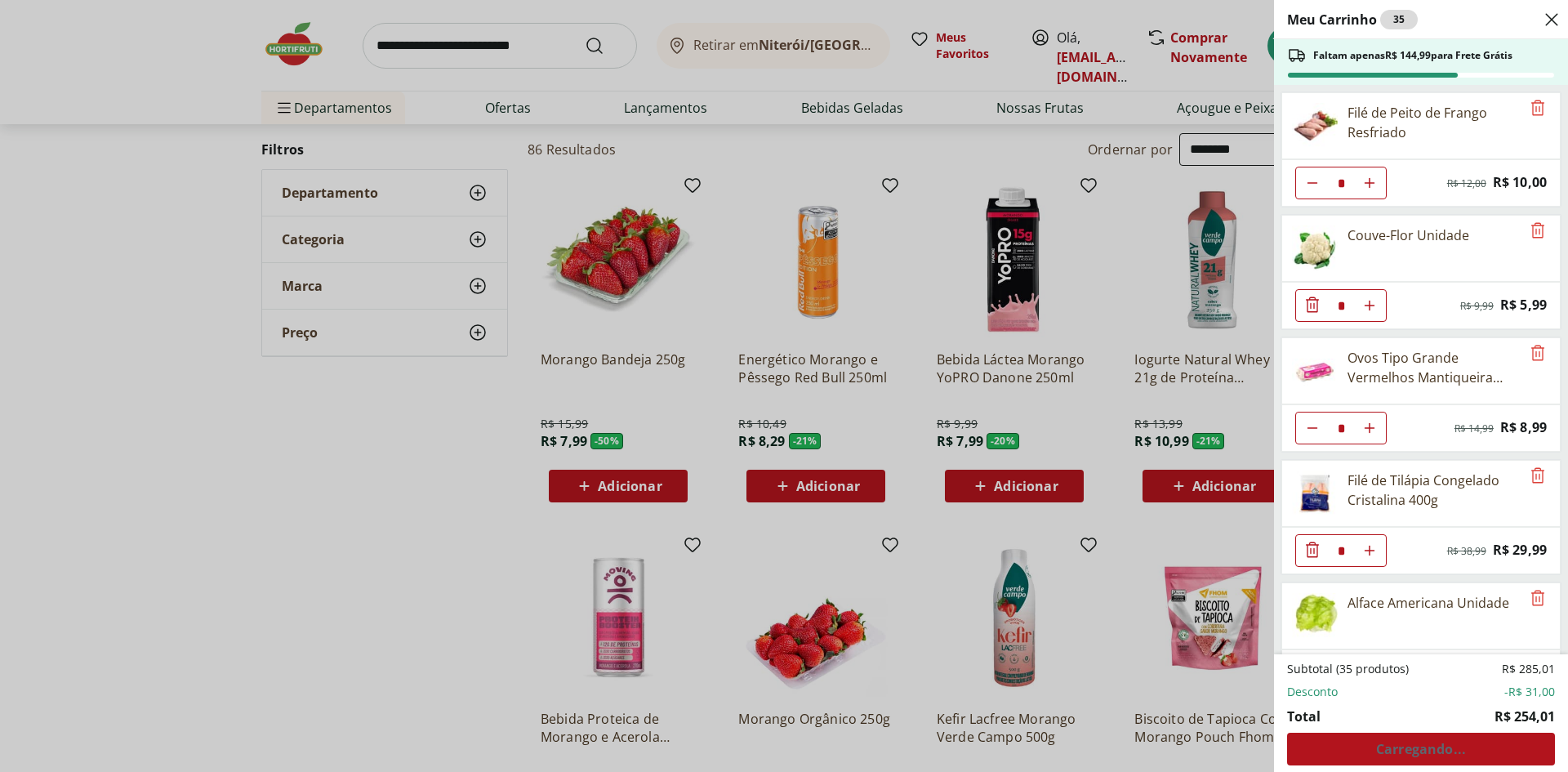
click at [722, 403] on div "Meu Carrinho 35 Faltam apenas R$ 144,99 para Frete Grátis Filé de Peito de Fran…" at bounding box center [784, 386] width 1568 height 772
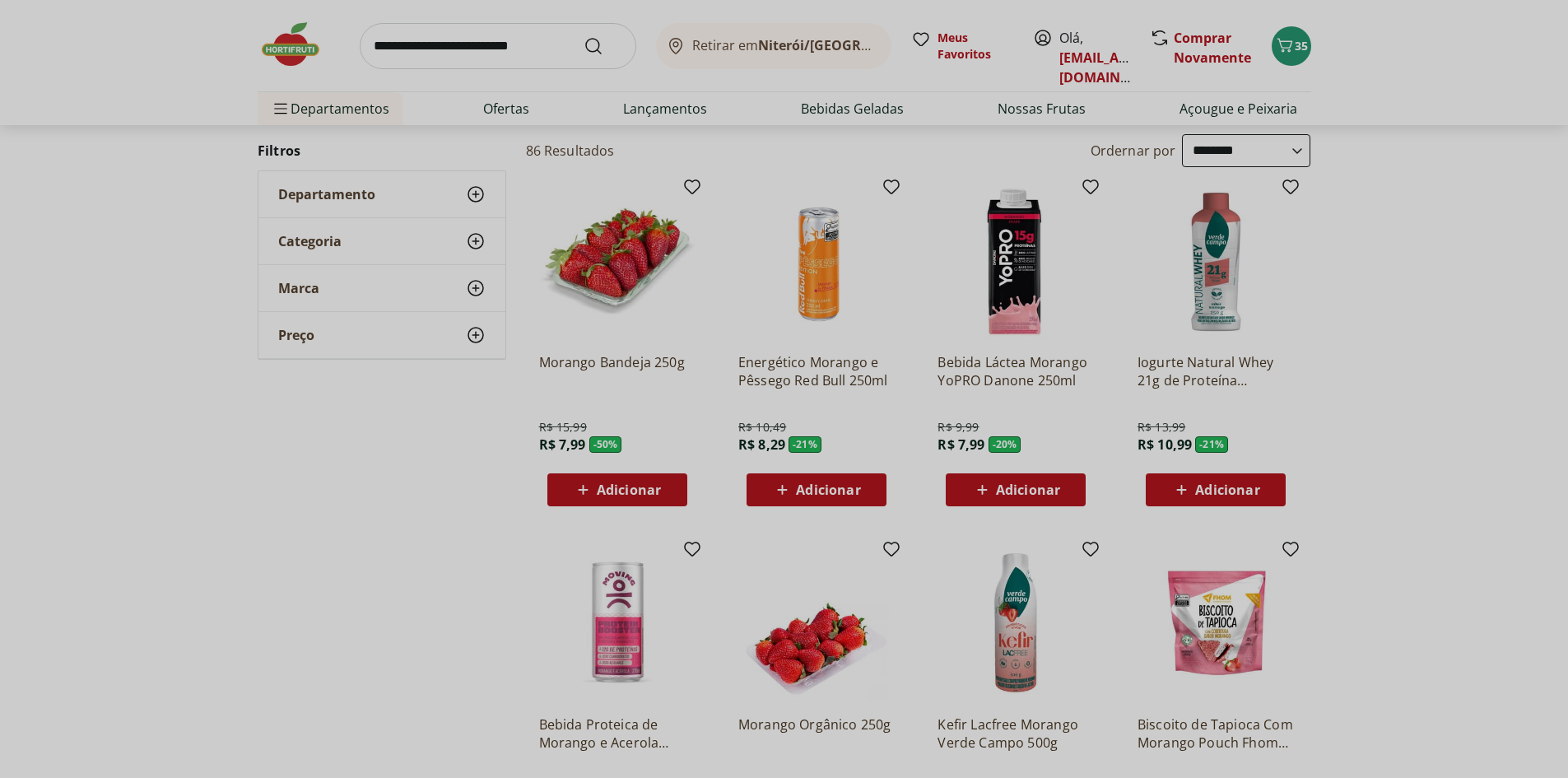
click at [651, 493] on span "Adicionar" at bounding box center [629, 489] width 64 height 13
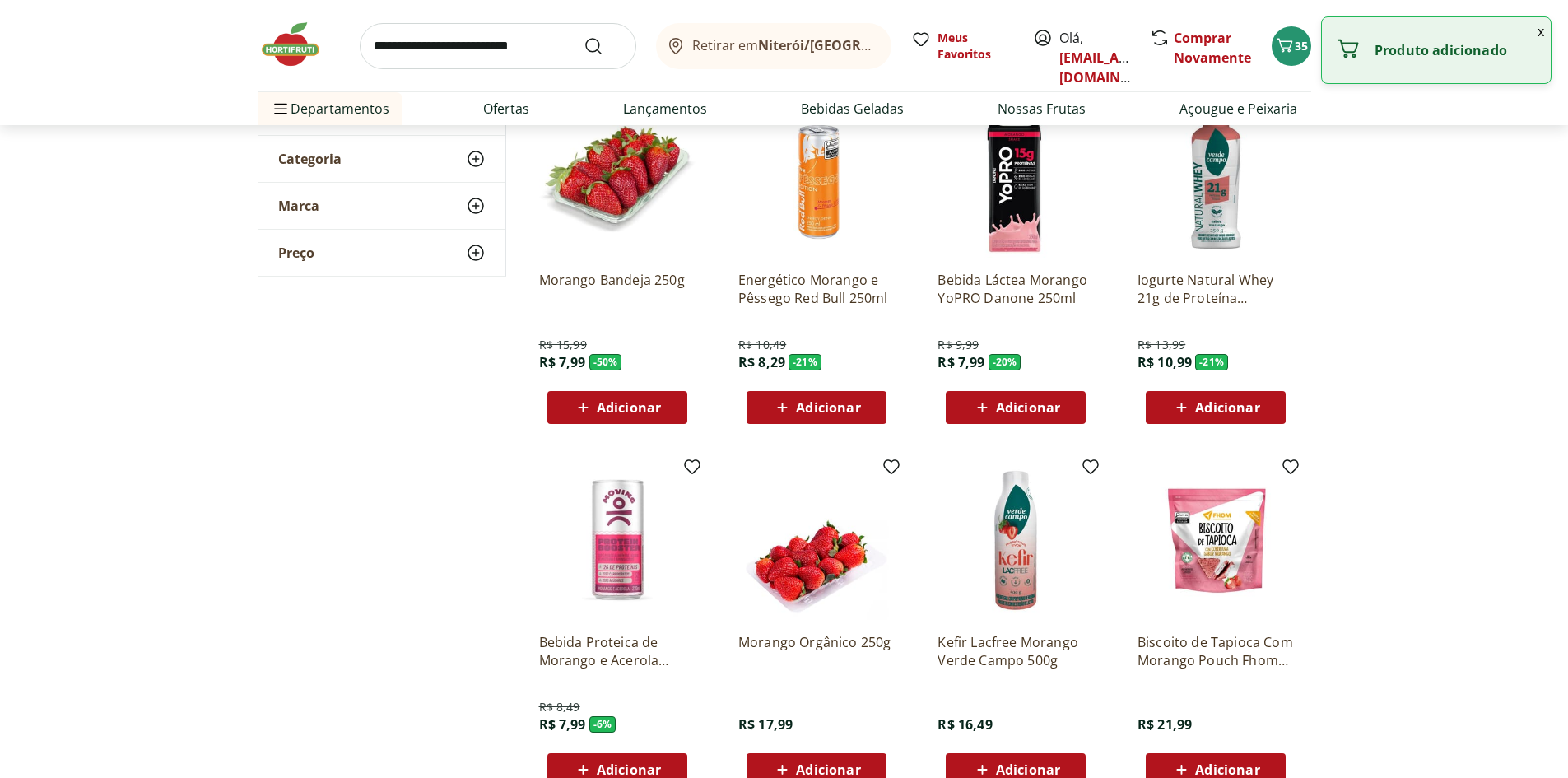
scroll to position [329, 0]
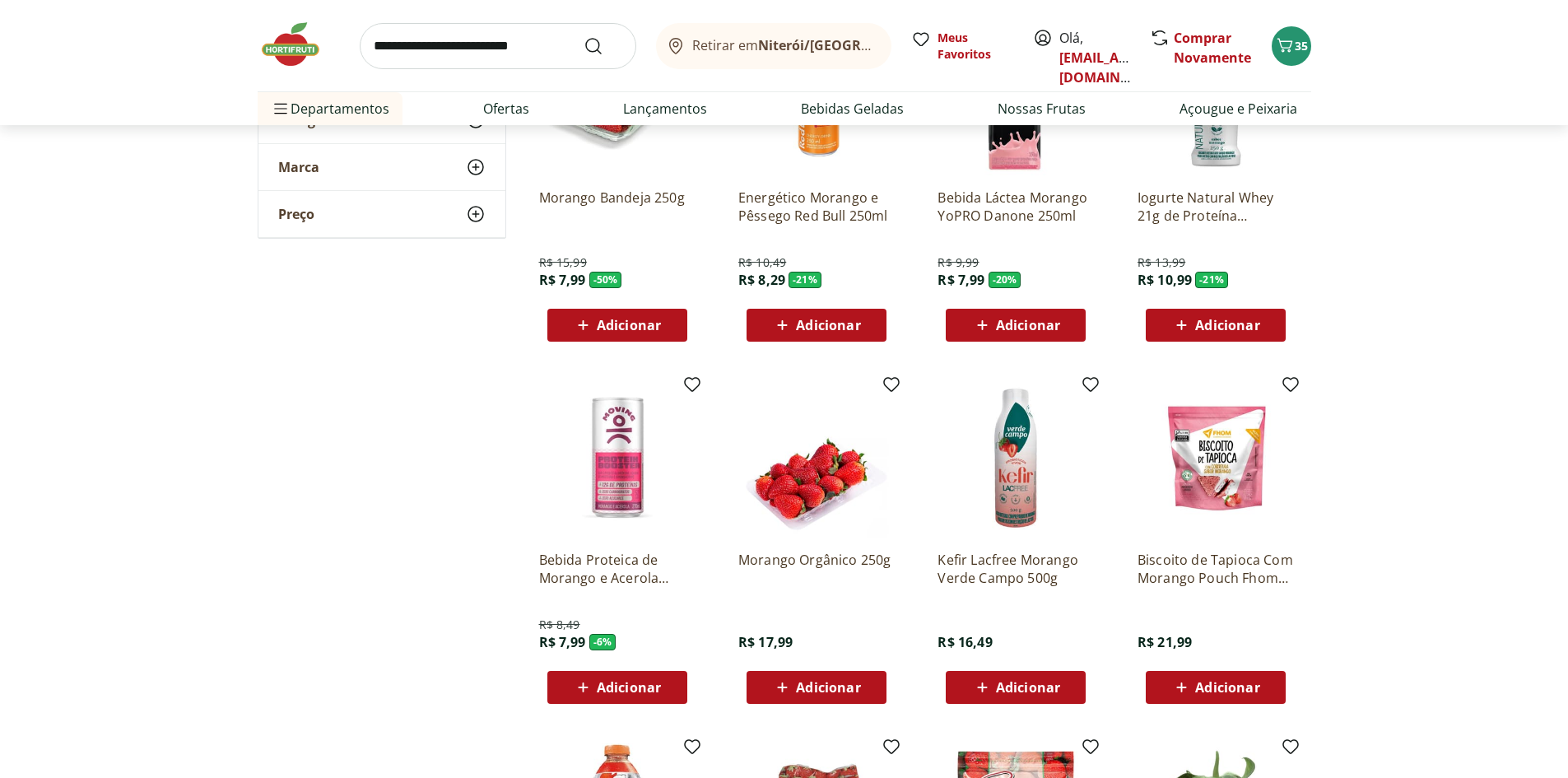
click at [838, 690] on span "Adicionar" at bounding box center [827, 687] width 64 height 13
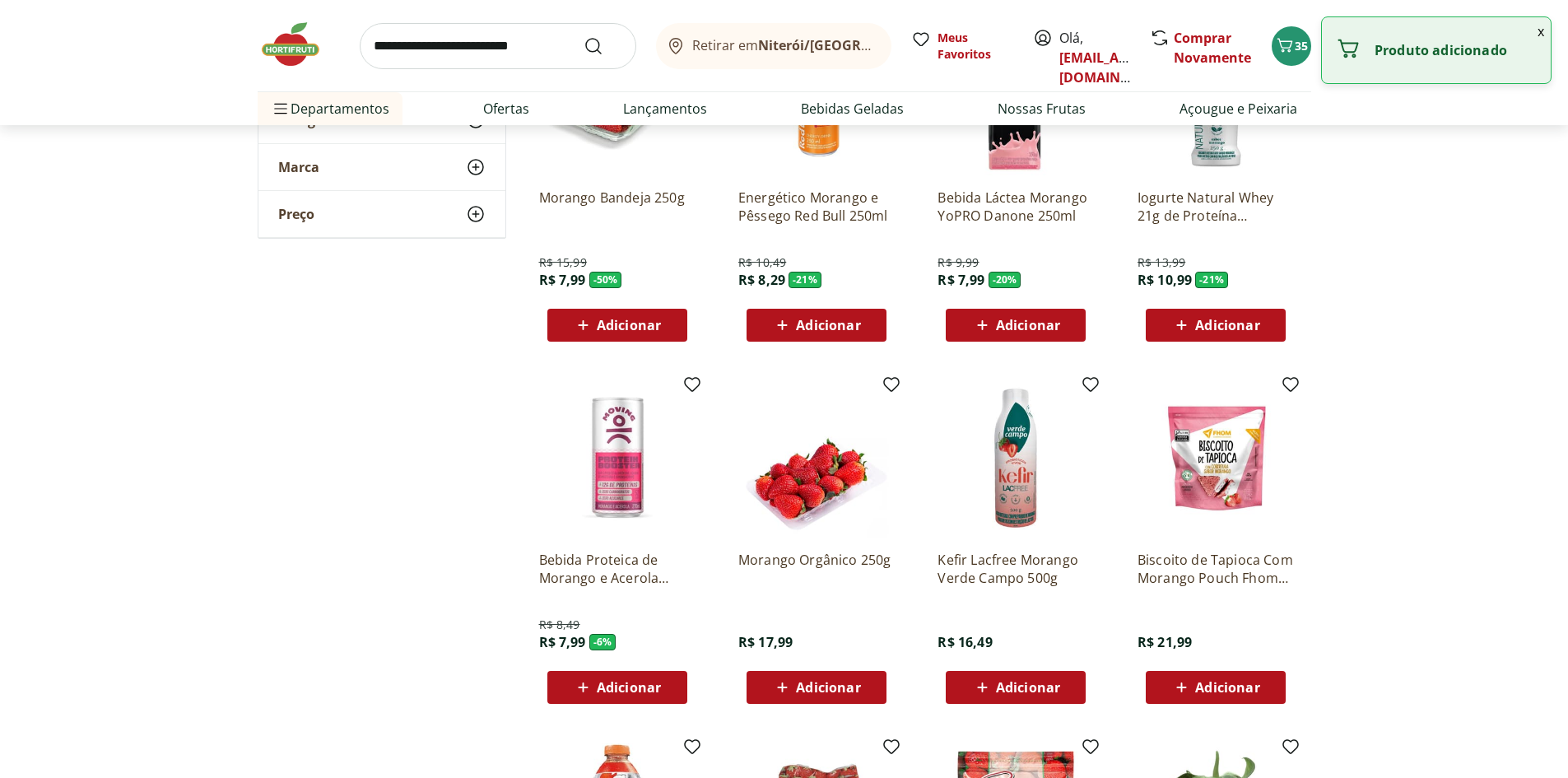
click at [667, 325] on div "Adicionar" at bounding box center [617, 325] width 113 height 30
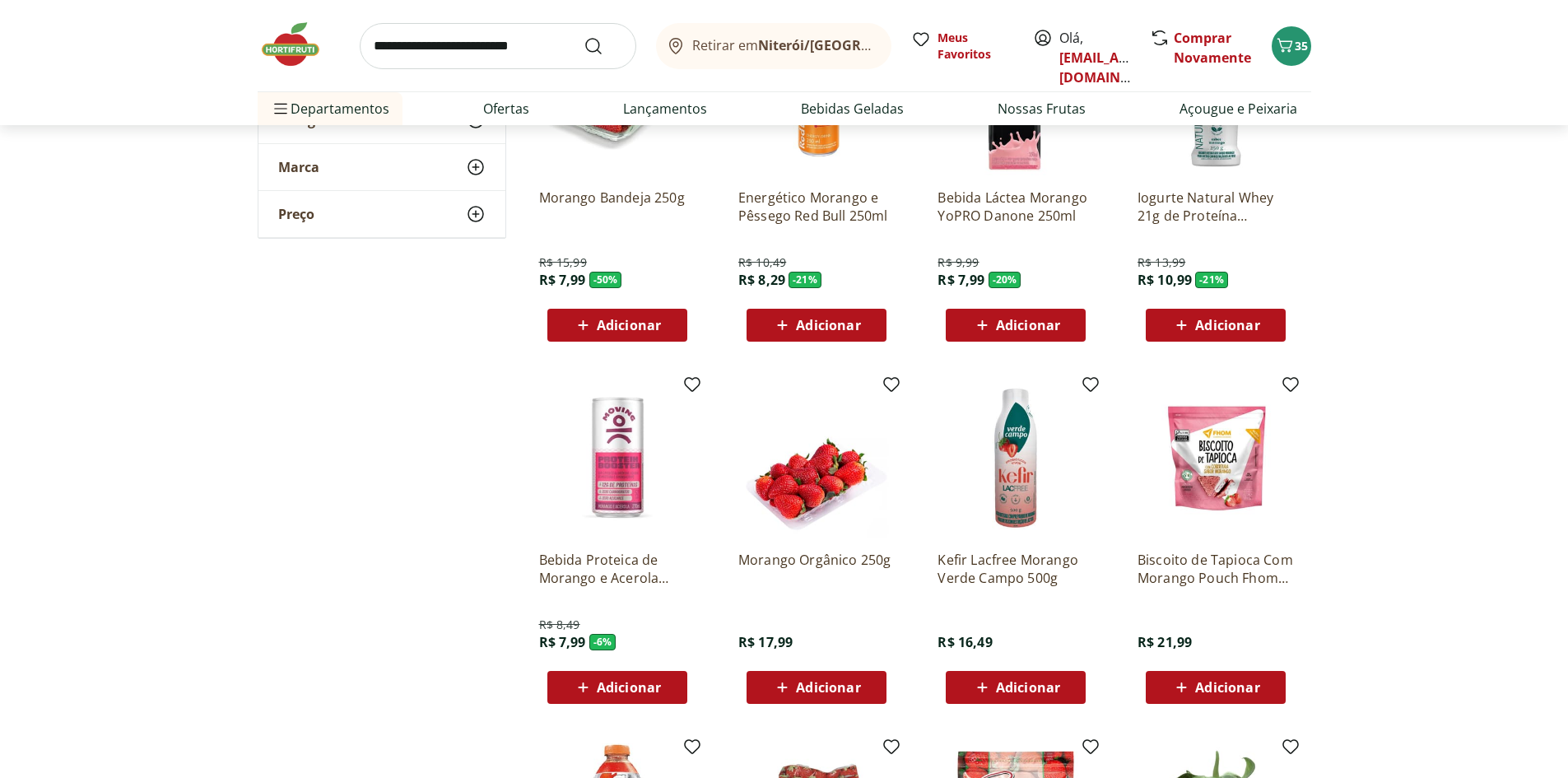
click at [586, 315] on icon at bounding box center [583, 325] width 21 height 20
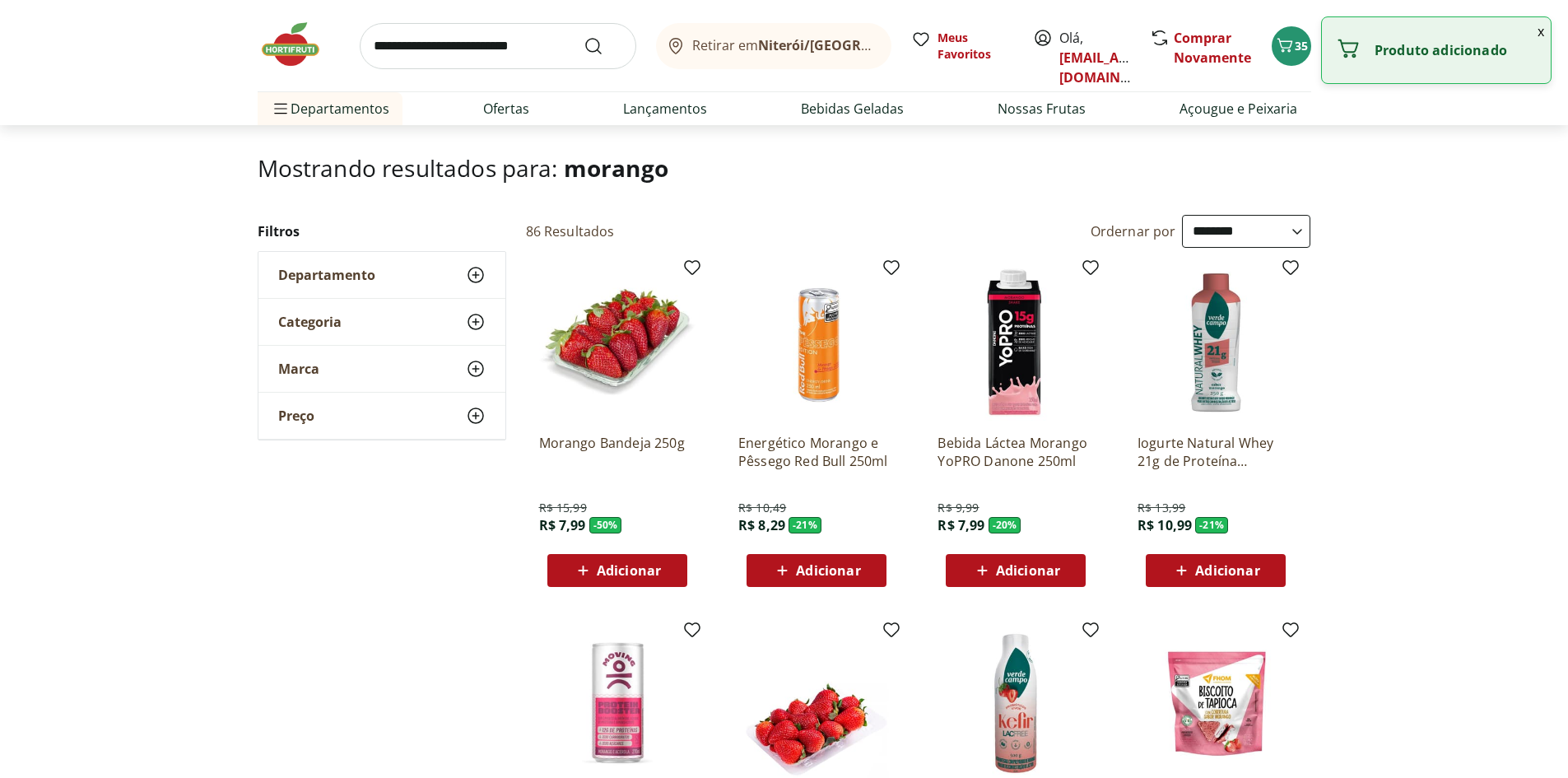
scroll to position [83, 0]
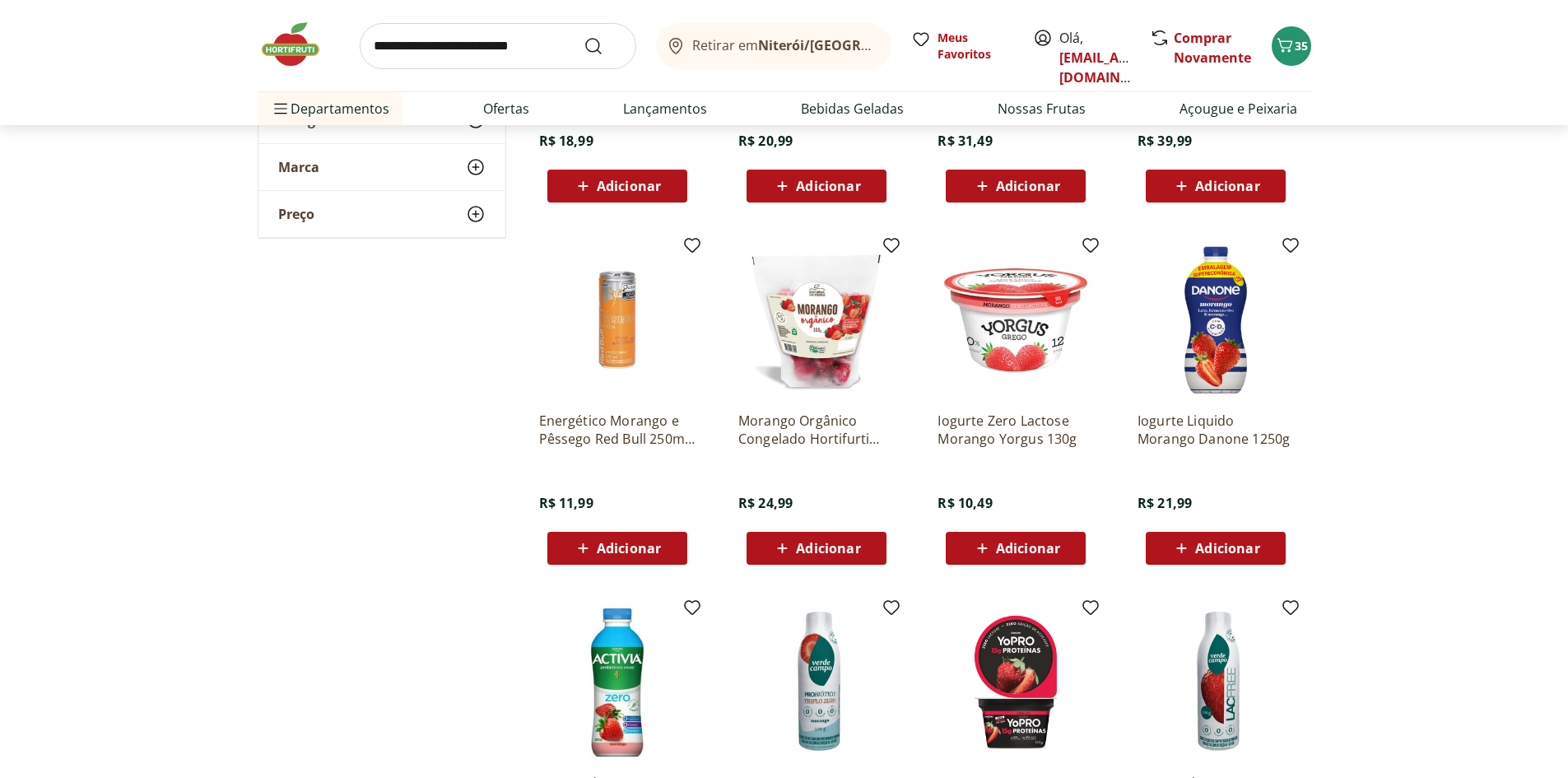
scroll to position [1564, 0]
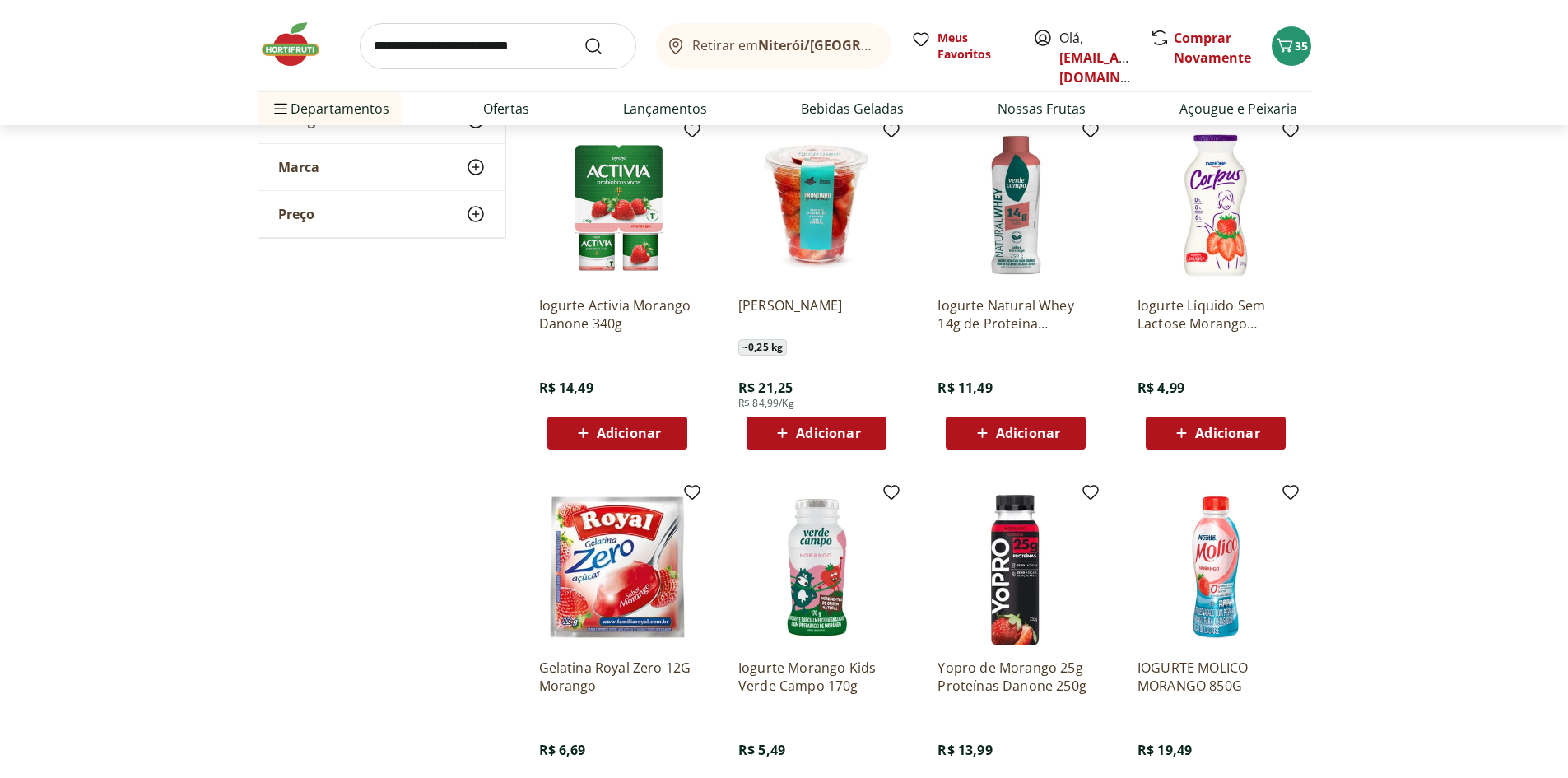
scroll to position [2716, 0]
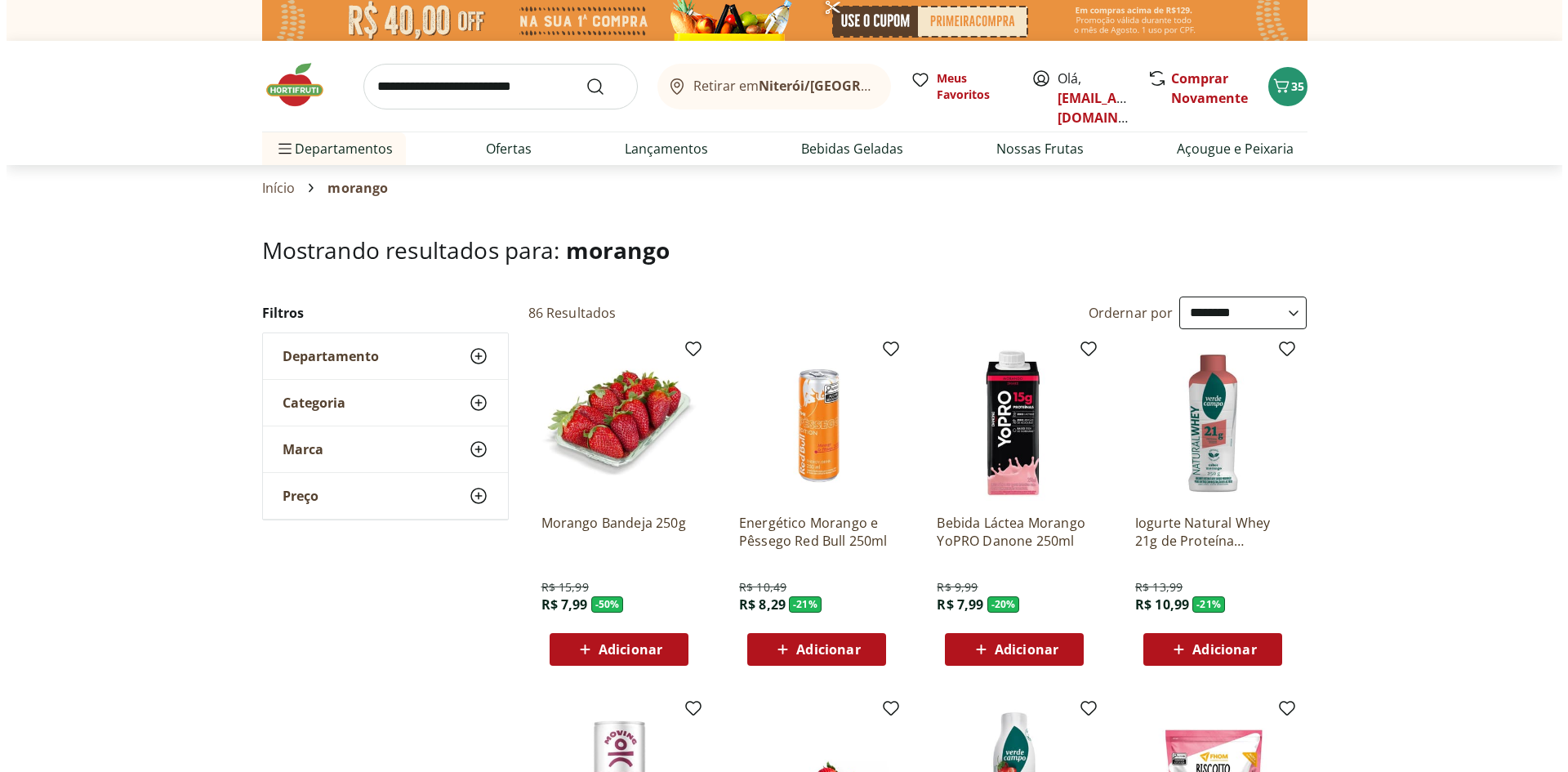
scroll to position [327, 0]
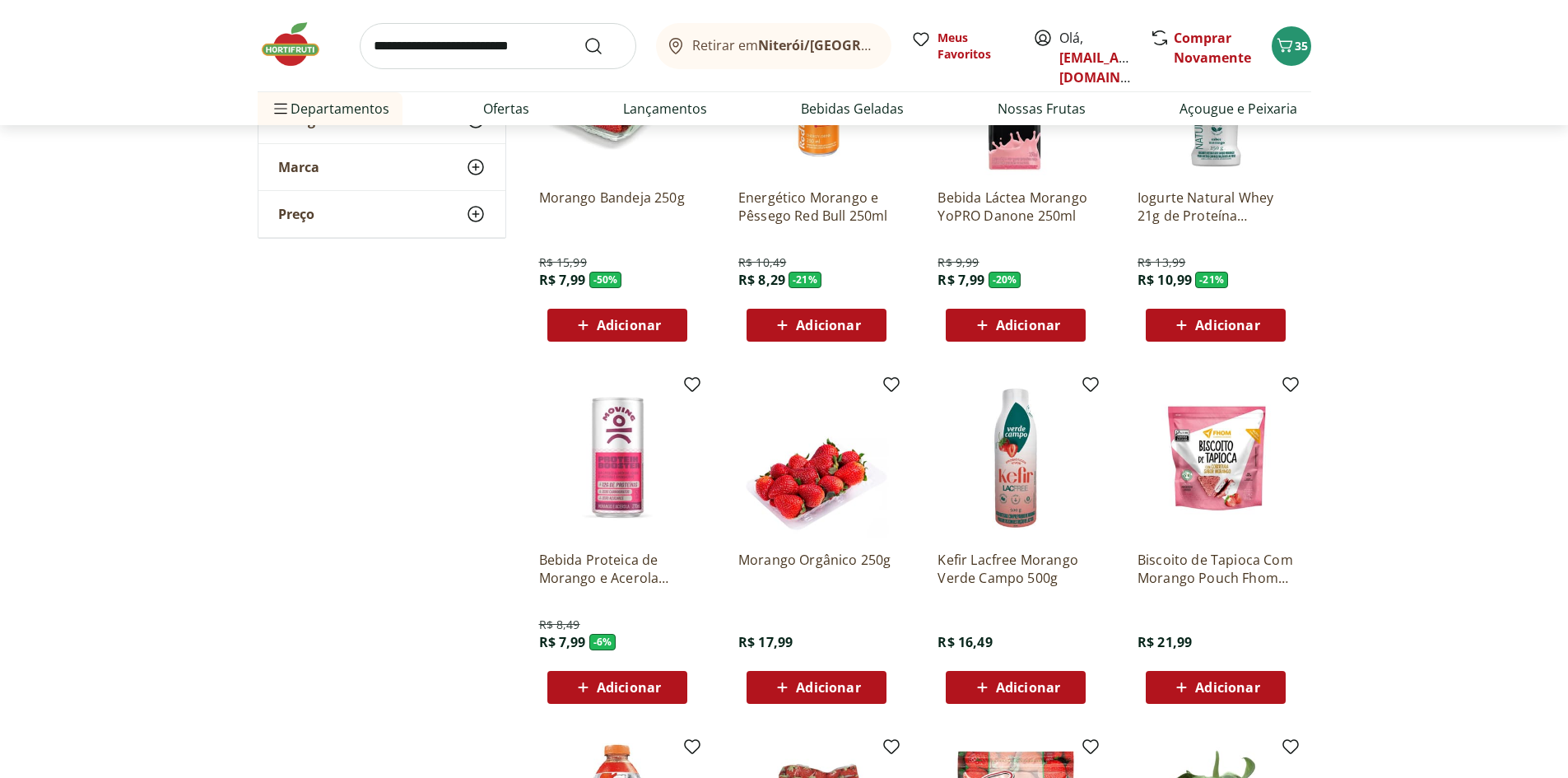
click at [626, 330] on span "Adicionar" at bounding box center [629, 325] width 64 height 13
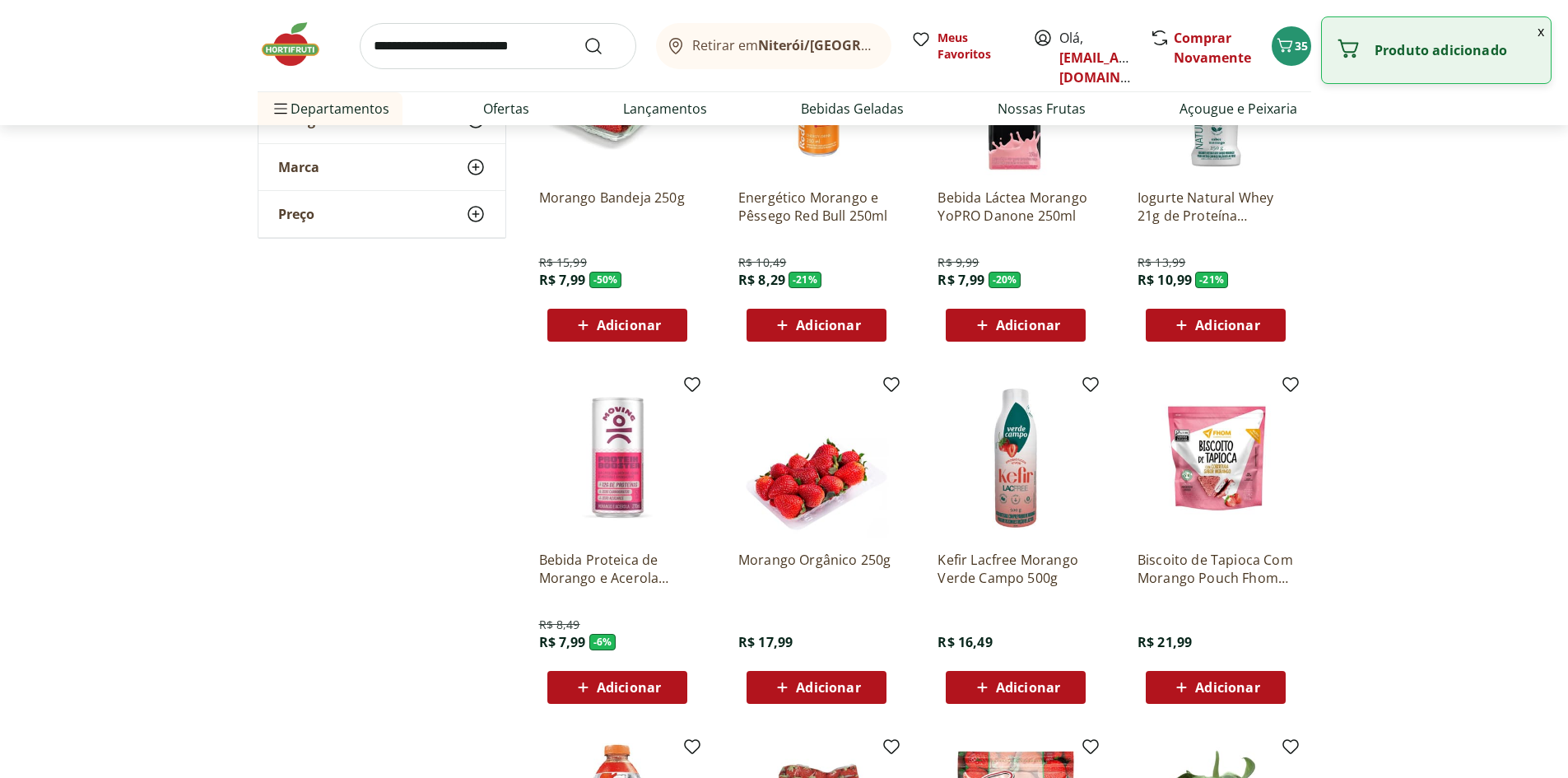
click at [634, 321] on span "Adicionar" at bounding box center [629, 325] width 64 height 13
click at [666, 323] on icon at bounding box center [663, 324] width 21 height 20
click at [573, 326] on icon at bounding box center [571, 324] width 20 height 20
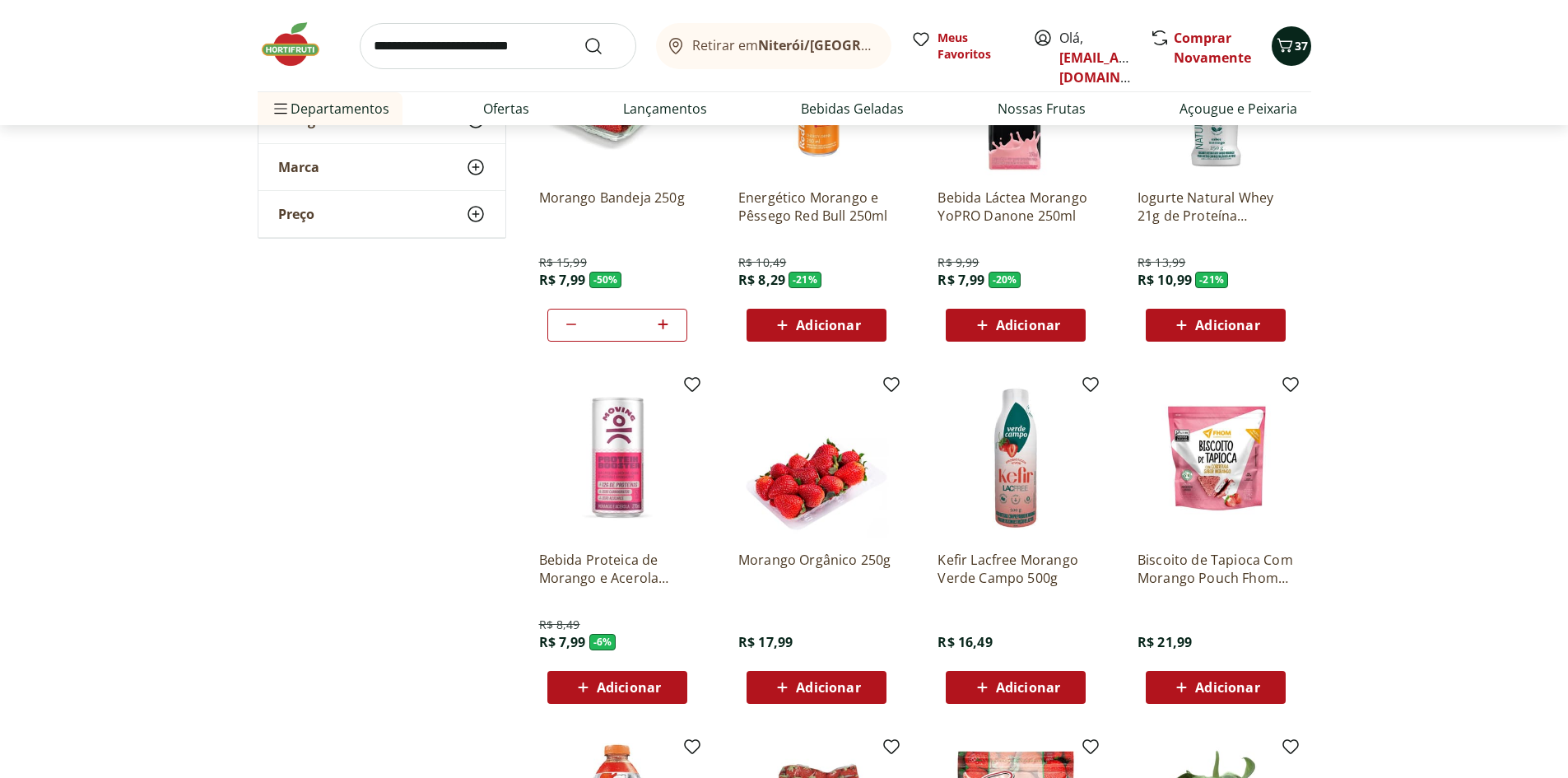
click at [1280, 51] on icon "Carrinho" at bounding box center [1285, 45] width 20 height 20
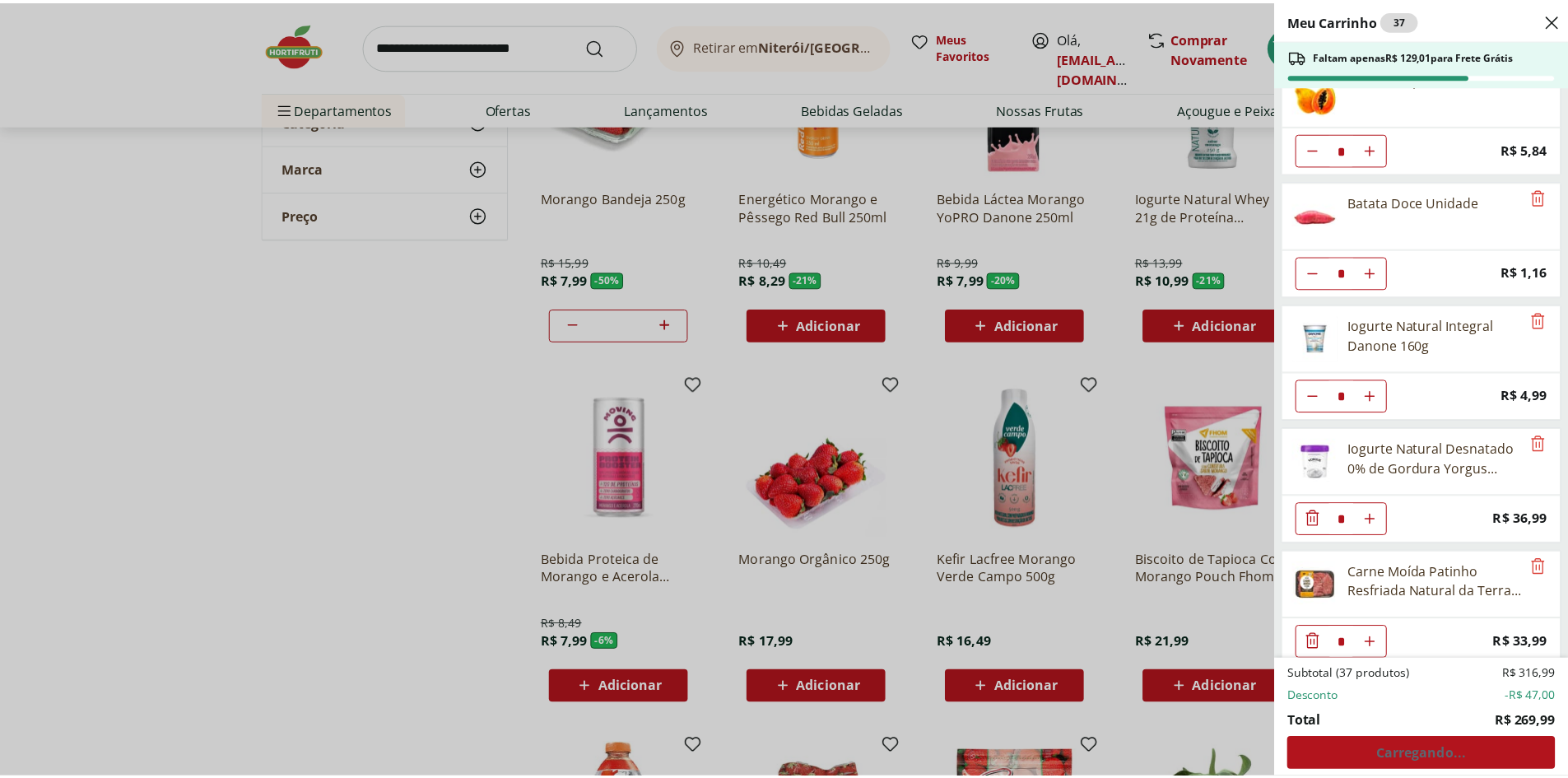
scroll to position [1902, 0]
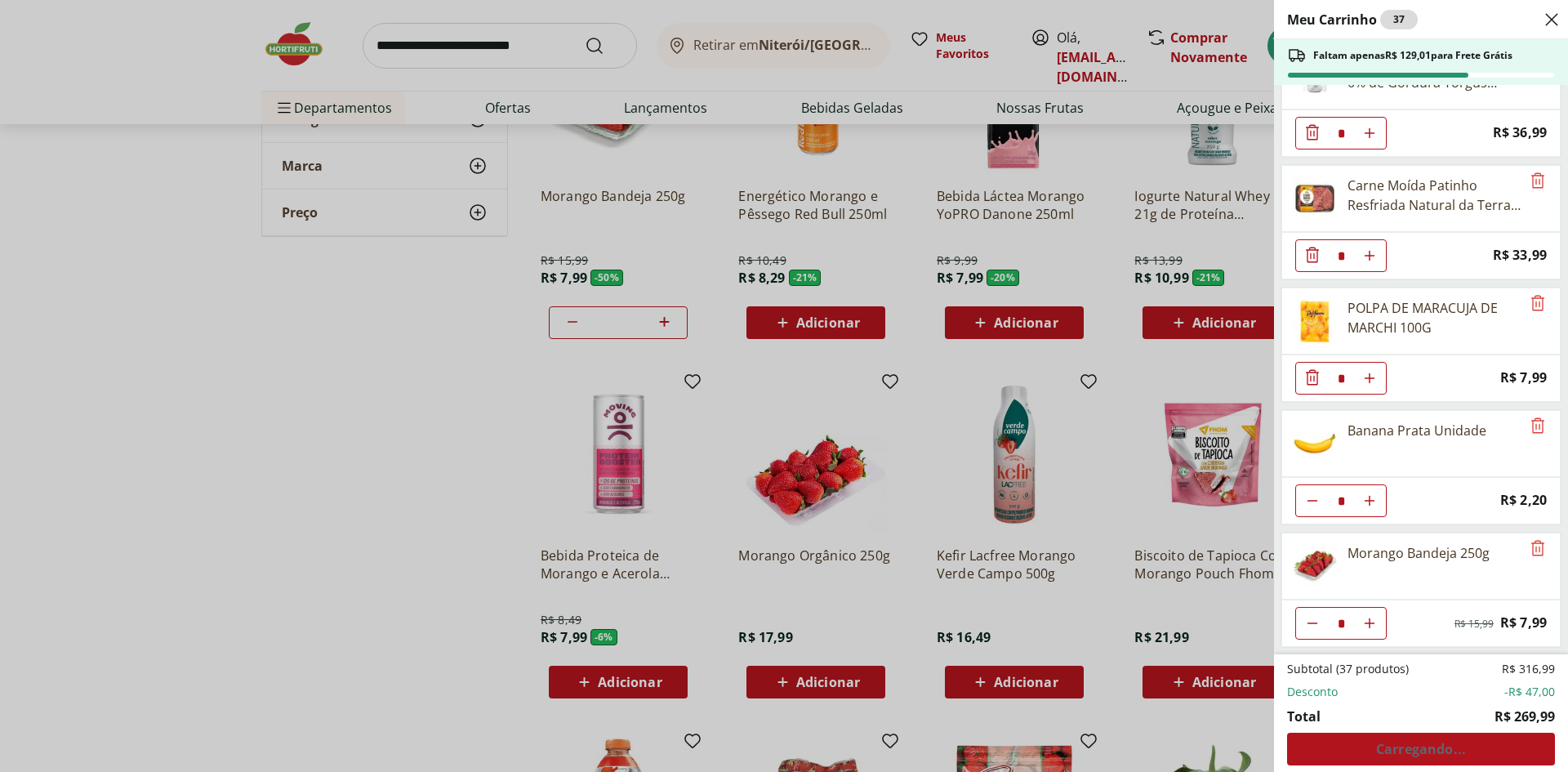
type input "*"
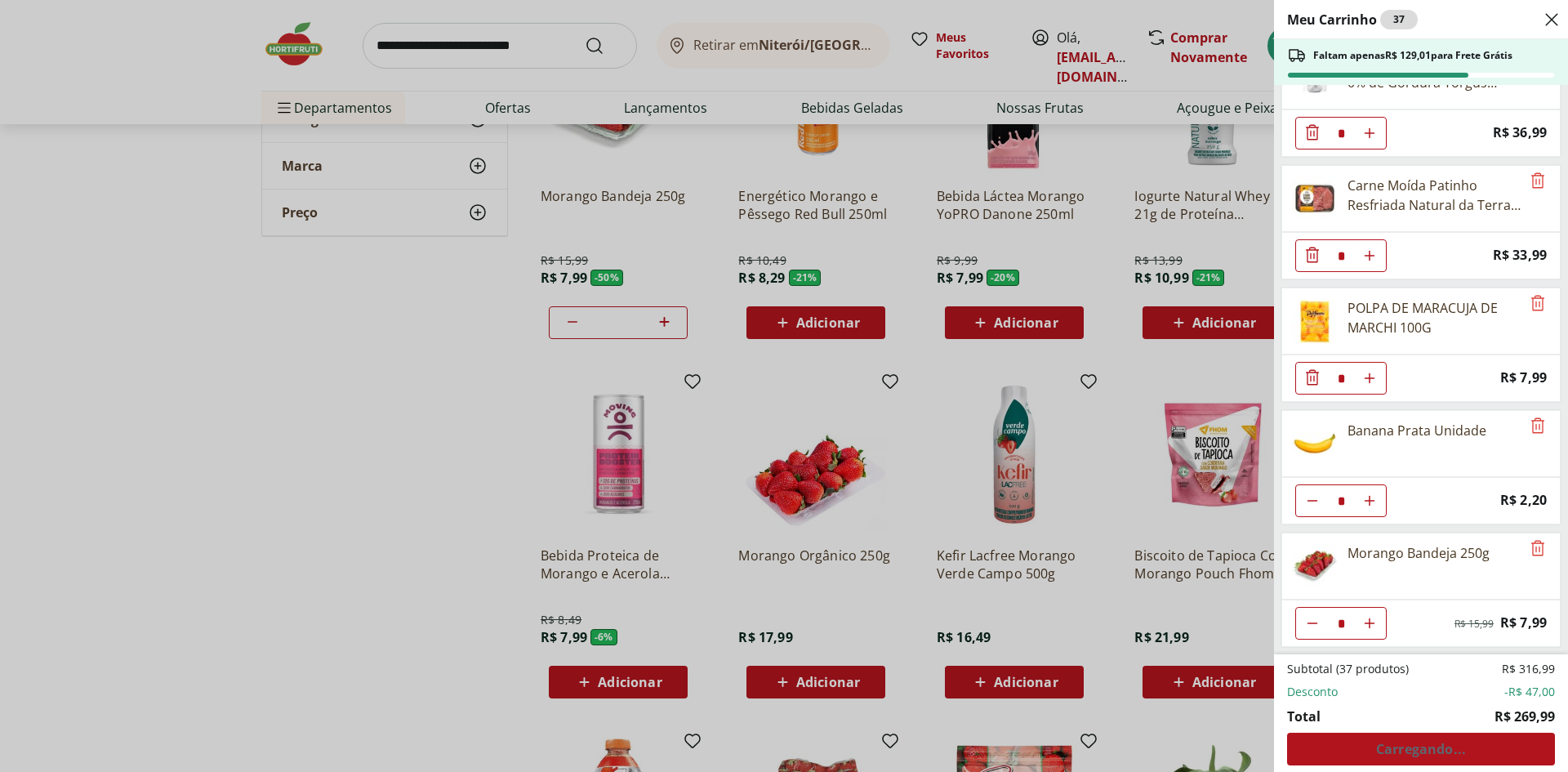
type input "*"
click at [383, 509] on div "Meu Carrinho 36 Faltam apenas R$ 137,00 para Frete Grátis Filé de Peito de Fran…" at bounding box center [784, 386] width 1568 height 772
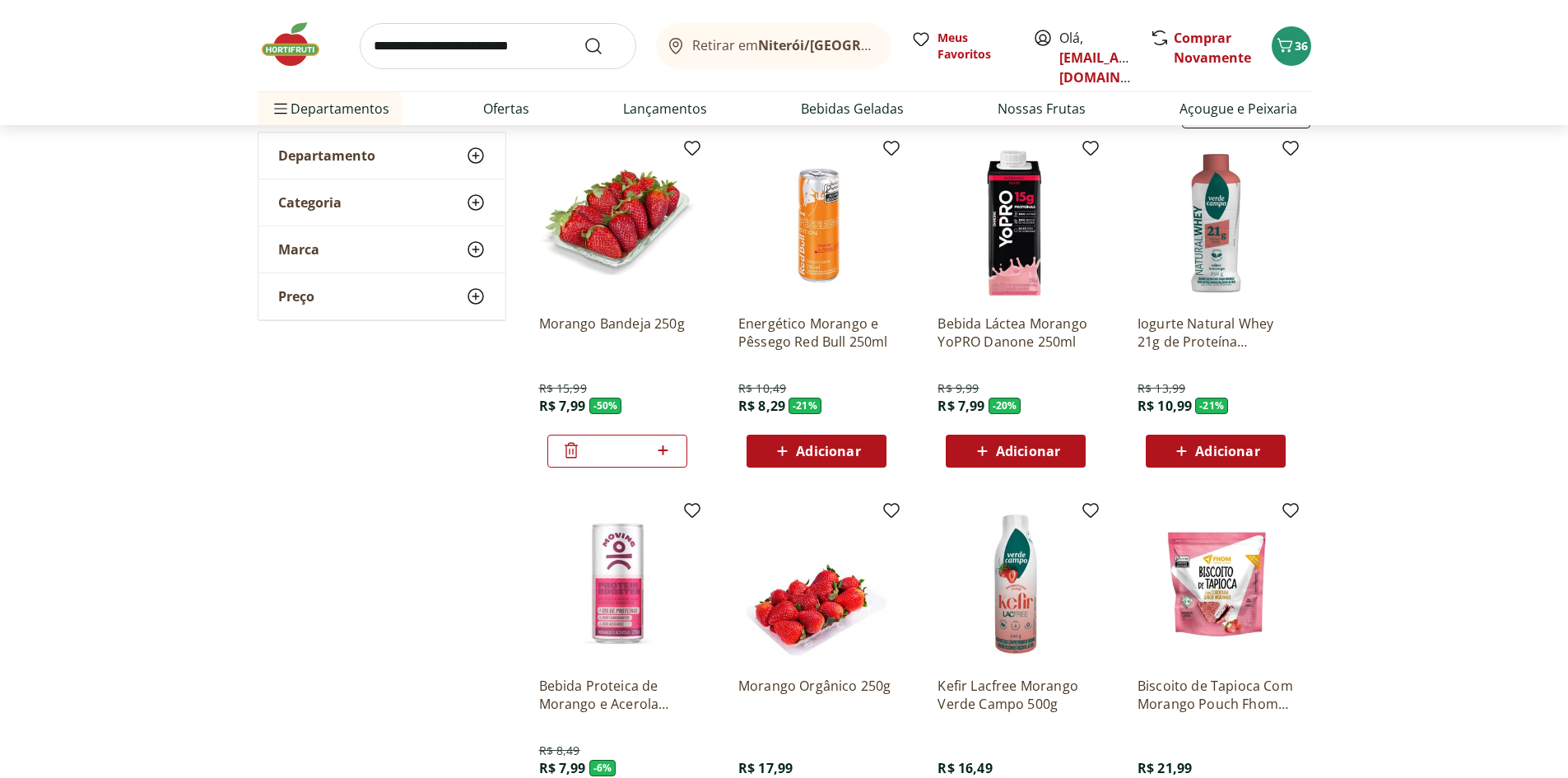
scroll to position [0, 0]
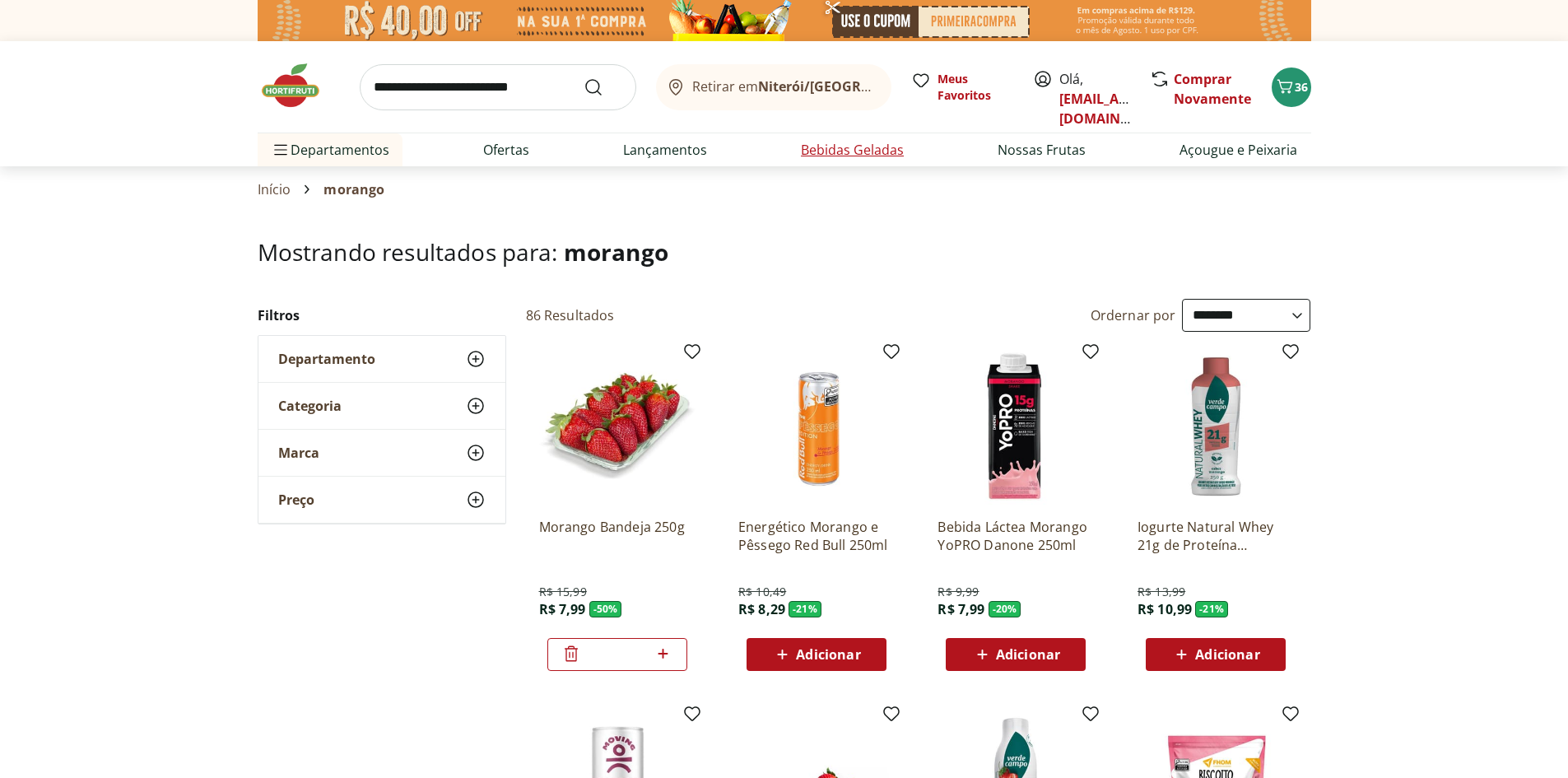
click at [895, 149] on link "Bebidas Geladas" at bounding box center [852, 150] width 103 height 20
select select "**********"
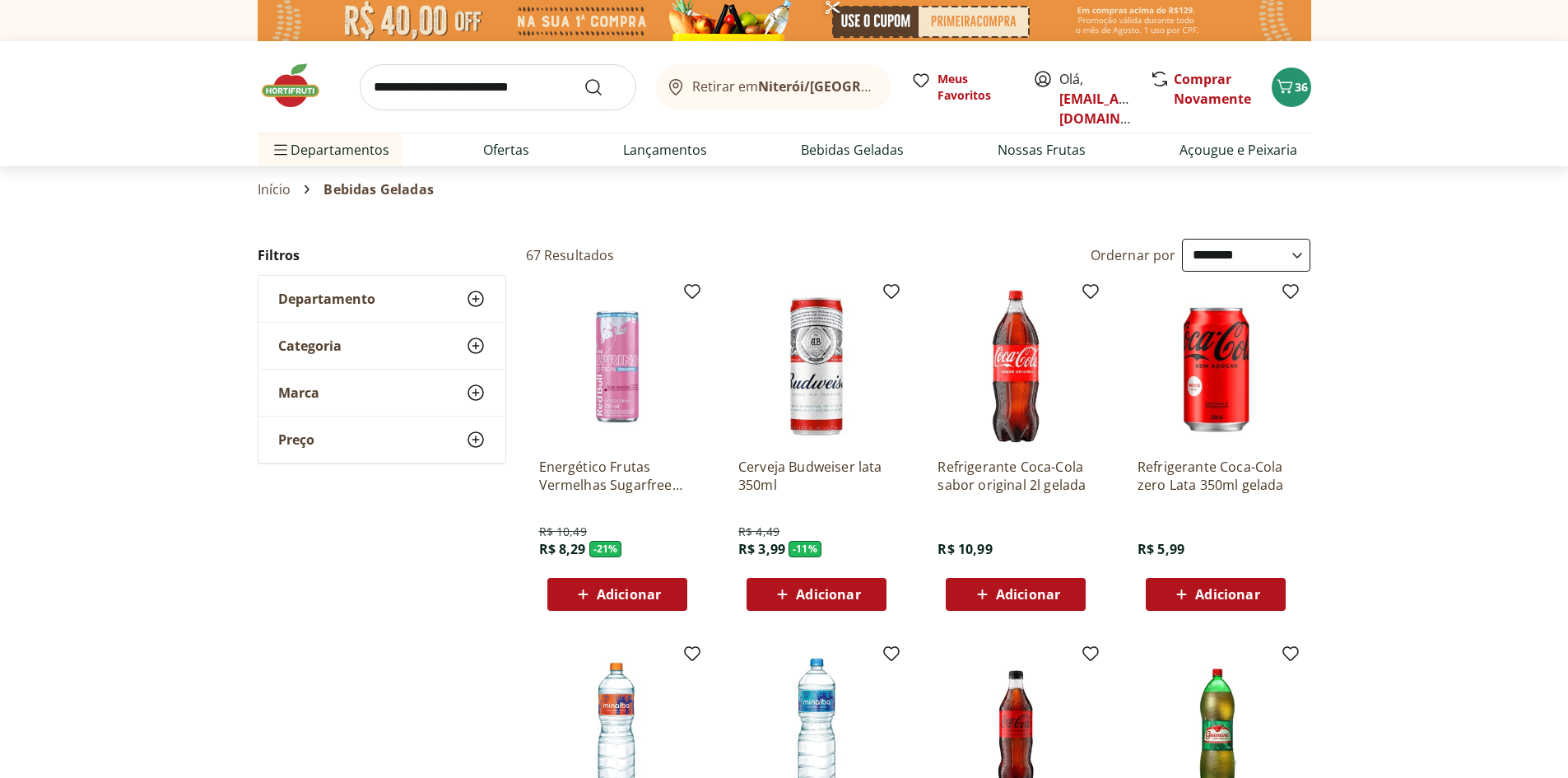
click at [437, 100] on input "search" at bounding box center [498, 87] width 277 height 46
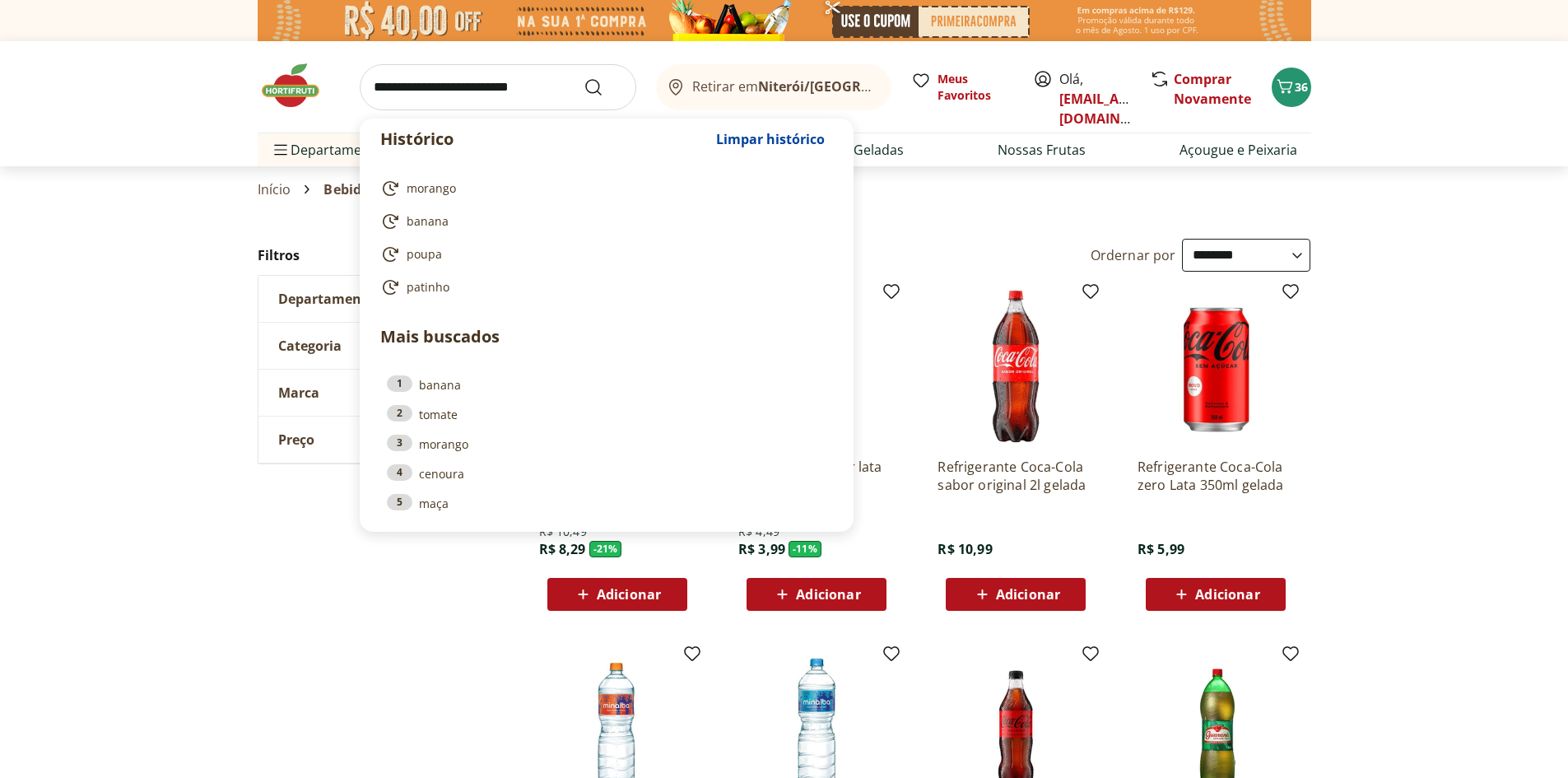
type input "*"
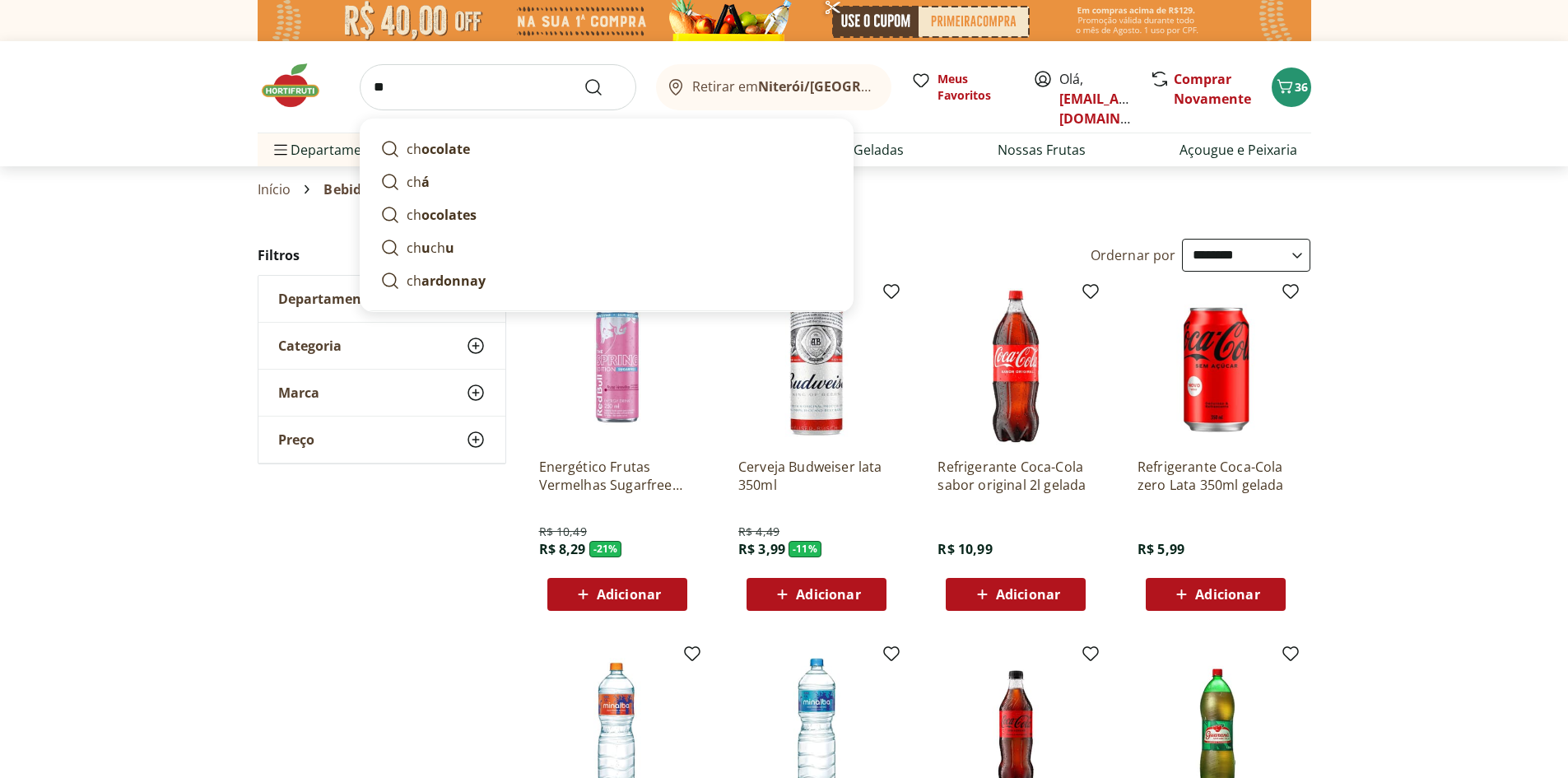
type input "***"
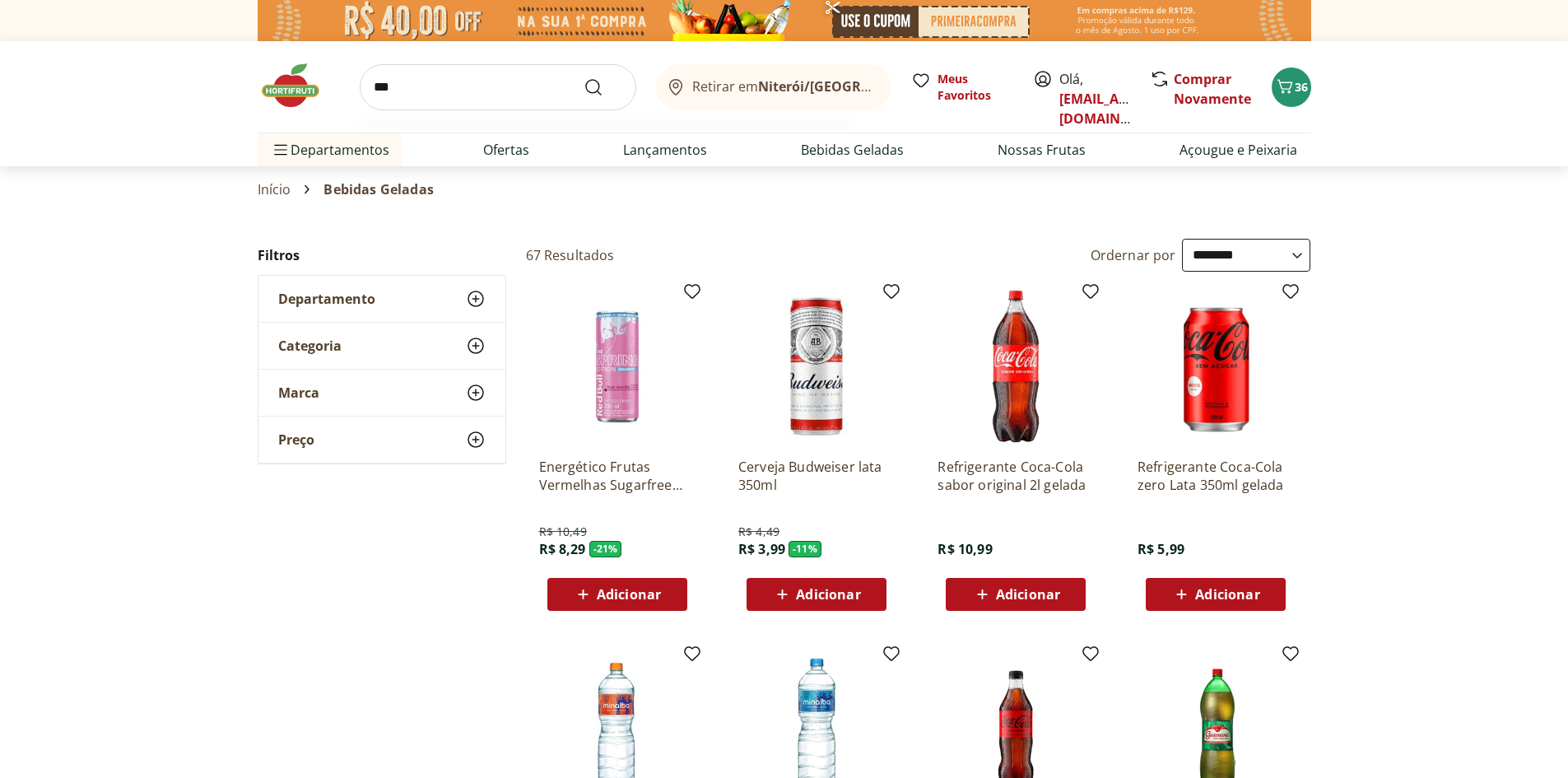
click button "Submit Search" at bounding box center [603, 88] width 39 height 20
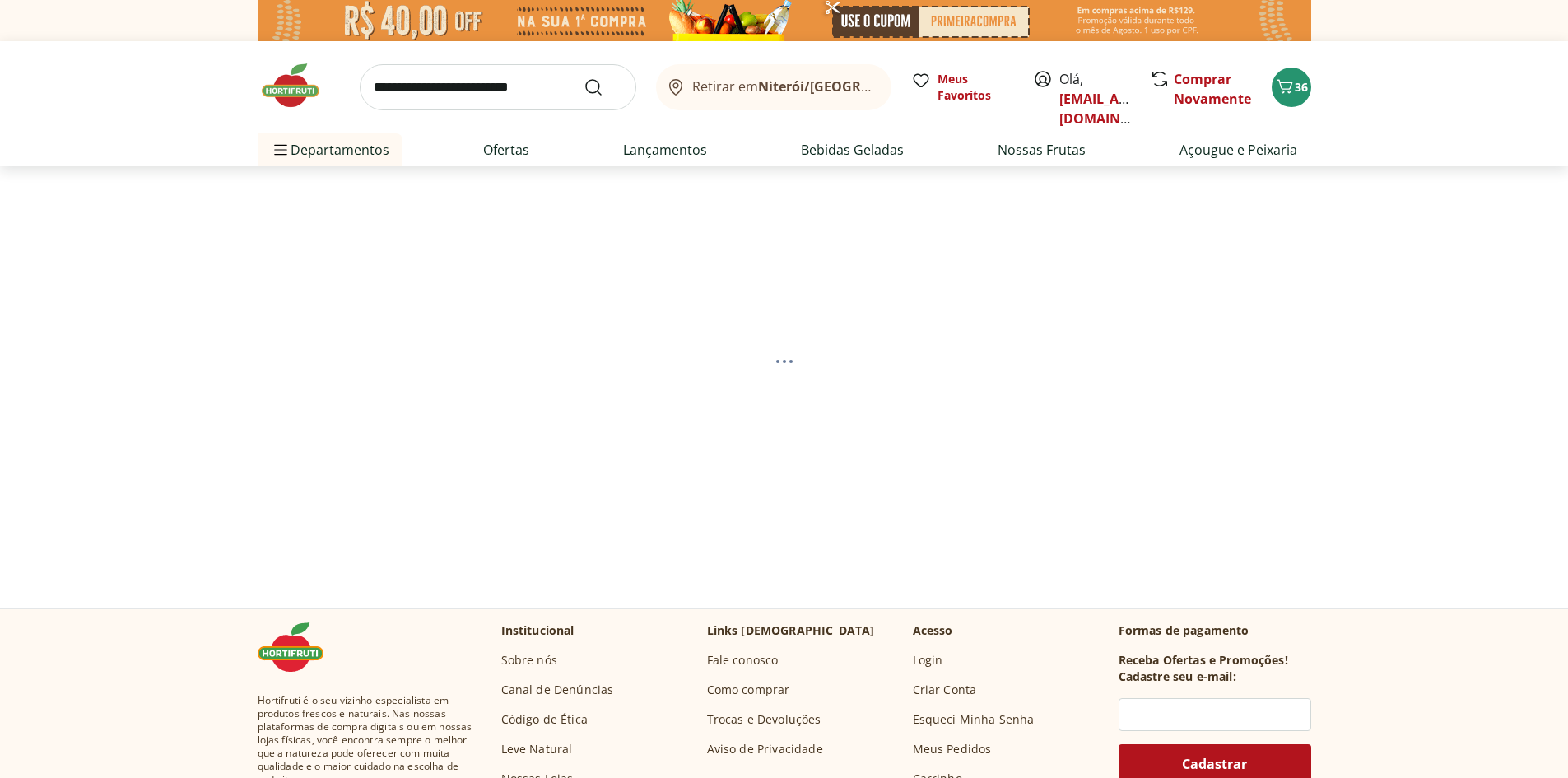
select select "**********"
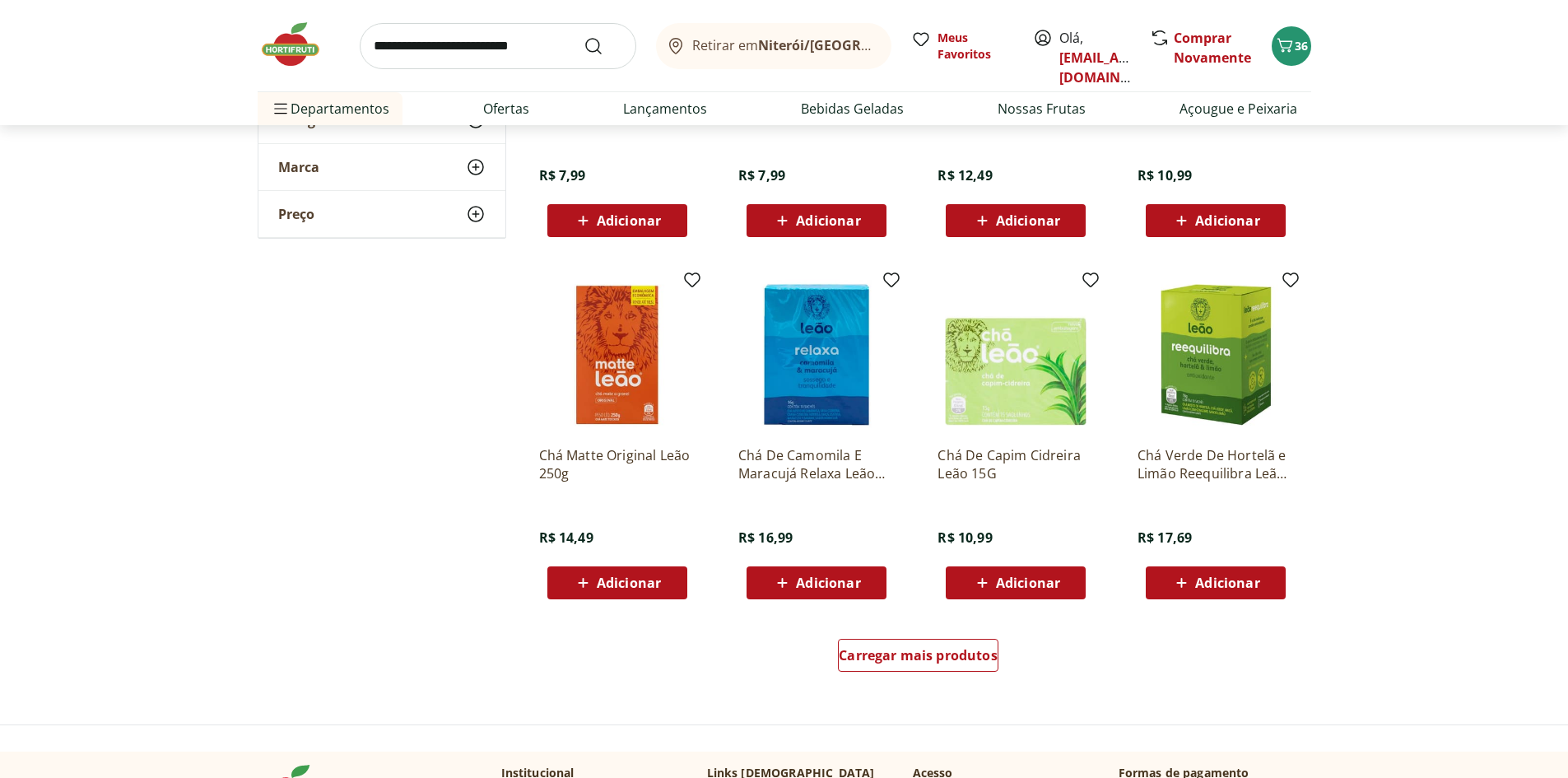
scroll to position [987, 0]
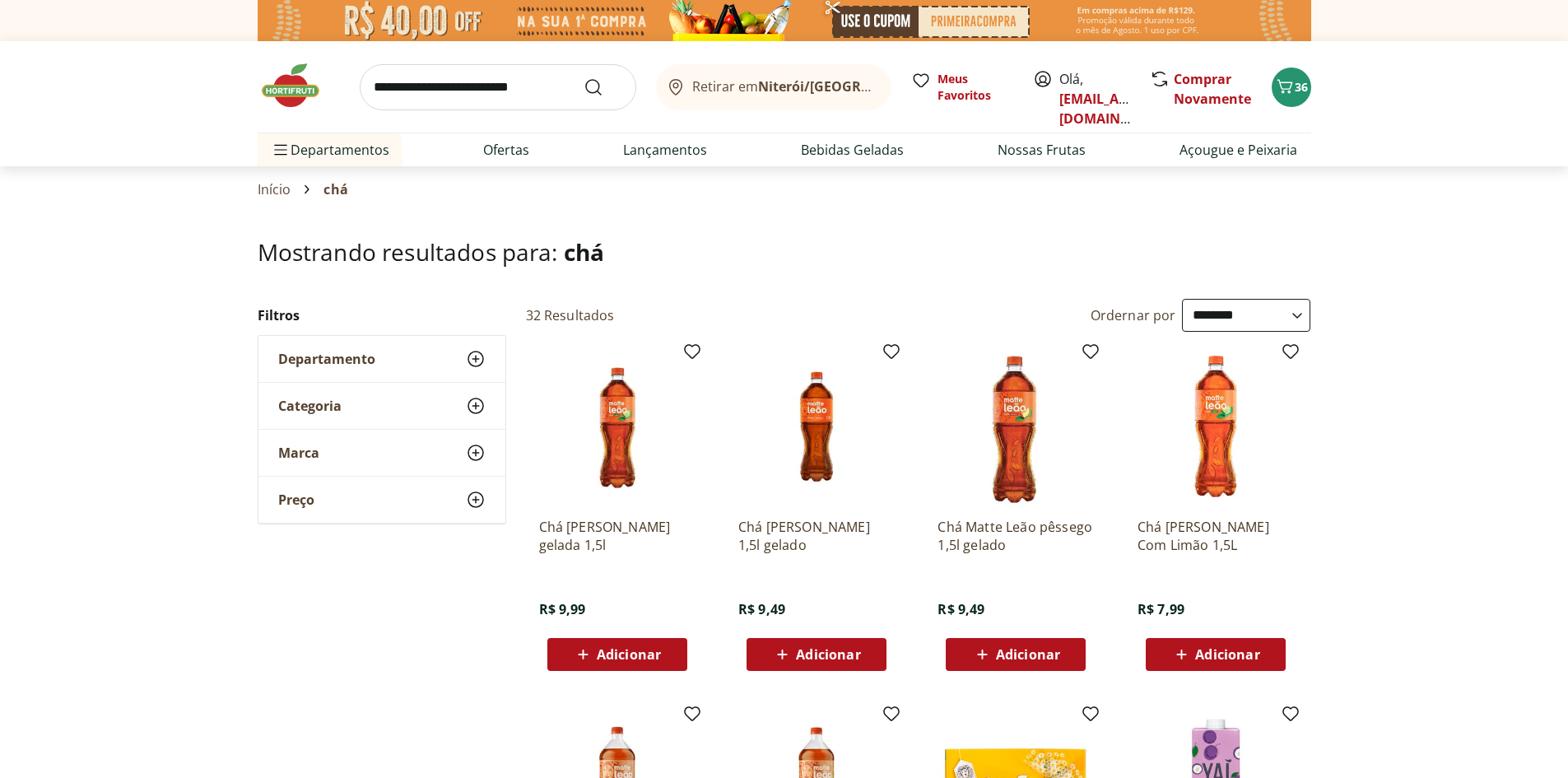
select select "**********"
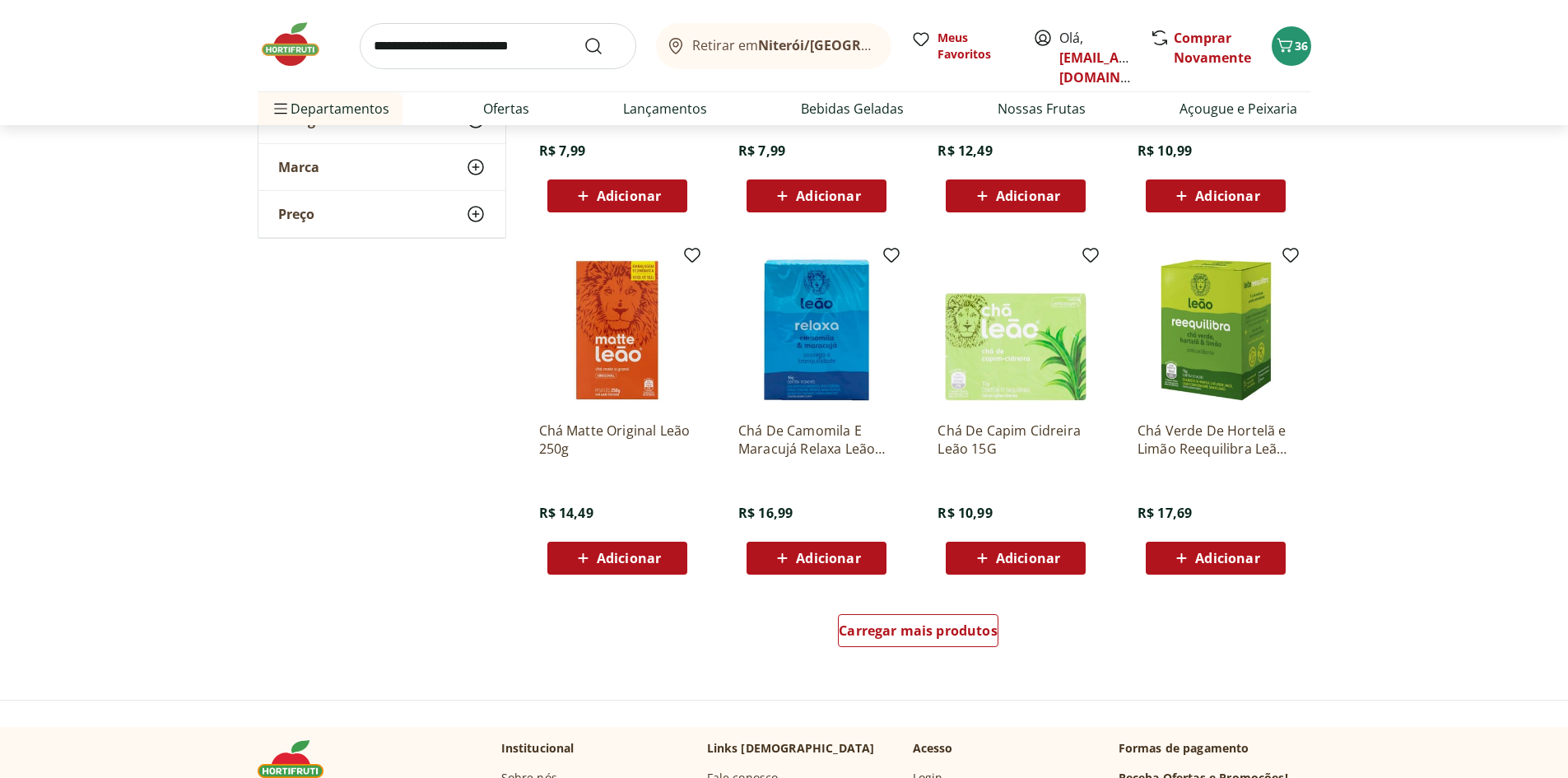
scroll to position [906, 0]
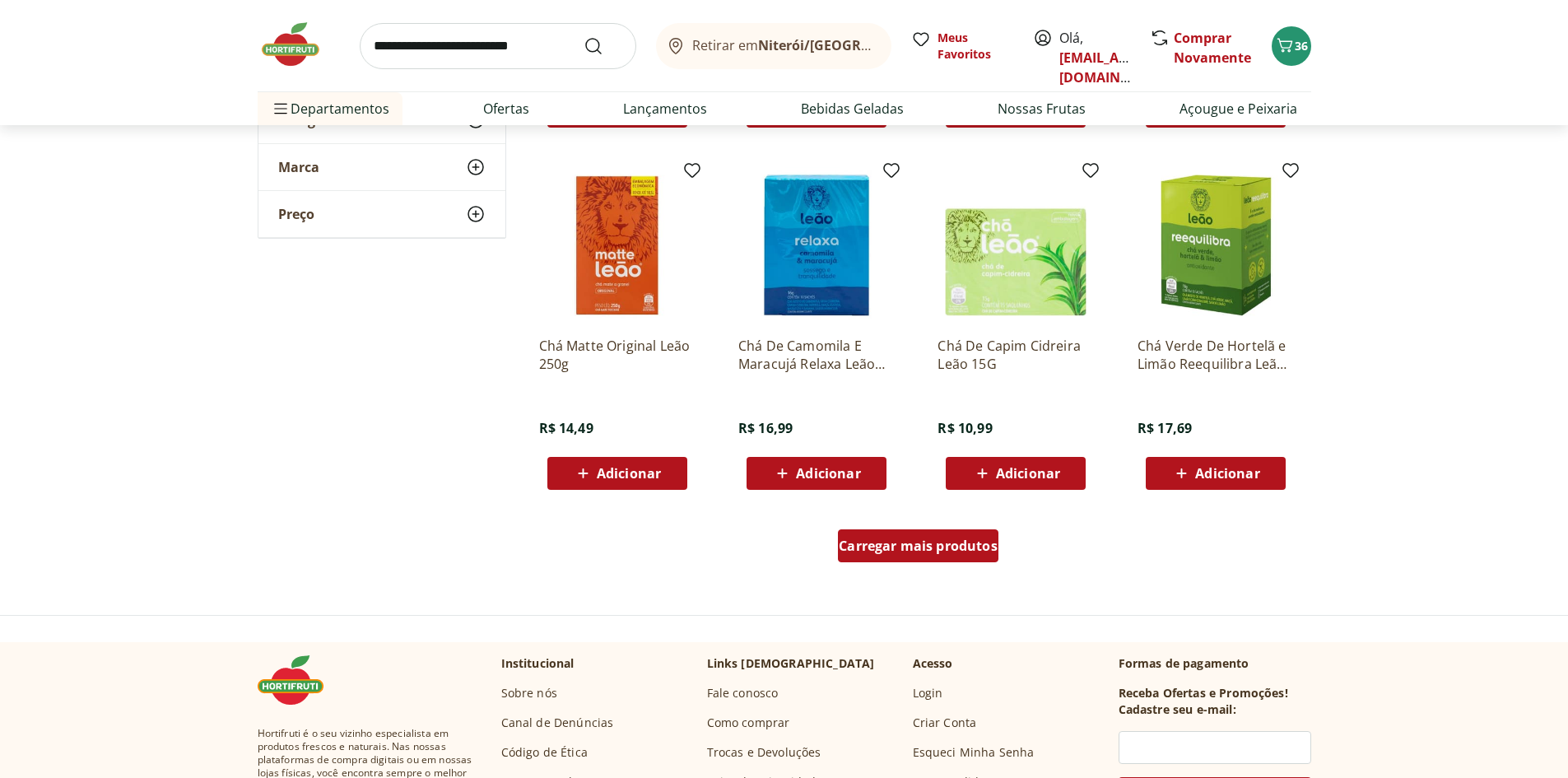
click at [922, 540] on span "Carregar mais produtos" at bounding box center [918, 546] width 159 height 13
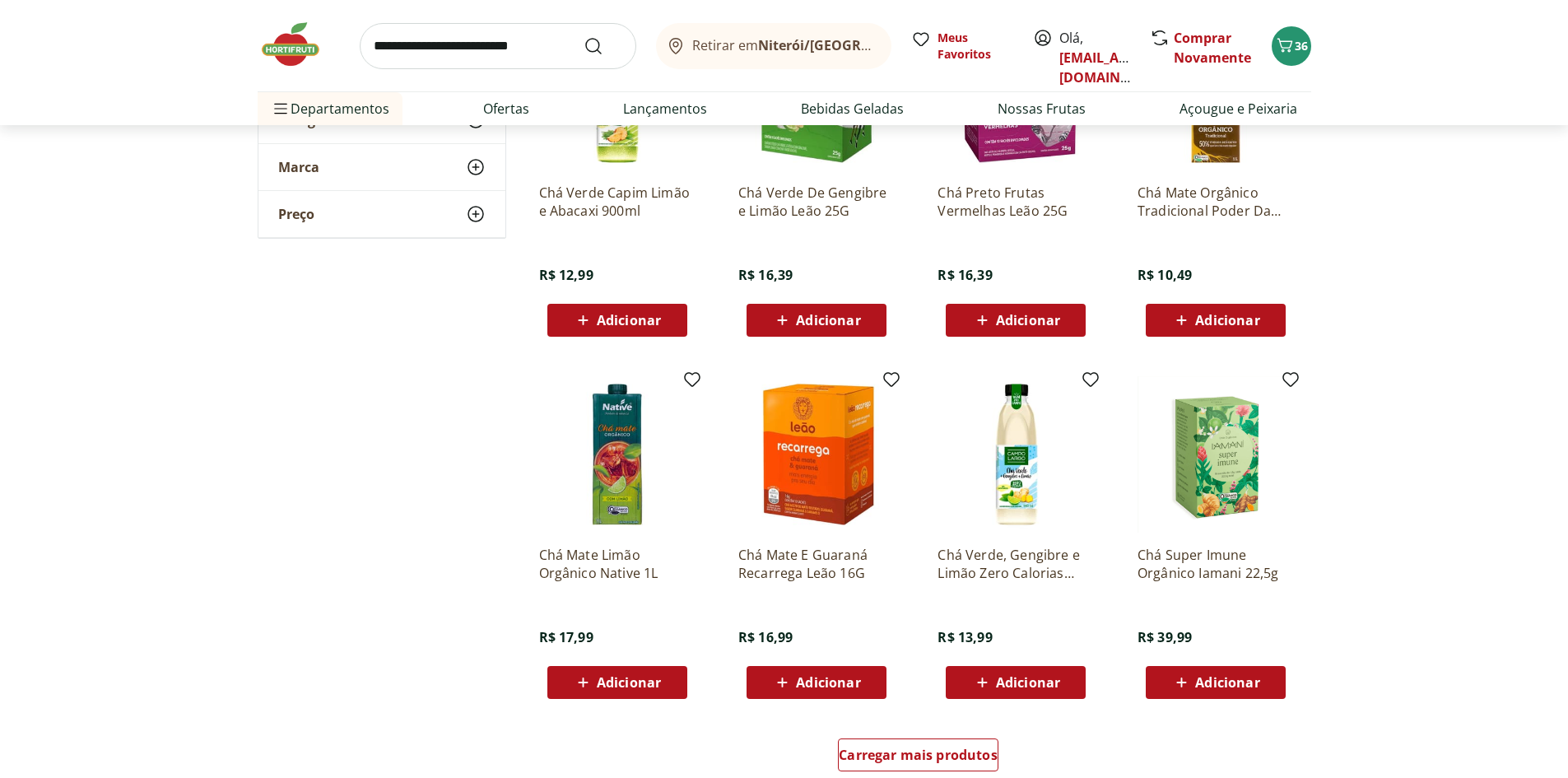
scroll to position [1646, 0]
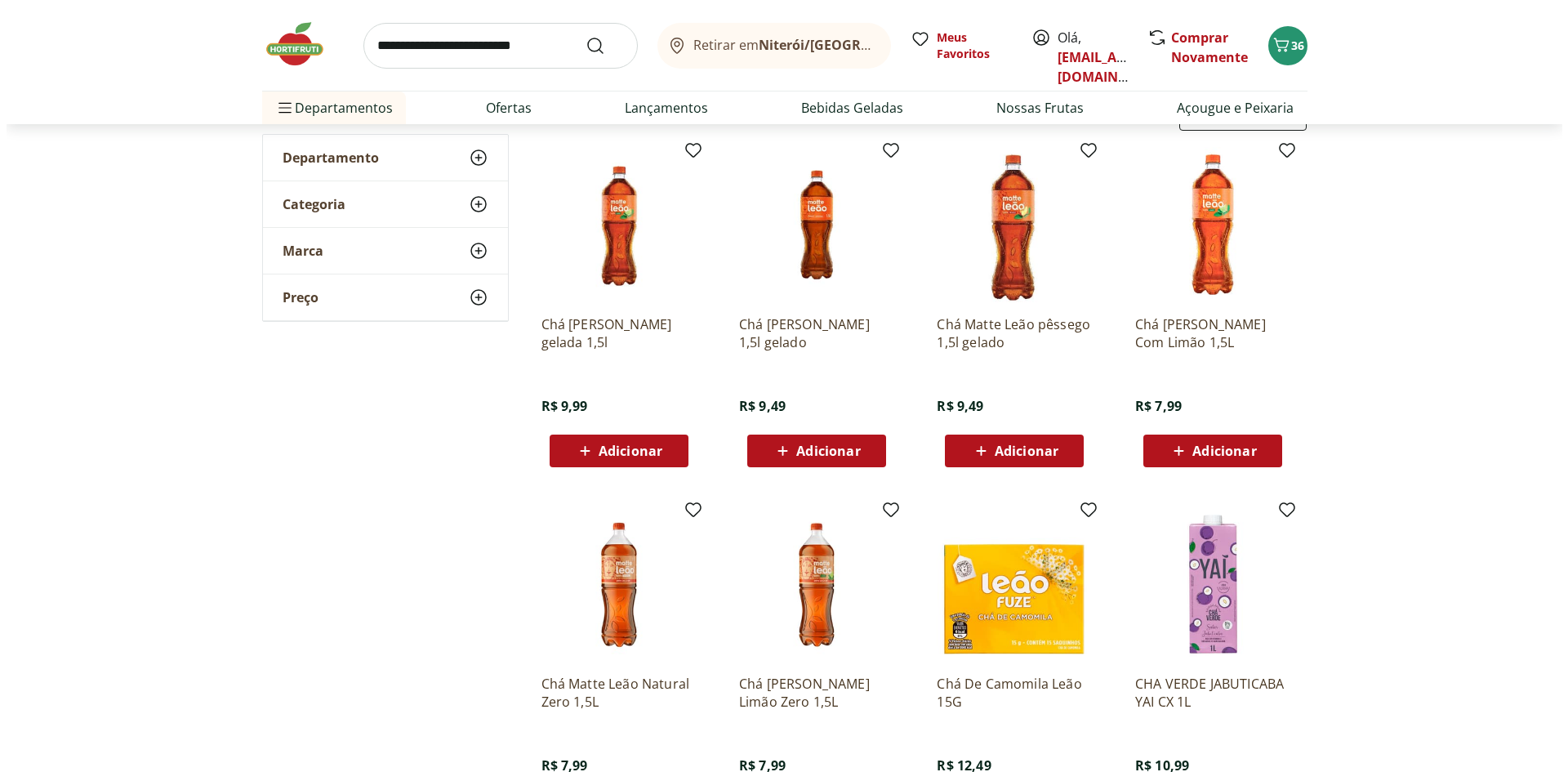
scroll to position [409, 0]
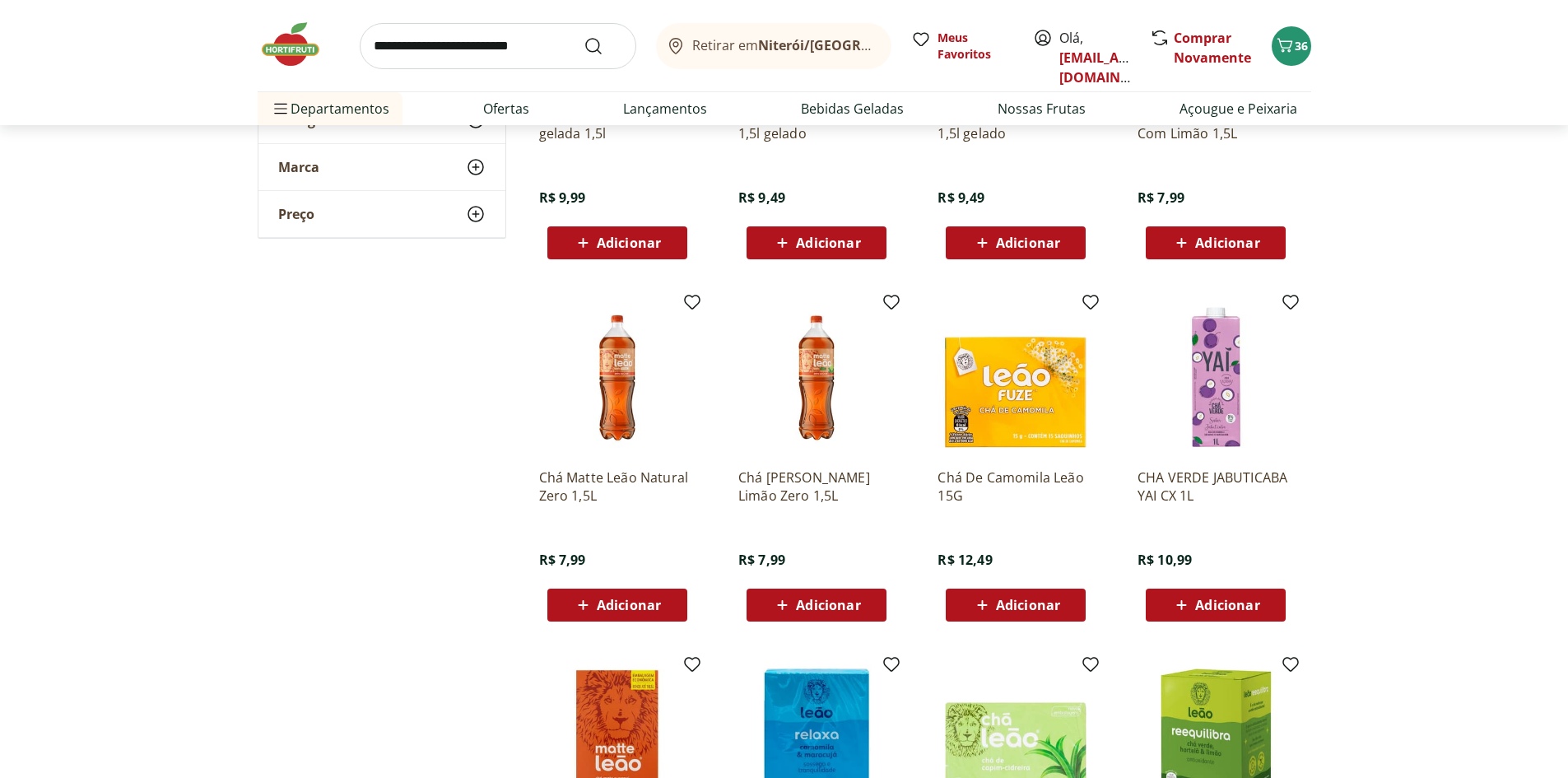
click at [629, 603] on span "Adicionar" at bounding box center [629, 605] width 64 height 13
click at [637, 608] on span "Adicionar" at bounding box center [629, 605] width 64 height 13
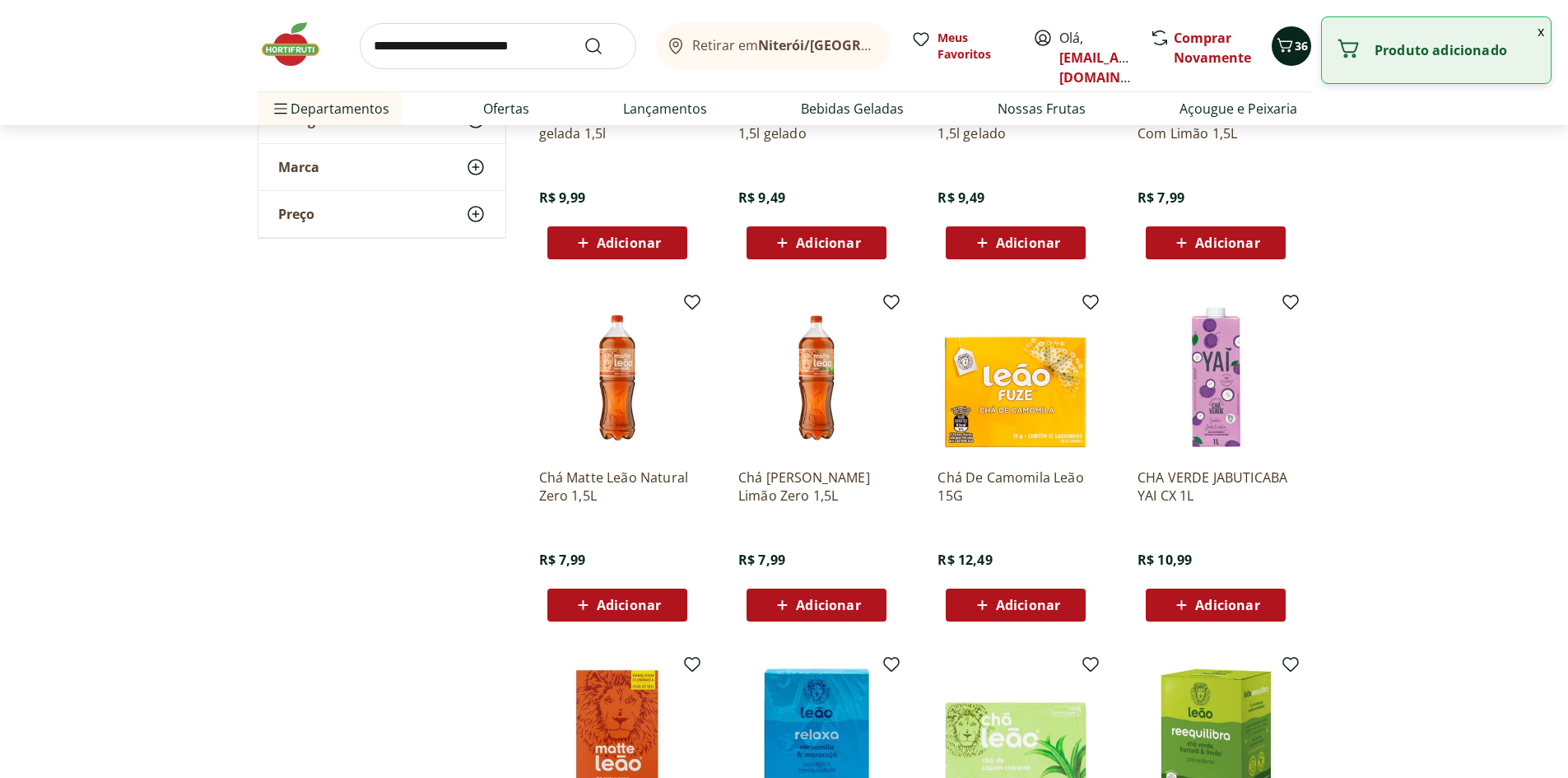
click at [1304, 43] on span "36" at bounding box center [1302, 45] width 13 height 16
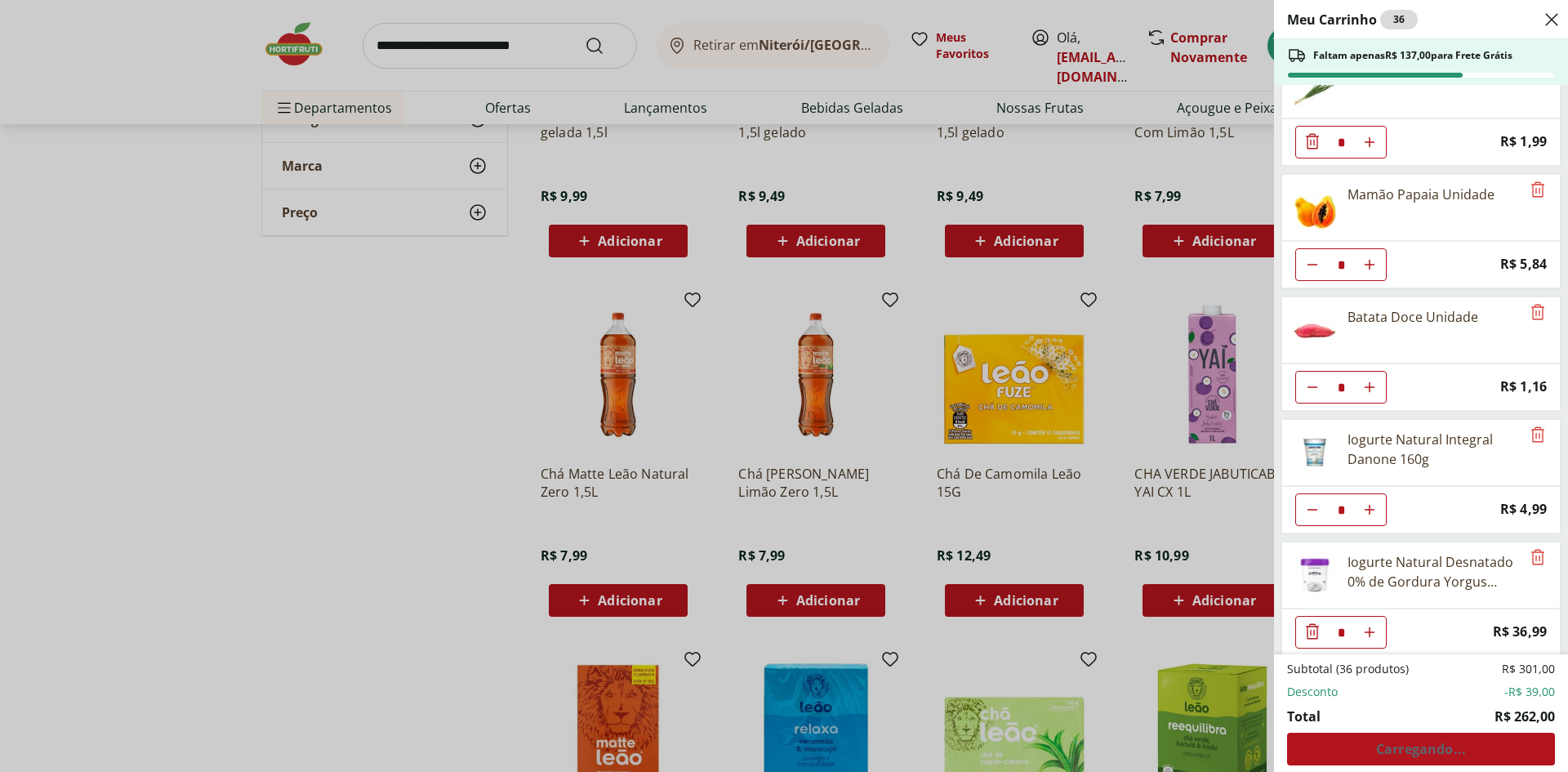
scroll to position [1887, 0]
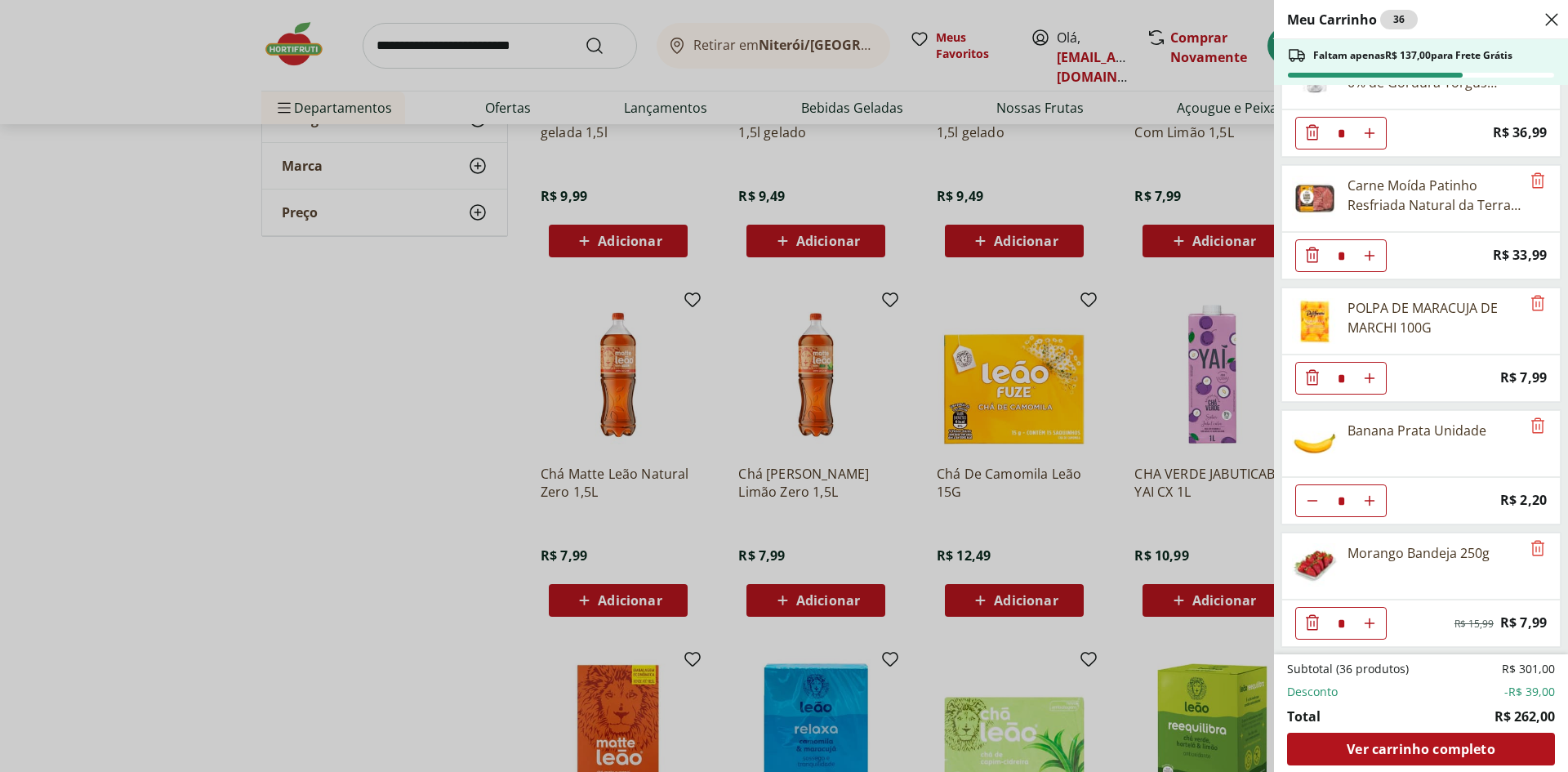
click at [533, 482] on div "Meu Carrinho 36 Faltam apenas R$ 137,00 para Frete Grátis Filé de Peito de Fran…" at bounding box center [784, 386] width 1568 height 772
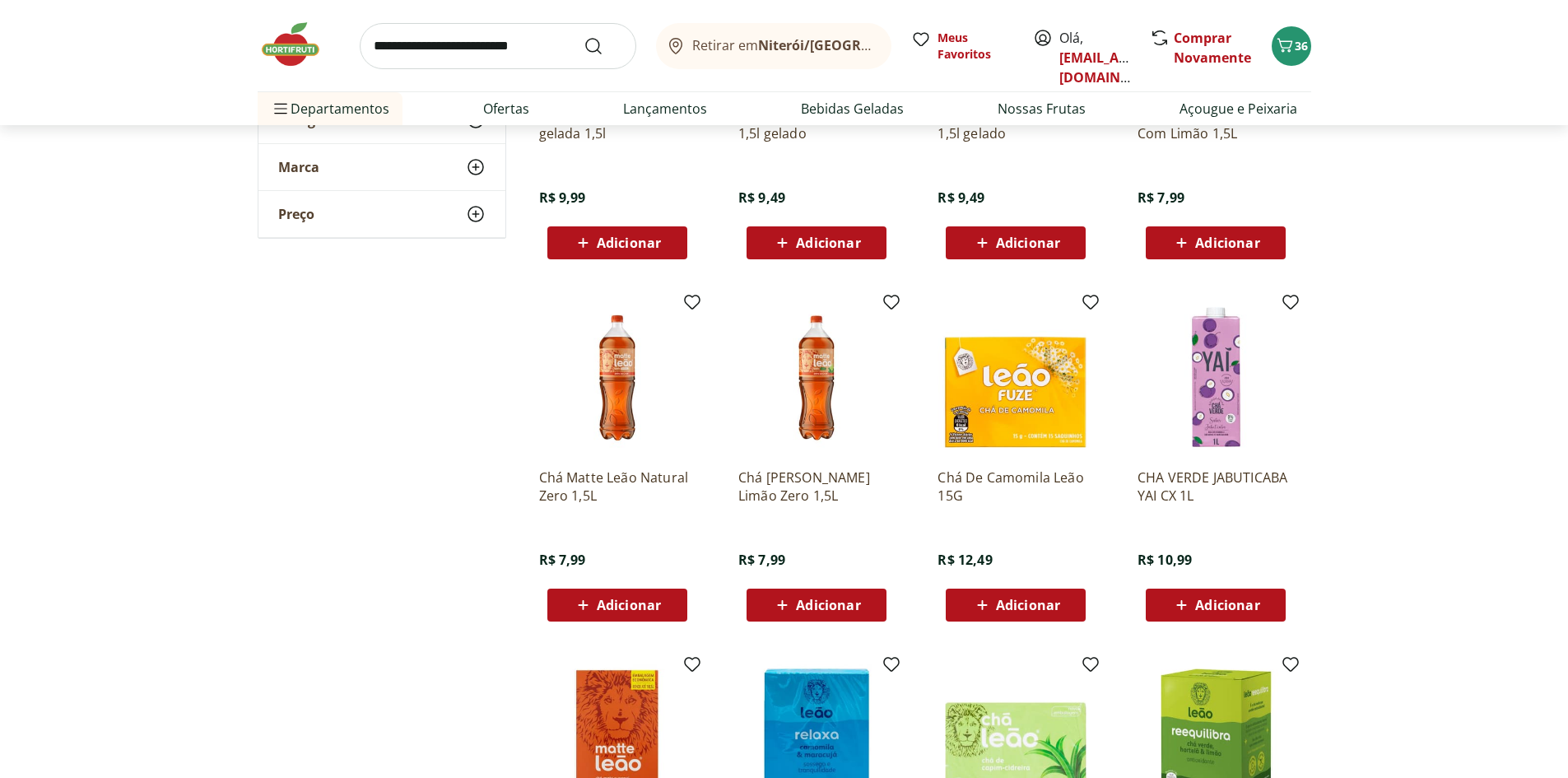
click at [626, 599] on span "Adicionar" at bounding box center [629, 605] width 64 height 13
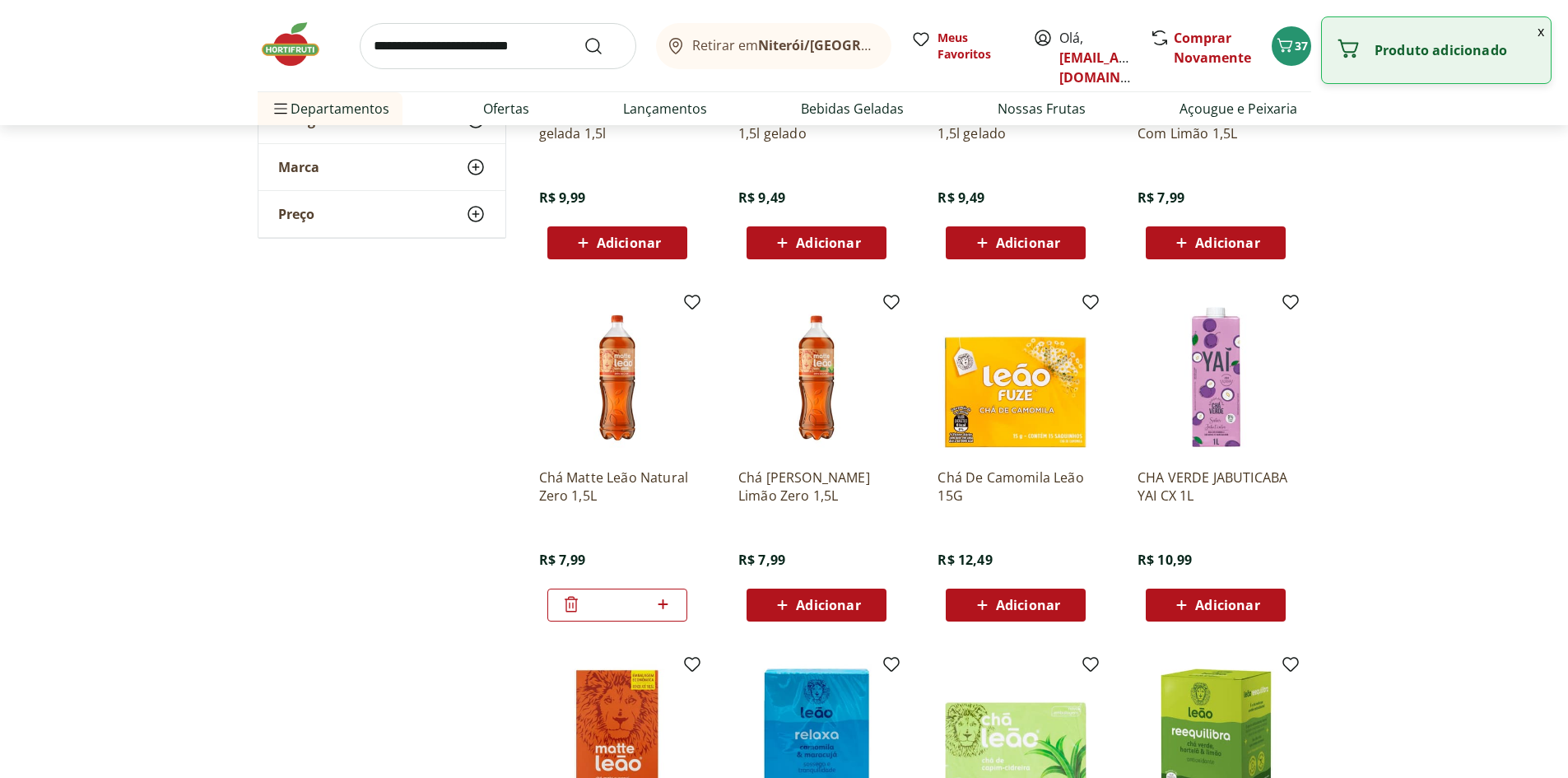
click at [626, 596] on input "*" at bounding box center [617, 605] width 73 height 18
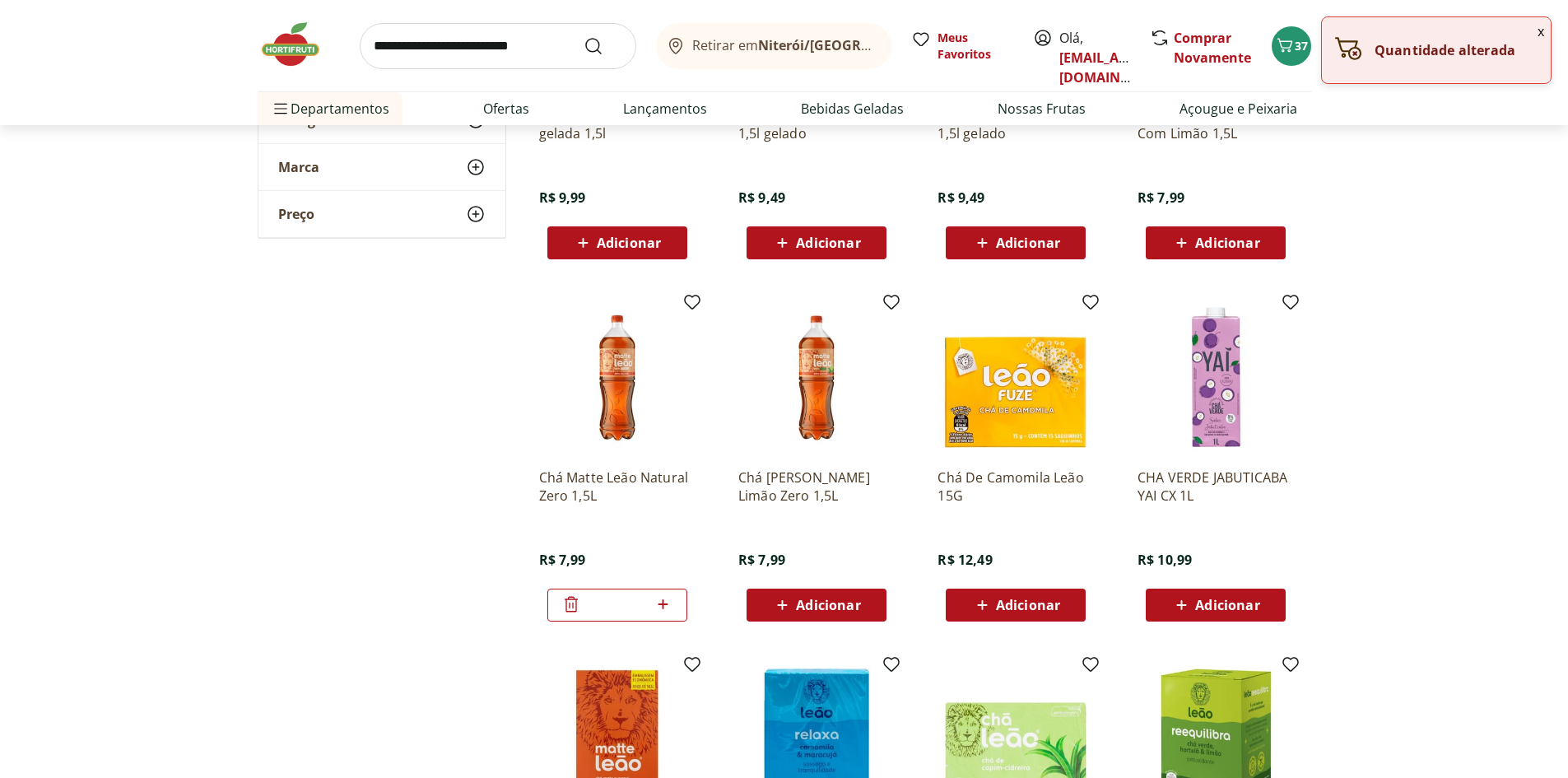
click at [661, 603] on icon at bounding box center [663, 605] width 21 height 20
type input "*"
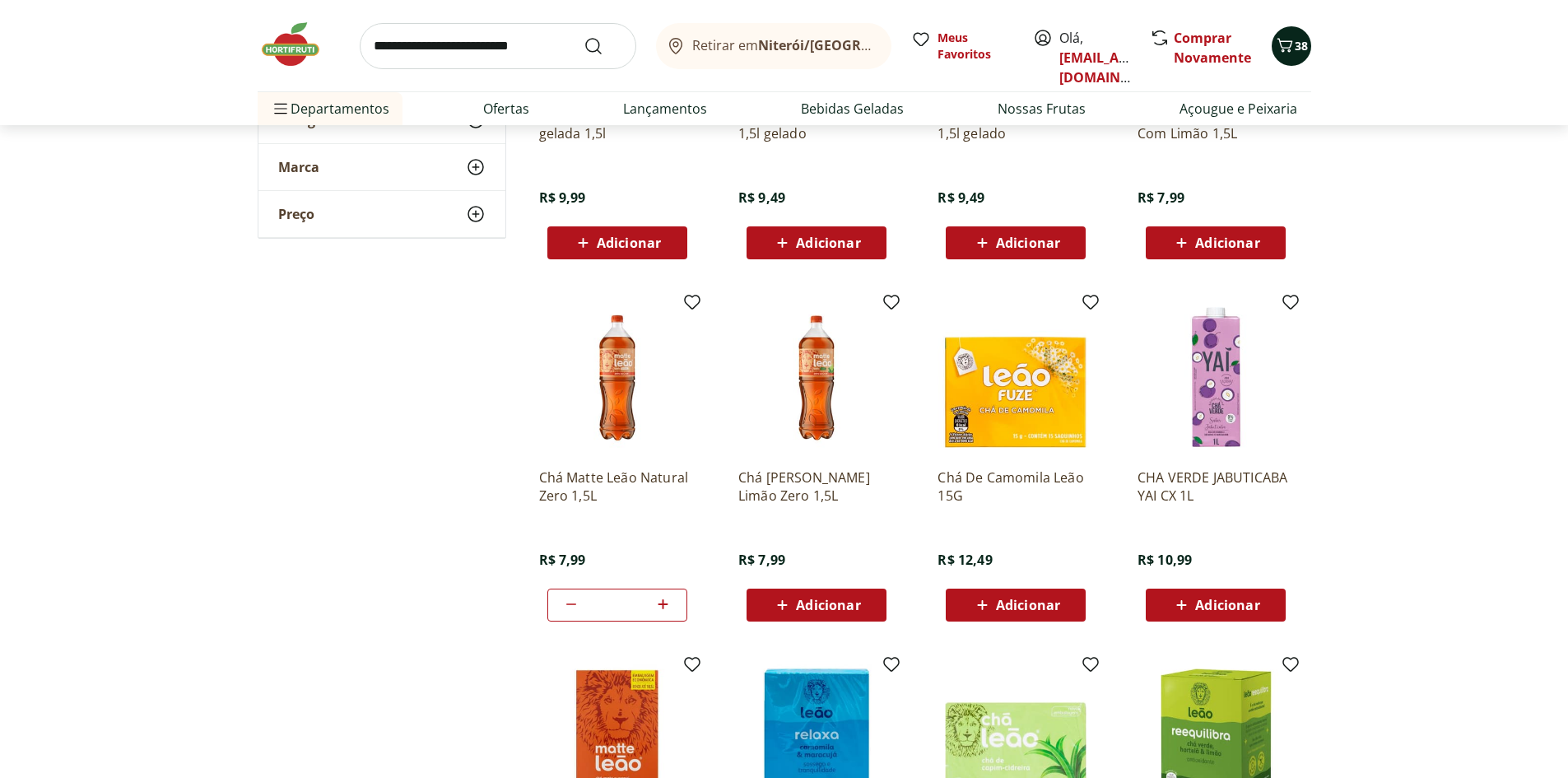
click at [1283, 62] on button "38" at bounding box center [1291, 46] width 39 height 39
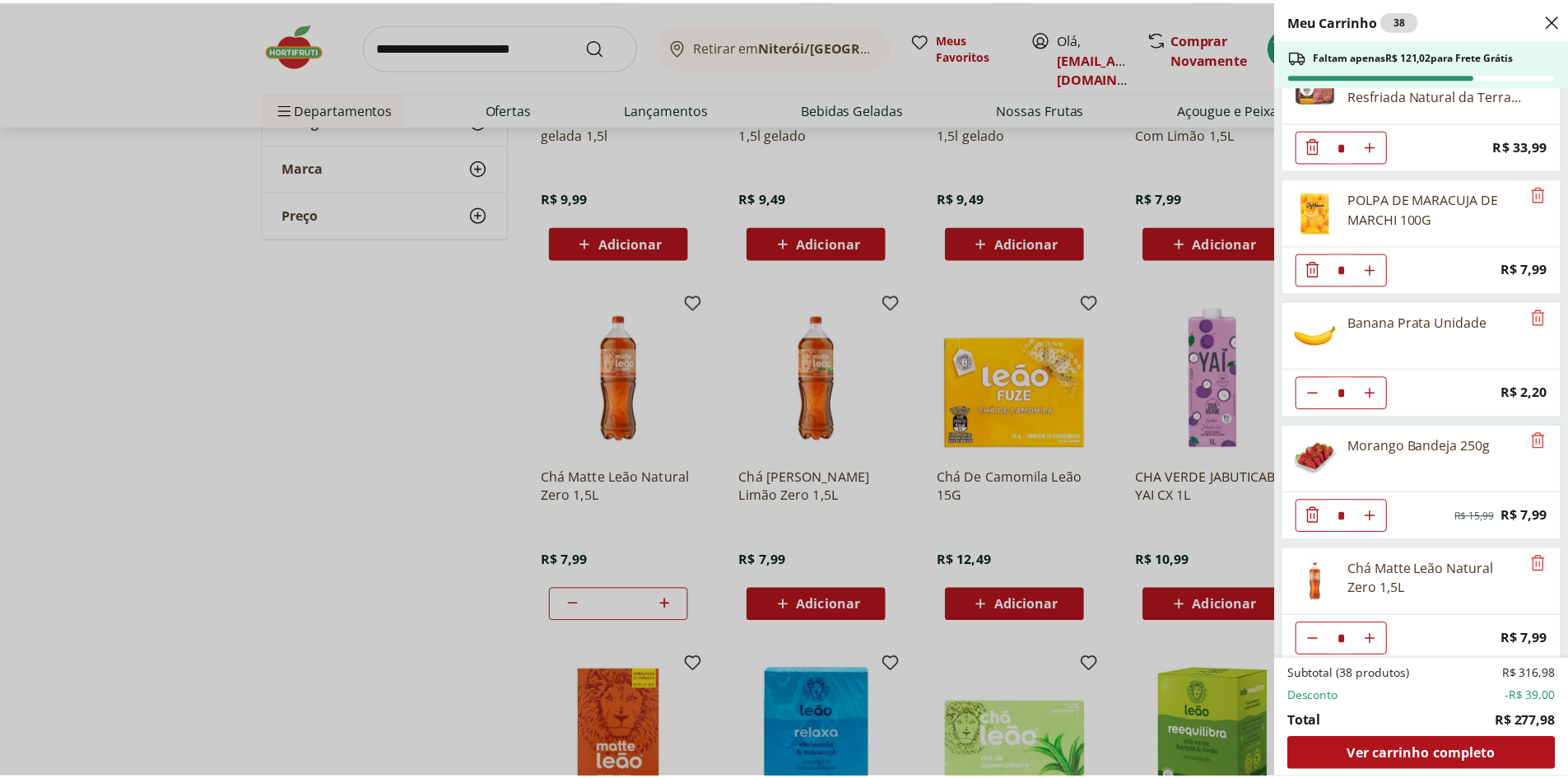
scroll to position [2025, 0]
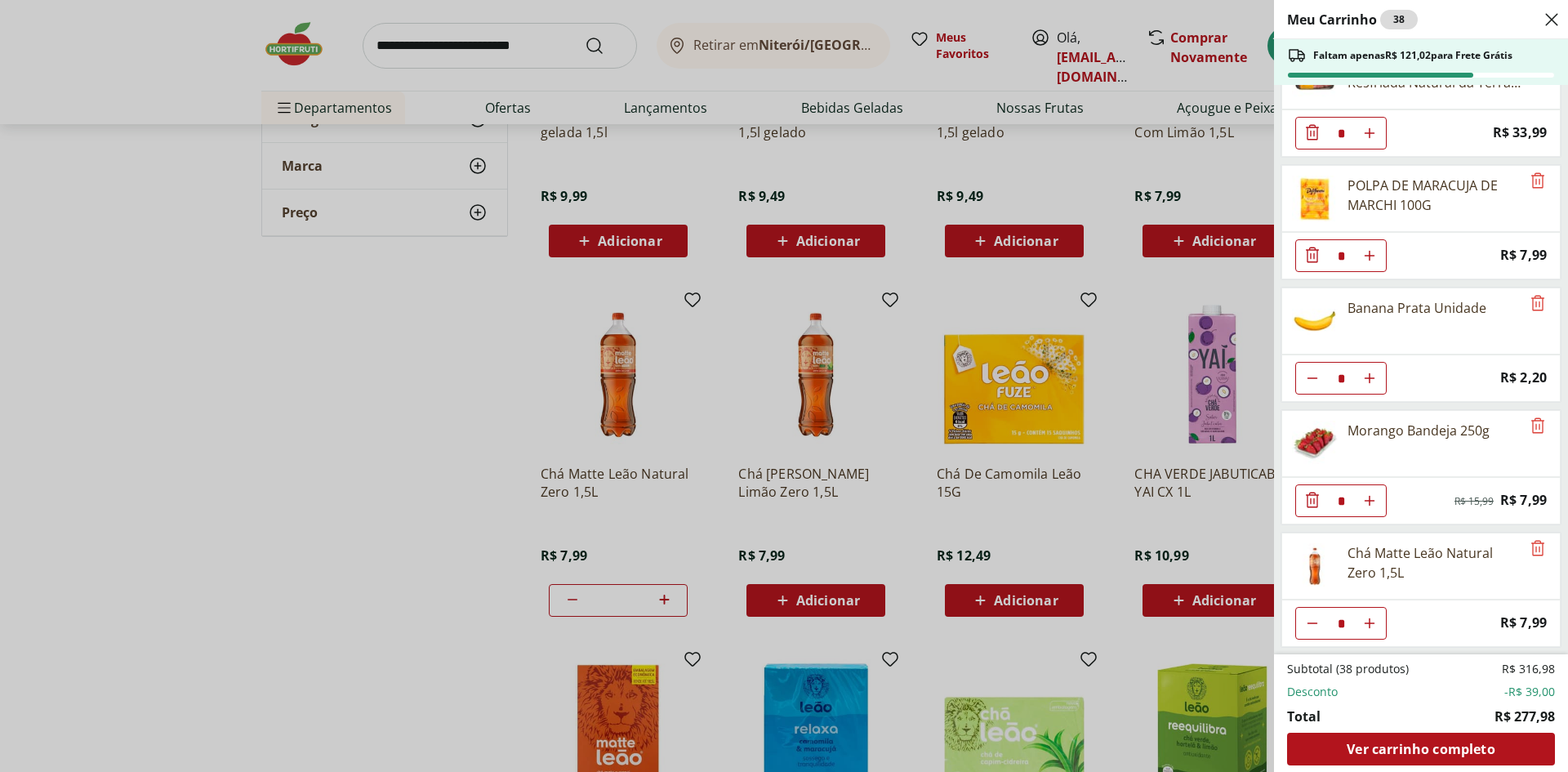
click at [350, 486] on div "Meu Carrinho 38 Faltam apenas R$ 121,02 para Frete Grátis Filé de Peito de Fran…" at bounding box center [784, 386] width 1568 height 772
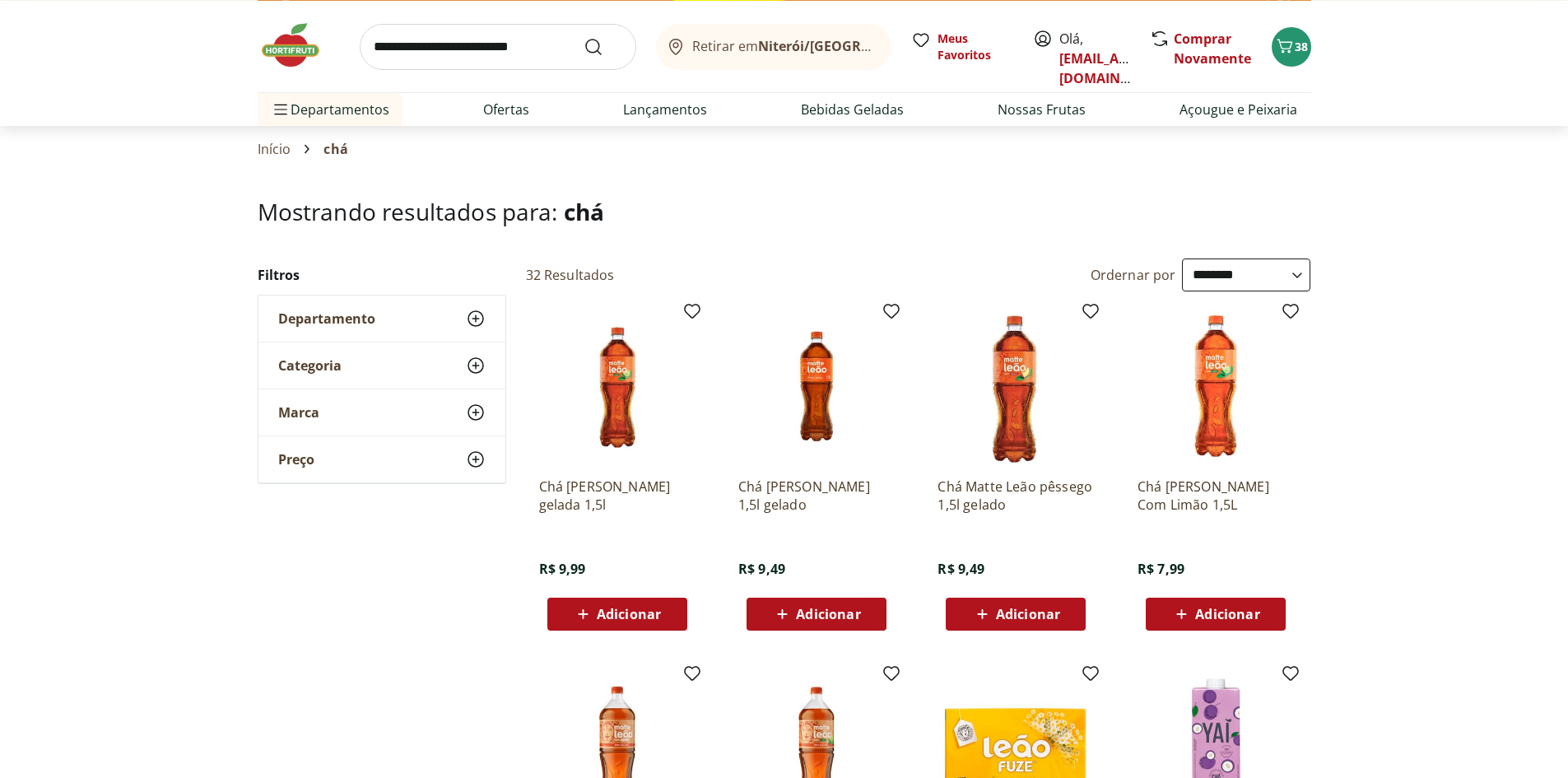
scroll to position [0, 0]
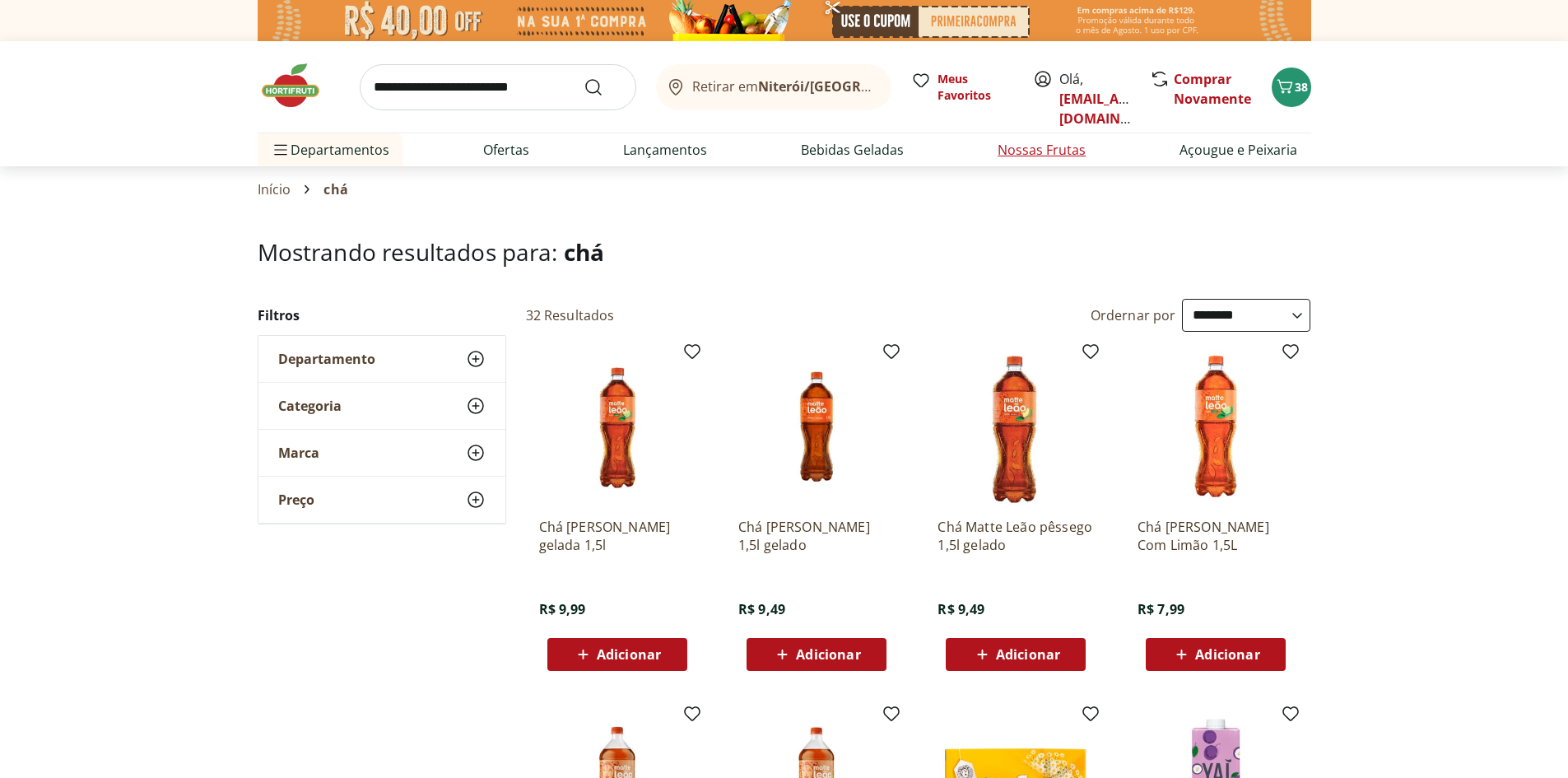
click at [1083, 147] on link "Nossas Frutas" at bounding box center [1042, 150] width 88 height 20
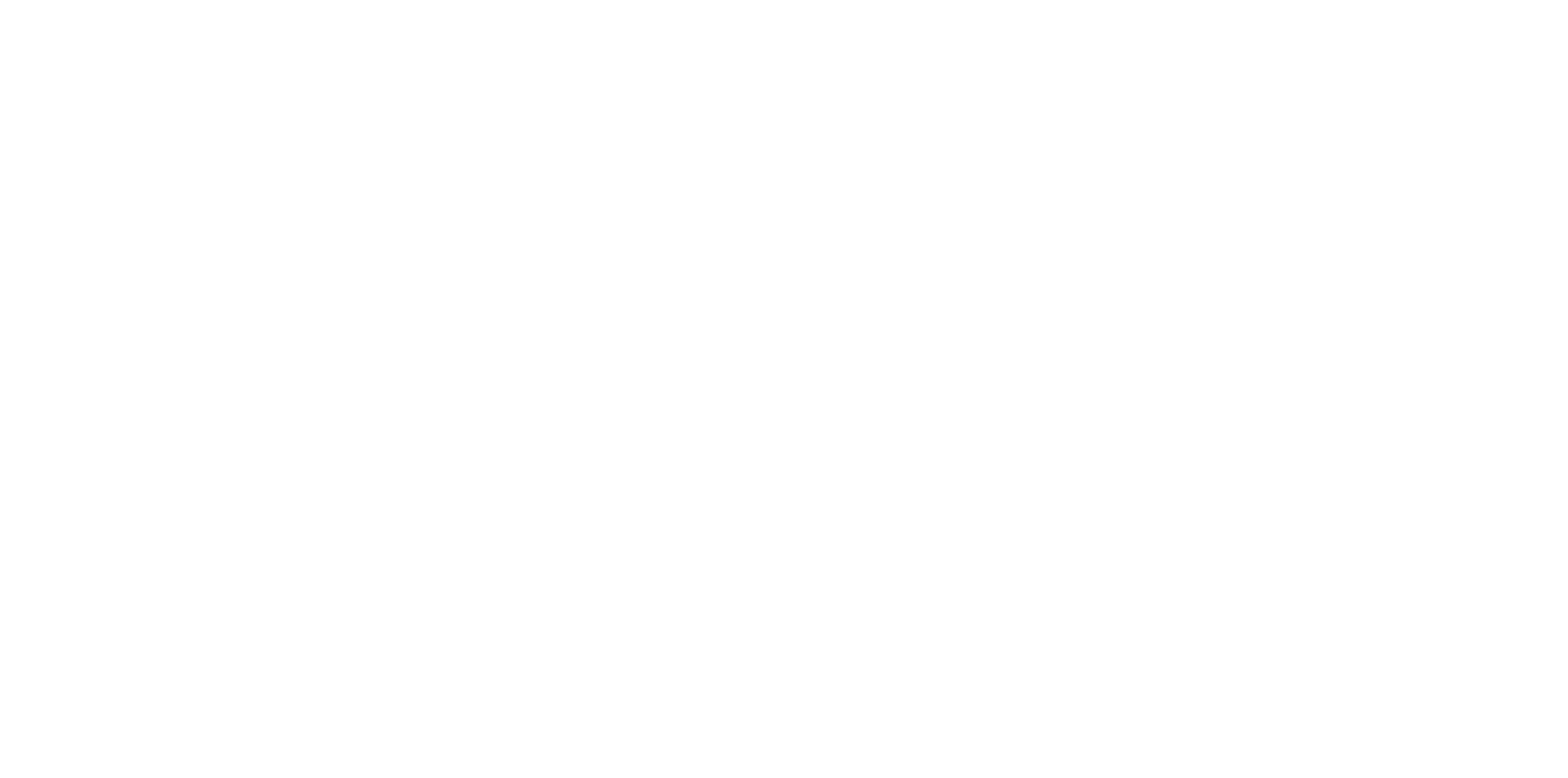
select select "**********"
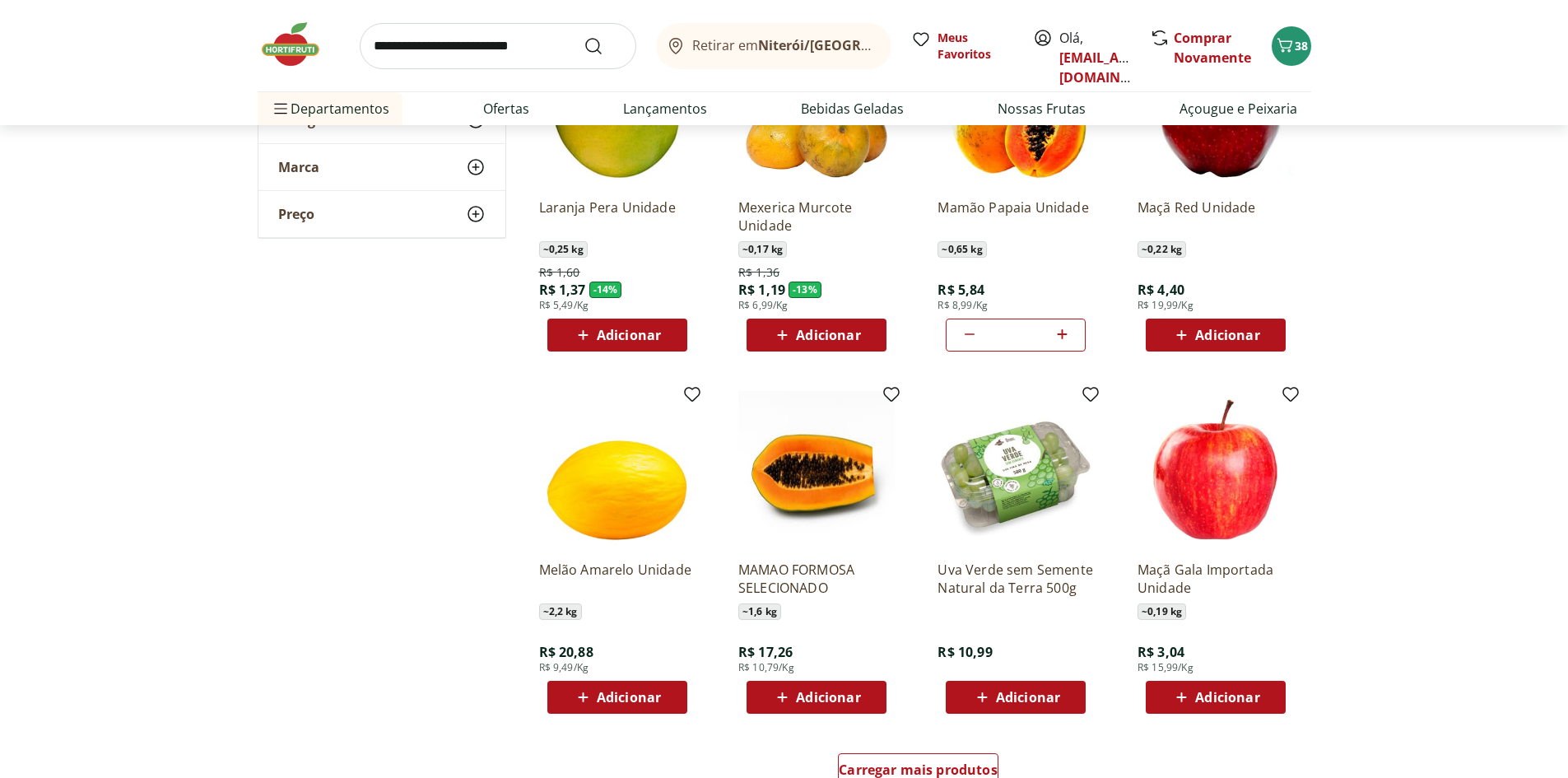
scroll to position [823, 0]
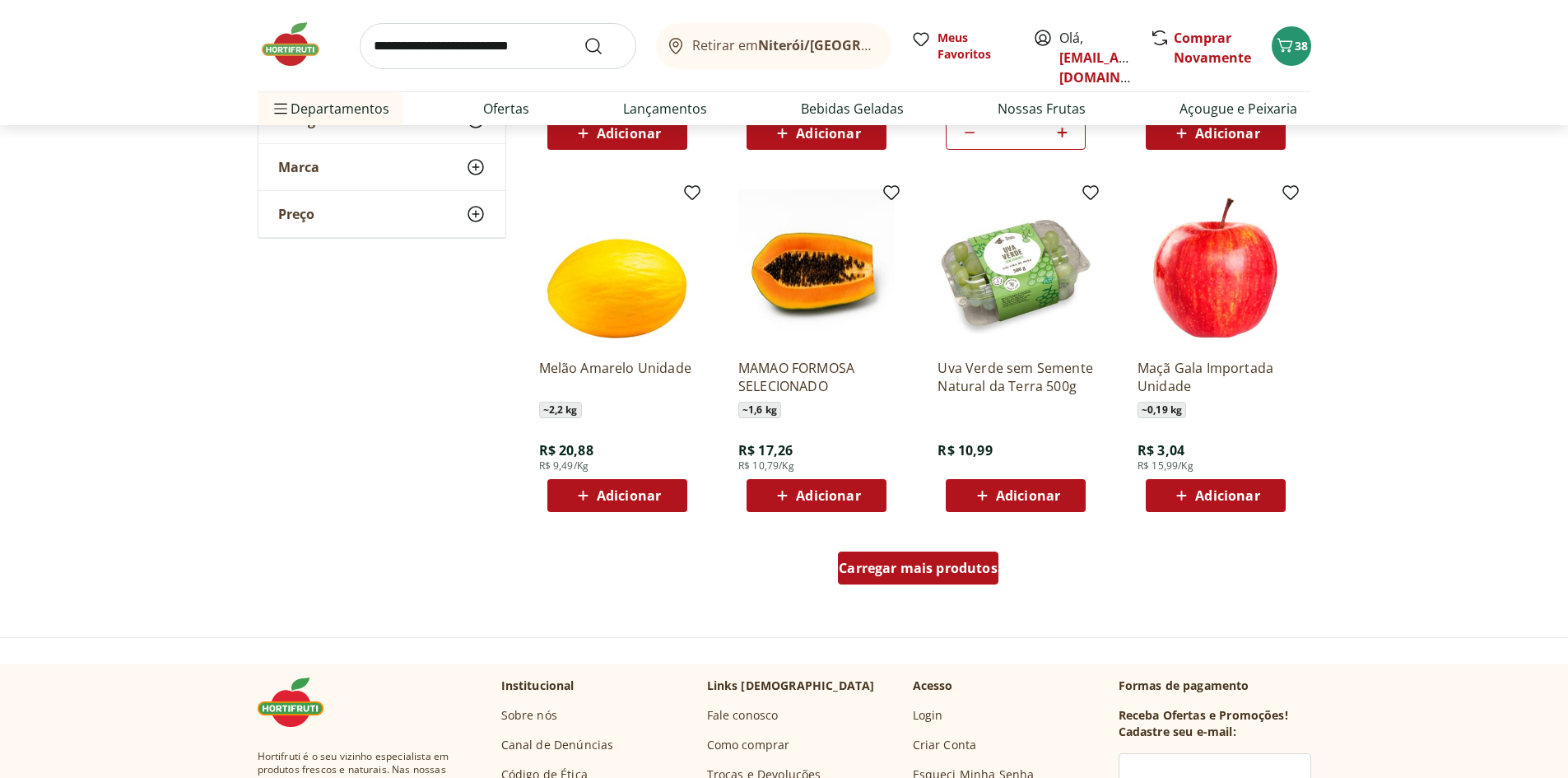
click at [949, 556] on div "Carregar mais produtos" at bounding box center [918, 567] width 160 height 33
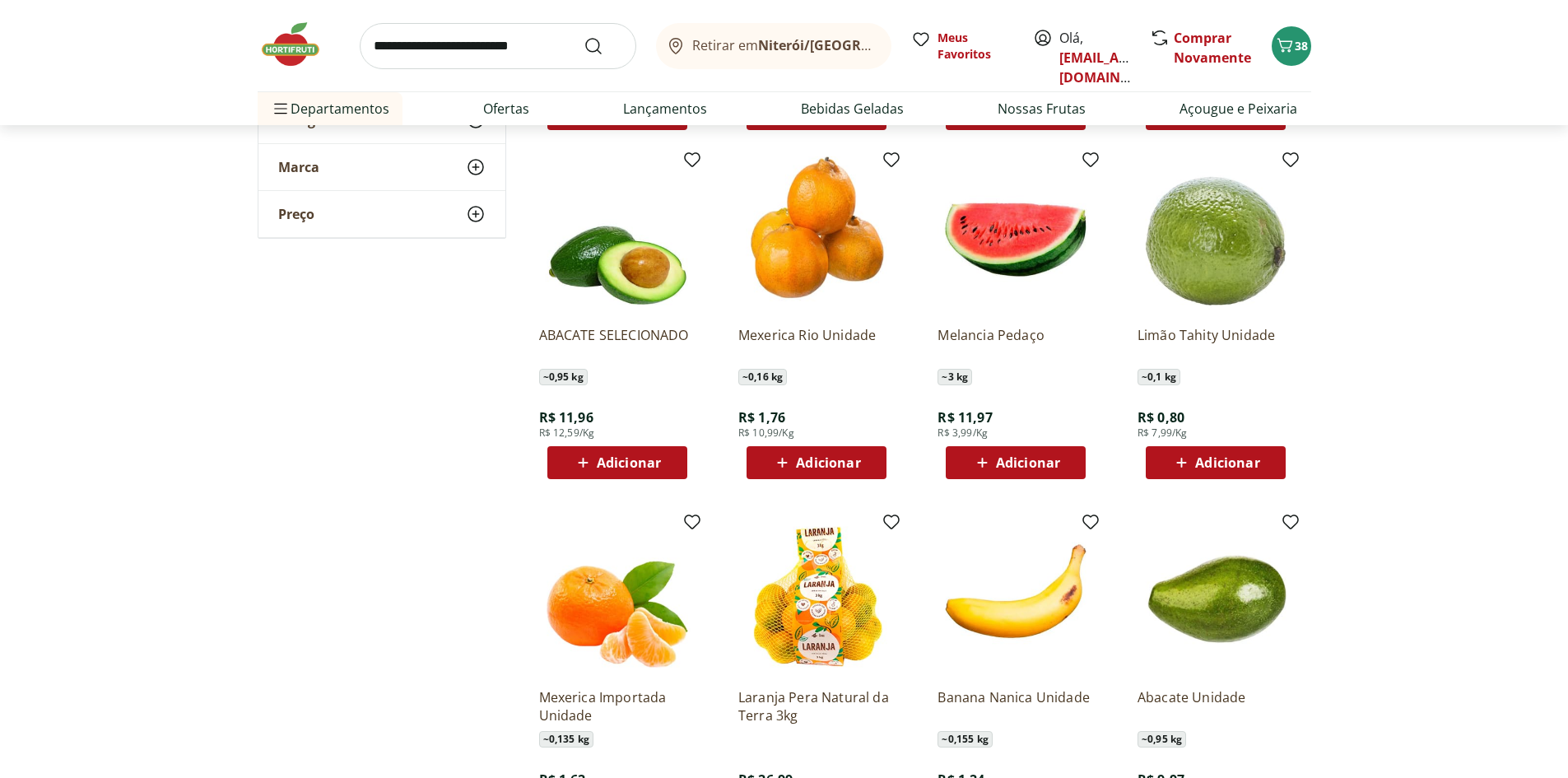
scroll to position [1235, 0]
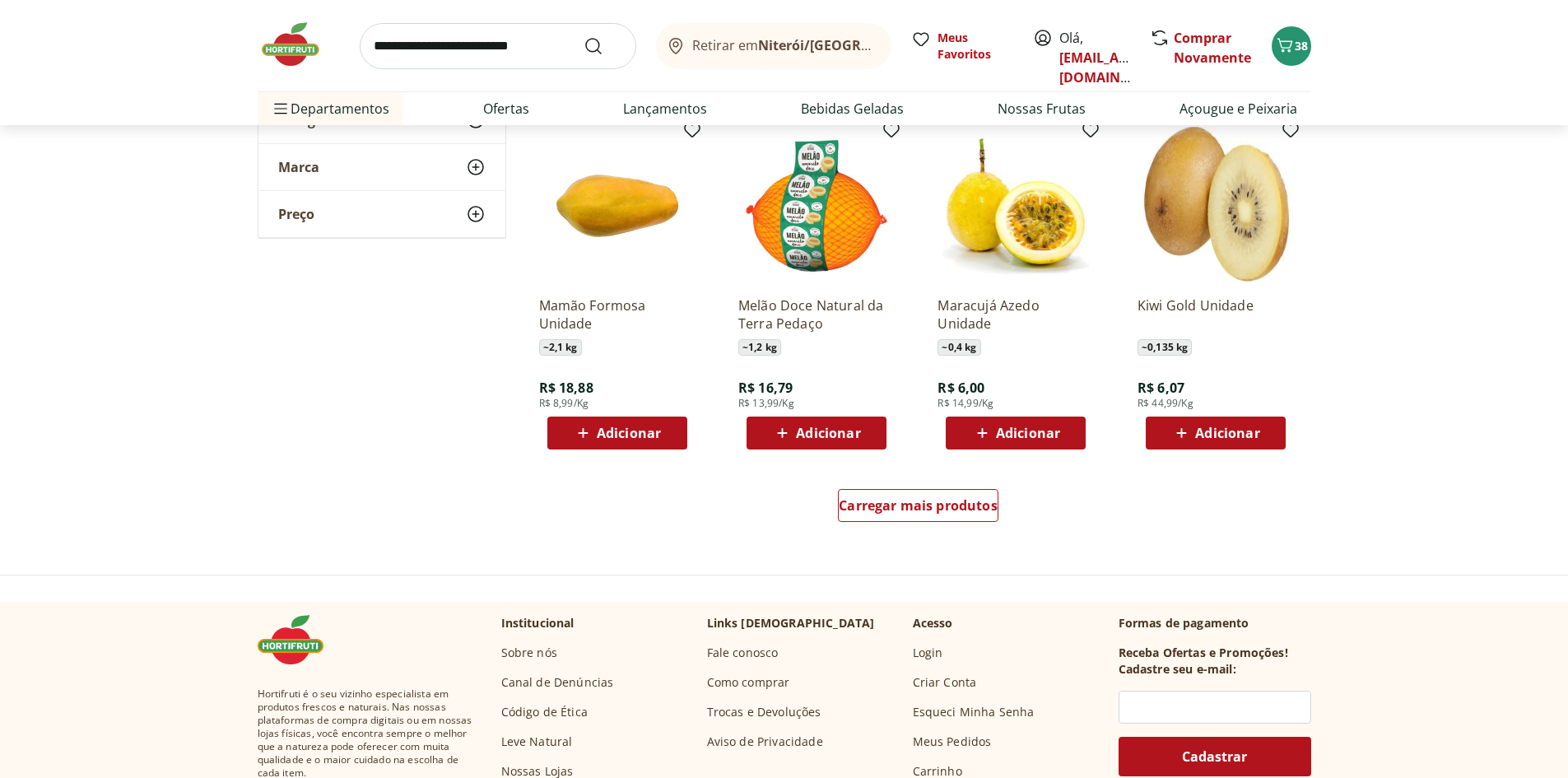
scroll to position [2140, 0]
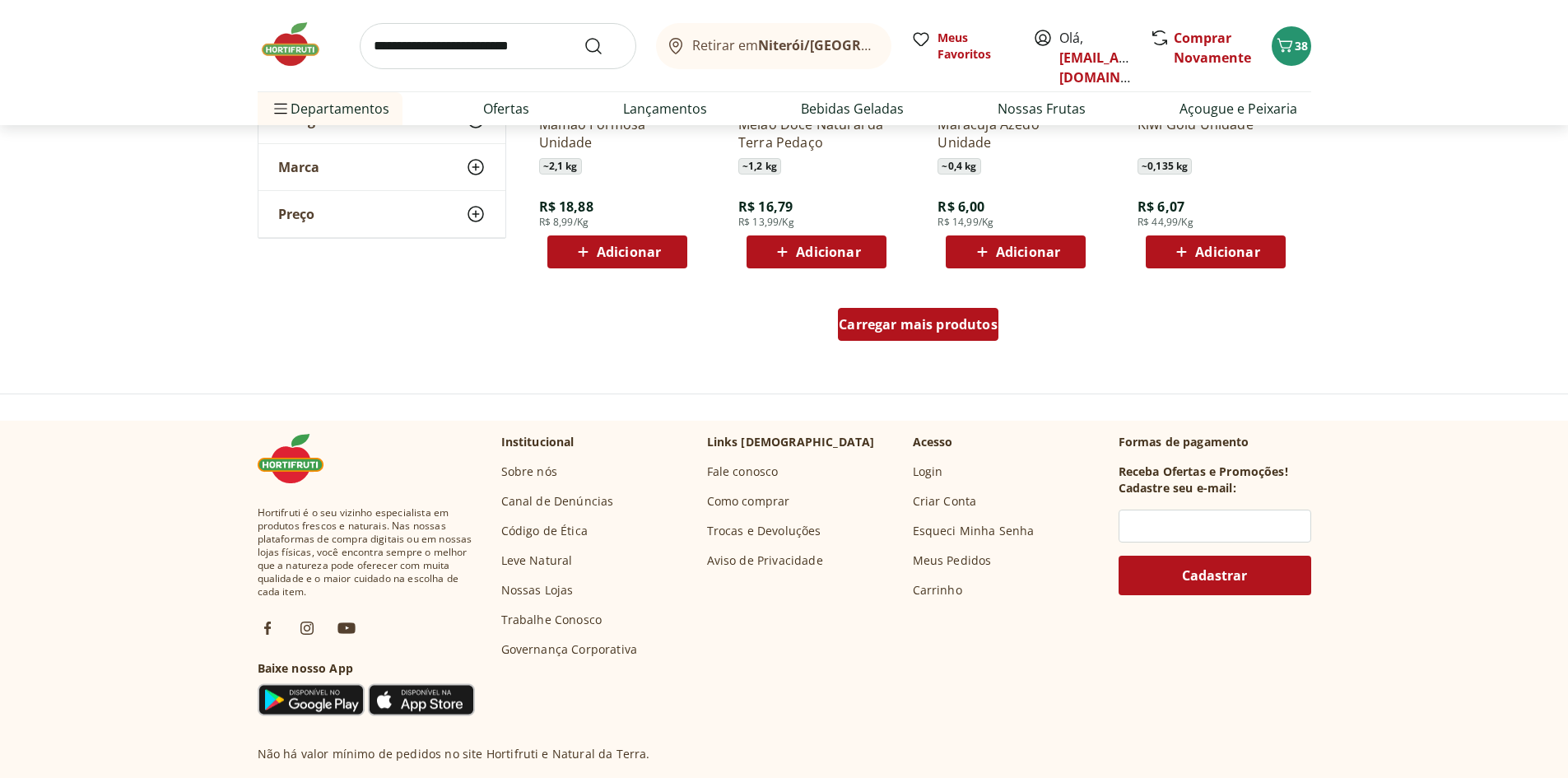
click at [924, 325] on span "Carregar mais produtos" at bounding box center [918, 324] width 159 height 13
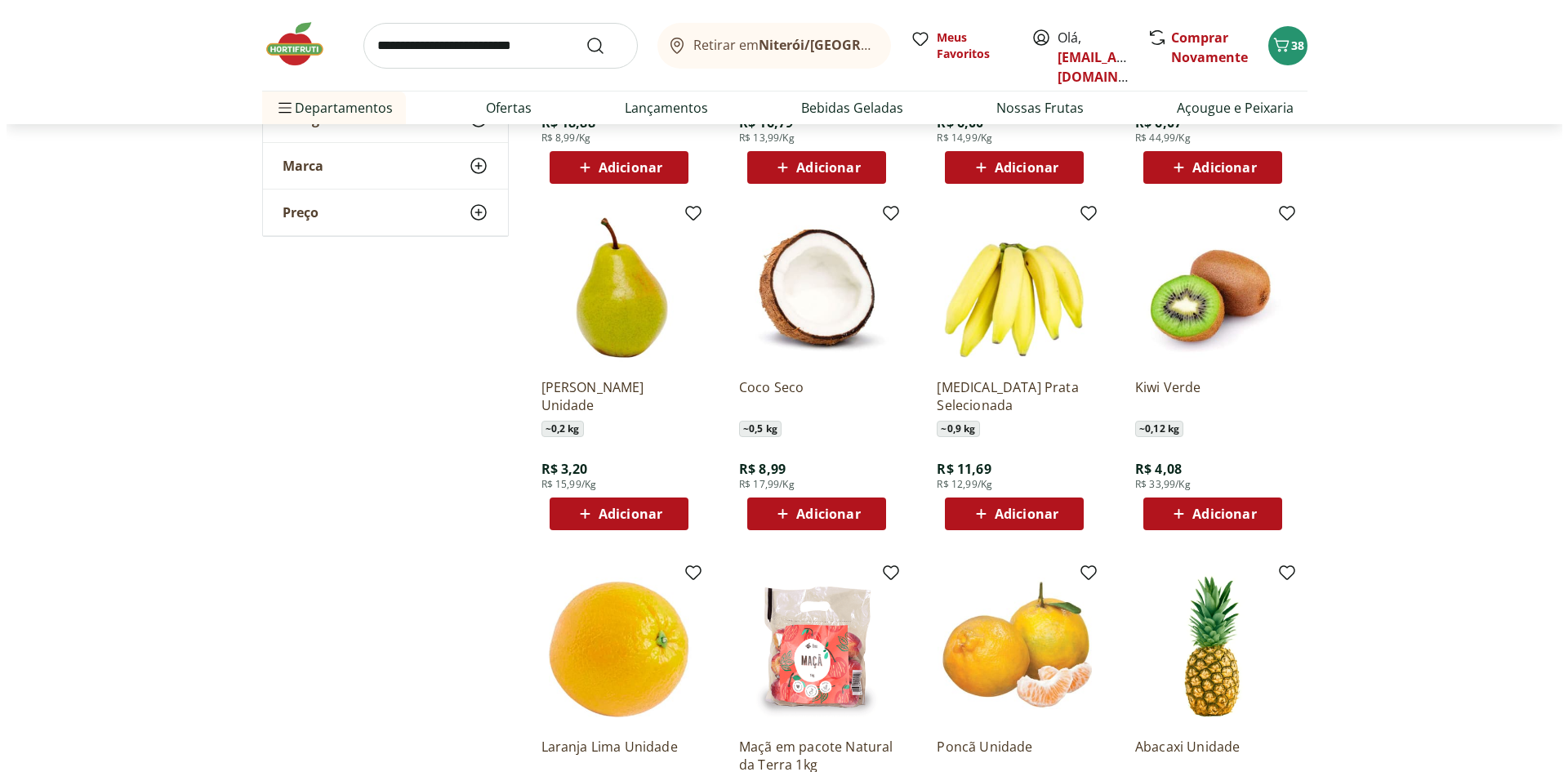
scroll to position [2205, 0]
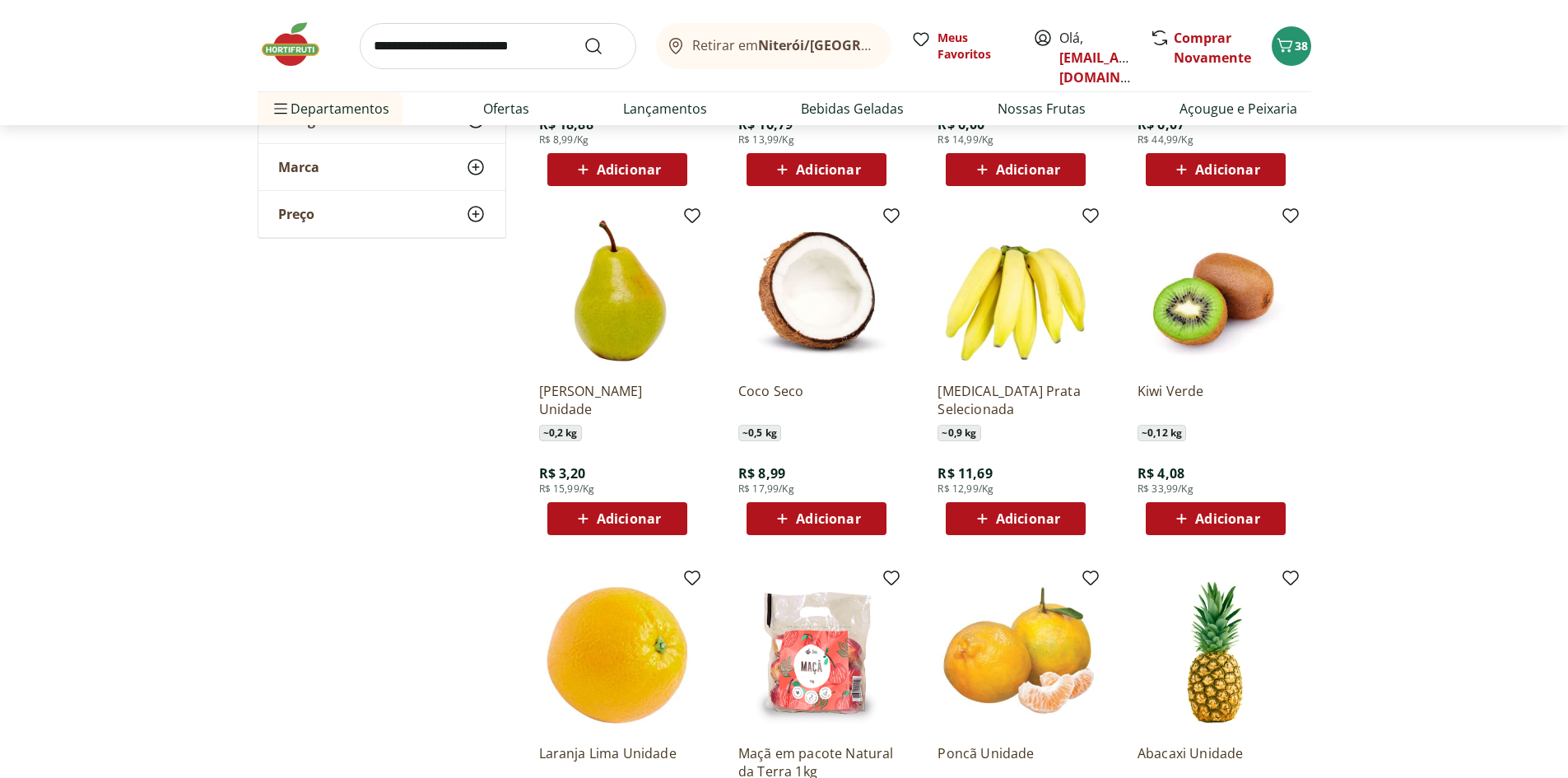
click at [1010, 519] on span "Adicionar" at bounding box center [1028, 519] width 64 height 13
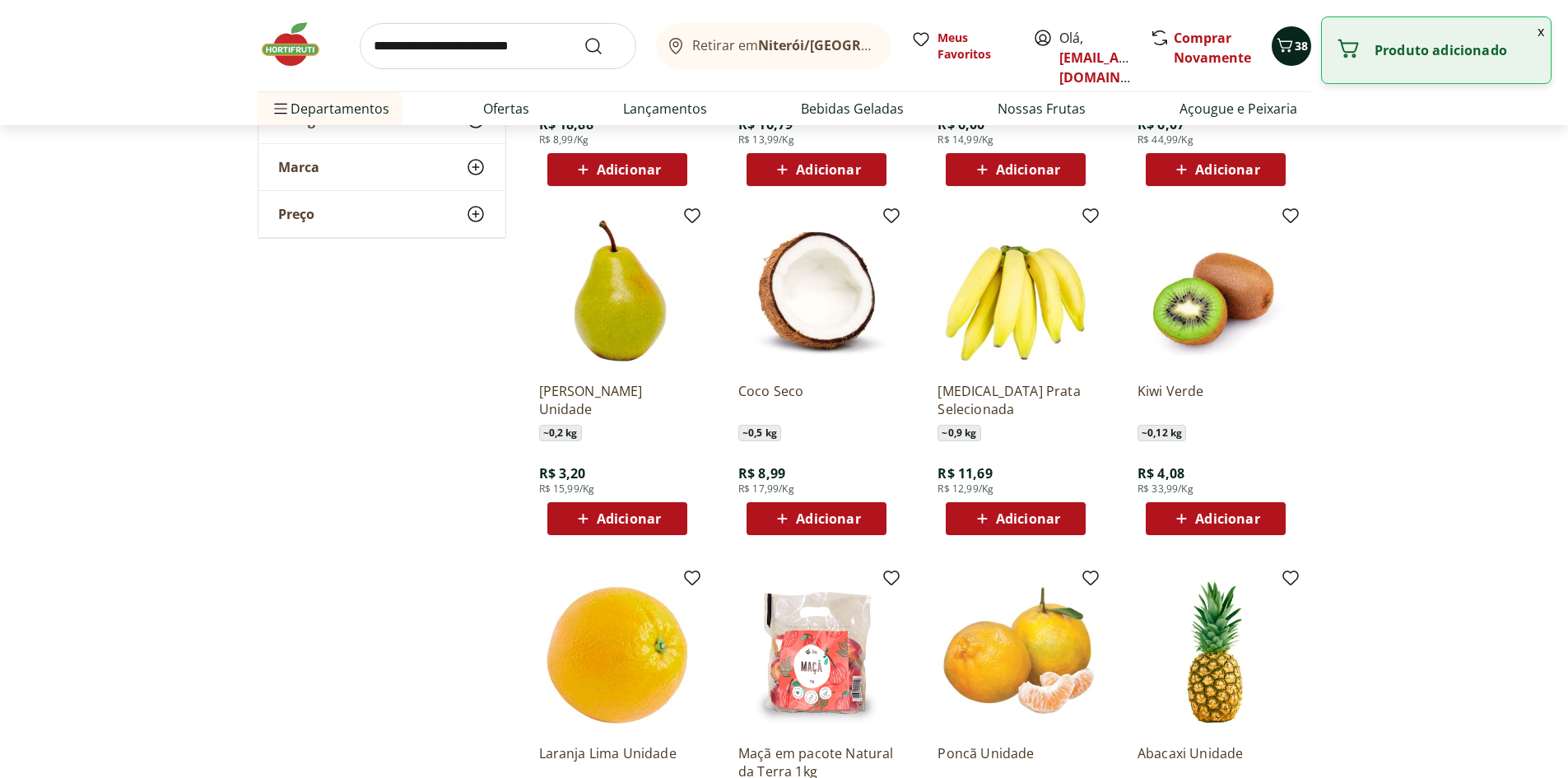
click at [1282, 43] on icon "Carrinho" at bounding box center [1285, 45] width 20 height 20
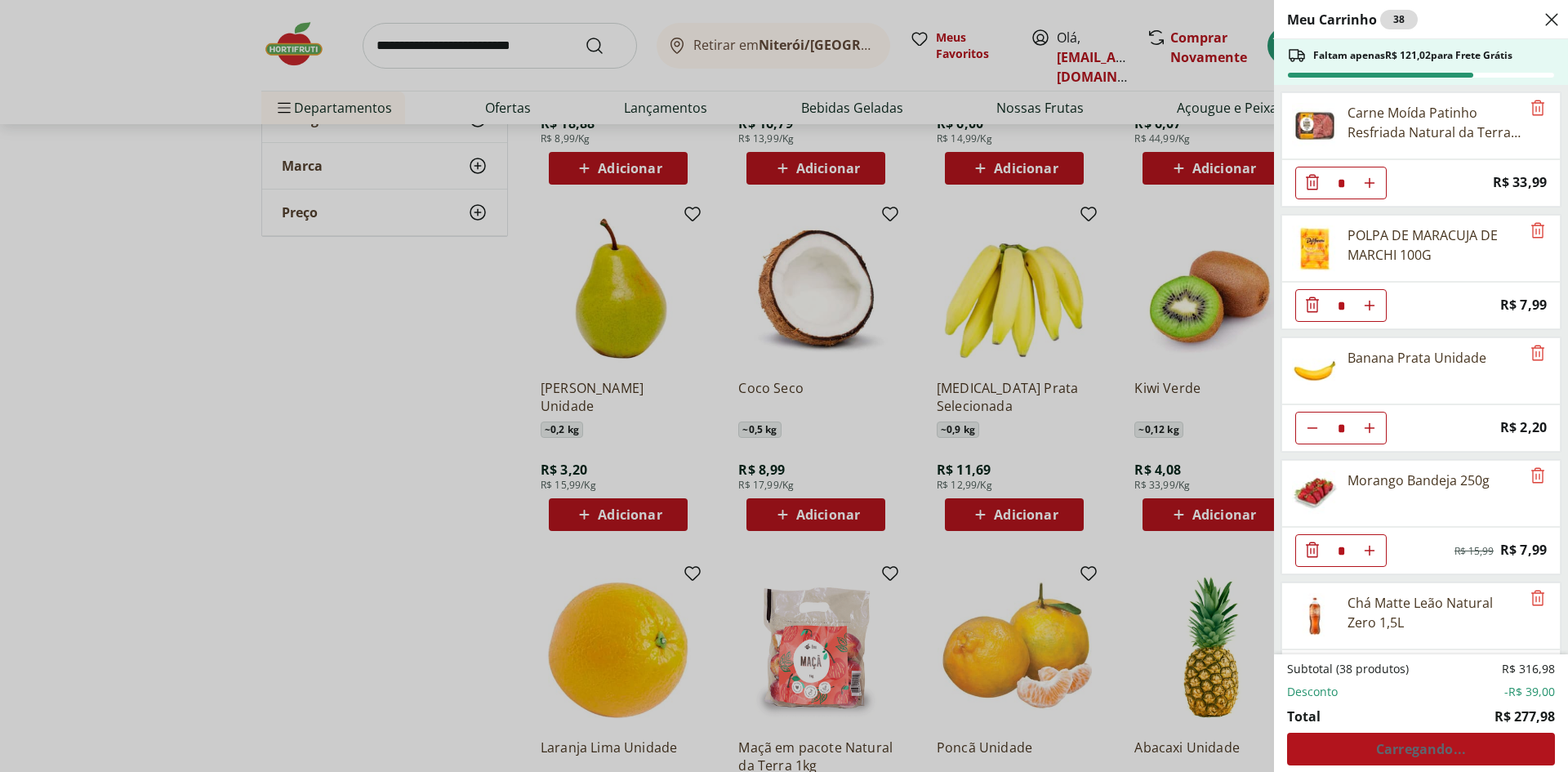
scroll to position [2010, 0]
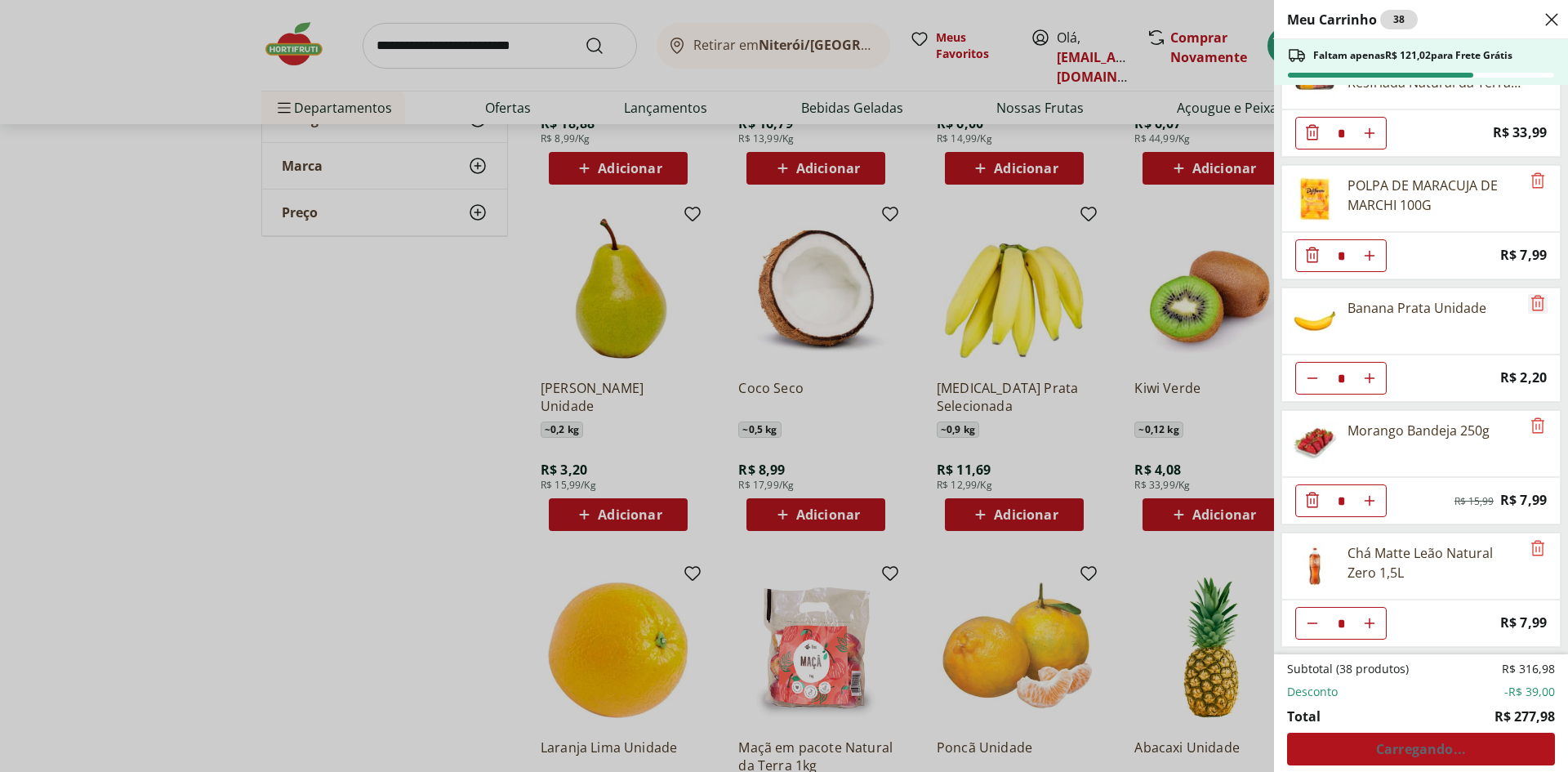
click at [1532, 303] on icon "Remove" at bounding box center [1538, 302] width 13 height 16
click at [1056, 440] on div "Meu Carrinho 33 Faltam apenas R$ 132,02 para Frete Grátis Filé de Peito de Fran…" at bounding box center [784, 386] width 1568 height 772
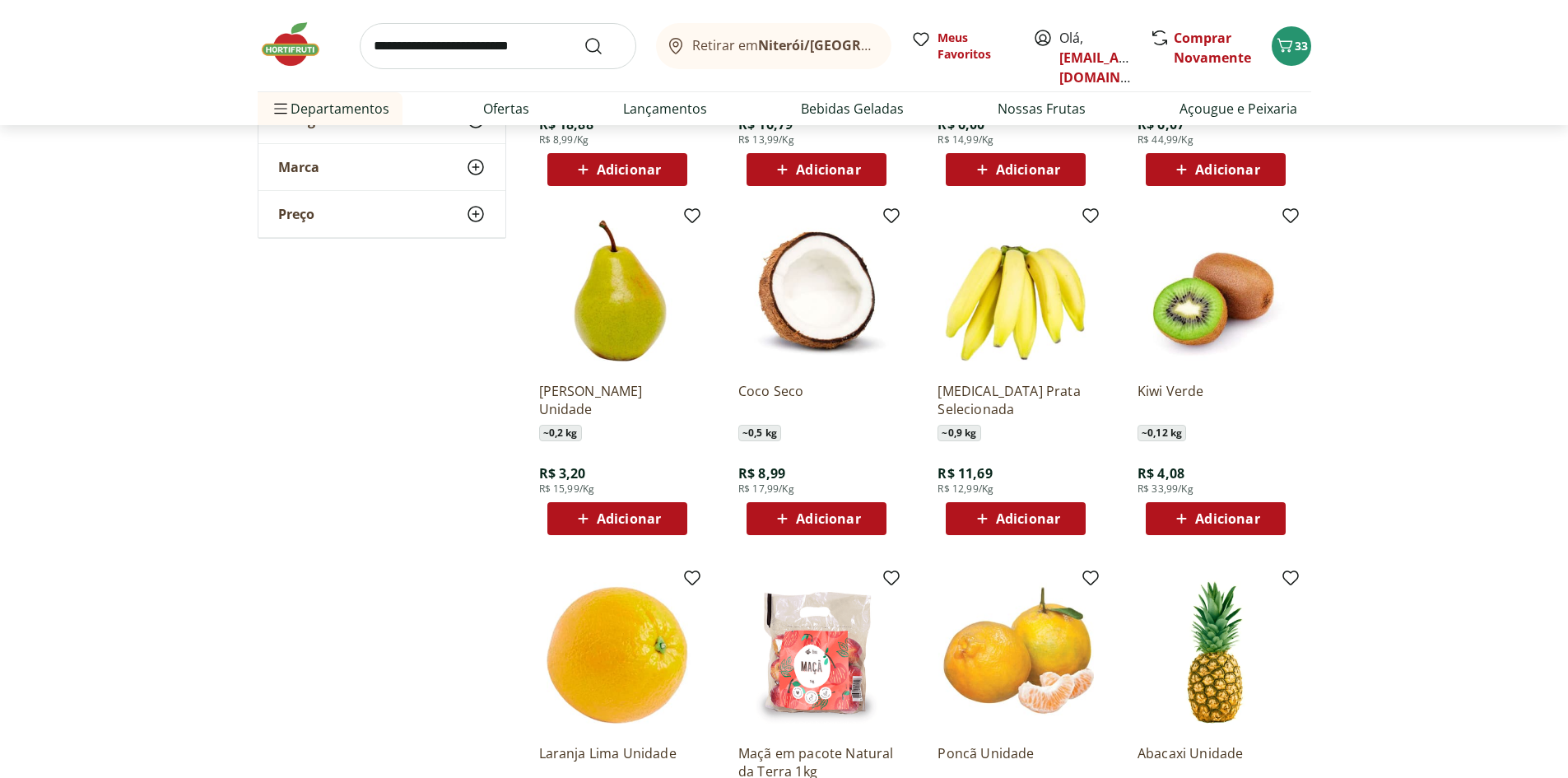
click at [1060, 522] on div "Adicionar" at bounding box center [1016, 519] width 113 height 30
click at [1291, 48] on icon "Carrinho" at bounding box center [1285, 45] width 20 height 20
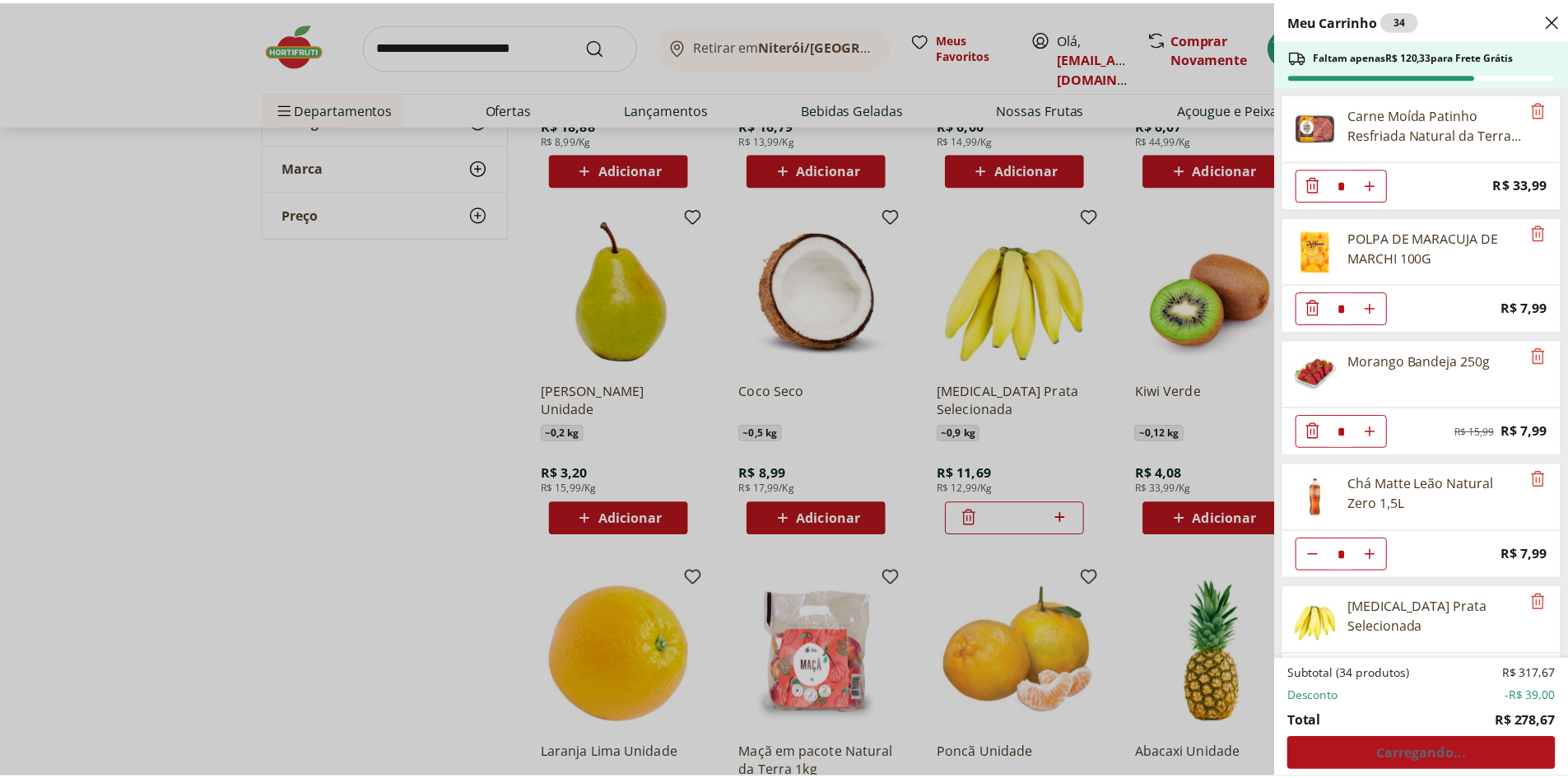
scroll to position [2025, 0]
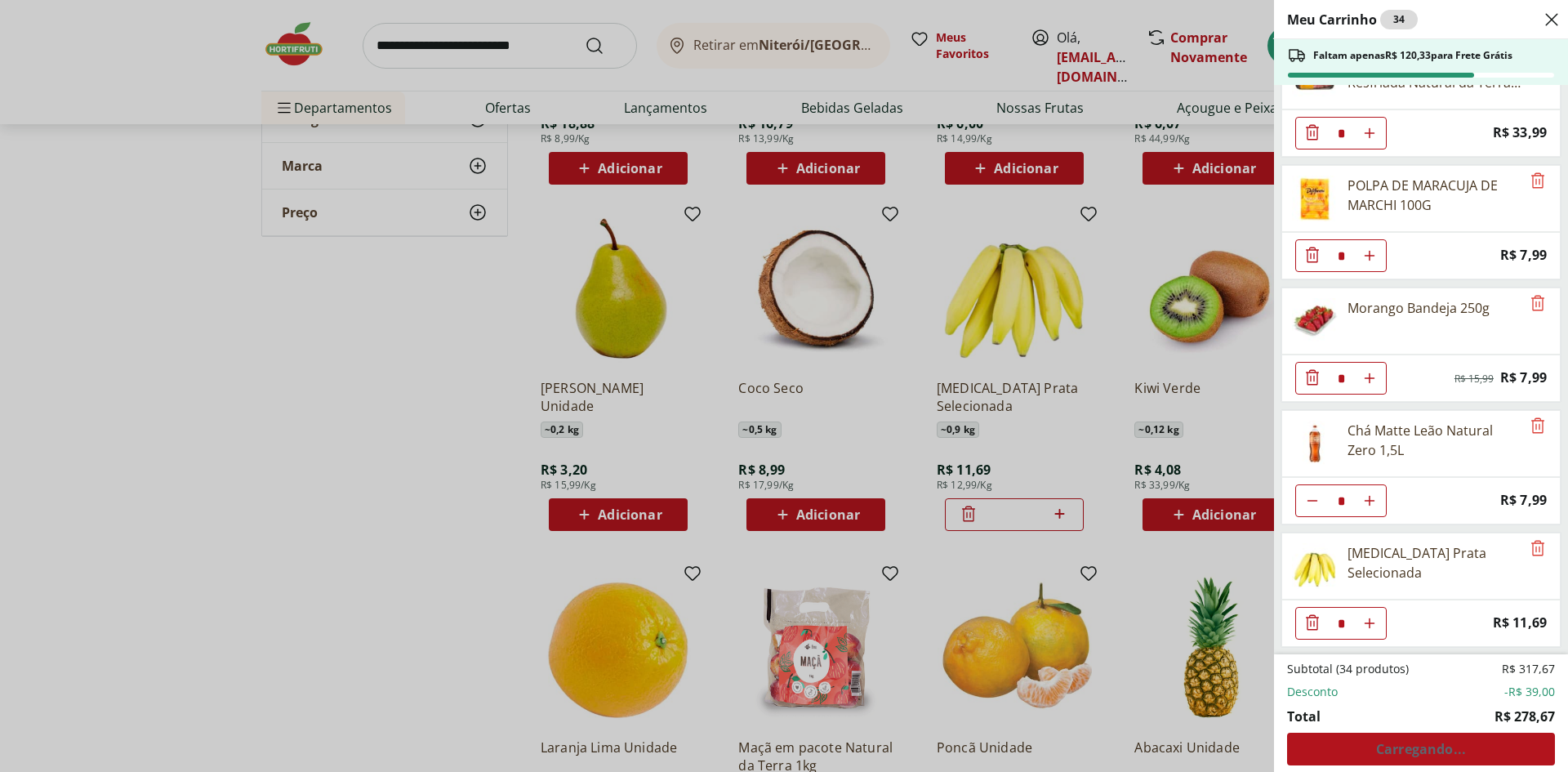
click at [382, 457] on div "Meu Carrinho 34 Faltam apenas R$ 120,33 para Frete Grátis Filé de Peito de Fran…" at bounding box center [784, 386] width 1568 height 772
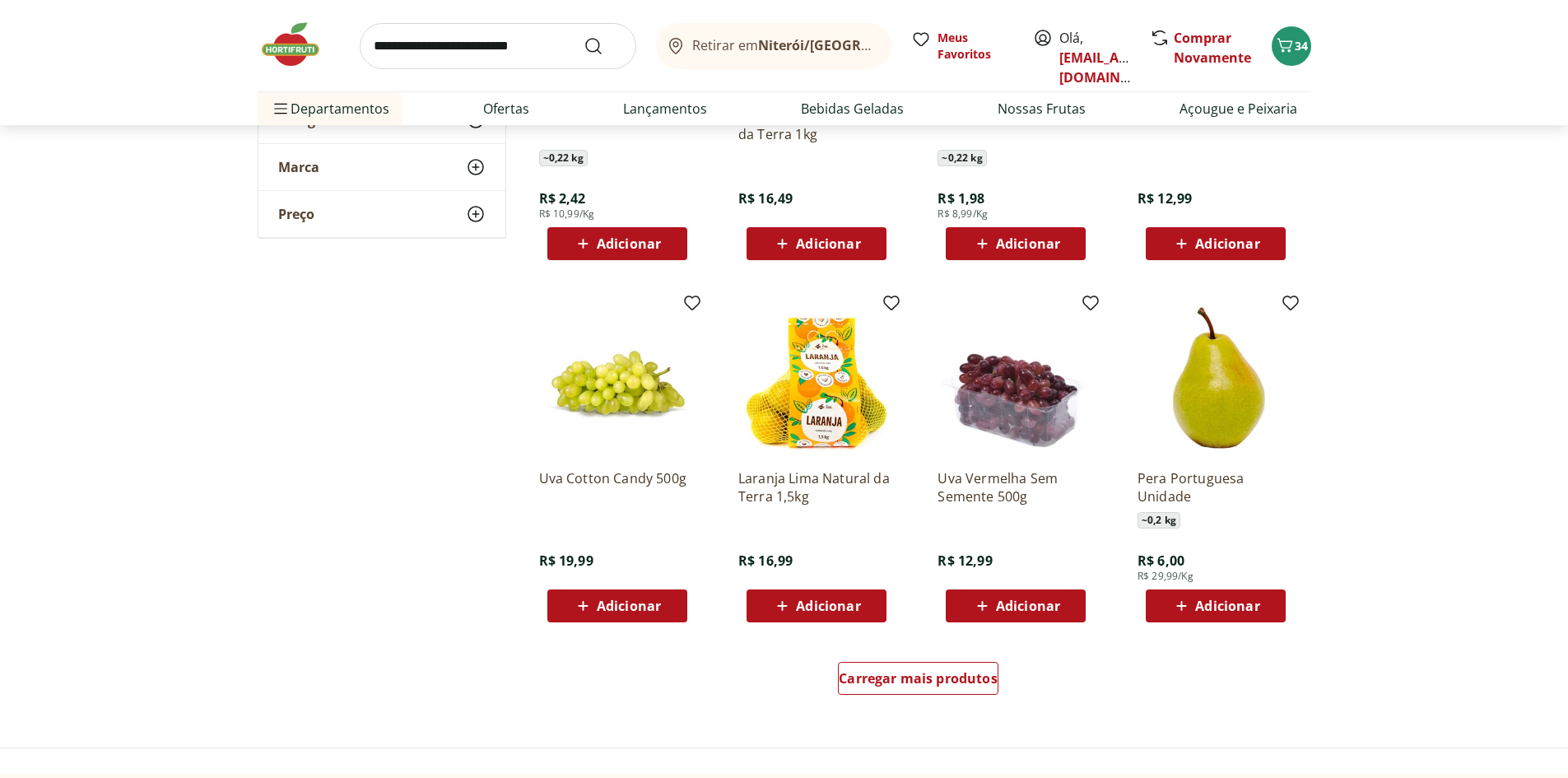
scroll to position [2881, 0]
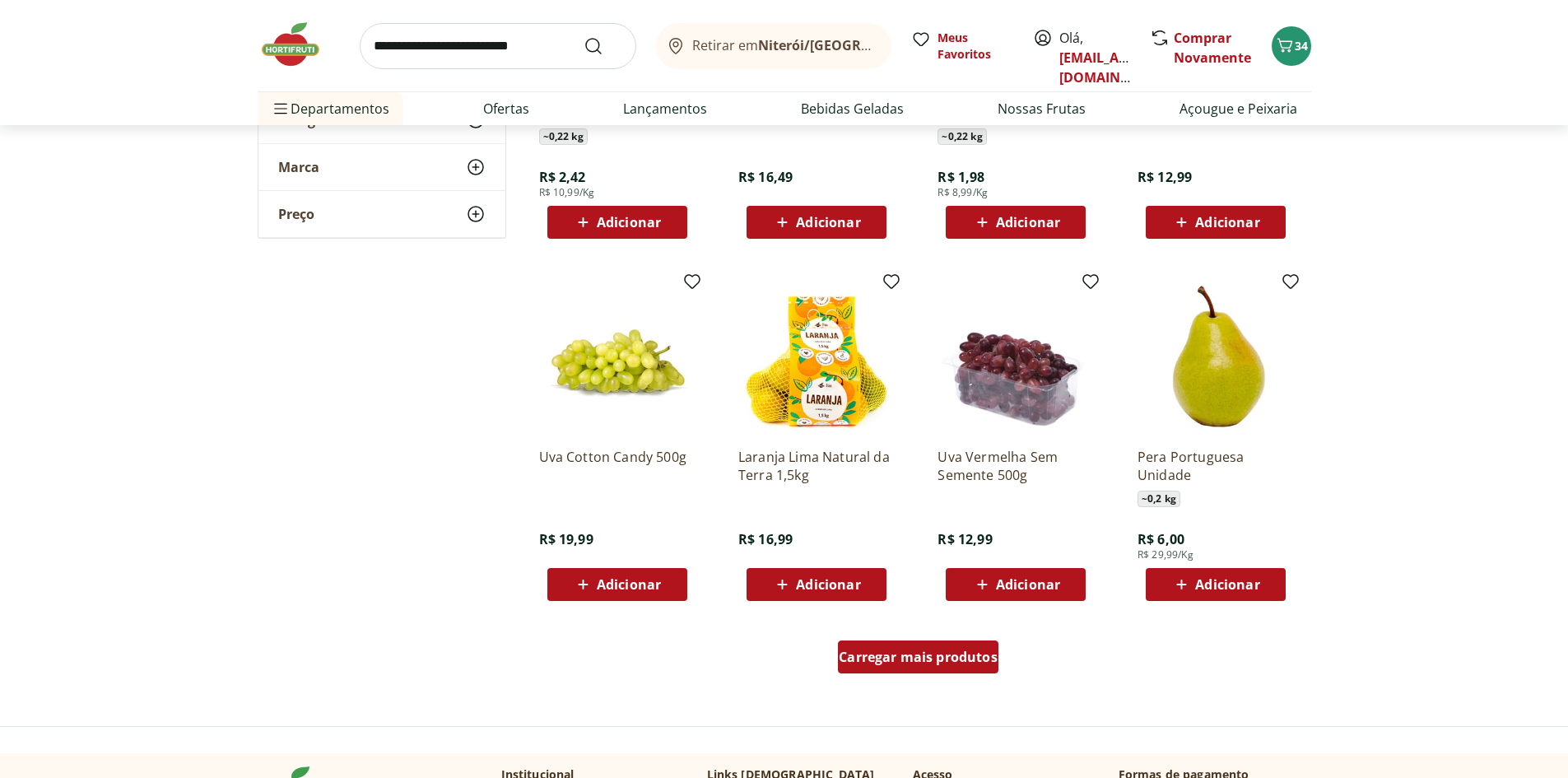
click at [902, 651] on span "Carregar mais produtos" at bounding box center [918, 657] width 159 height 13
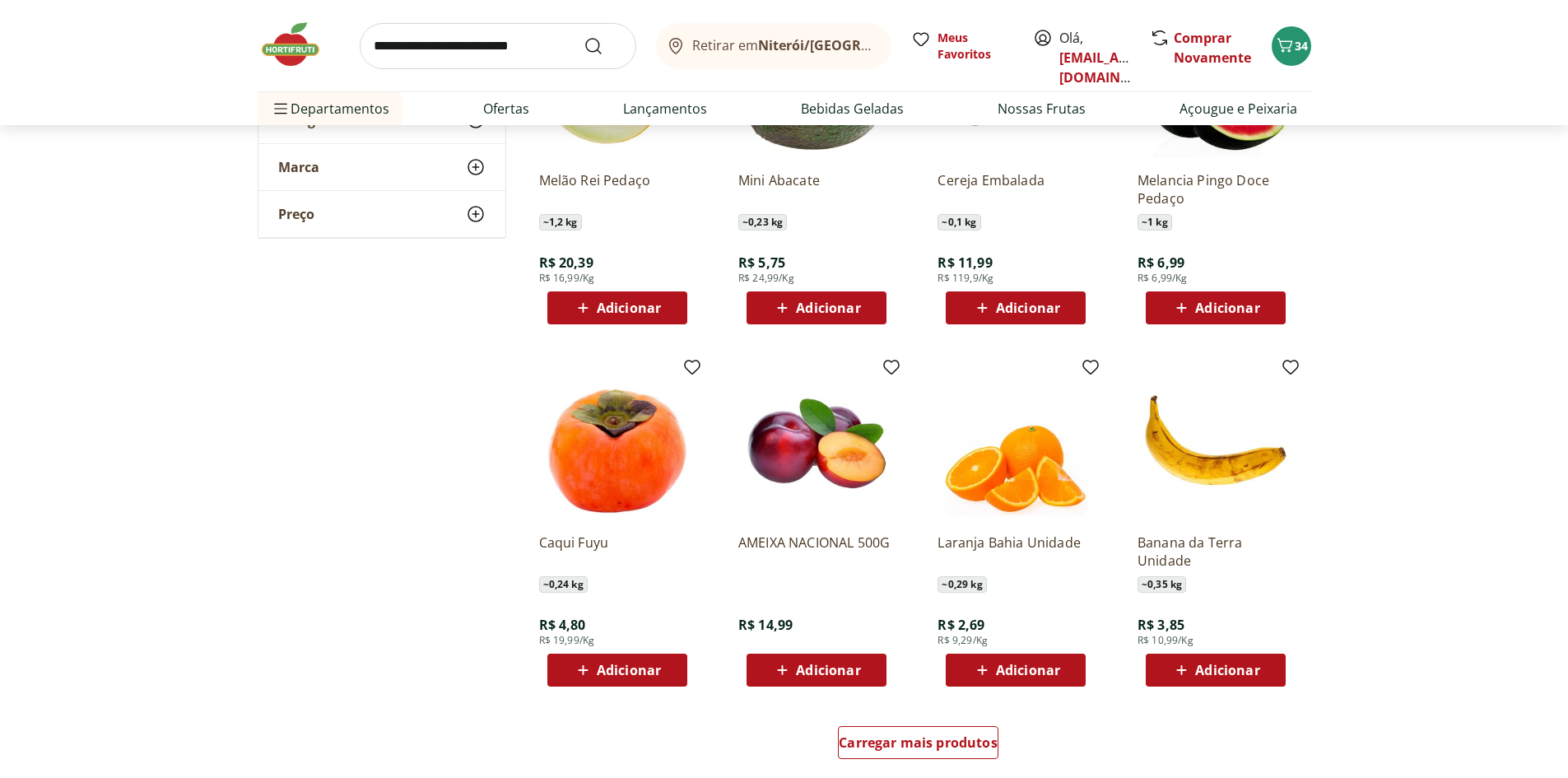
scroll to position [4115, 0]
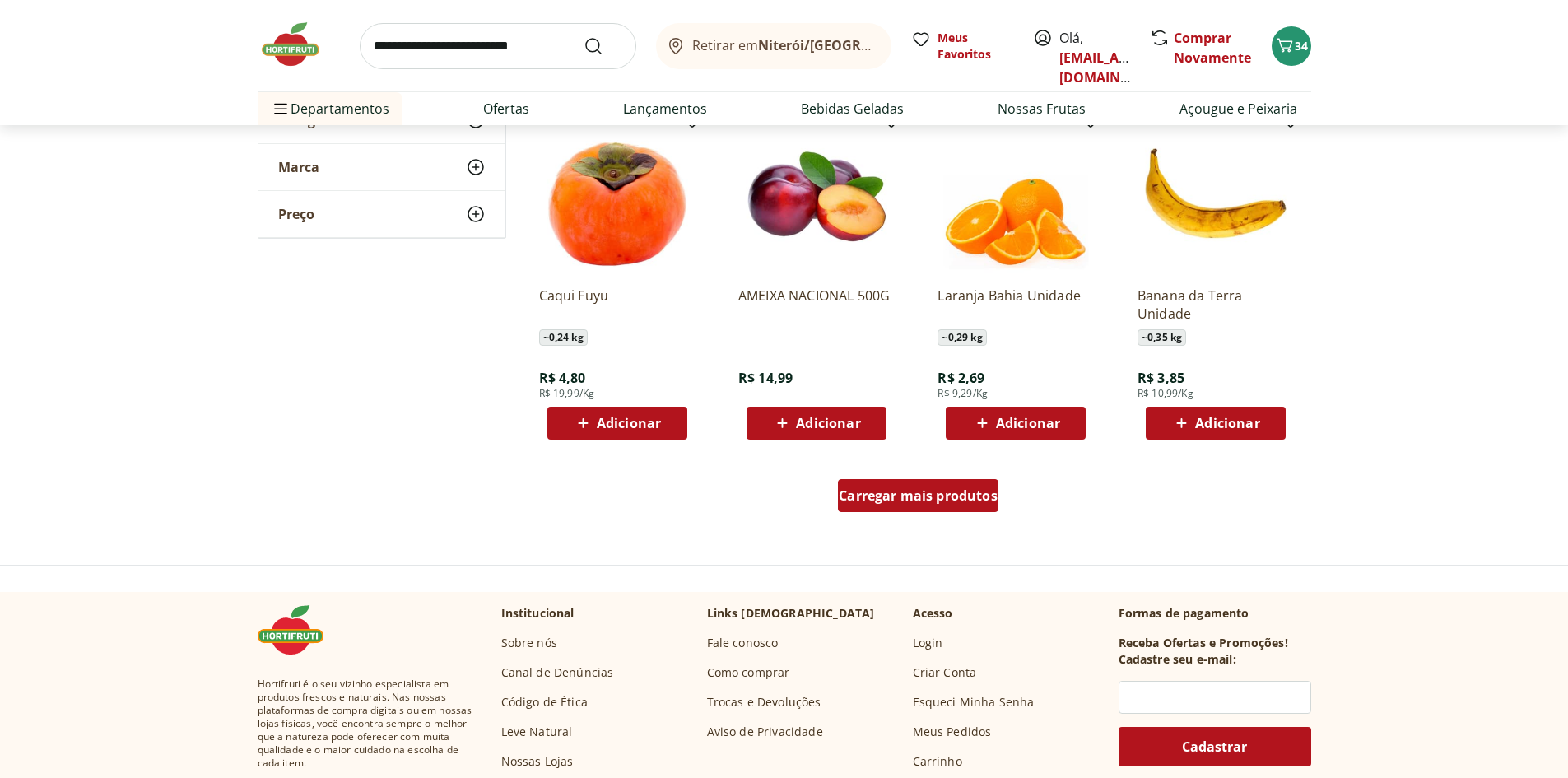
click at [965, 514] on link "Carregar mais produtos" at bounding box center [918, 498] width 160 height 39
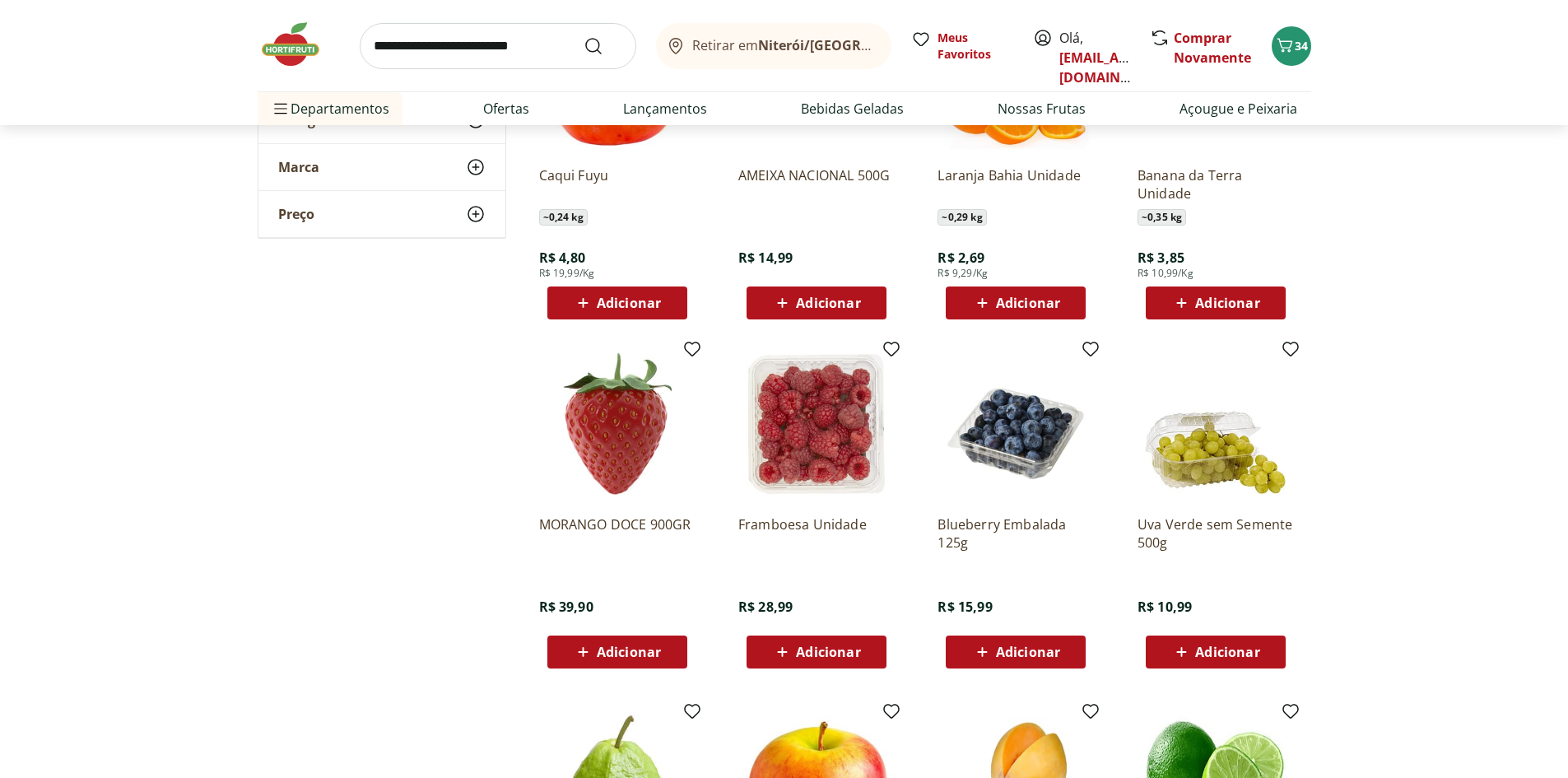
scroll to position [4362, 0]
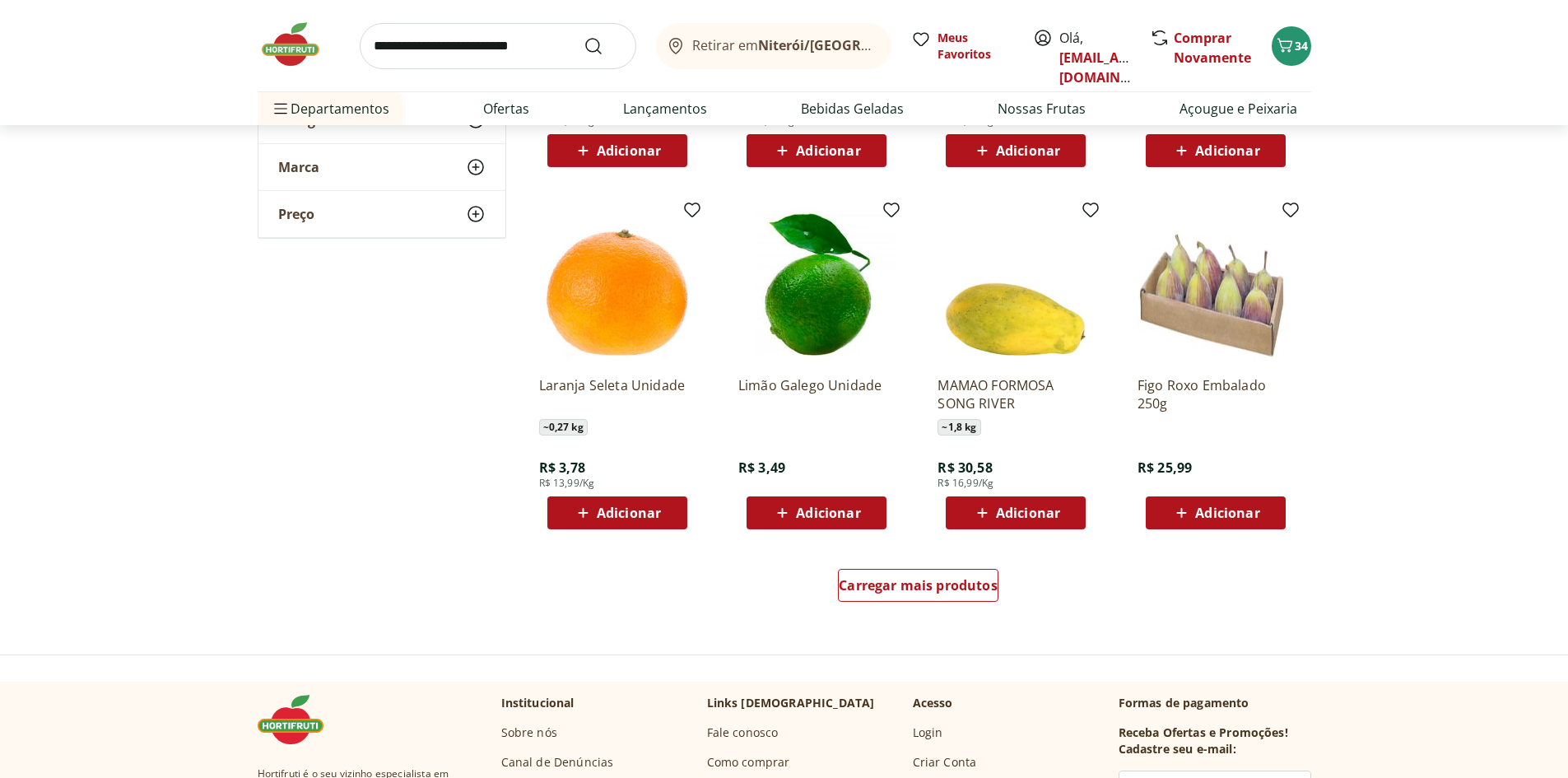
scroll to position [5103, 0]
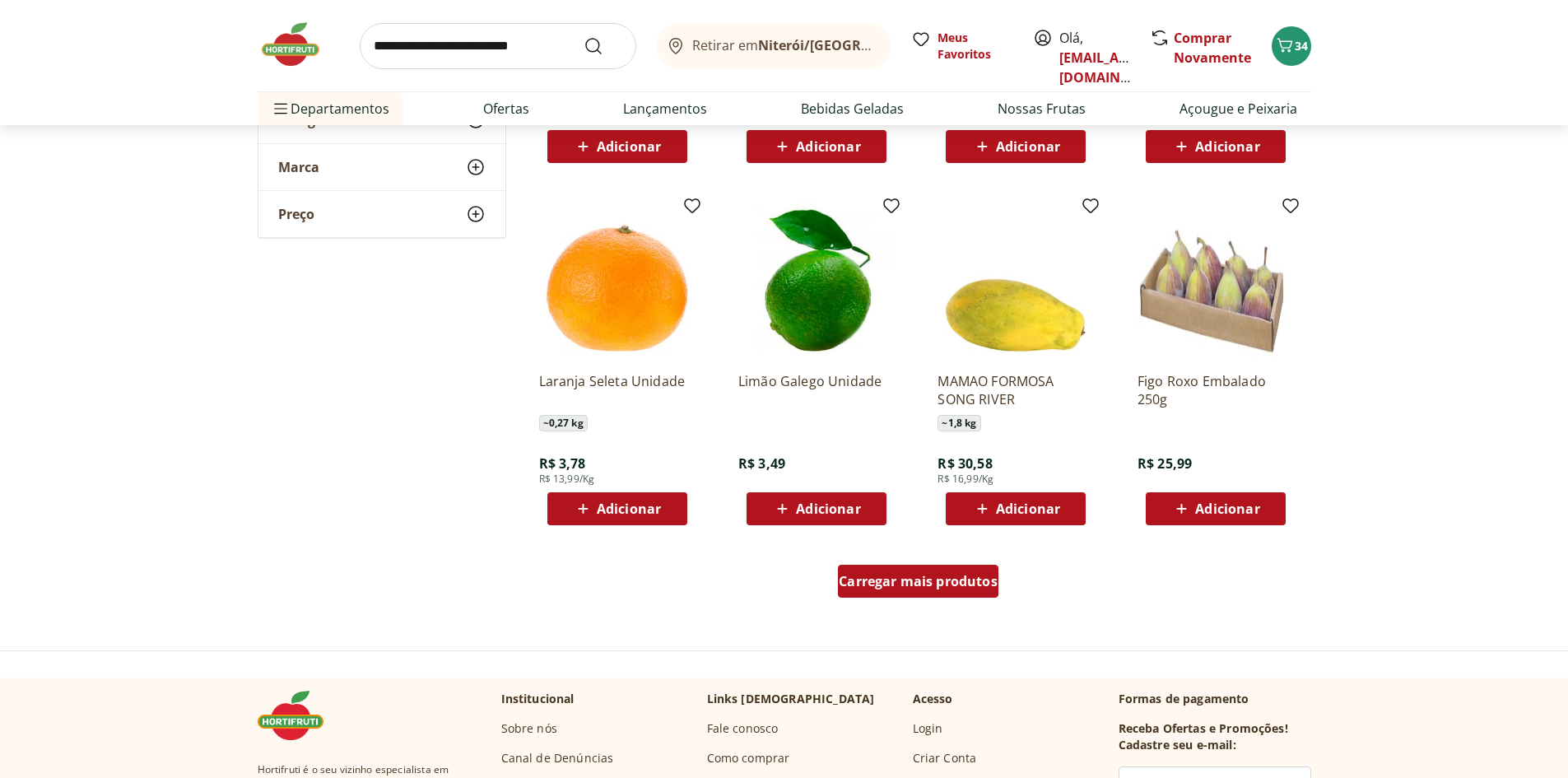
click at [963, 578] on span "Carregar mais produtos" at bounding box center [918, 581] width 159 height 13
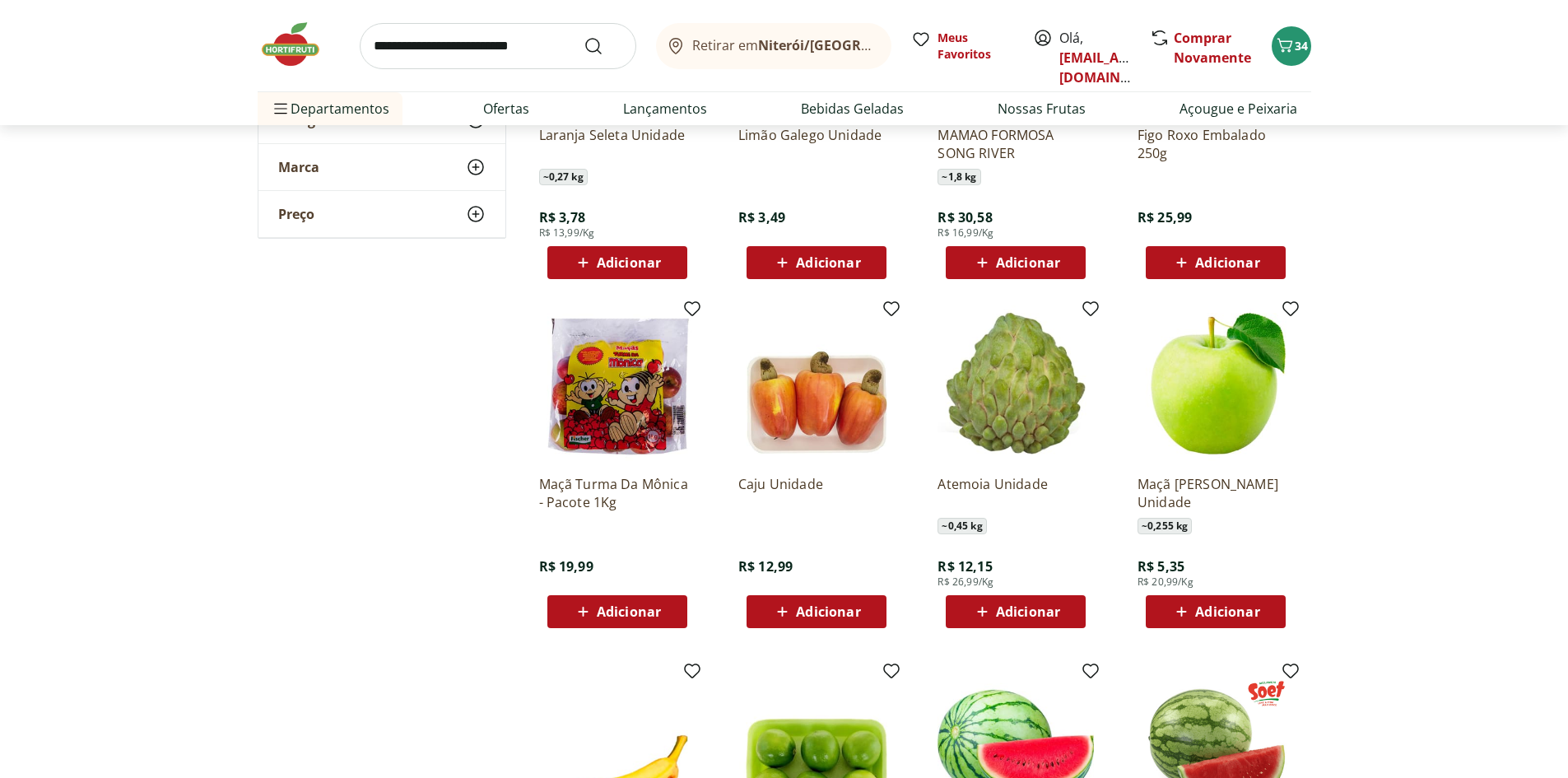
scroll to position [5350, 0]
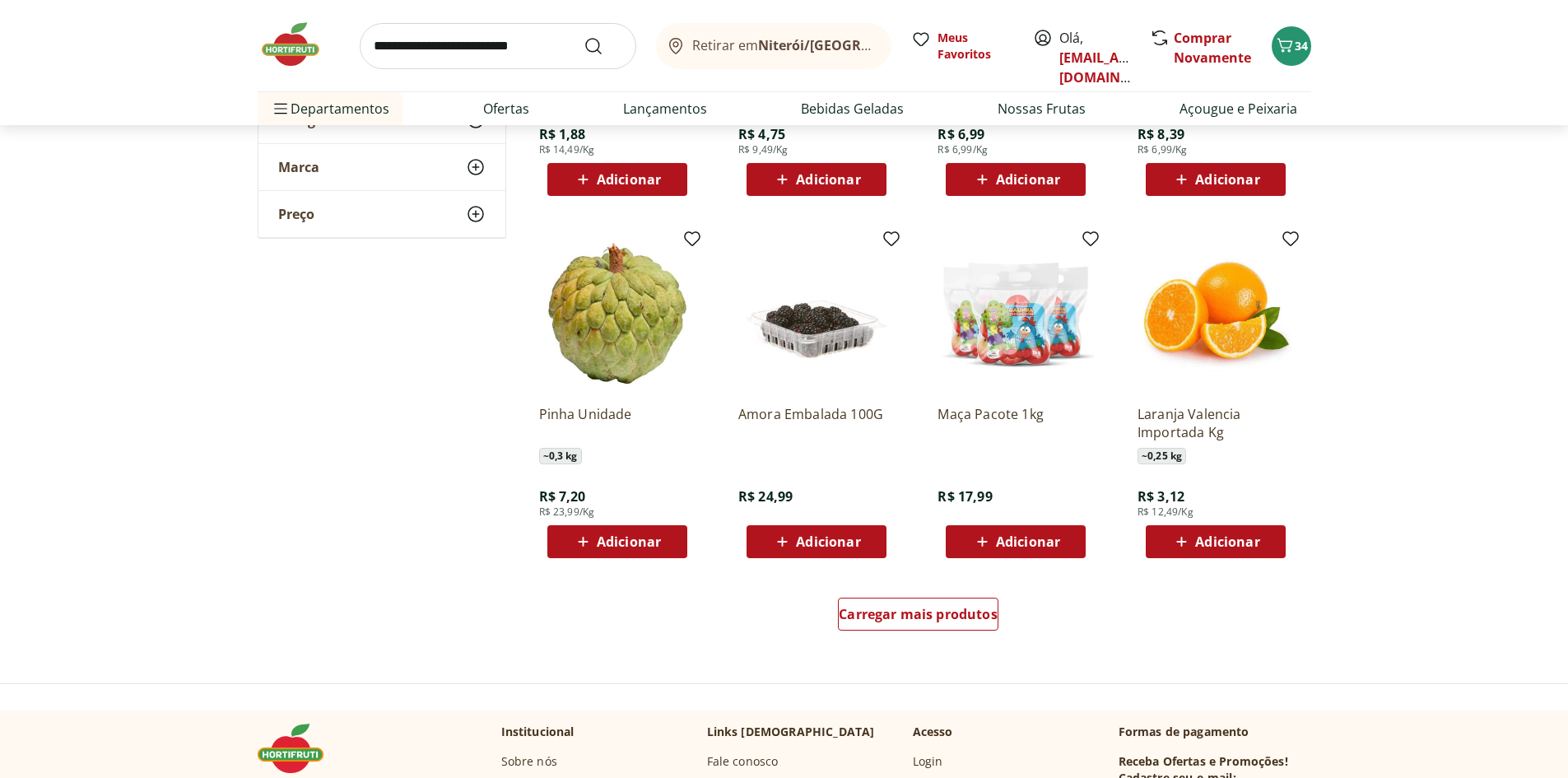
scroll to position [6173, 0]
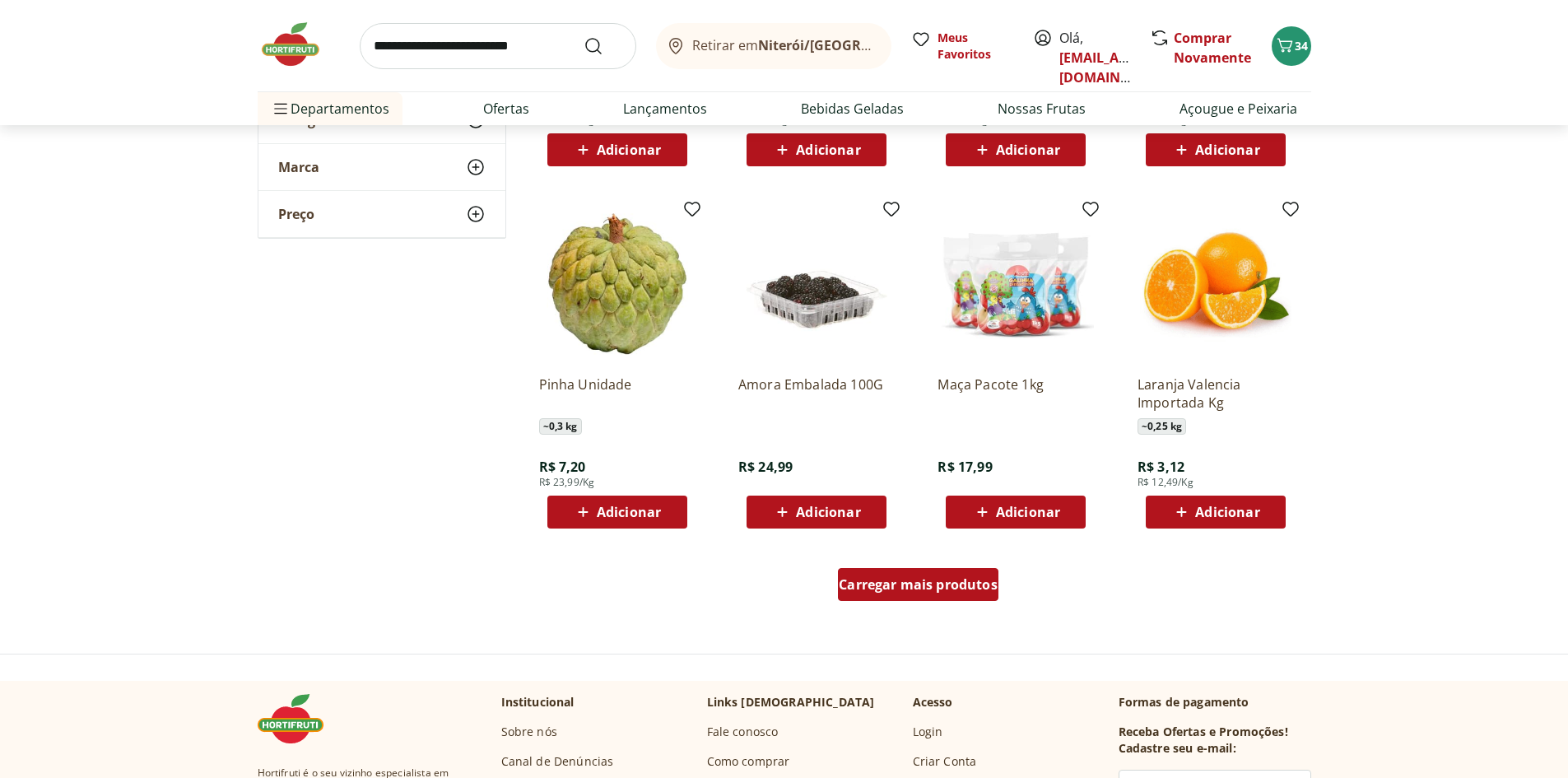
click at [887, 572] on div "Carregar mais produtos" at bounding box center [918, 584] width 160 height 33
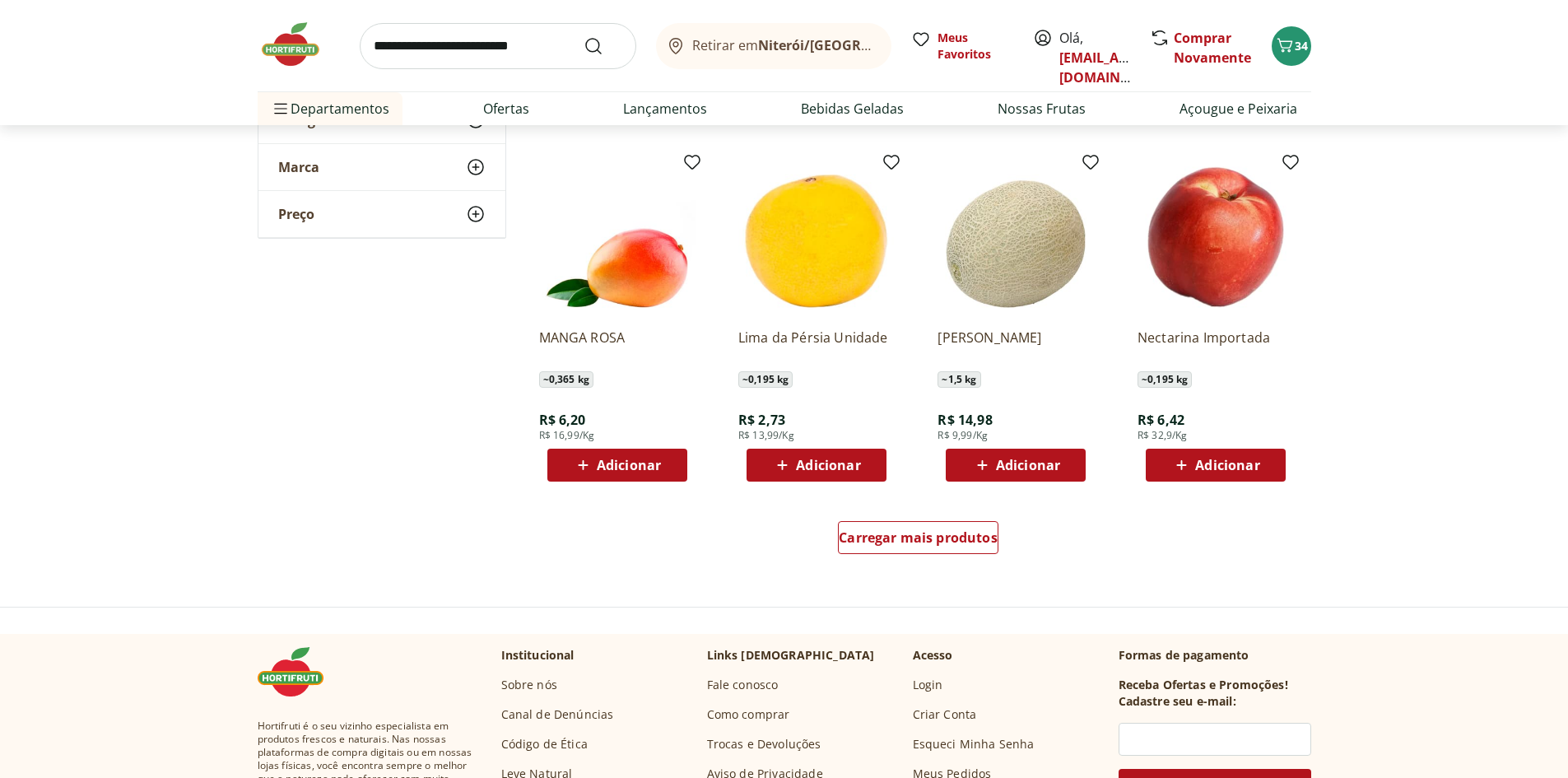
scroll to position [7243, 0]
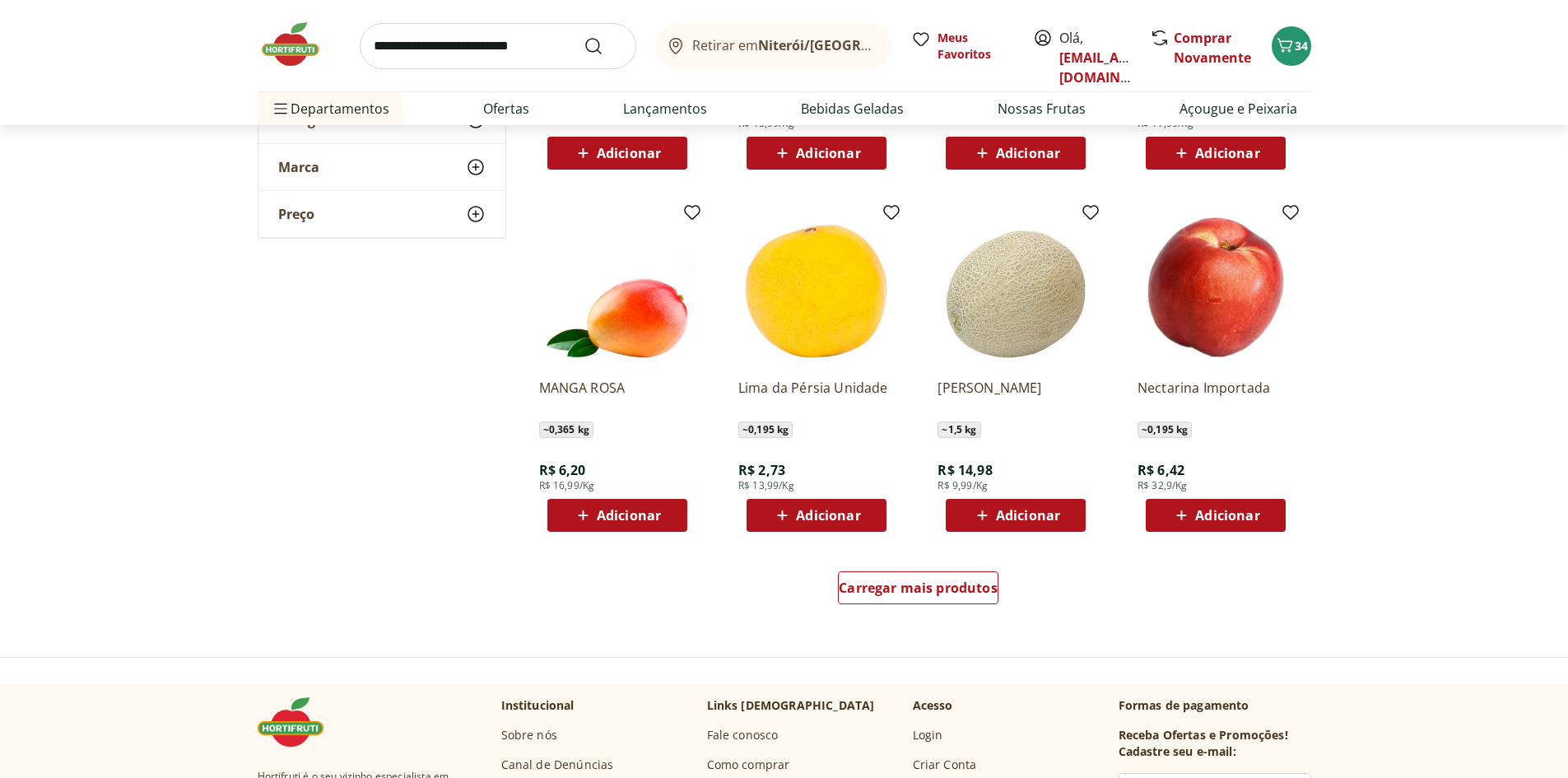
click at [922, 567] on div "Carregar mais produtos" at bounding box center [918, 590] width 798 height 79
click at [922, 575] on div "Carregar mais produtos" at bounding box center [918, 587] width 160 height 33
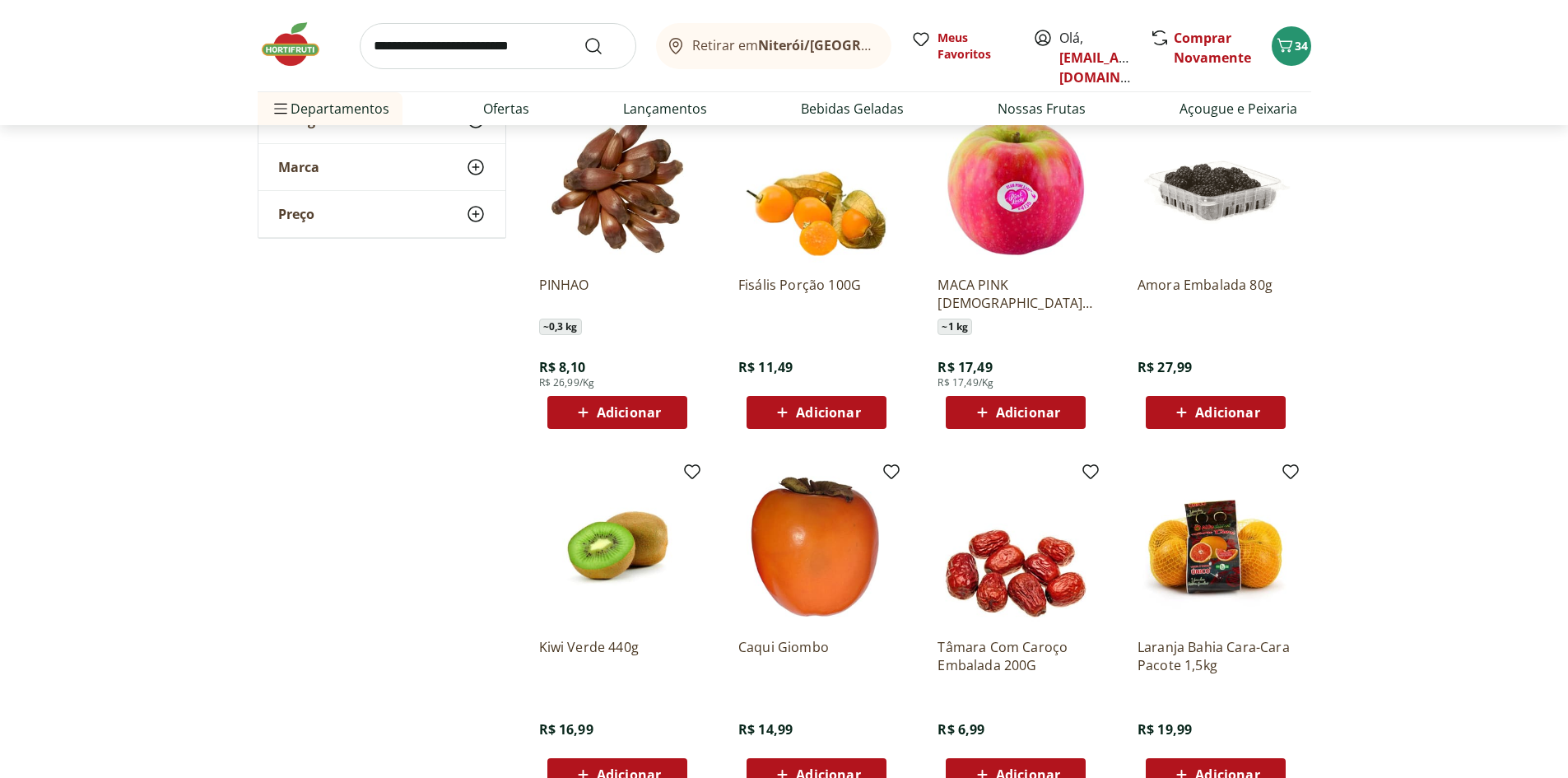
scroll to position [8313, 0]
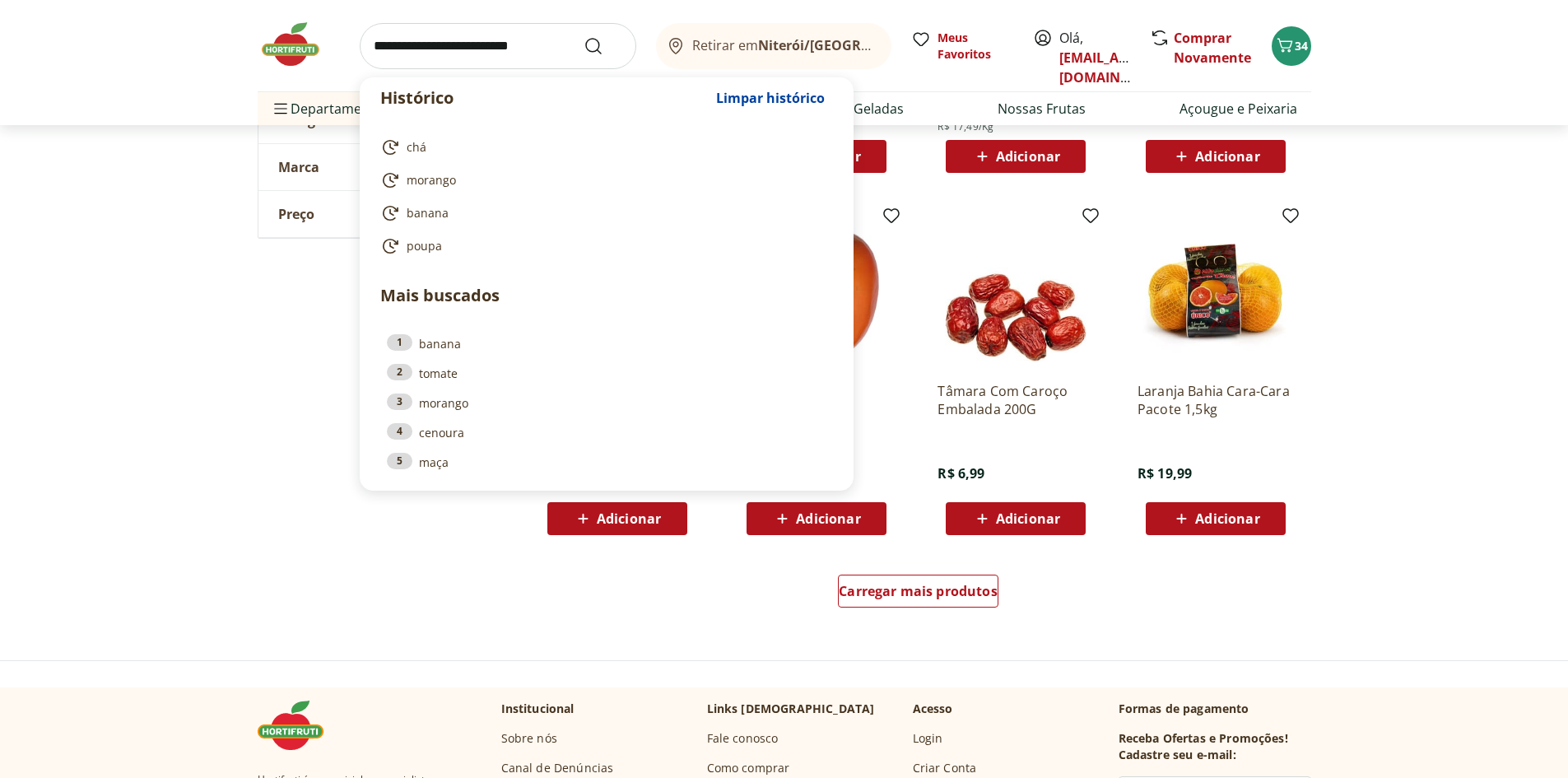
click at [432, 58] on input "search" at bounding box center [498, 46] width 277 height 46
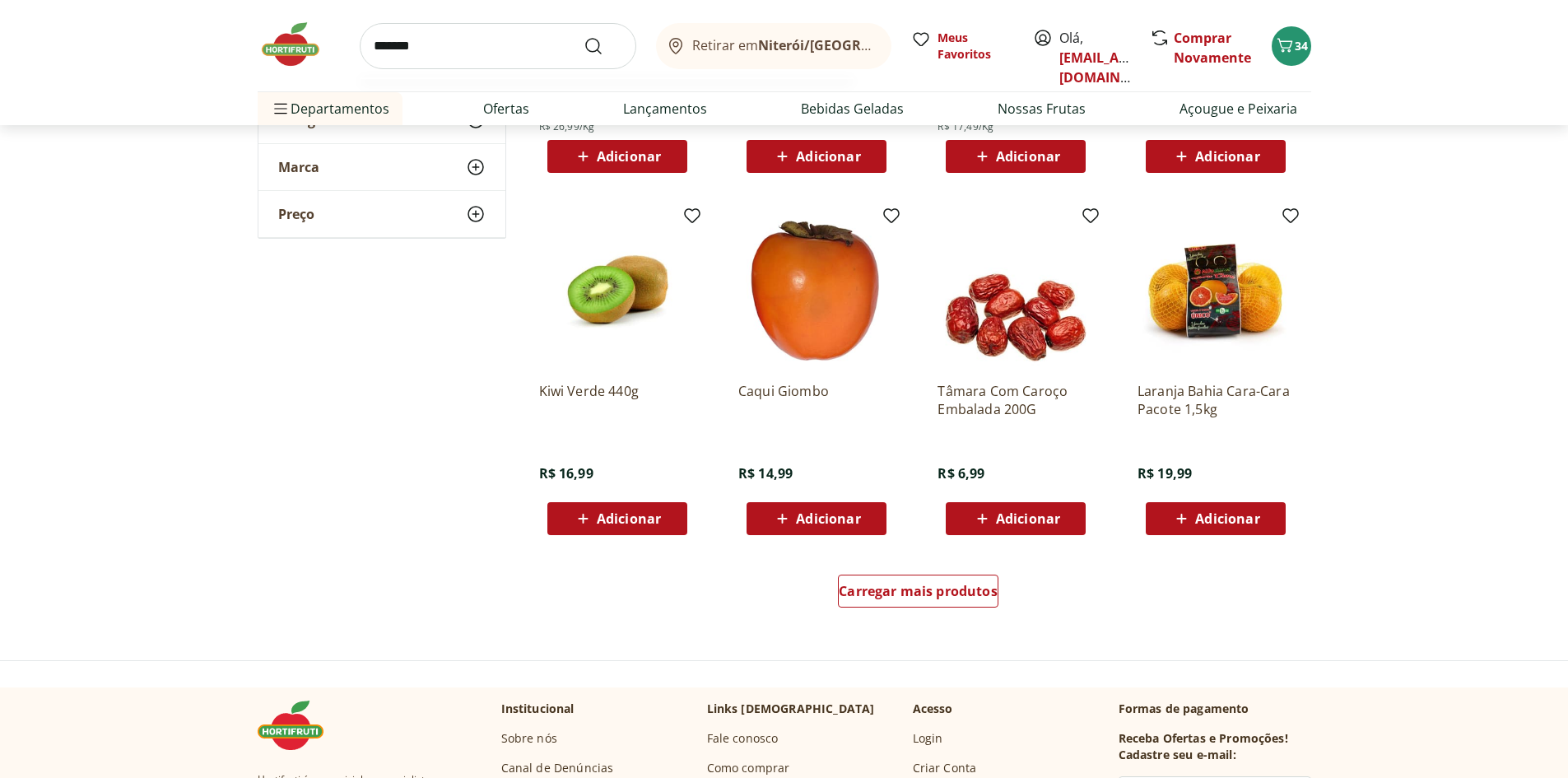
type input "********"
click button "Submit Search" at bounding box center [603, 46] width 39 height 20
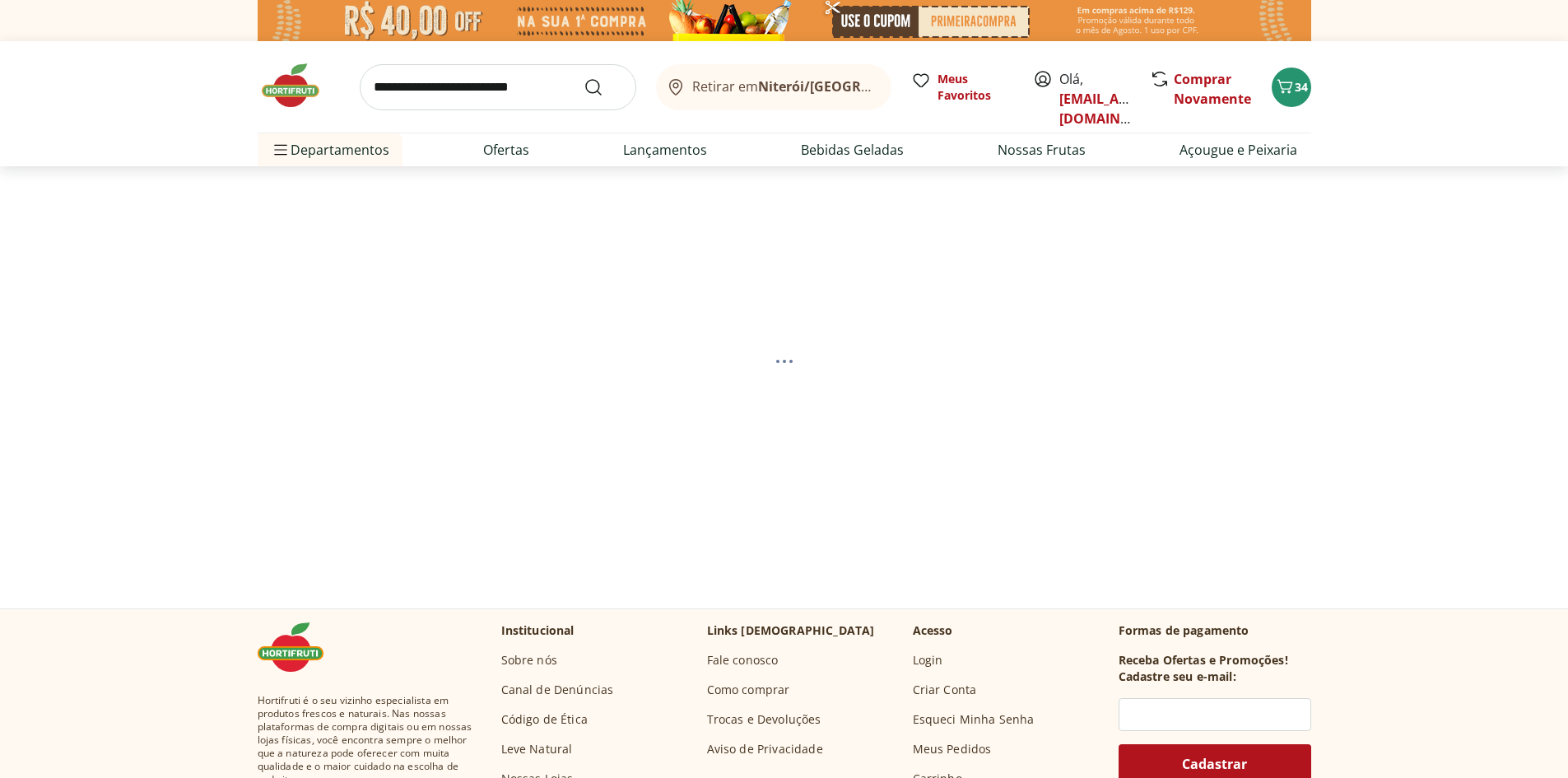
select select "**********"
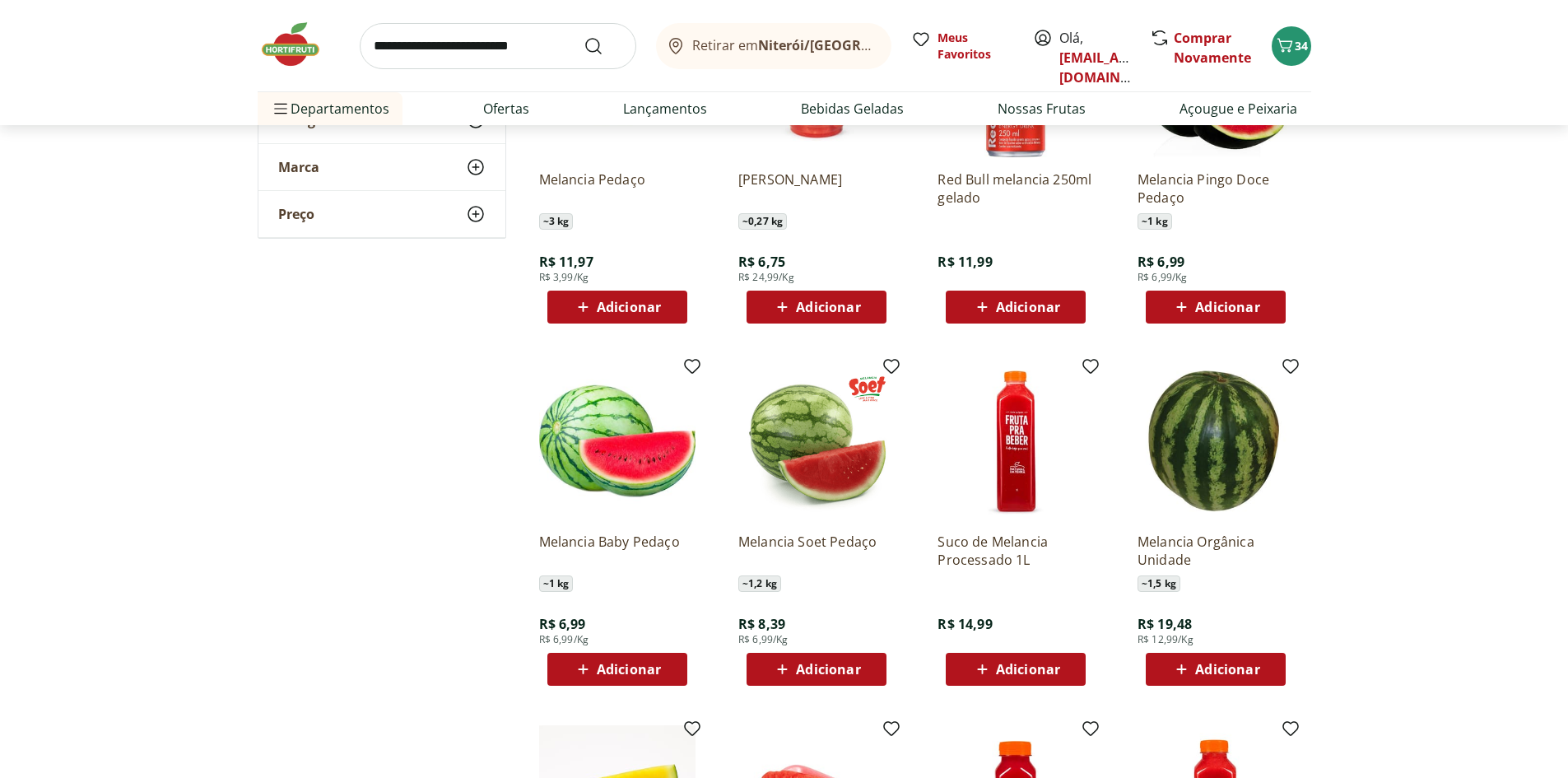
scroll to position [494, 0]
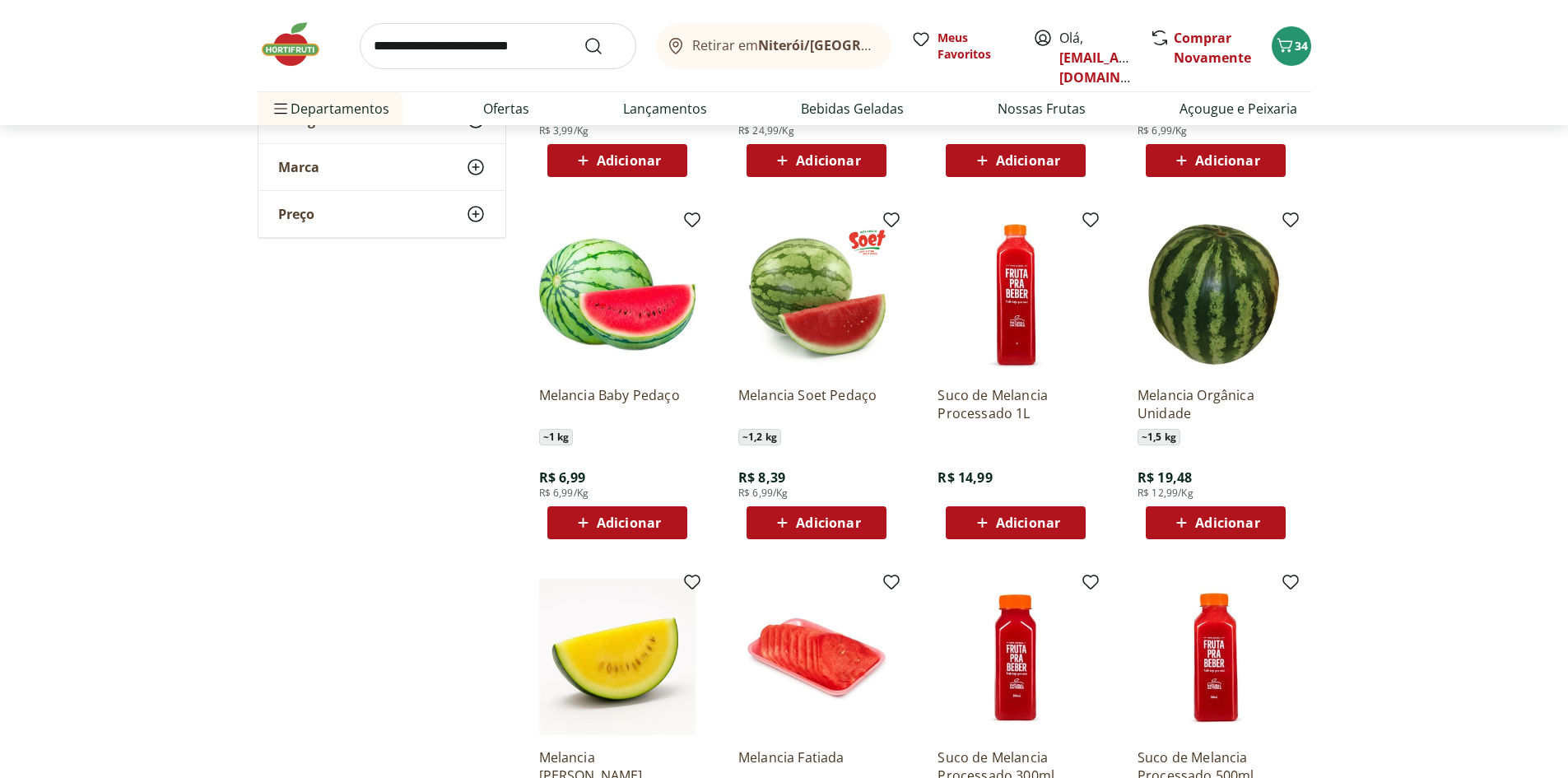
click at [827, 513] on span "Adicionar" at bounding box center [817, 523] width 88 height 20
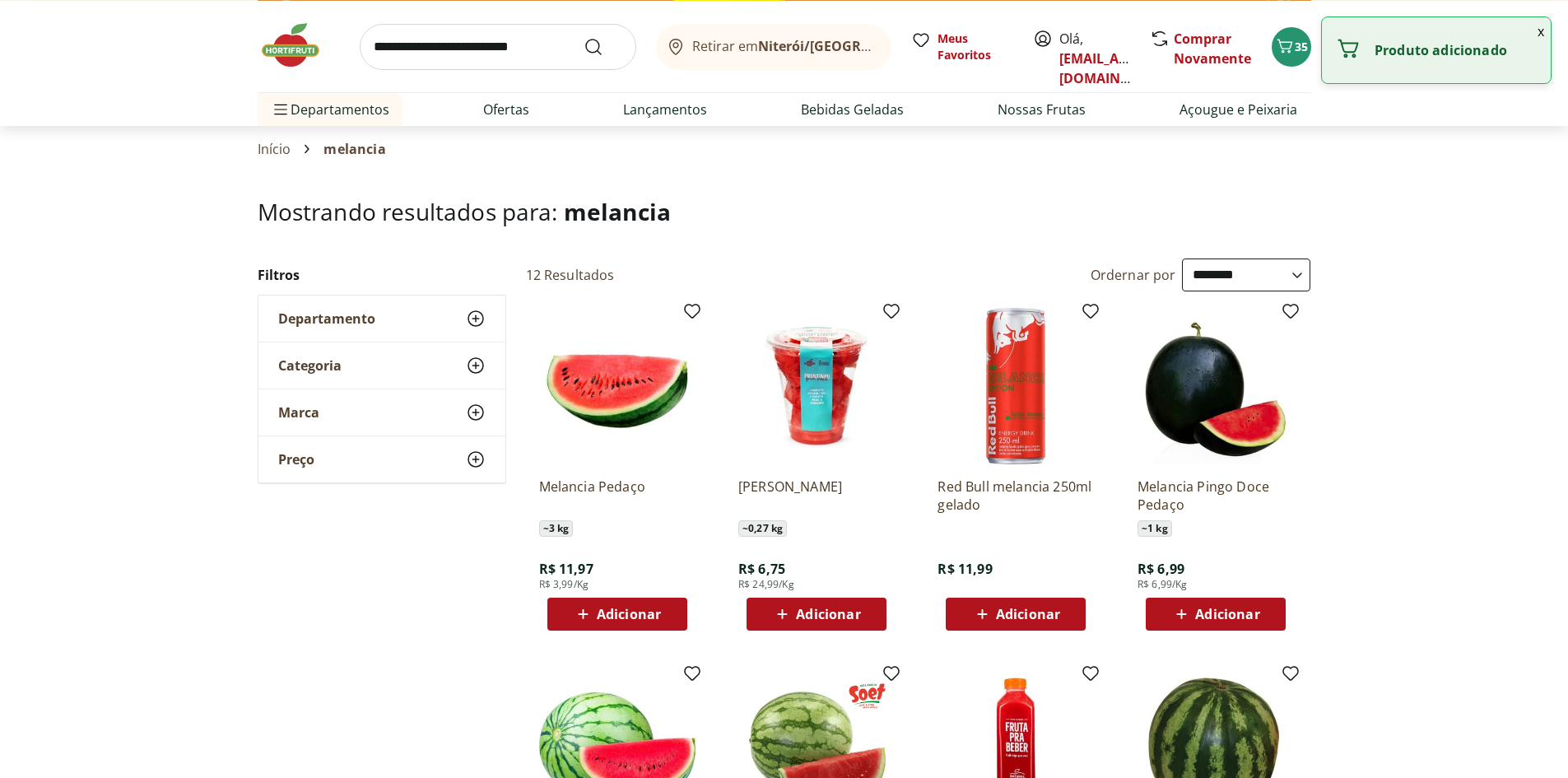
scroll to position [0, 0]
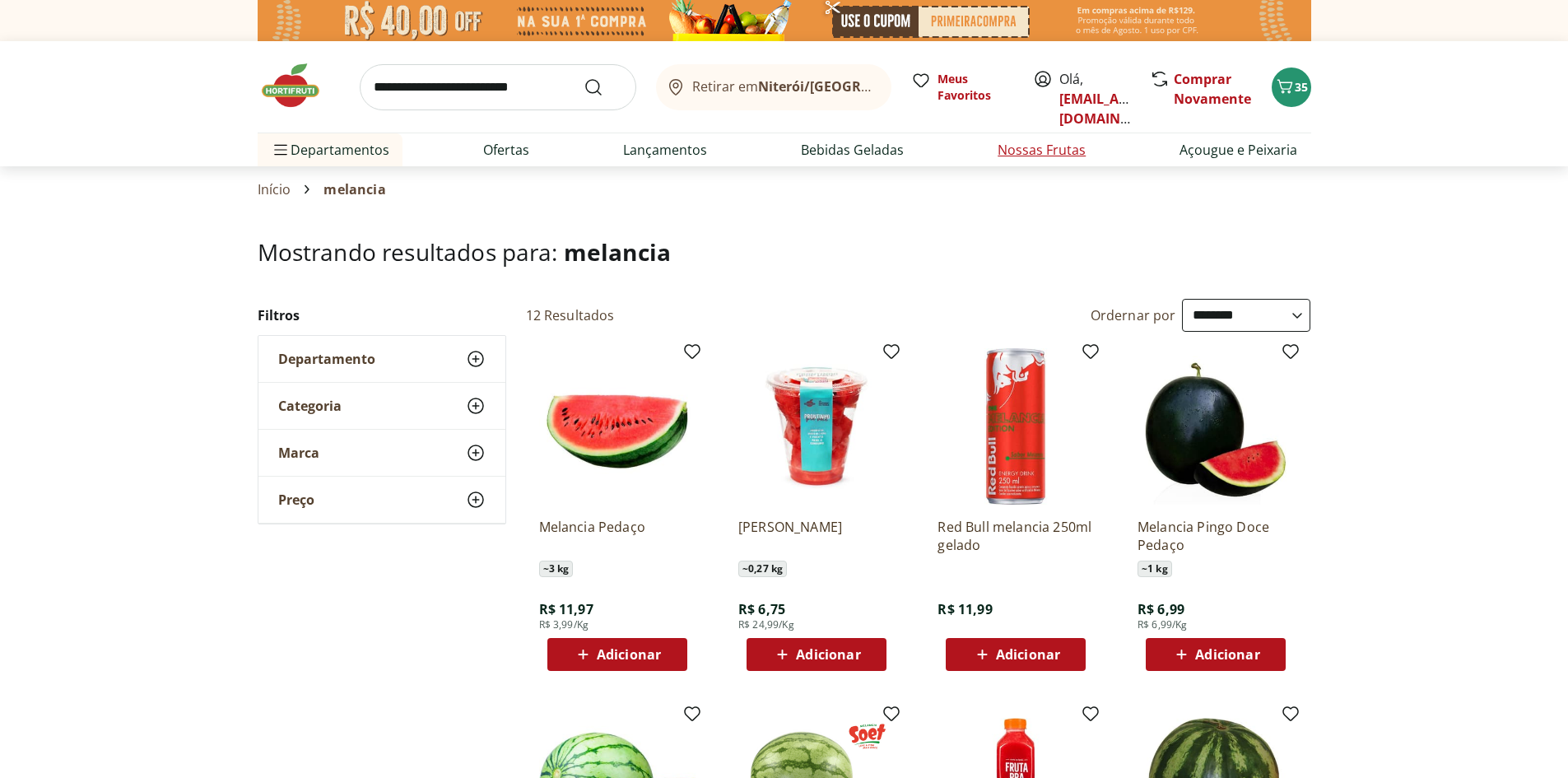
click at [1055, 143] on link "Nossas Frutas" at bounding box center [1042, 150] width 88 height 20
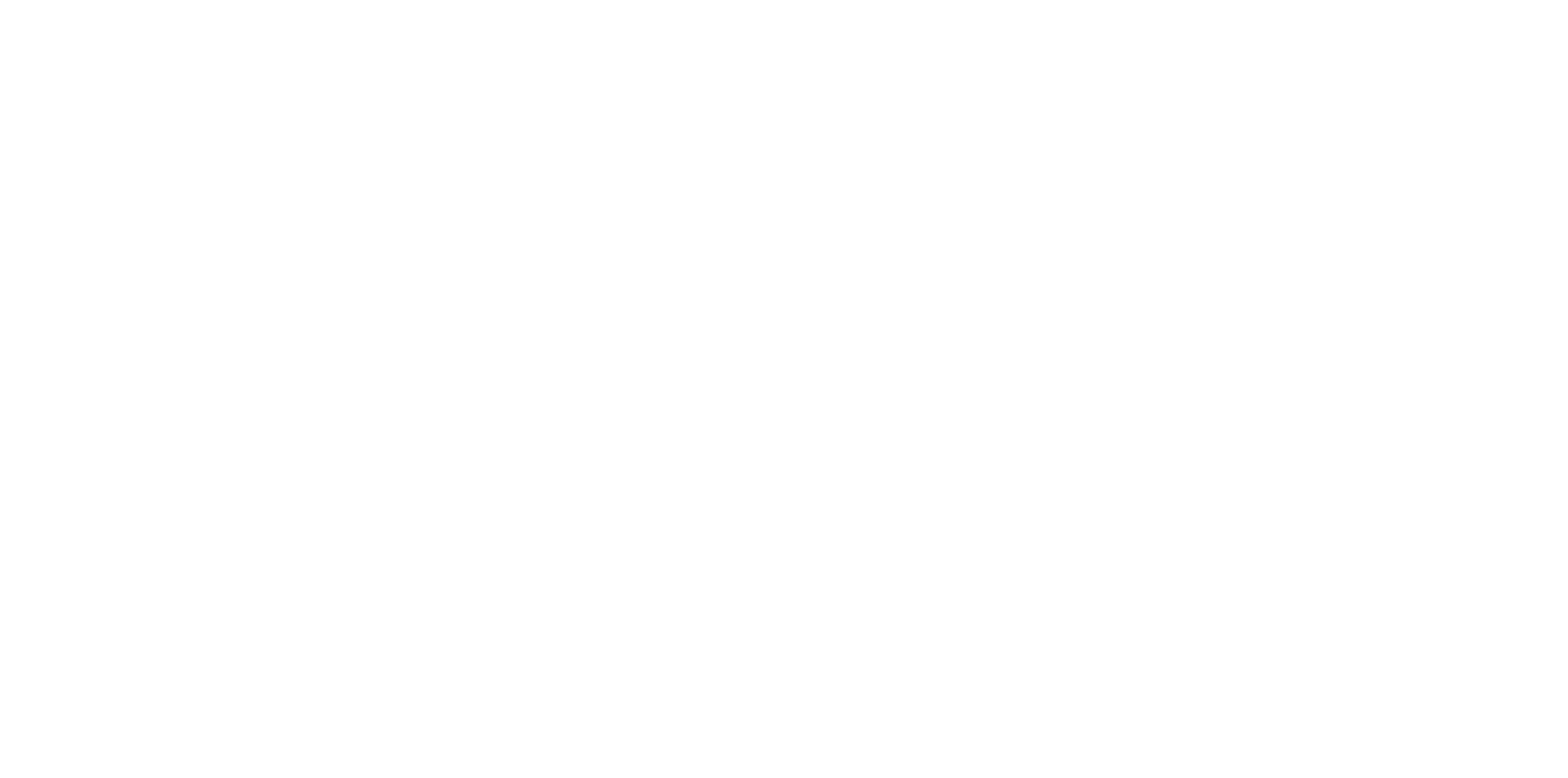
select select "**********"
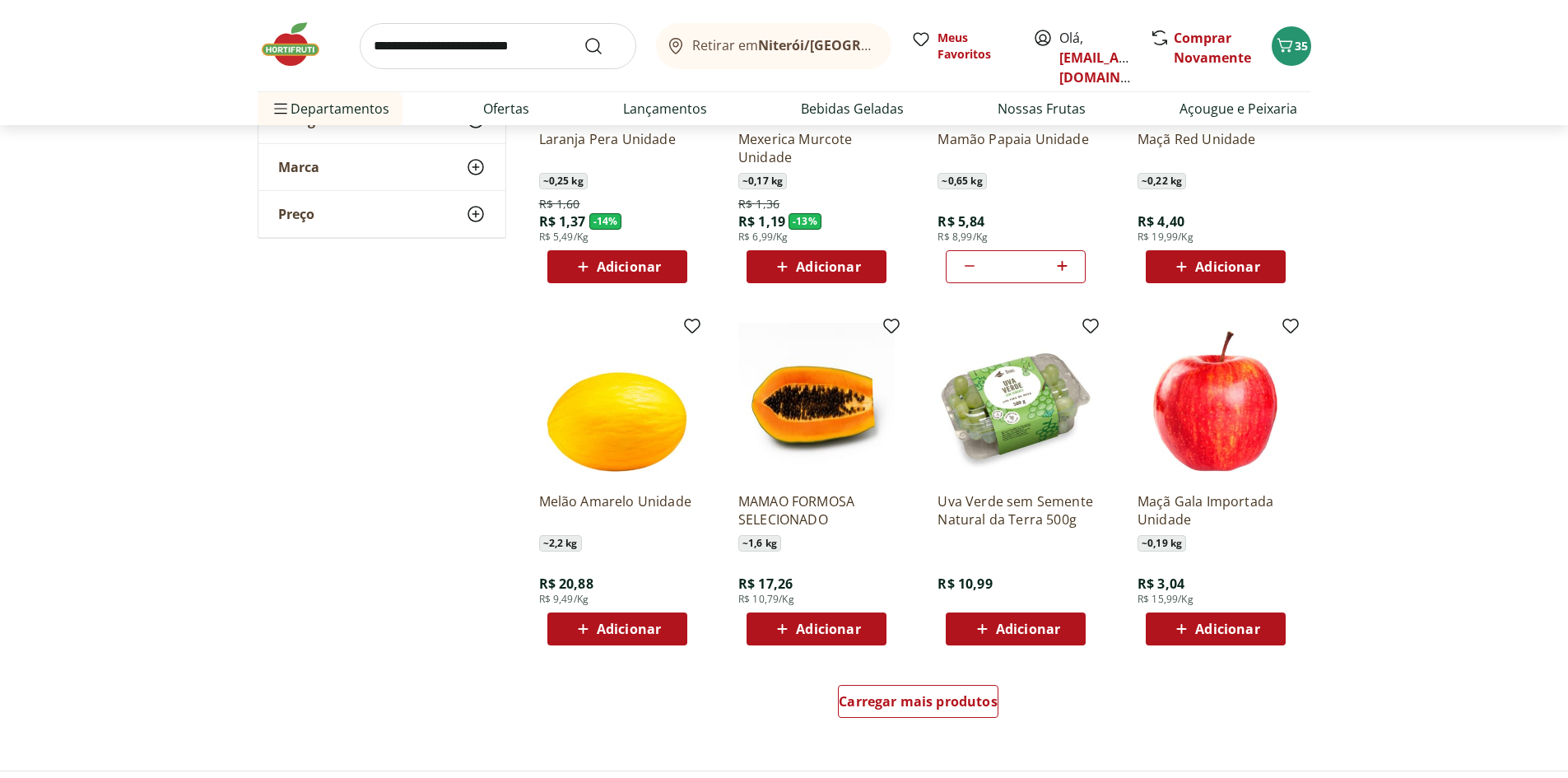
scroll to position [740, 0]
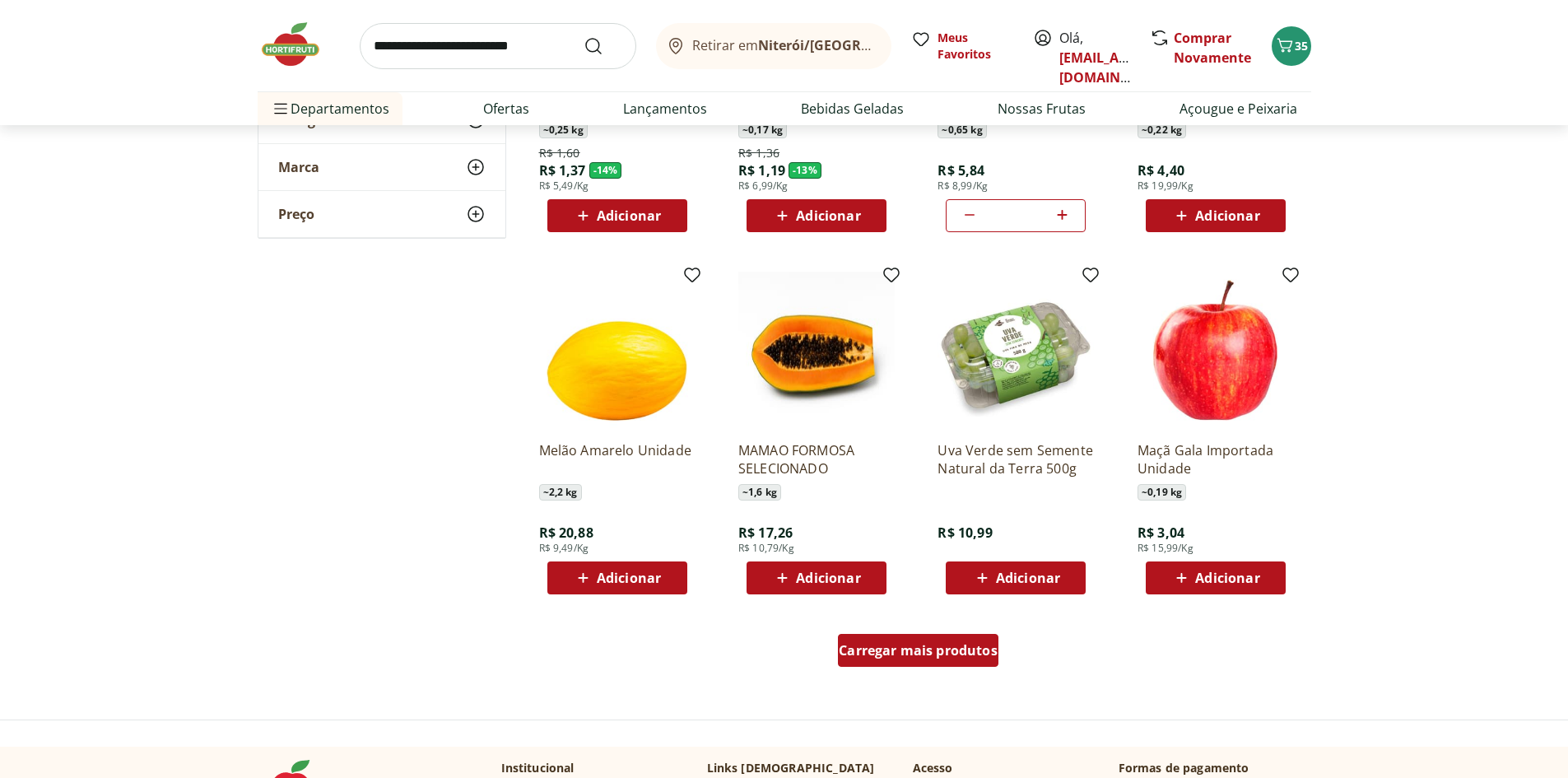
click at [940, 668] on link "Carregar mais produtos" at bounding box center [918, 653] width 160 height 39
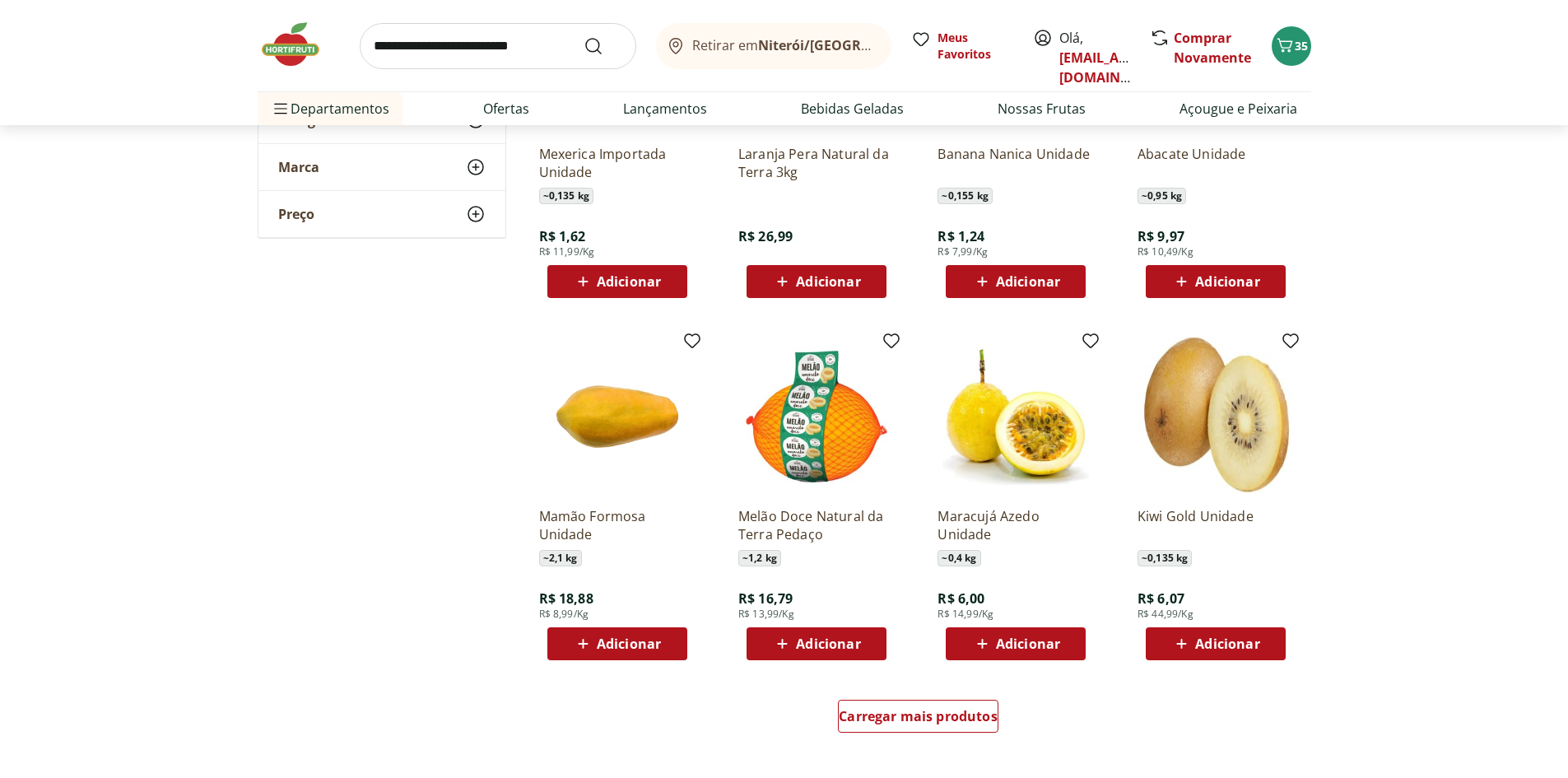
scroll to position [1729, 0]
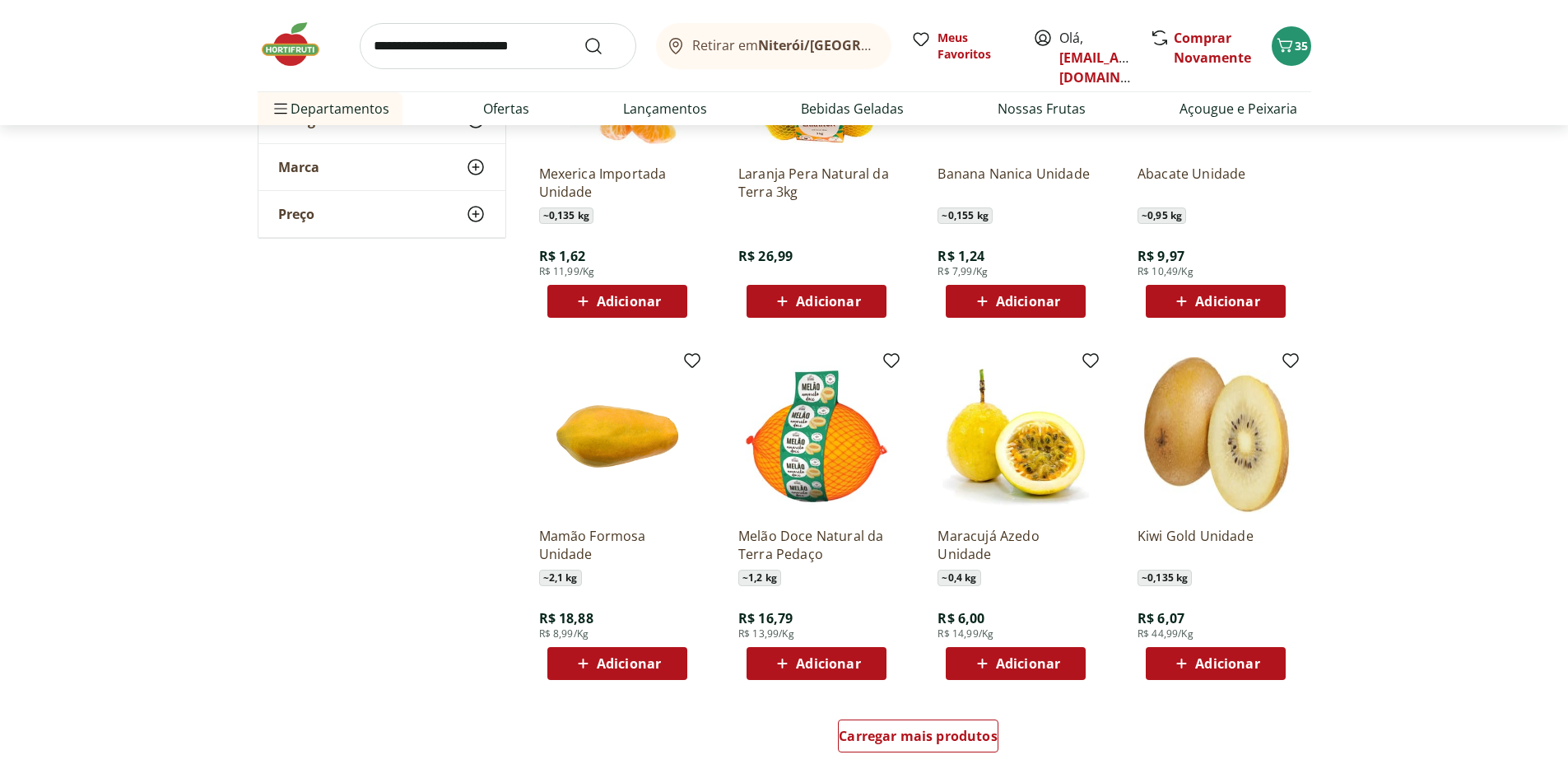
click at [544, 54] on input "search" at bounding box center [498, 46] width 277 height 46
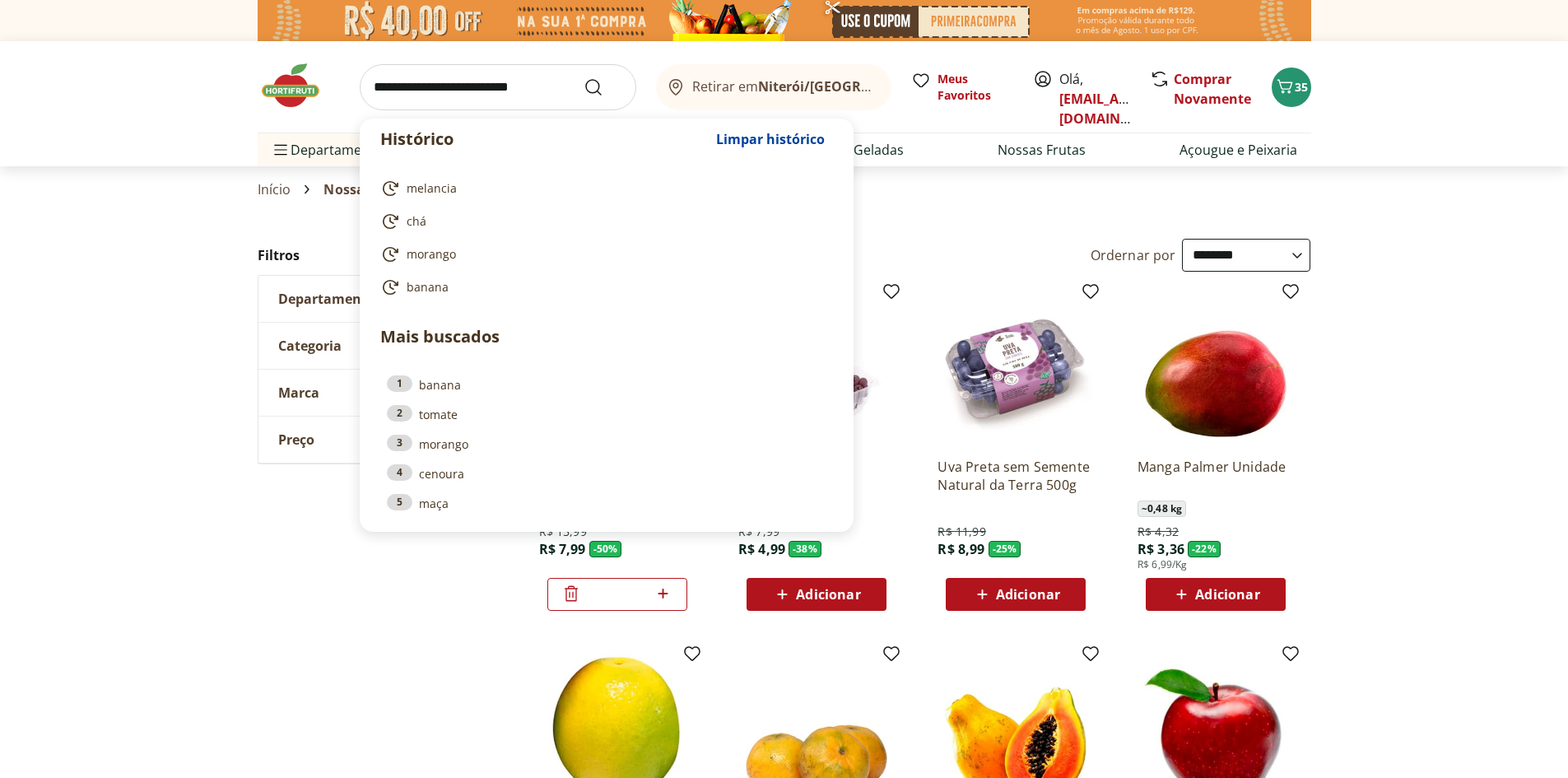
select select "**********"
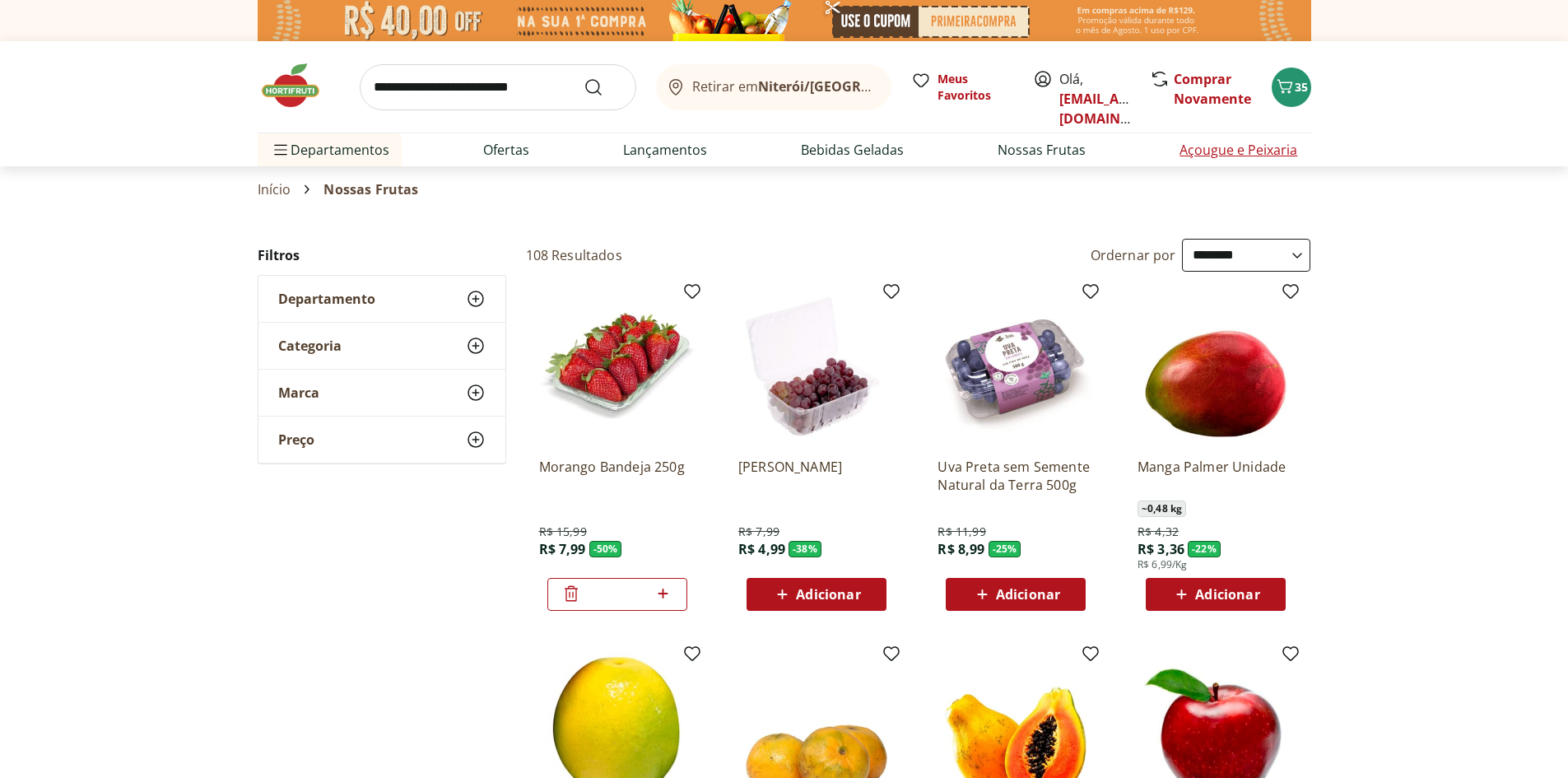
click at [1263, 145] on link "Açougue e Peixaria" at bounding box center [1238, 150] width 118 height 20
select select "**********"
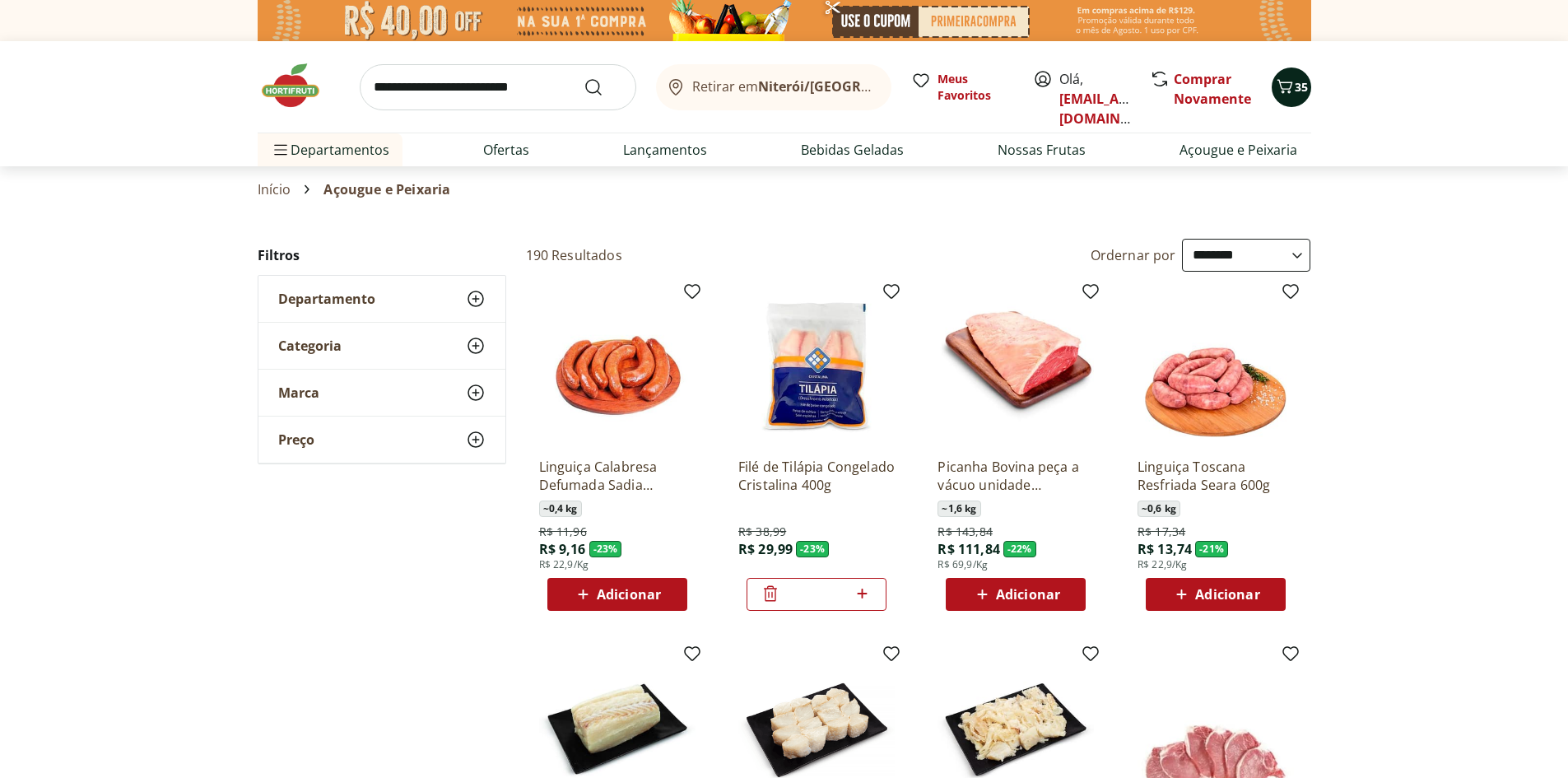
click at [1288, 77] on icon "Carrinho" at bounding box center [1285, 87] width 20 height 20
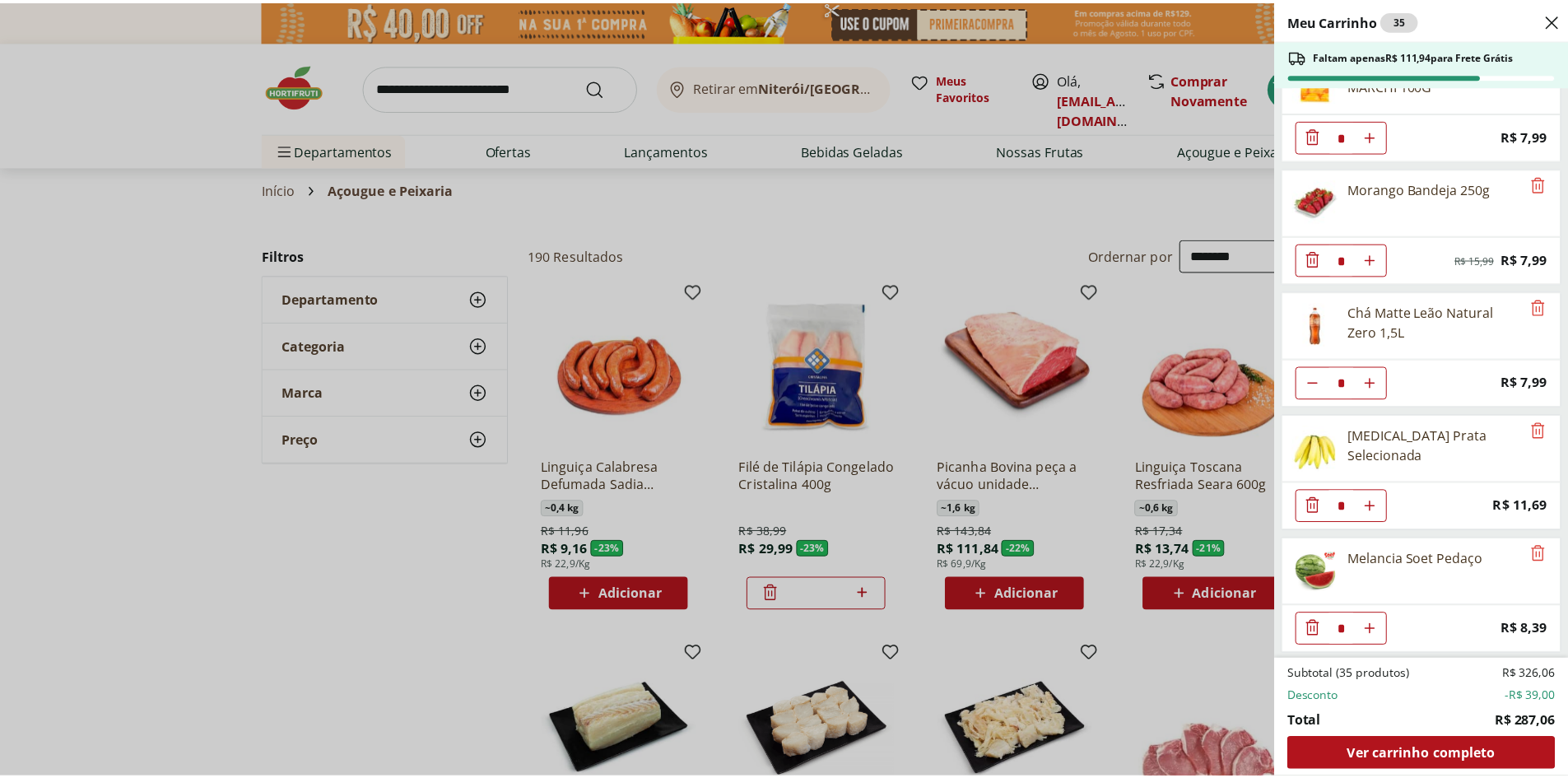
scroll to position [2149, 0]
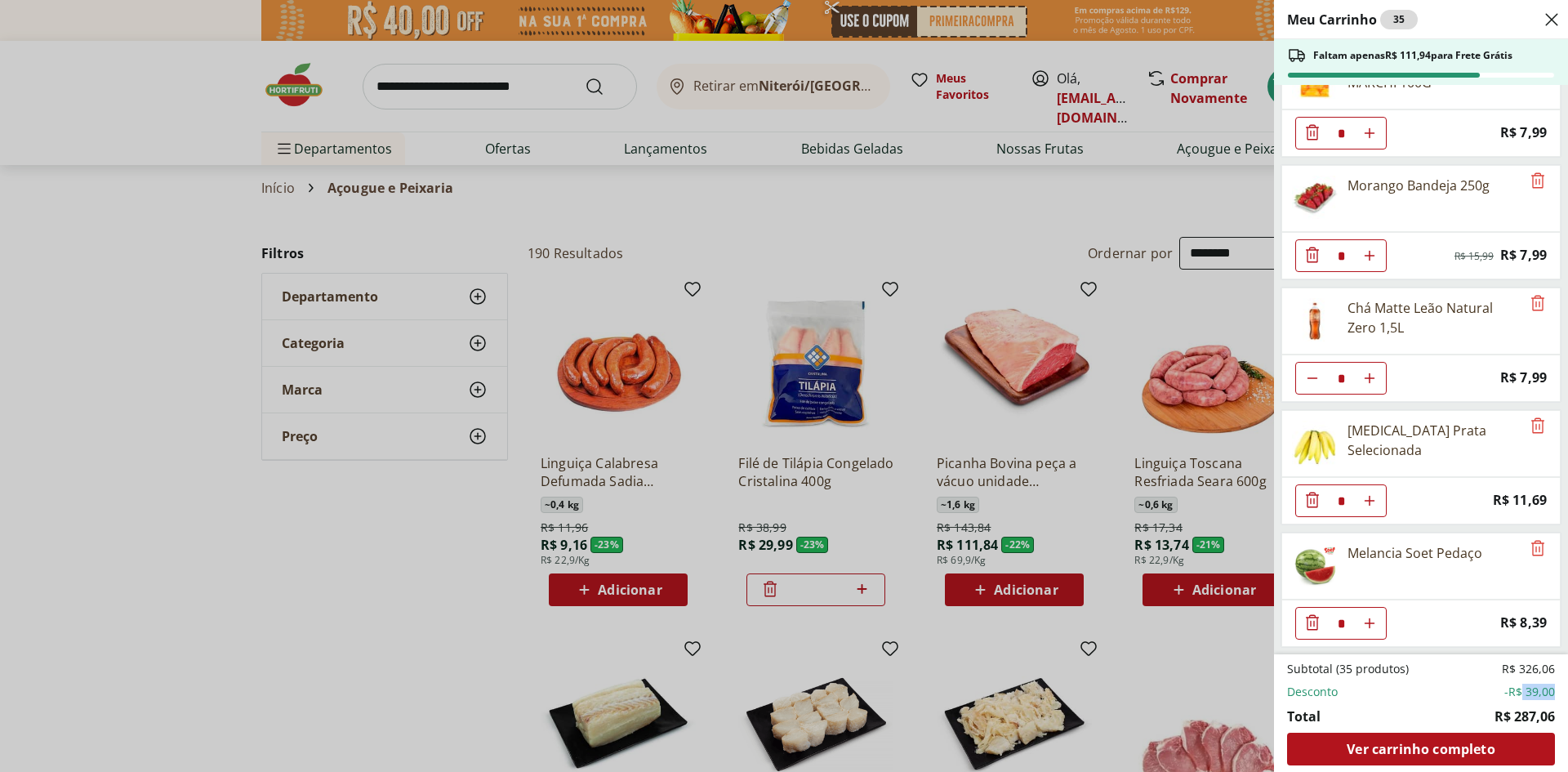
drag, startPoint x: 1522, startPoint y: 696, endPoint x: 1551, endPoint y: 697, distance: 29.0
click at [1551, 697] on span "-R$ 39,00" at bounding box center [1529, 692] width 50 height 17
click at [438, 539] on div "Meu Carrinho 35 Faltam apenas R$ 111,94 para Frete Grátis Filé de Peito de Fran…" at bounding box center [784, 386] width 1568 height 772
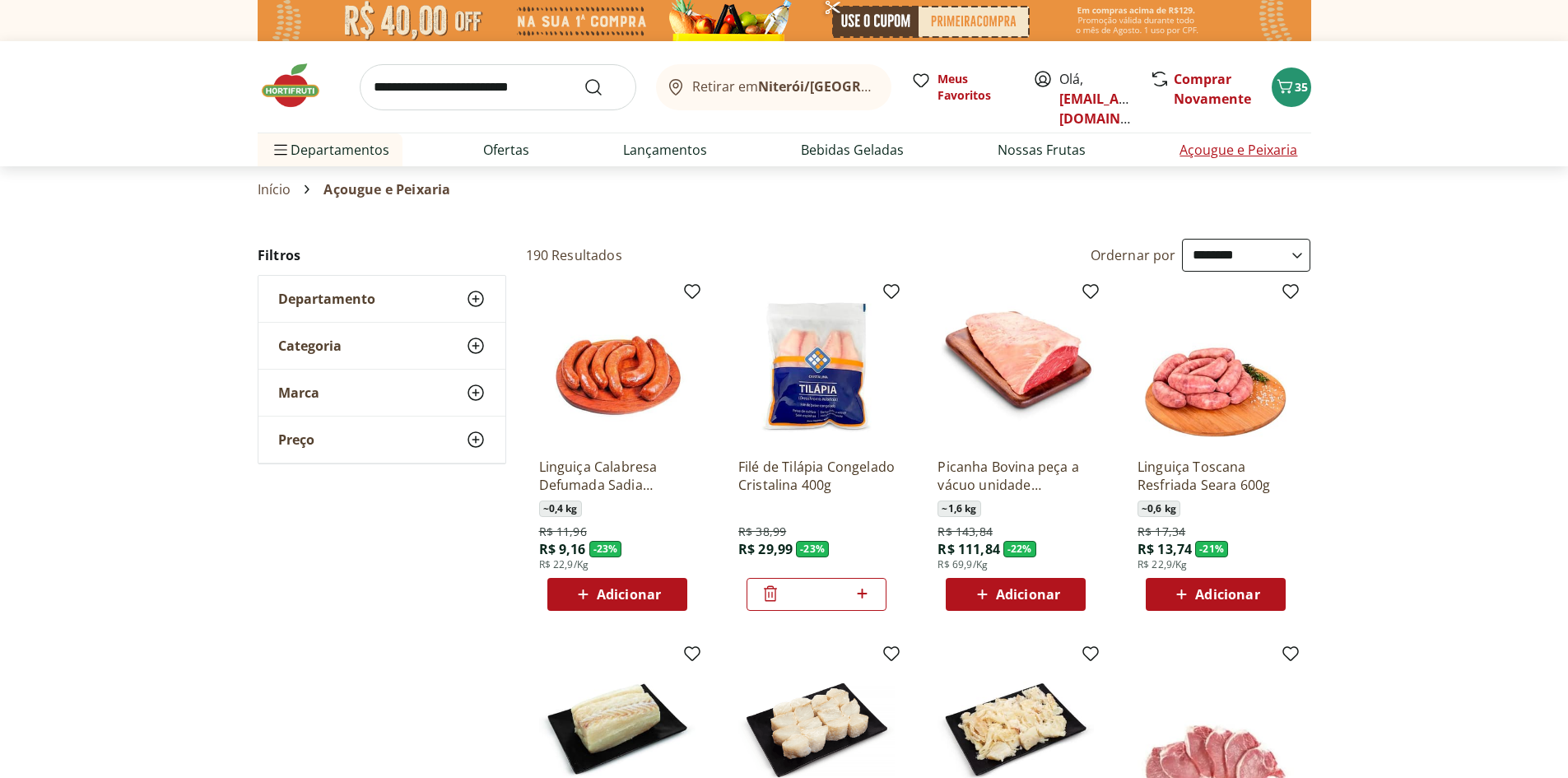
click at [1249, 155] on link "Açougue e Peixaria" at bounding box center [1238, 150] width 118 height 20
click at [1066, 153] on link "Nossas Frutas" at bounding box center [1042, 150] width 88 height 20
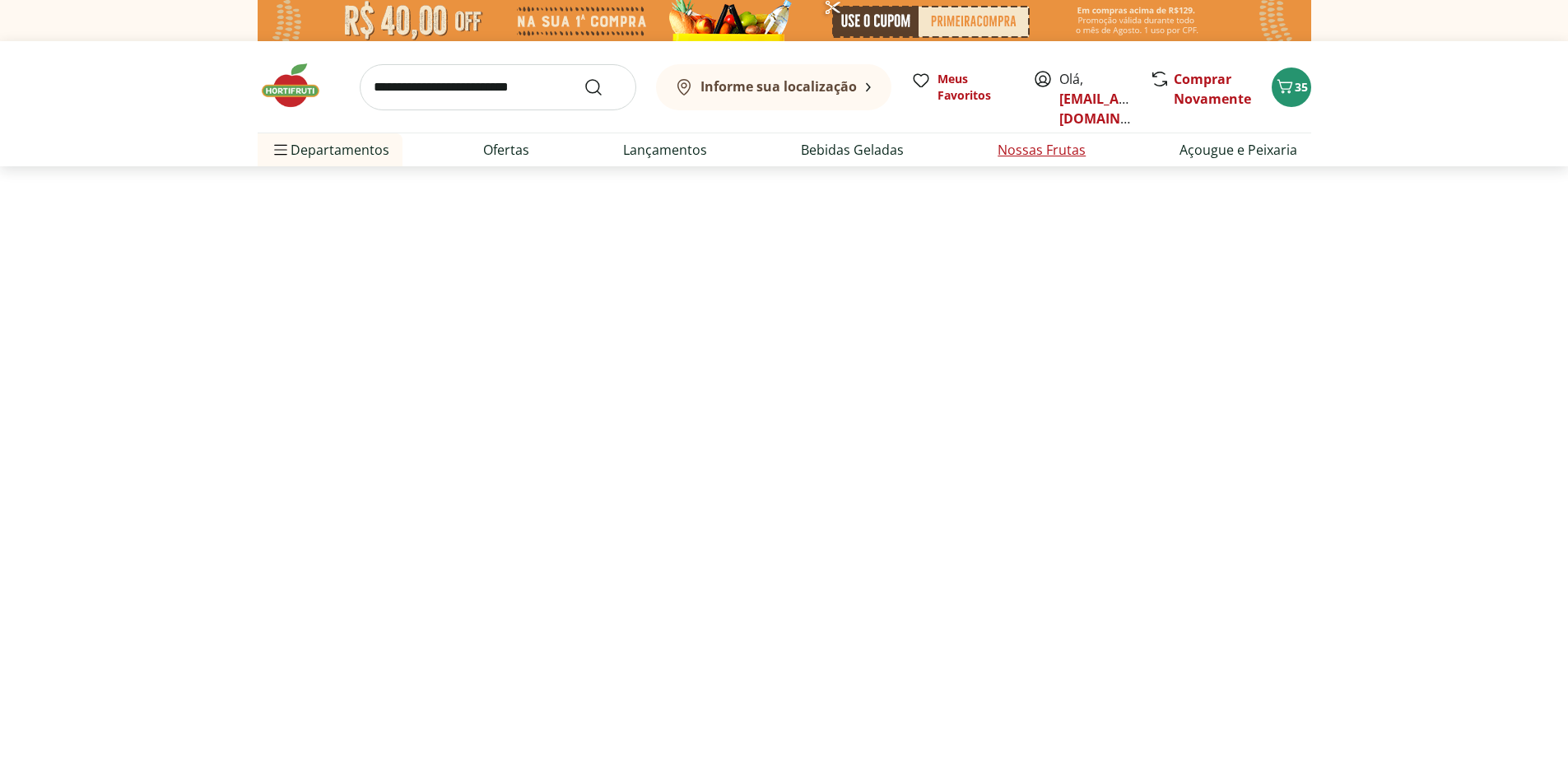
select select "**********"
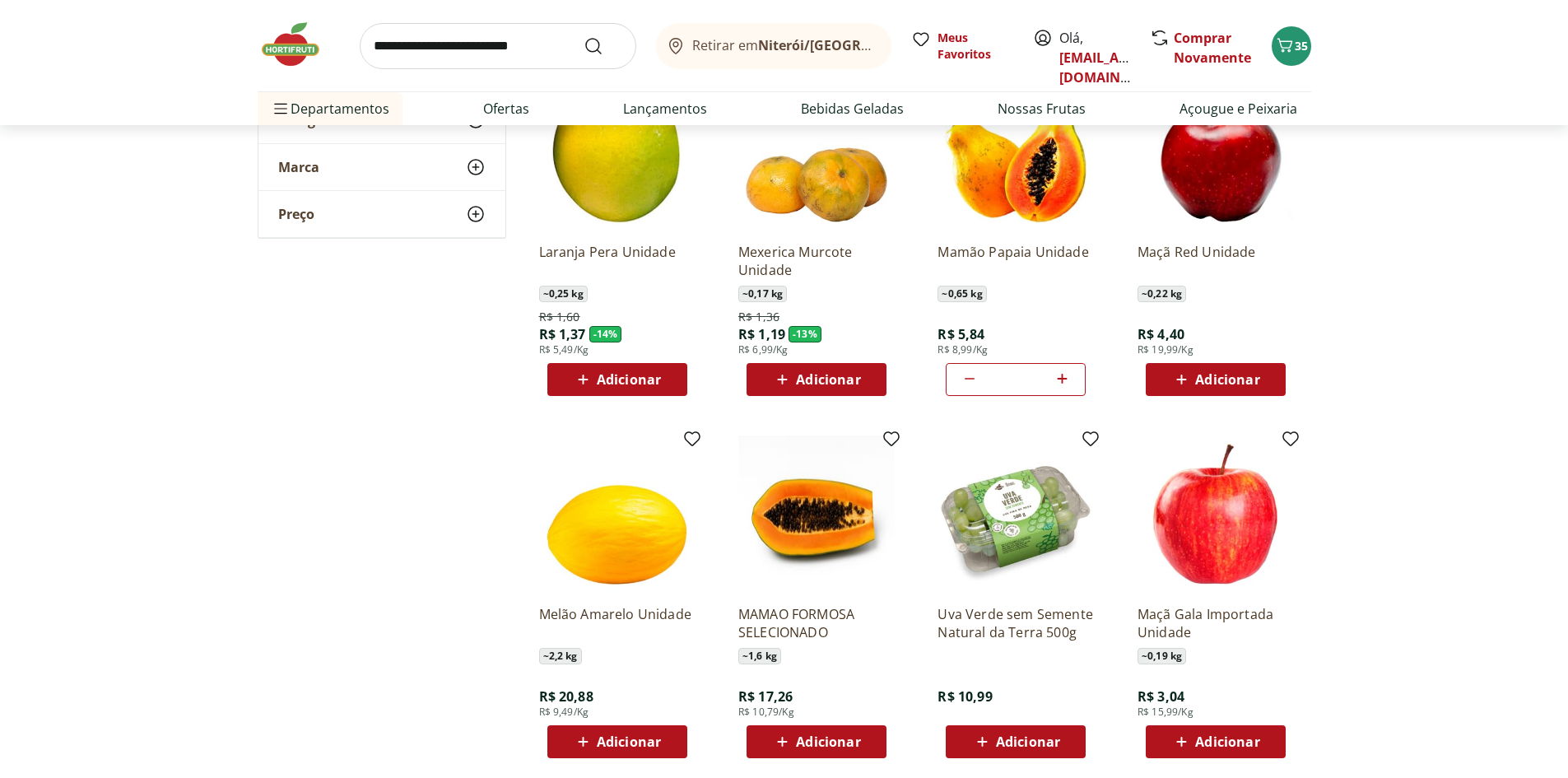
scroll to position [823, 0]
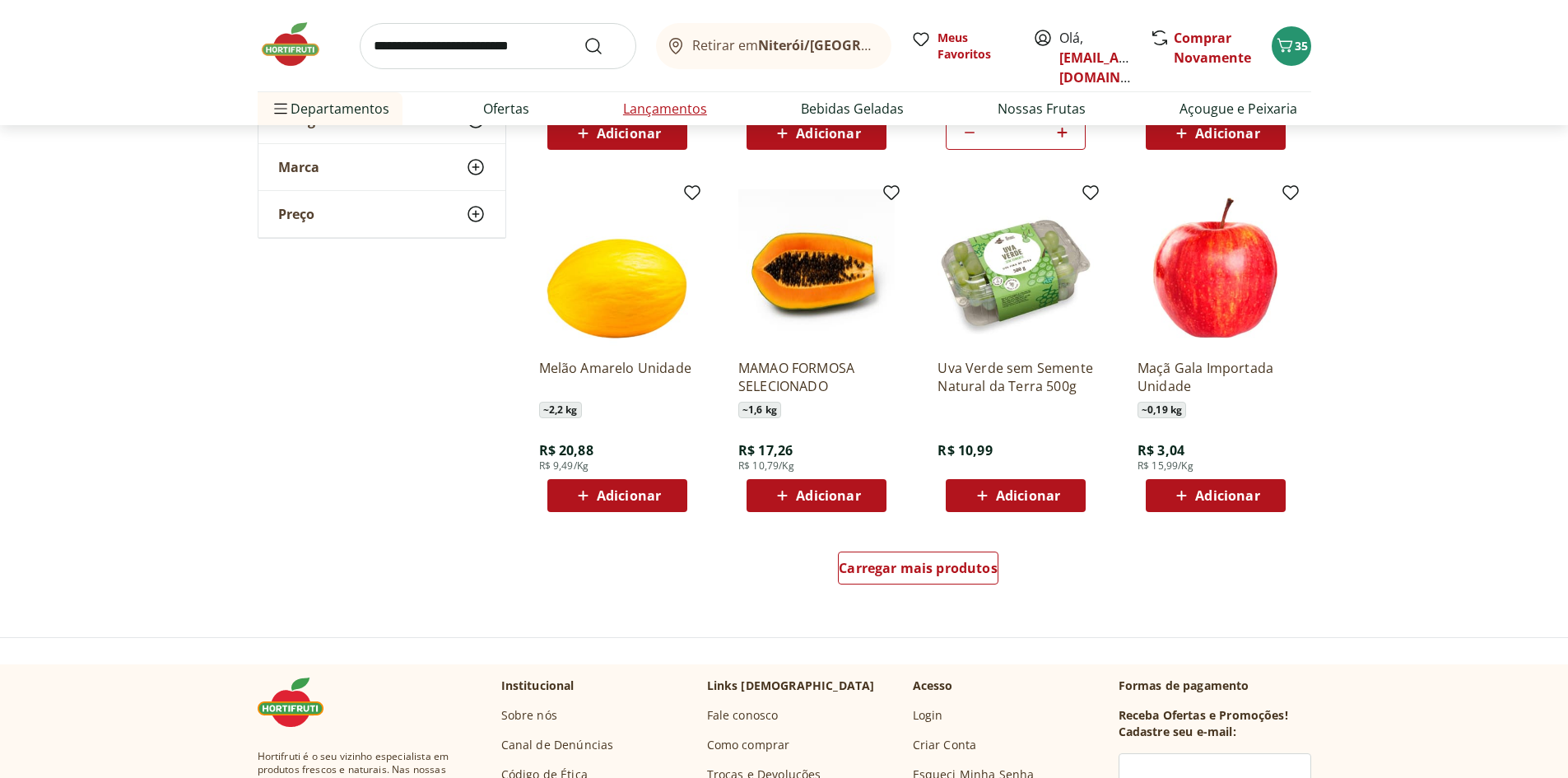
click at [682, 98] on li "Lançamentos" at bounding box center [665, 108] width 110 height 33
click at [668, 110] on link "Lançamentos" at bounding box center [665, 108] width 84 height 20
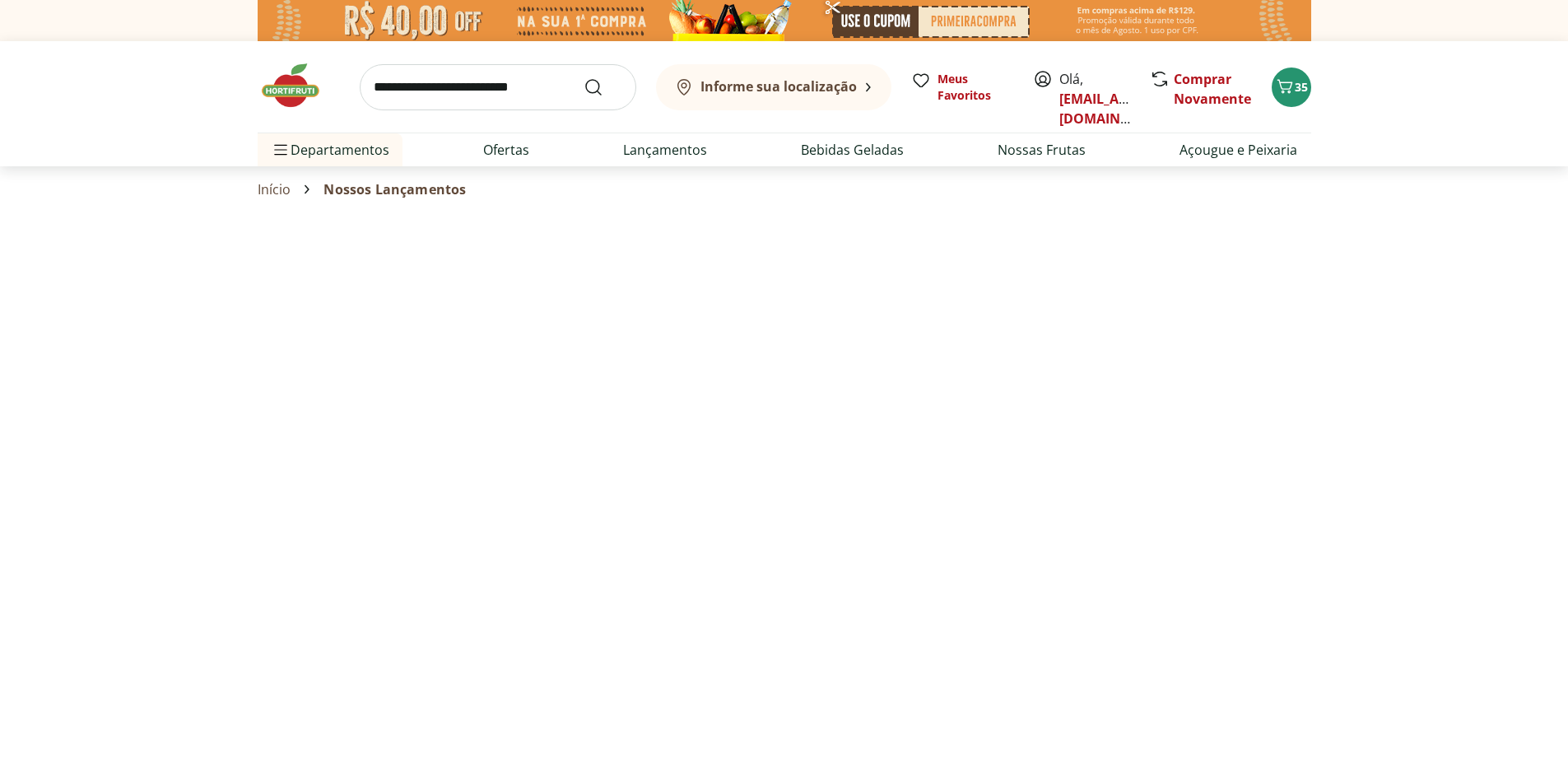
select select "**********"
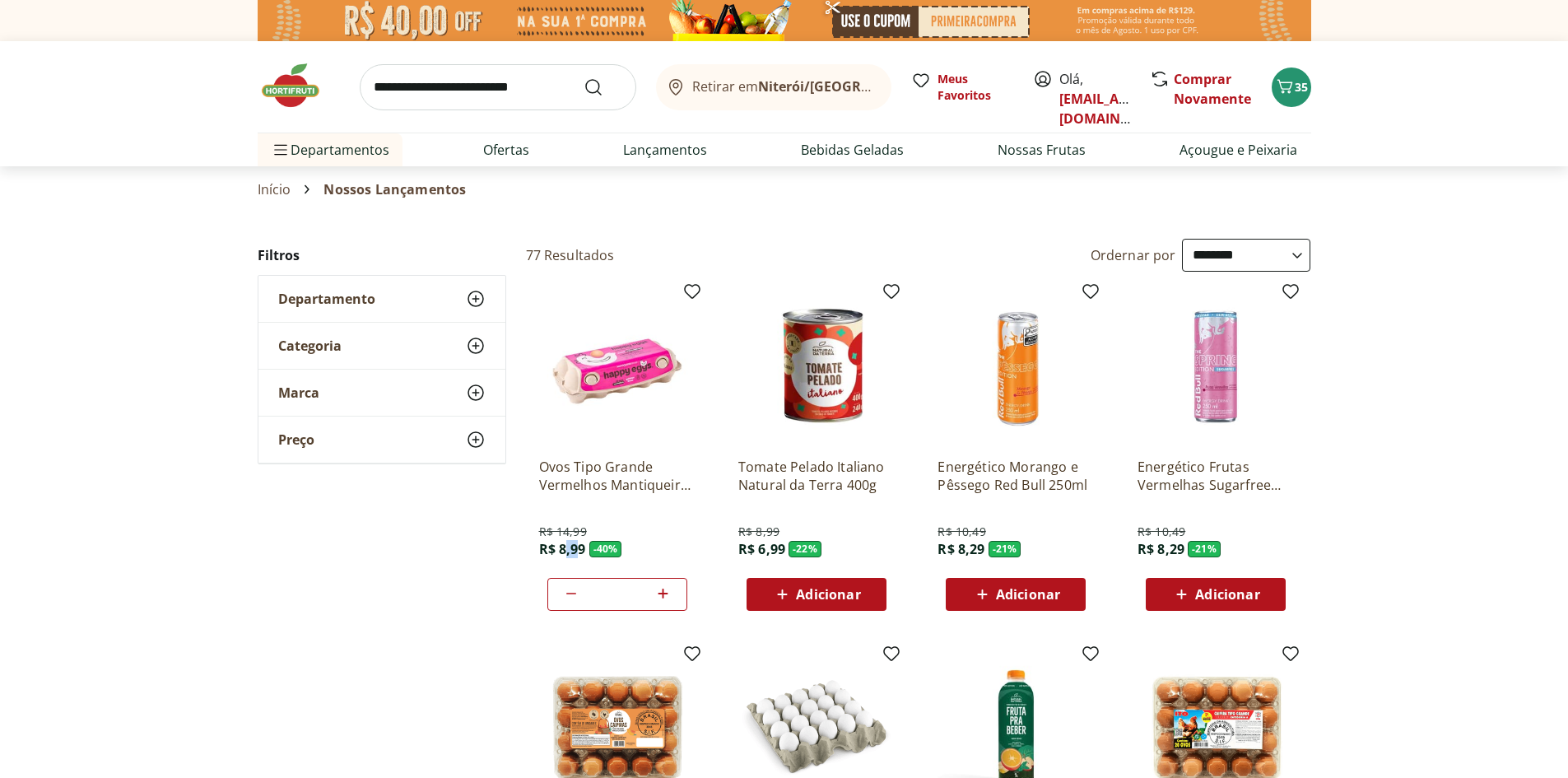
drag, startPoint x: 563, startPoint y: 546, endPoint x: 581, endPoint y: 546, distance: 18.0
click at [581, 546] on span "R$ 8,99" at bounding box center [563, 550] width 47 height 18
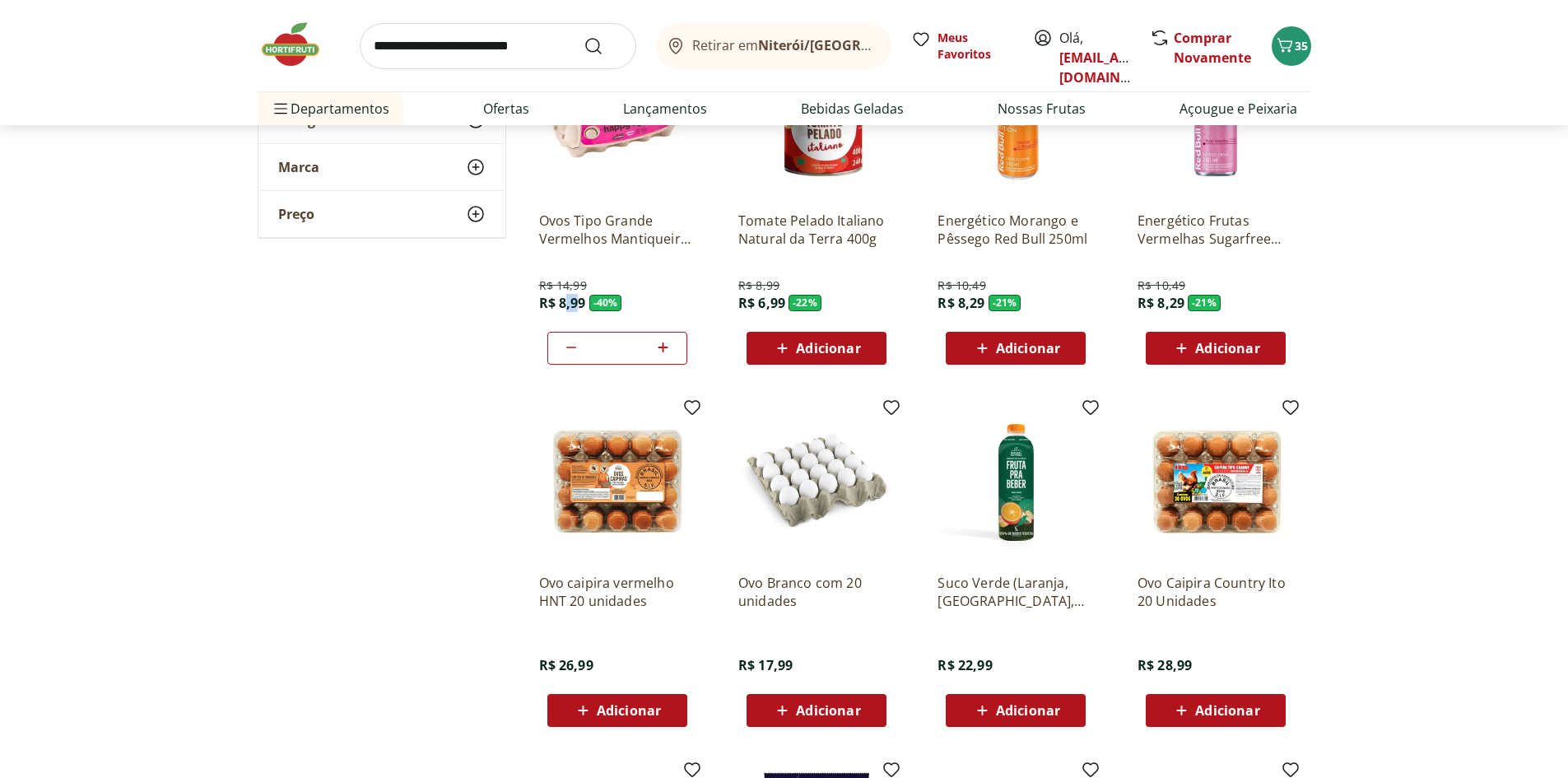
scroll to position [247, 0]
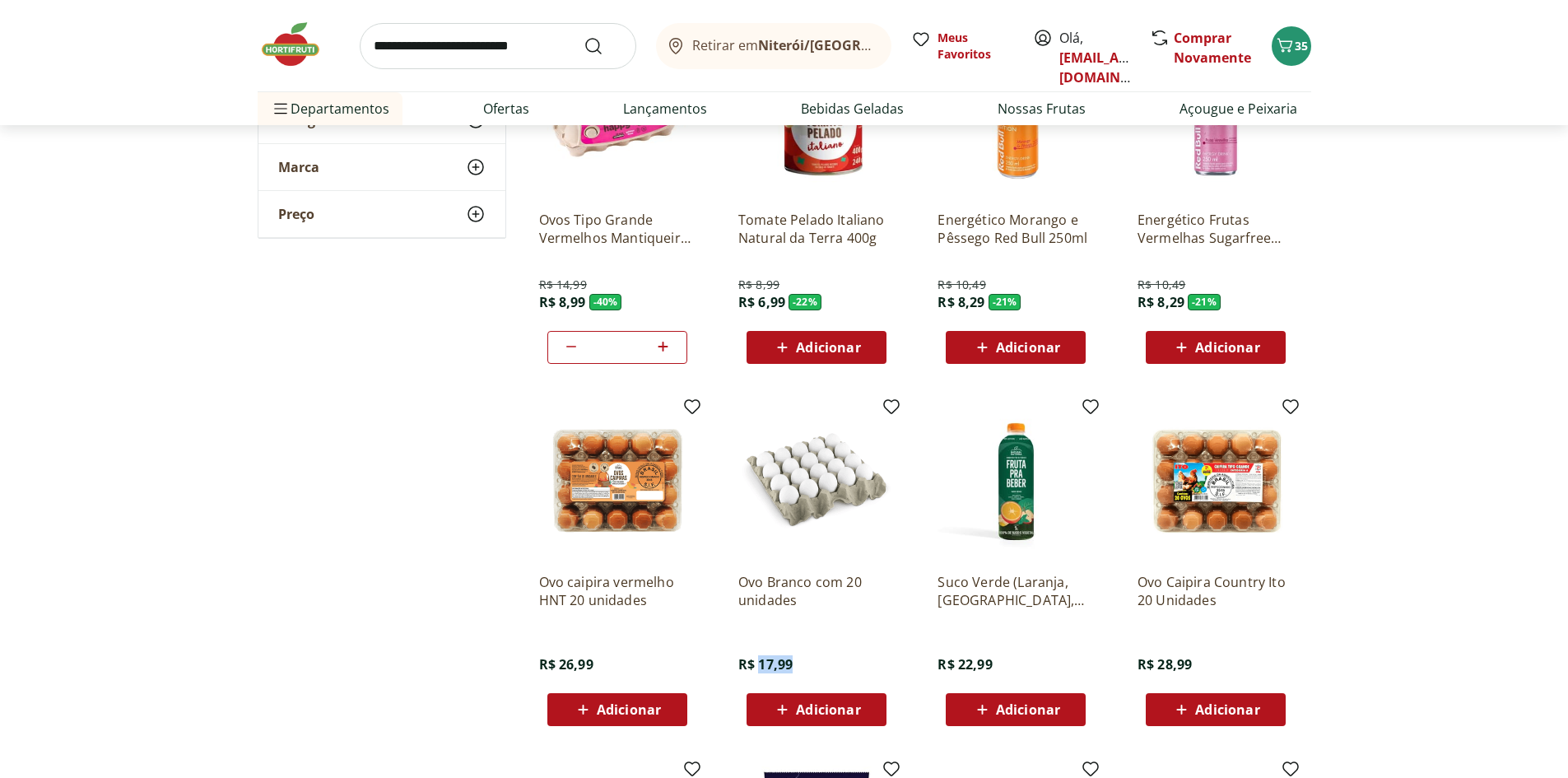
drag, startPoint x: 759, startPoint y: 668, endPoint x: 804, endPoint y: 672, distance: 45.2
click at [804, 672] on div "Ovo Branco com 20 unidades R$ 17,99 Adicionar" at bounding box center [817, 642] width 157 height 166
click at [307, 381] on div "**********" at bounding box center [784, 589] width 1053 height 1195
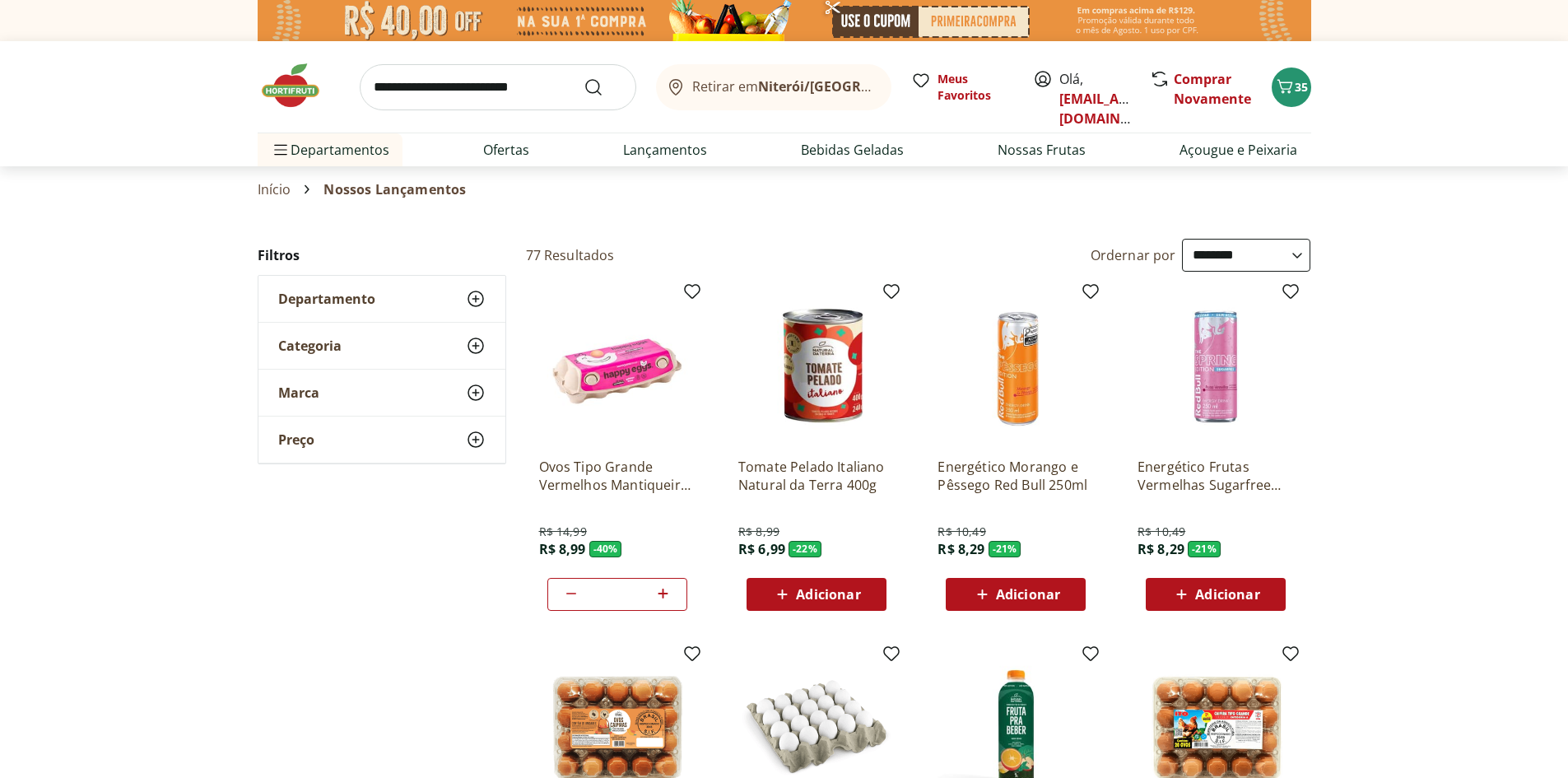
scroll to position [164, 0]
